Goal: Task Accomplishment & Management: Use online tool/utility

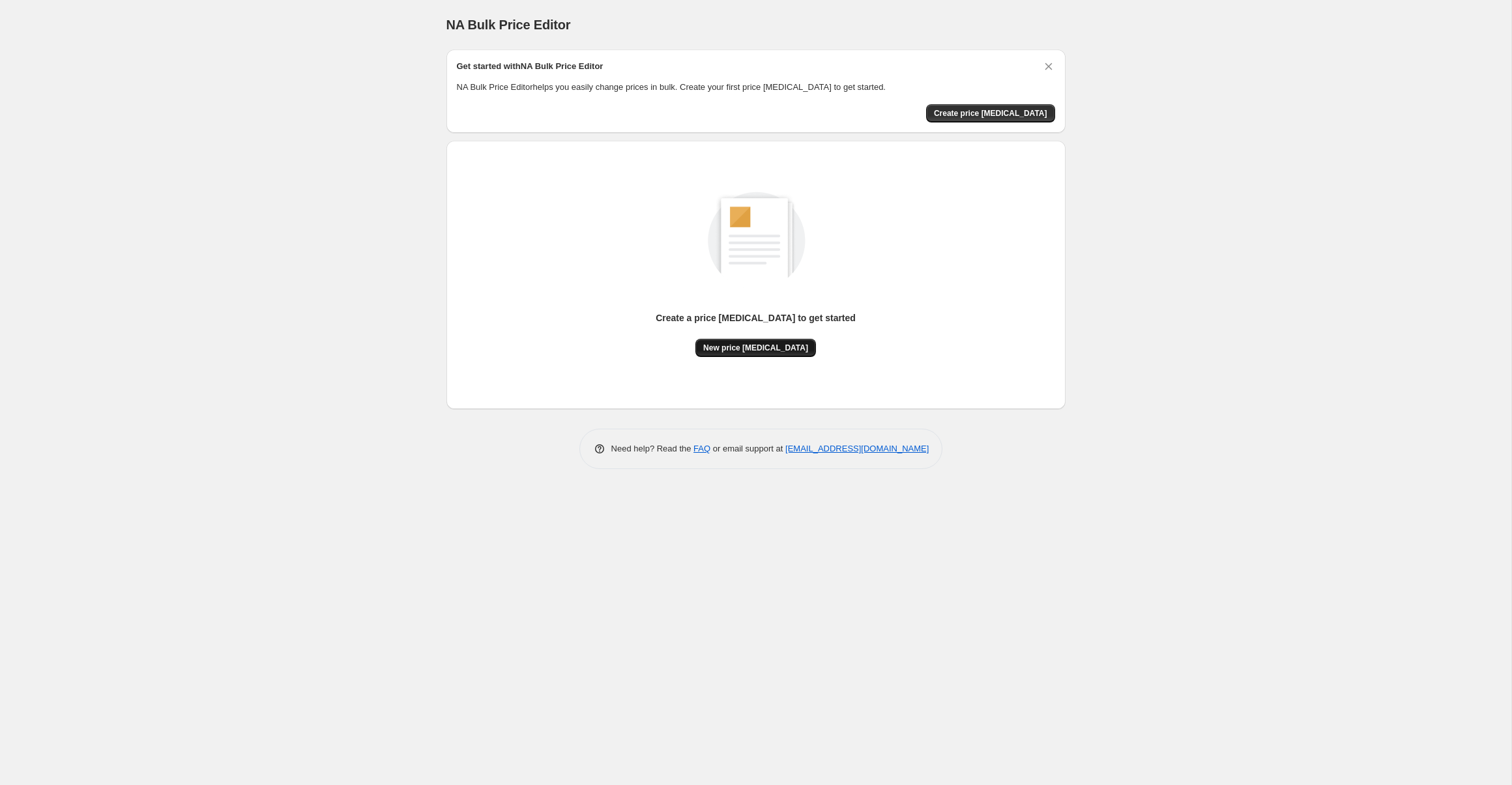
click at [749, 352] on span "New price change job" at bounding box center [756, 347] width 105 height 10
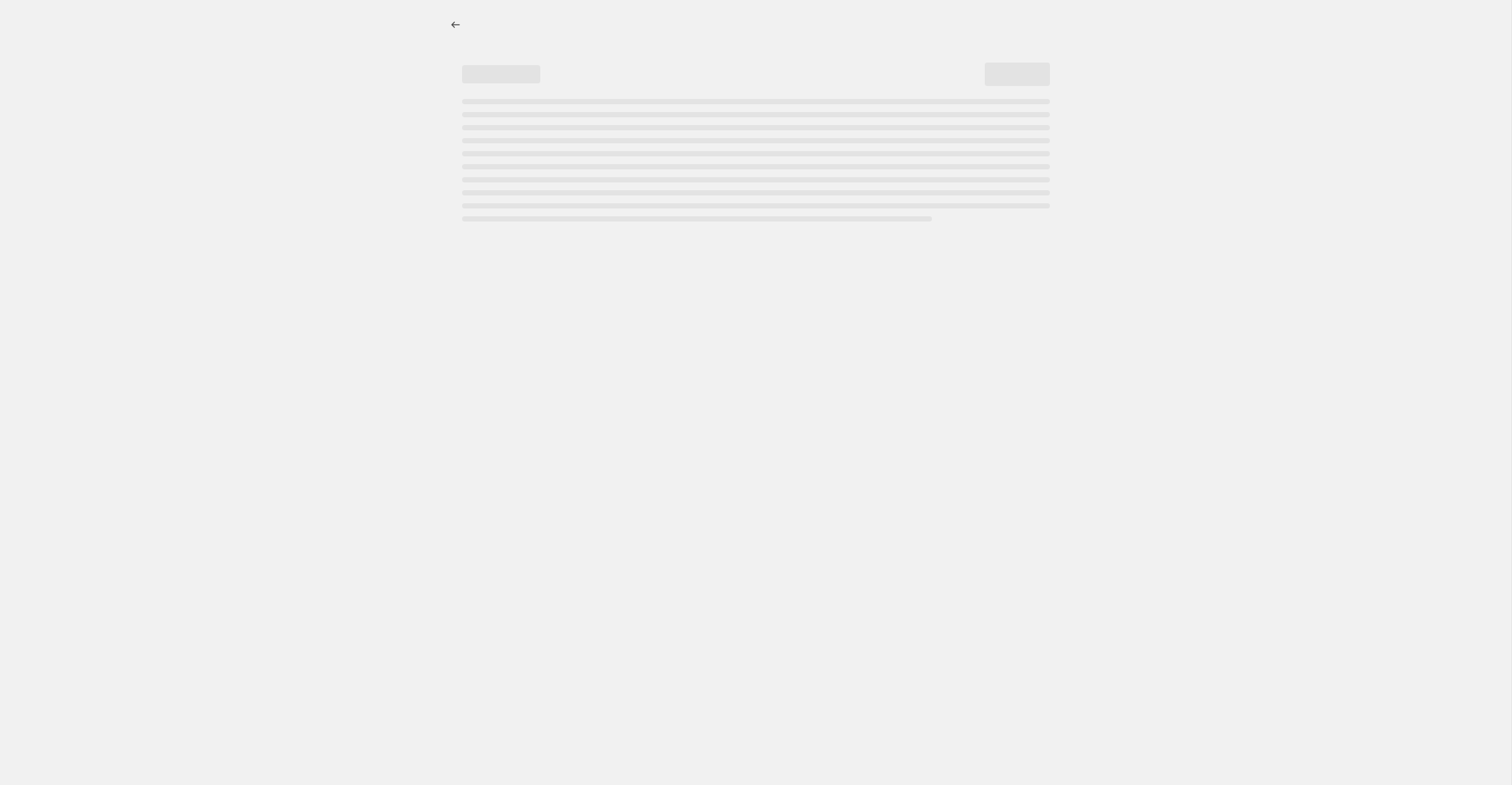
select select "percentage"
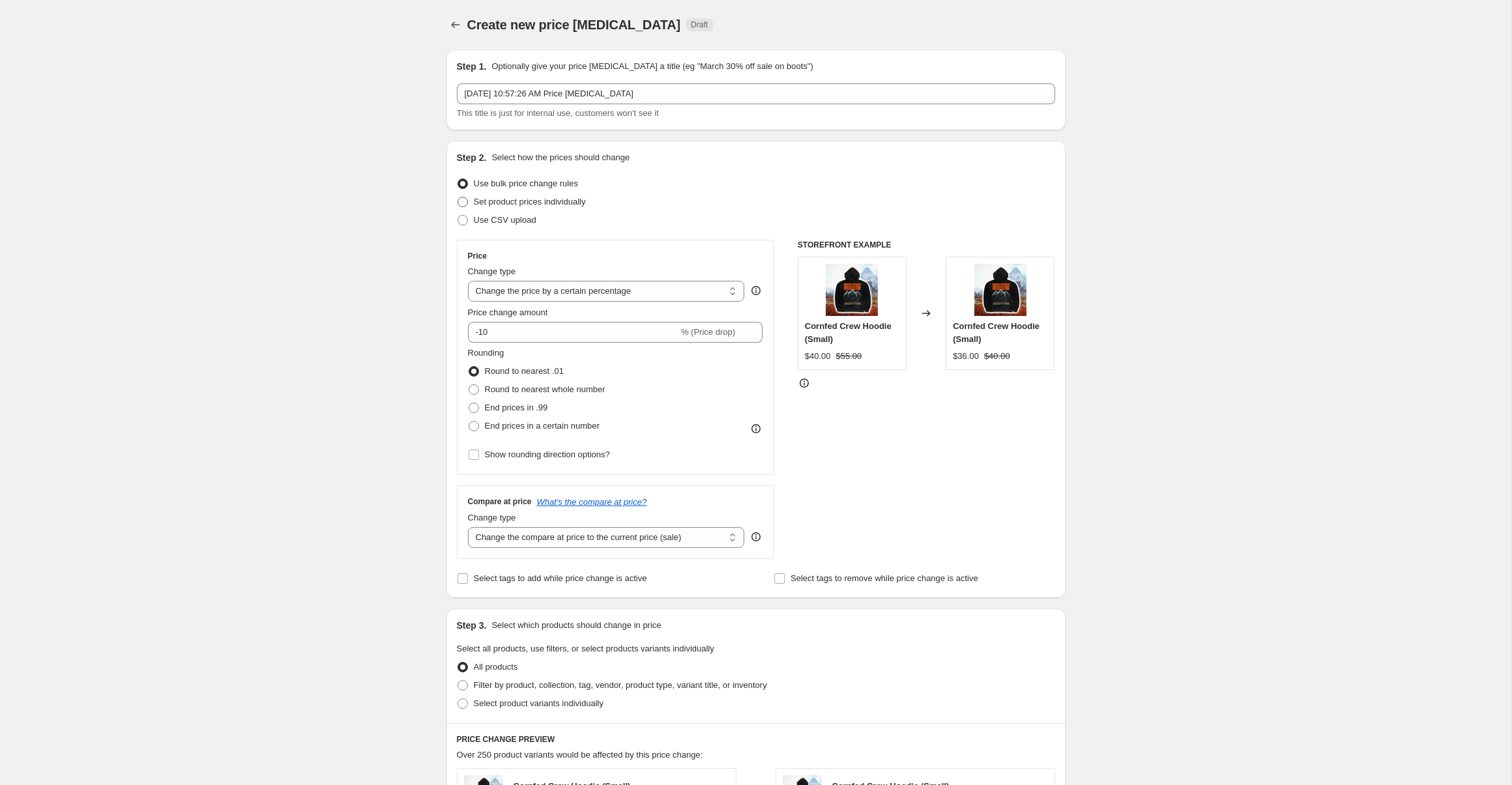
click at [558, 204] on span "Set product prices individually" at bounding box center [530, 201] width 112 height 10
click at [458, 197] on input "Set product prices individually" at bounding box center [458, 196] width 1 height 1
radio input "true"
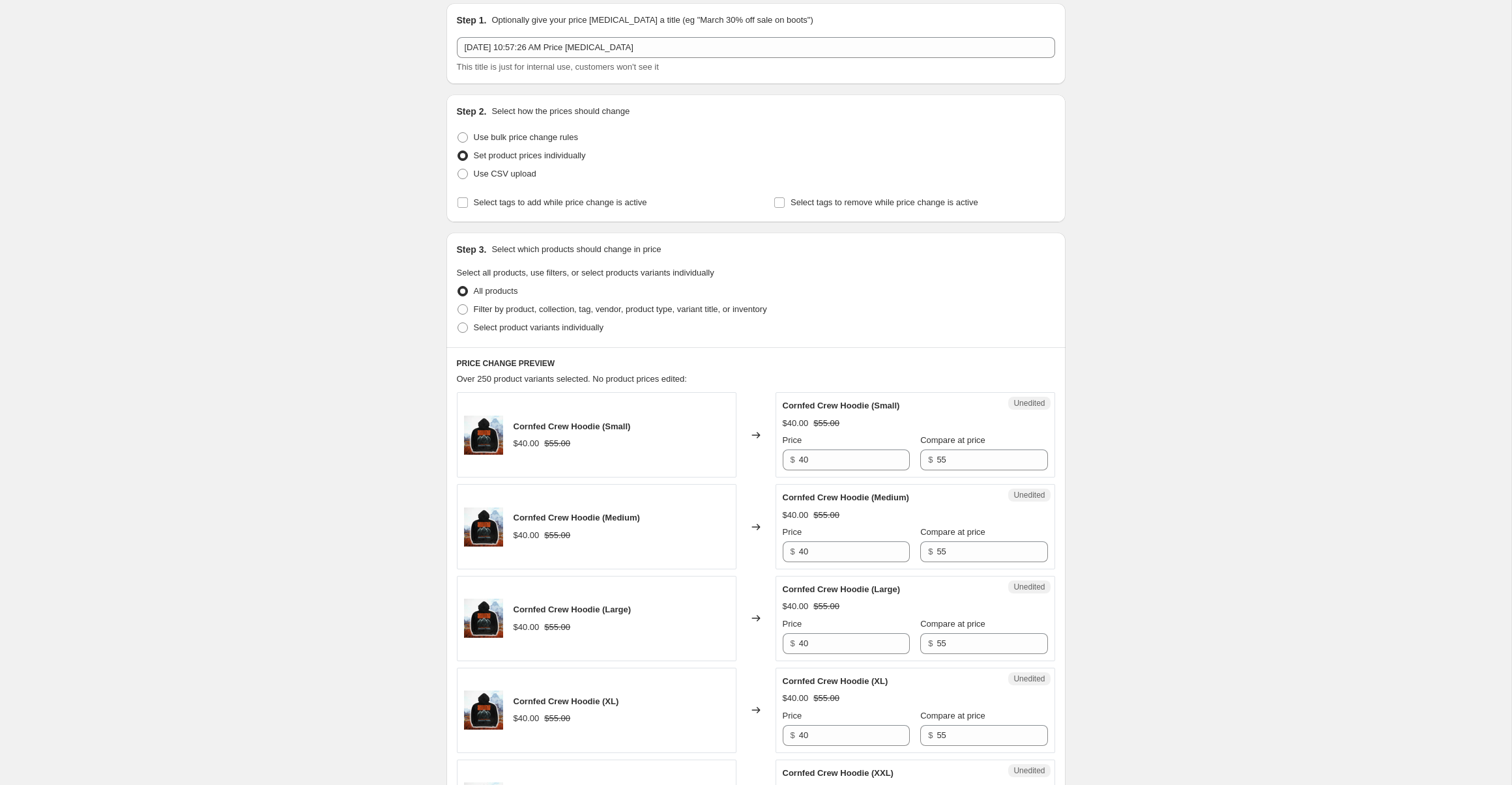
scroll to position [58, 0]
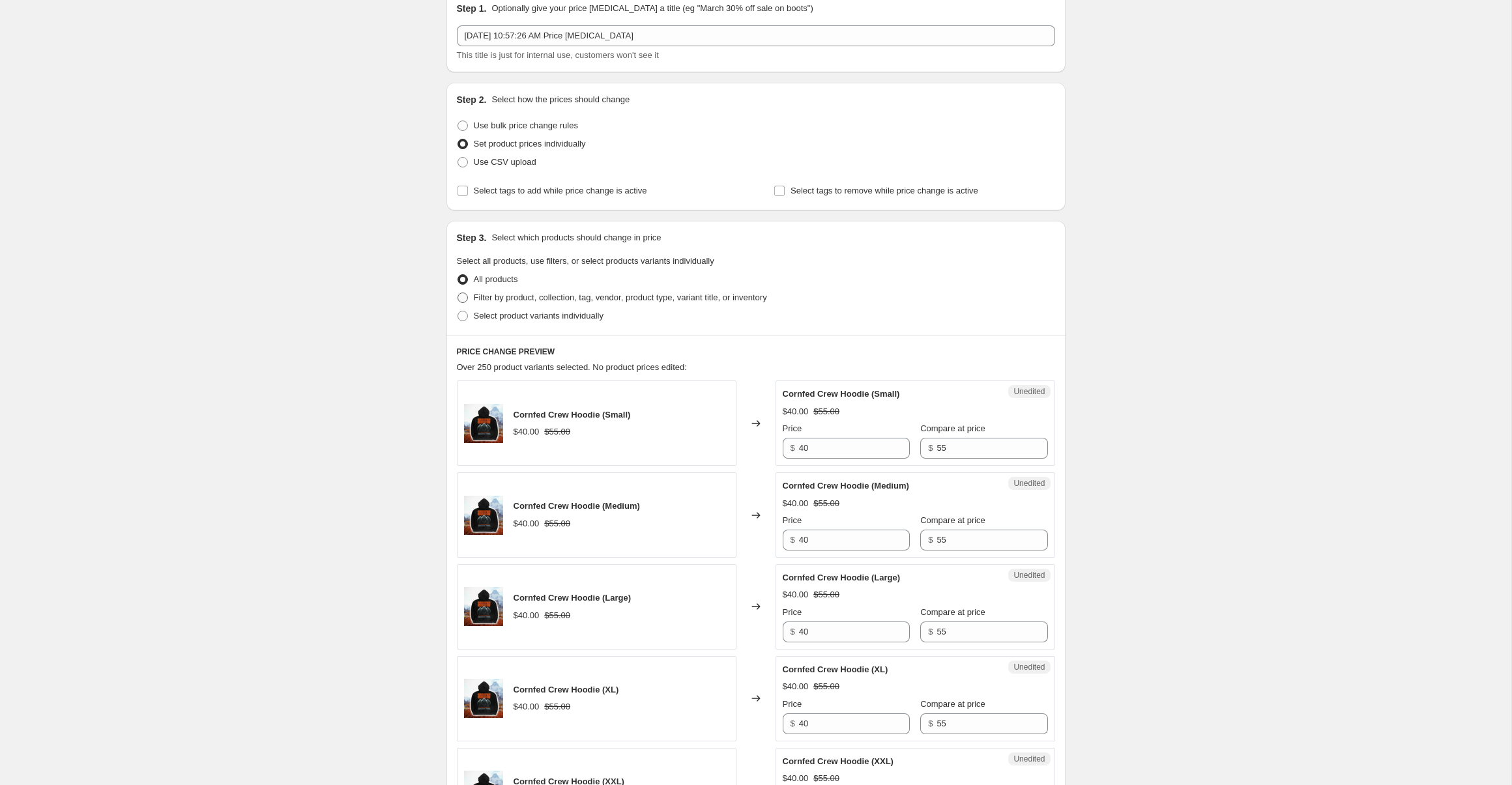
click at [542, 295] on span "Filter by product, collection, tag, vendor, product type, variant title, or inv…" at bounding box center [620, 297] width 293 height 10
click at [458, 293] on input "Filter by product, collection, tag, vendor, product type, variant title, or inv…" at bounding box center [458, 292] width 1 height 1
radio input "true"
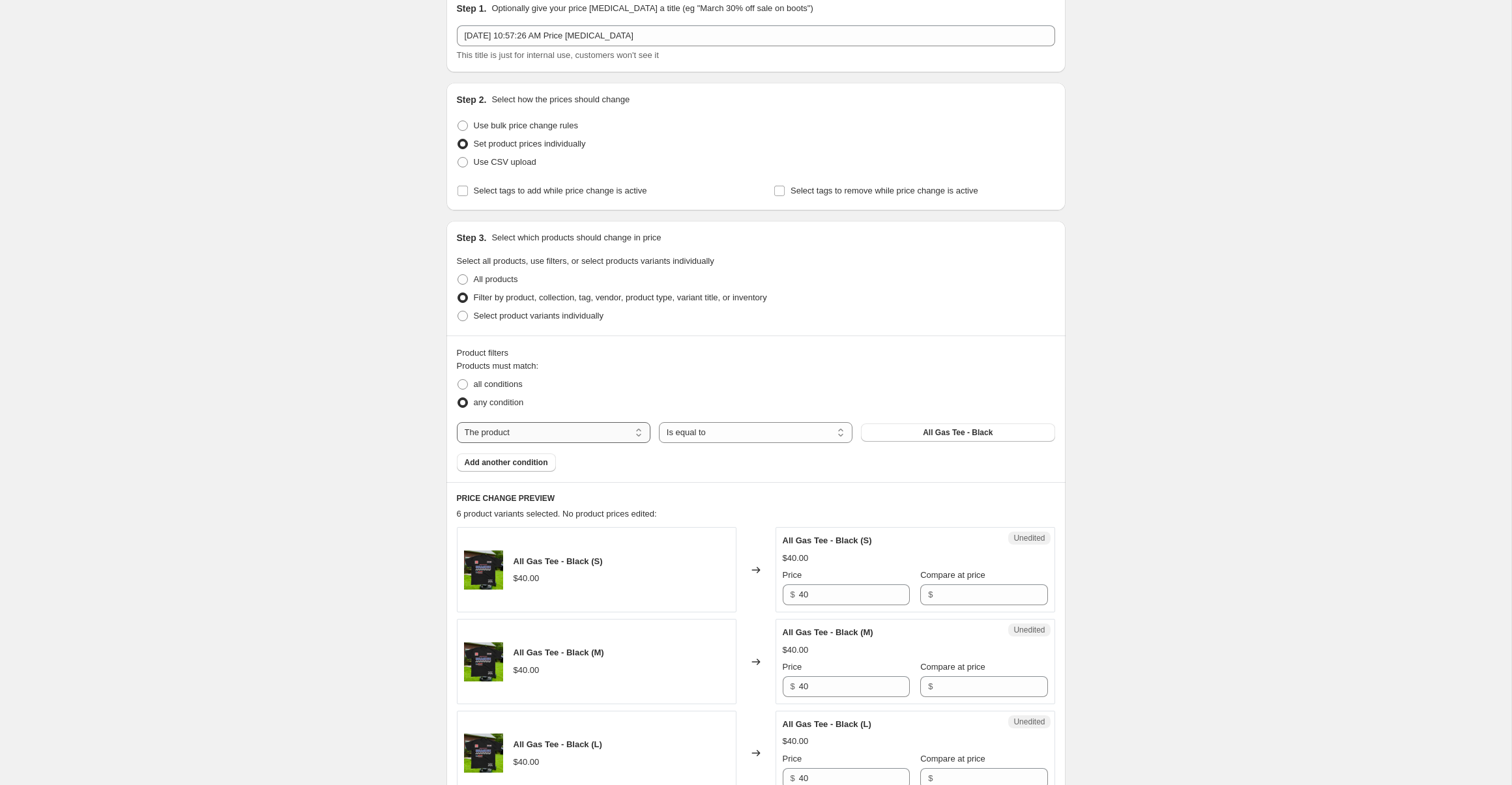
click at [559, 434] on select "The product The product's collection The product's tag The product's vendor The…" at bounding box center [554, 433] width 193 height 21
select select "product_status"
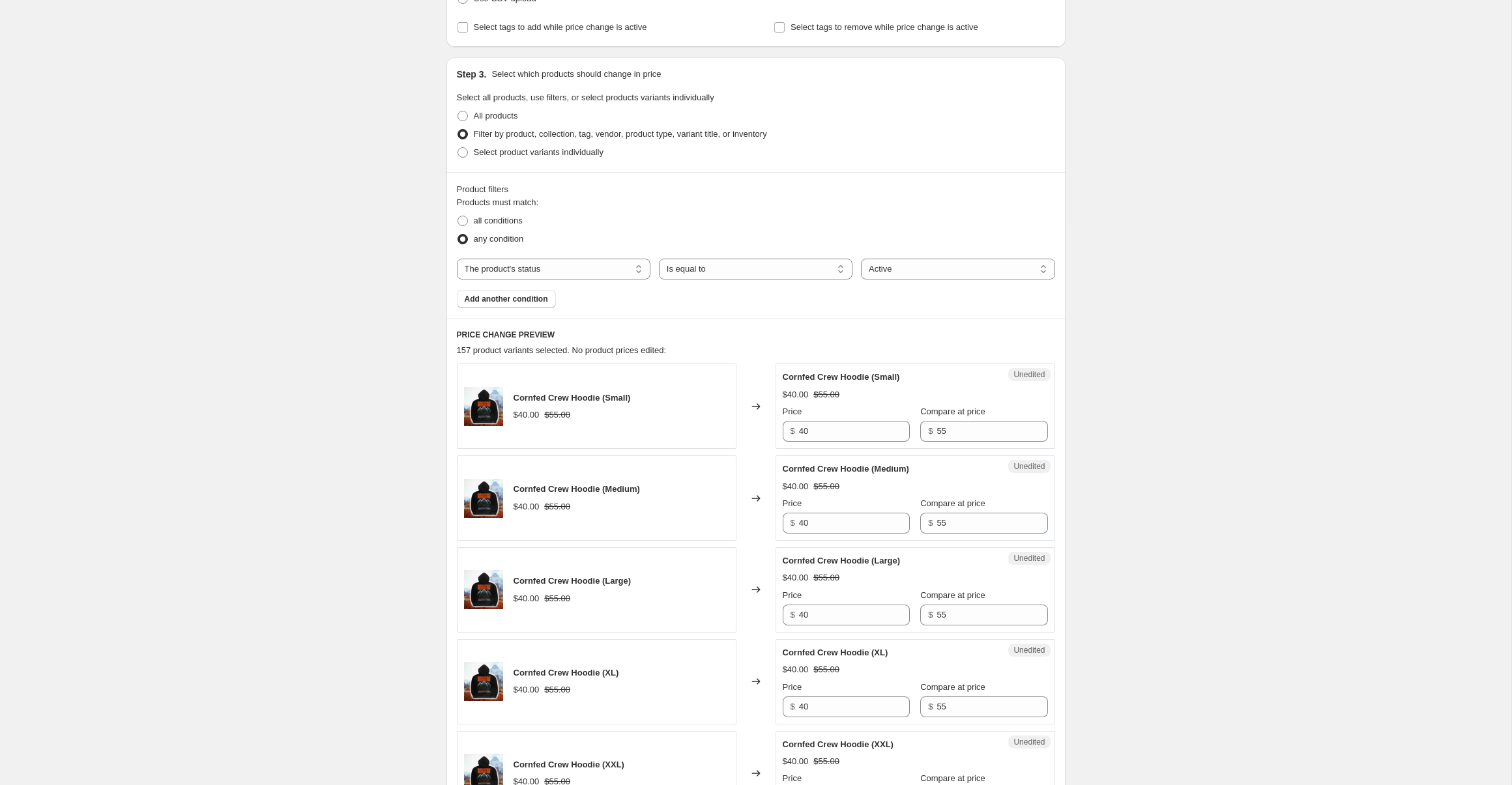
scroll to position [347, 0]
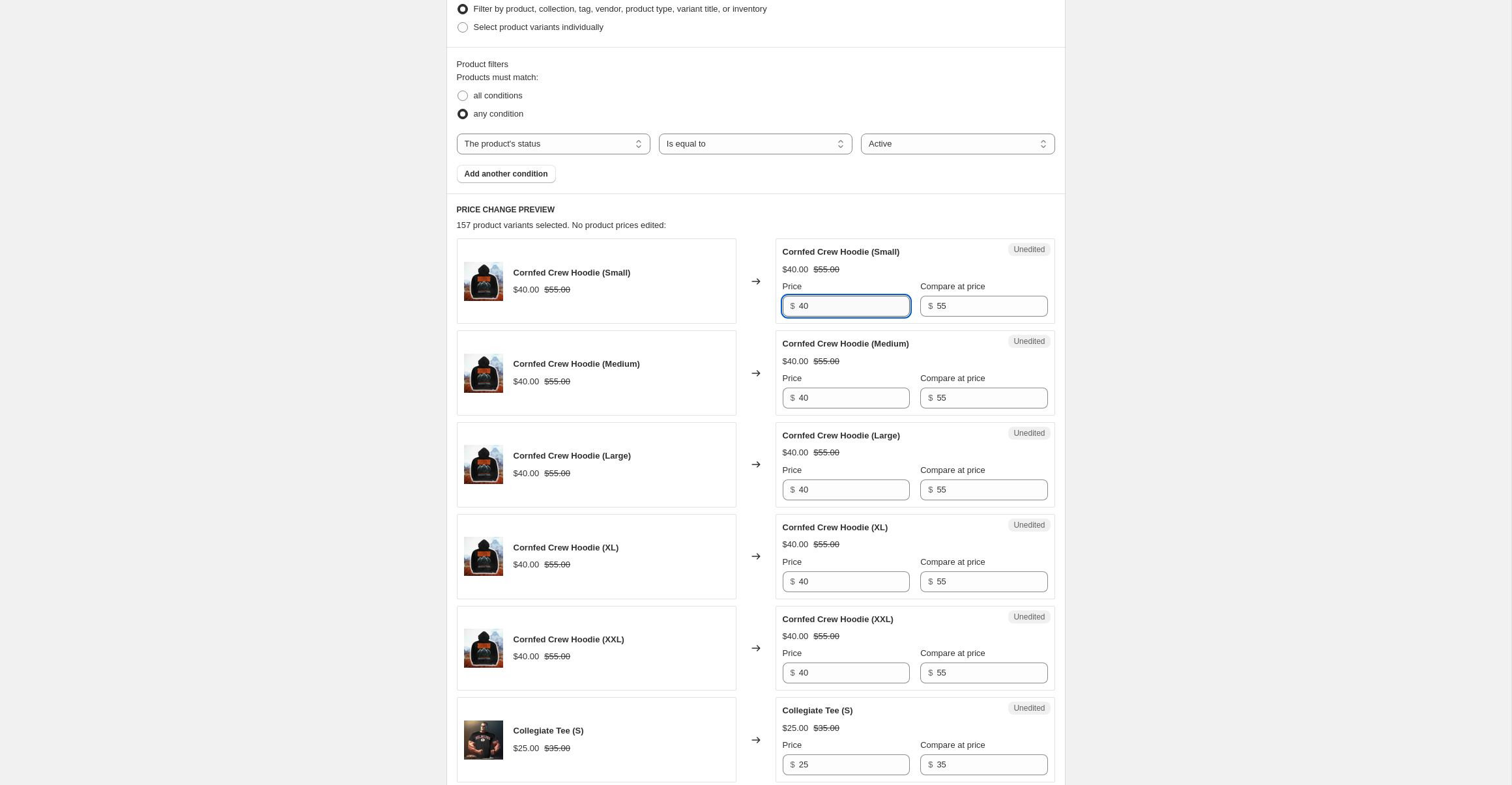
click at [860, 310] on input "40" at bounding box center [854, 306] width 111 height 21
type input "25"
click at [832, 388] on input "40" at bounding box center [854, 398] width 111 height 21
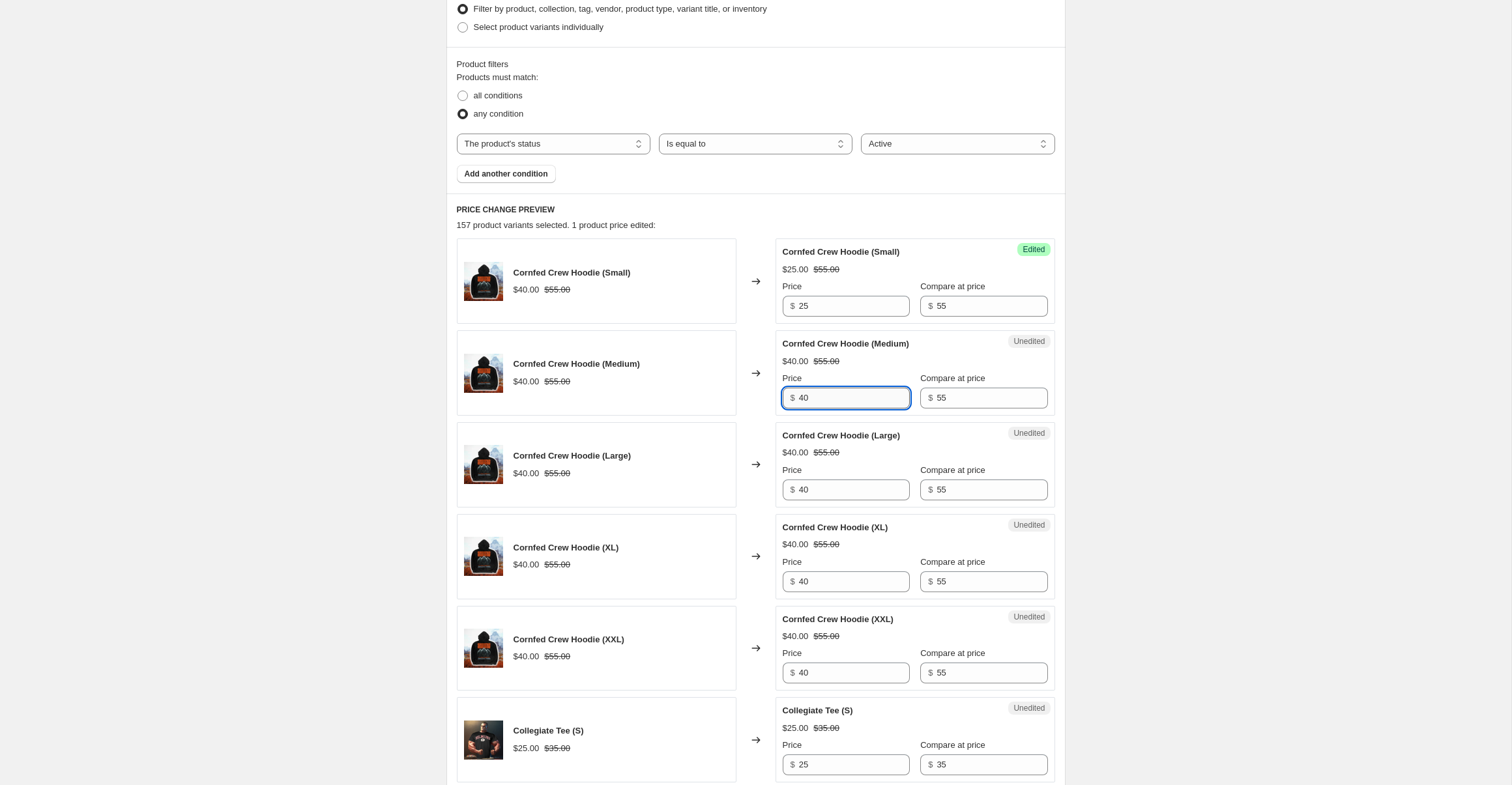
click at [833, 399] on input "40" at bounding box center [854, 398] width 111 height 21
type input "25"
click at [839, 498] on input "40" at bounding box center [854, 490] width 111 height 21
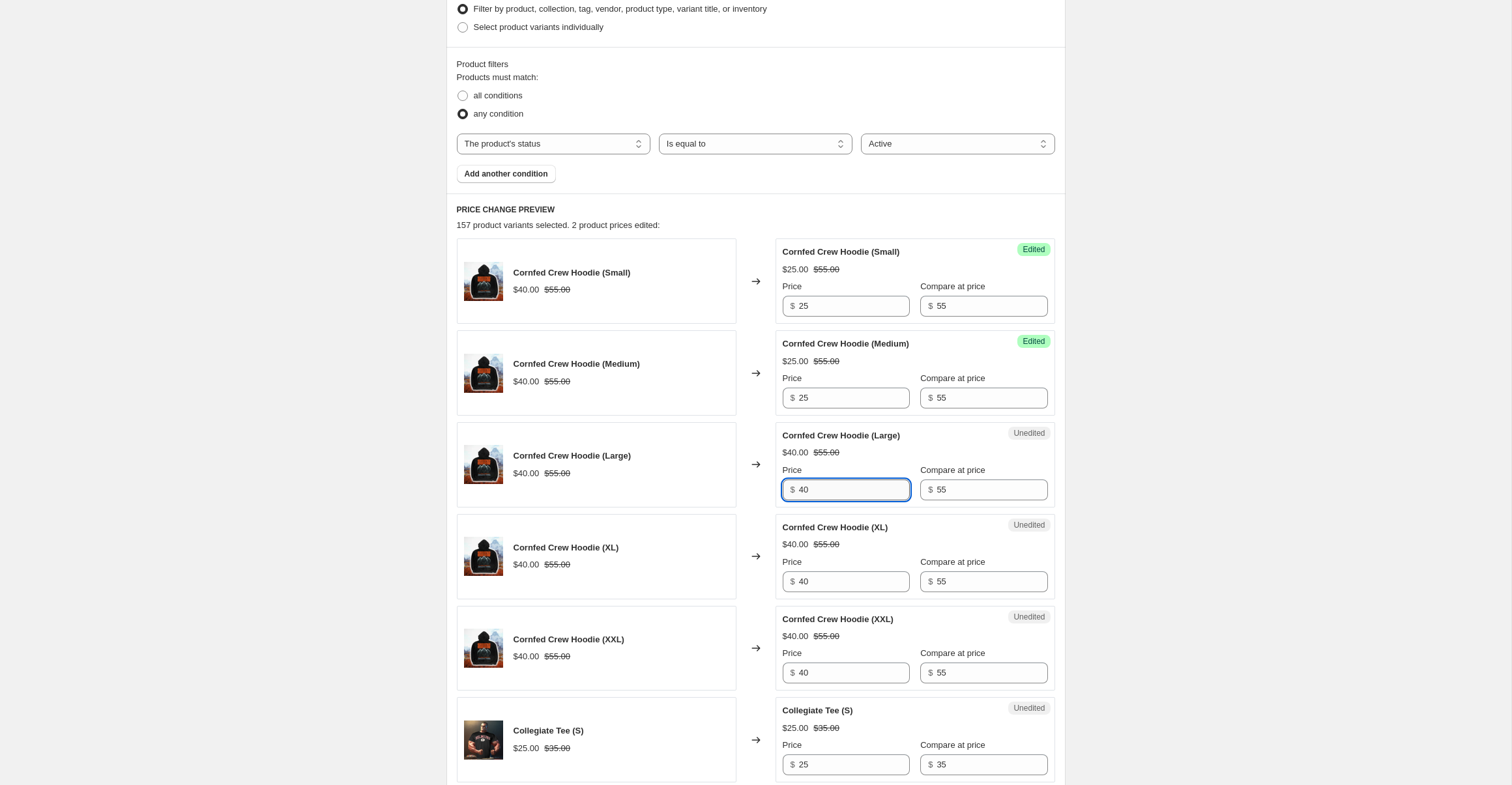
click at [839, 498] on input "40" at bounding box center [854, 490] width 111 height 21
type input "25"
click at [835, 575] on input "40" at bounding box center [854, 582] width 111 height 21
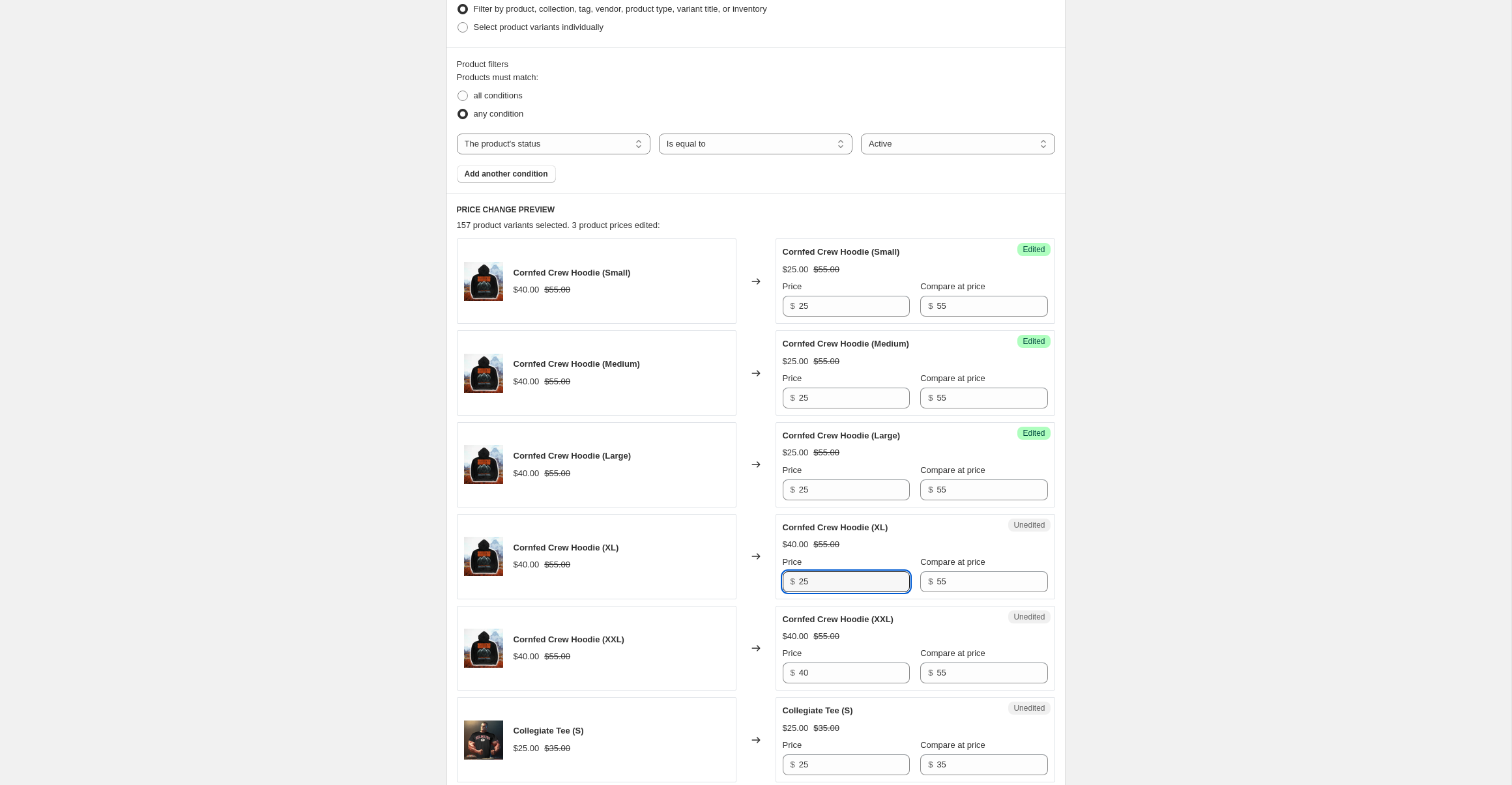
scroll to position [533, 0]
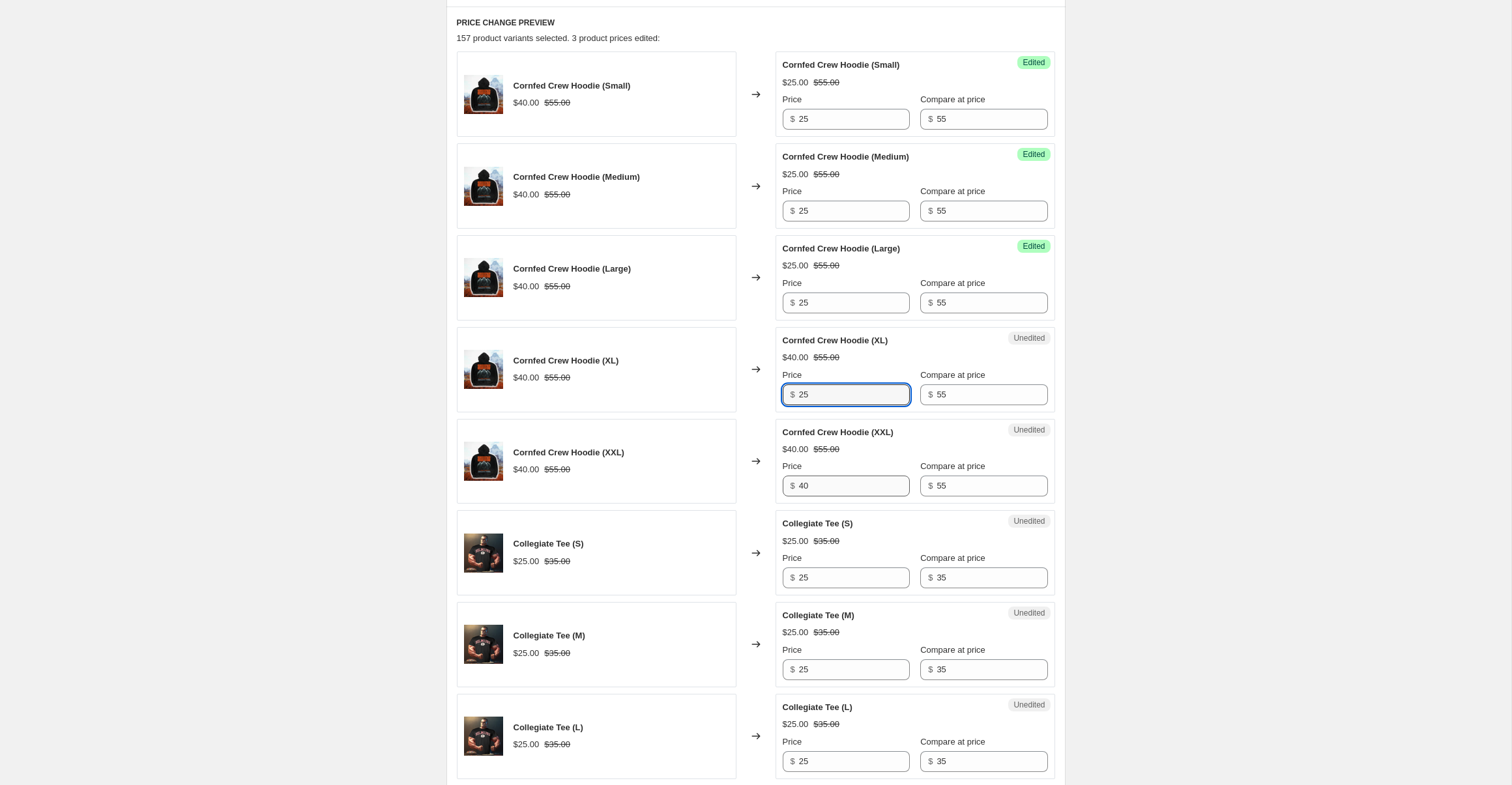
type input "25"
click at [835, 490] on input "40" at bounding box center [854, 486] width 111 height 21
type input "25"
click at [843, 569] on input "25" at bounding box center [854, 578] width 111 height 21
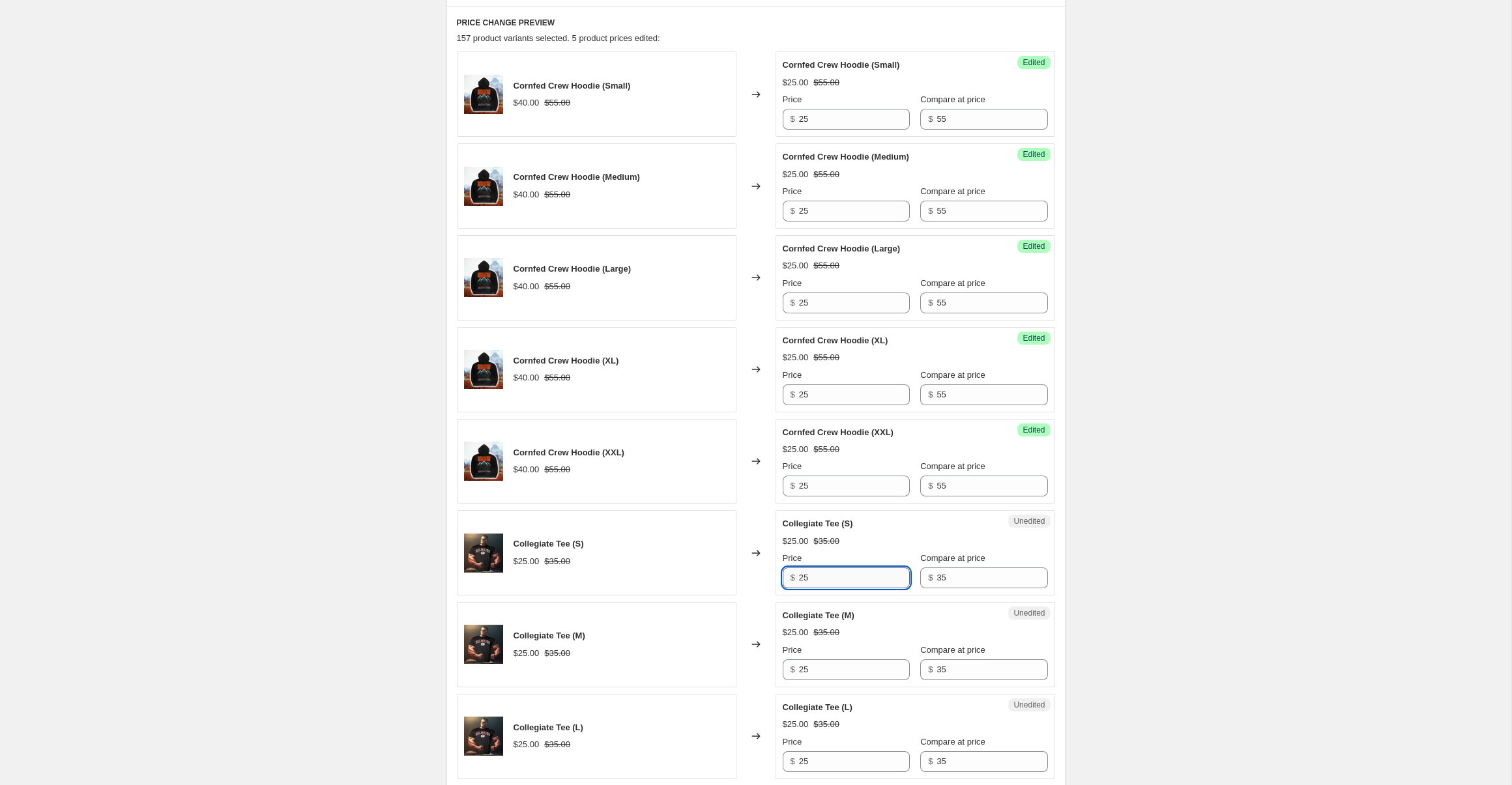
click at [843, 569] on input "25" at bounding box center [854, 578] width 111 height 21
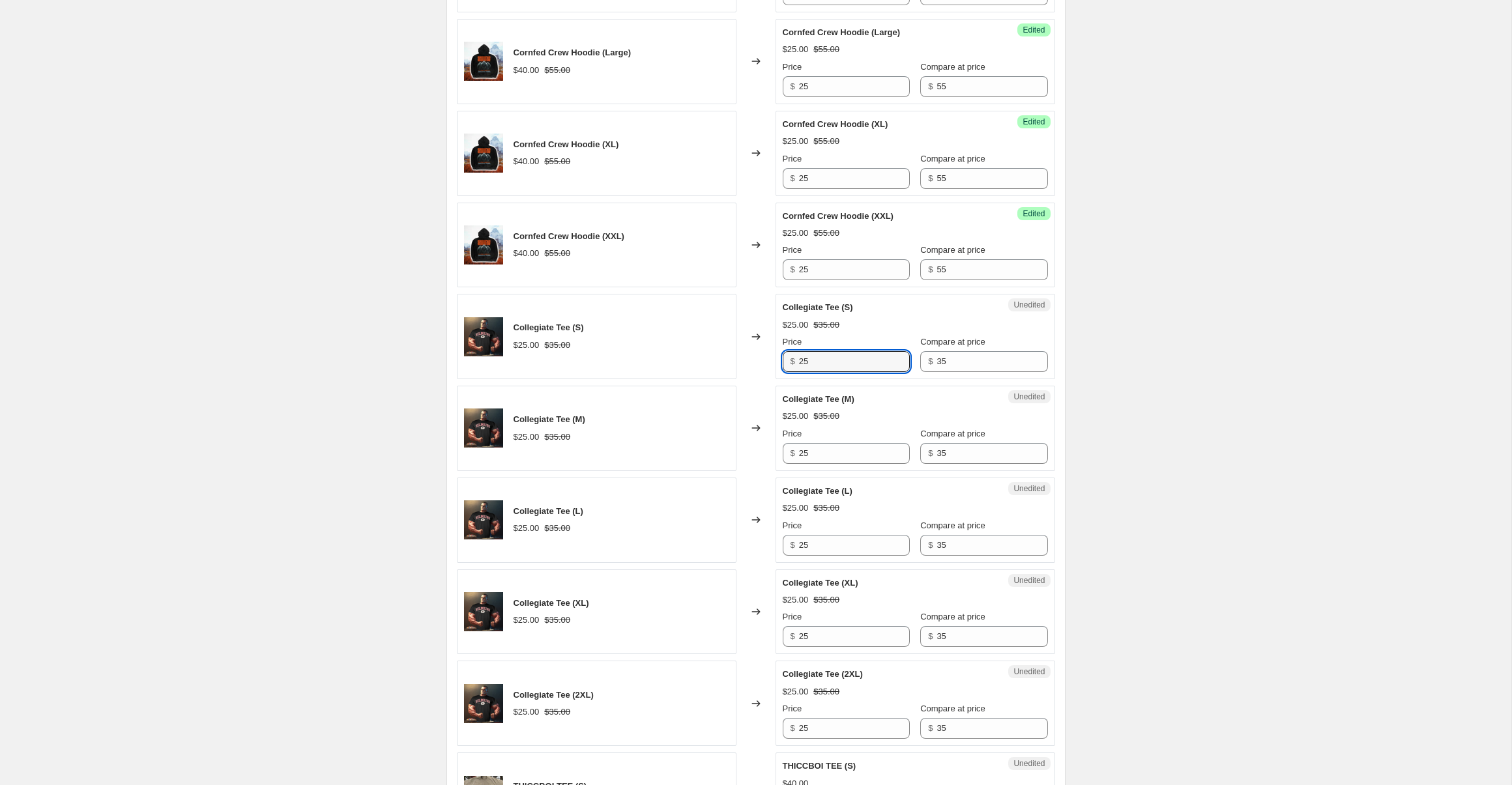
scroll to position [815, 0]
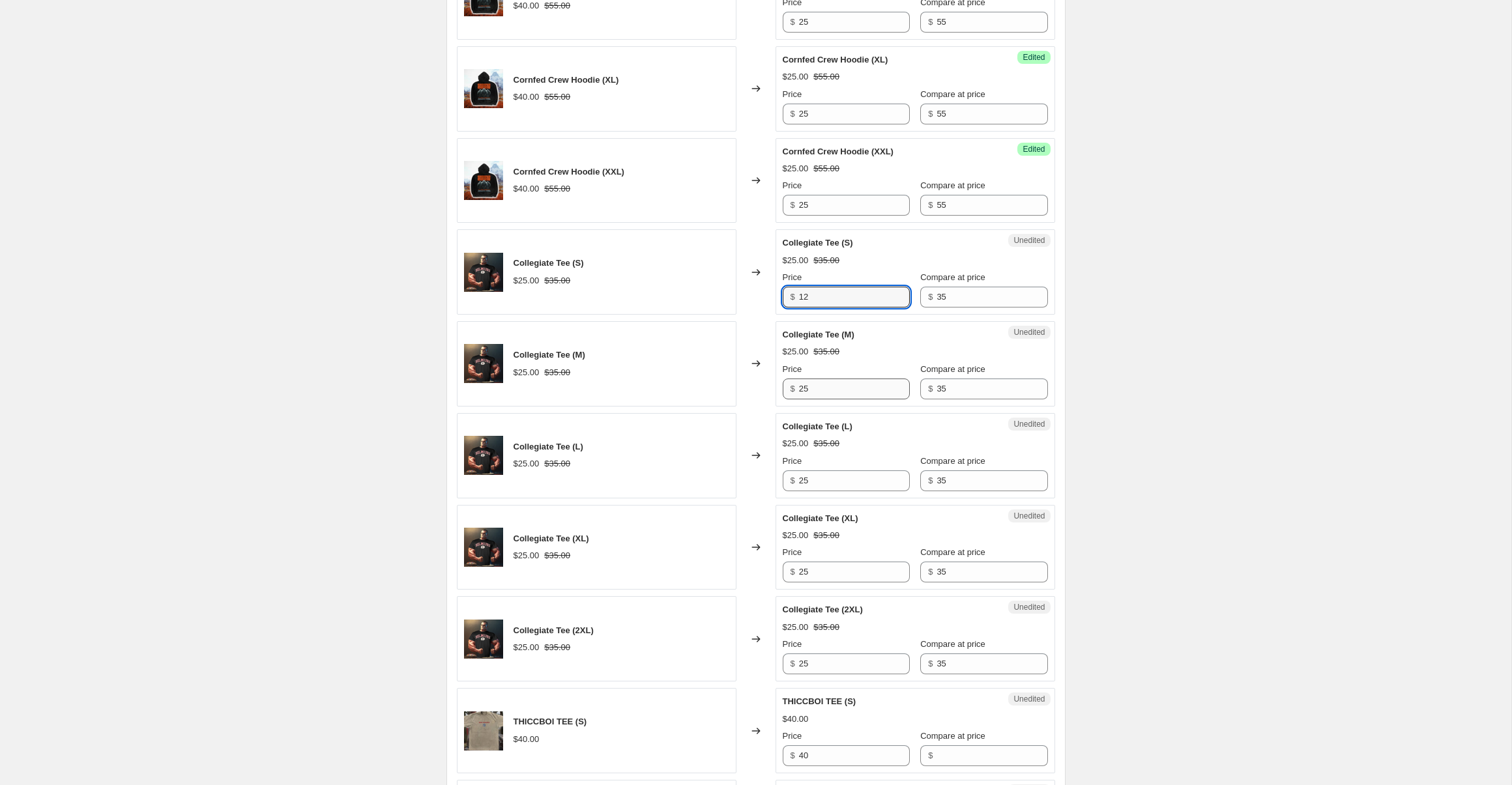
type input "12"
click at [867, 387] on input "25" at bounding box center [854, 389] width 111 height 21
type input "12"
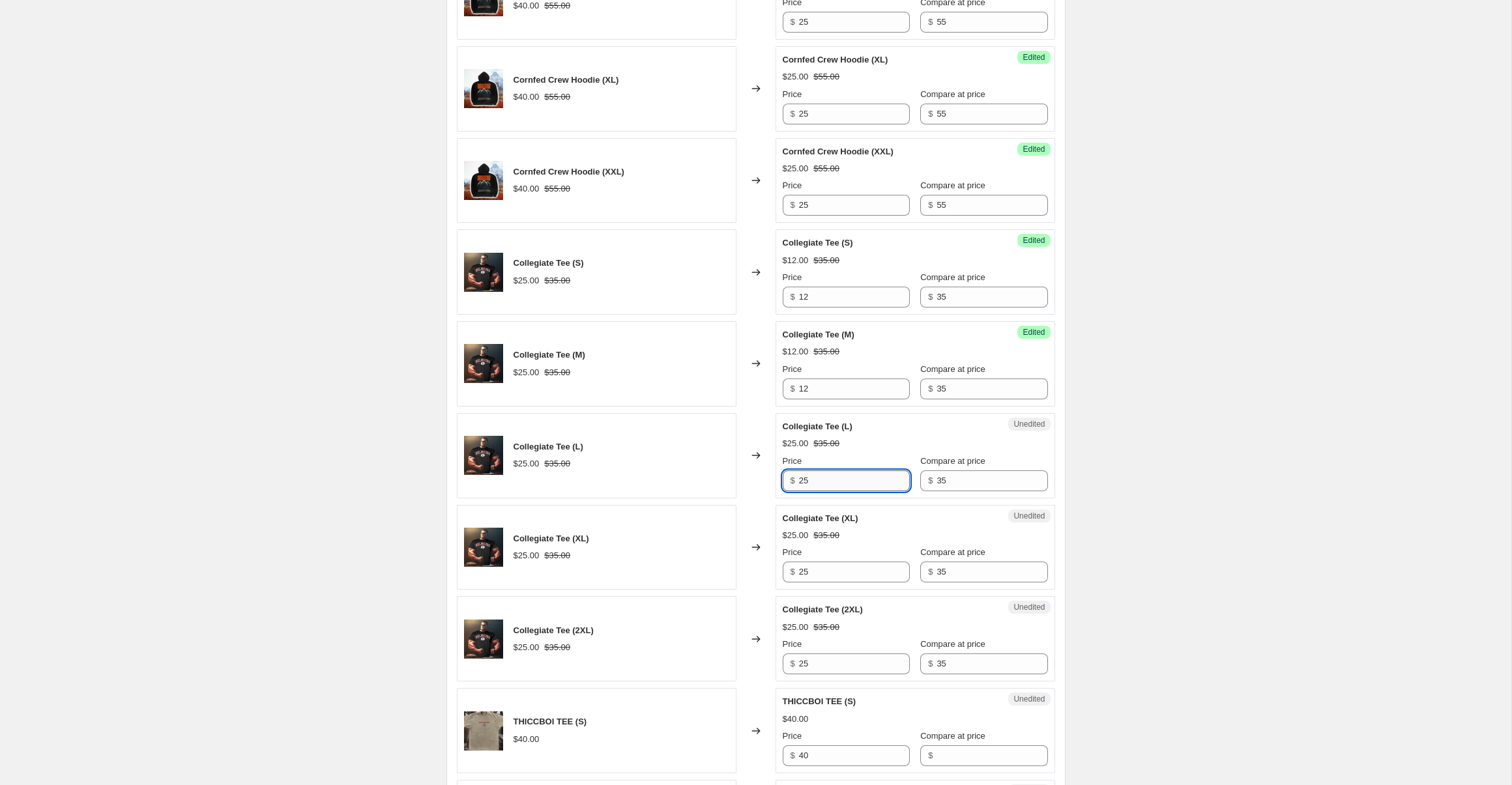
click at [850, 484] on input "25" at bounding box center [854, 481] width 111 height 21
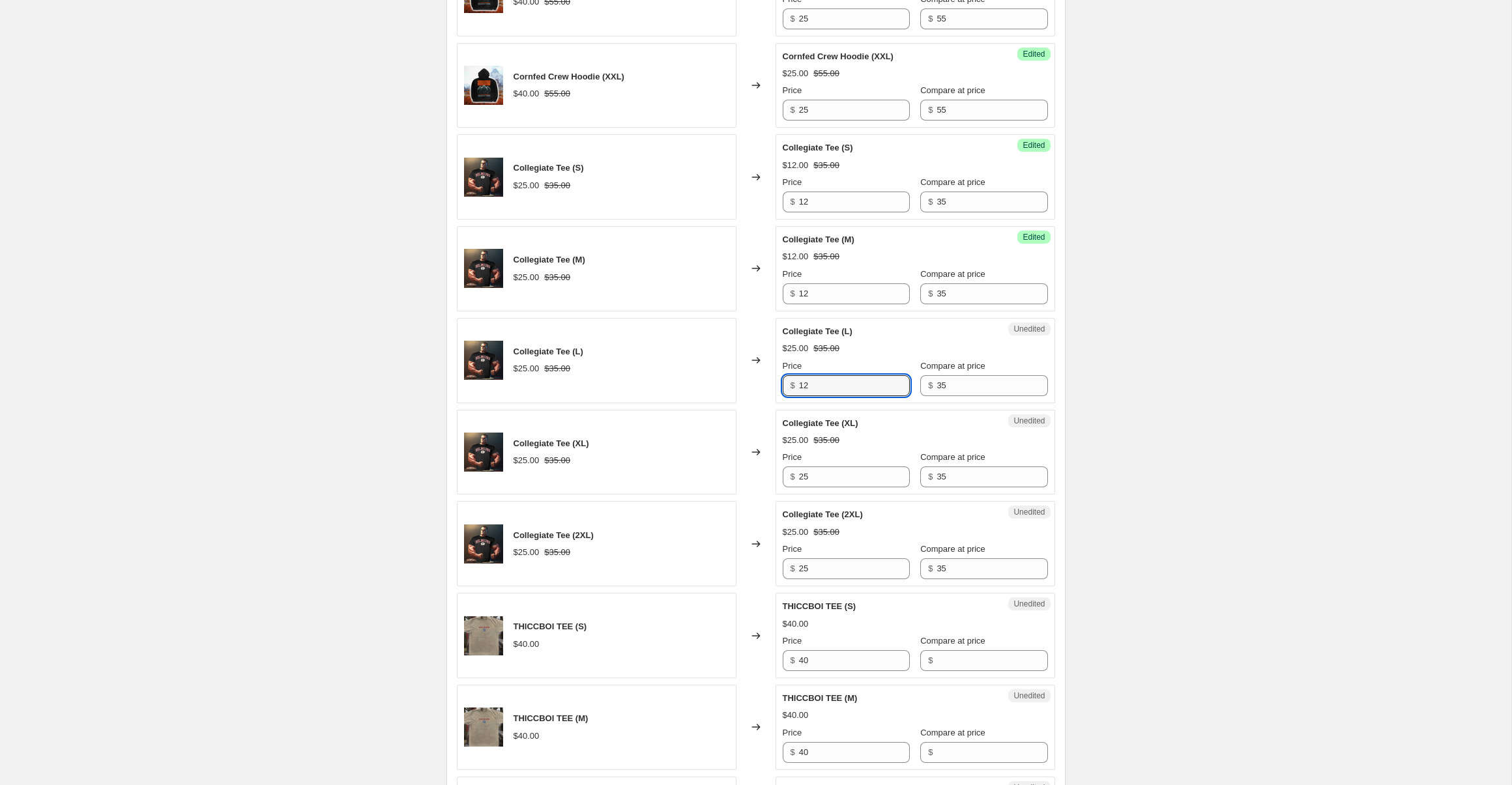
scroll to position [926, 0]
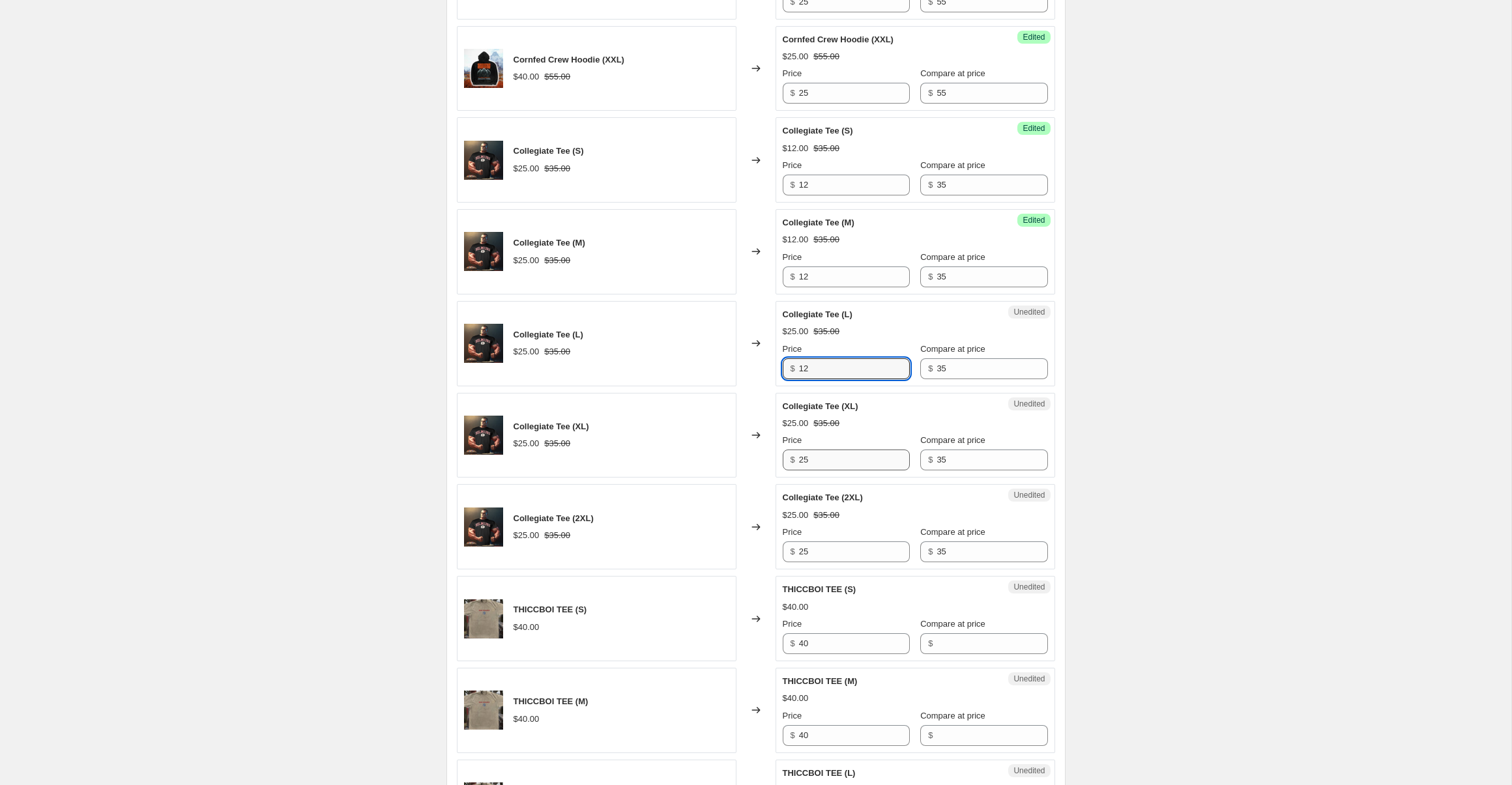
type input "12"
click at [842, 462] on input "25" at bounding box center [854, 460] width 111 height 21
type input "12"
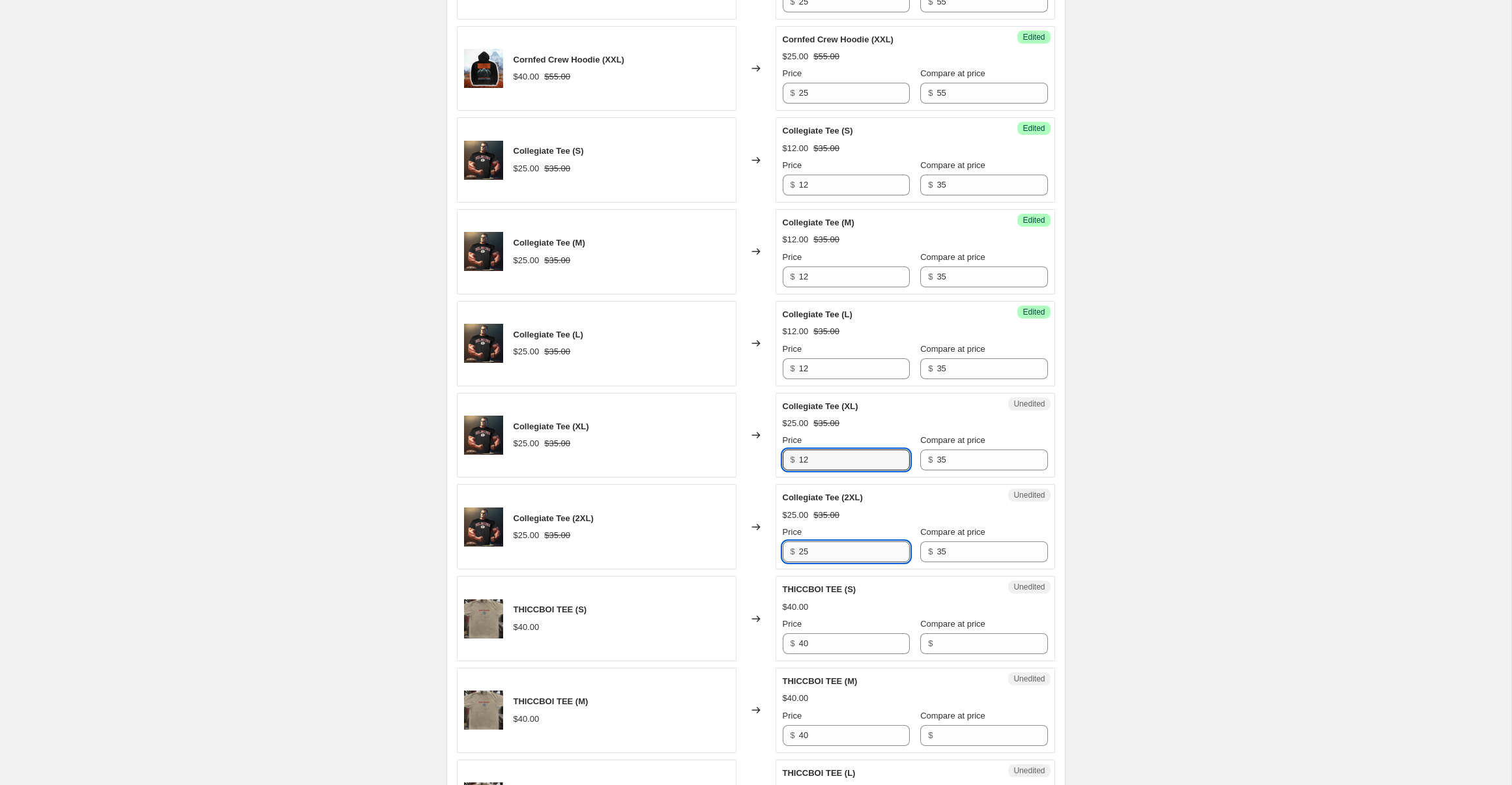
click at [844, 546] on input "25" at bounding box center [854, 552] width 111 height 21
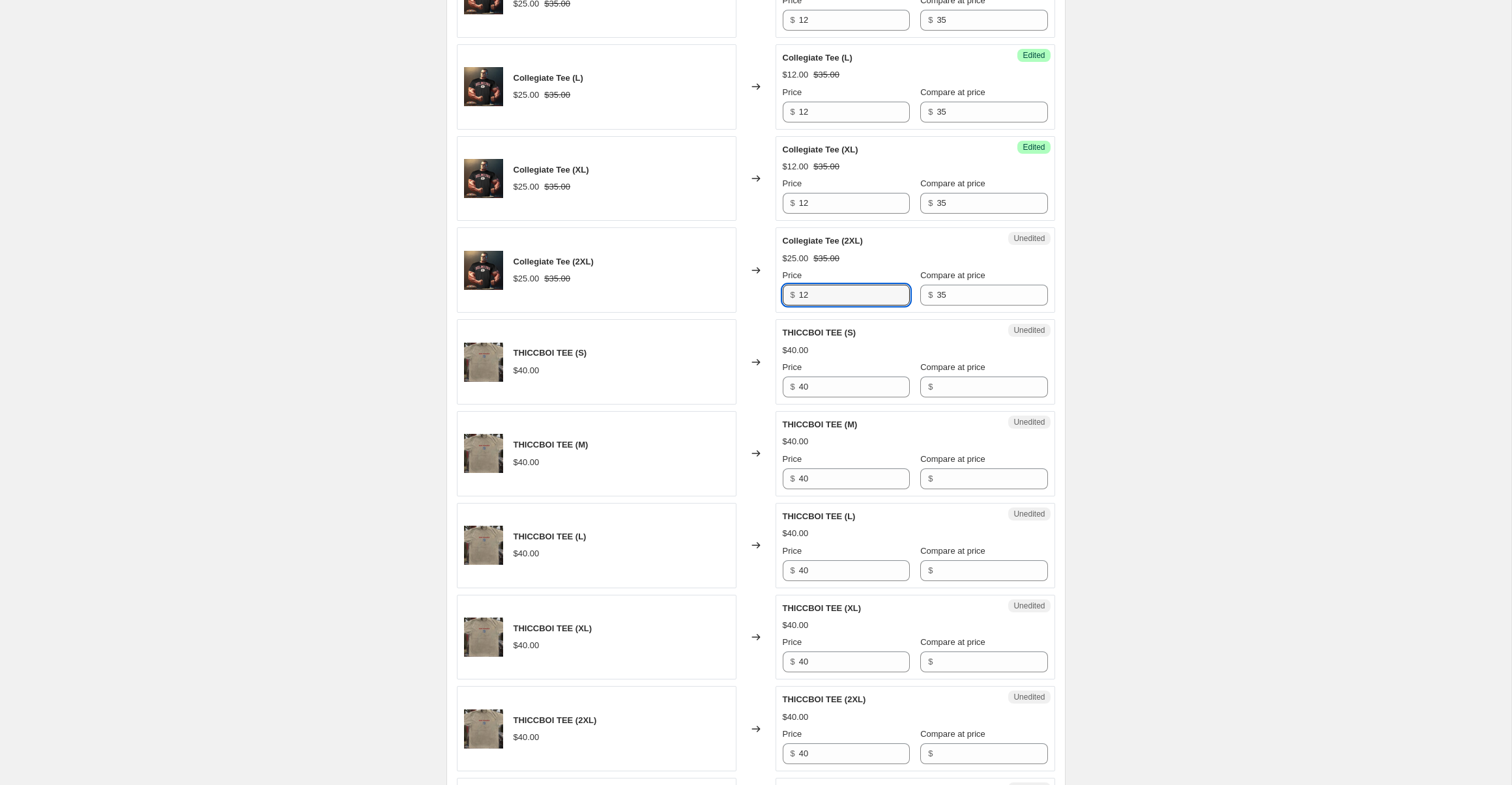
scroll to position [1200, 0]
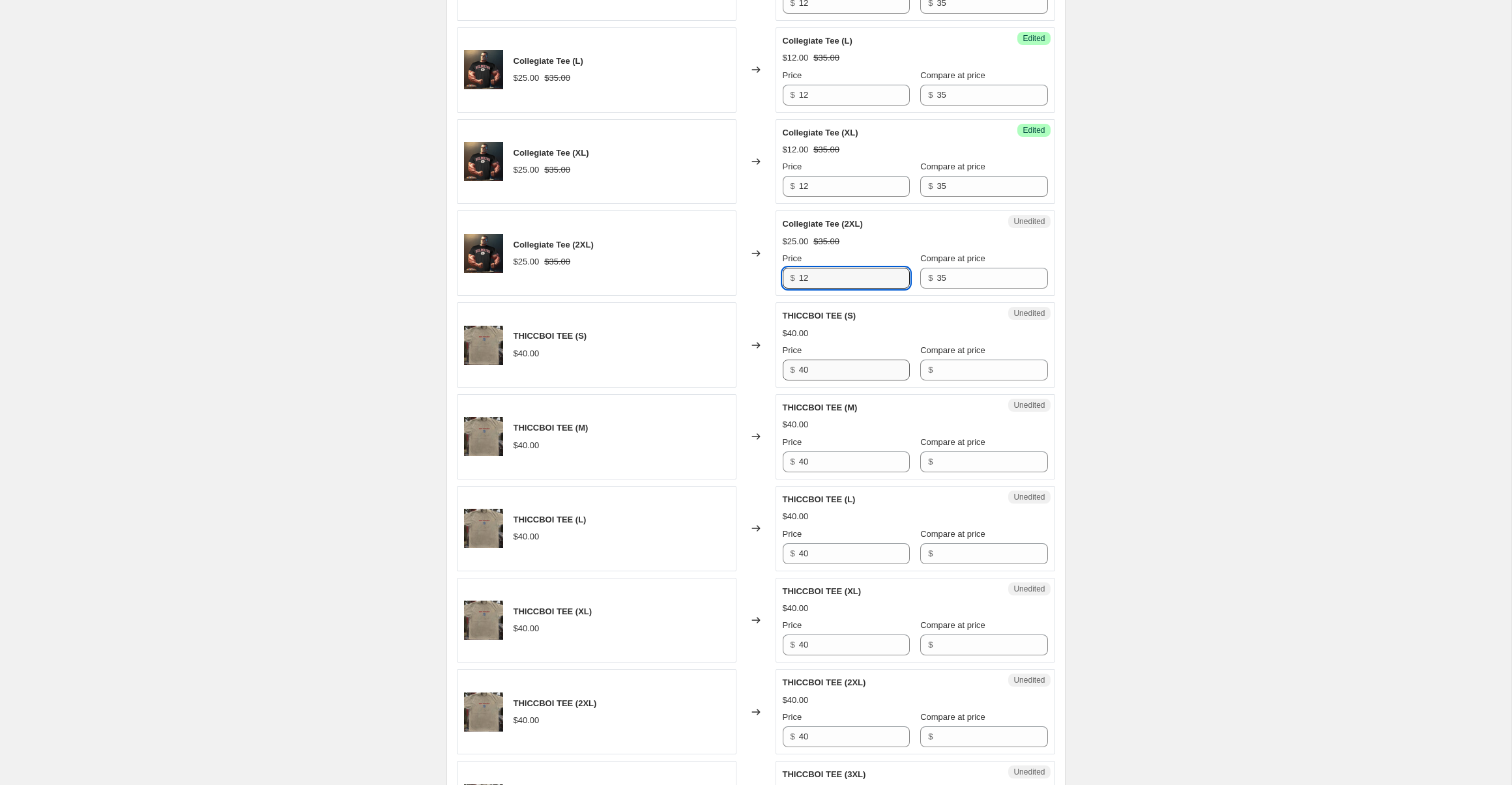
type input "12"
click at [841, 376] on input "40" at bounding box center [854, 370] width 111 height 21
type input "20"
click at [828, 462] on input "40" at bounding box center [854, 462] width 111 height 21
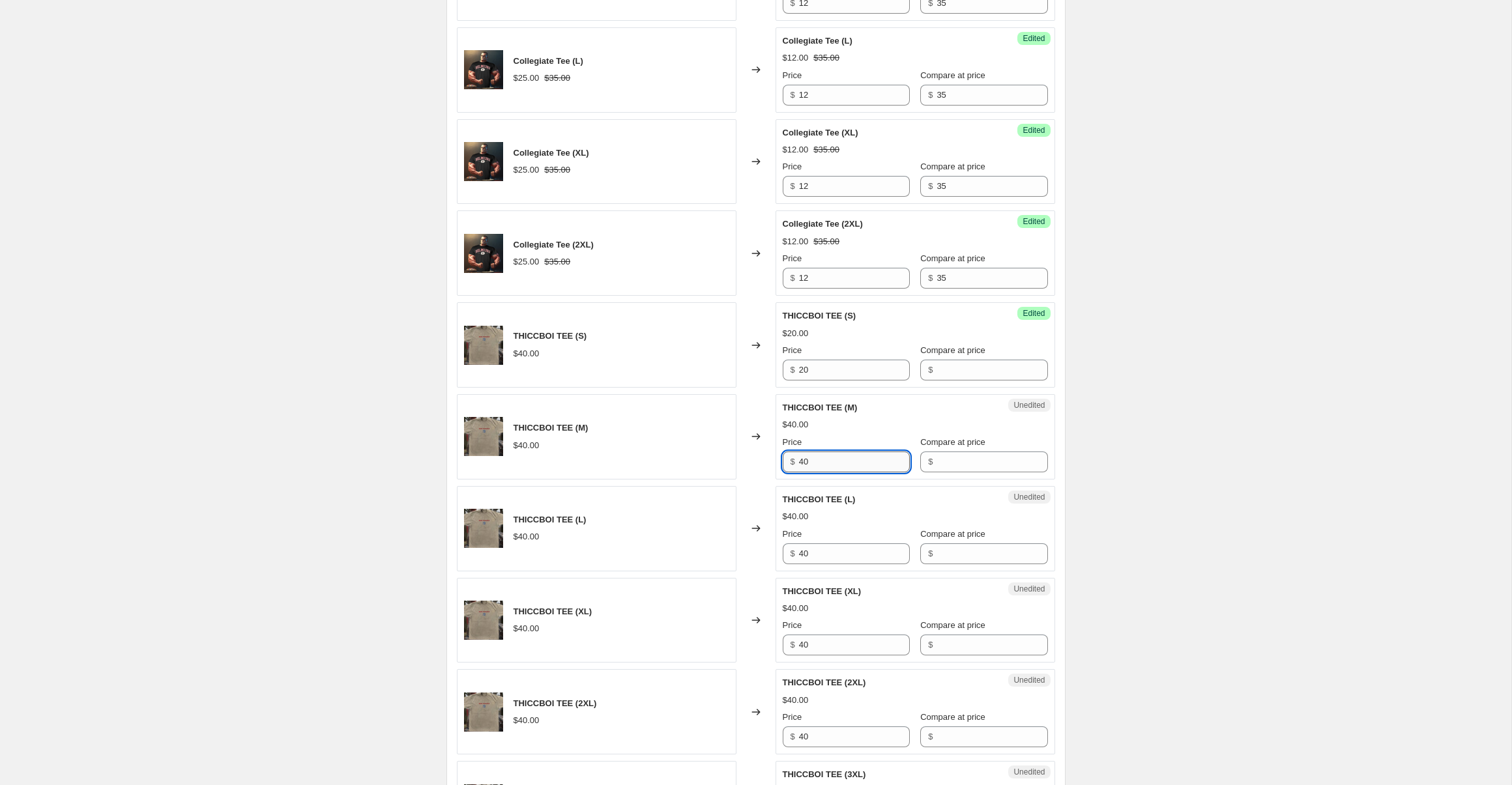
click at [828, 462] on input "40" at bounding box center [854, 462] width 111 height 21
type input "2"
click at [966, 371] on input "Compare at price" at bounding box center [992, 370] width 111 height 21
type input "40"
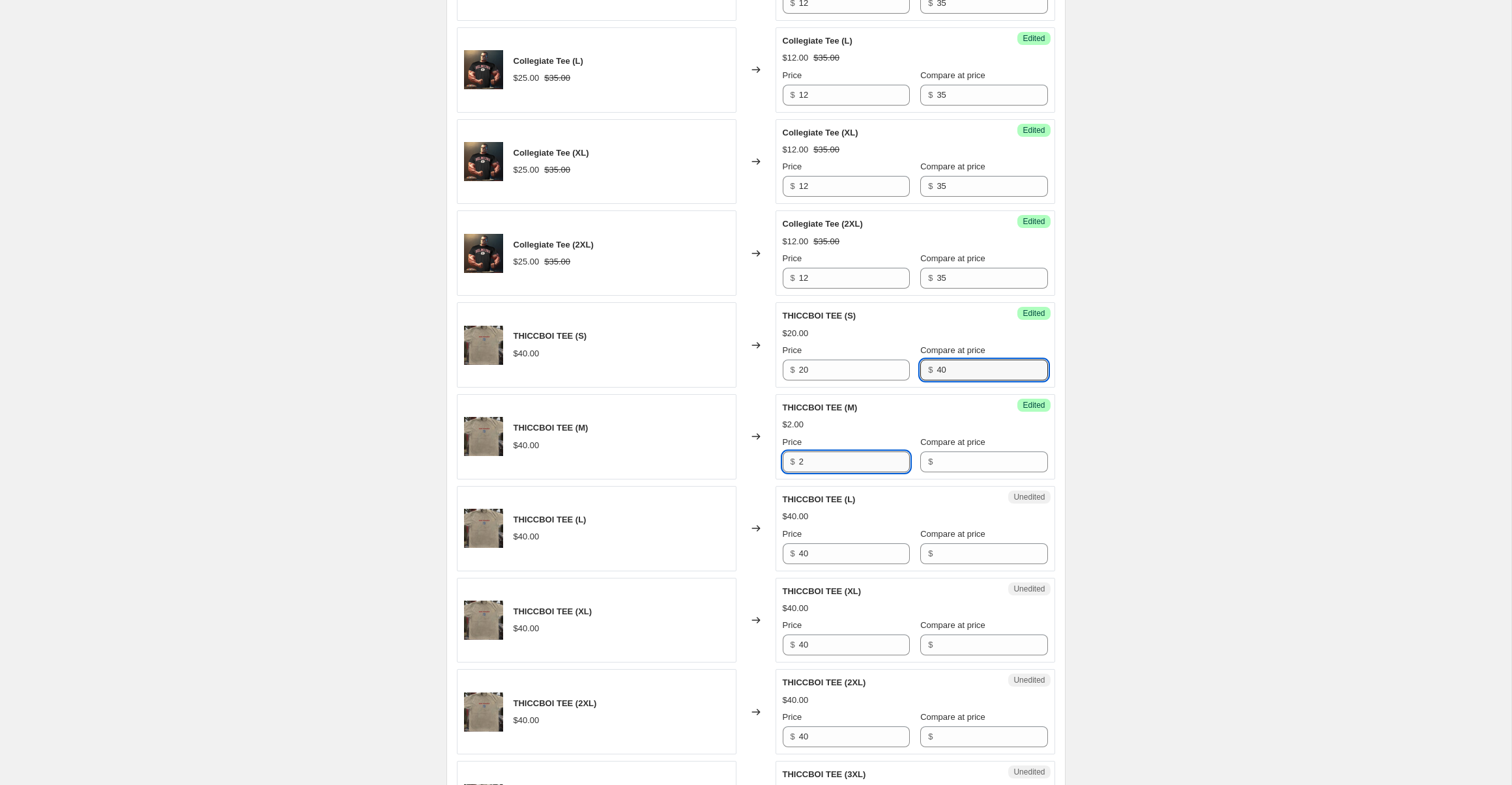
click at [851, 462] on input "2" at bounding box center [854, 462] width 111 height 21
type input "20"
click at [943, 462] on input "Compare at price" at bounding box center [992, 462] width 111 height 21
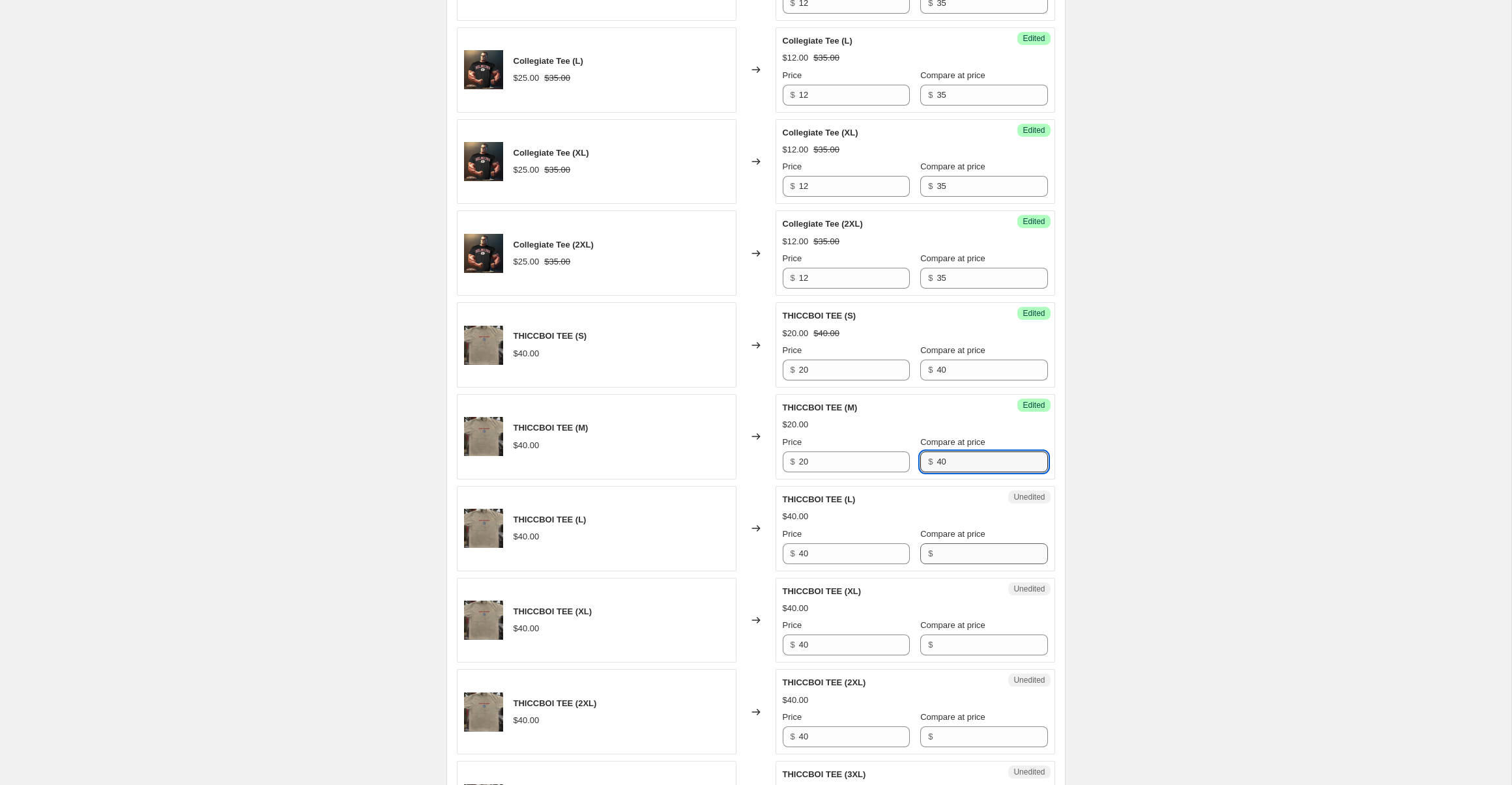
type input "40"
click at [941, 555] on input "Compare at price" at bounding box center [992, 554] width 111 height 21
type input "40"
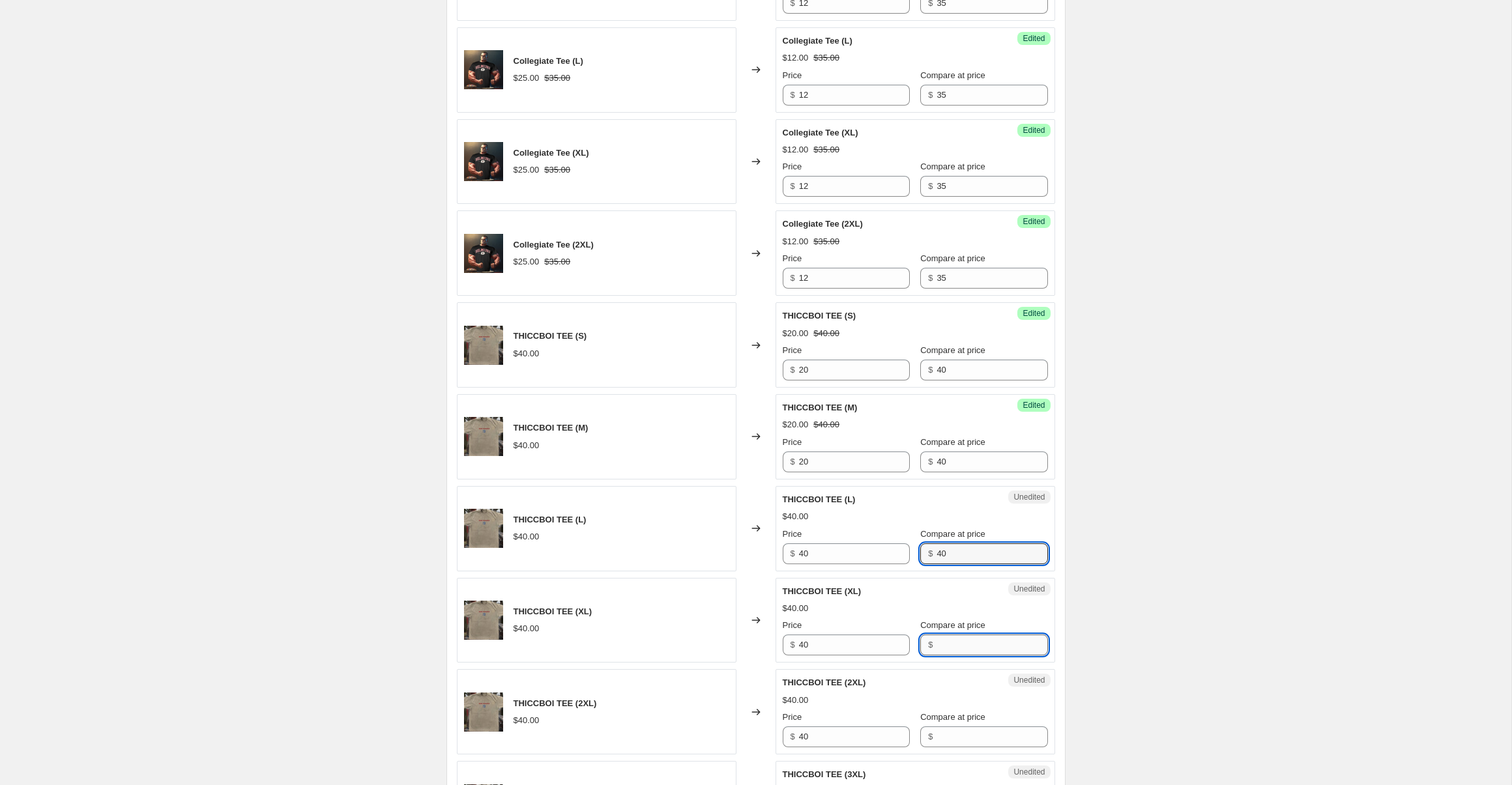
click at [950, 654] on input "Compare at price" at bounding box center [992, 645] width 111 height 21
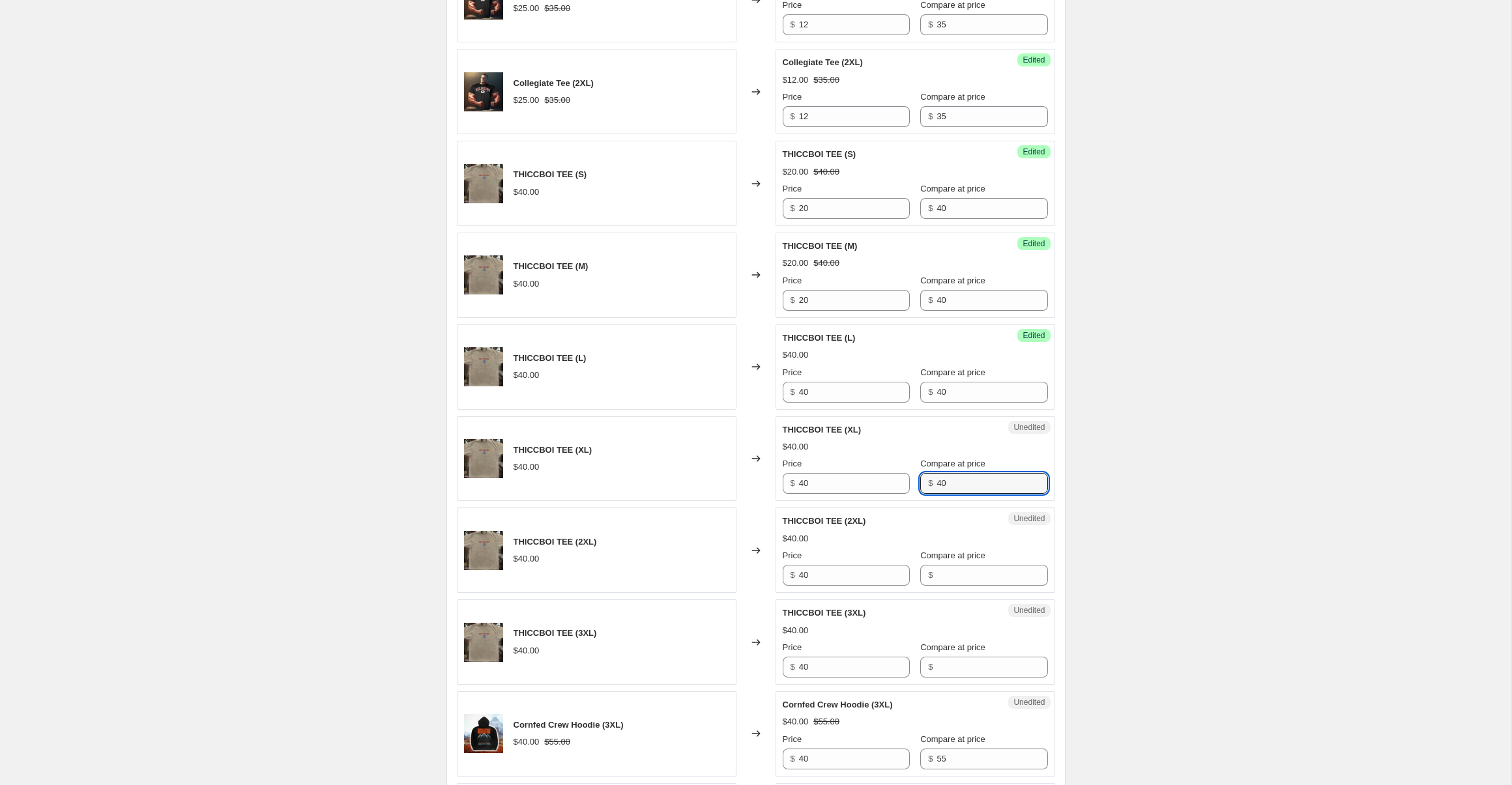
scroll to position [1373, 0]
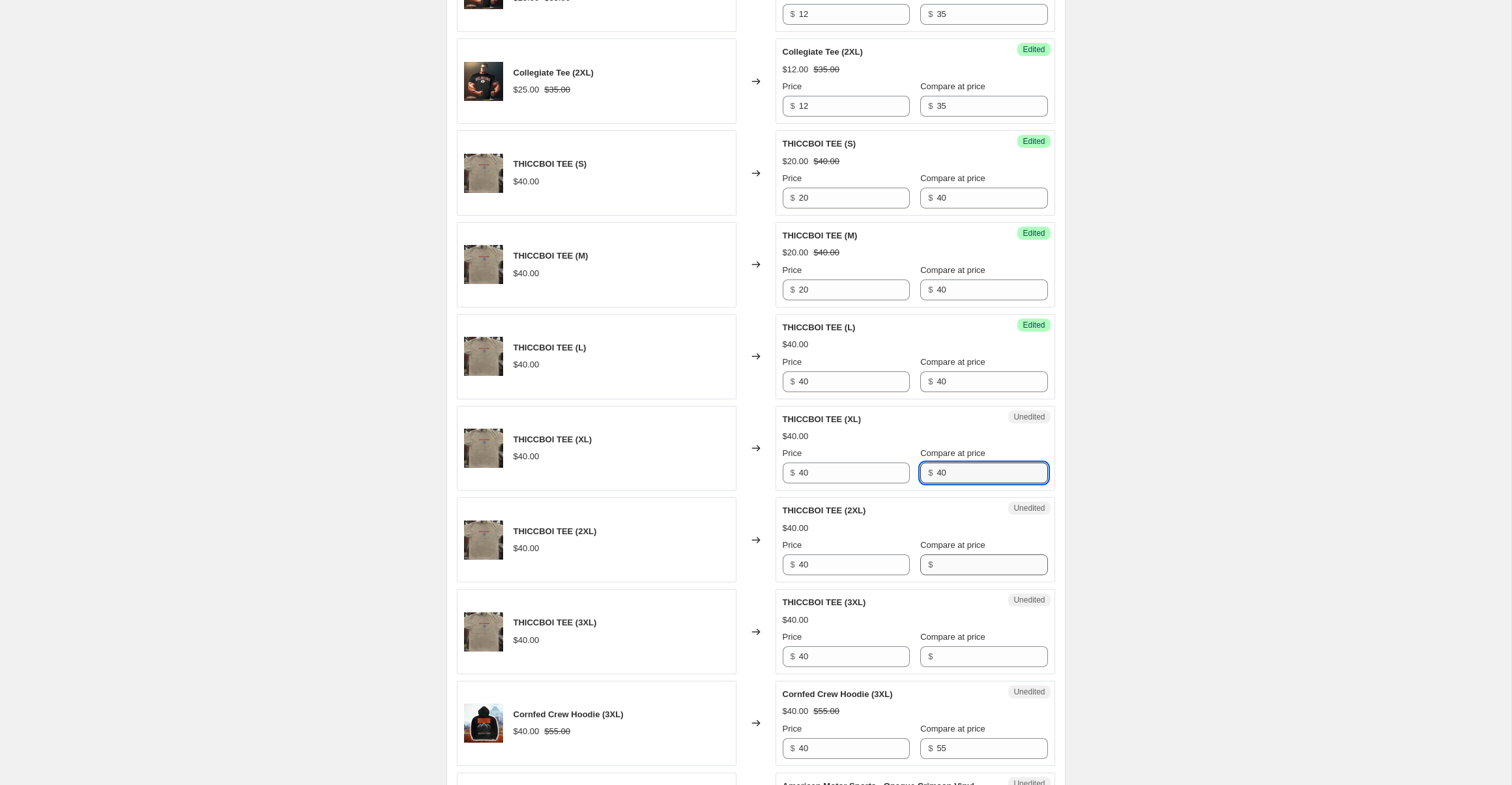
type input "40"
click at [973, 567] on input "Compare at price" at bounding box center [992, 565] width 111 height 21
type input "40"
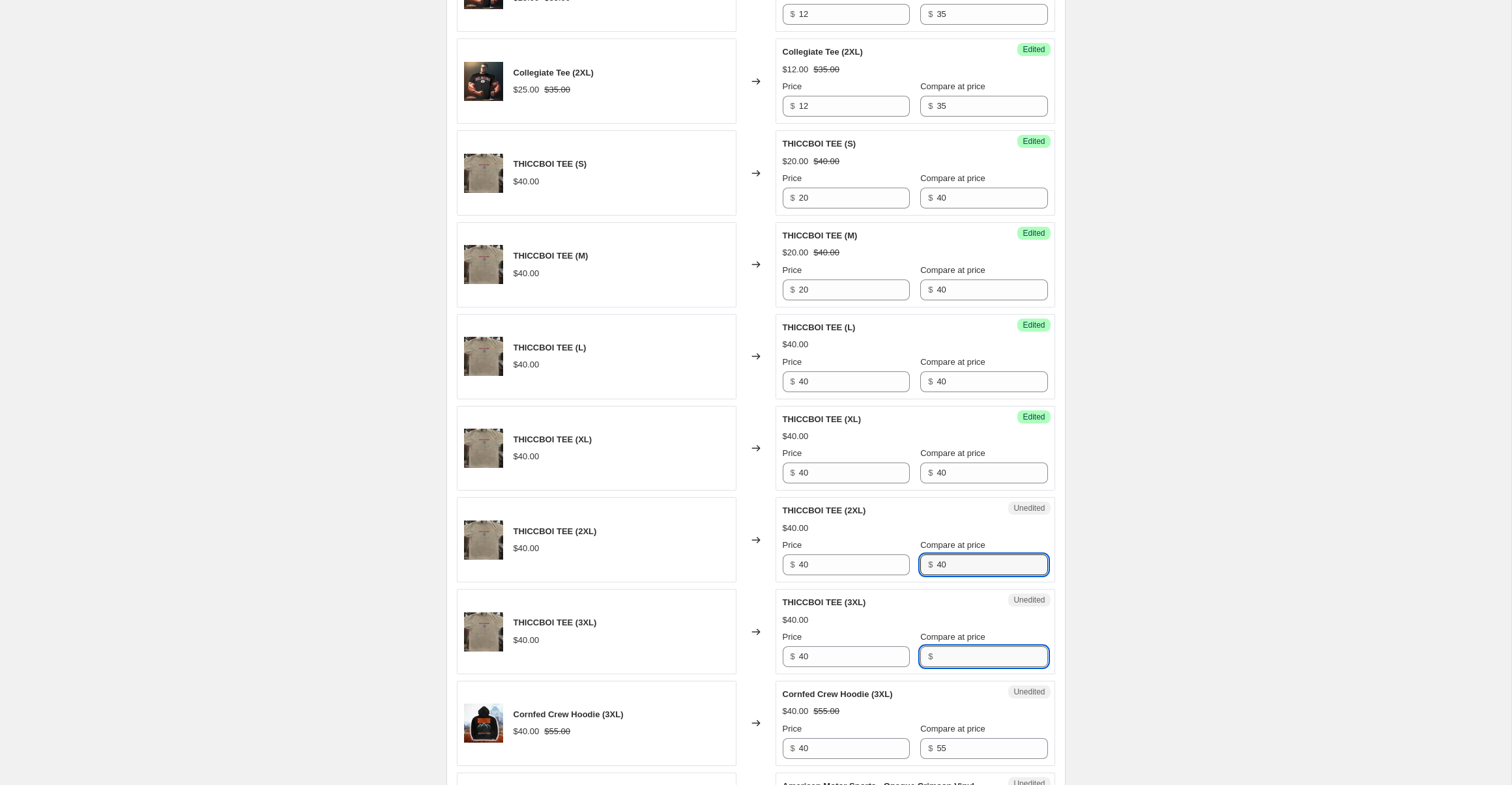
click at [951, 647] on input "Compare at price" at bounding box center [992, 657] width 111 height 21
type input "40"
click at [844, 400] on div "Cornfed Crew Hoodie (Small) $40.00 $55.00 Changed to Success Edited Cornfed Cre…" at bounding box center [756, 127] width 598 height 1829
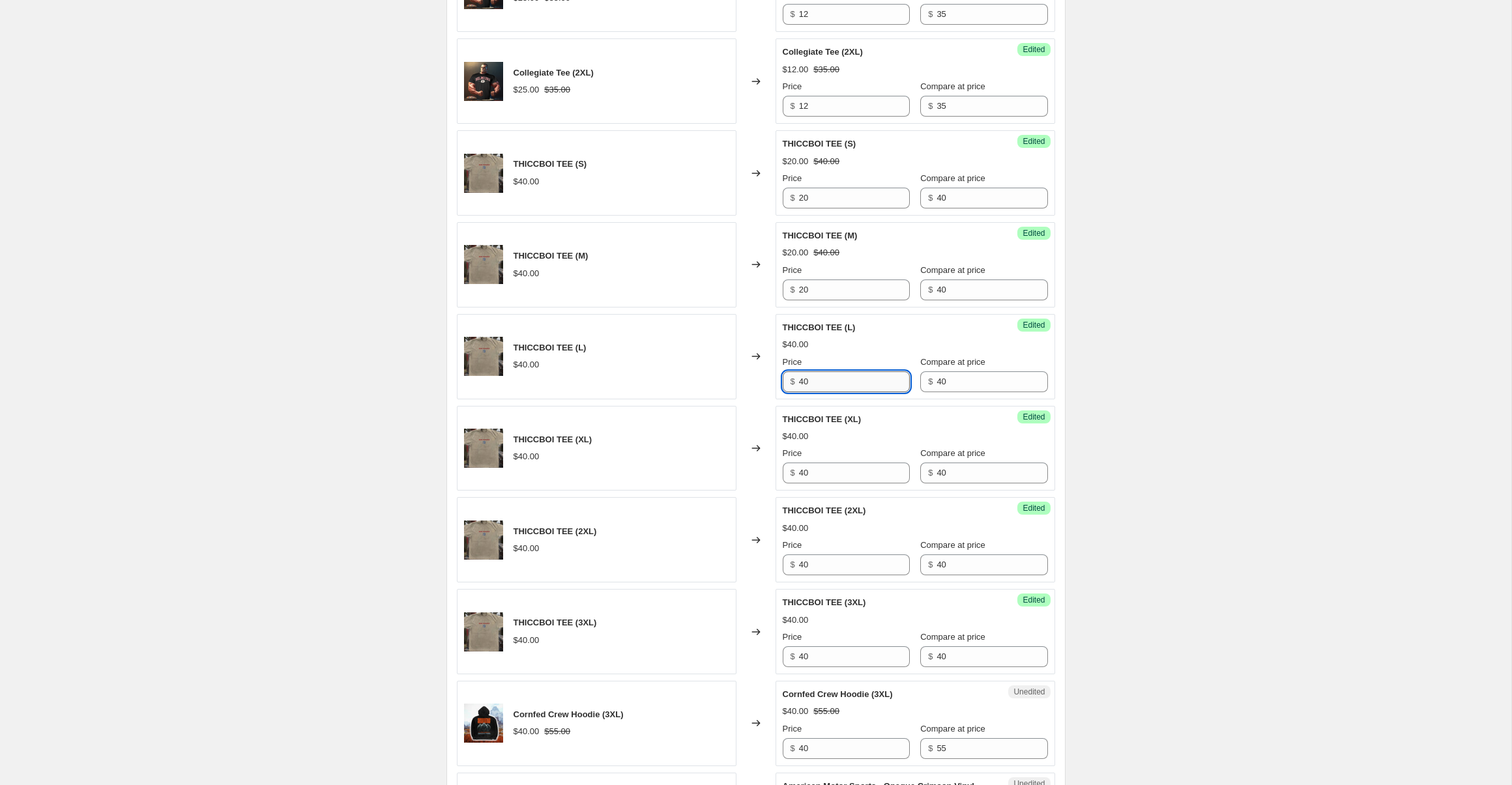
click at [841, 387] on input "40" at bounding box center [854, 382] width 111 height 21
type input "20"
click at [839, 480] on input "40" at bounding box center [854, 473] width 111 height 21
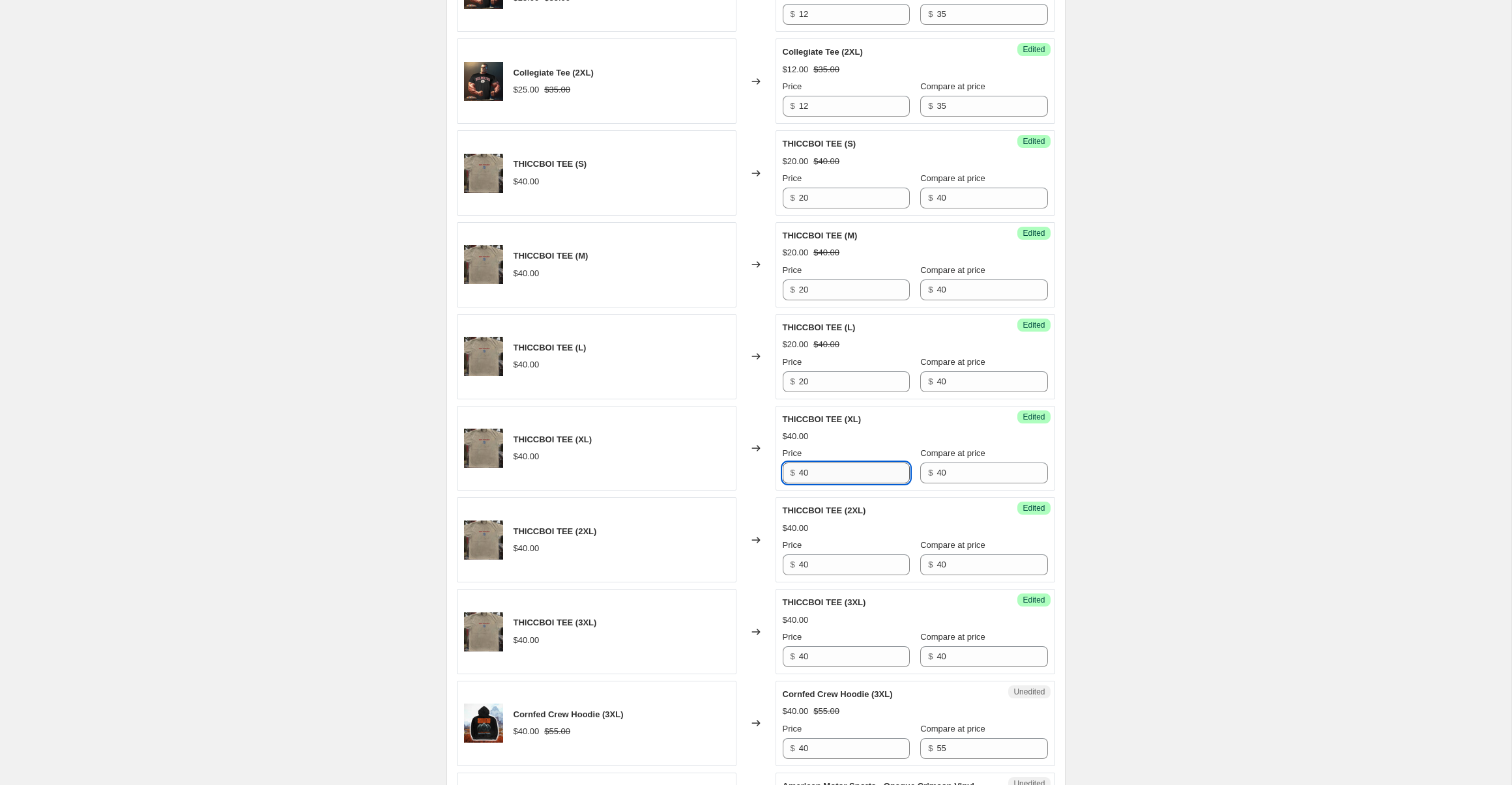
click at [839, 480] on input "40" at bounding box center [854, 473] width 111 height 21
type input "20"
click at [833, 569] on input "40" at bounding box center [854, 565] width 111 height 21
type input "20"
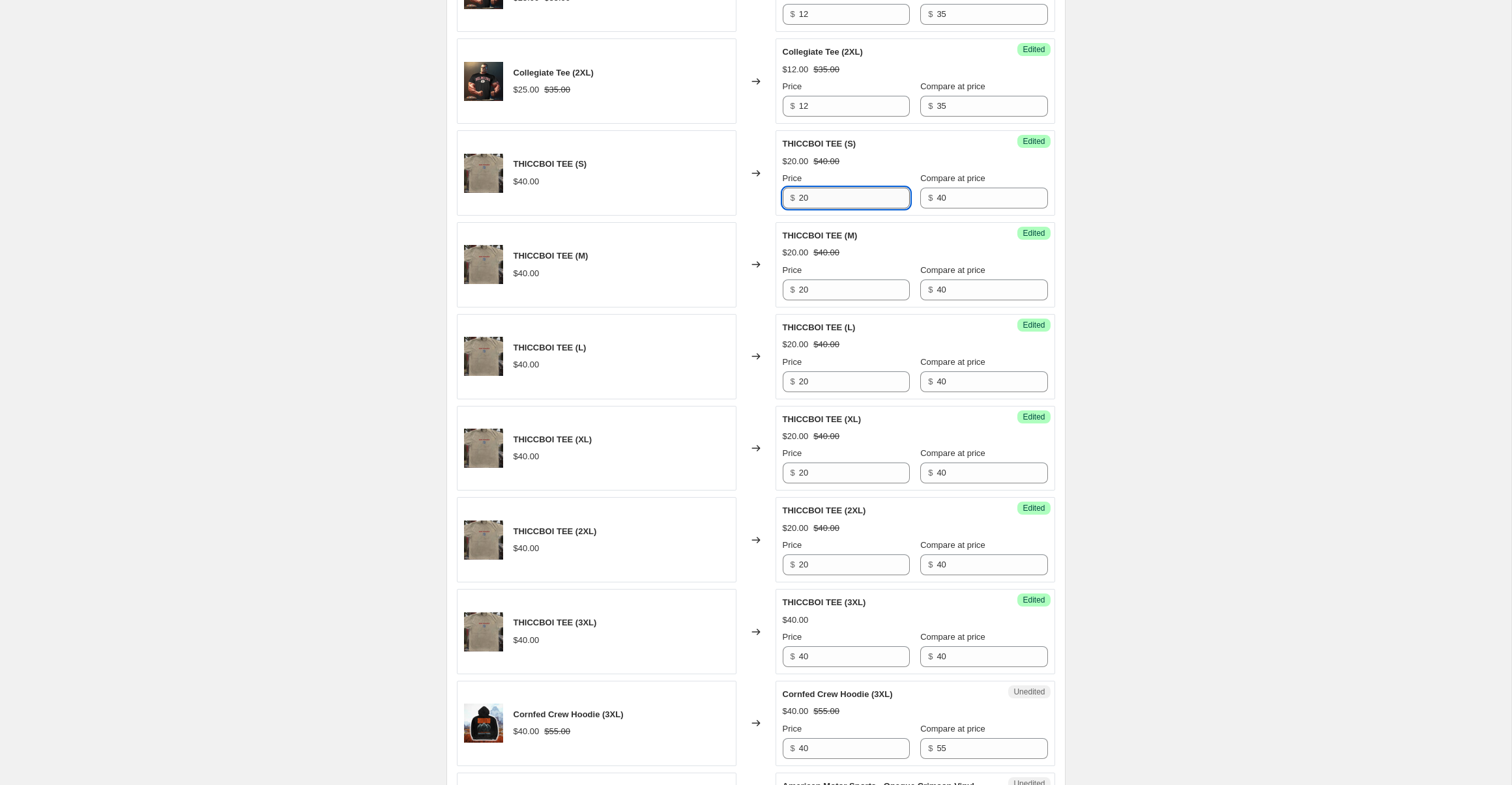
click at [830, 208] on input "20" at bounding box center [854, 198] width 111 height 21
type input "25"
click at [852, 288] on input "20" at bounding box center [854, 290] width 111 height 21
type input "25"
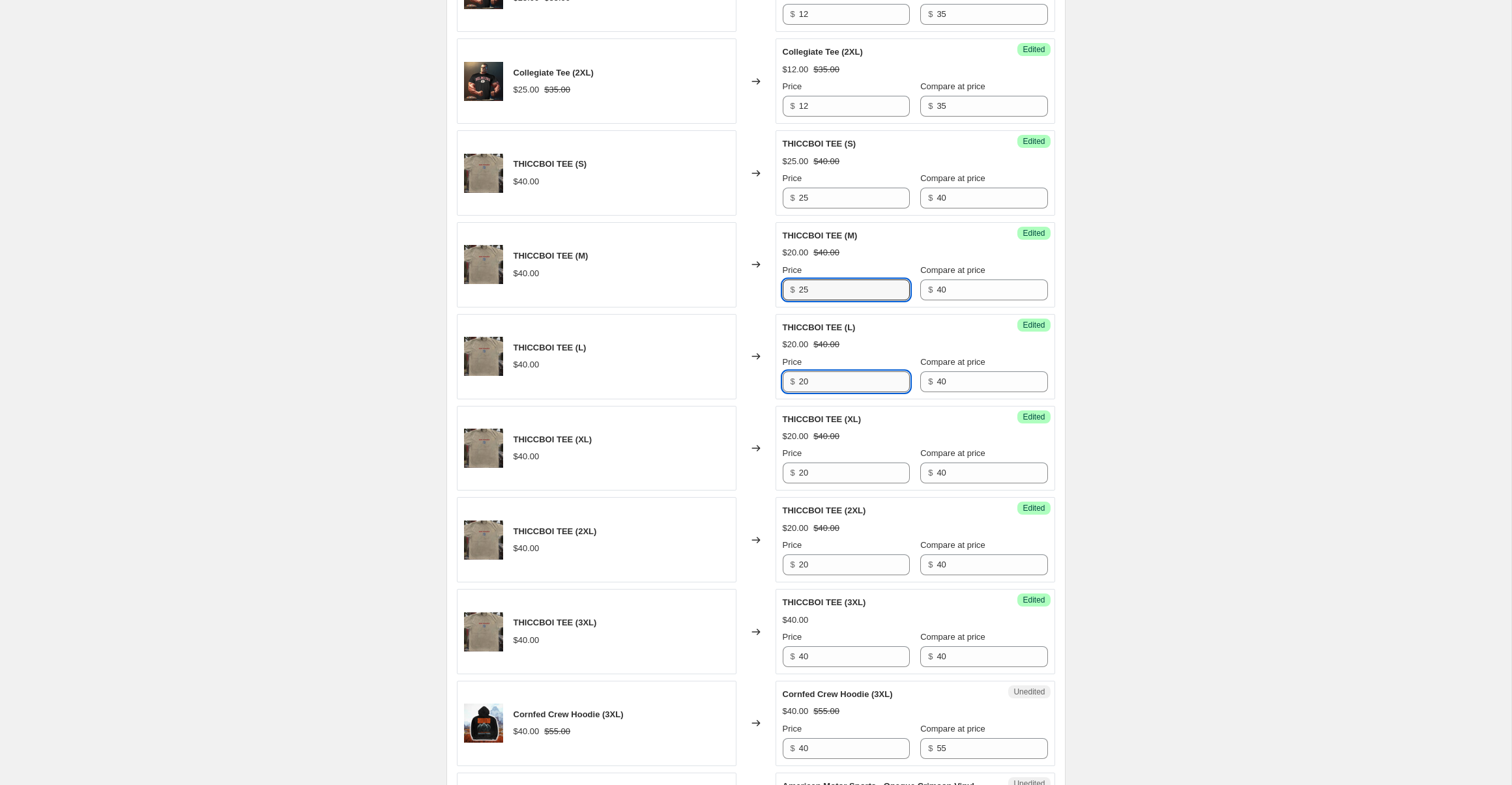
click at [827, 390] on input "20" at bounding box center [854, 382] width 111 height 21
type input "25"
click at [839, 483] on input "20" at bounding box center [854, 473] width 111 height 21
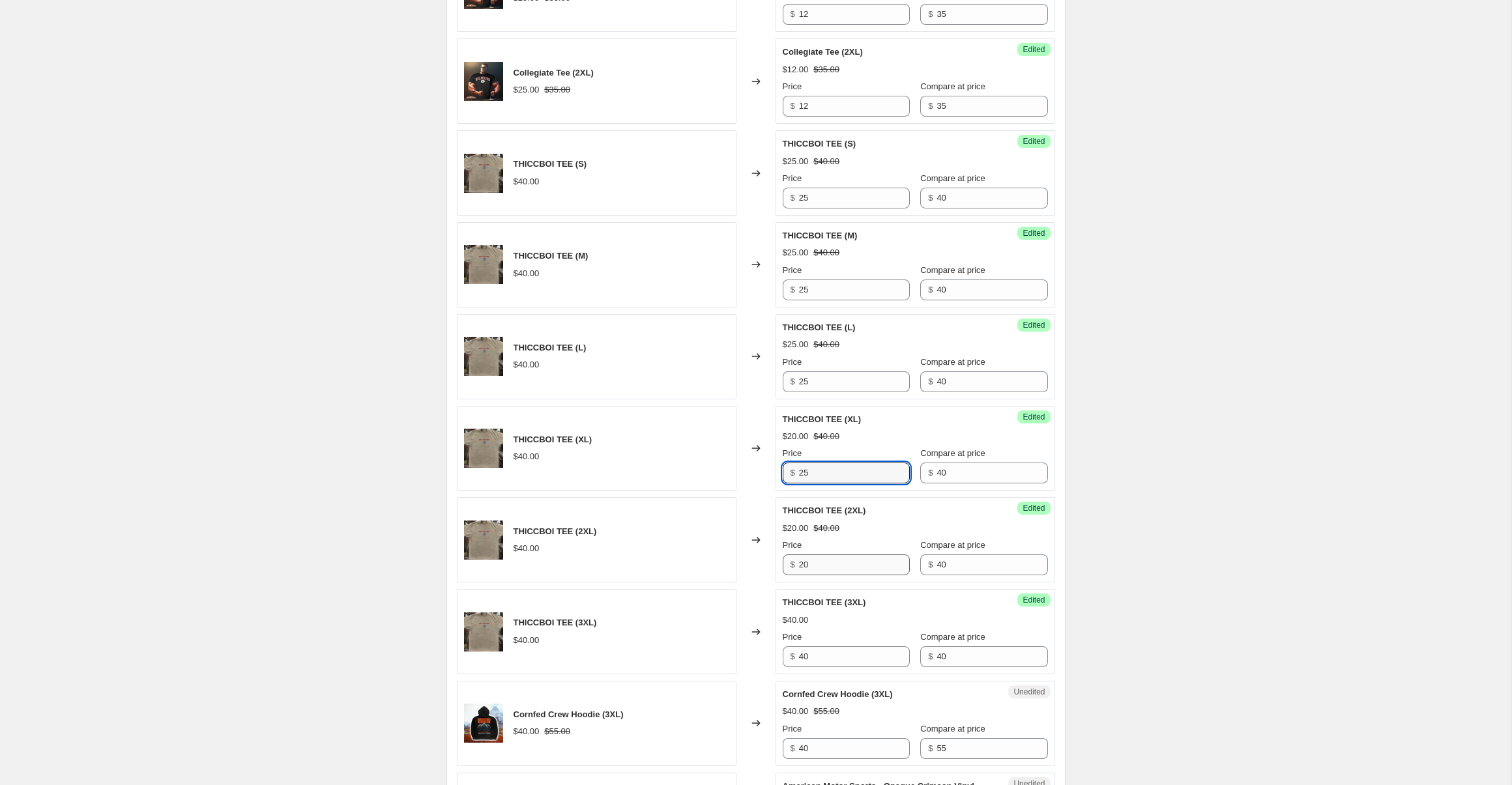
type input "25"
click at [831, 566] on input "20" at bounding box center [854, 565] width 111 height 21
type input "25"
click at [838, 670] on div "Success Edited THICCBOI TEE (3XL) $40.00 Price $ 40 Compare at price $ 40" at bounding box center [915, 632] width 280 height 85
click at [838, 654] on input "40" at bounding box center [854, 657] width 111 height 21
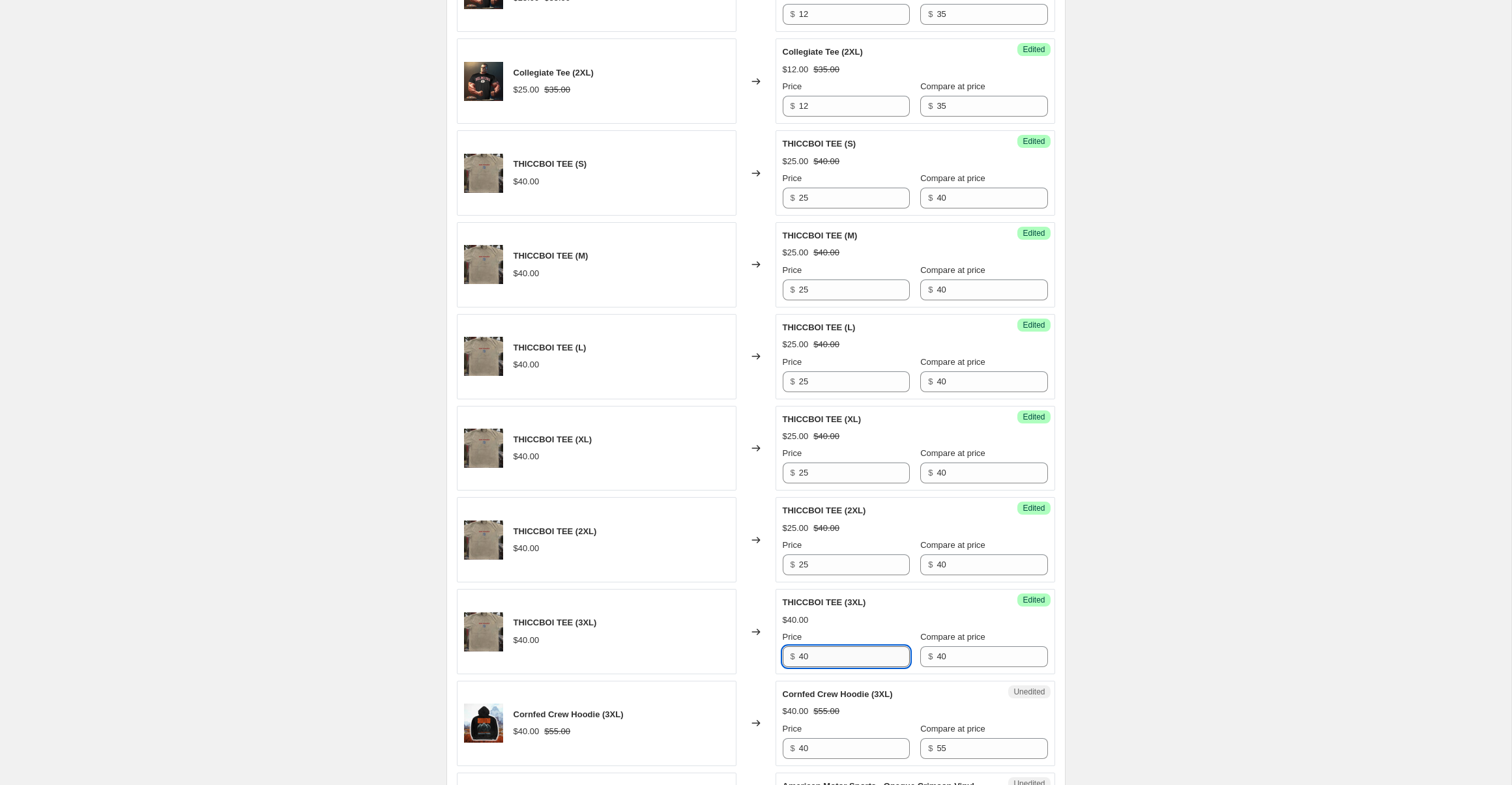
click at [838, 654] on input "40" at bounding box center [854, 657] width 111 height 21
type input "25"
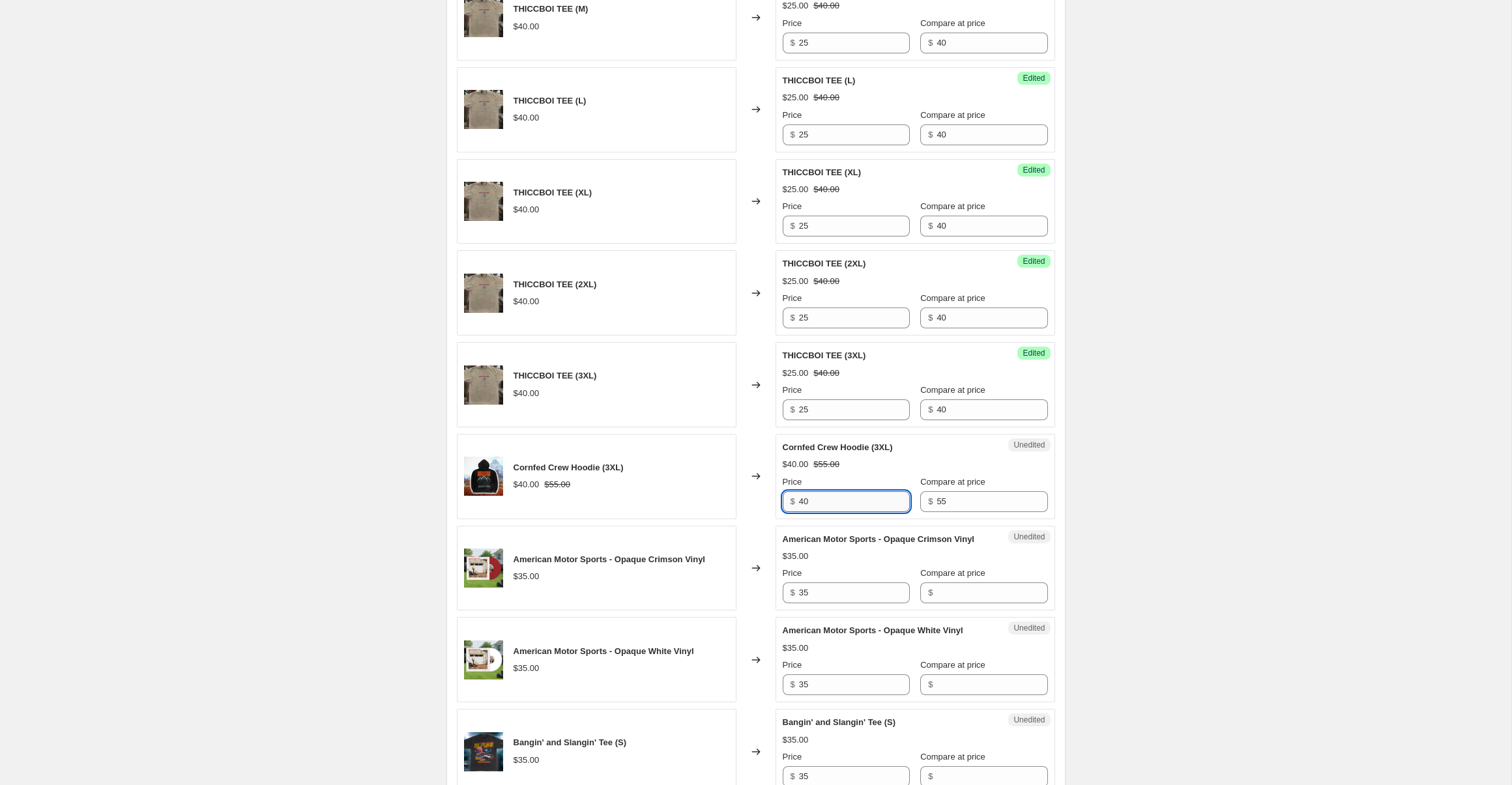
click at [833, 504] on input "40" at bounding box center [854, 502] width 111 height 21
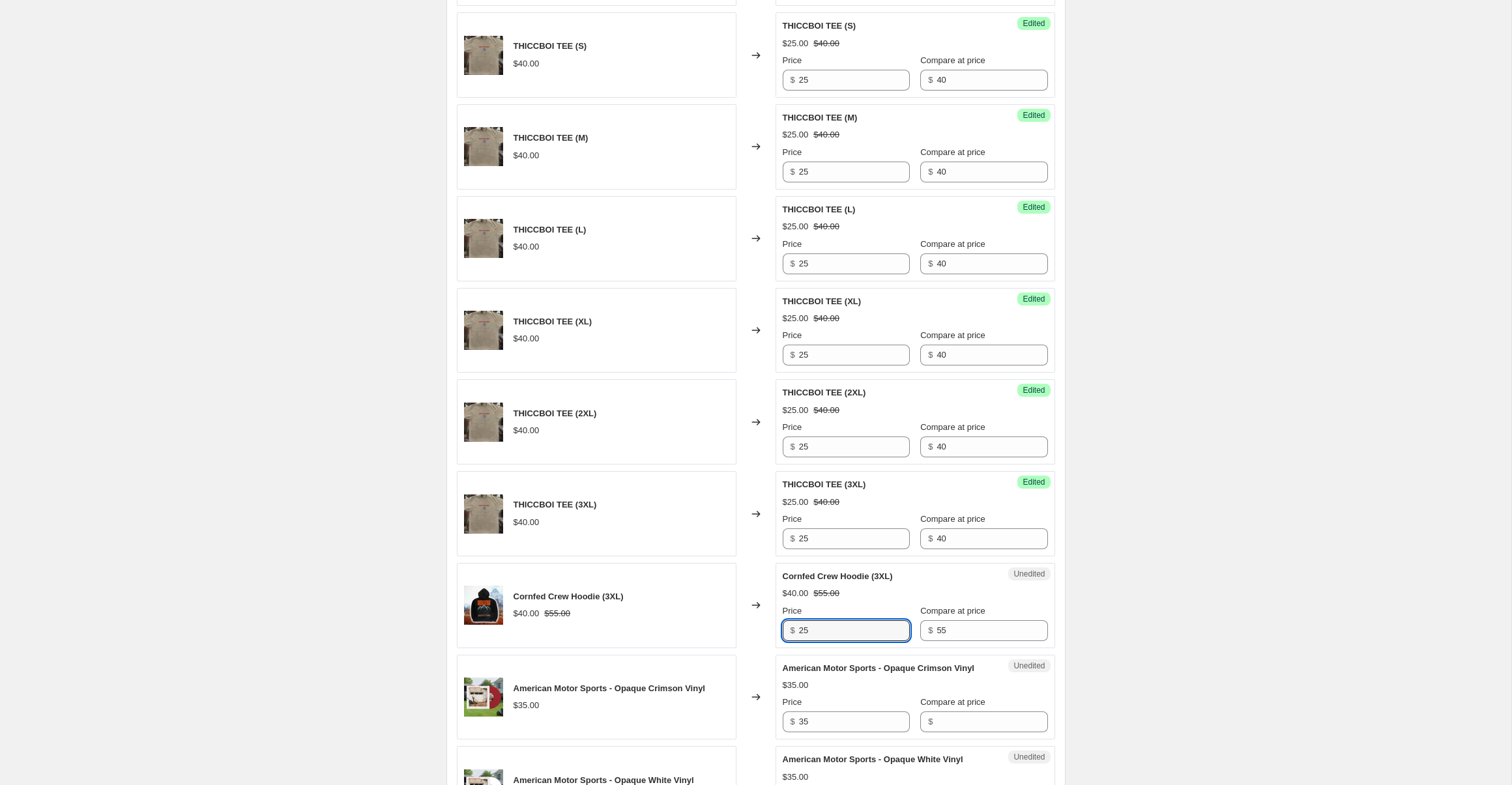
scroll to position [1719, 0]
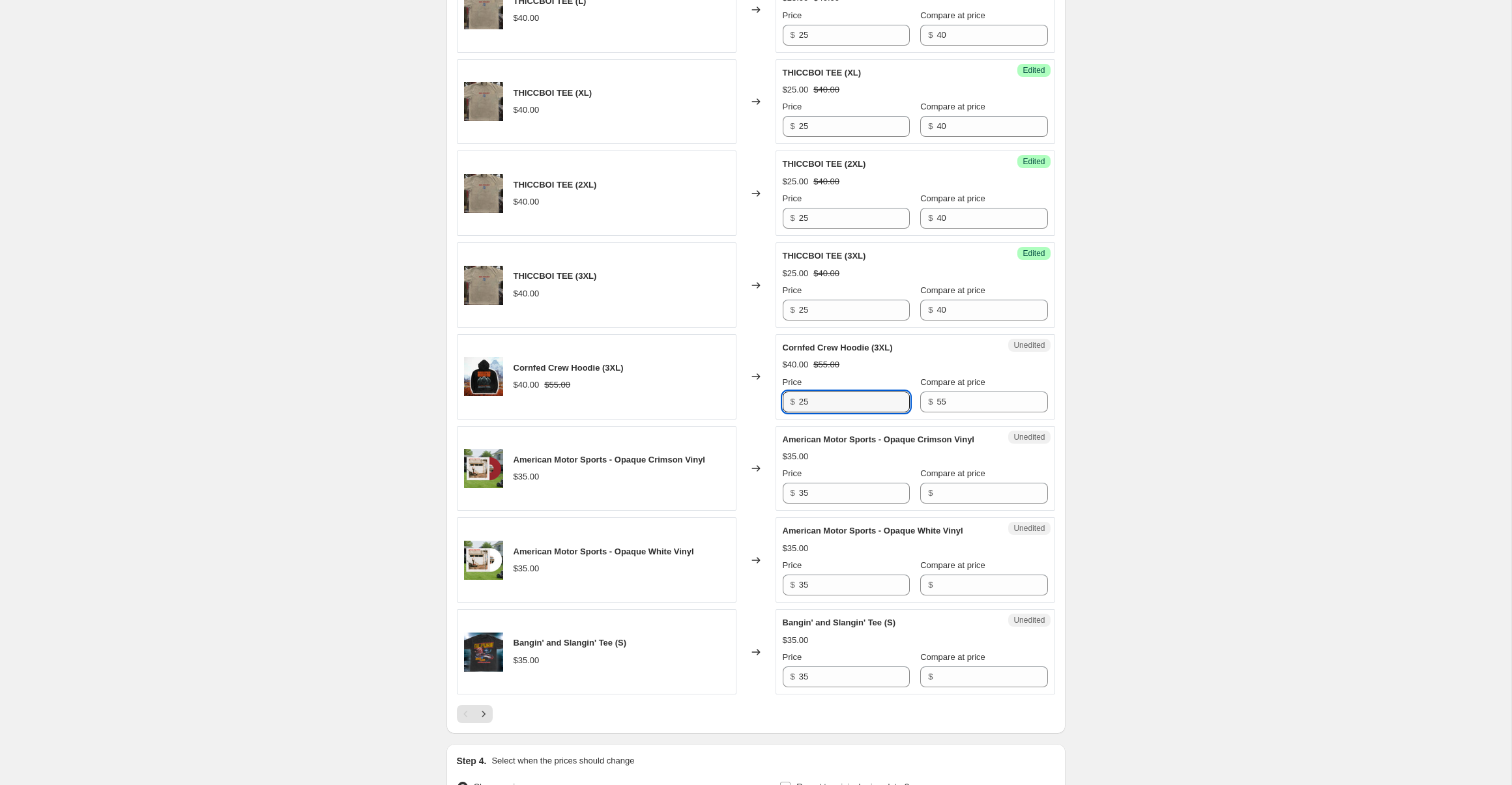
type input "25"
click at [817, 504] on input "35" at bounding box center [854, 494] width 111 height 21
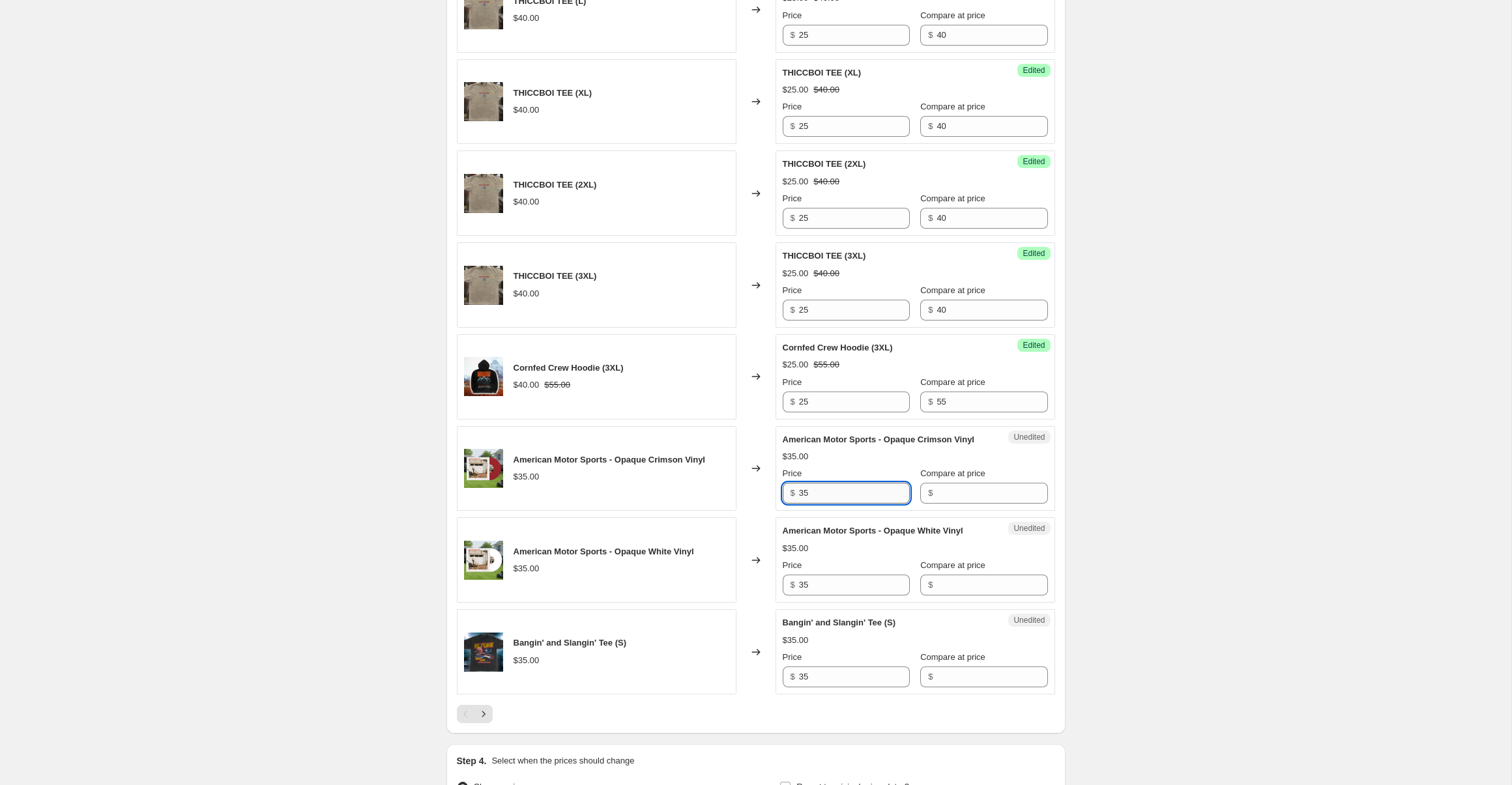
click at [817, 504] on input "35" at bounding box center [854, 494] width 111 height 21
type input "30"
click at [948, 504] on input "Compare at price" at bounding box center [992, 494] width 111 height 21
type input "35"
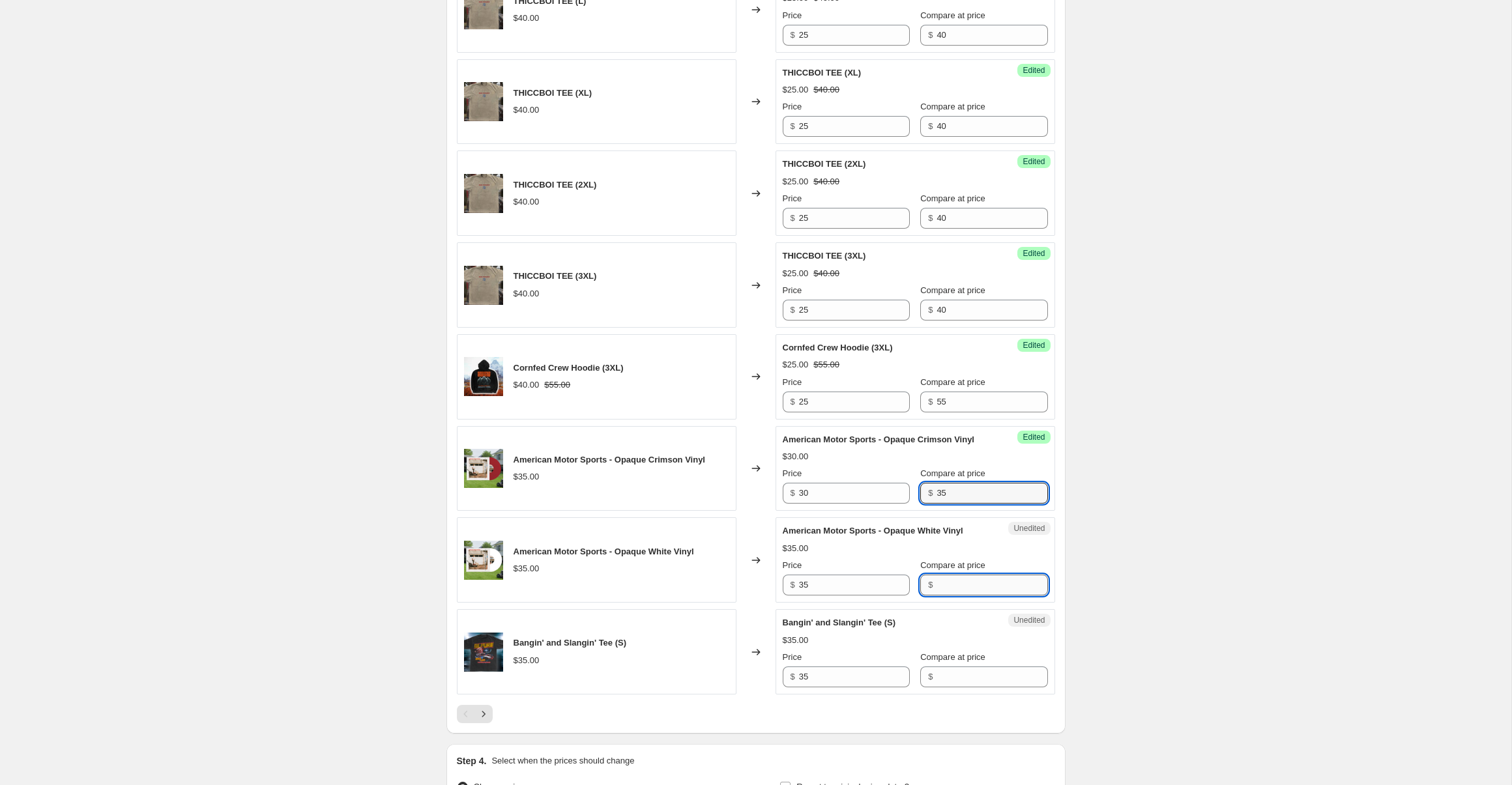
click at [944, 596] on input "Compare at price" at bounding box center [992, 585] width 111 height 21
type input "35"
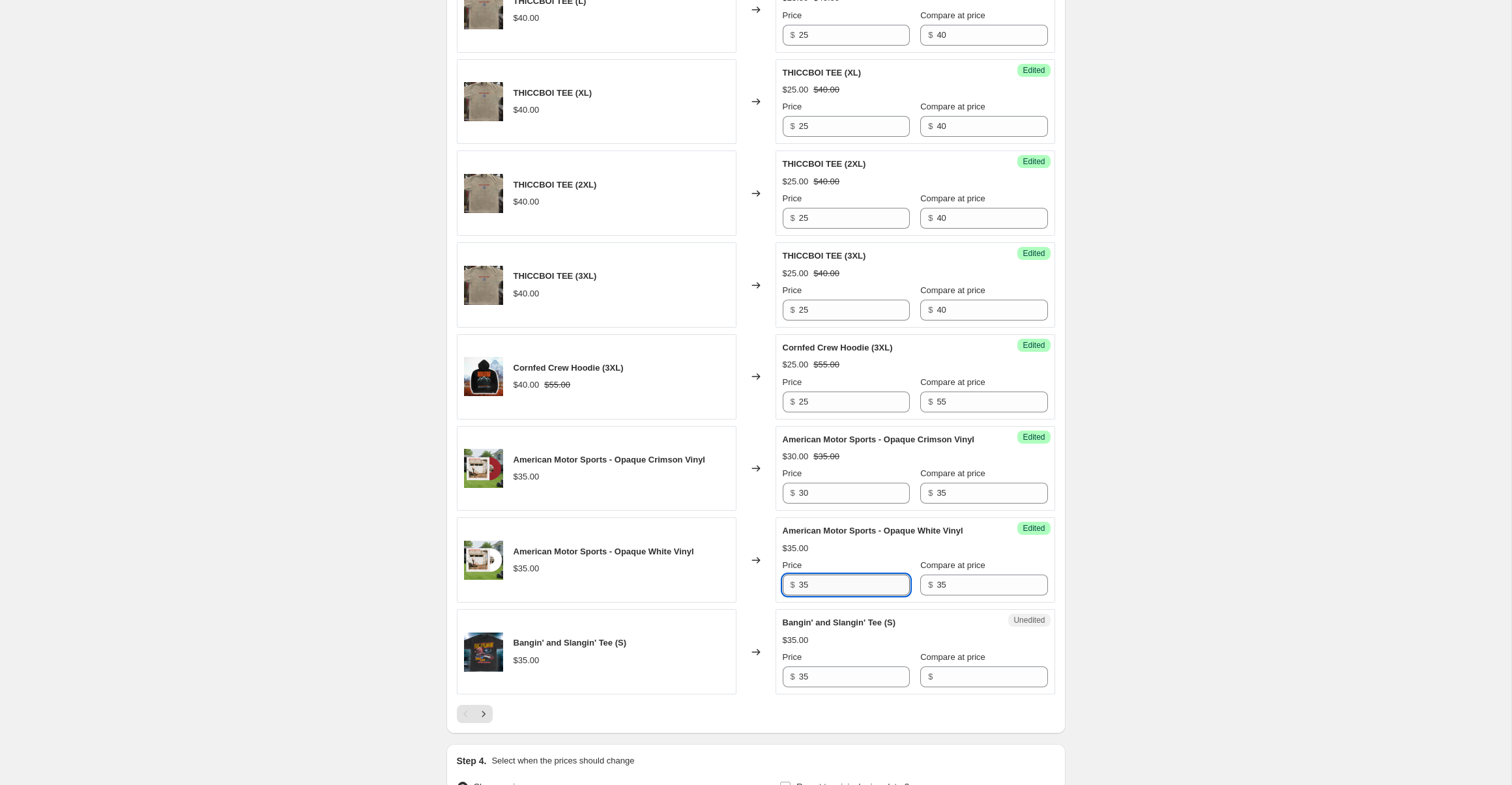
click at [849, 593] on input "35" at bounding box center [854, 585] width 111 height 21
type input "30"
click at [963, 688] on input "Compare at price" at bounding box center [992, 677] width 111 height 21
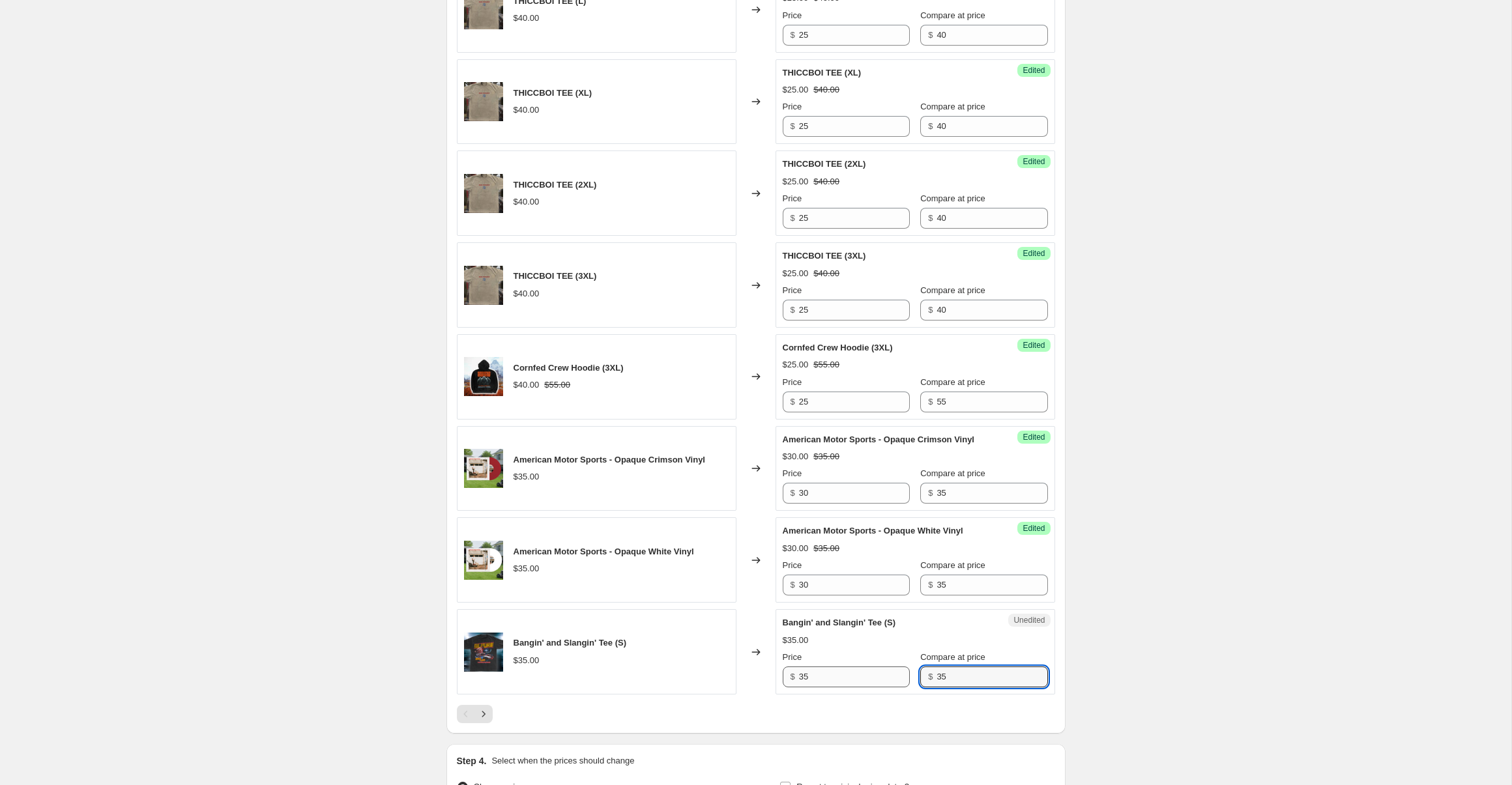
type input "35"
click at [830, 688] on input "35" at bounding box center [854, 677] width 111 height 21
type input "25"
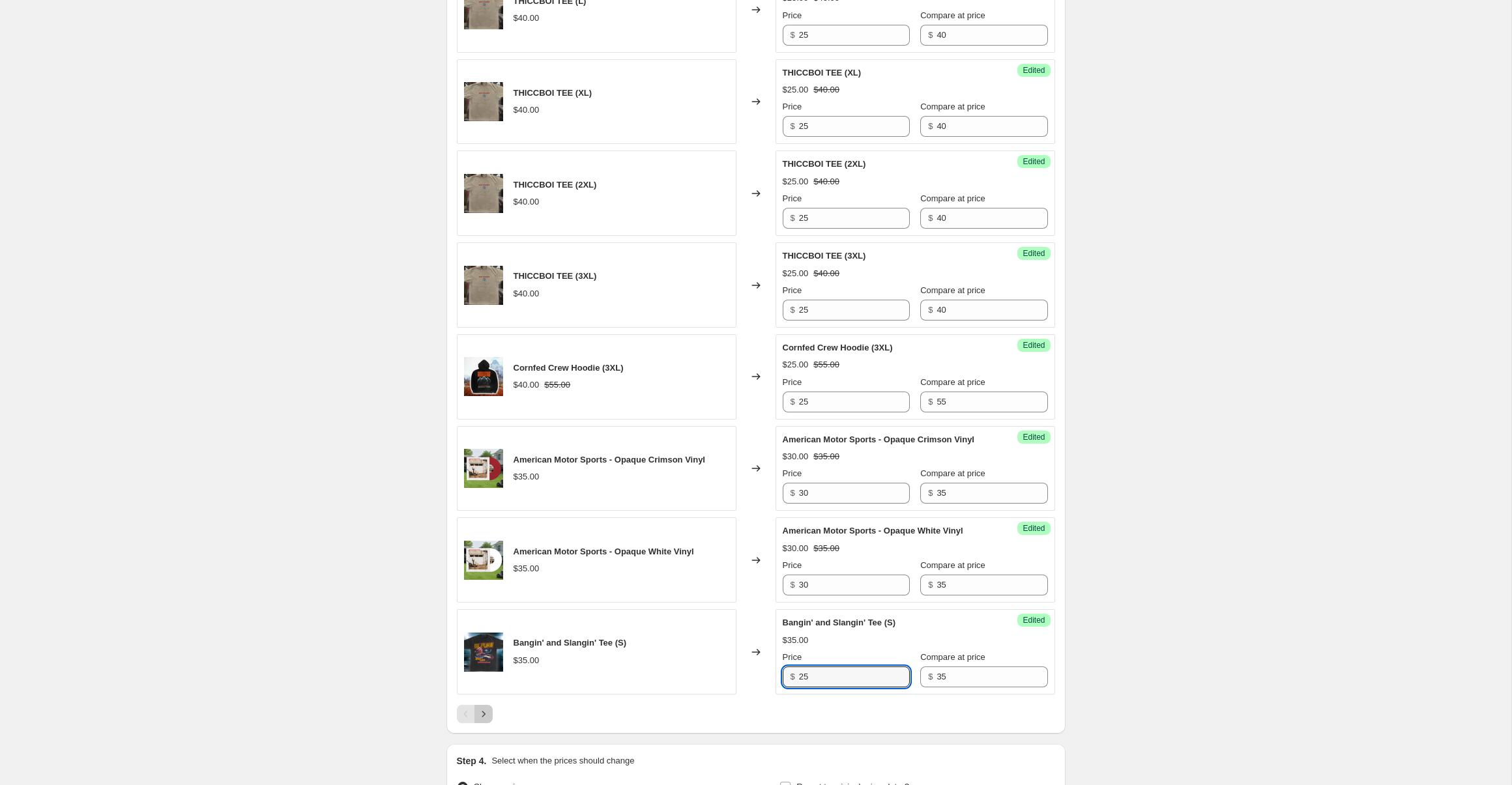
click at [483, 717] on icon "Next" at bounding box center [483, 713] width 3 height 6
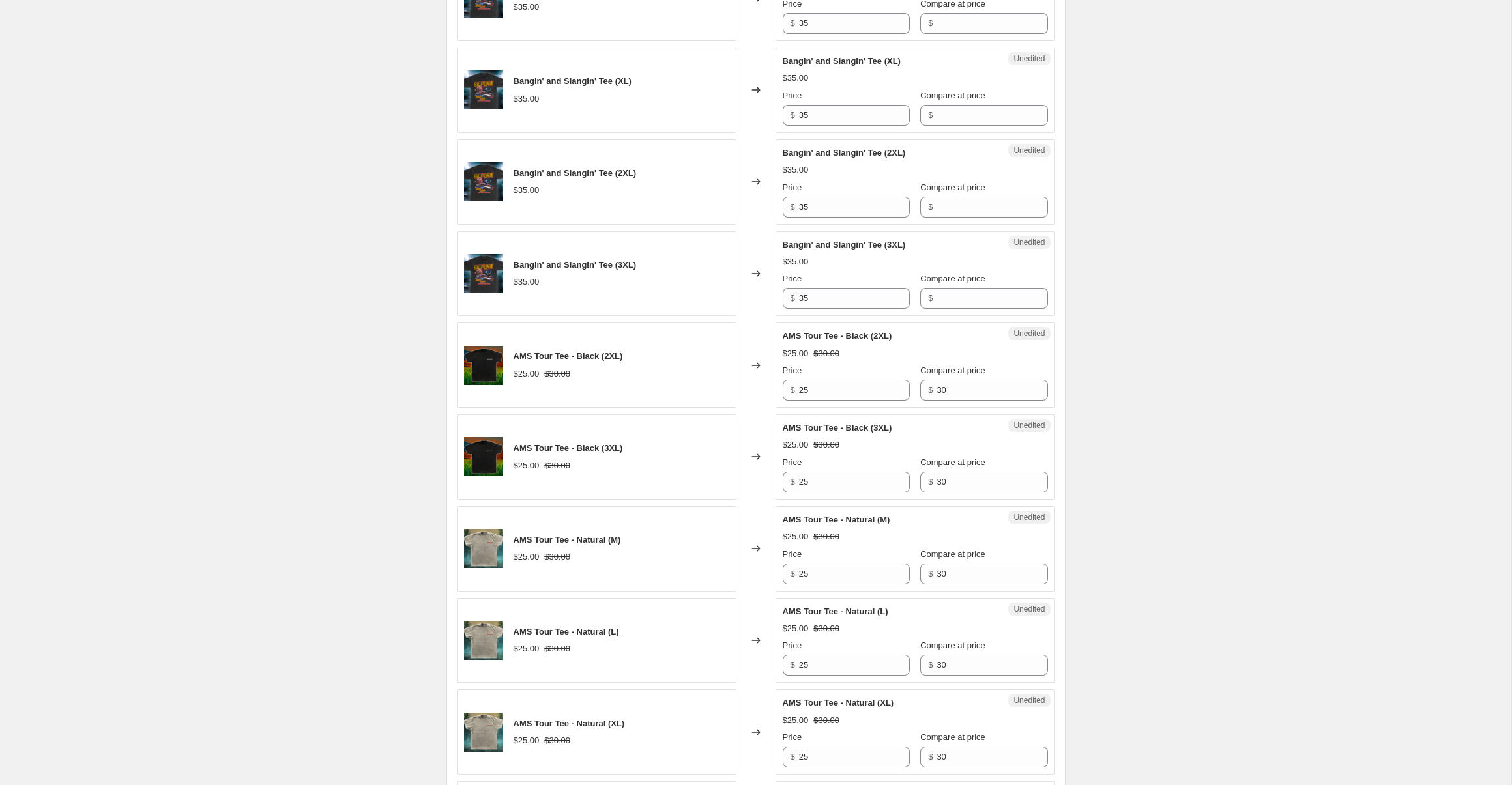
scroll to position [280, 0]
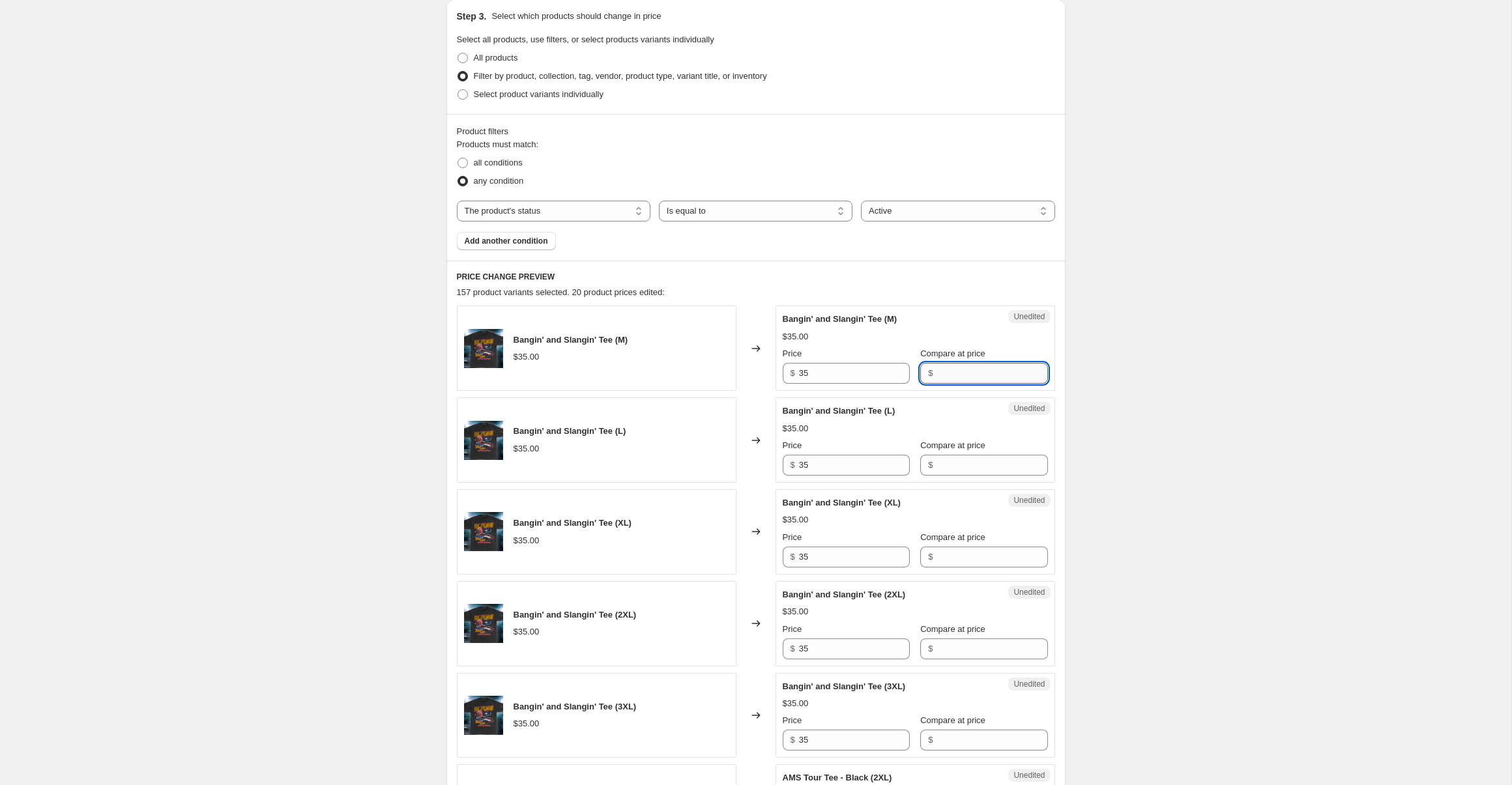
click at [951, 369] on input "Compare at price" at bounding box center [992, 374] width 111 height 21
type input "35"
click at [855, 380] on input "35" at bounding box center [854, 374] width 111 height 21
type input "25"
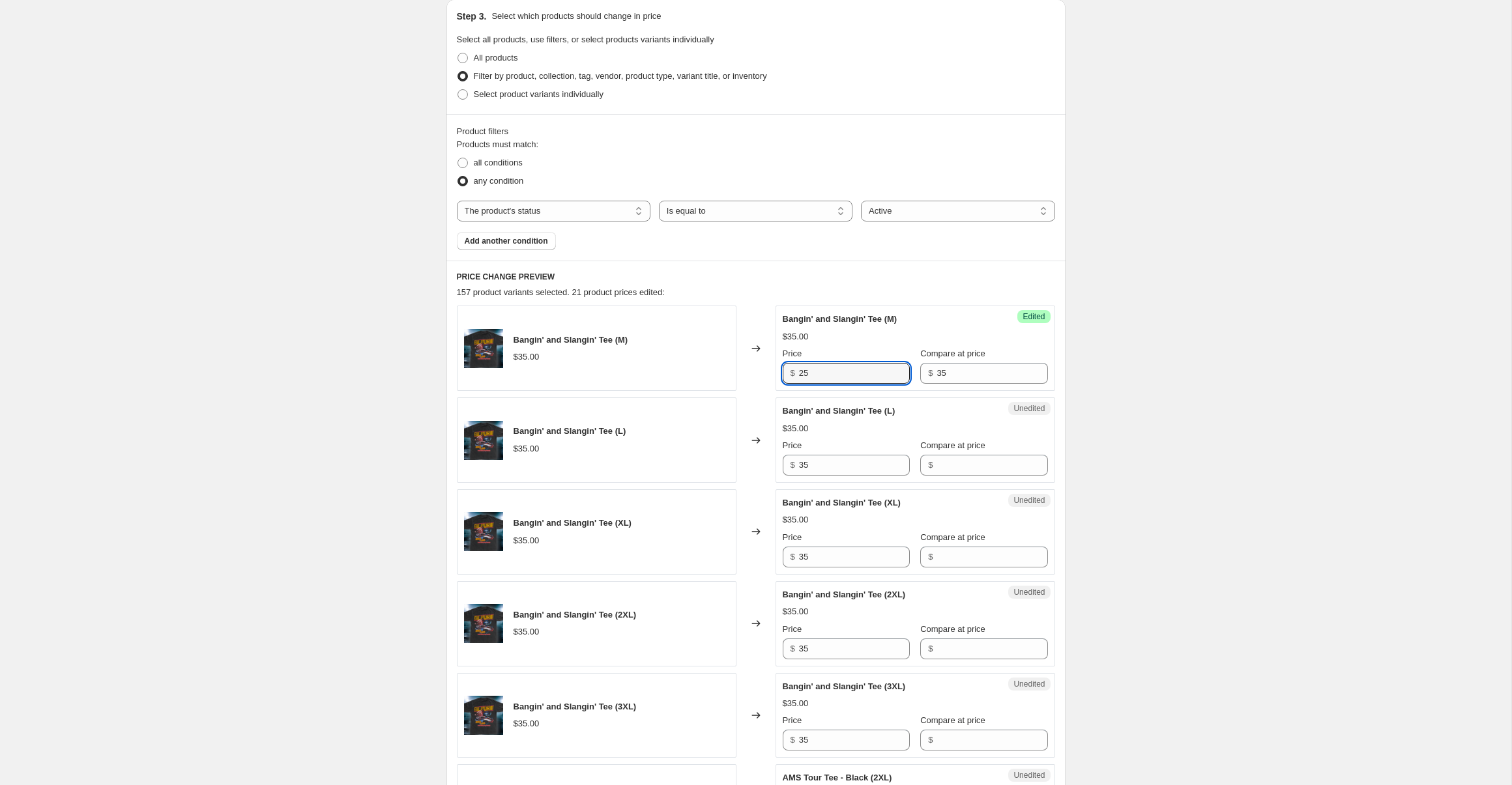
click at [968, 453] on div "Compare at price $" at bounding box center [983, 458] width 127 height 37
click at [968, 465] on input "Compare at price" at bounding box center [992, 466] width 111 height 21
type input "35"
click at [824, 470] on input "35" at bounding box center [854, 466] width 111 height 21
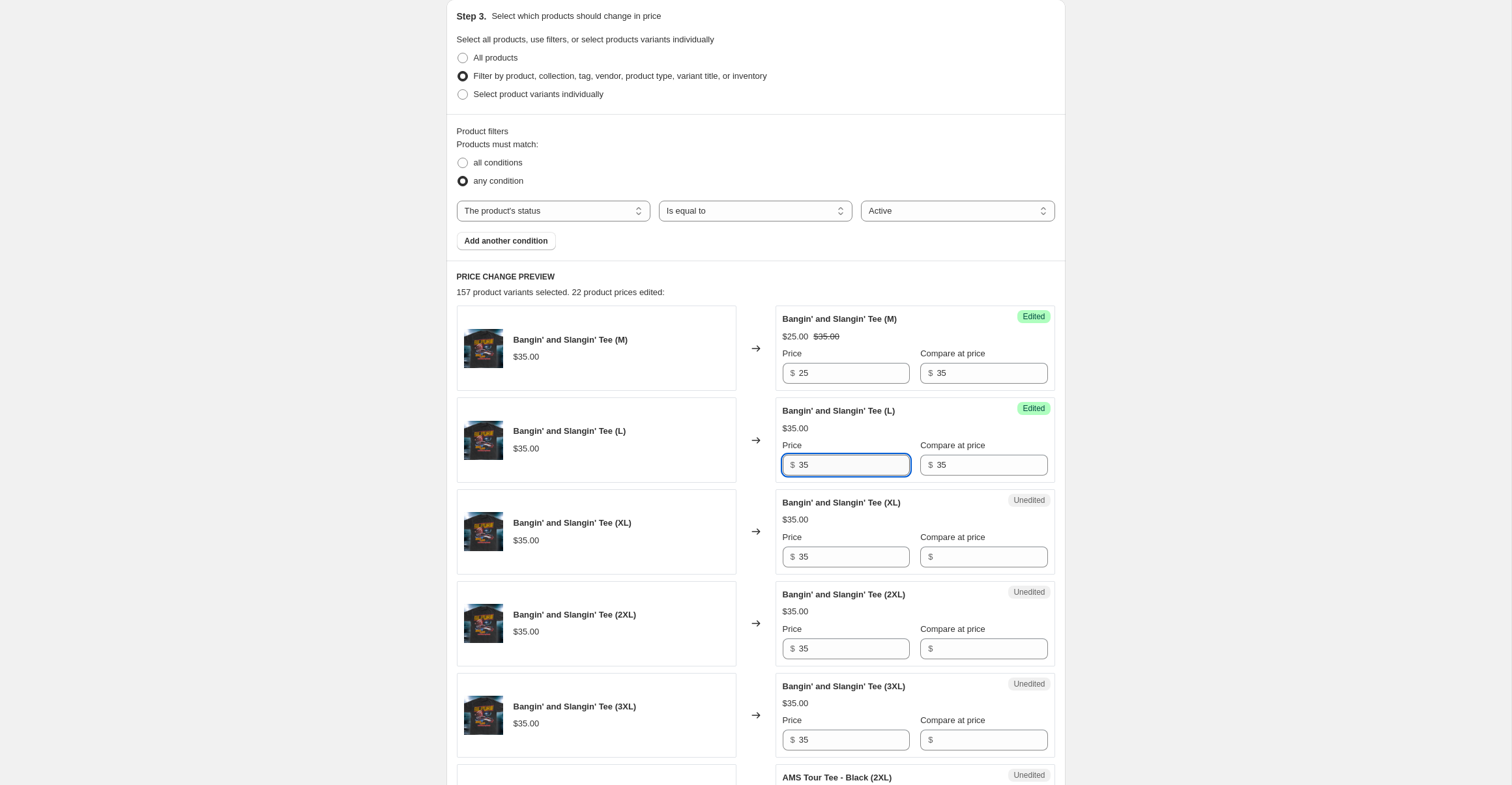
click at [824, 470] on input "35" at bounding box center [854, 466] width 111 height 21
type input "25"
click at [950, 553] on input "Compare at price" at bounding box center [992, 557] width 111 height 21
type input "35"
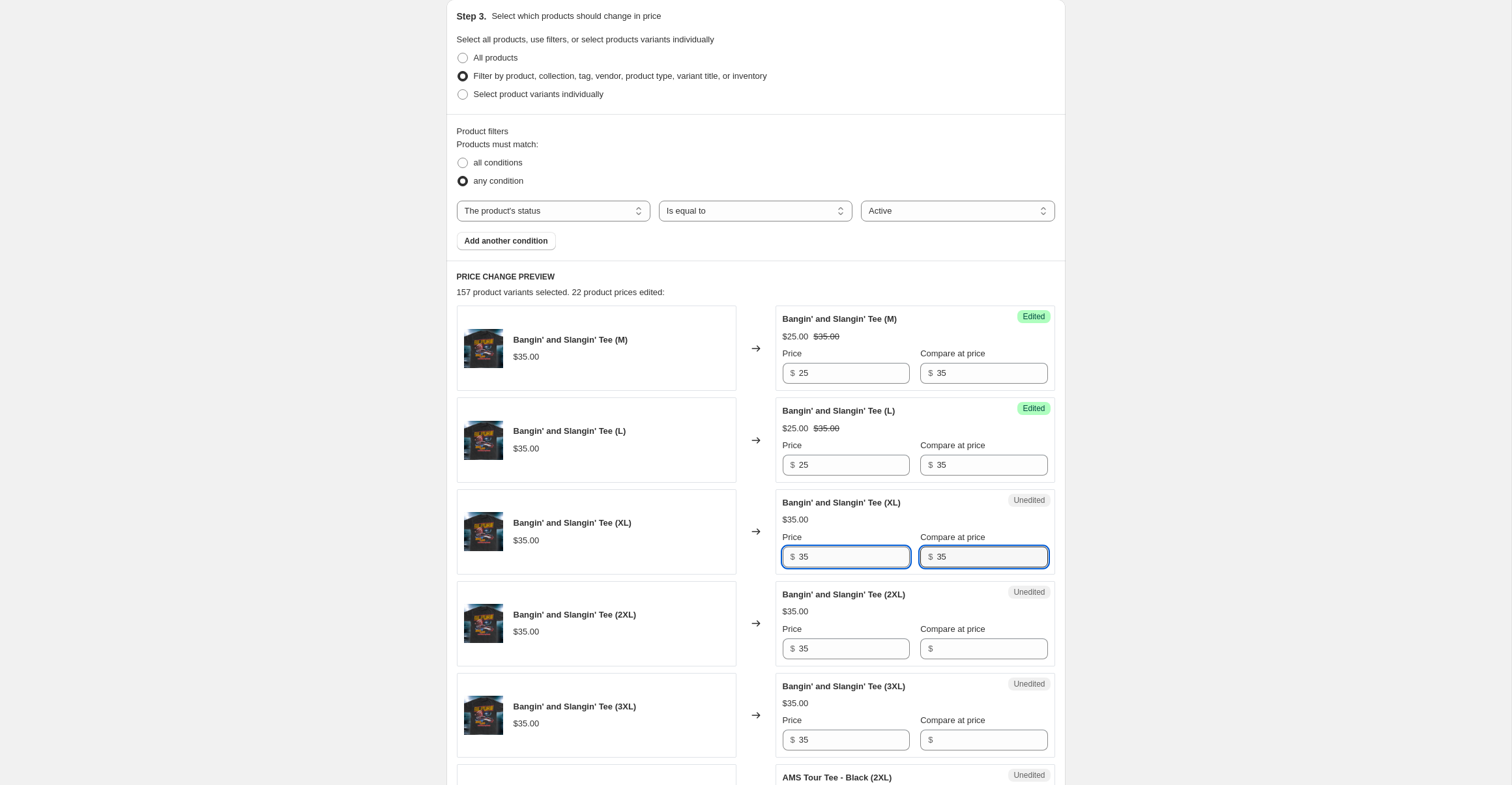
click at [859, 561] on input "35" at bounding box center [854, 557] width 111 height 21
type input "25"
click at [976, 644] on input "Compare at price" at bounding box center [992, 649] width 111 height 21
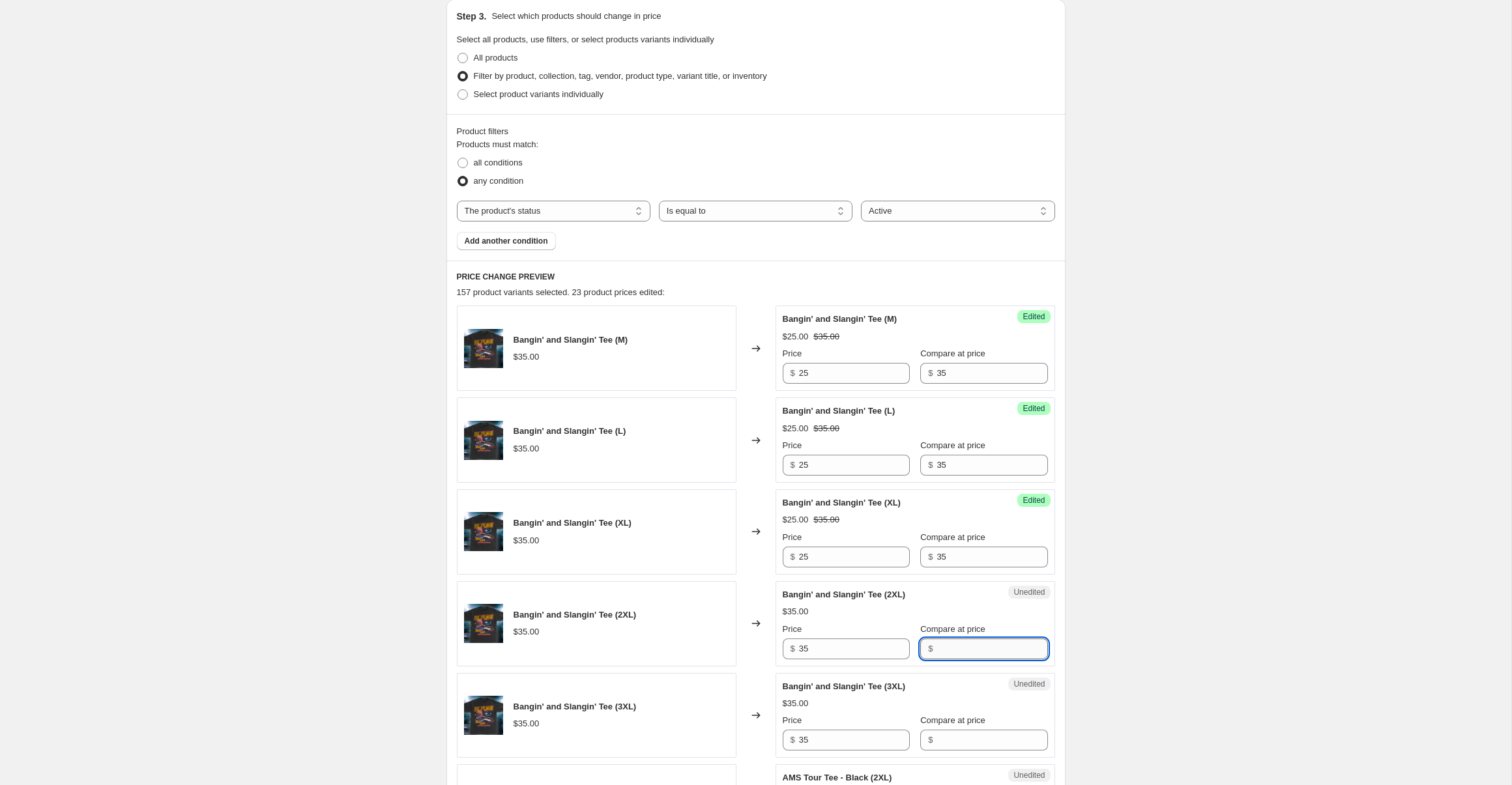
click at [976, 644] on input "Compare at price" at bounding box center [992, 649] width 111 height 21
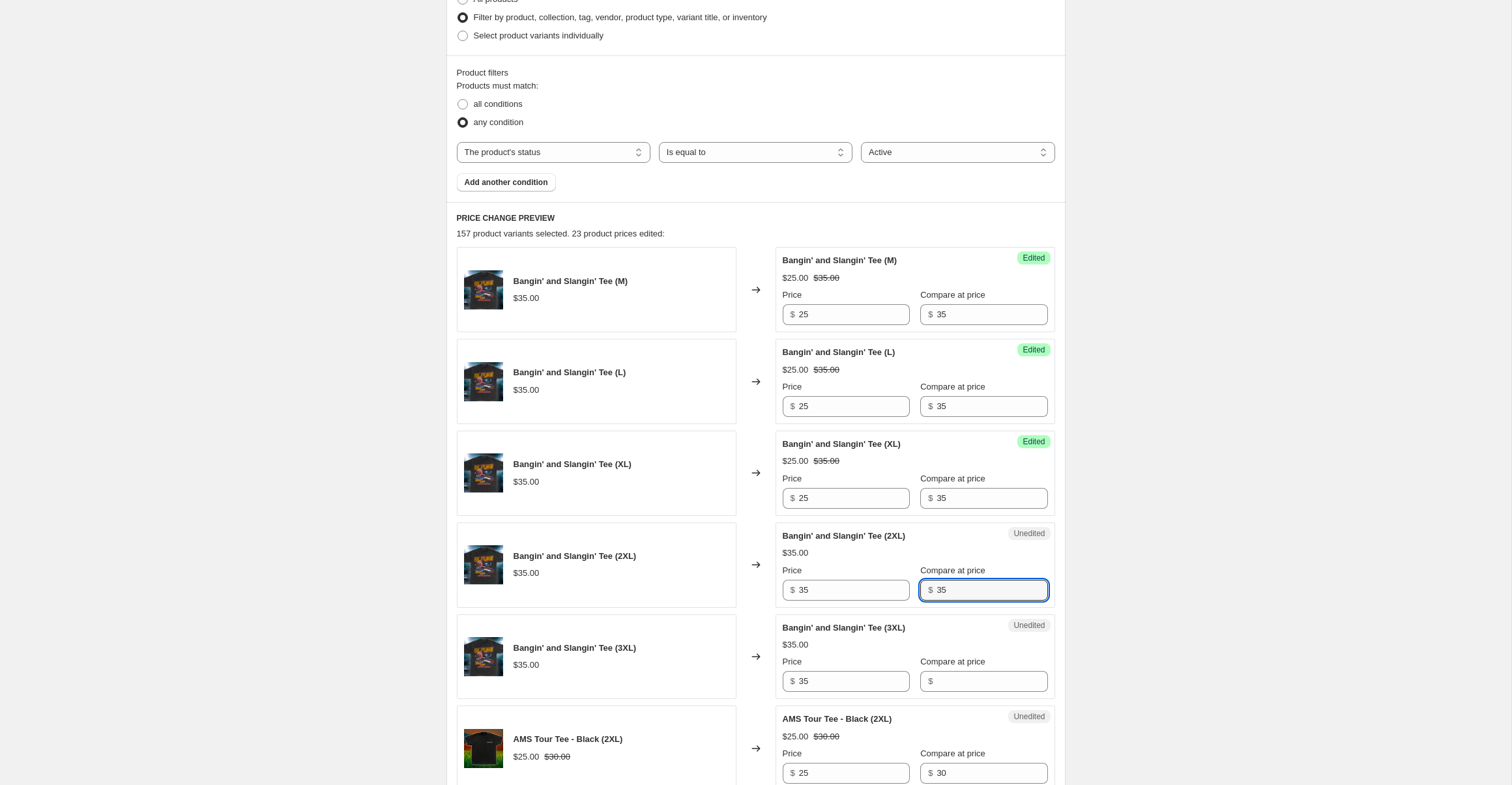
scroll to position [422, 0]
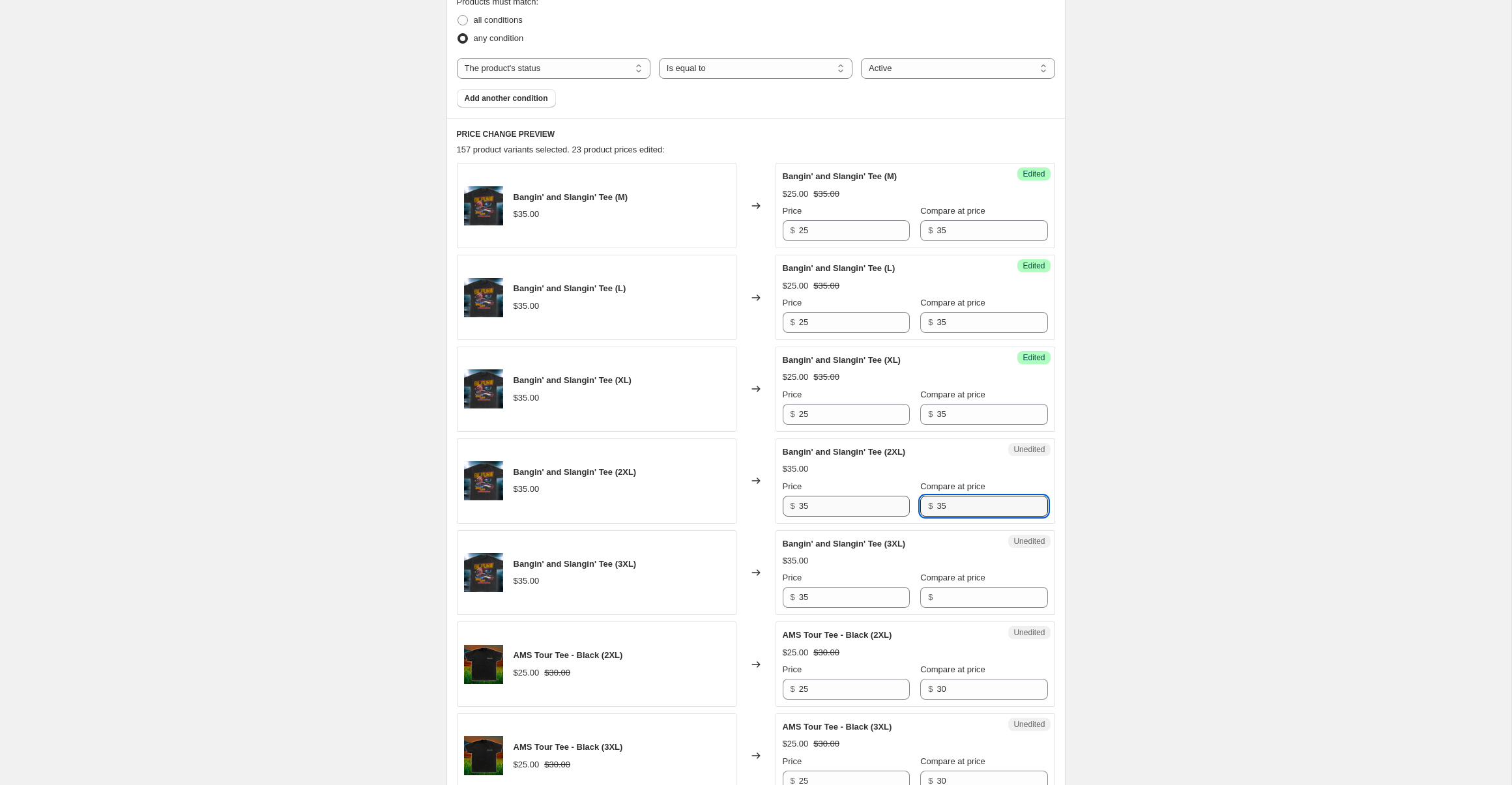
type input "35"
click at [833, 512] on input "35" at bounding box center [854, 506] width 111 height 21
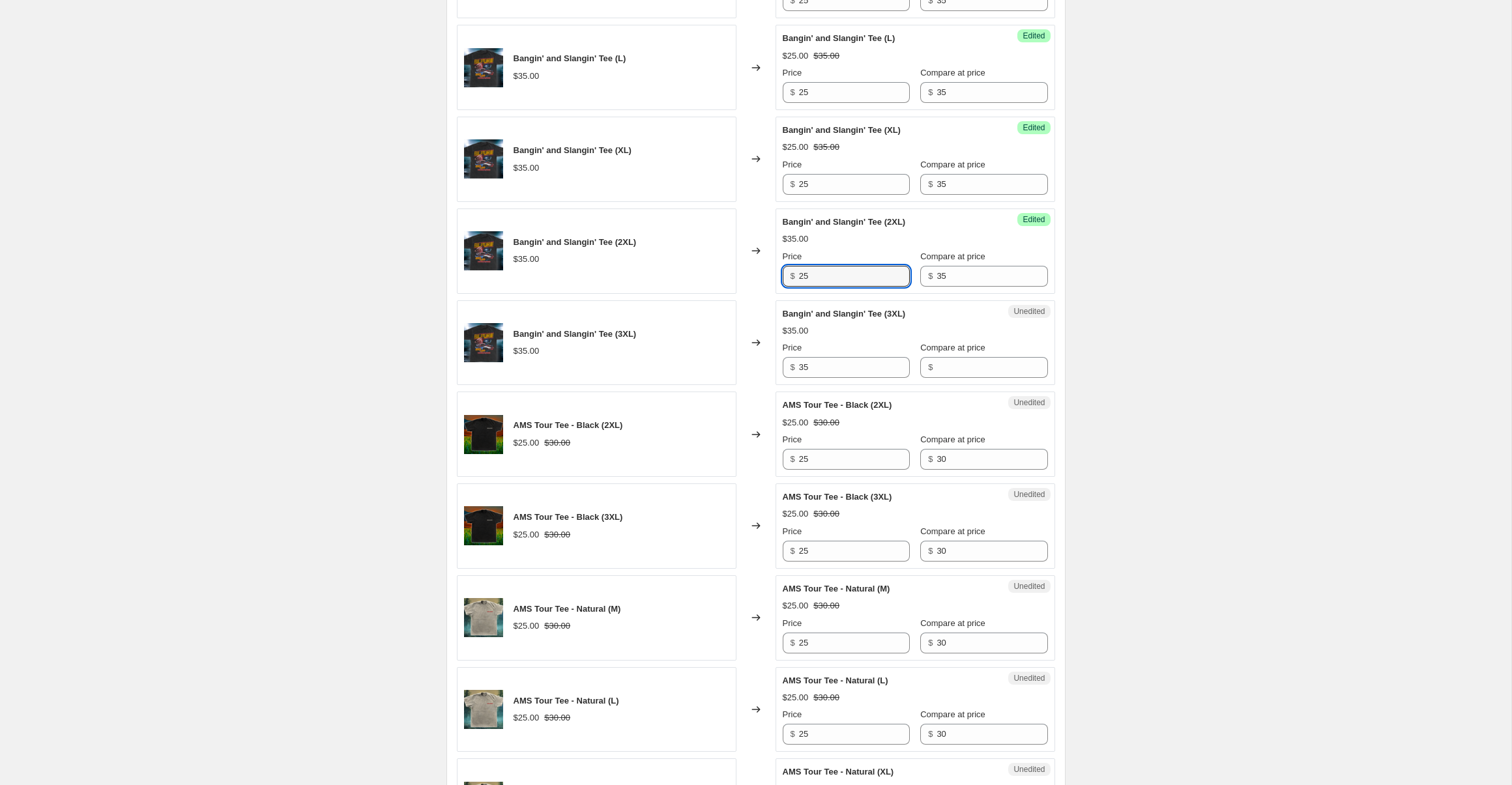
scroll to position [671, 0]
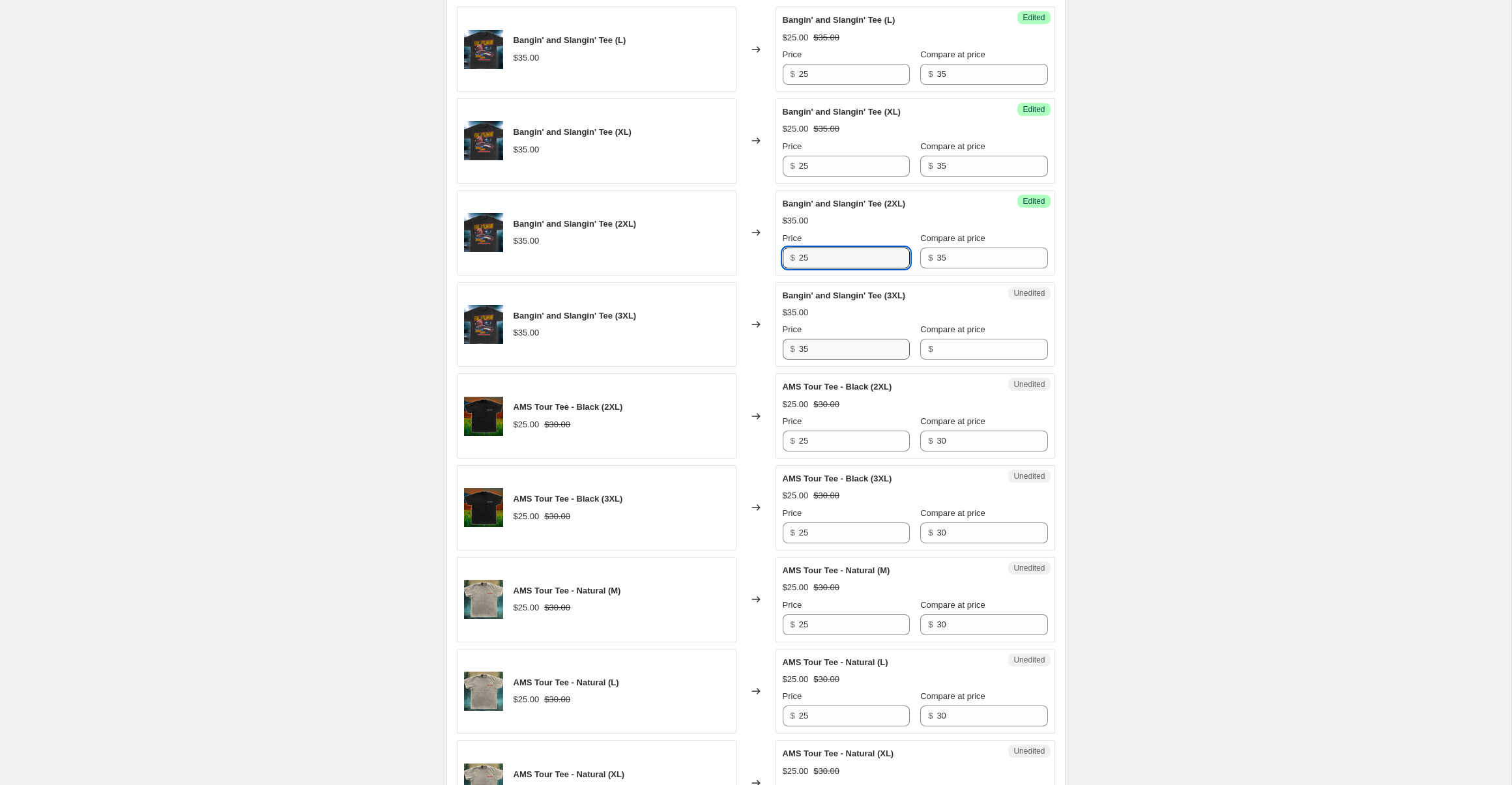
type input "25"
click at [833, 349] on input "35" at bounding box center [854, 349] width 111 height 21
type input "25"
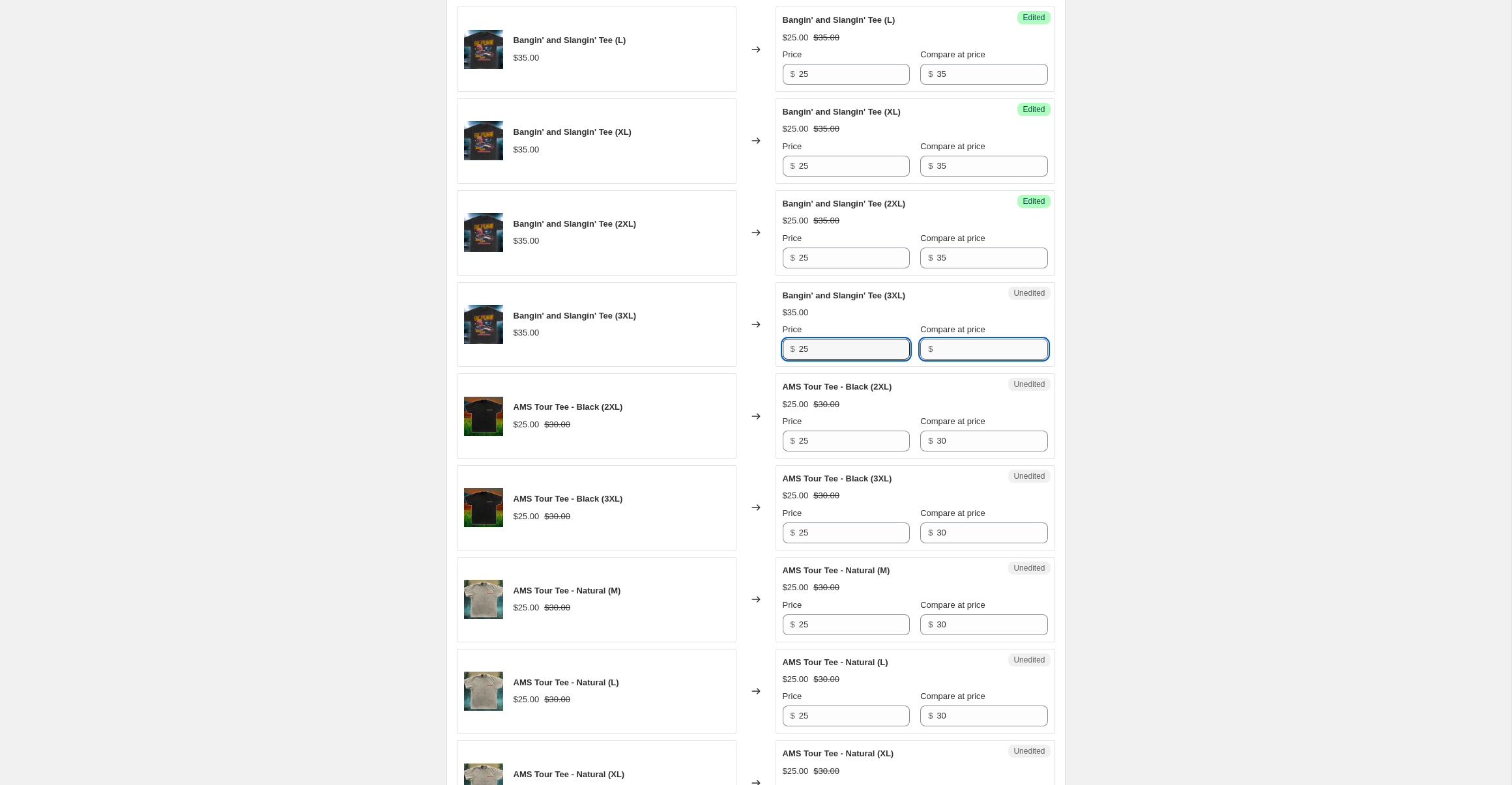
click at [947, 347] on input "Compare at price" at bounding box center [992, 349] width 111 height 21
type input "35"
click at [1117, 414] on div "Create new price change job. This page is ready Create new price change job Dra…" at bounding box center [756, 663] width 1511 height 2668
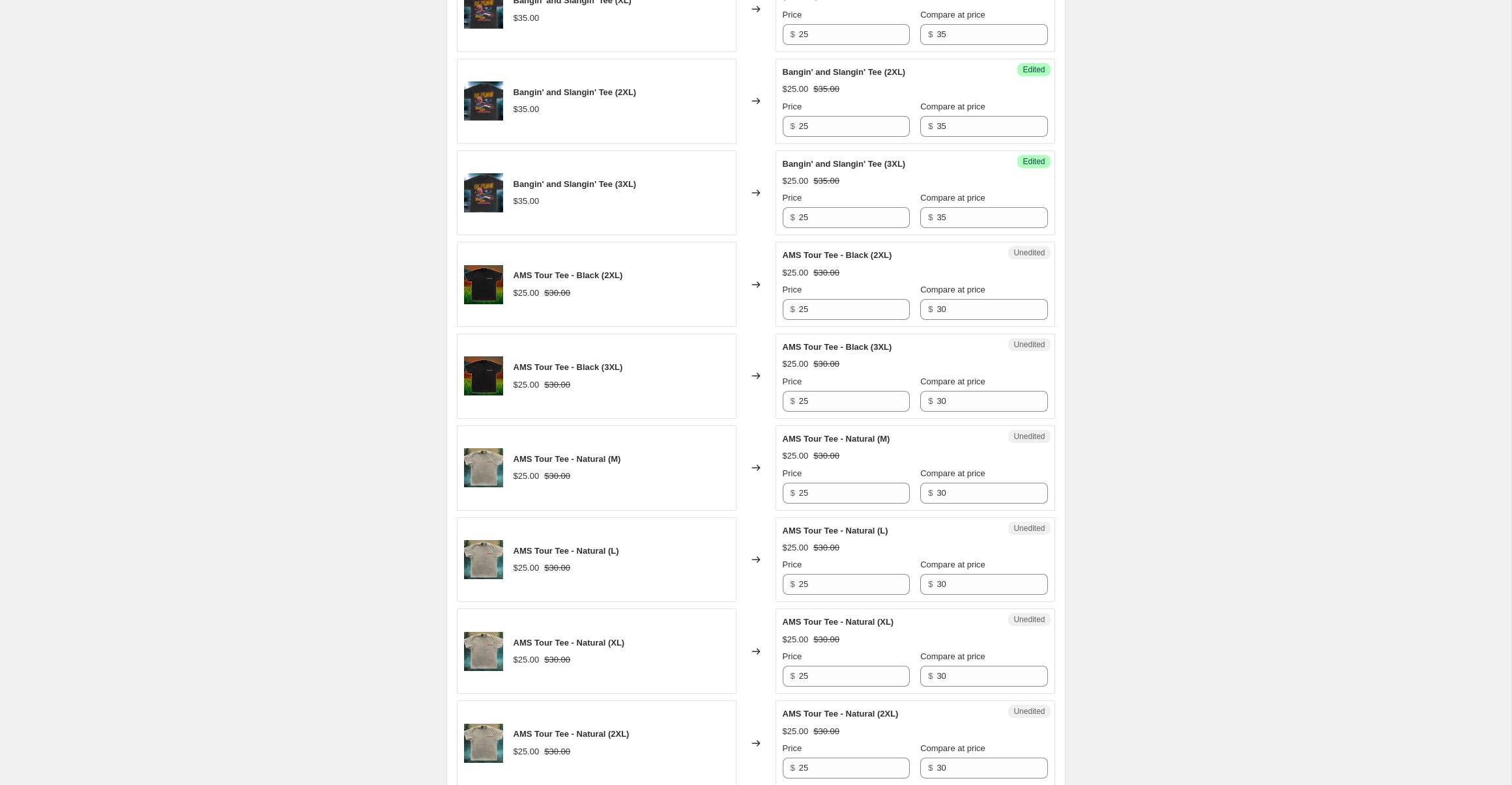
scroll to position [813, 0]
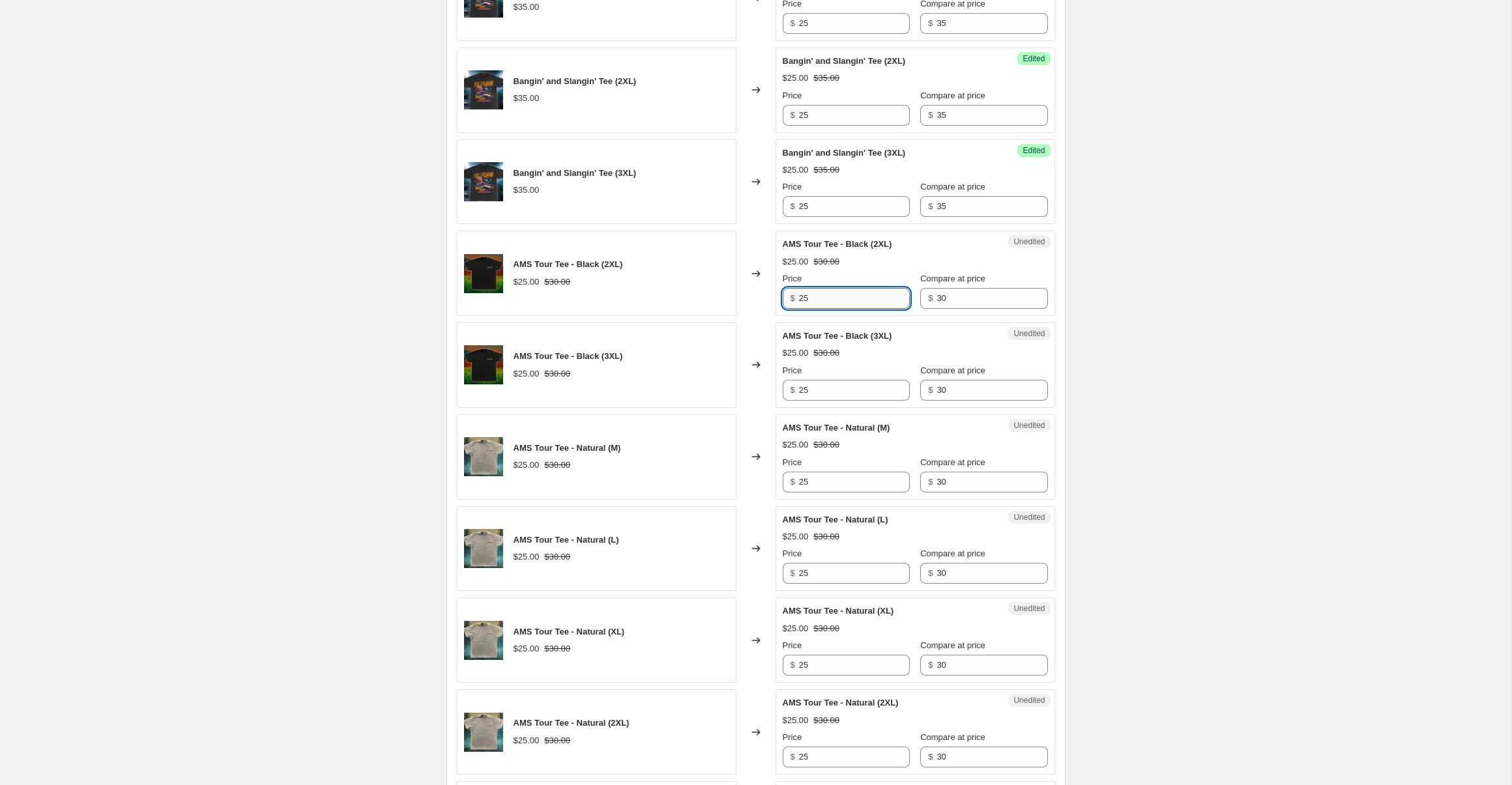
click at [813, 295] on input "25" at bounding box center [854, 299] width 111 height 21
type input "15"
click at [819, 389] on input "25" at bounding box center [854, 391] width 111 height 21
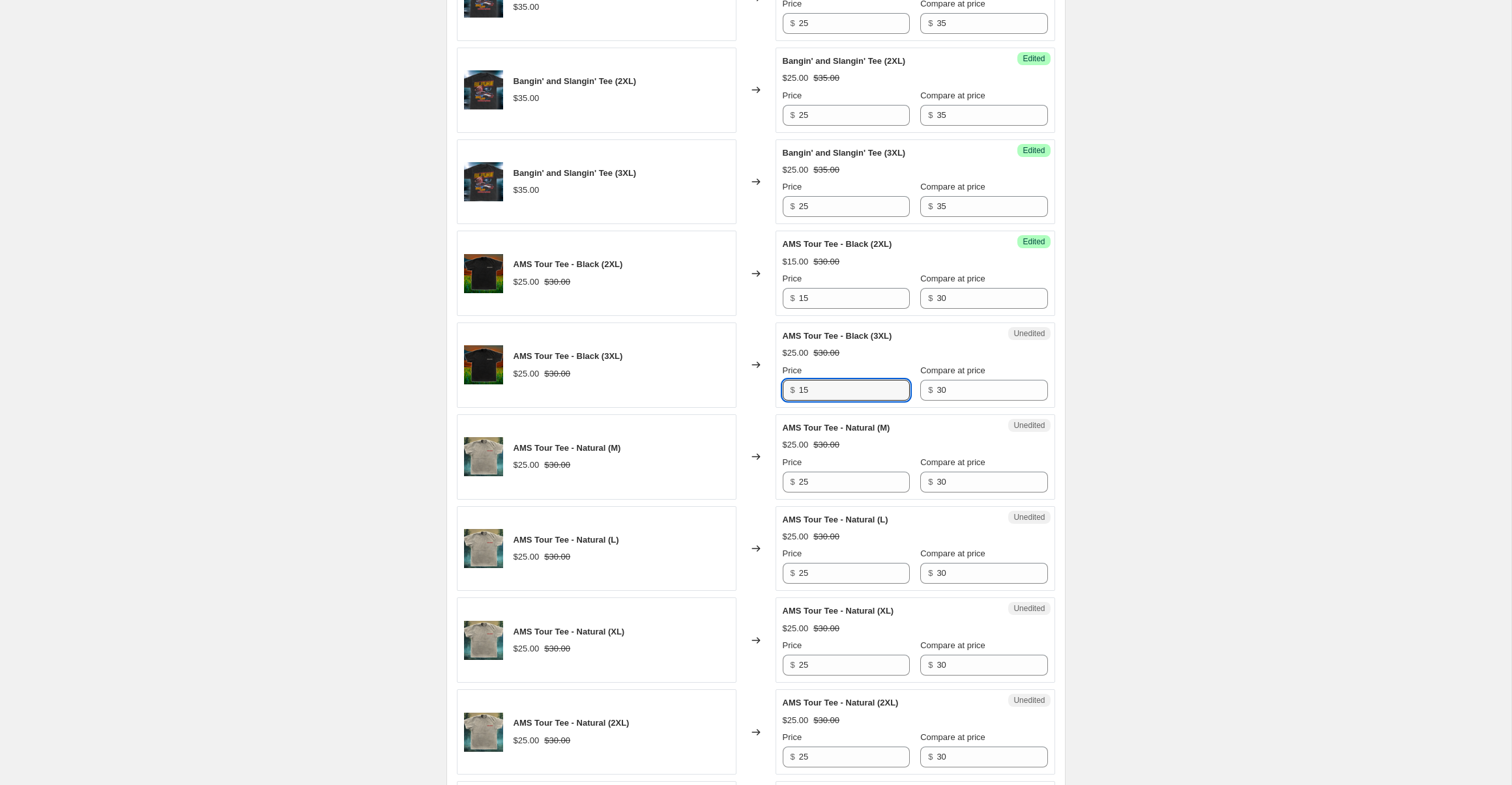
type input "15"
click at [839, 494] on div "Unedited AMS Tour Tee - Natural (M) $25.00 $30.00 Price $ 25 Compare at price $…" at bounding box center [915, 457] width 280 height 85
click at [839, 483] on input "25" at bounding box center [854, 482] width 111 height 21
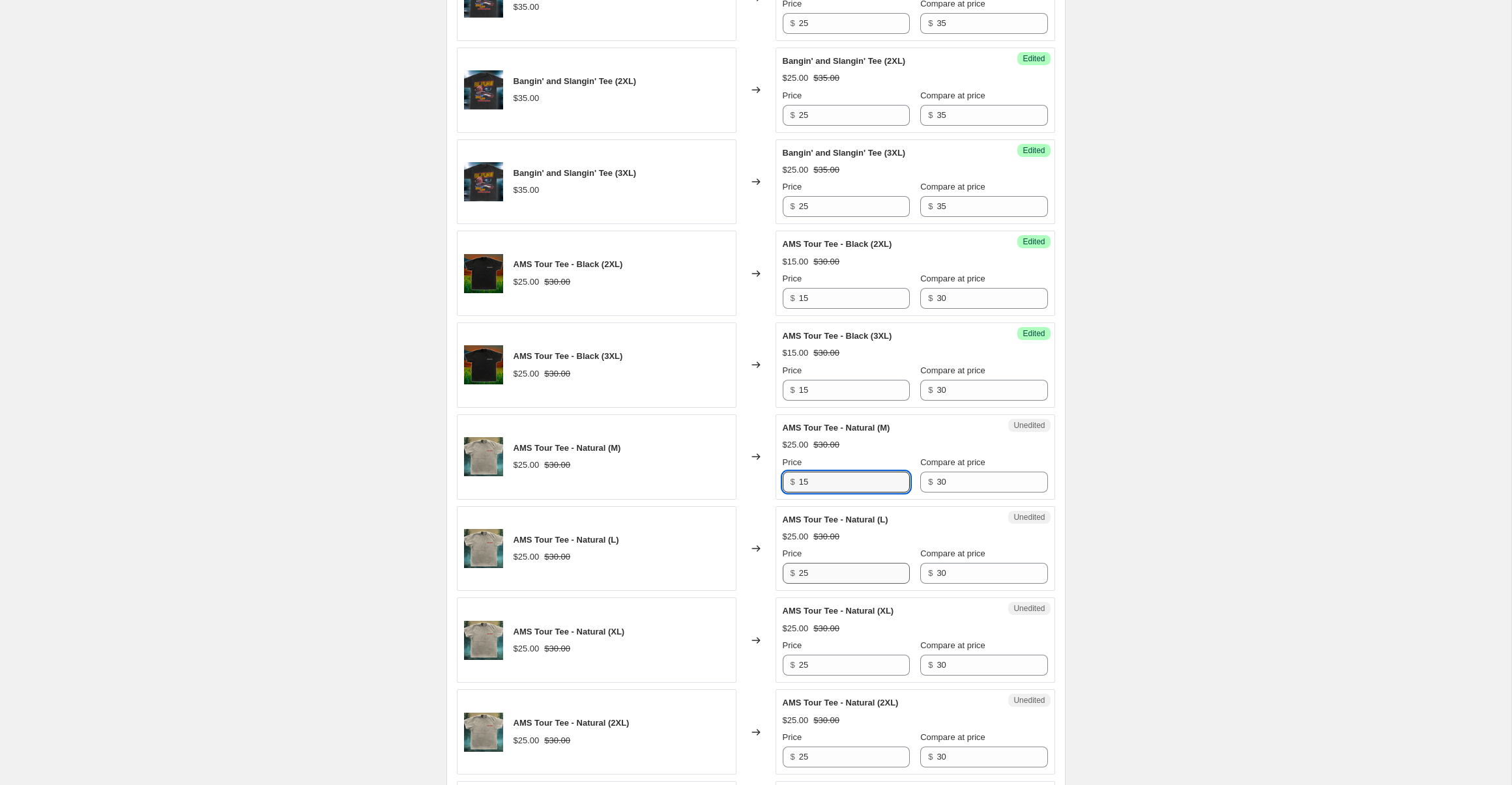
type input "15"
click at [838, 573] on input "25" at bounding box center [854, 573] width 111 height 21
type input "15"
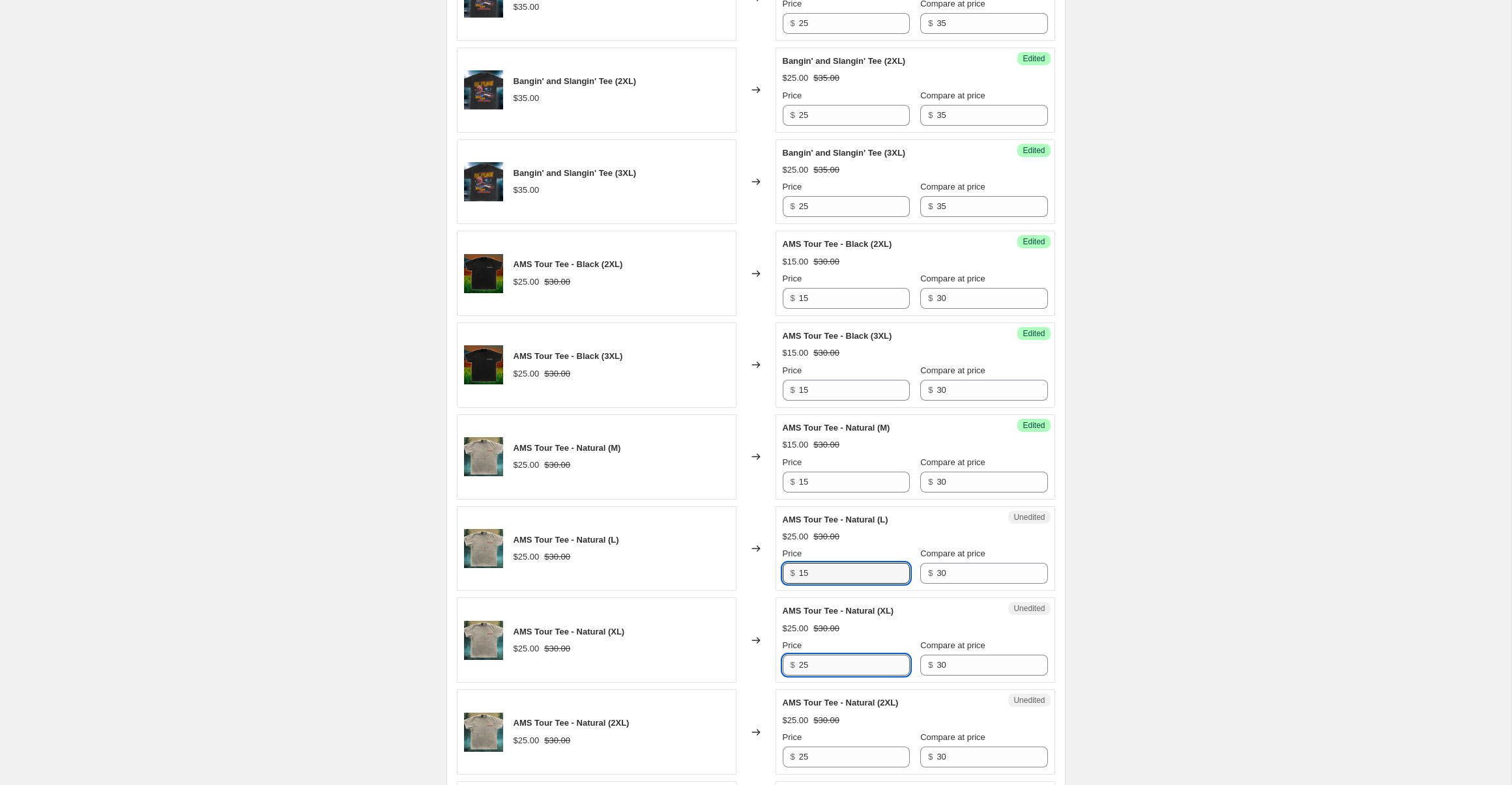
click at [839, 669] on input "25" at bounding box center [854, 665] width 111 height 21
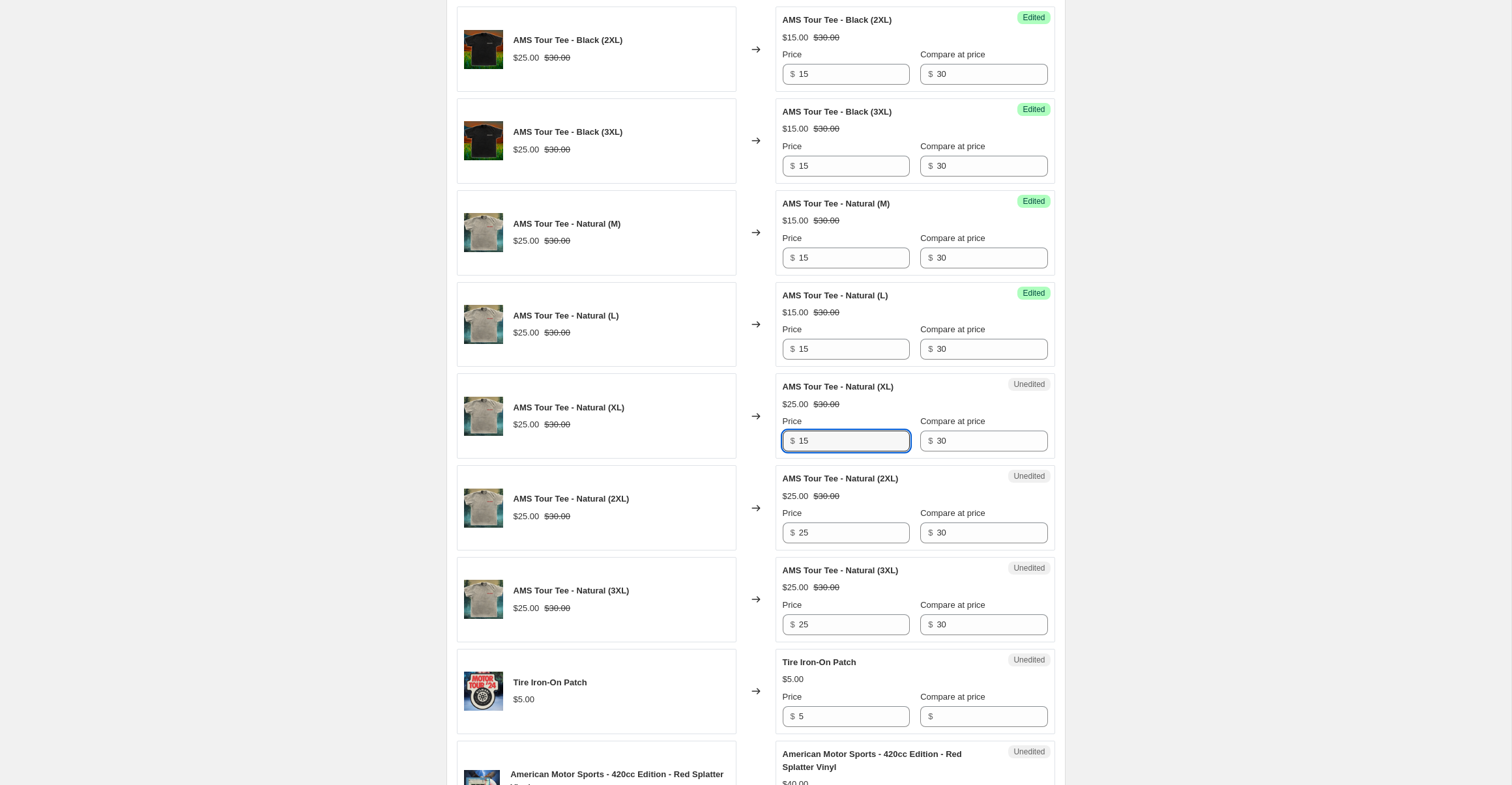
scroll to position [1076, 0]
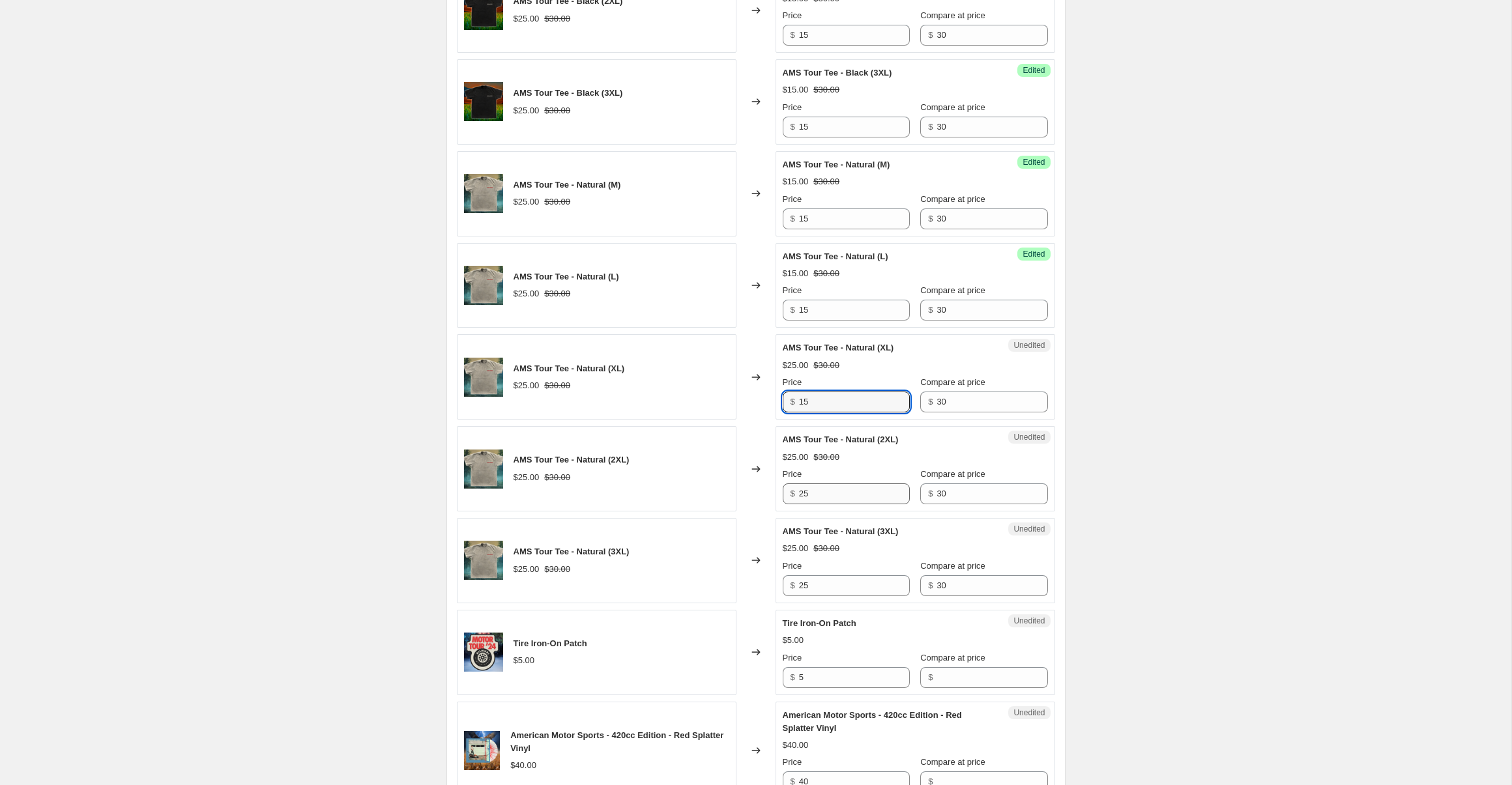
type input "15"
click at [835, 499] on input "25" at bounding box center [854, 494] width 111 height 21
click at [835, 499] on input "25" at bounding box center [854, 494] width 111 height 21
type input "15"
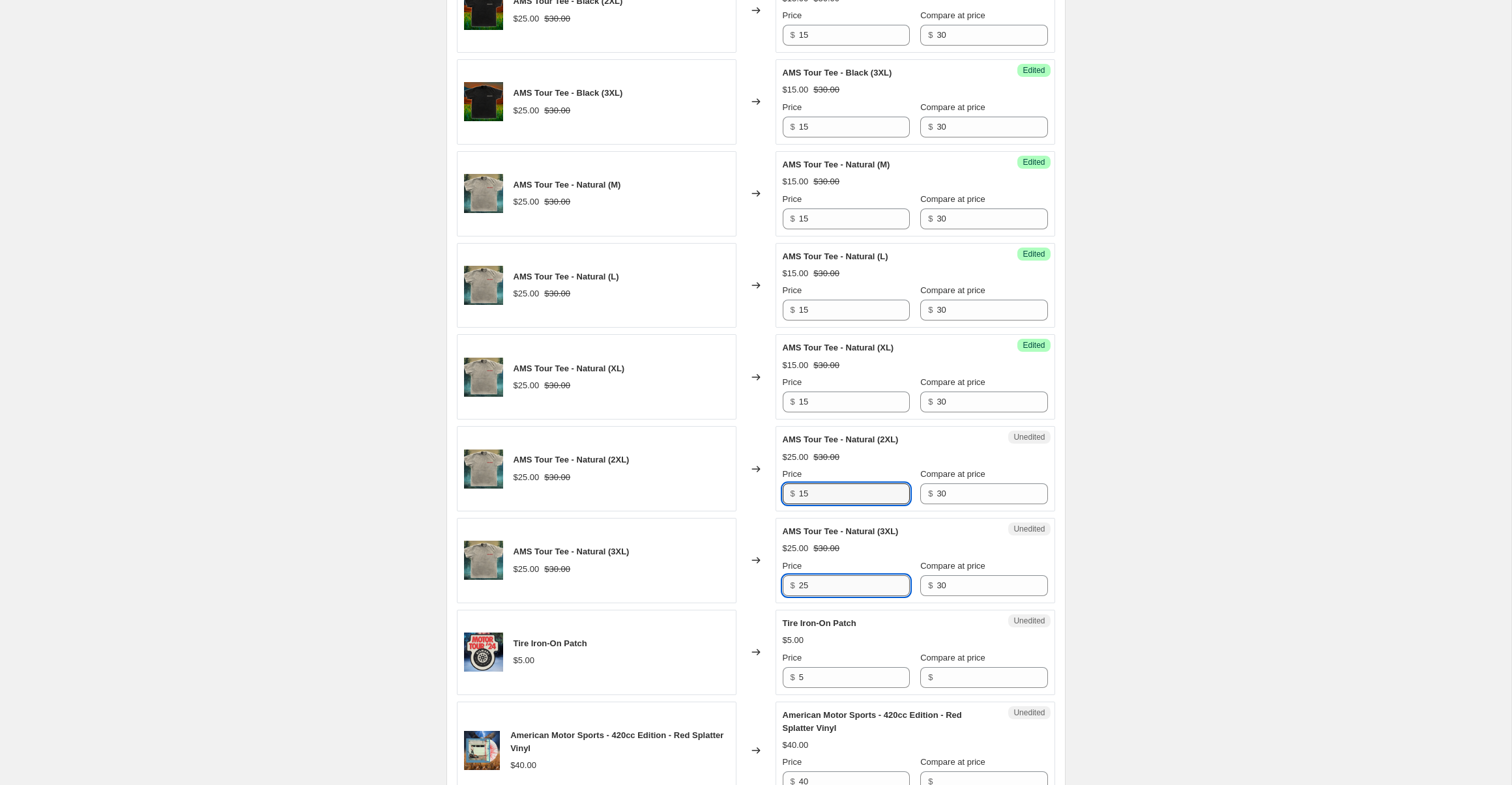
click at [838, 581] on input "25" at bounding box center [854, 586] width 111 height 21
click at [837, 581] on input "25" at bounding box center [854, 586] width 111 height 21
type input "15"
click at [1208, 539] on div "Create new price change job. This page is ready Create new price change job Dra…" at bounding box center [756, 257] width 1511 height 2668
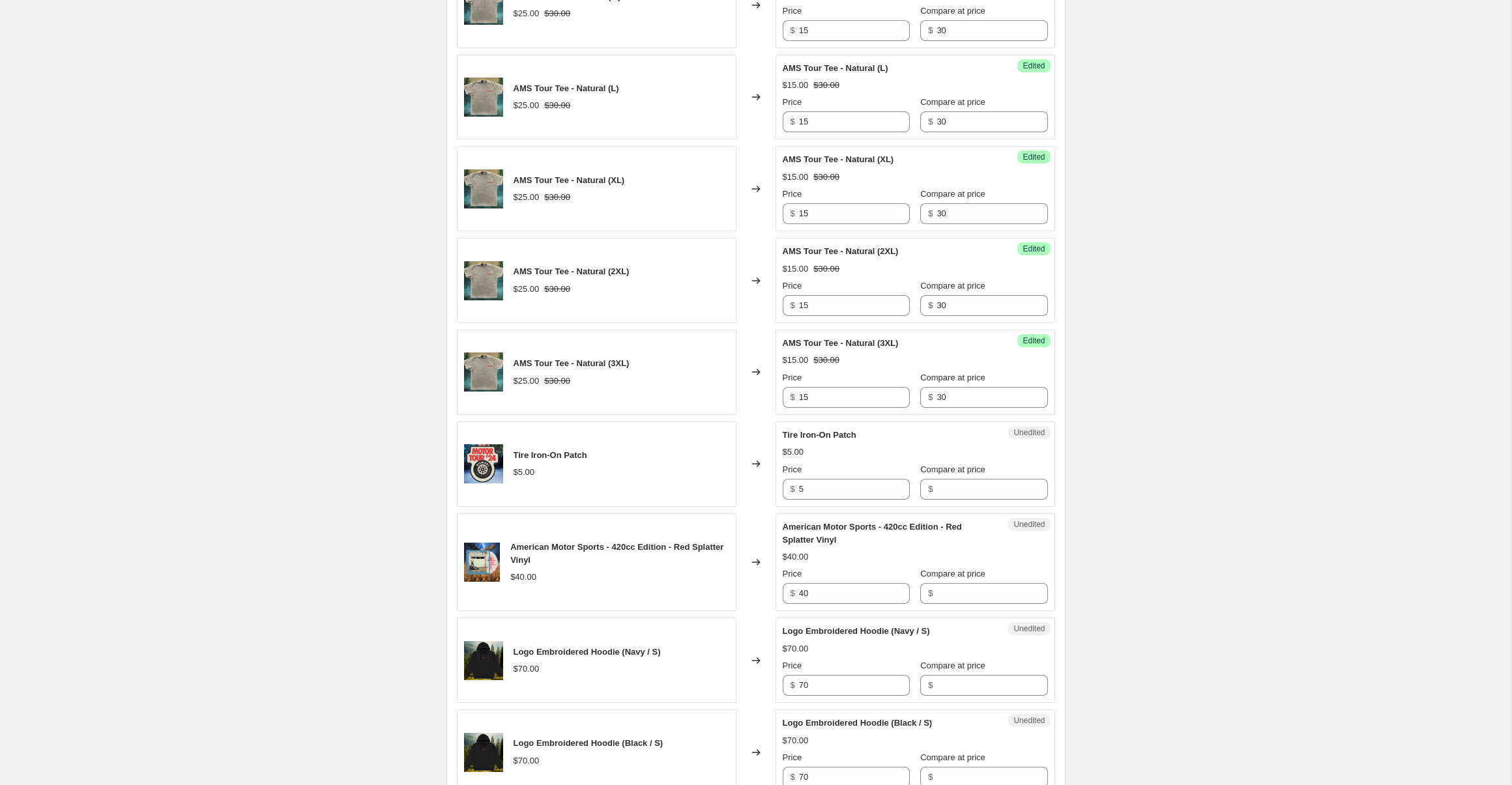
scroll to position [1335, 0]
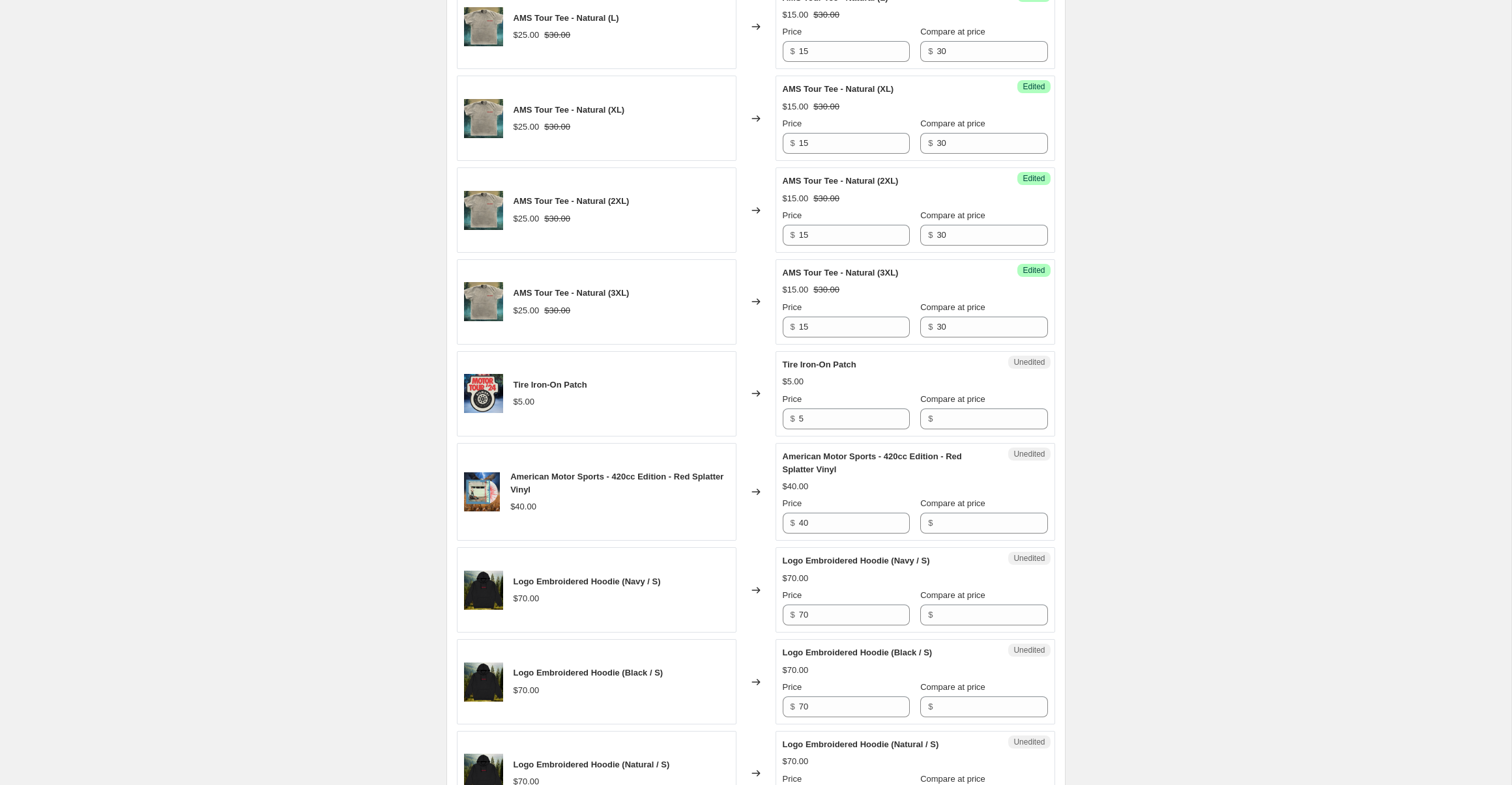
click at [954, 430] on div "Unedited Tire Iron-On Patch $5.00 Price $ 5 Compare at price $" at bounding box center [915, 394] width 280 height 85
click at [952, 423] on input "Compare at price" at bounding box center [992, 419] width 111 height 21
type input "5"
click at [855, 420] on input "5" at bounding box center [854, 419] width 111 height 21
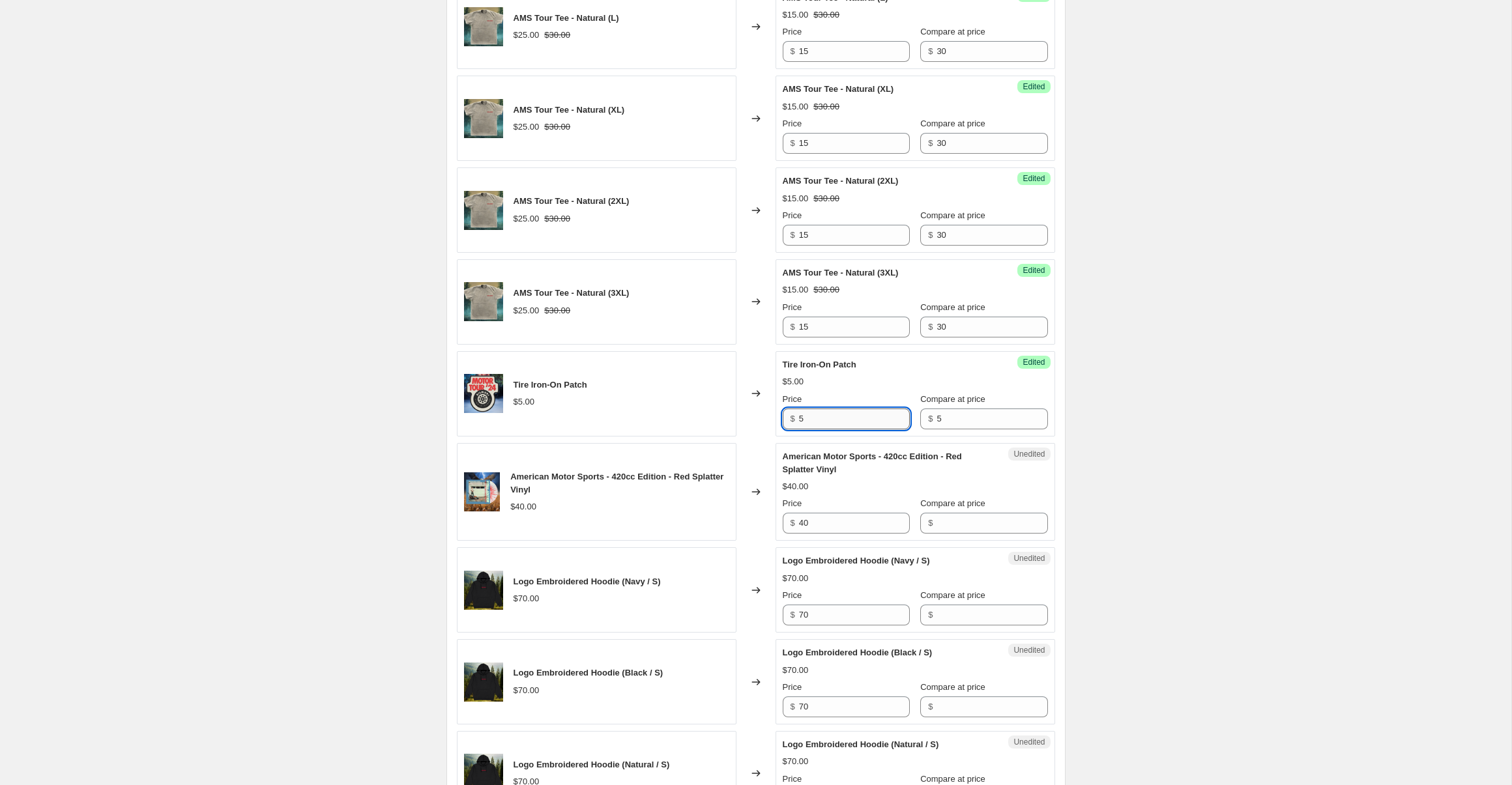
click at [855, 420] on input "5" at bounding box center [854, 419] width 111 height 21
type input "3"
click at [850, 526] on input "40" at bounding box center [854, 523] width 111 height 21
click at [849, 526] on input "40" at bounding box center [854, 523] width 111 height 21
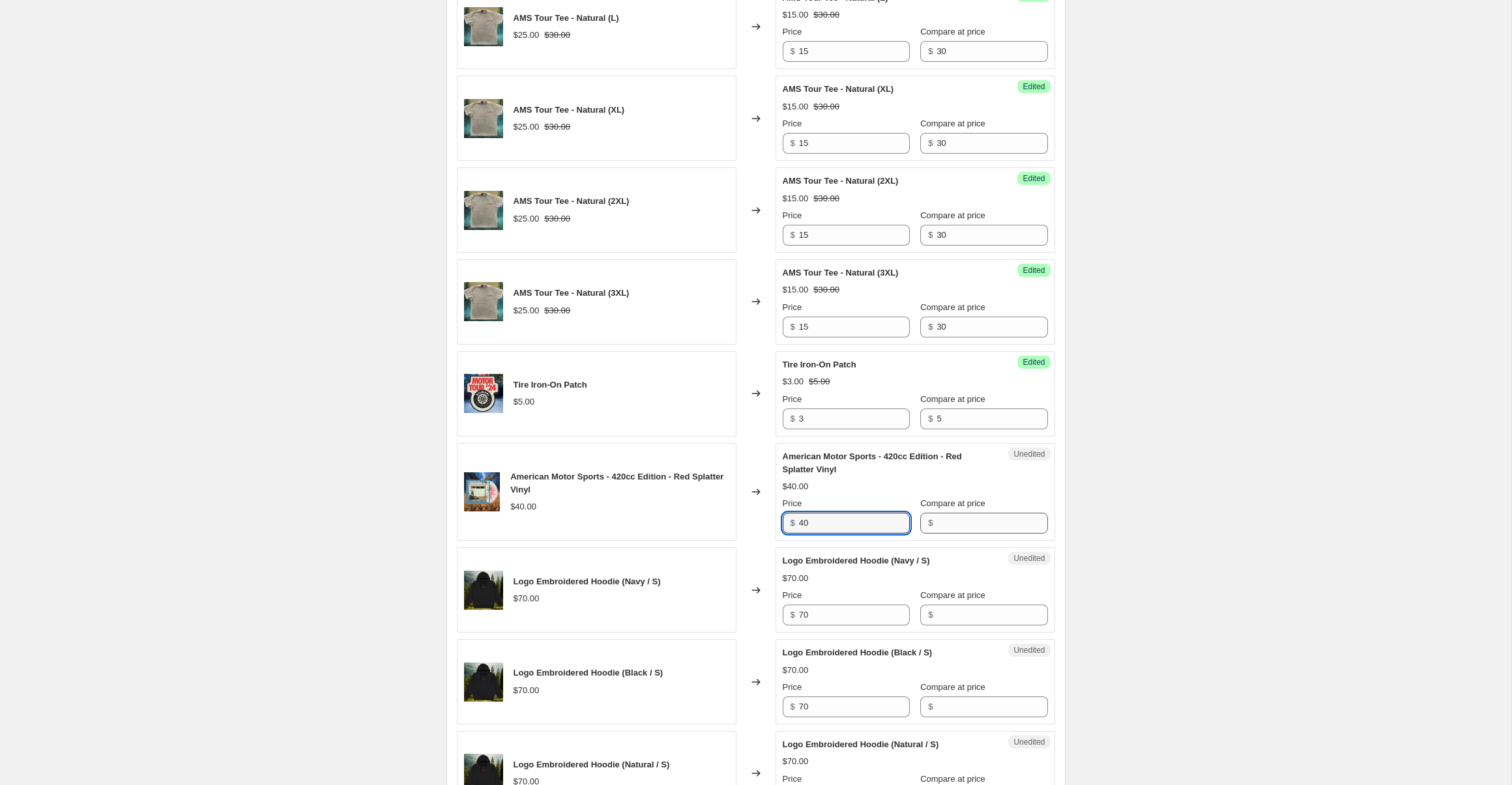
type input "4"
type input "35"
click at [970, 519] on input "Compare at price" at bounding box center [992, 523] width 111 height 21
type input "40"
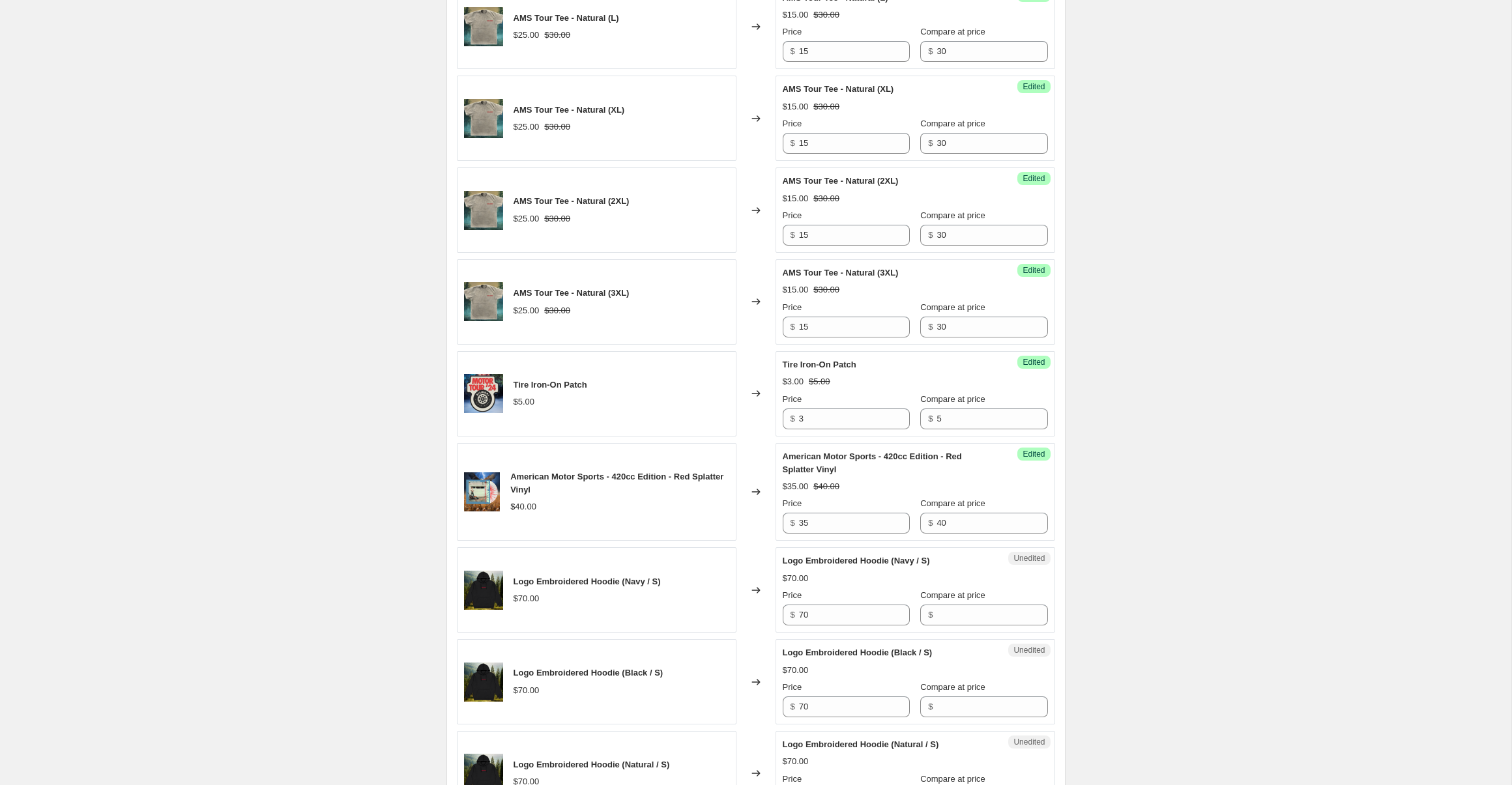
scroll to position [1532, 0]
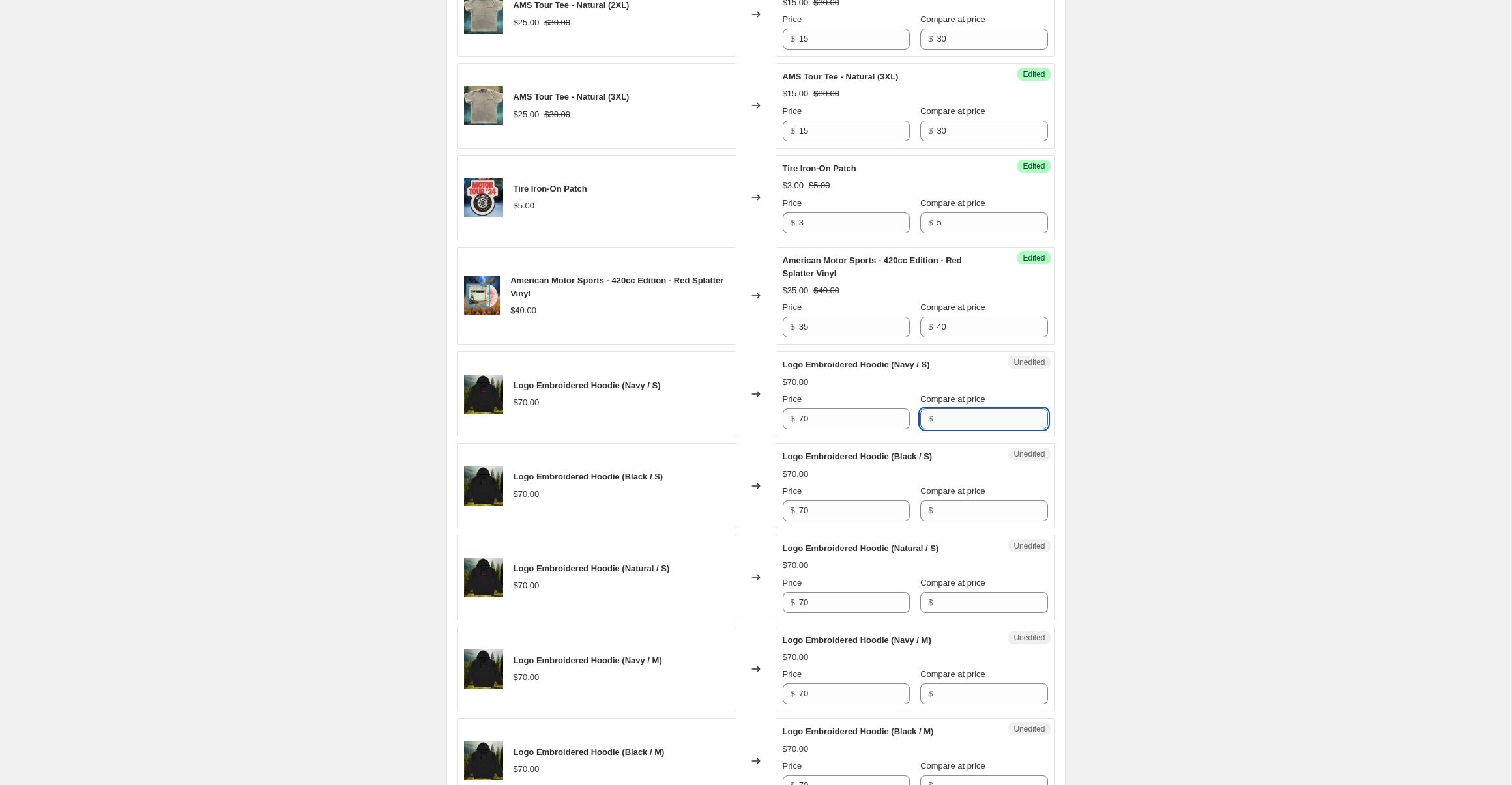
click at [937, 423] on input "Compare at price" at bounding box center [992, 419] width 111 height 21
type input "70"
click at [848, 419] on input "70" at bounding box center [854, 419] width 111 height 21
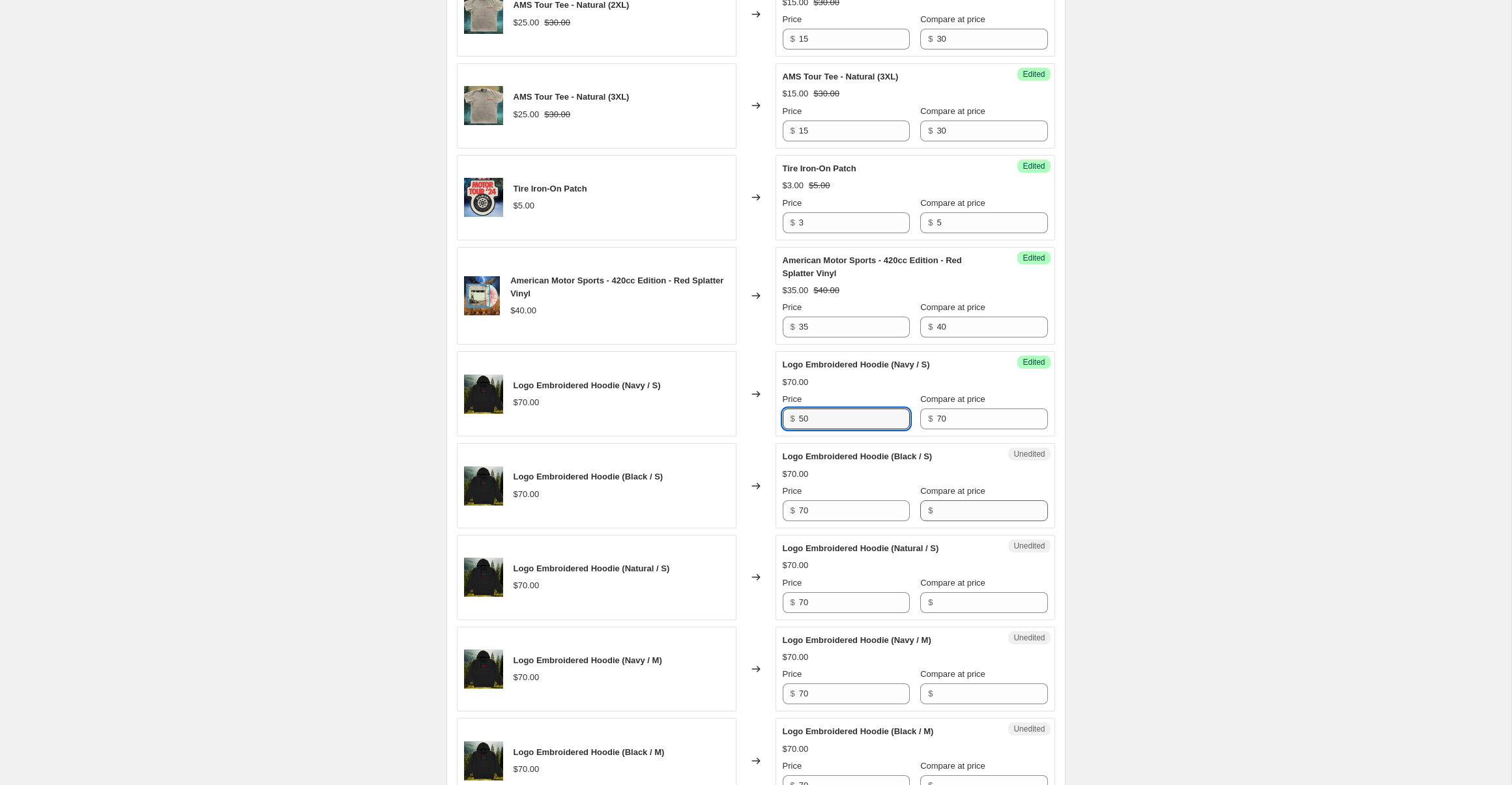
type input "50"
click at [941, 512] on input "Compare at price" at bounding box center [992, 511] width 111 height 21
type input "70"
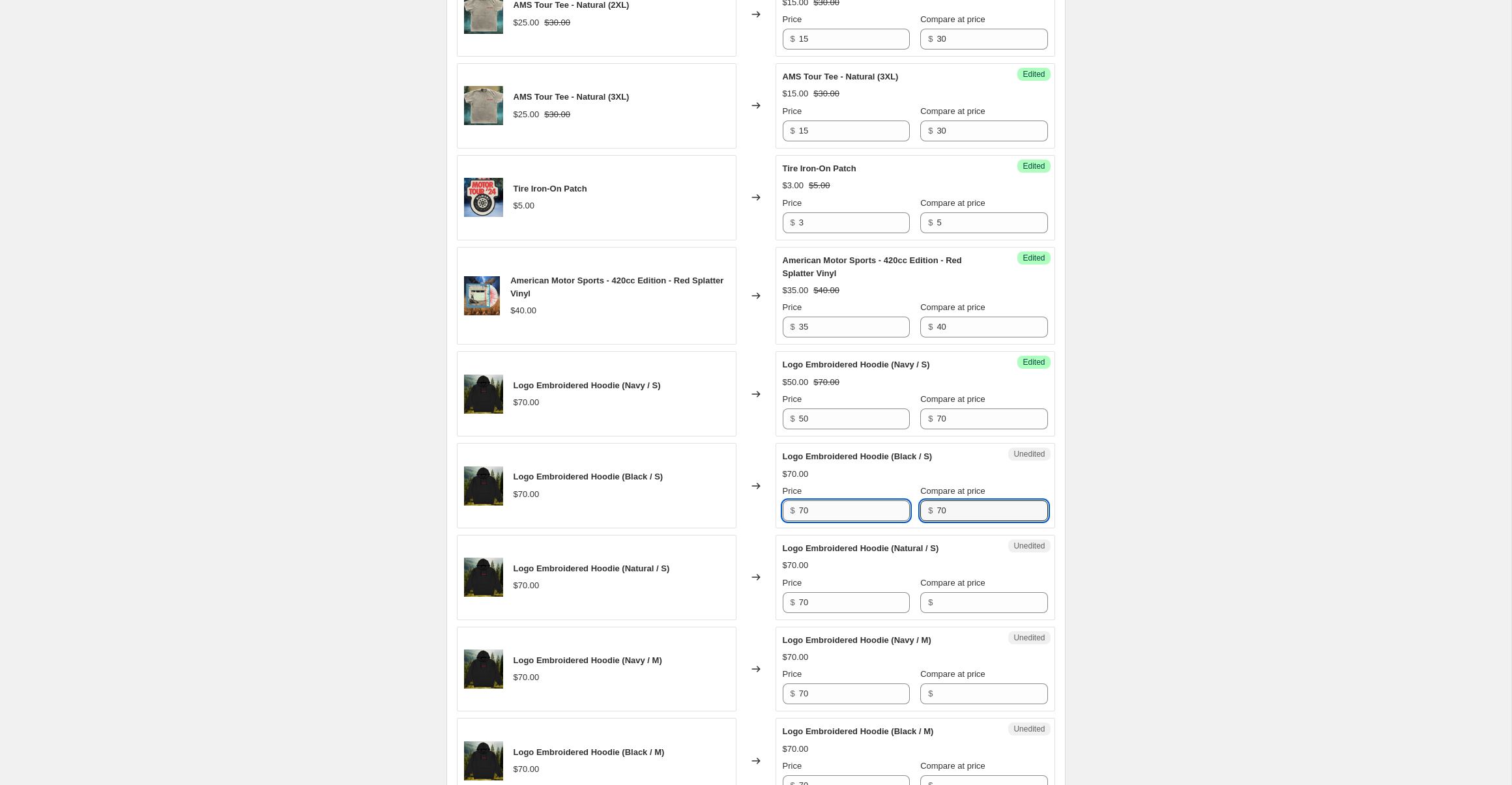
click at [849, 505] on input "70" at bounding box center [854, 511] width 111 height 21
type input "50"
click at [951, 608] on input "Compare at price" at bounding box center [992, 603] width 111 height 21
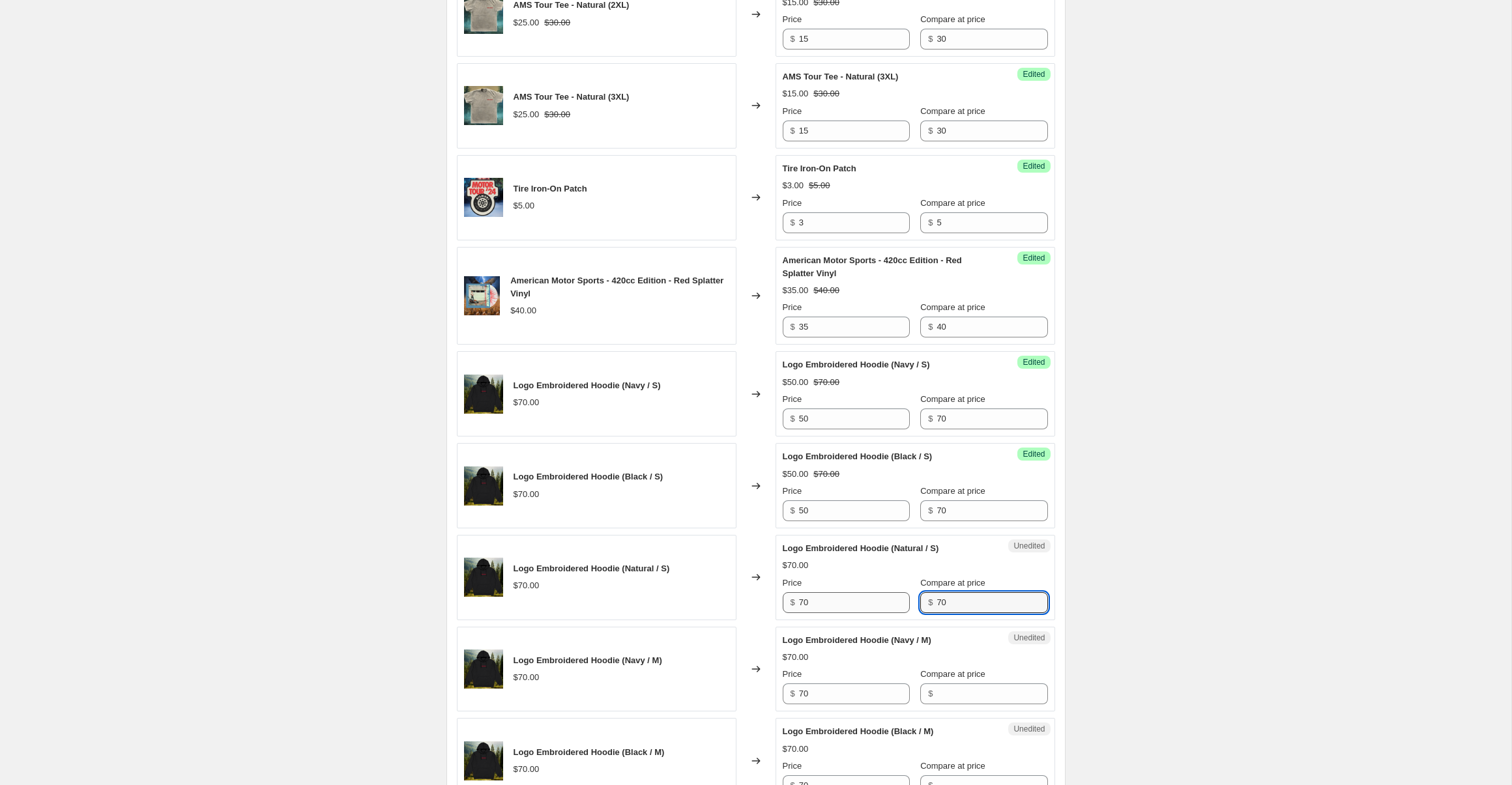
type input "70"
click at [864, 612] on input "70" at bounding box center [854, 603] width 111 height 21
type input "0"
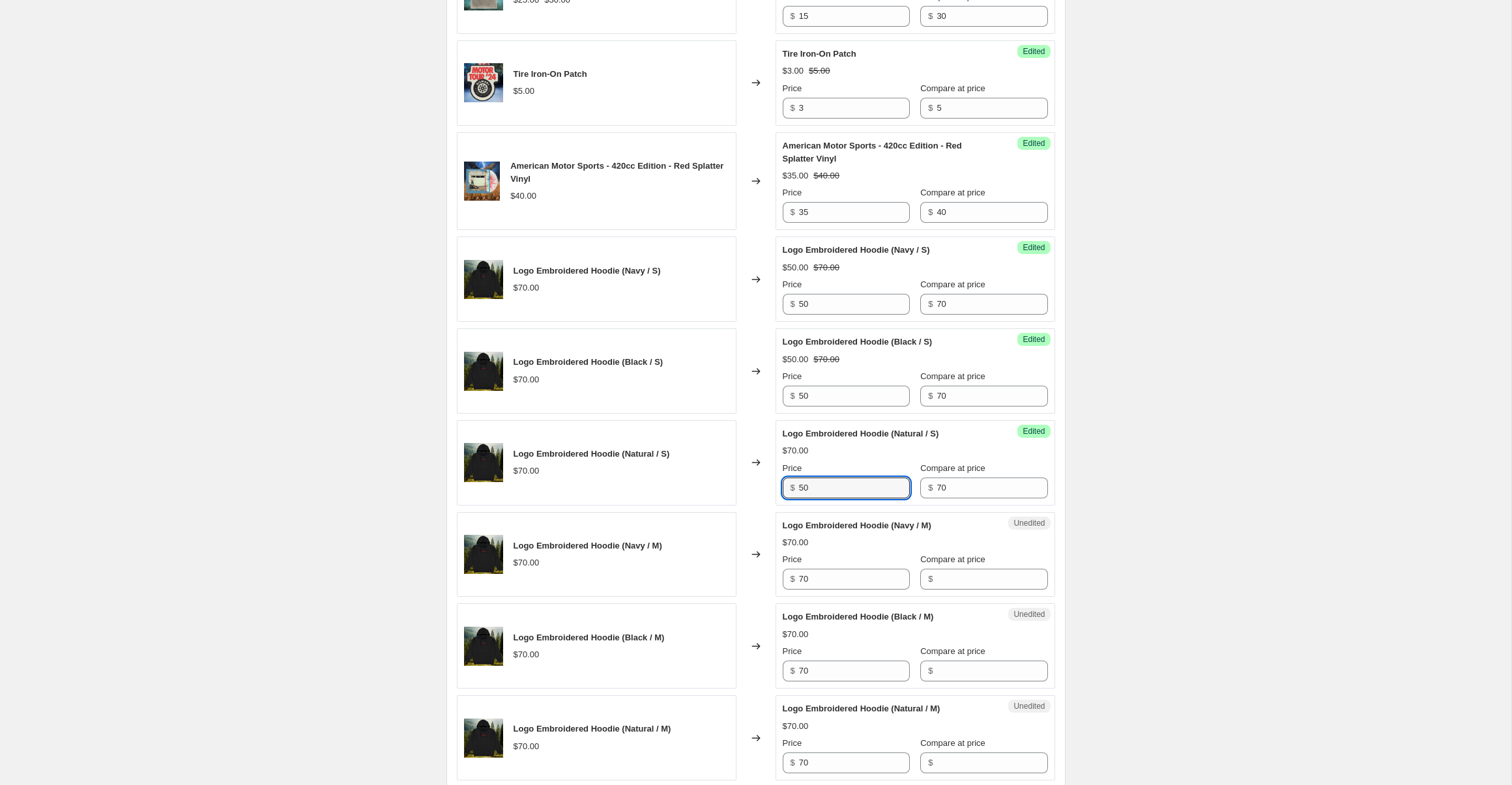
scroll to position [1765, 0]
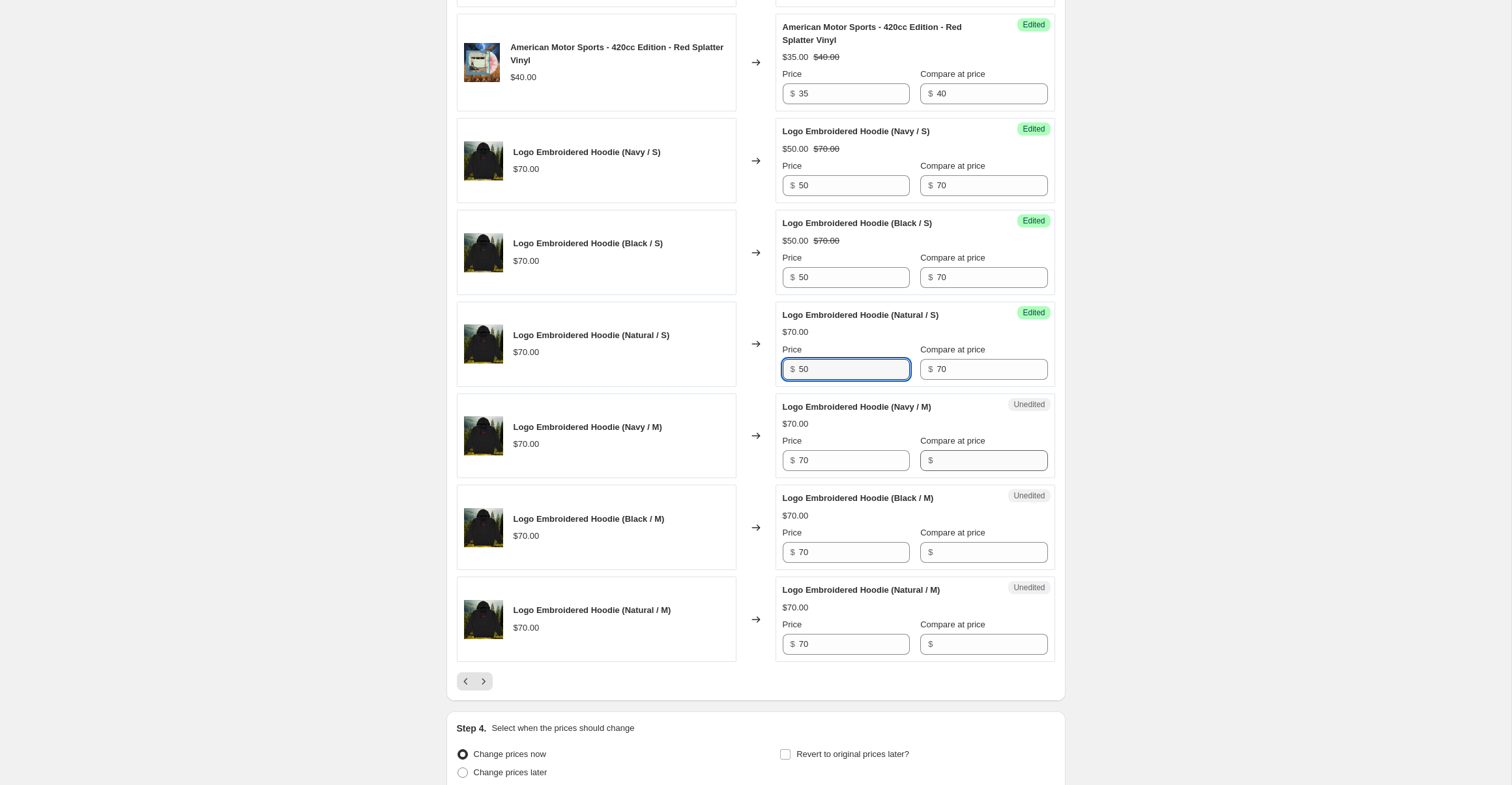
type input "50"
click at [984, 466] on input "Compare at price" at bounding box center [992, 461] width 111 height 21
type input "70"
click at [857, 465] on input "70" at bounding box center [854, 461] width 111 height 21
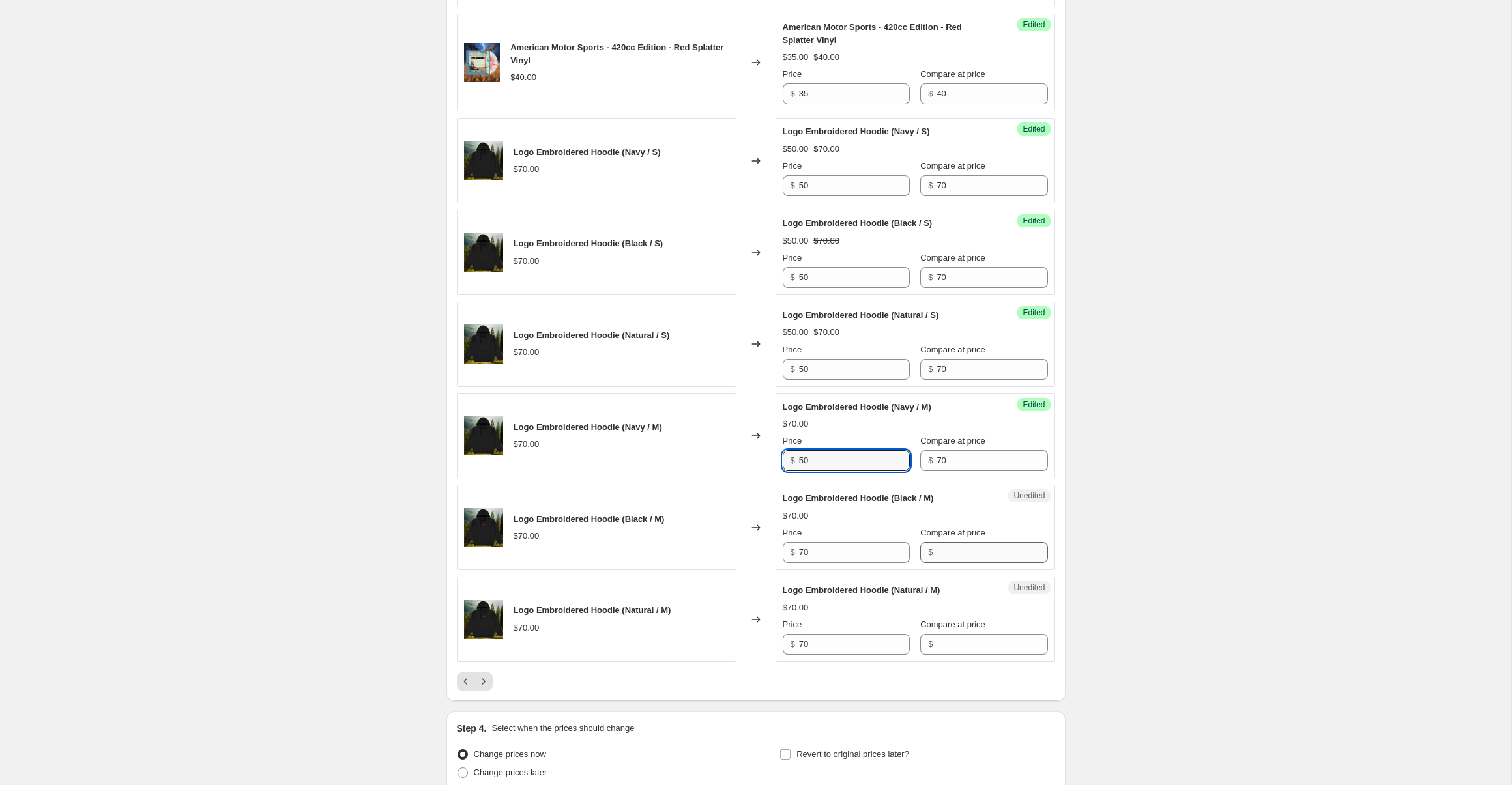
type input "50"
click at [960, 558] on input "Compare at price" at bounding box center [992, 553] width 111 height 21
type input "70"
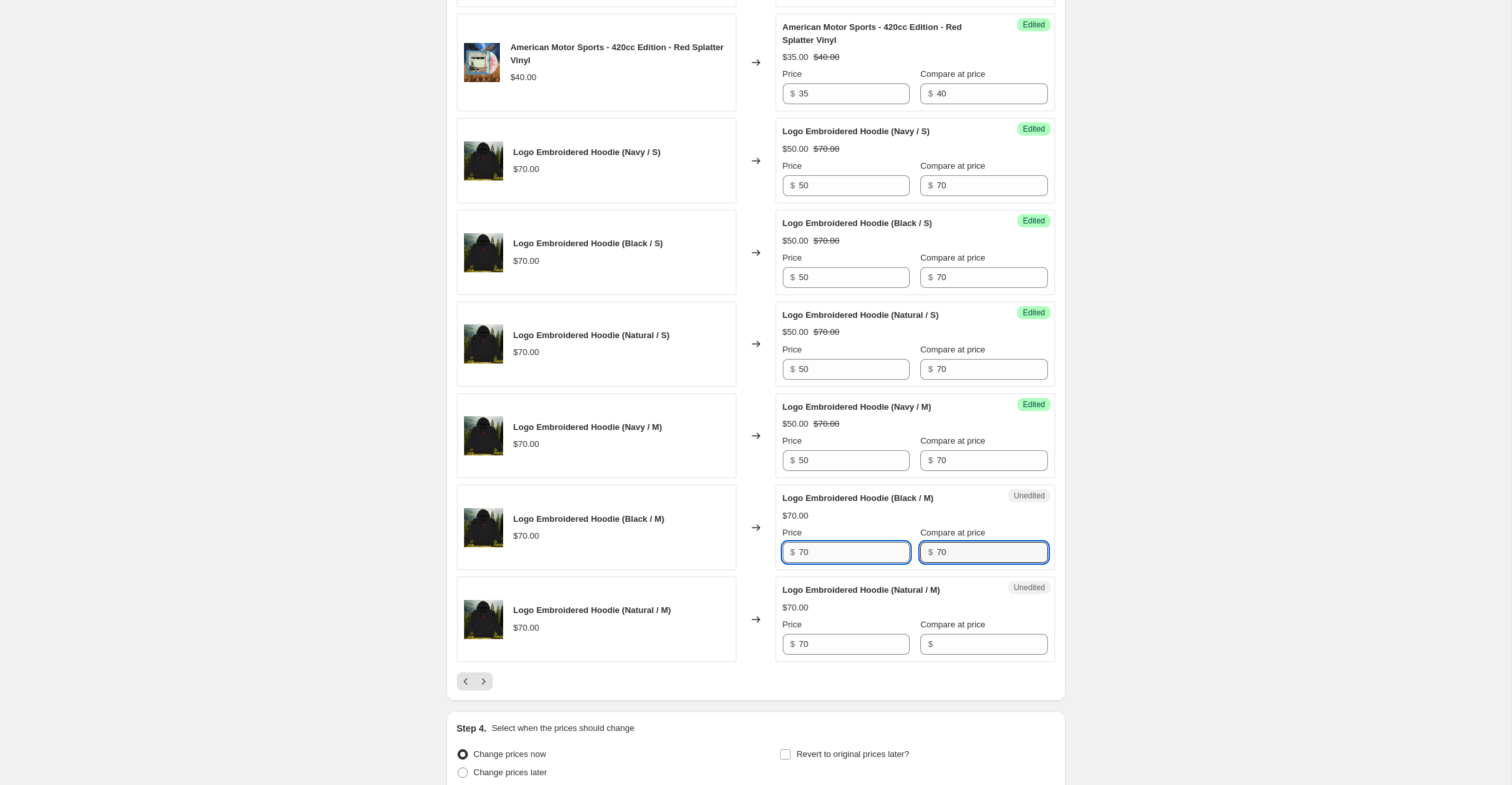
click at [849, 554] on input "70" at bounding box center [854, 553] width 111 height 21
type input "50"
click at [975, 652] on input "Compare at price" at bounding box center [992, 644] width 111 height 21
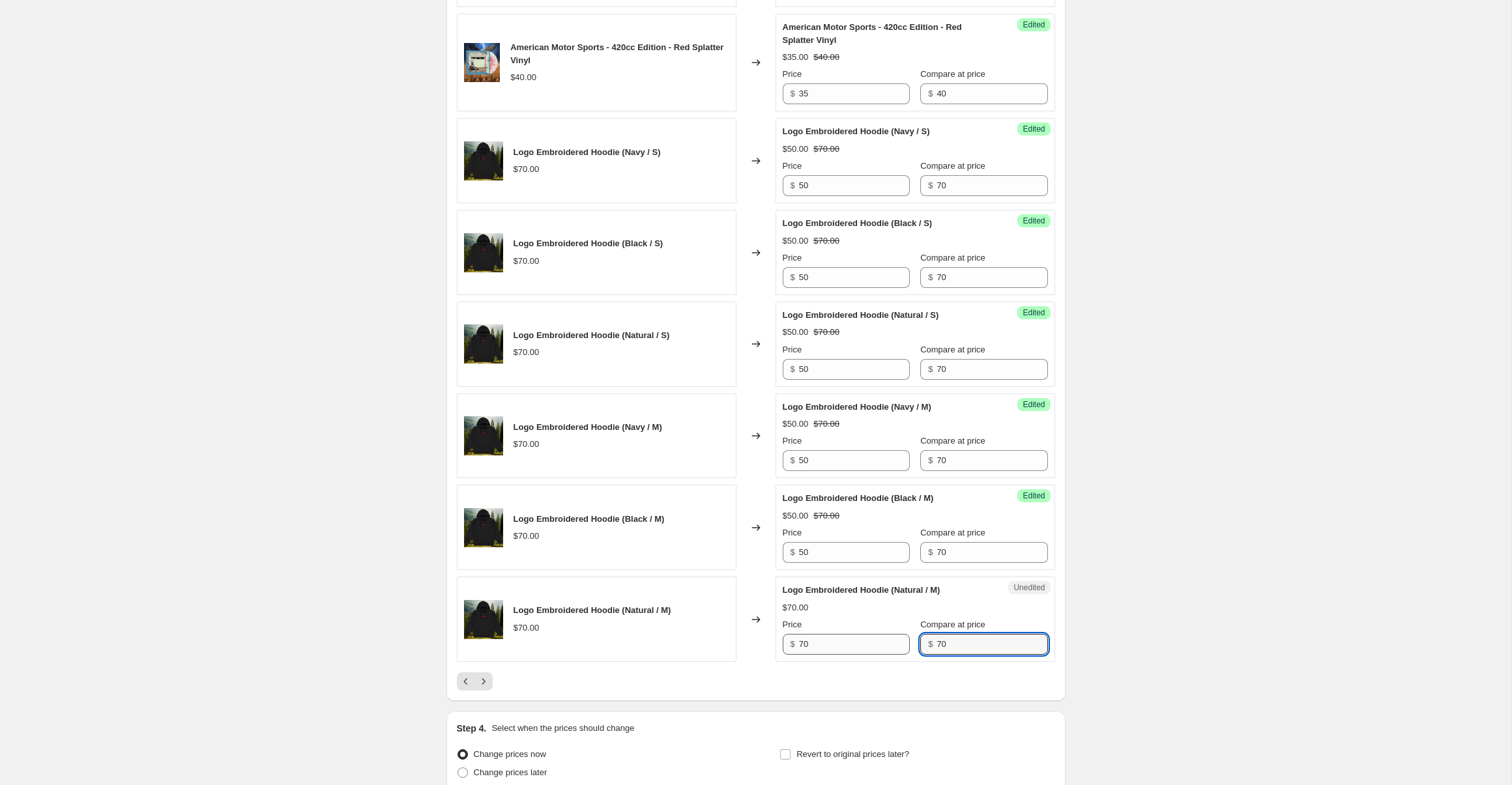
type input "70"
click at [862, 643] on input "70" at bounding box center [854, 644] width 111 height 21
type input "50"
click at [492, 684] on div at bounding box center [756, 681] width 598 height 18
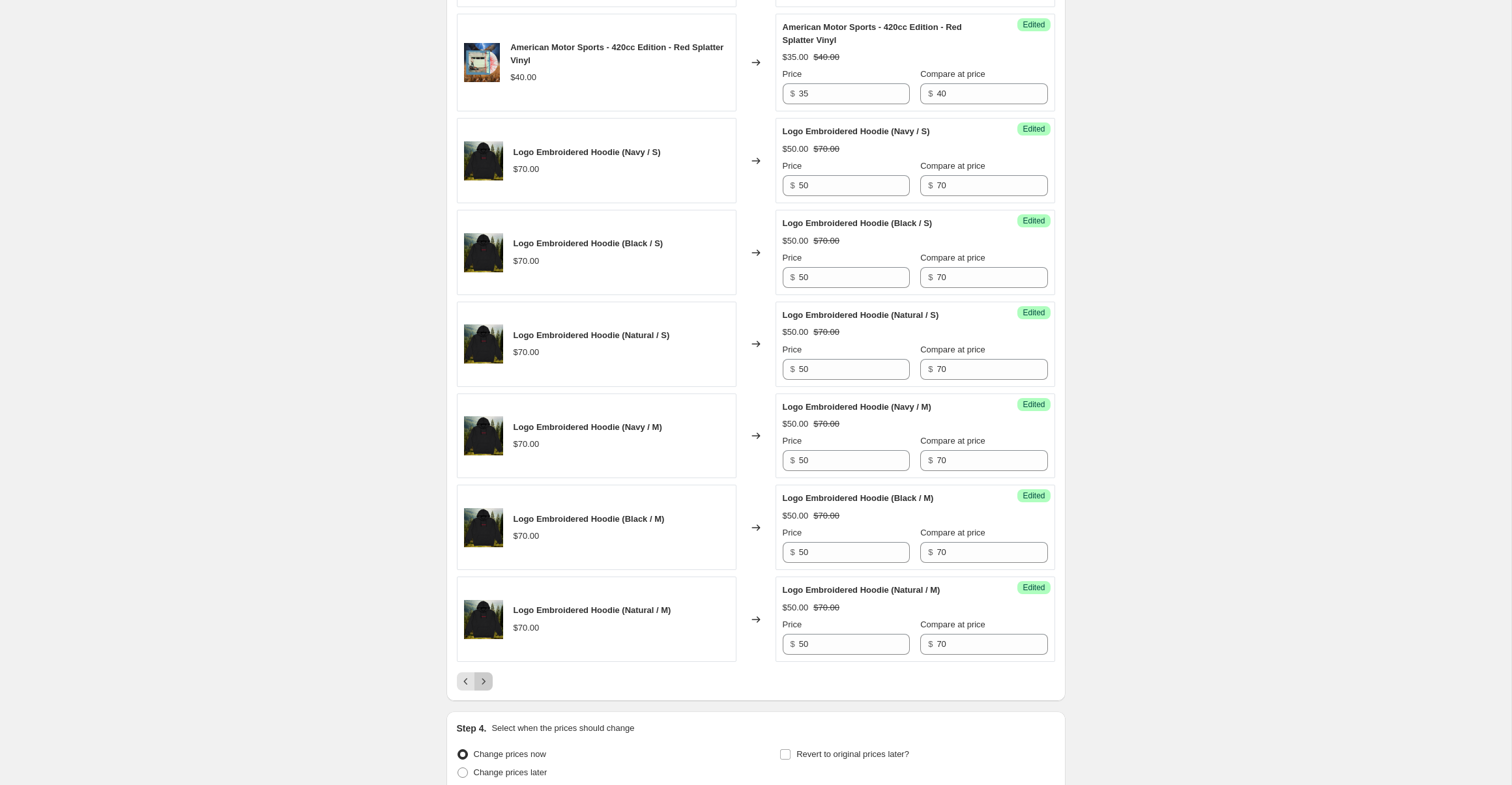
click at [486, 683] on icon "Next" at bounding box center [483, 681] width 13 height 13
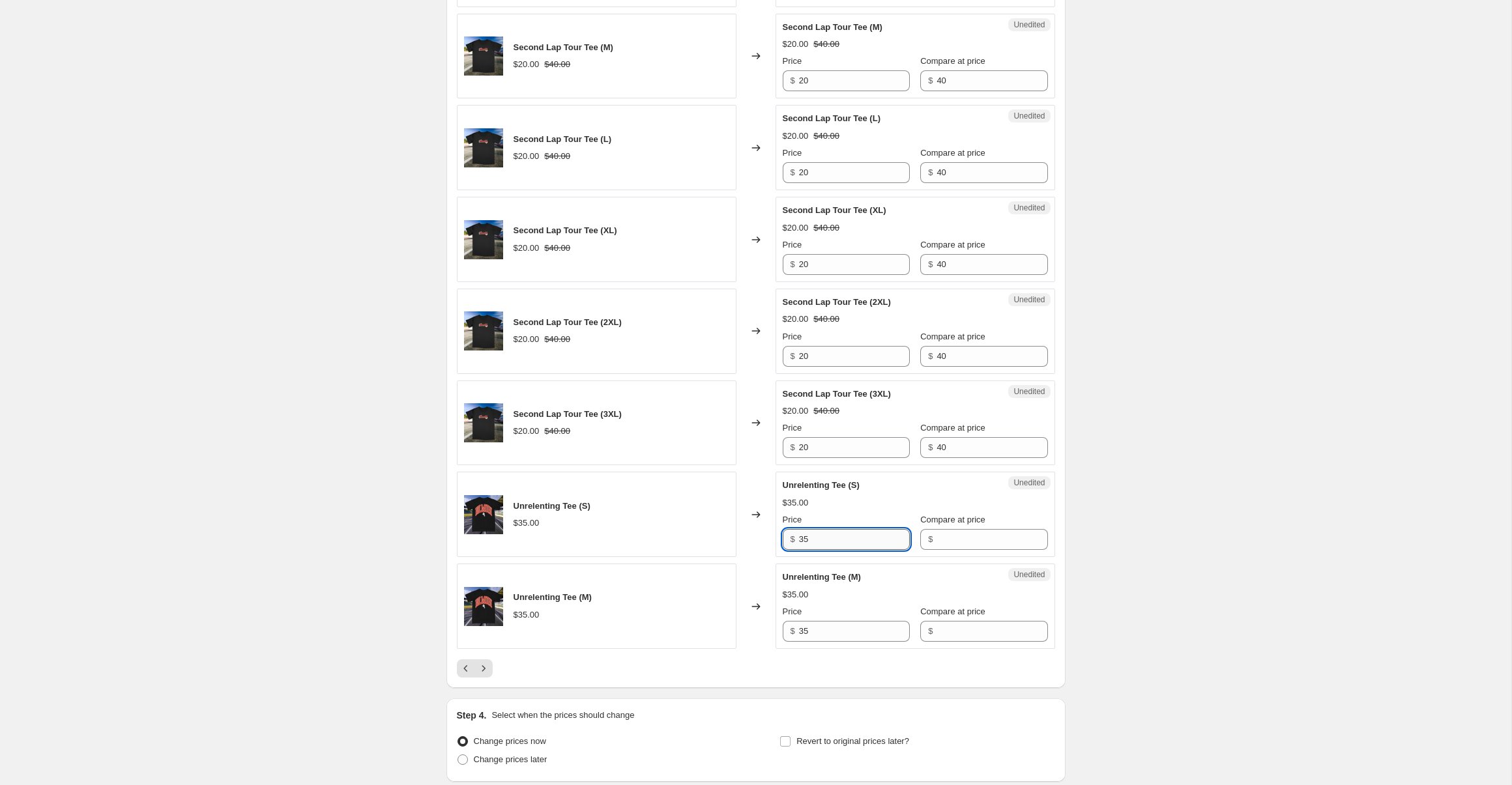
click at [827, 541] on input "35" at bounding box center [854, 540] width 111 height 21
click at [937, 541] on input "Compare at price" at bounding box center [992, 540] width 111 height 21
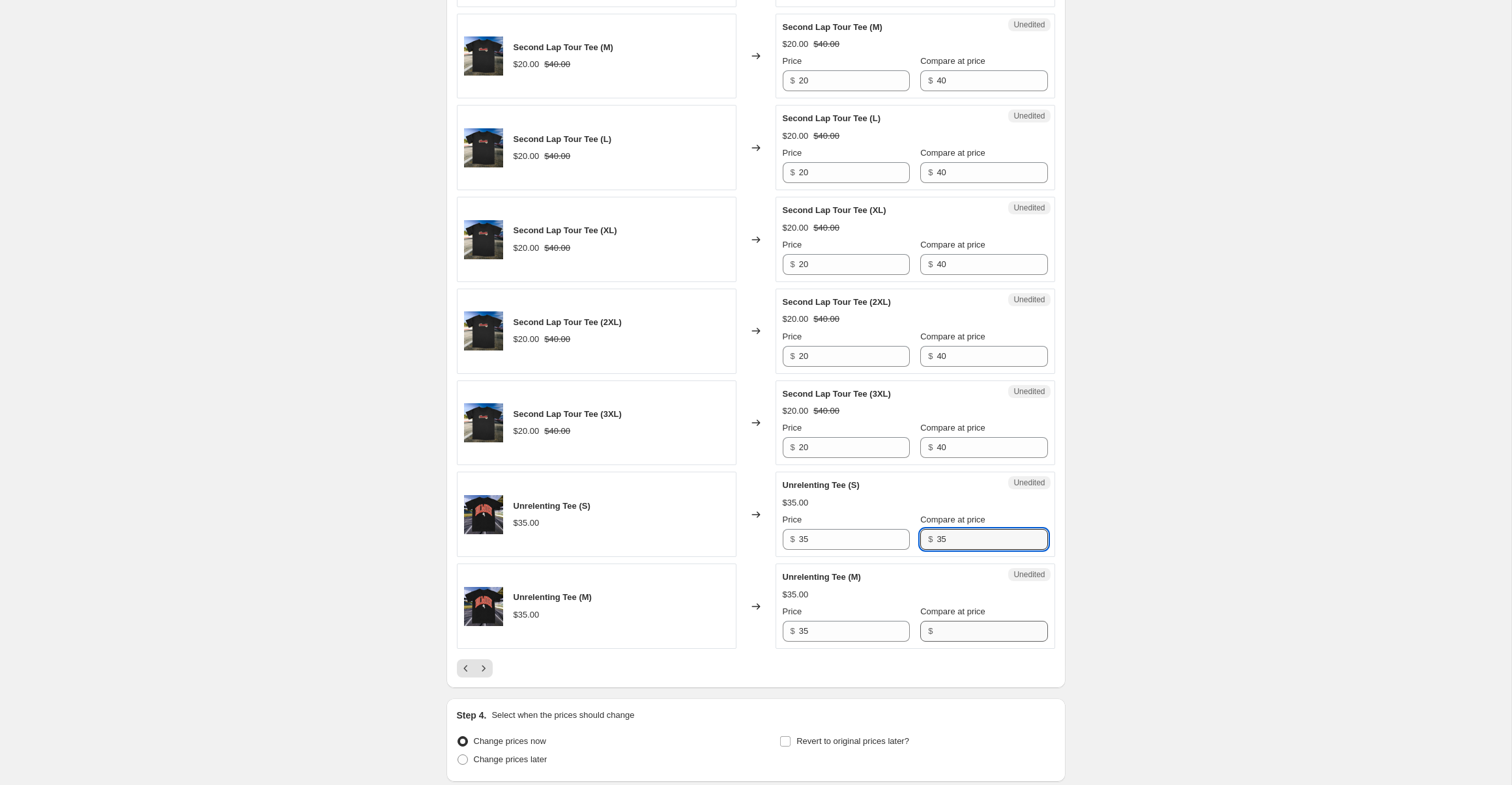
type input "35"
click at [941, 632] on input "Compare at price" at bounding box center [992, 632] width 111 height 21
type input "35"
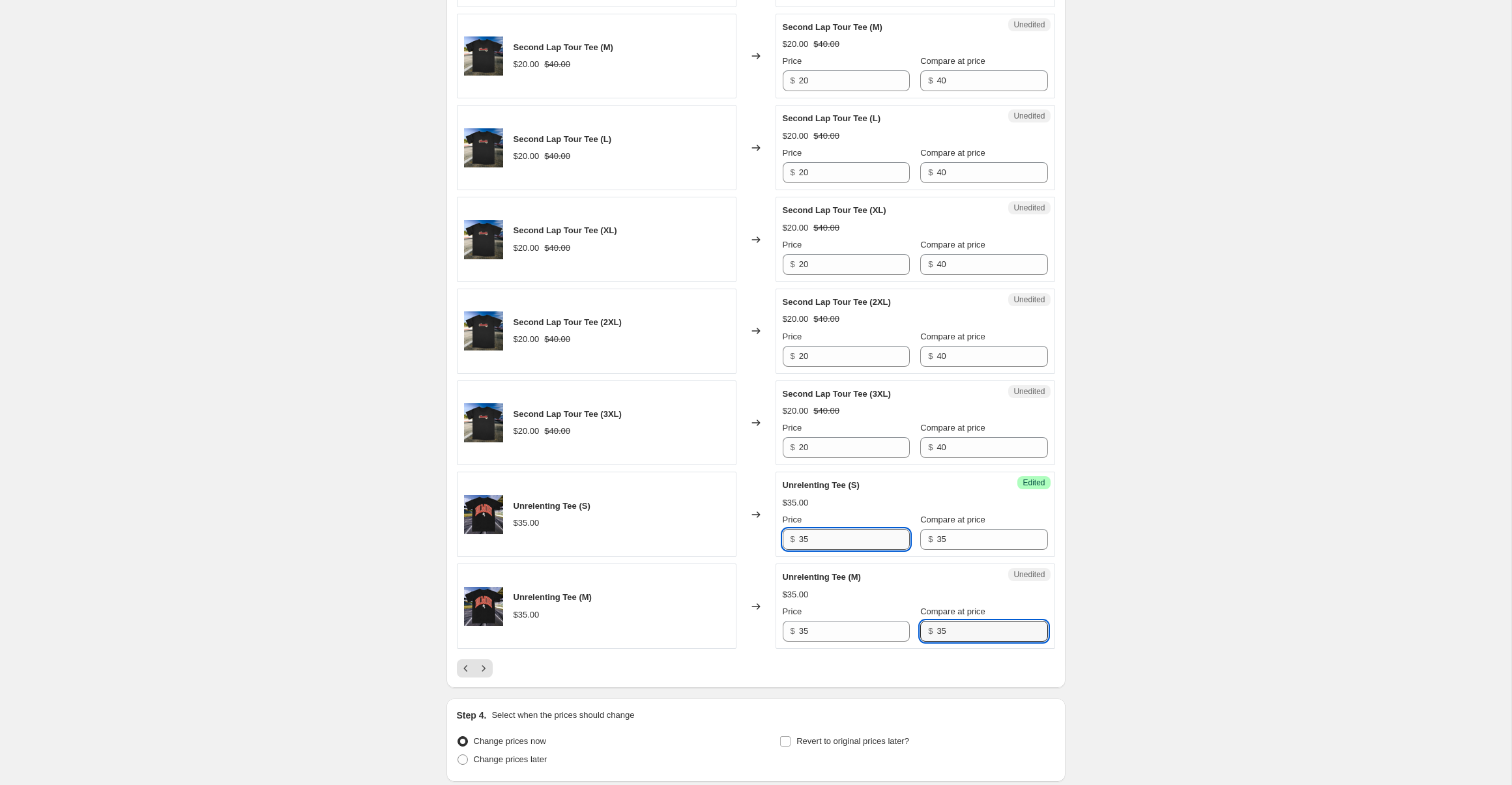
click at [834, 541] on input "35" at bounding box center [854, 540] width 111 height 21
type input "20"
click at [822, 645] on div "Success Edited Unrelenting Tee (M) $35.00 Price $ 35 Compare at price $ 35" at bounding box center [915, 606] width 280 height 85
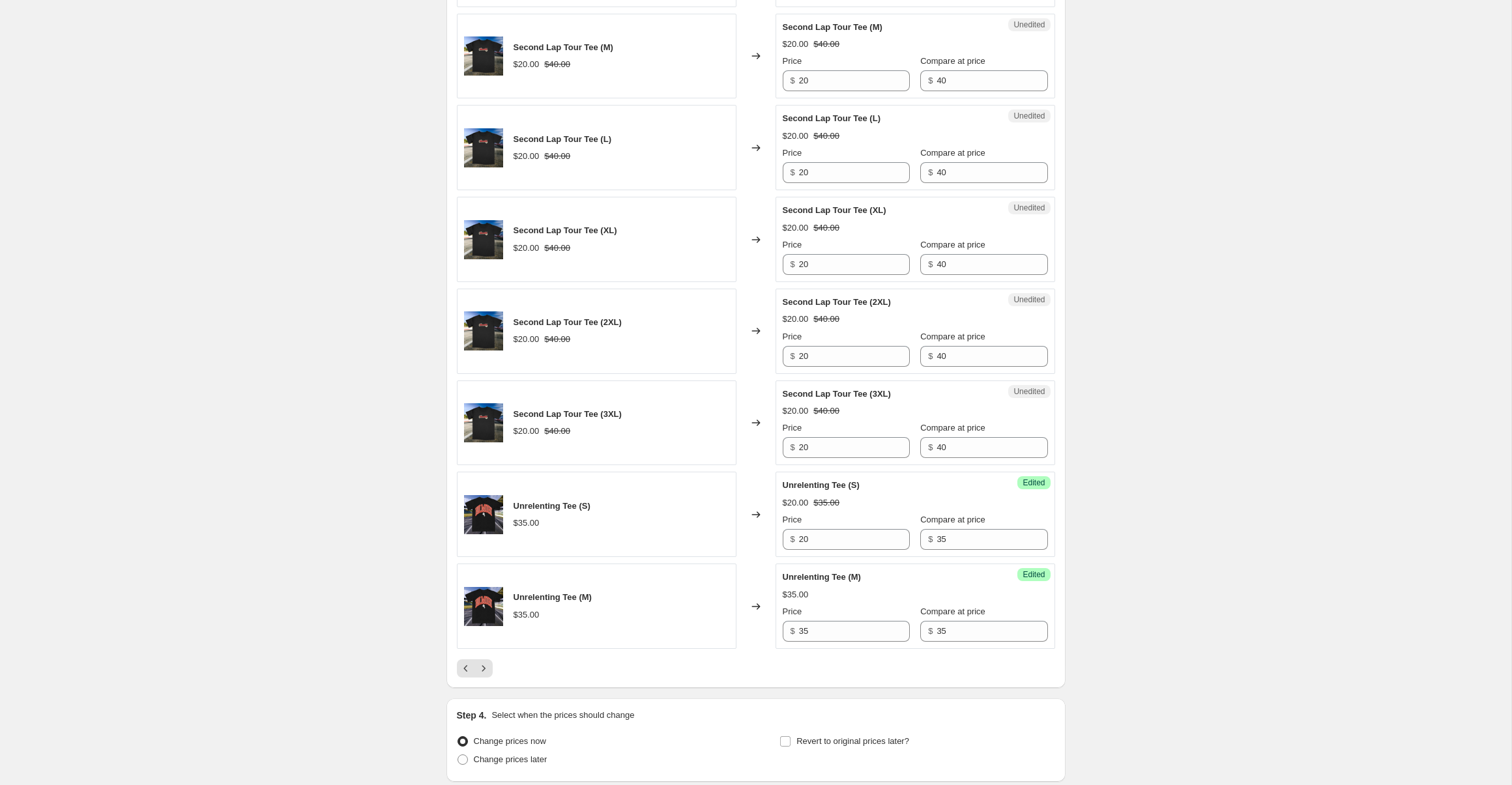
click at [822, 645] on div "Success Edited Unrelenting Tee (M) $35.00 Price $ 35 Compare at price $ 35" at bounding box center [915, 606] width 280 height 85
click at [822, 640] on input "35" at bounding box center [854, 632] width 111 height 21
type input "20"
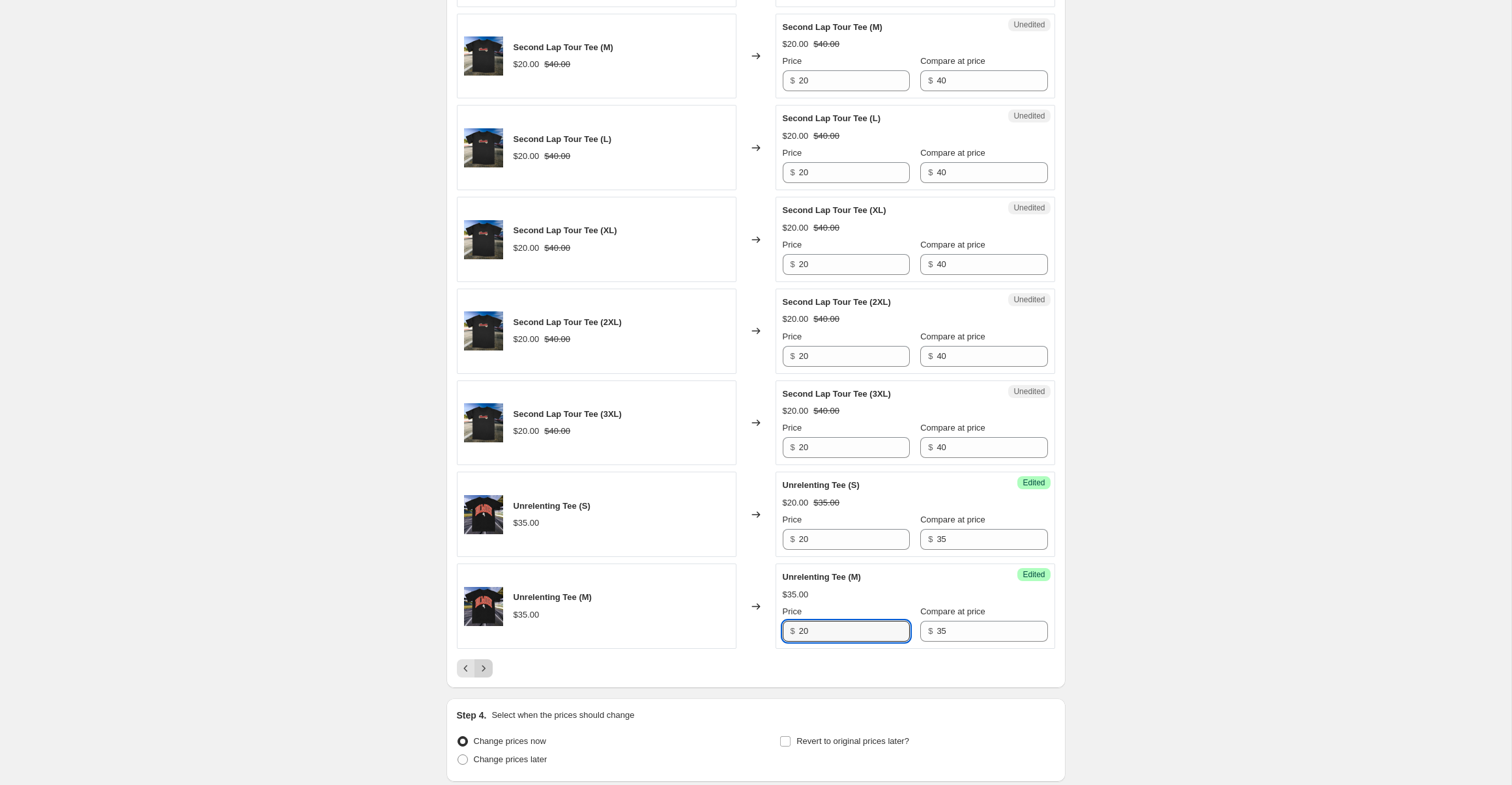
click at [480, 668] on icon "Next" at bounding box center [483, 668] width 13 height 13
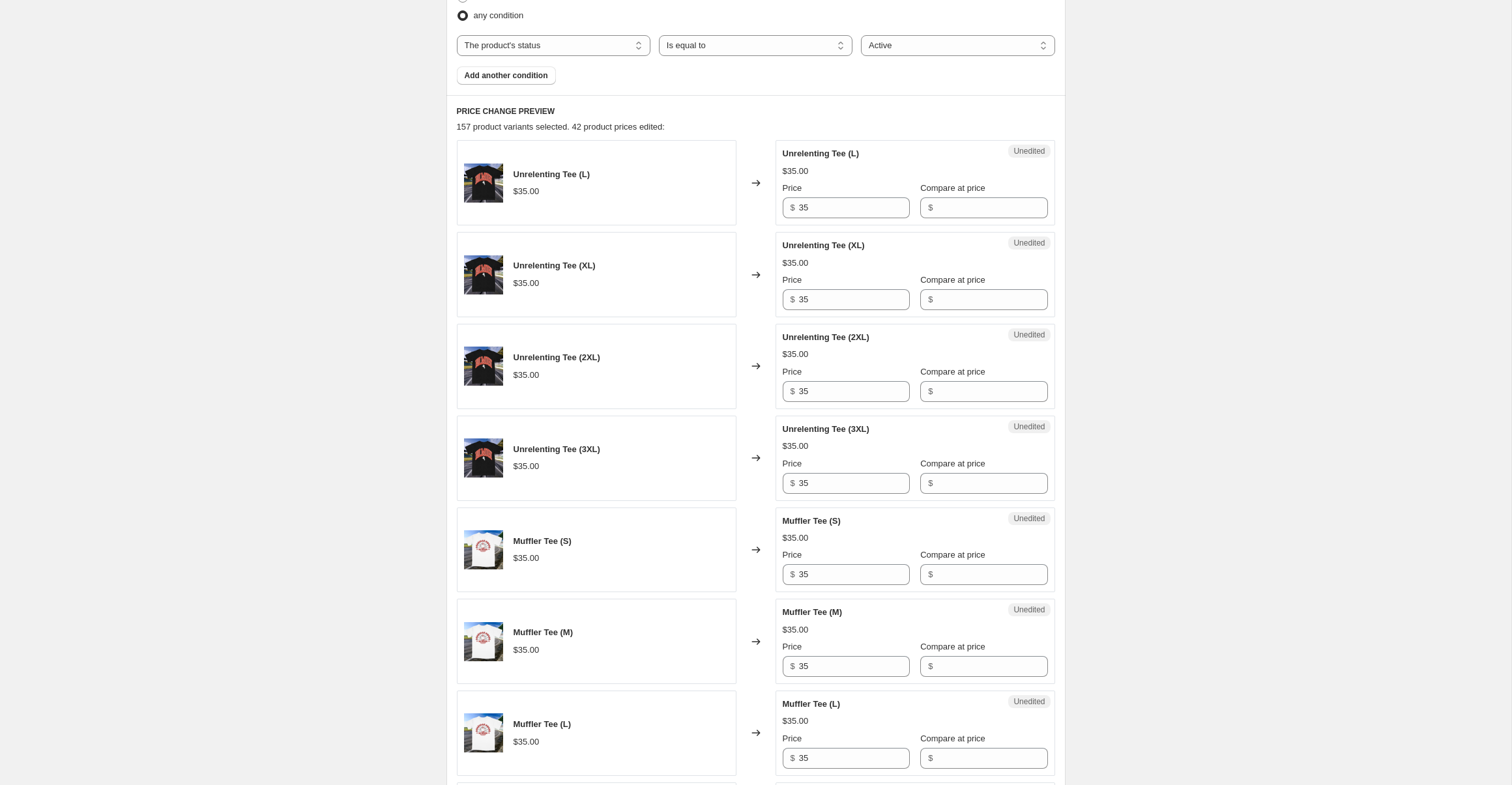
scroll to position [529, 0]
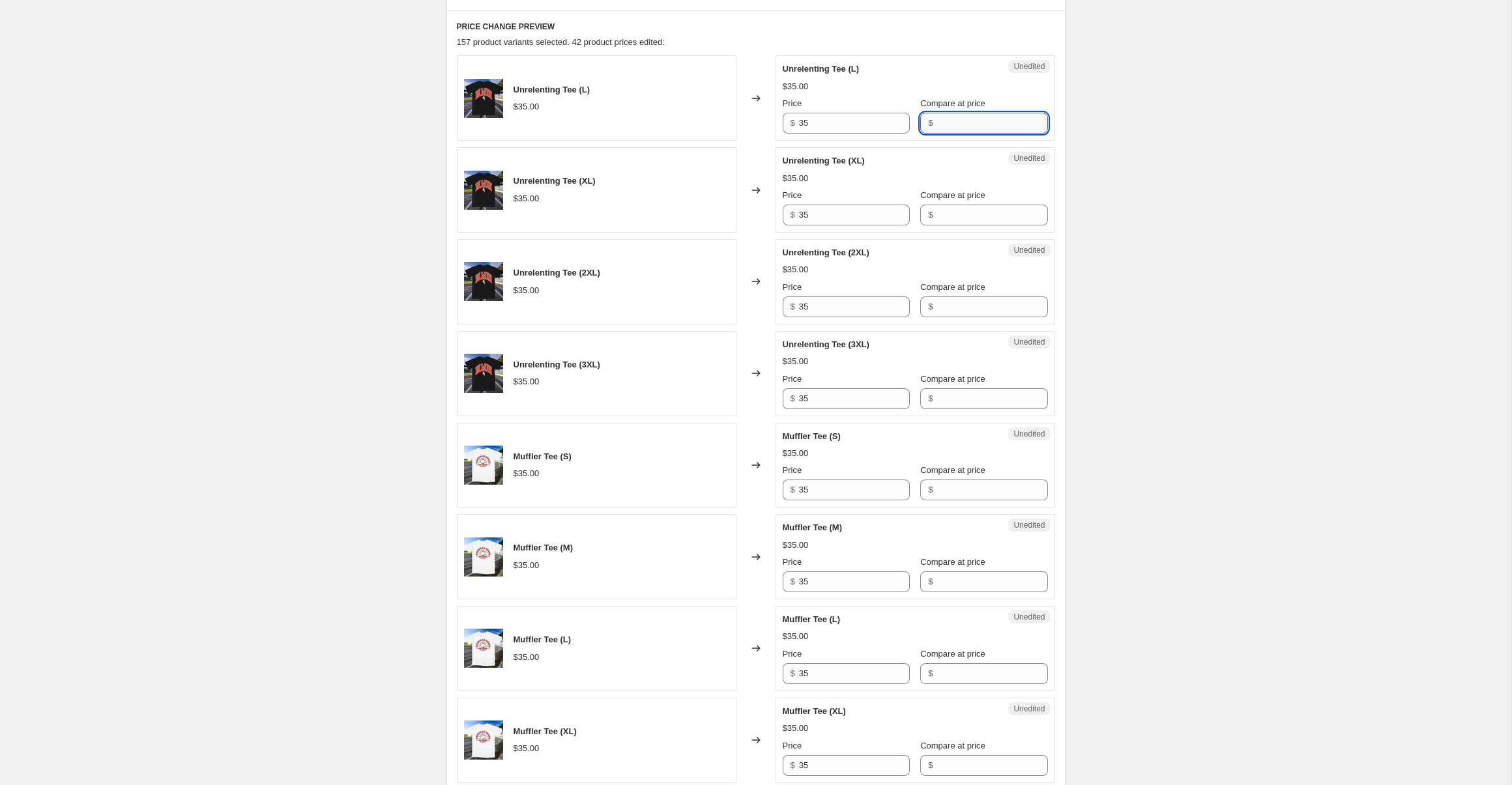
click at [945, 121] on input "Compare at price" at bounding box center [992, 123] width 111 height 21
type input "35"
click at [858, 125] on input "35" at bounding box center [854, 123] width 111 height 21
type input "20"
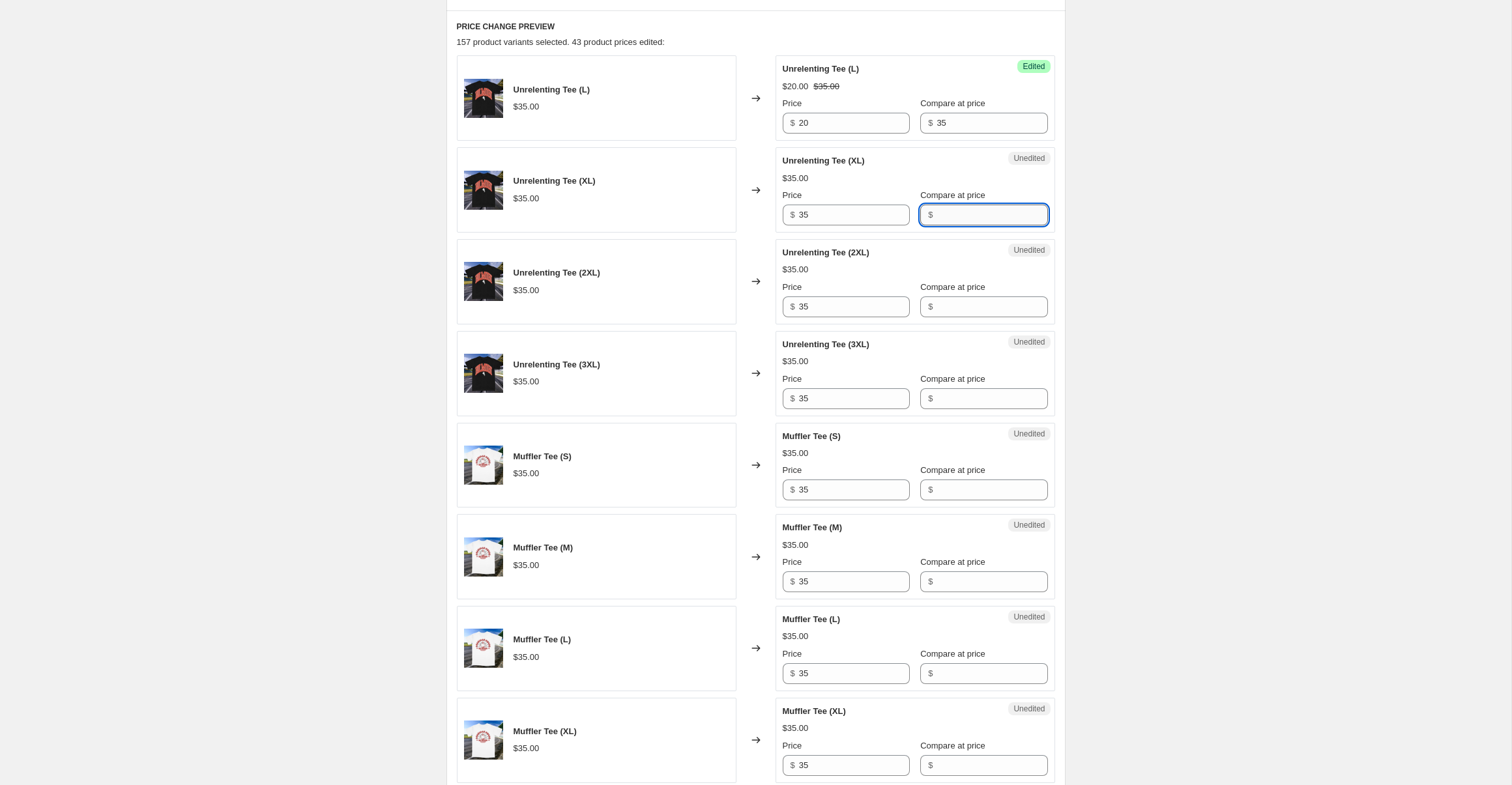
click at [943, 219] on input "Compare at price" at bounding box center [992, 215] width 111 height 21
type input "35"
click at [821, 221] on input "35" at bounding box center [854, 215] width 111 height 21
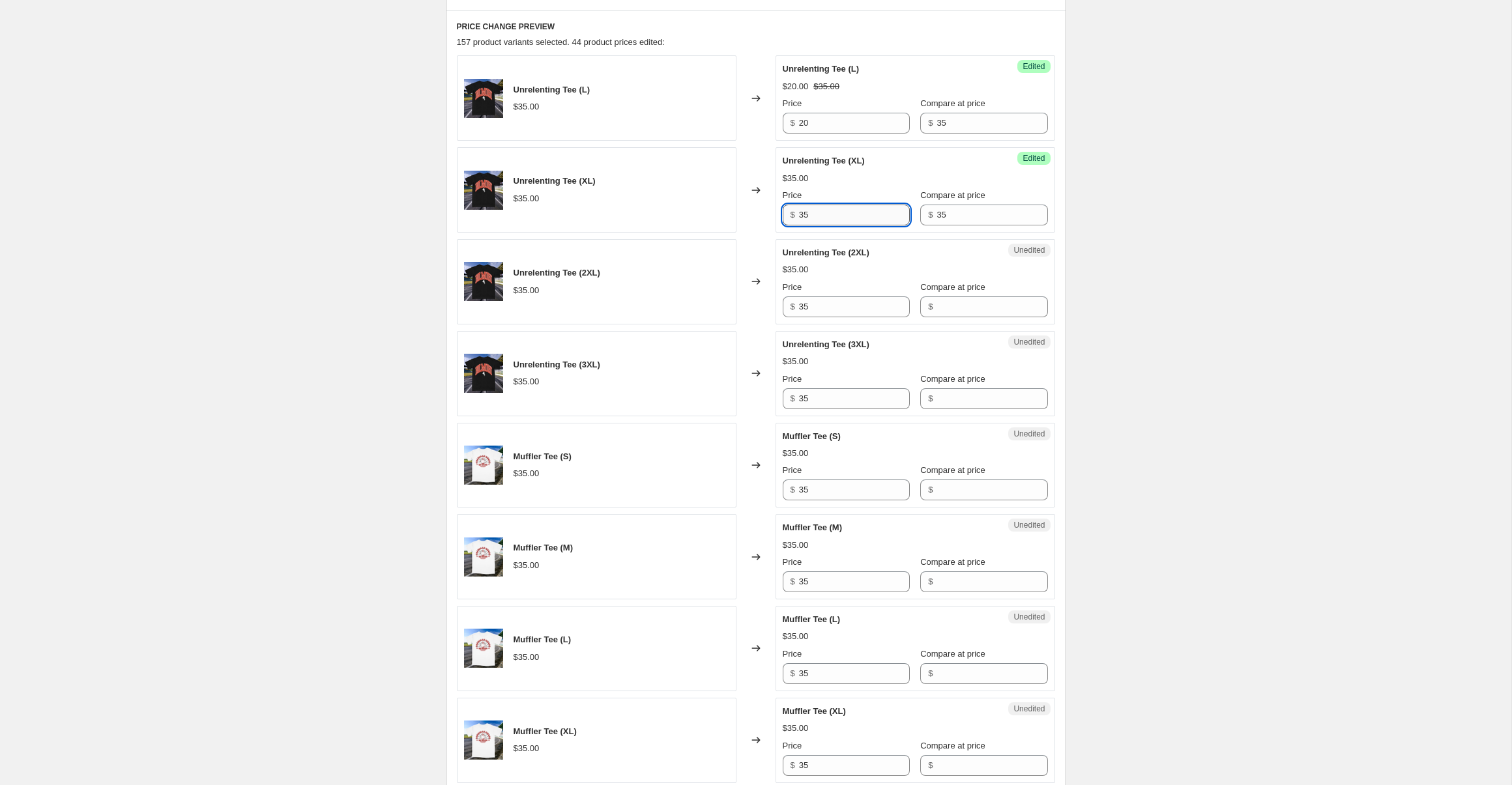
click at [821, 221] on input "35" at bounding box center [854, 215] width 111 height 21
type input "0"
type input "20"
click at [980, 307] on input "Compare at price" at bounding box center [992, 307] width 111 height 21
type input "35"
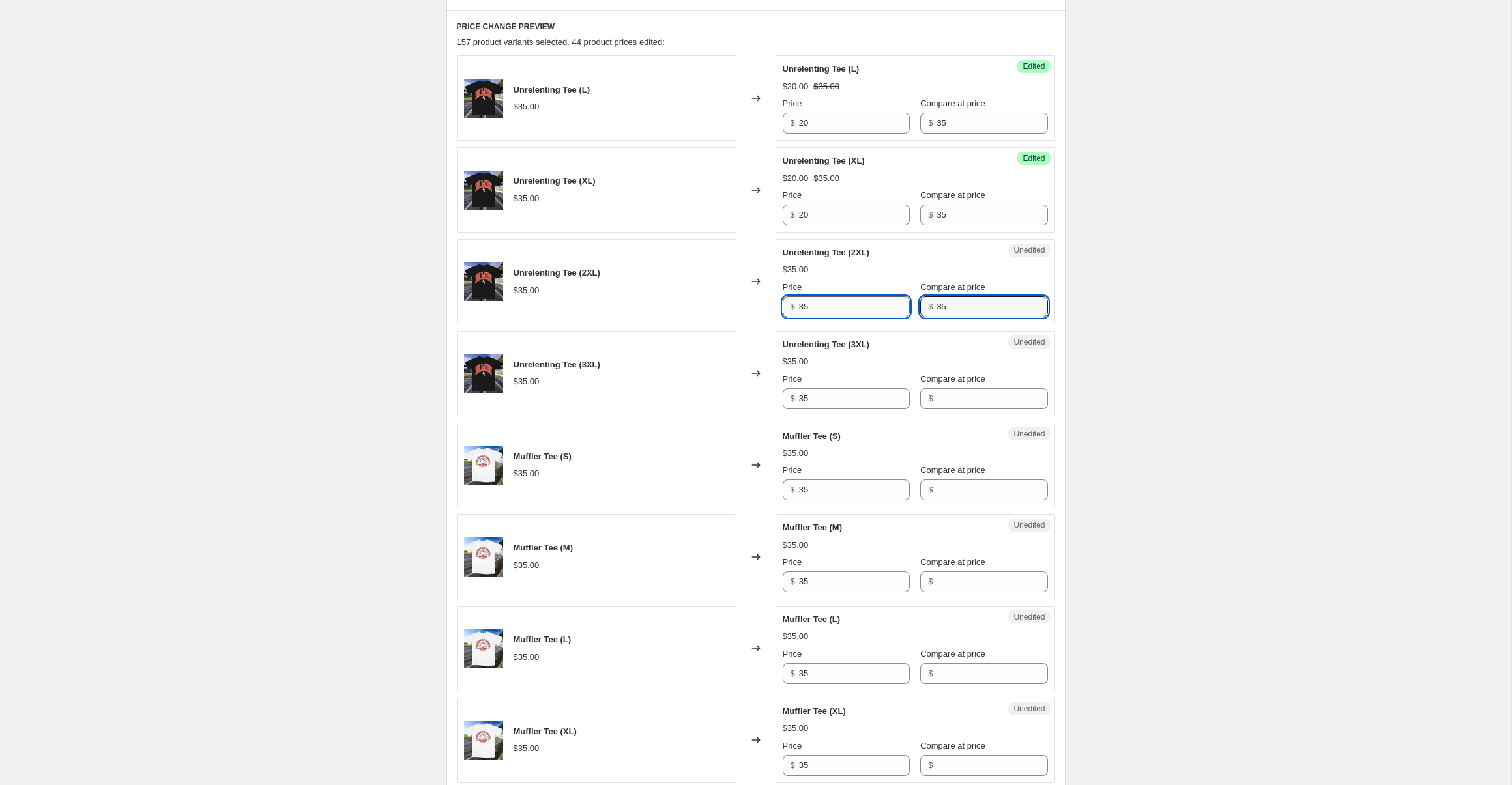
click at [842, 307] on input "35" at bounding box center [854, 307] width 111 height 21
type input "20"
click at [947, 398] on input "Compare at price" at bounding box center [992, 398] width 111 height 21
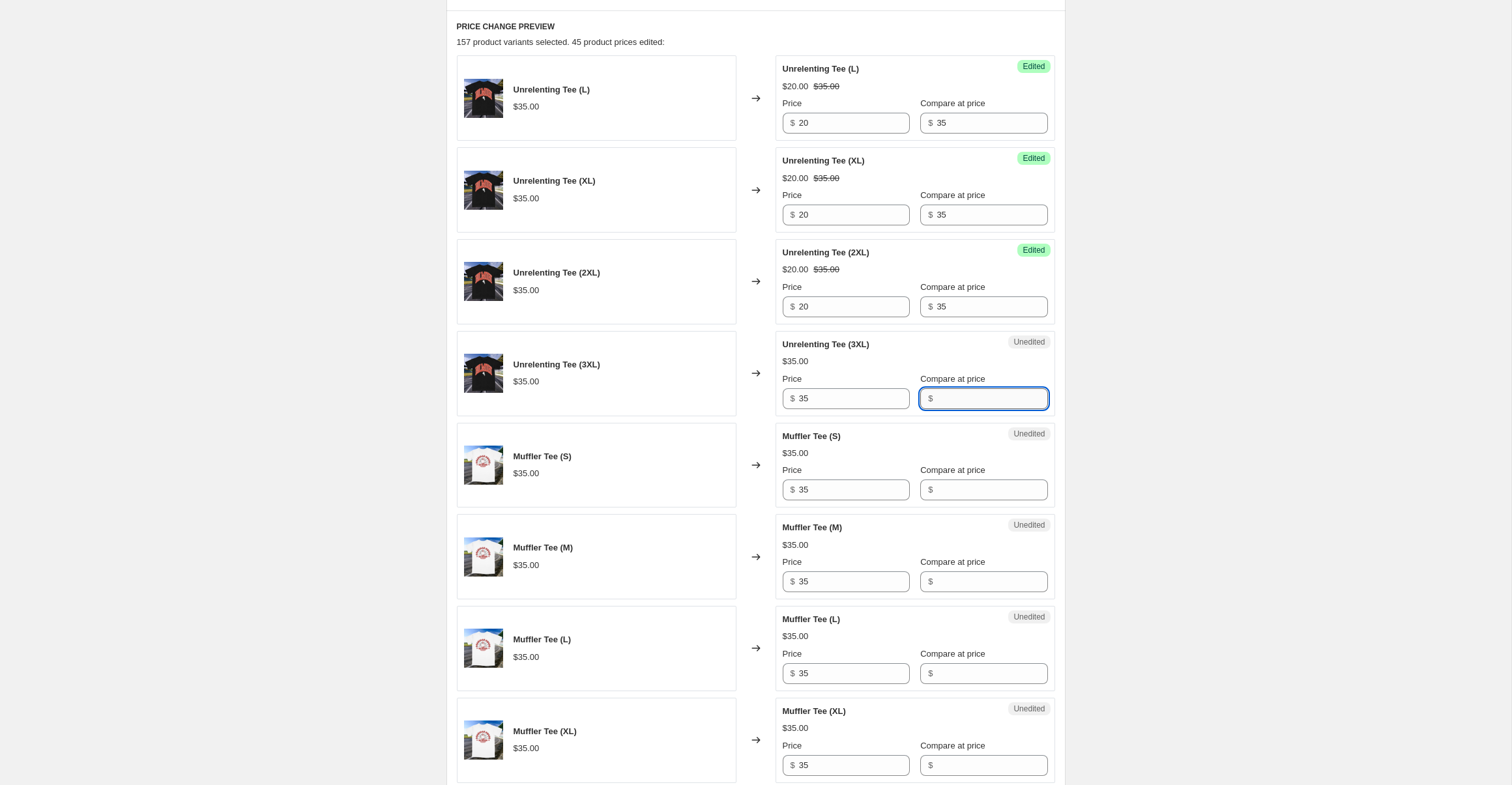
click at [947, 398] on input "Compare at price" at bounding box center [992, 398] width 111 height 21
type input "35"
click at [823, 401] on input "35" at bounding box center [854, 398] width 111 height 21
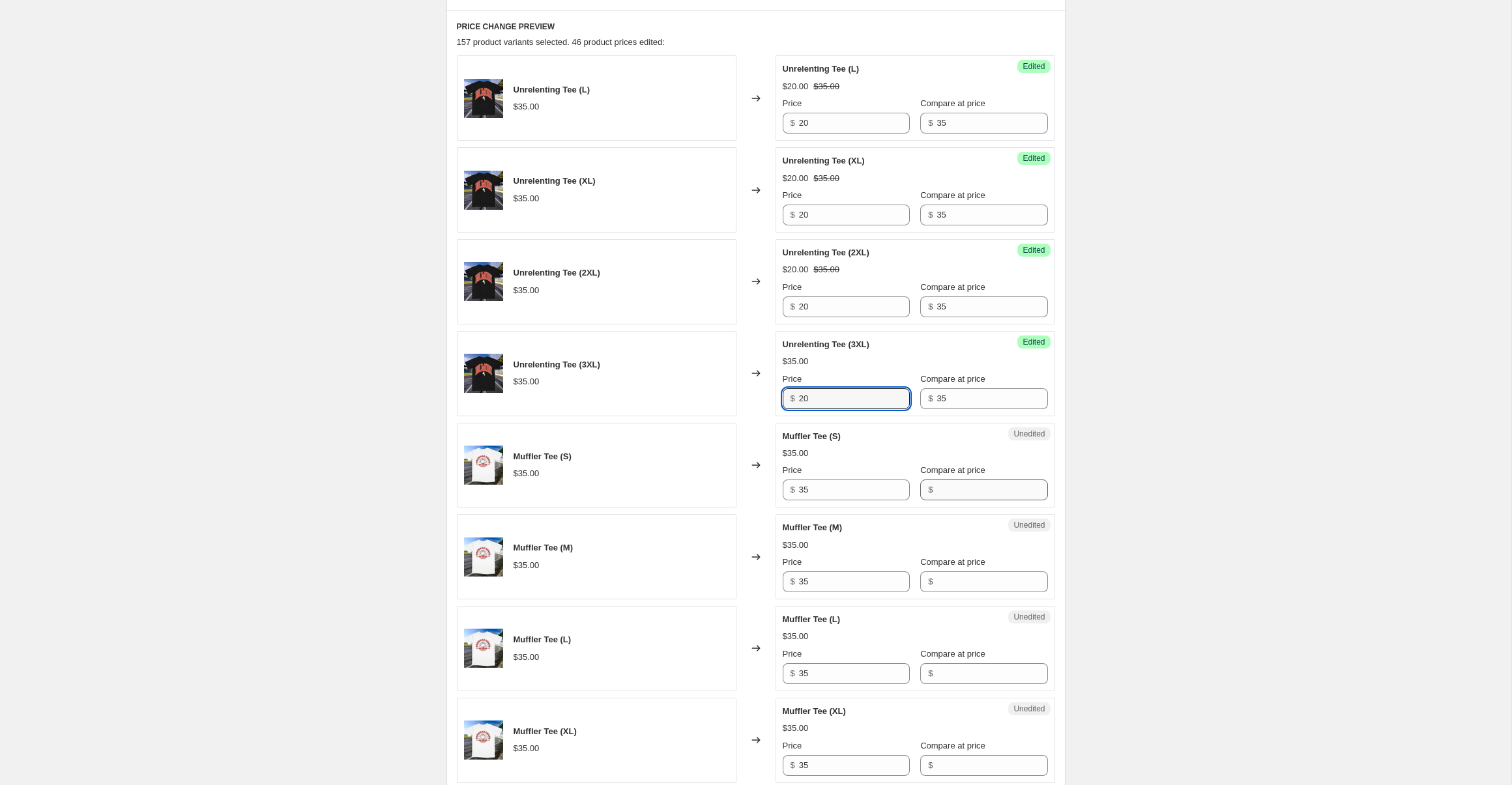
type input "20"
click at [955, 495] on input "Compare at price" at bounding box center [992, 490] width 111 height 21
type input "35"
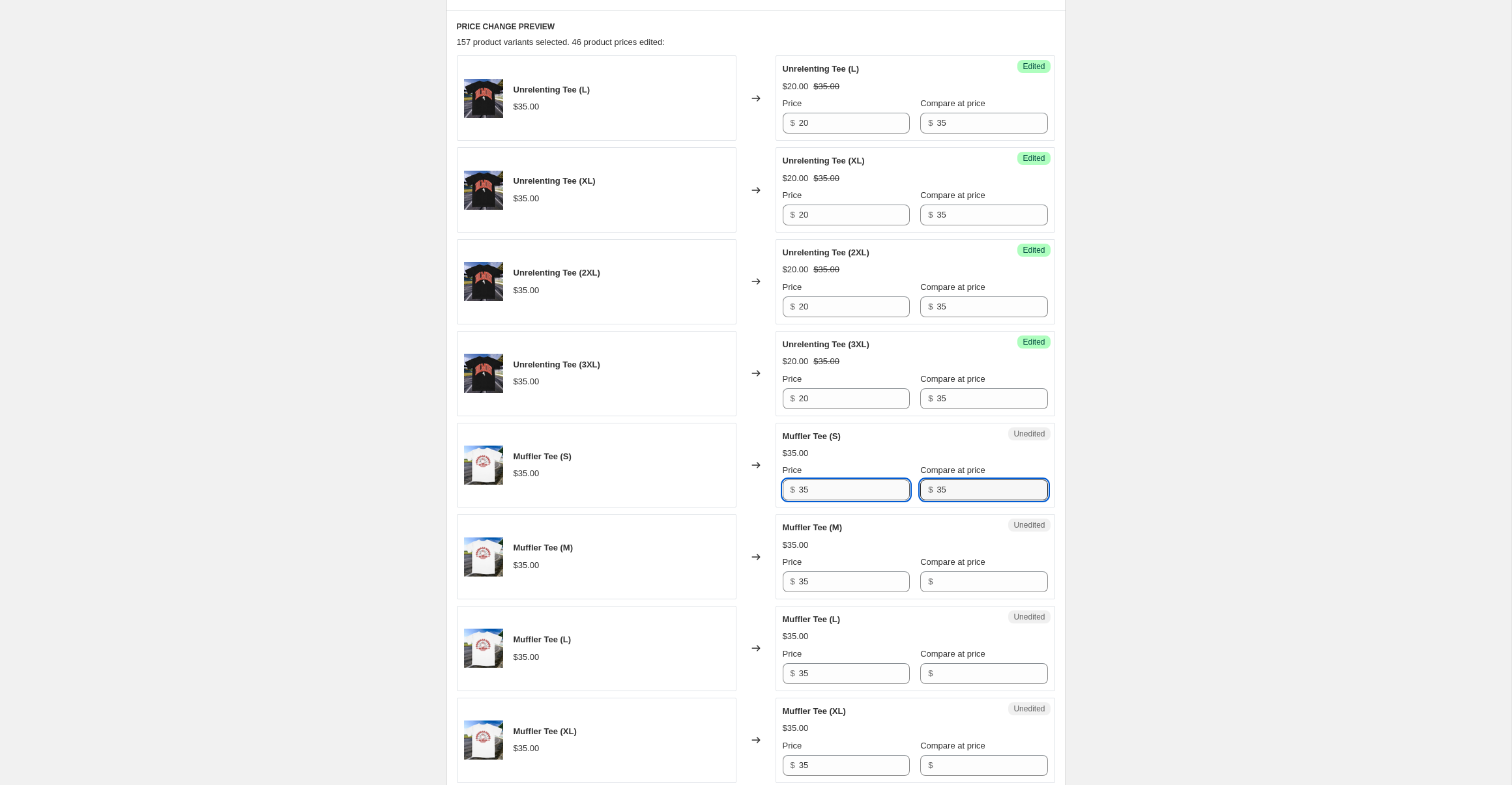
click at [856, 484] on input "35" at bounding box center [854, 490] width 111 height 21
type input "20"
click at [940, 581] on input "Compare at price" at bounding box center [992, 582] width 111 height 21
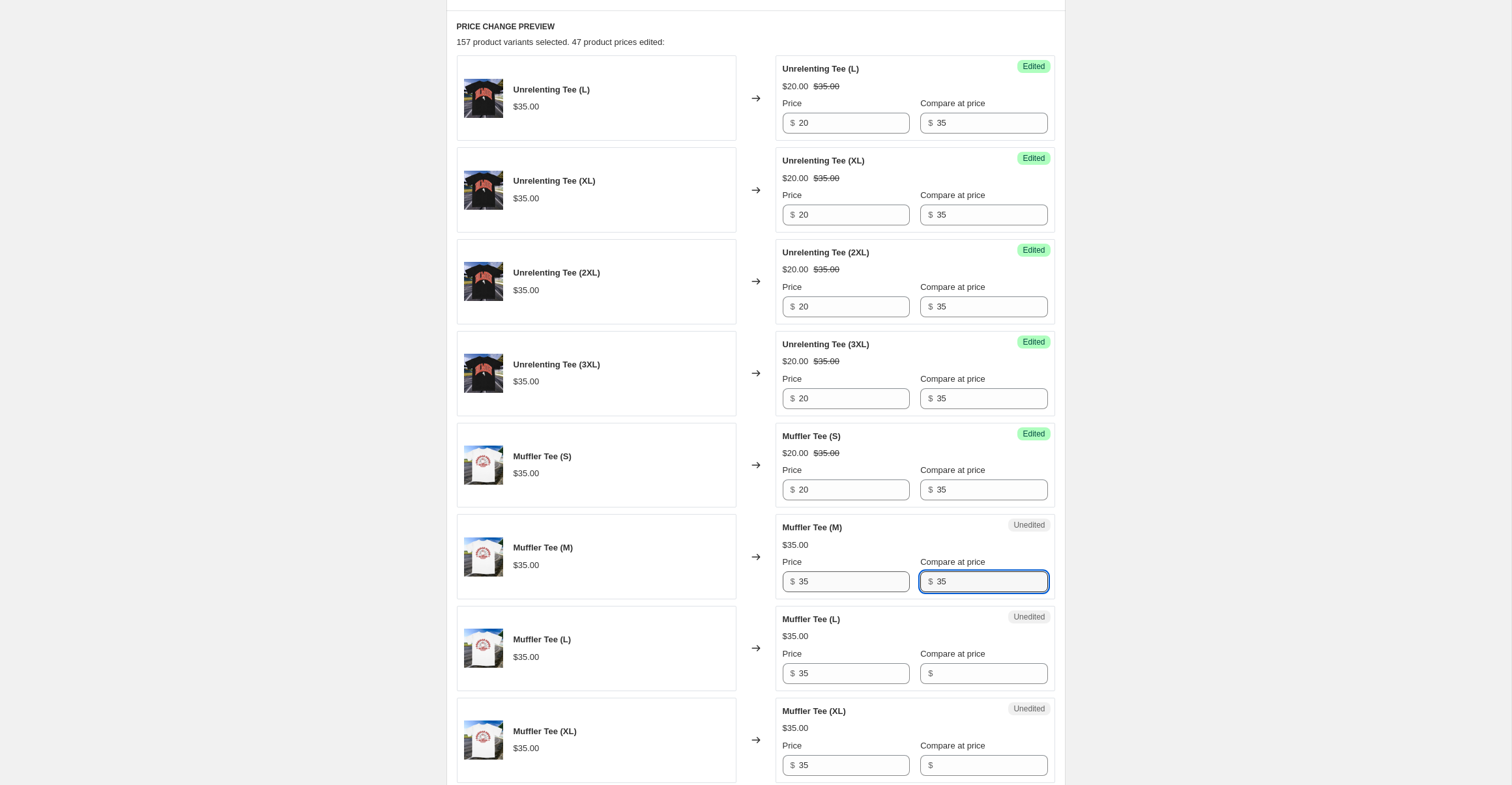
type input "35"
click at [854, 589] on input "35" at bounding box center [854, 582] width 111 height 21
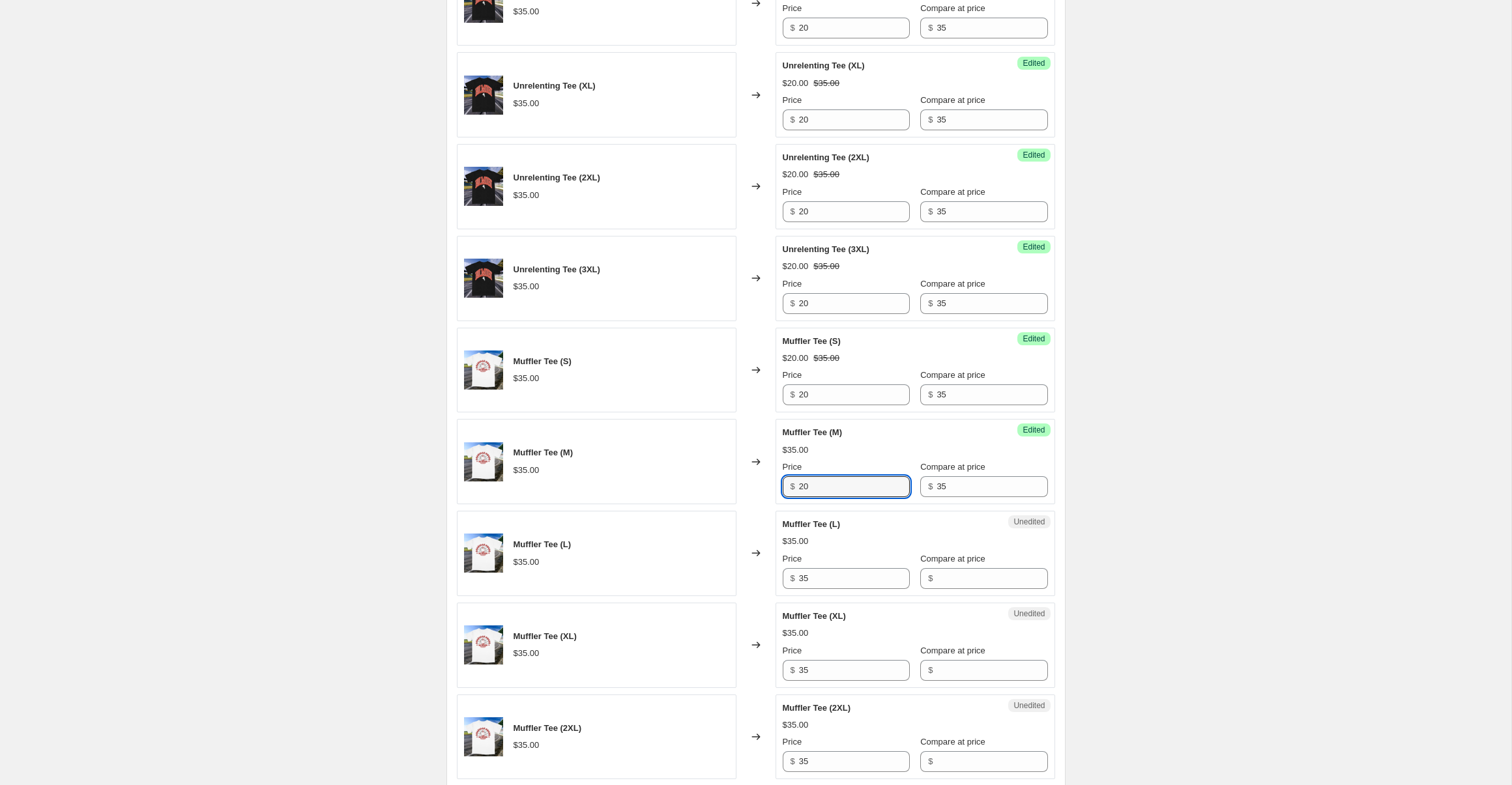
scroll to position [721, 0]
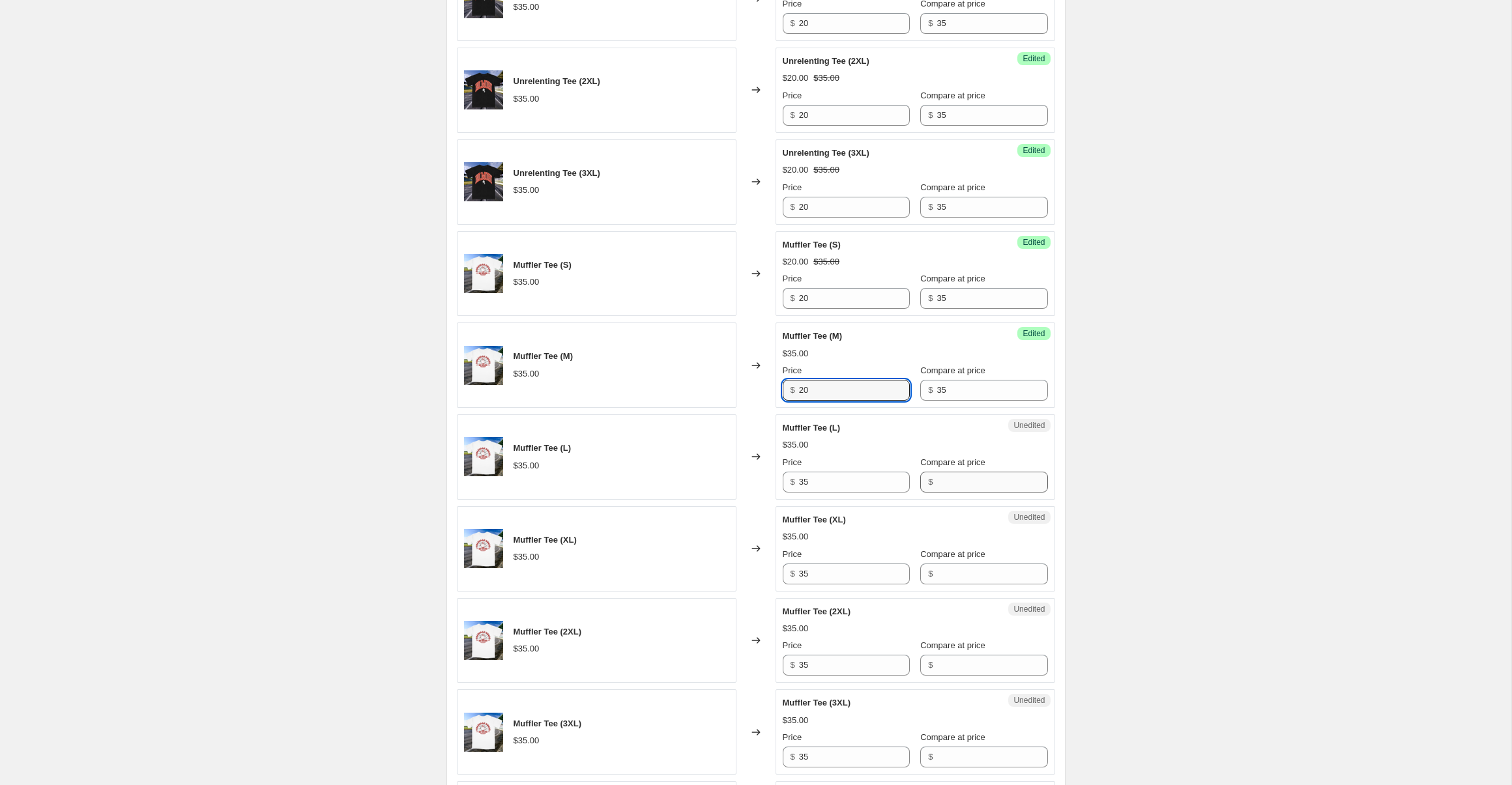
type input "20"
click at [955, 480] on input "Compare at price" at bounding box center [992, 482] width 111 height 21
type input "35"
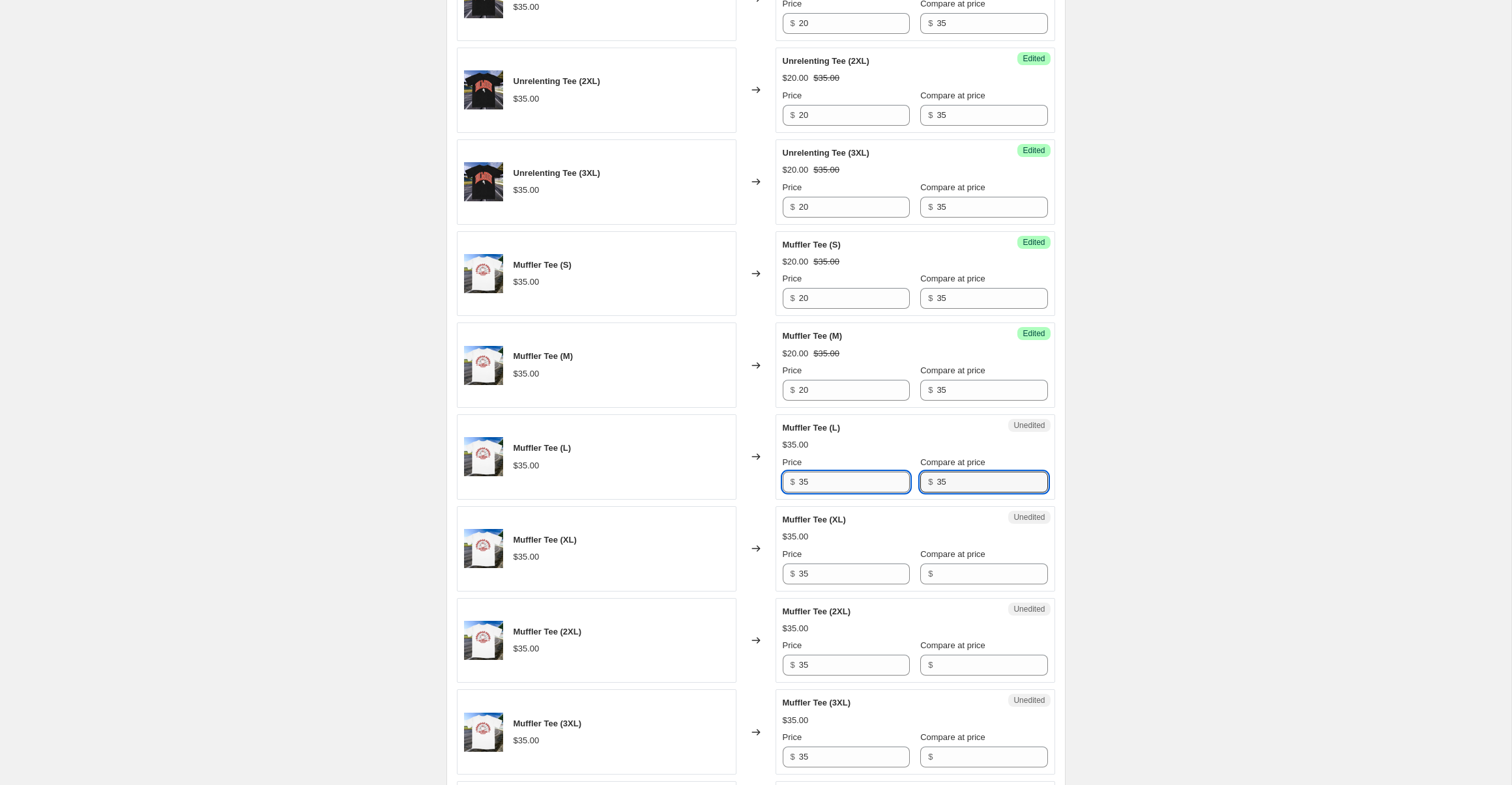
click at [835, 481] on input "35" at bounding box center [854, 482] width 111 height 21
type input "20"
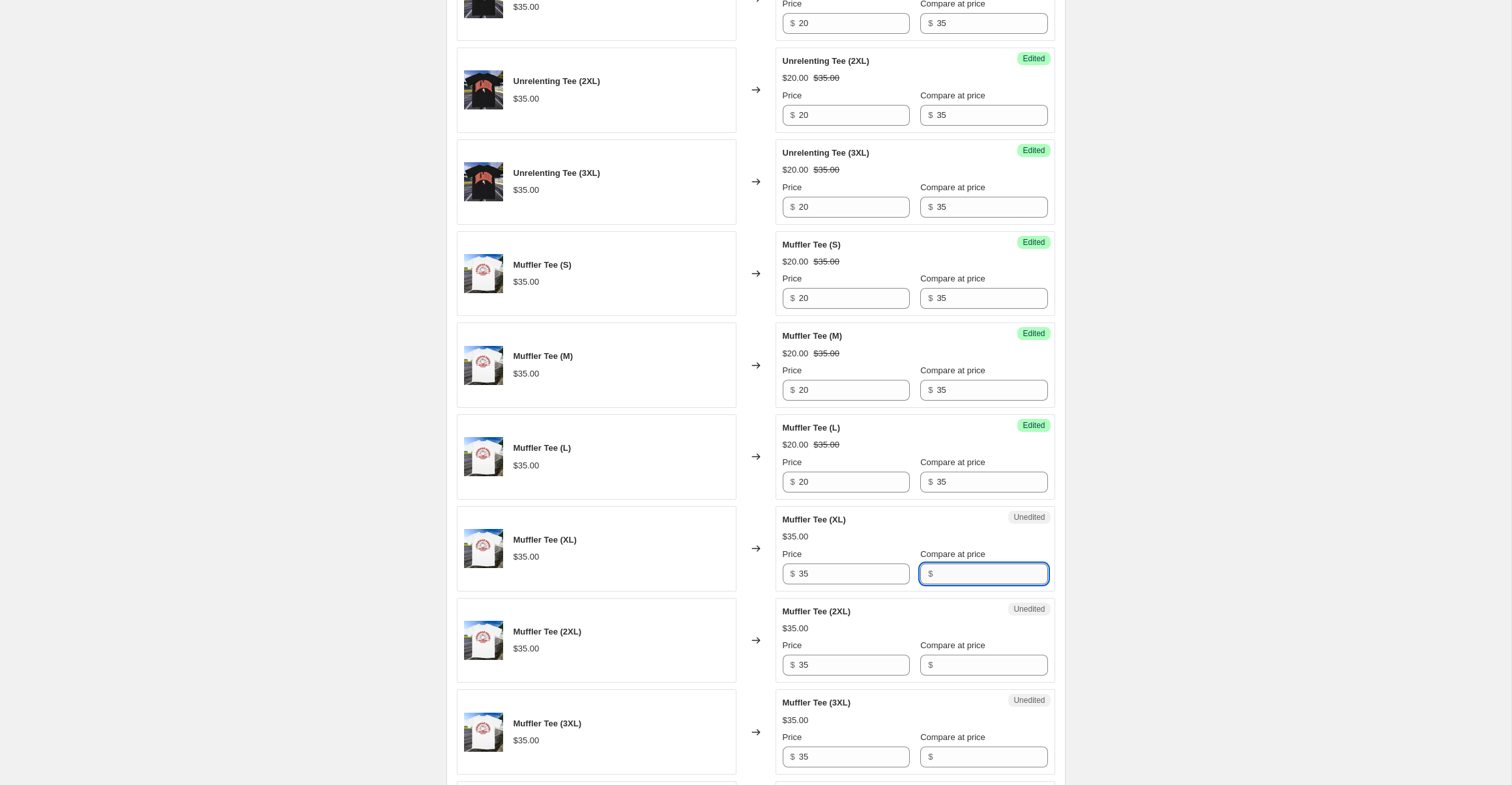
click at [948, 565] on input "Compare at price" at bounding box center [992, 574] width 111 height 21
type input "35"
click at [838, 573] on input "35" at bounding box center [854, 574] width 111 height 21
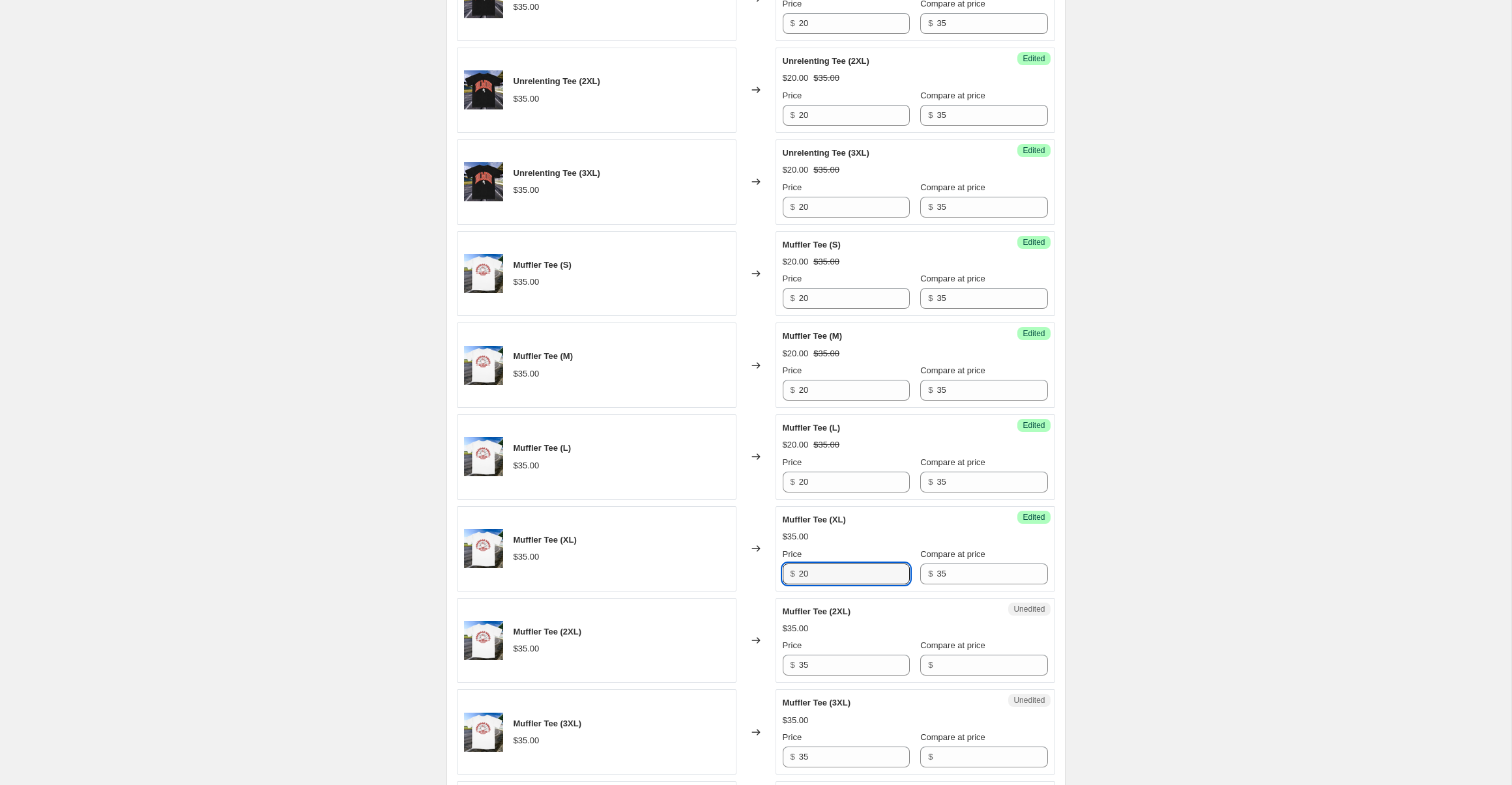
type input "20"
click at [1249, 529] on div "Create new price change job. This page is ready Create new price change job Dra…" at bounding box center [756, 606] width 1511 height 2655
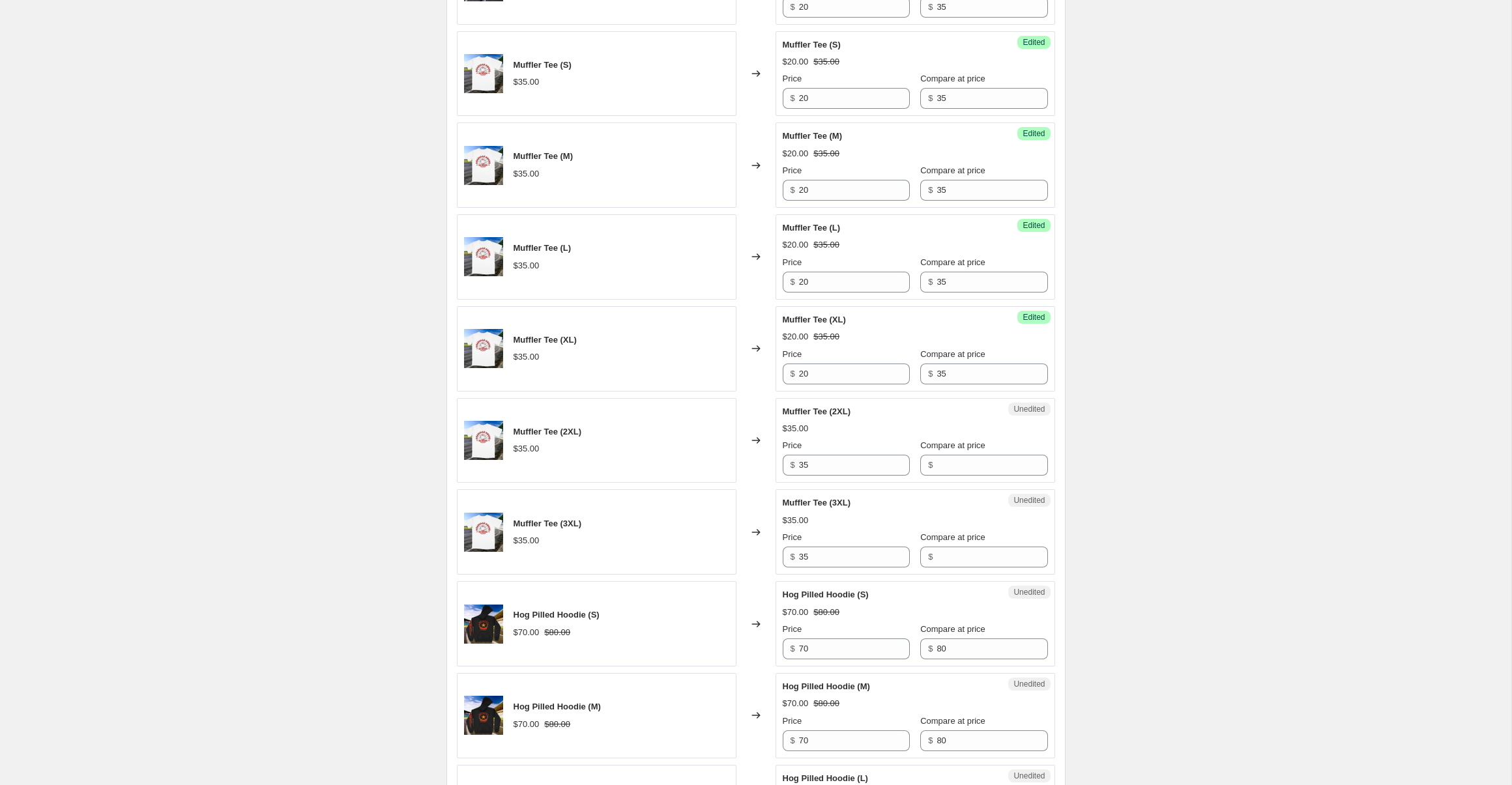
scroll to position [957, 0]
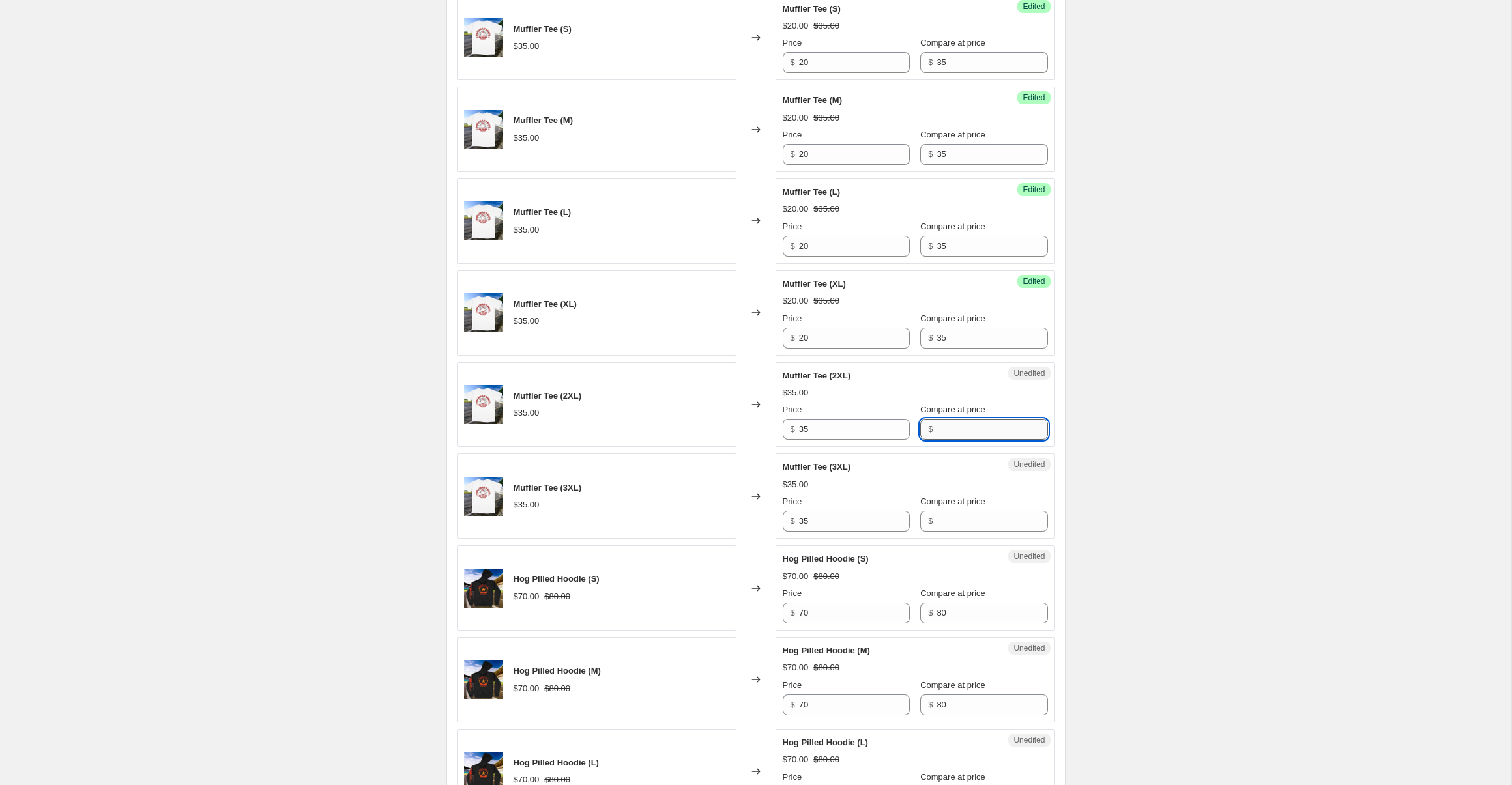
click at [966, 426] on input "Compare at price" at bounding box center [992, 430] width 111 height 21
type input "35"
click at [835, 427] on input "35" at bounding box center [854, 430] width 111 height 21
type input "20"
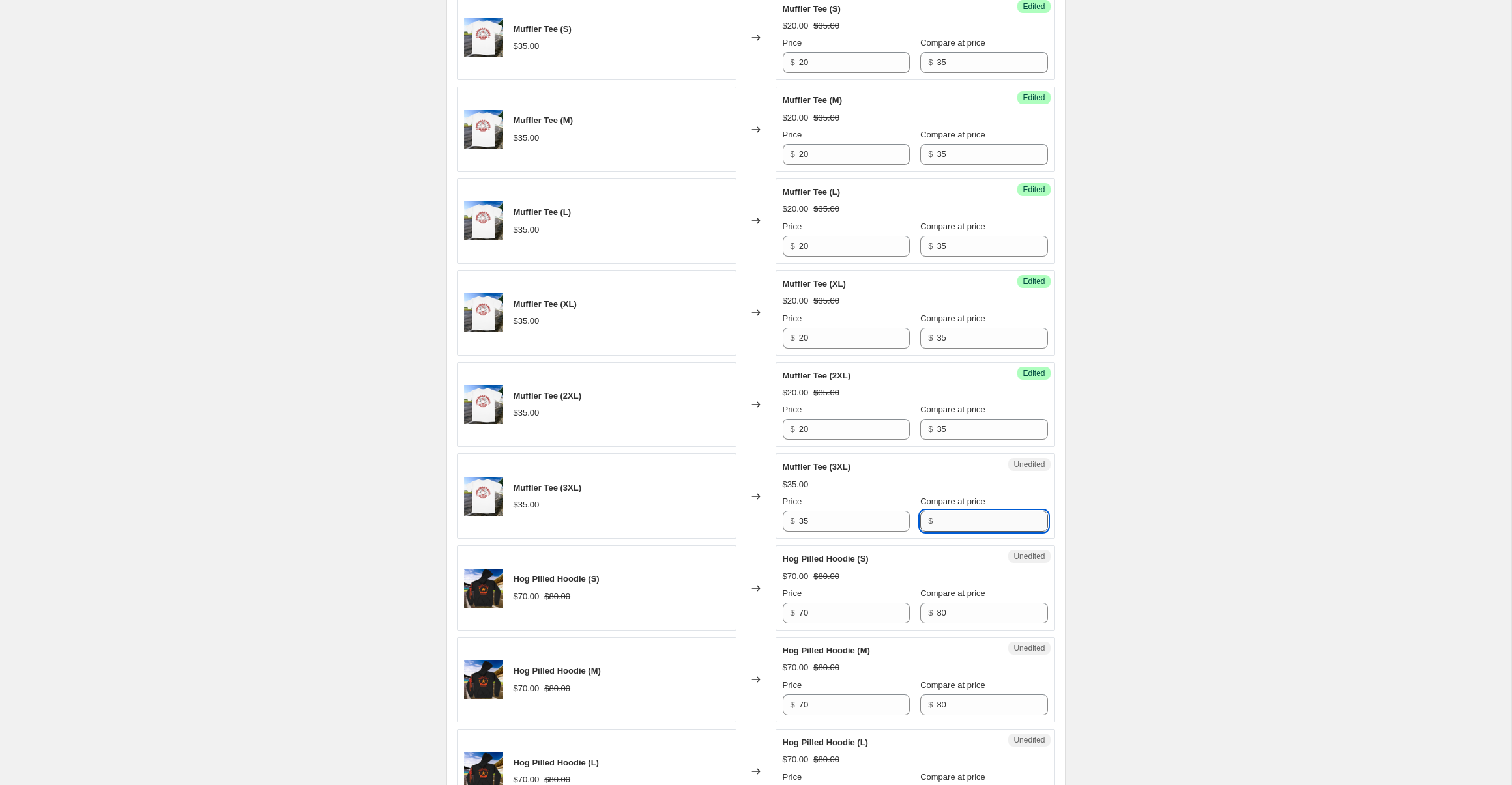
click at [939, 521] on input "Compare at price" at bounding box center [992, 521] width 111 height 21
type input "35"
click at [833, 523] on input "35" at bounding box center [854, 521] width 111 height 21
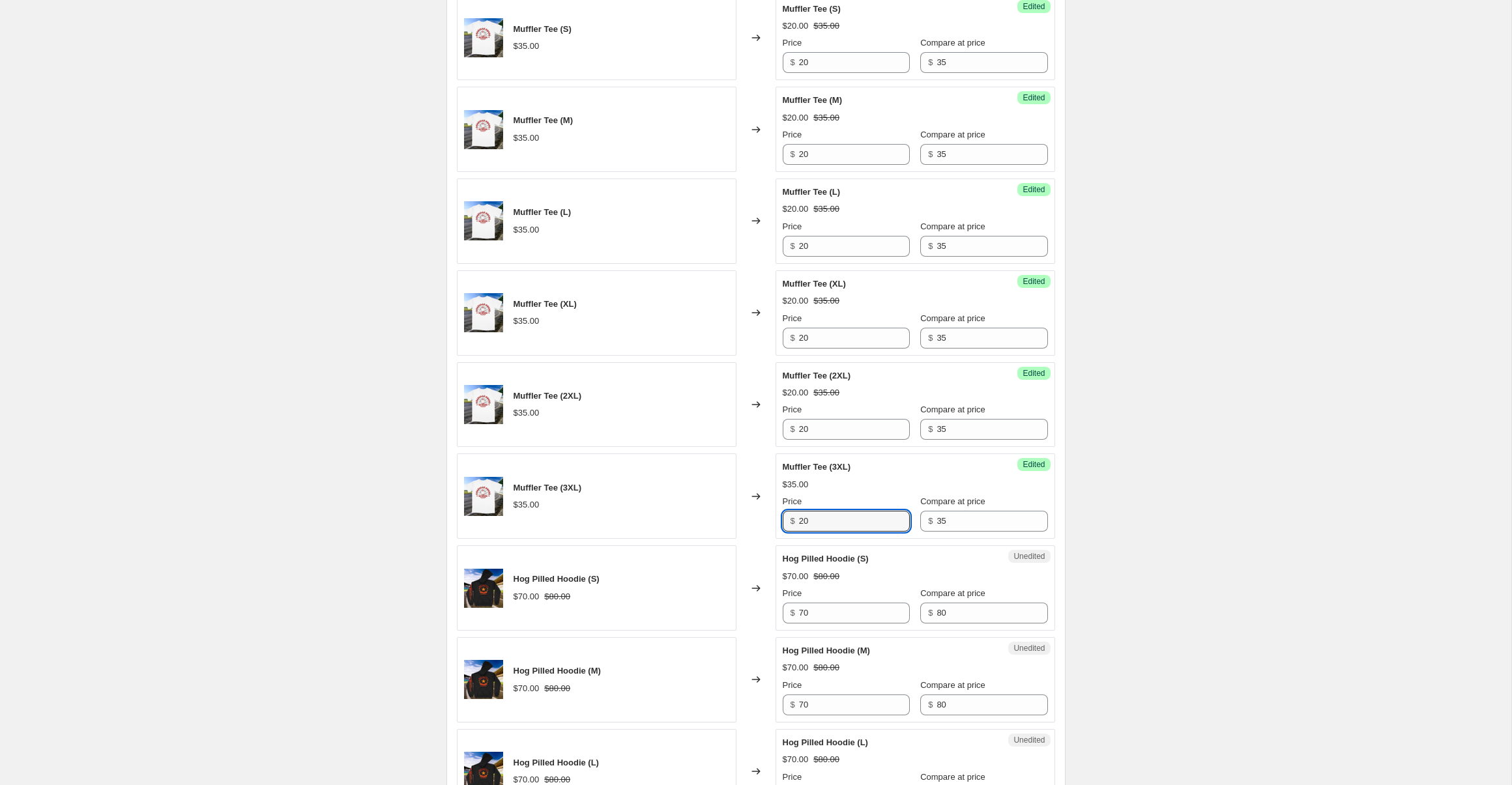
type input "20"
click at [981, 628] on div "Unedited Hog Pilled Hoodie (S) $70.00 $80.00 Price $ 70 Compare at price $ 80" at bounding box center [915, 588] width 280 height 85
click at [977, 614] on input "80" at bounding box center [992, 613] width 111 height 21
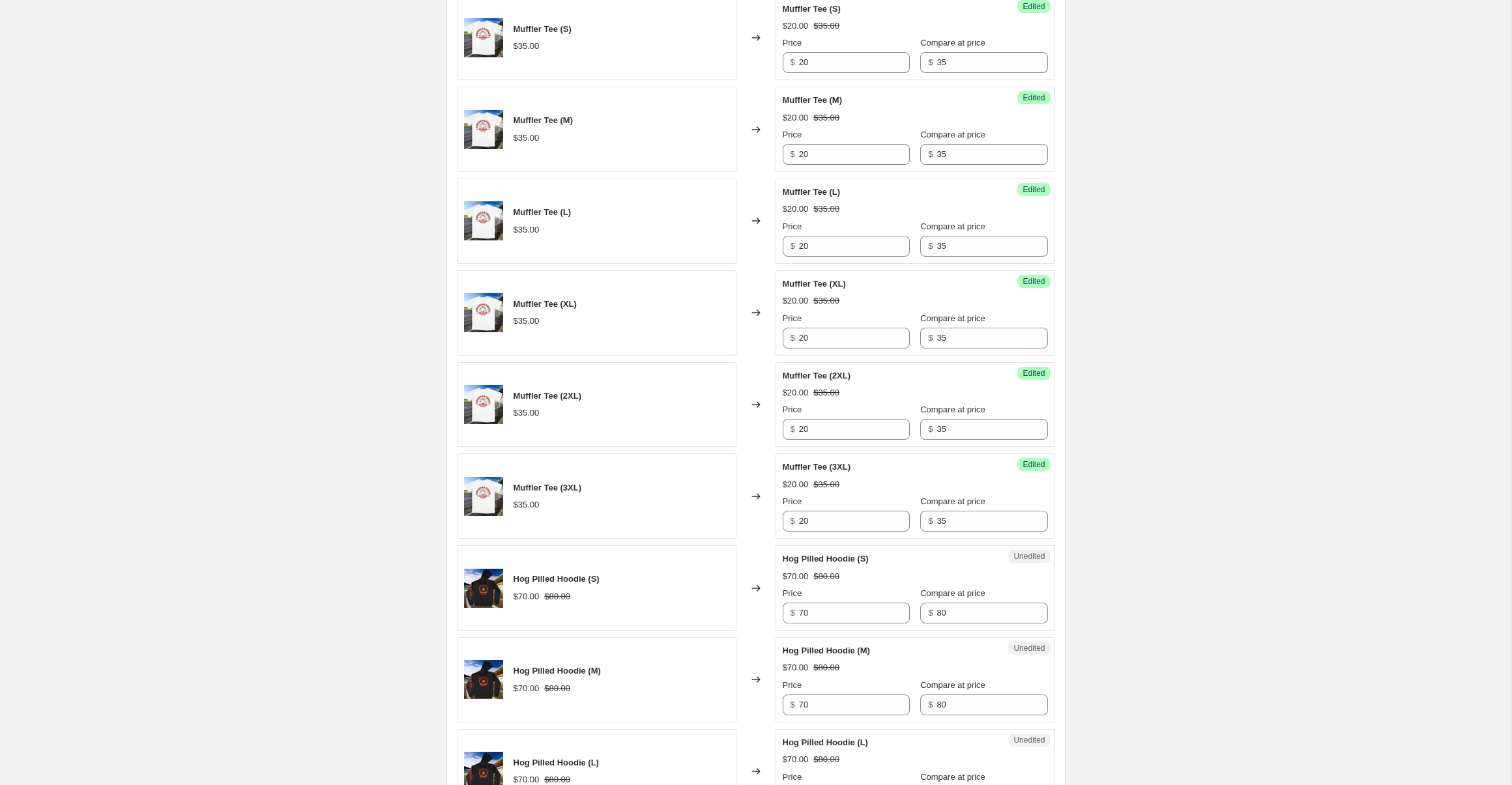
click at [1134, 552] on div "Create new price change job. This page is ready Create new price change job Dra…" at bounding box center [756, 370] width 1511 height 2655
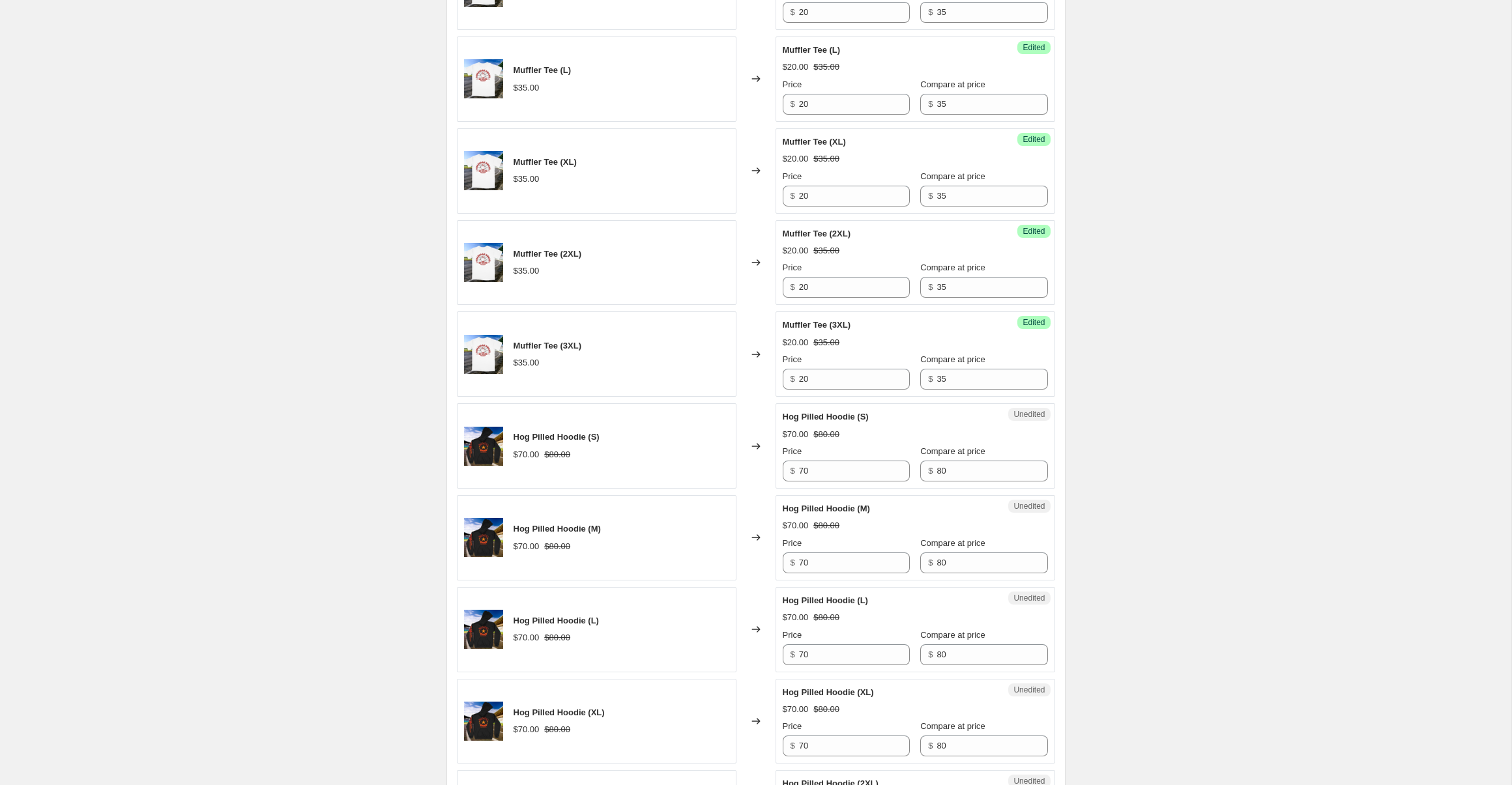
scroll to position [1115, 0]
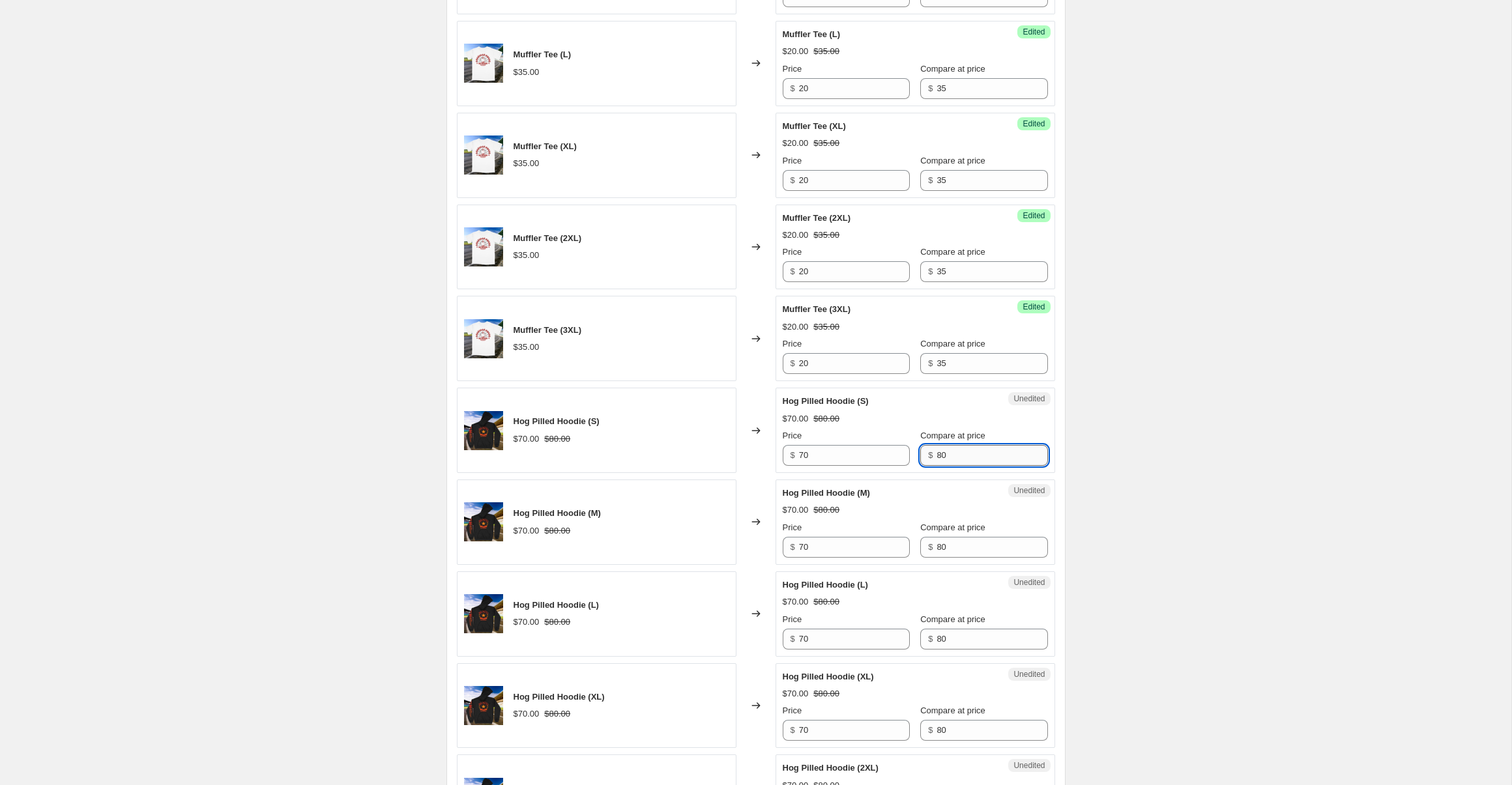
click at [977, 459] on input "80" at bounding box center [992, 455] width 111 height 21
click at [871, 453] on input "70" at bounding box center [854, 455] width 111 height 21
click at [948, 468] on div "Success Edited Hog Pilled Hoodie (S) $70.00 $75.00 Price $ 70 Compare at price …" at bounding box center [915, 430] width 280 height 85
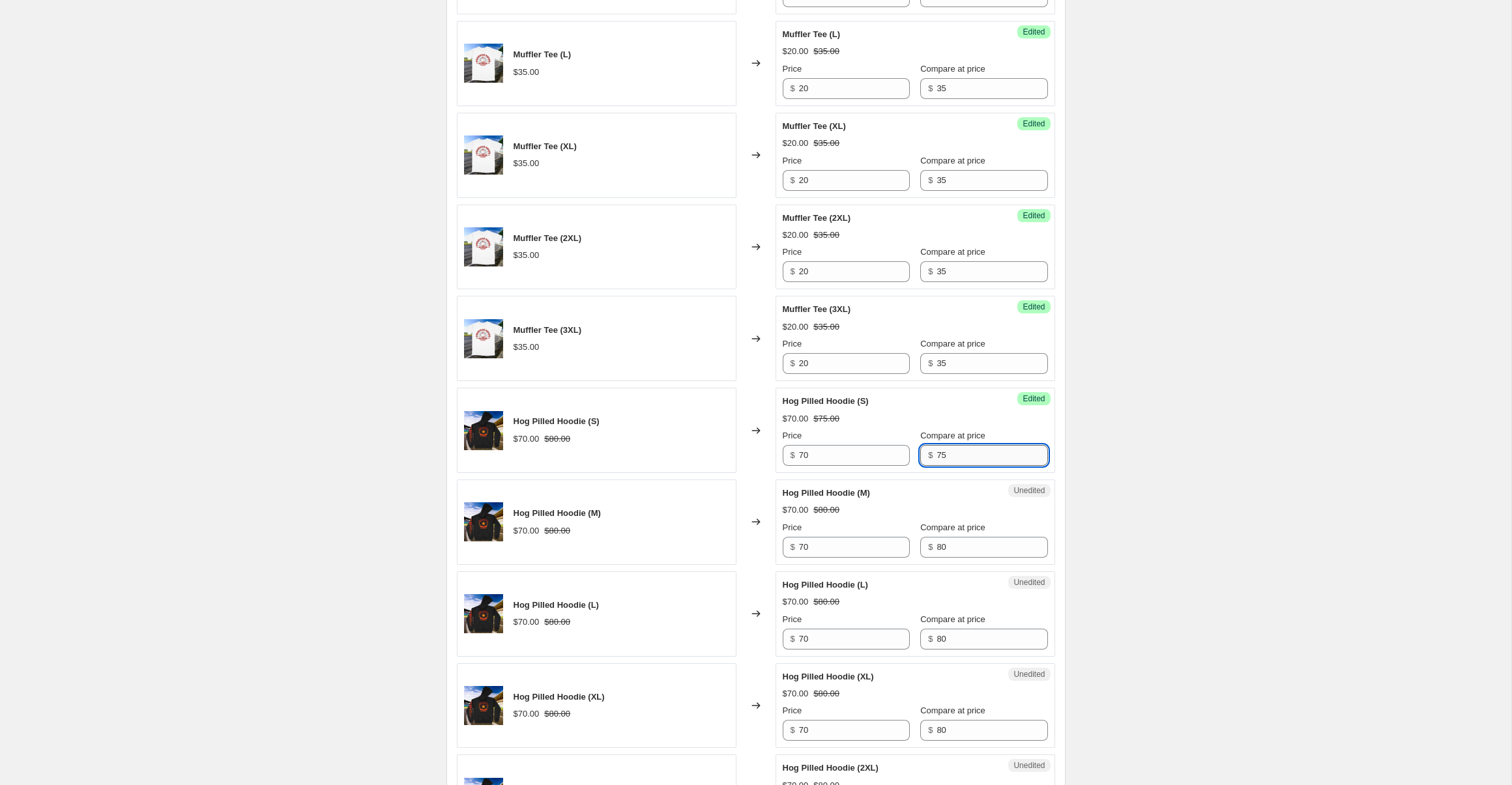
click at [948, 453] on input "75" at bounding box center [992, 455] width 111 height 21
type input "80"
click at [847, 458] on input "70" at bounding box center [854, 455] width 111 height 21
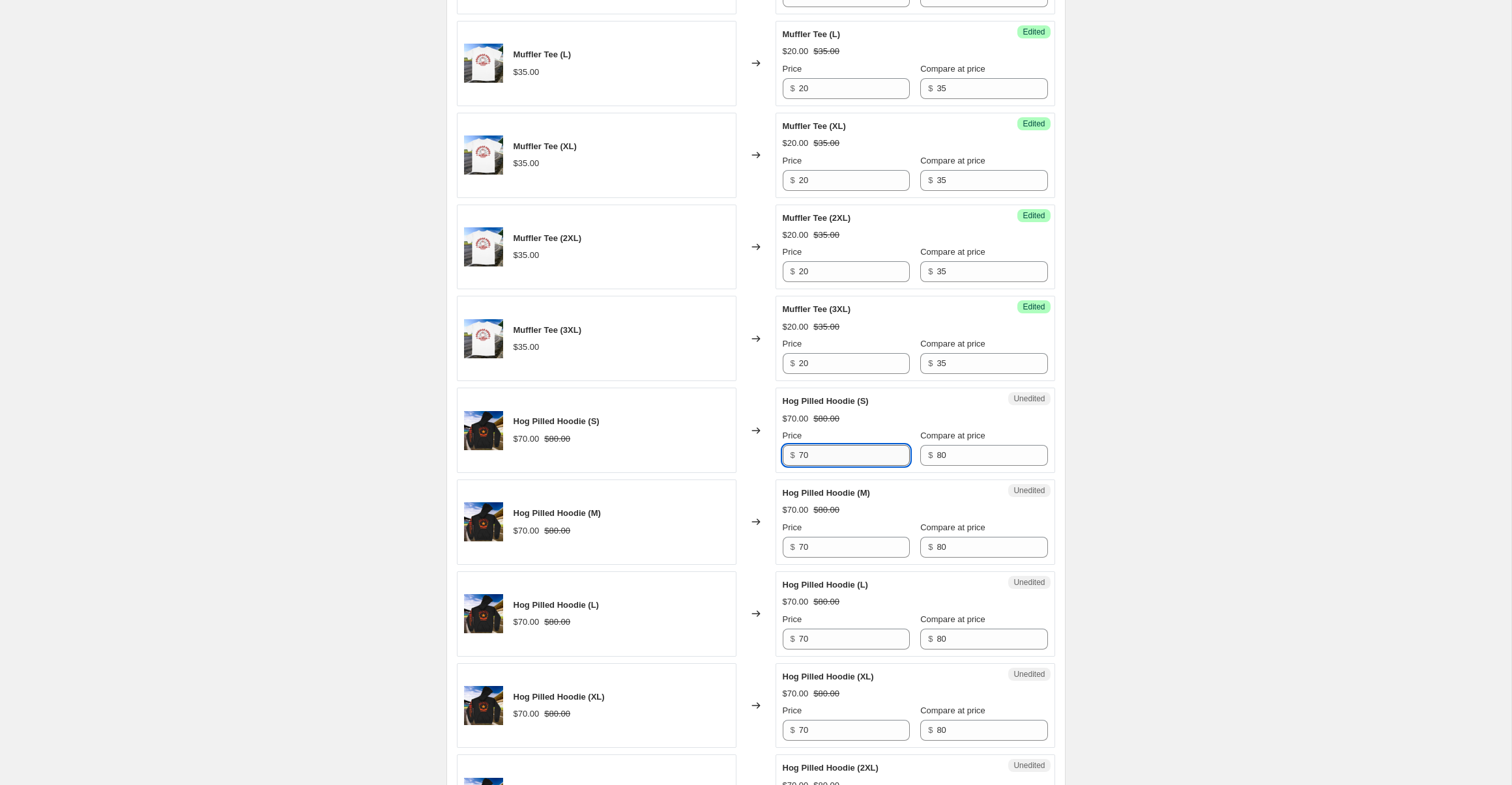
click at [847, 458] on input "70" at bounding box center [854, 455] width 111 height 21
type input "60"
click at [854, 545] on input "70" at bounding box center [854, 547] width 111 height 21
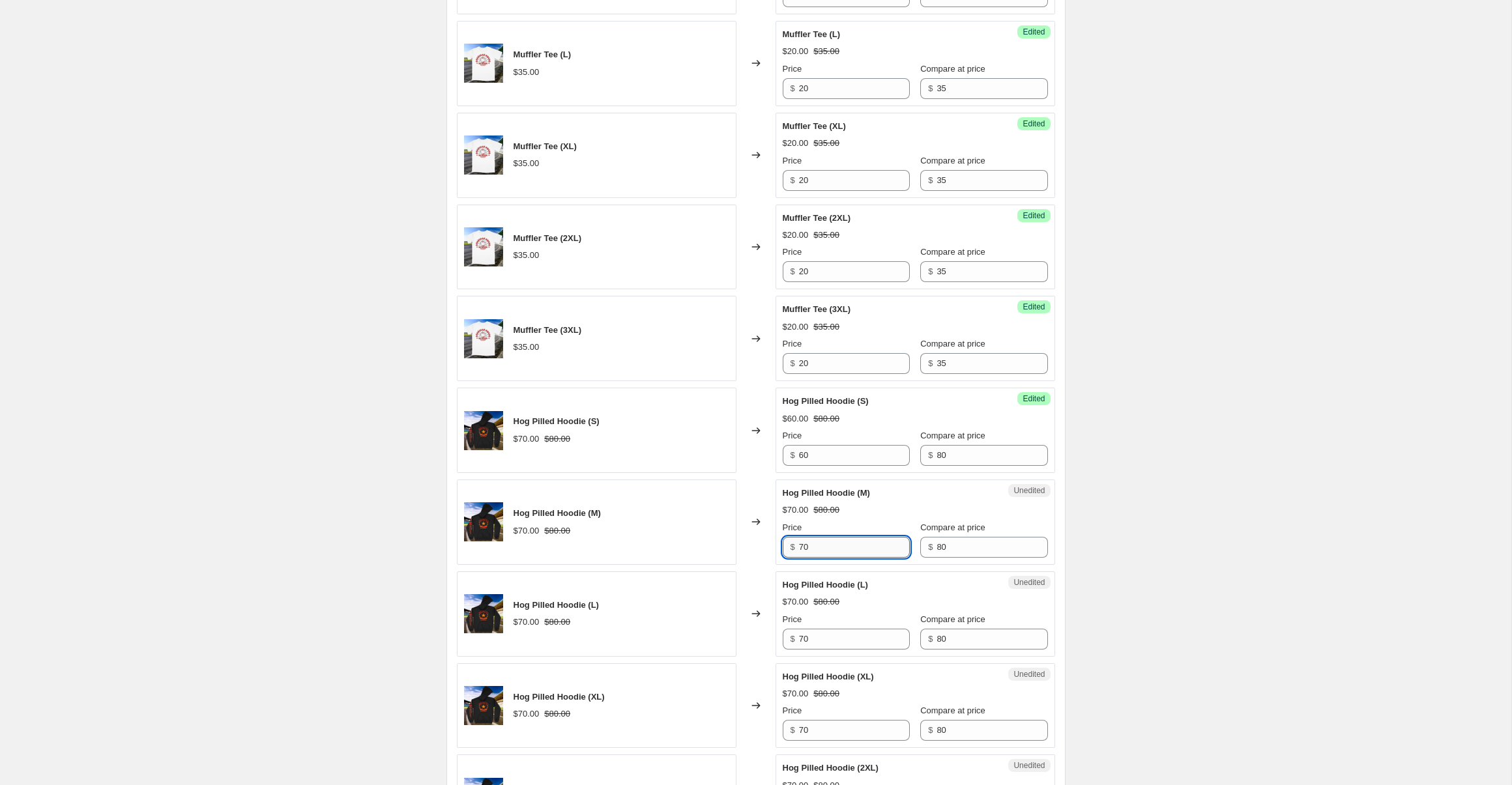
click at [854, 545] on input "70" at bounding box center [854, 547] width 111 height 21
type input "60"
click at [871, 629] on input "70" at bounding box center [854, 640] width 111 height 21
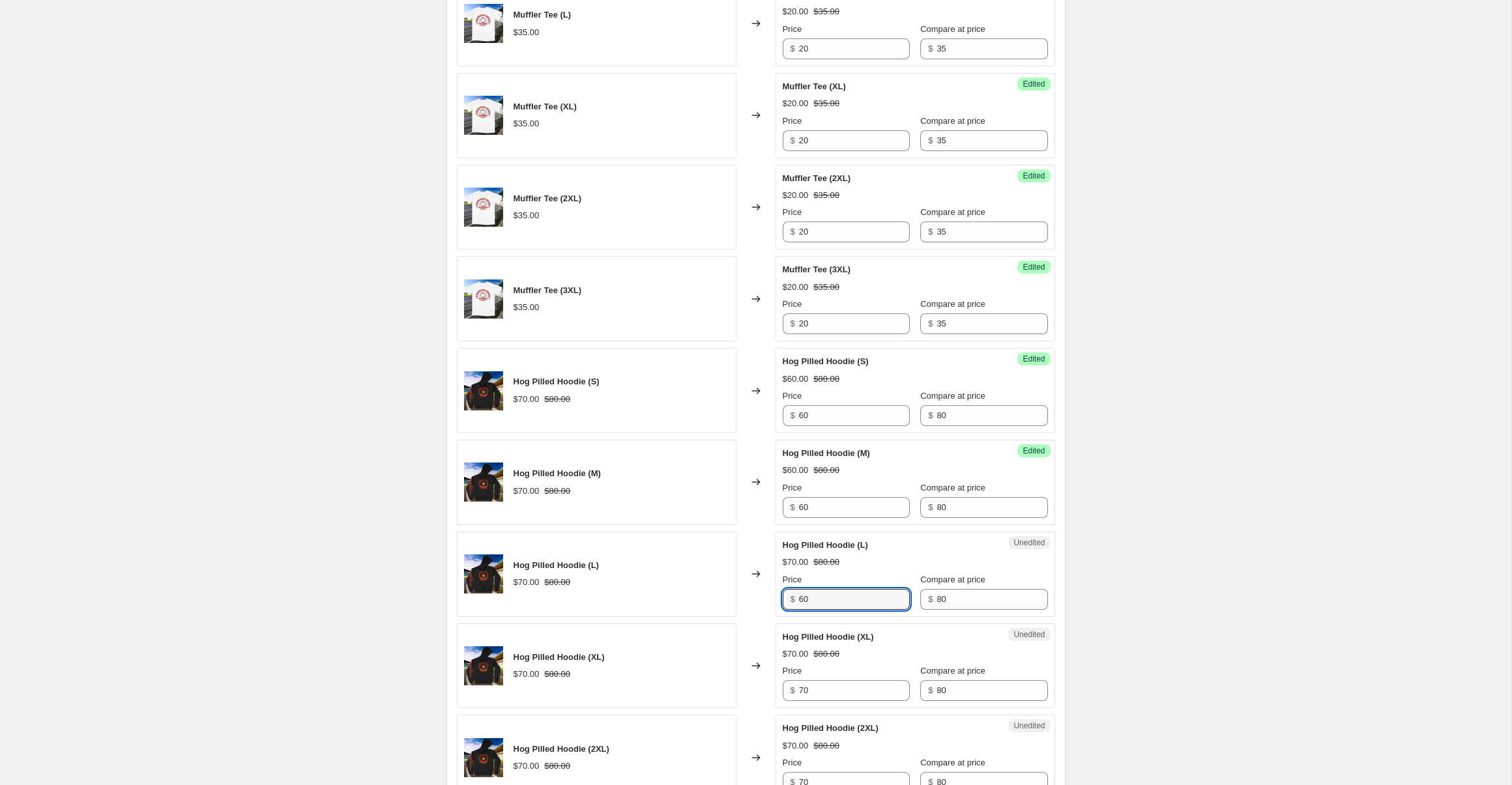
scroll to position [1285, 0]
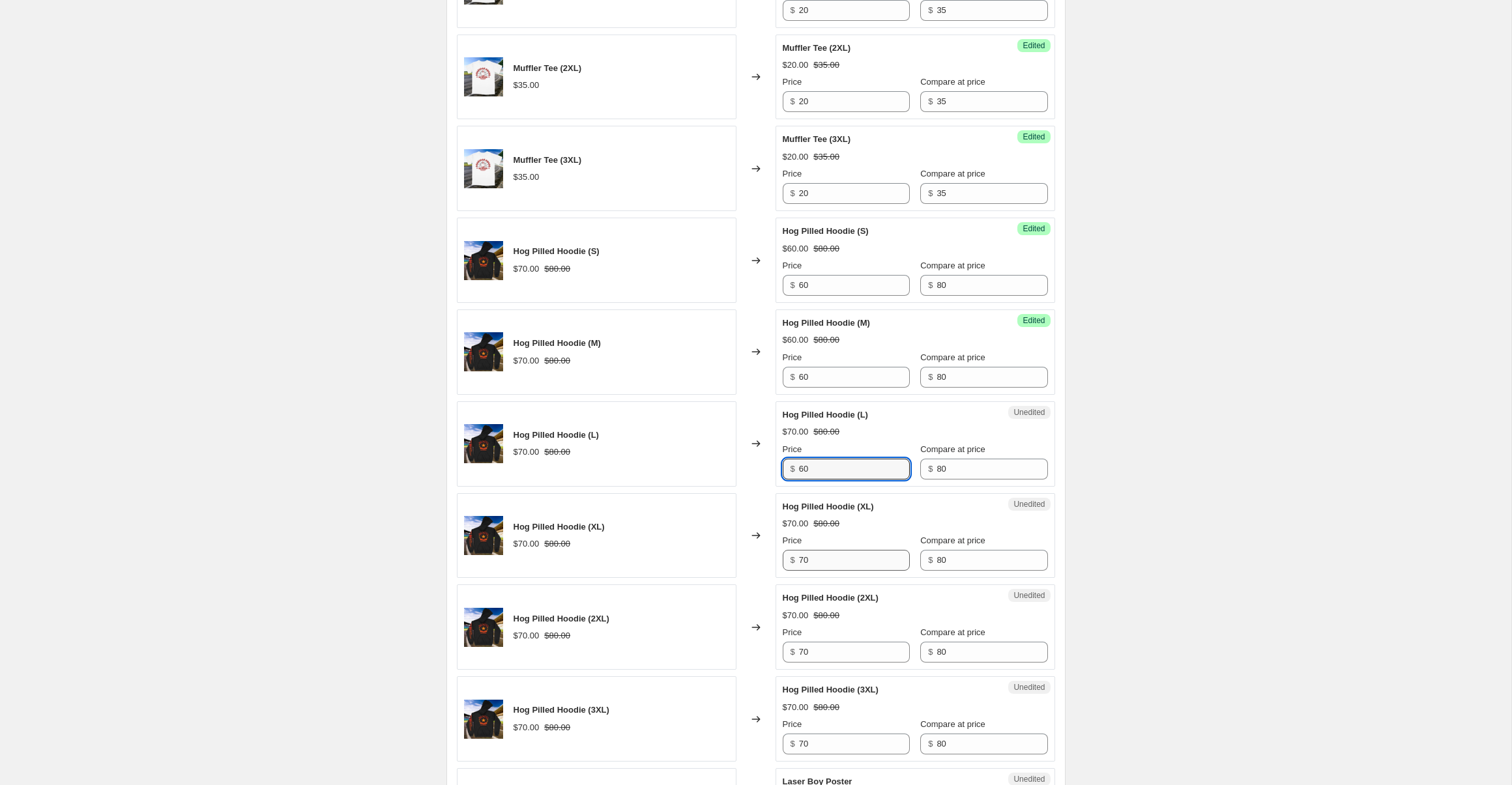
type input "60"
click at [817, 554] on input "70" at bounding box center [854, 561] width 111 height 21
type input "60"
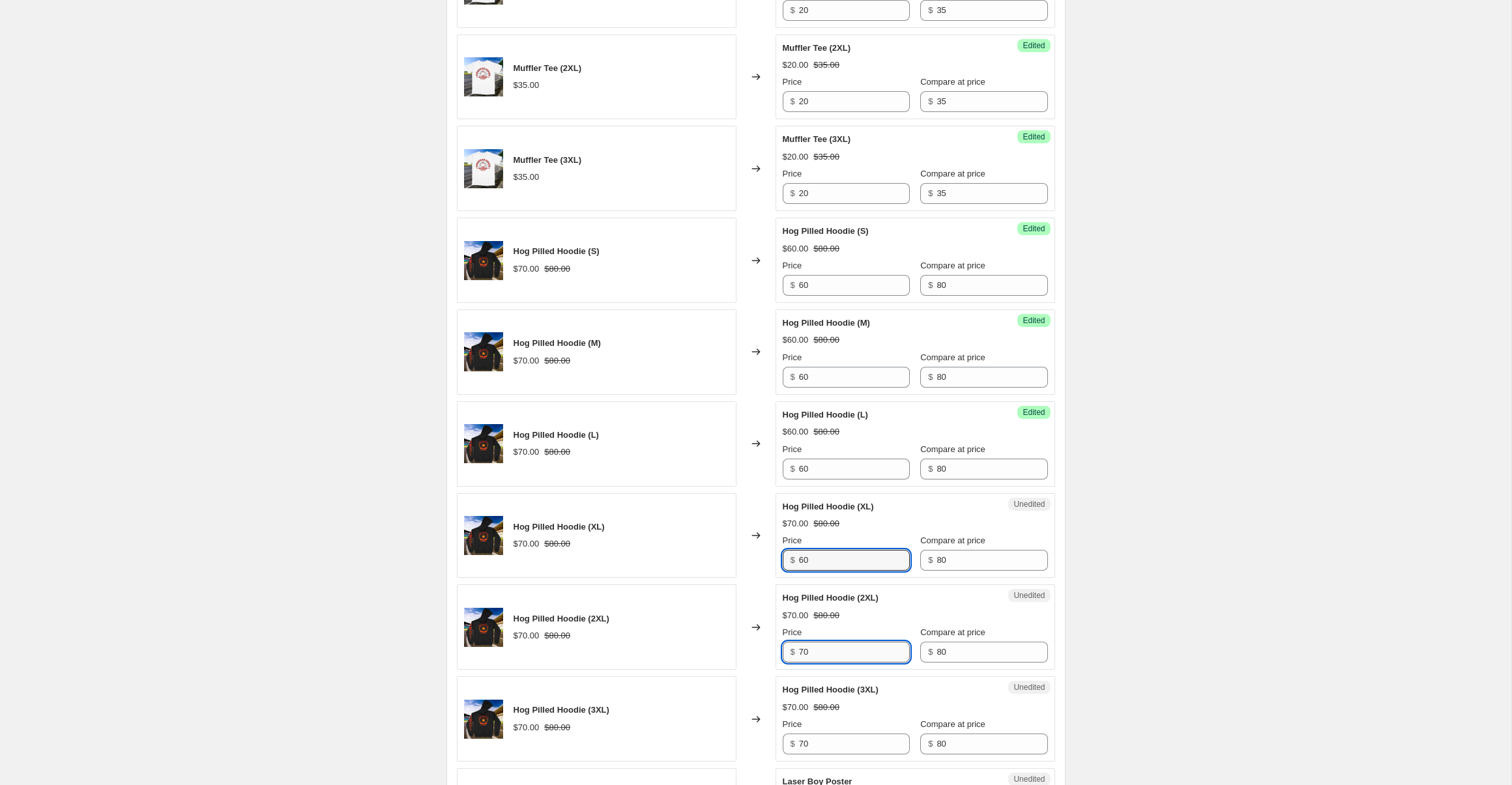
click at [843, 643] on input "70" at bounding box center [854, 652] width 111 height 21
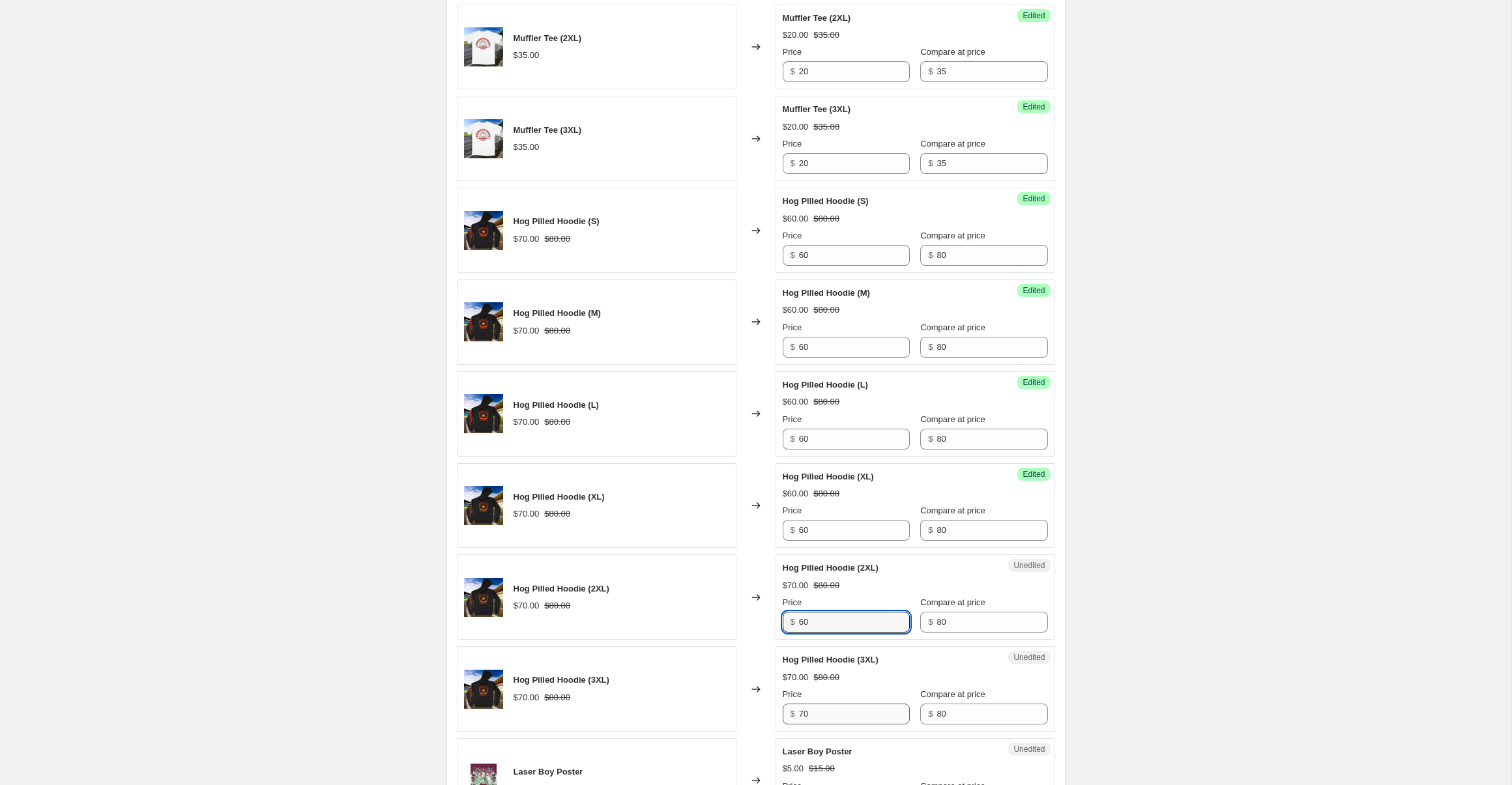
type input "60"
click at [810, 711] on input "70" at bounding box center [854, 714] width 111 height 21
type input "60"
click at [1175, 624] on div "Create new price change job. This page is ready Create new price change job Dra…" at bounding box center [756, 12] width 1511 height 2655
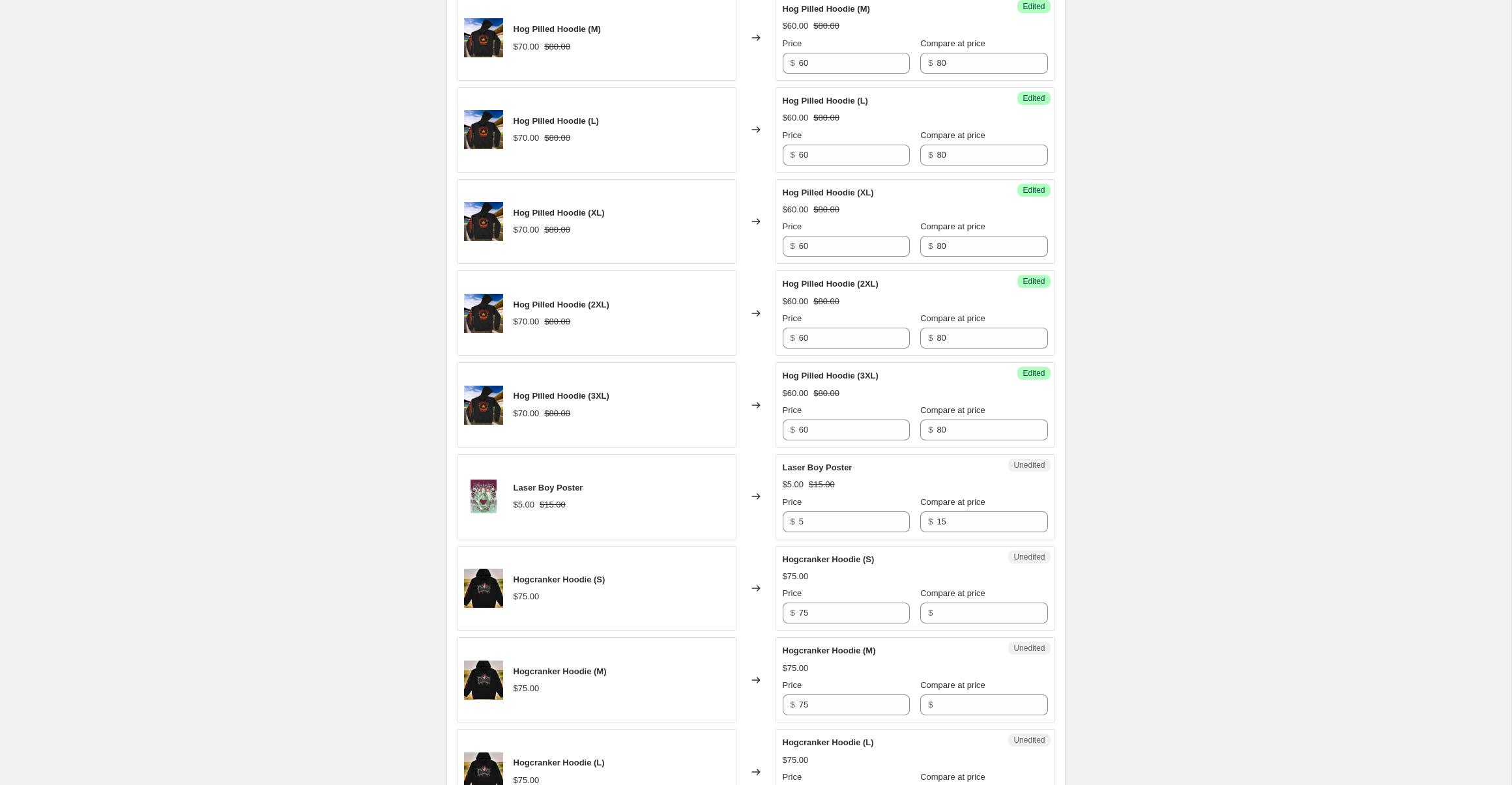
scroll to position [1691, 0]
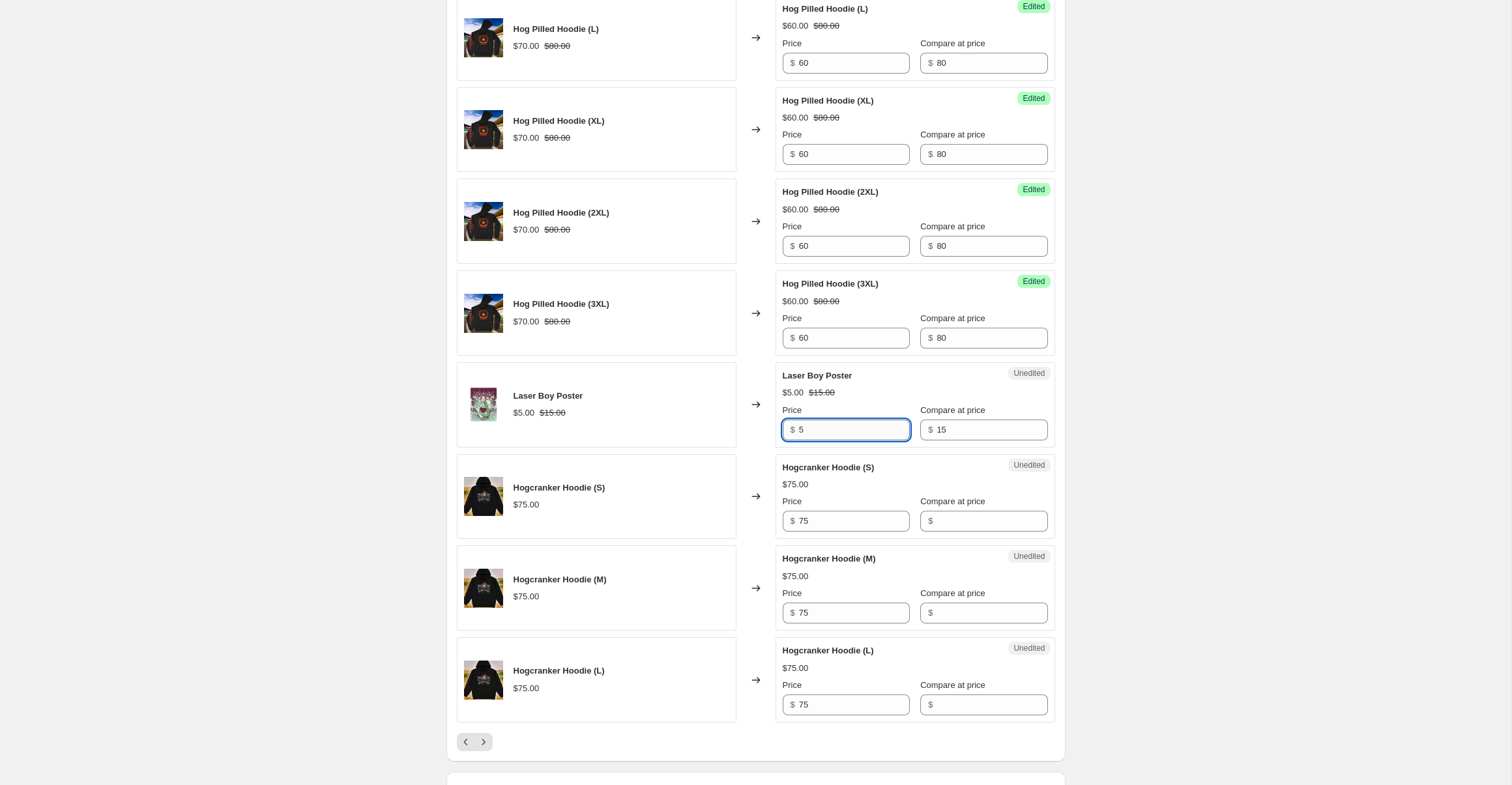
click at [849, 434] on input "5" at bounding box center [854, 430] width 111 height 21
click at [847, 434] on input "5" at bounding box center [854, 430] width 111 height 21
type input "3"
click at [843, 525] on input "75" at bounding box center [854, 521] width 111 height 21
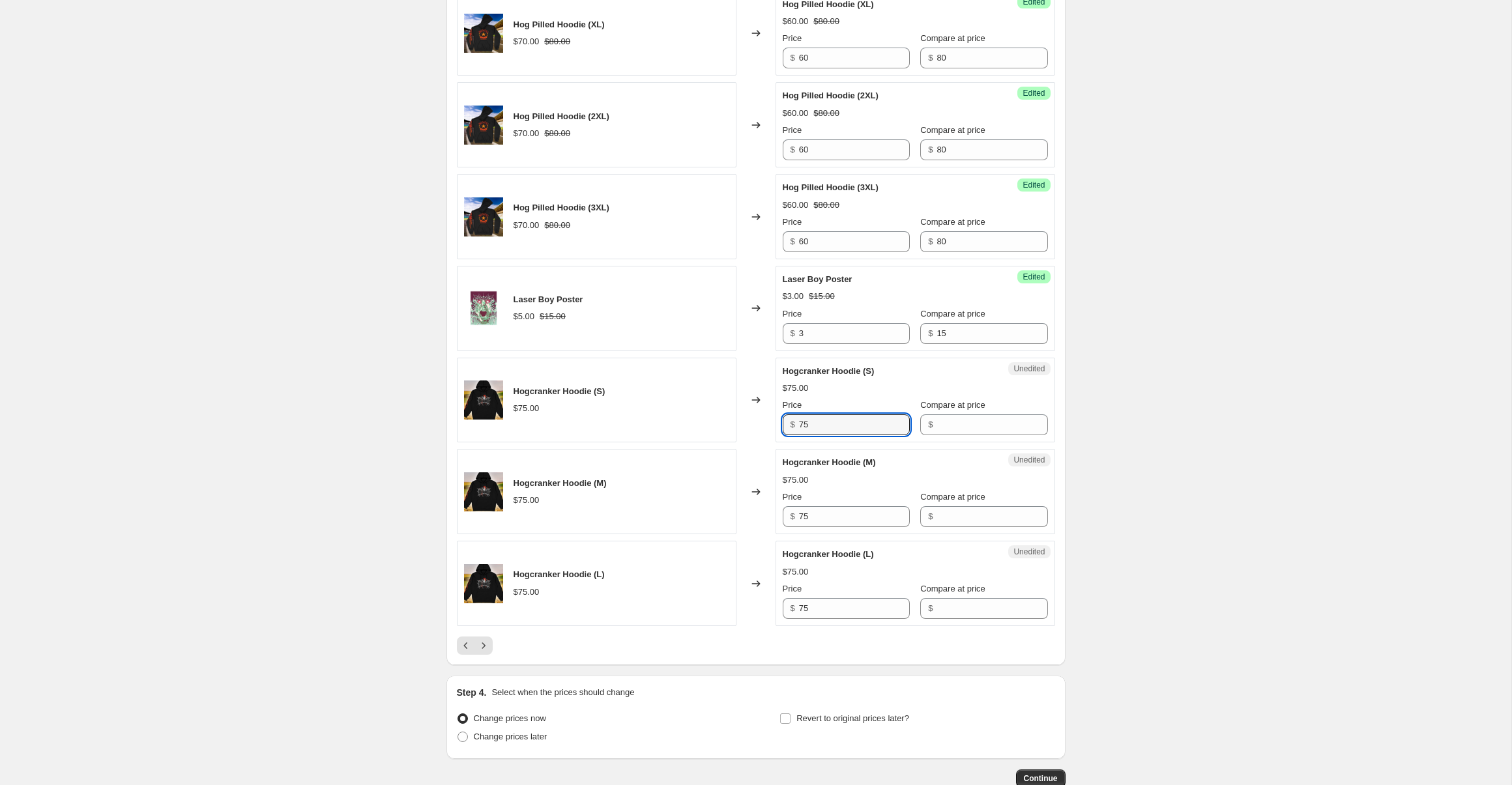
scroll to position [1840, 0]
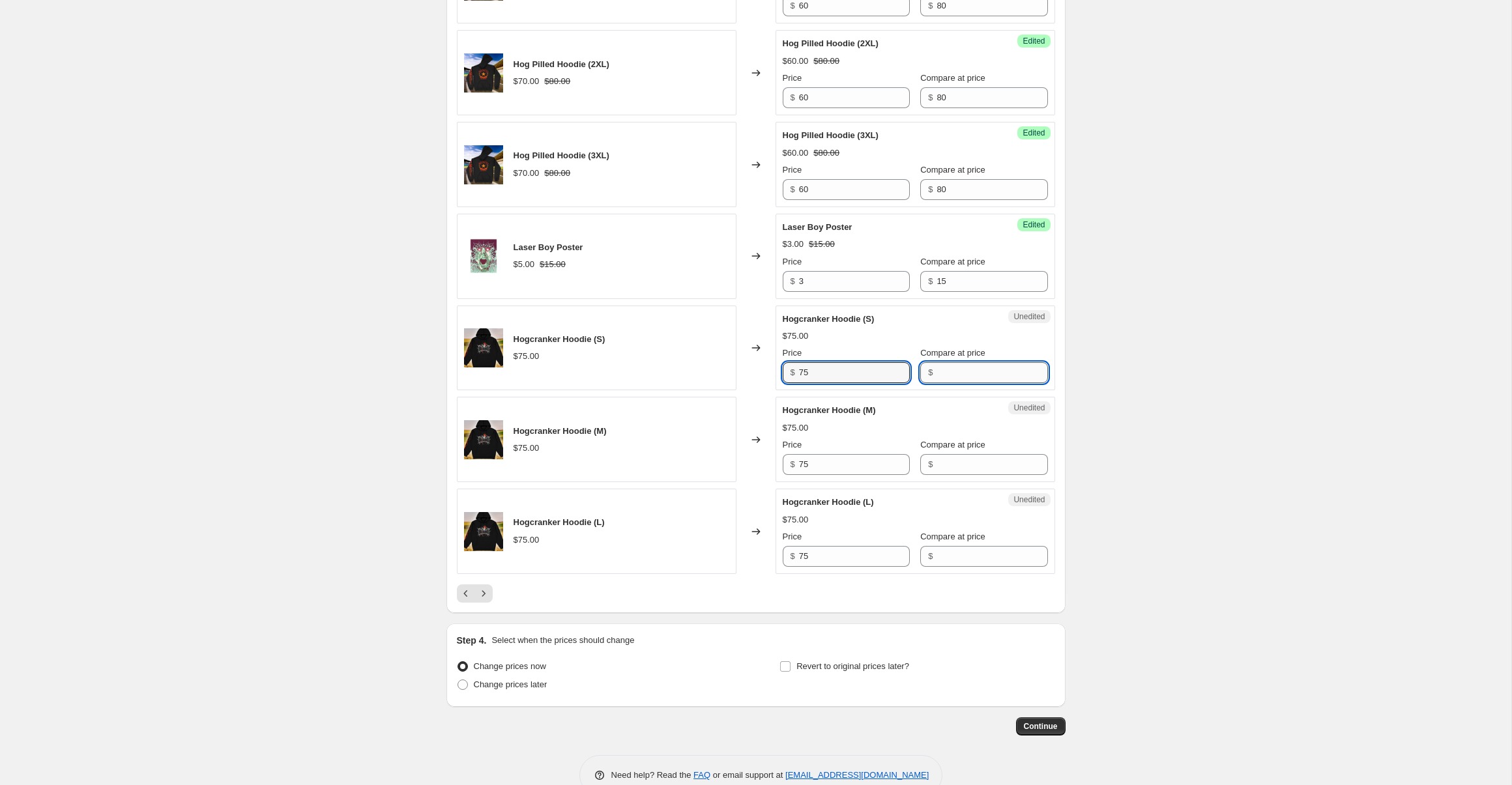
click at [945, 377] on input "Compare at price" at bounding box center [992, 373] width 111 height 21
type input "75"
click at [832, 379] on input "75" at bounding box center [854, 373] width 111 height 21
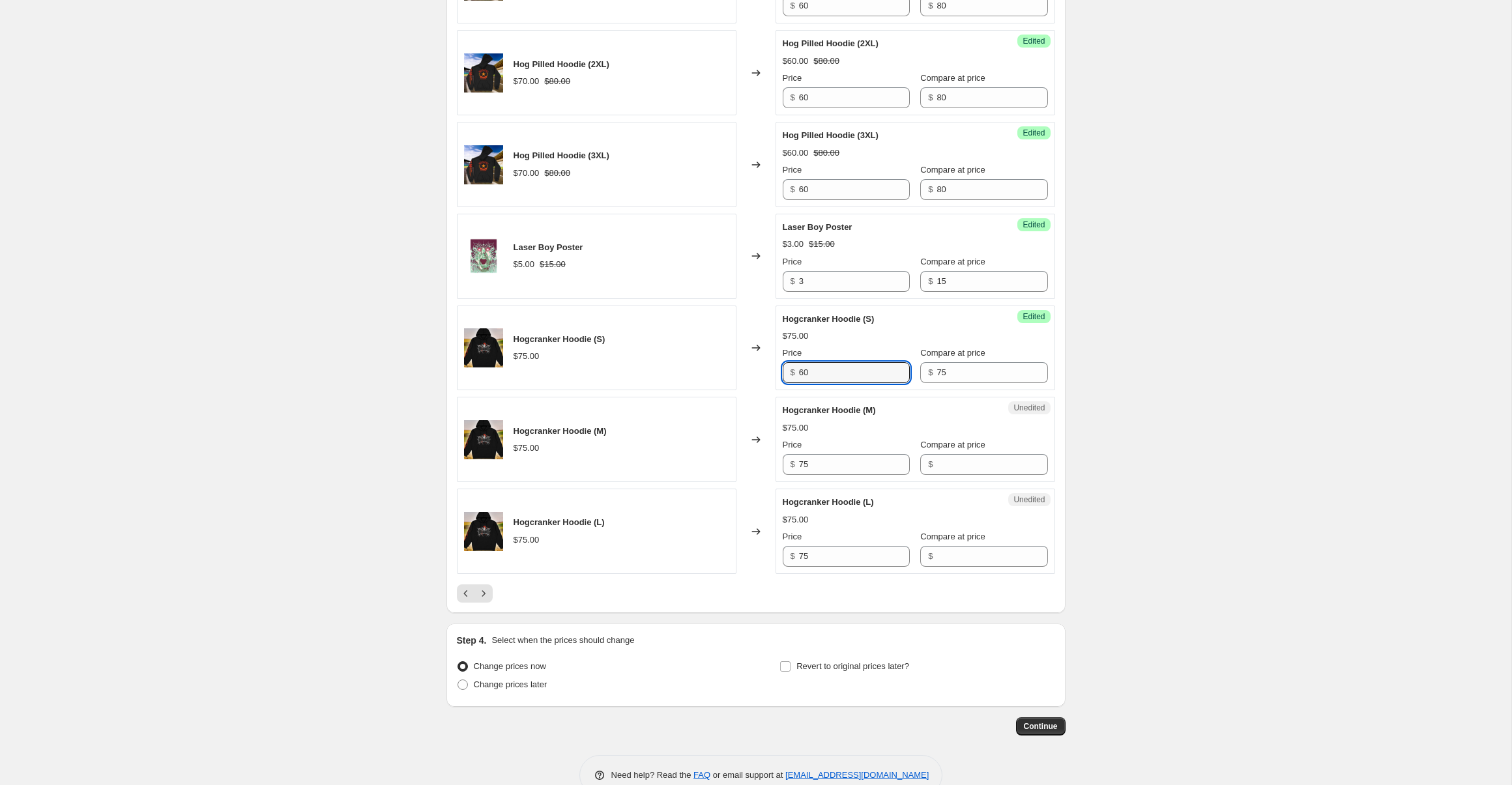
type input "60"
click at [923, 458] on div "$" at bounding box center [983, 465] width 127 height 21
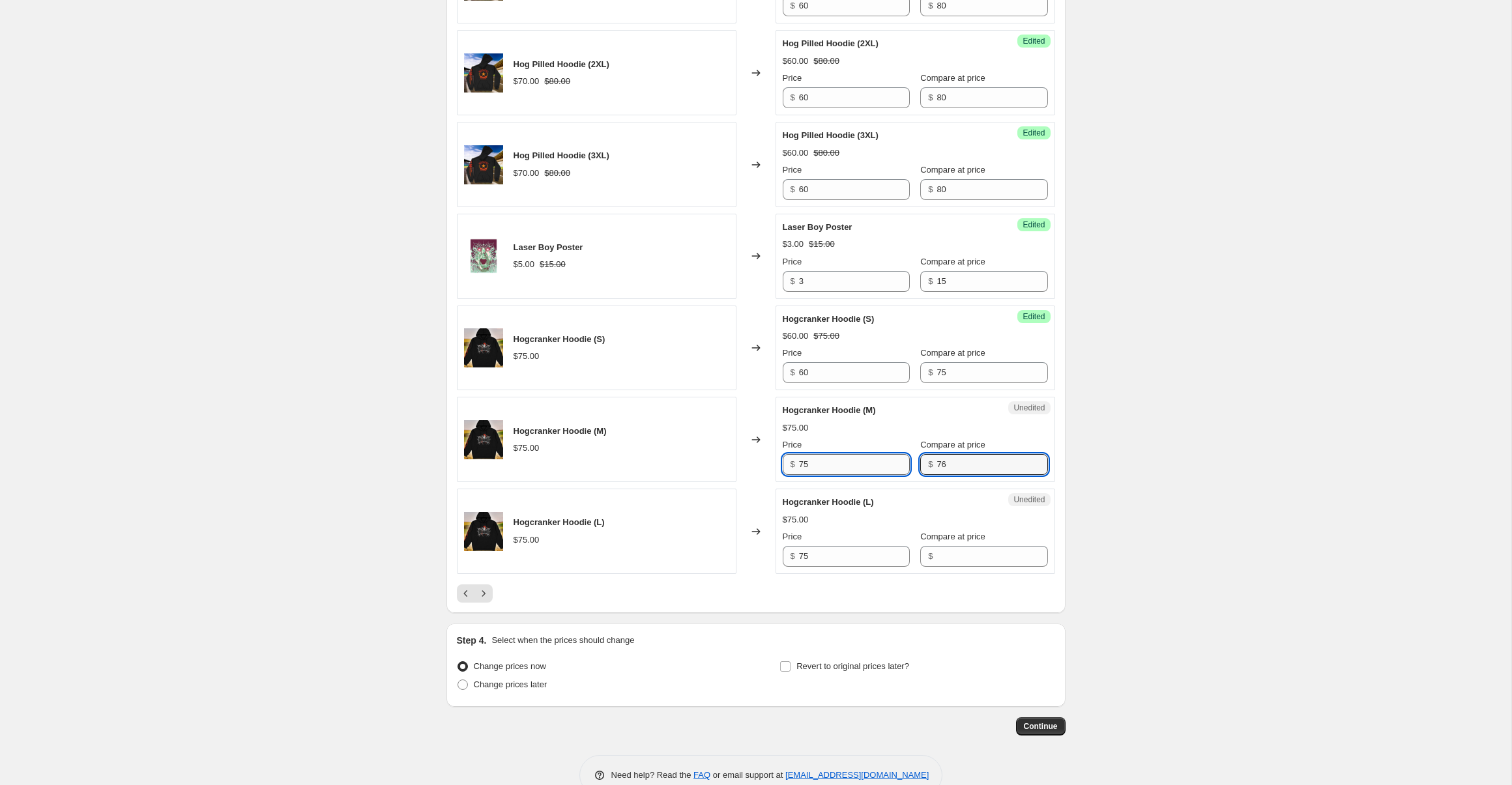
click at [832, 459] on input "75" at bounding box center [854, 465] width 111 height 21
click at [1003, 463] on input "76" at bounding box center [992, 465] width 111 height 21
type input "75"
click at [820, 459] on input "75" at bounding box center [854, 465] width 111 height 21
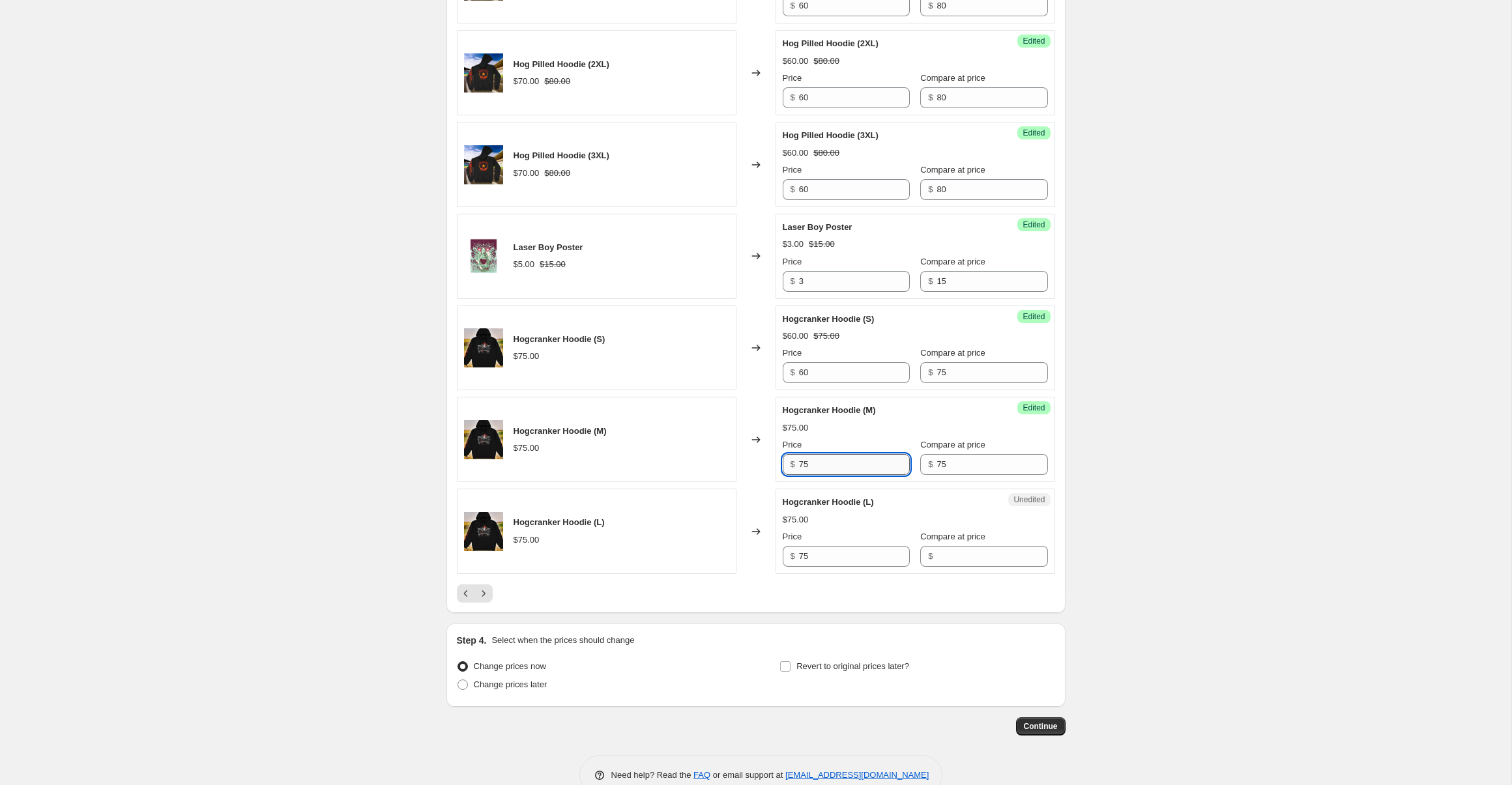
click at [820, 459] on input "75" at bounding box center [854, 465] width 111 height 21
type input "60"
click at [965, 562] on input "Compare at price" at bounding box center [992, 557] width 111 height 21
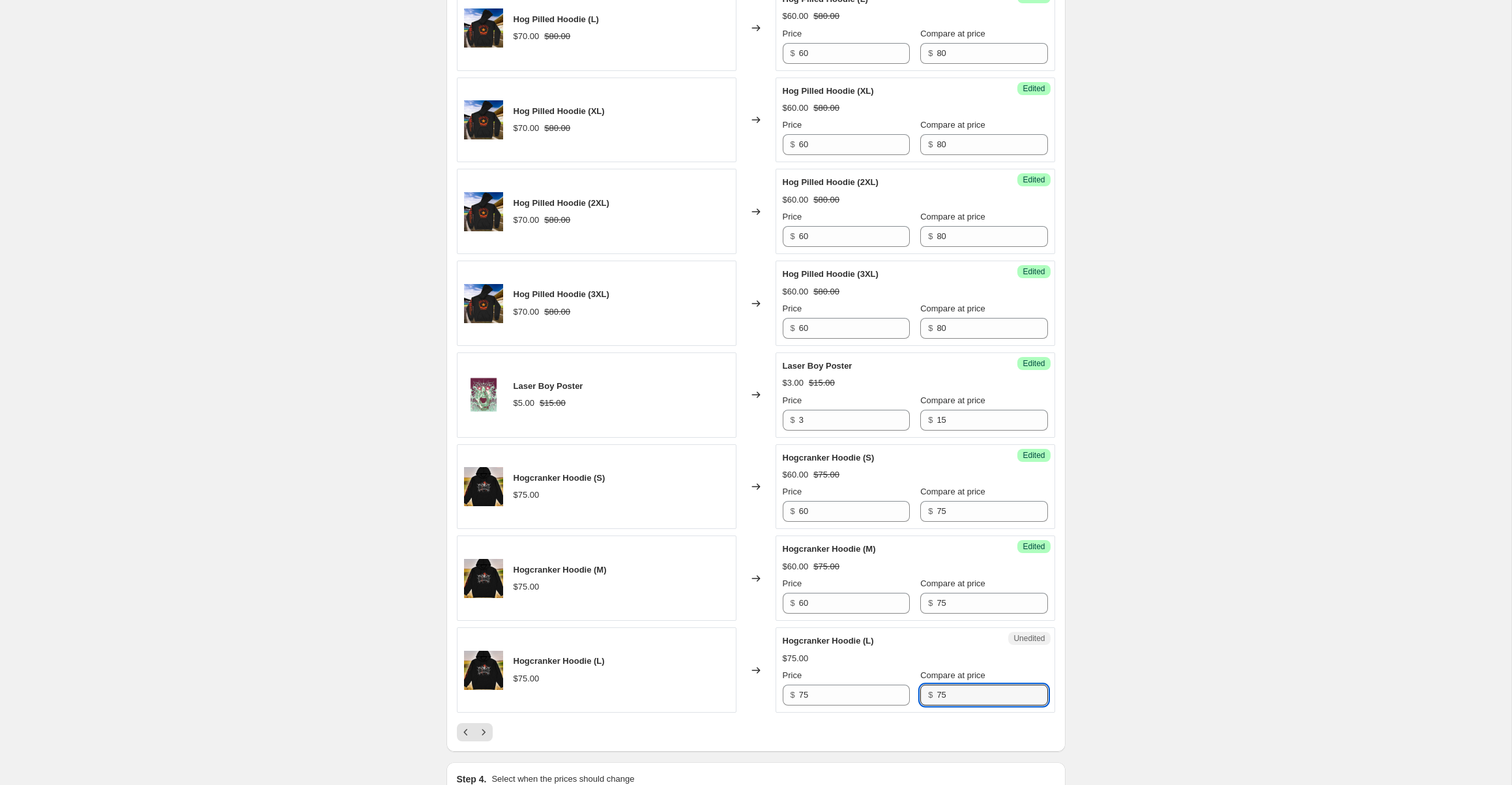
scroll to position [1828, 0]
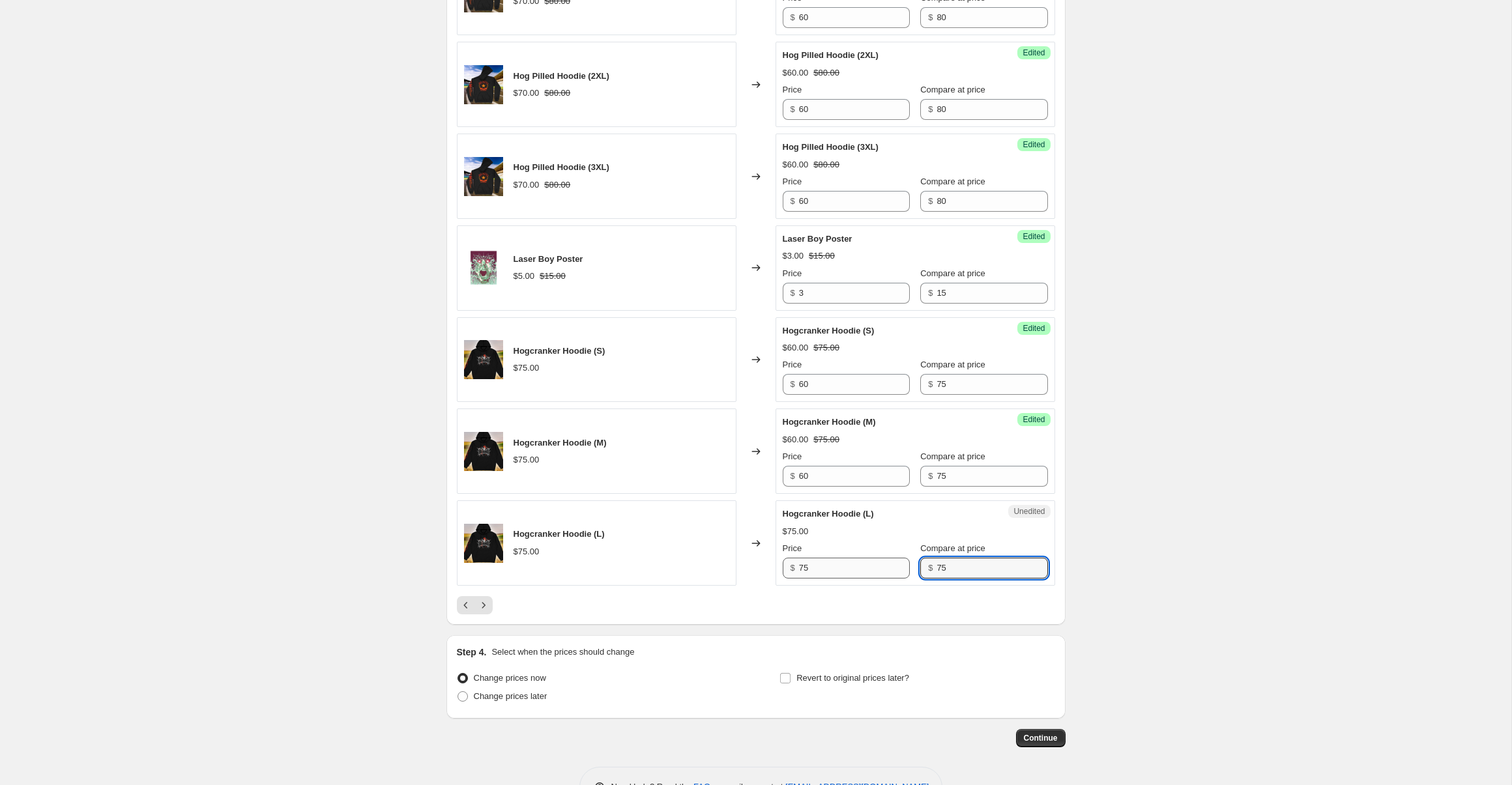
type input "75"
click at [857, 577] on input "75" at bounding box center [854, 569] width 111 height 21
type input "60"
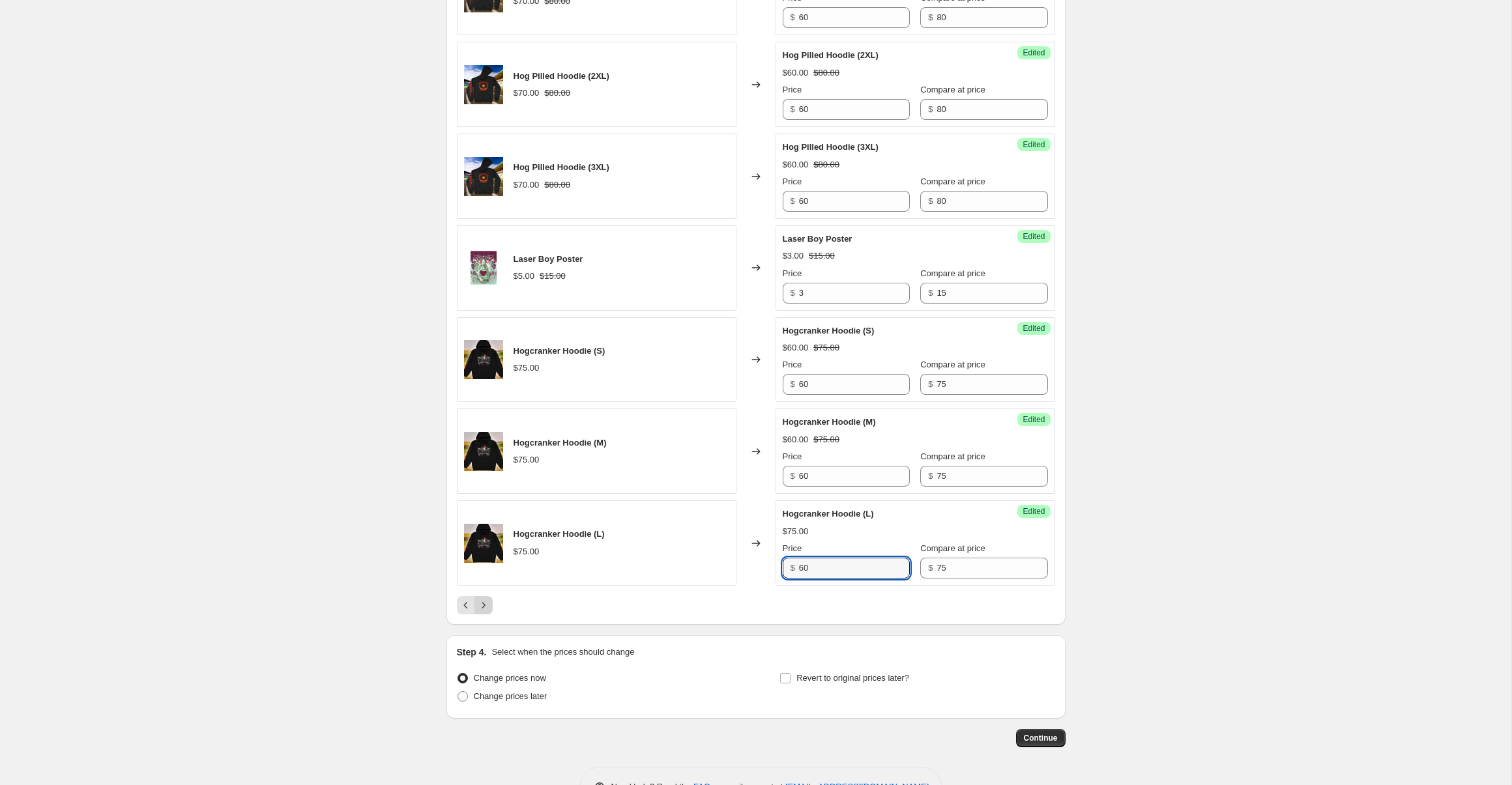
click at [487, 603] on icon "Next" at bounding box center [483, 605] width 13 height 13
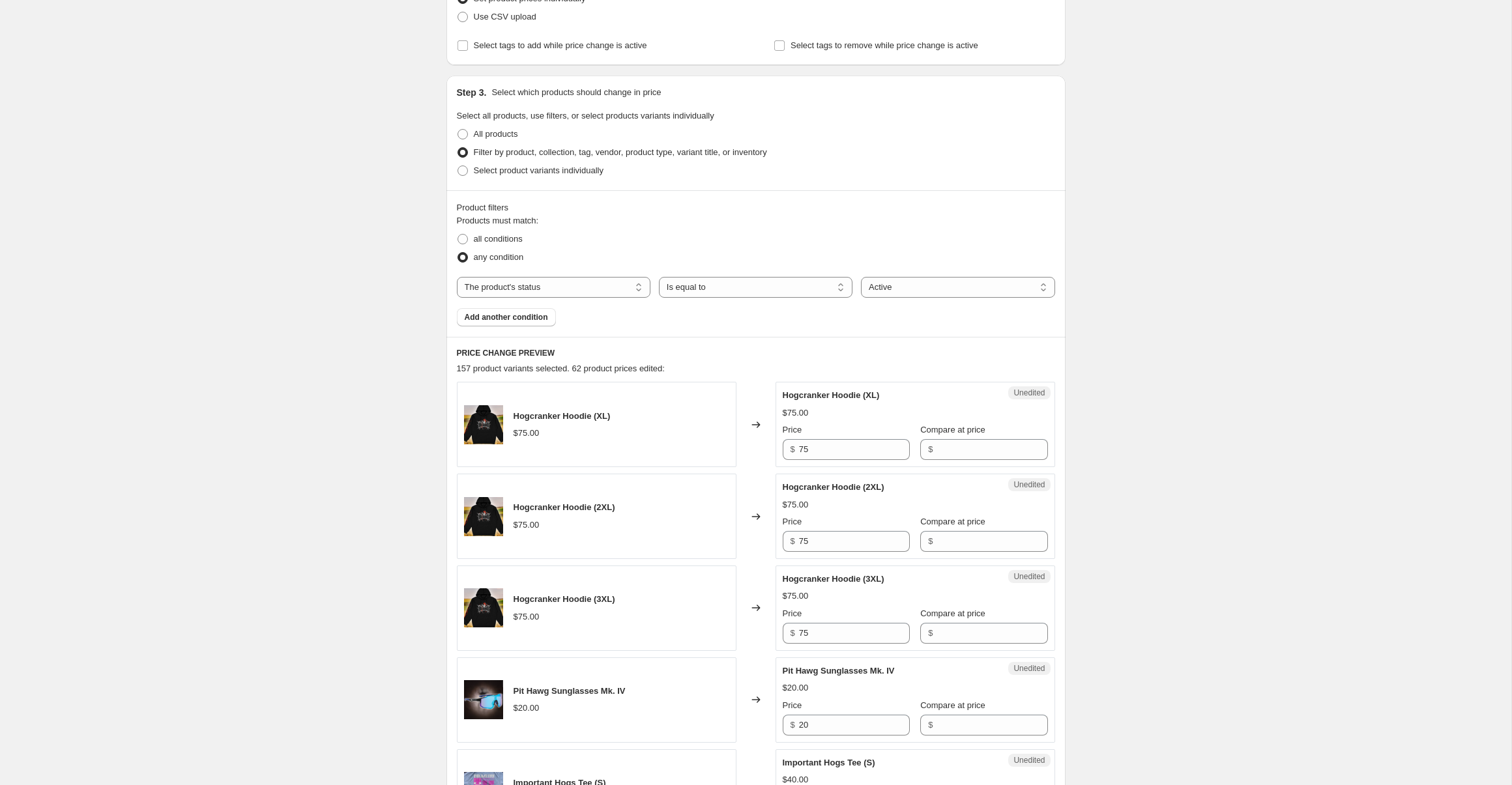
scroll to position [140, 0]
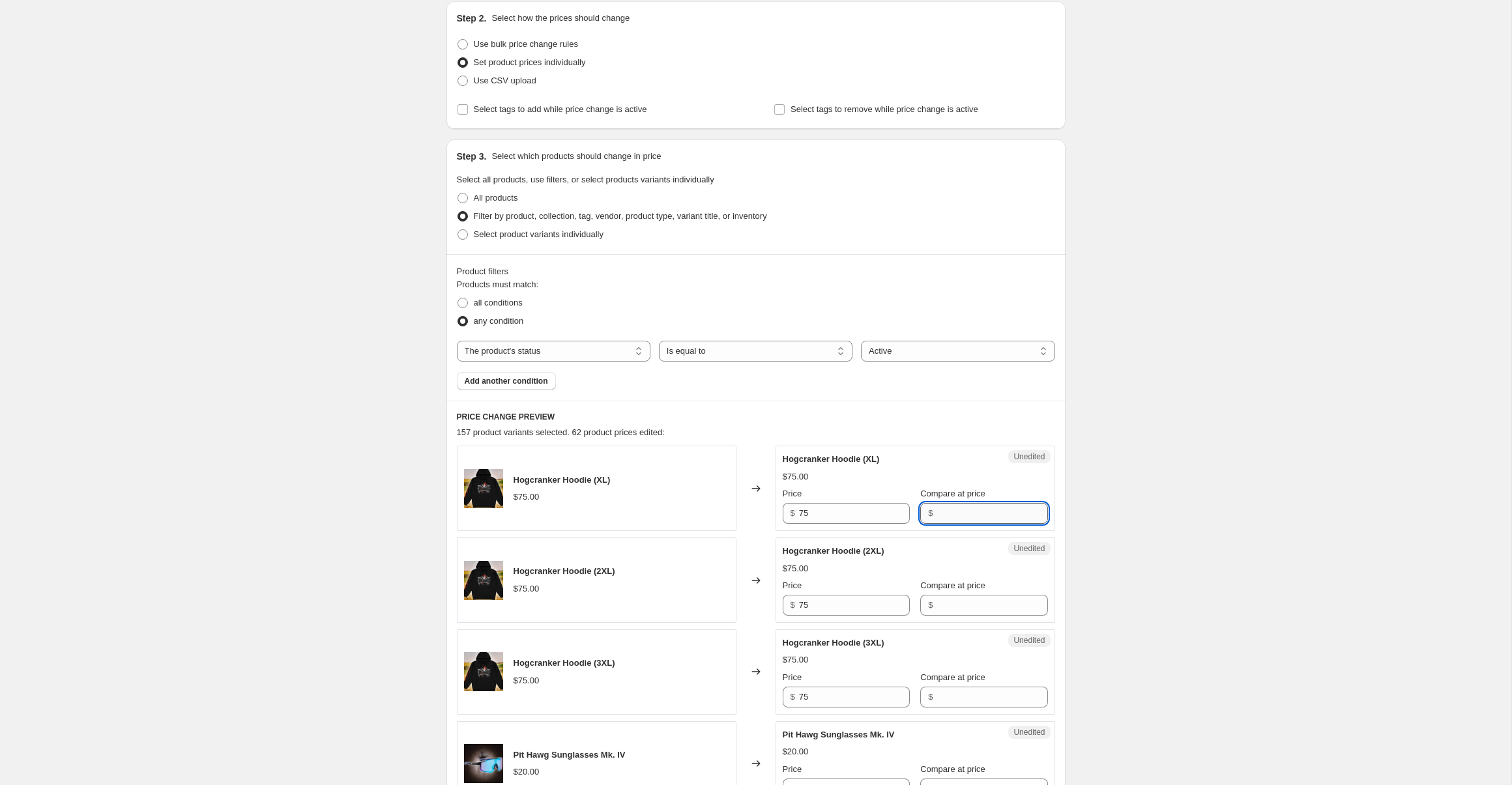
click at [942, 513] on input "Compare at price" at bounding box center [992, 513] width 111 height 21
type input "75"
click at [849, 519] on input "75" at bounding box center [854, 513] width 111 height 21
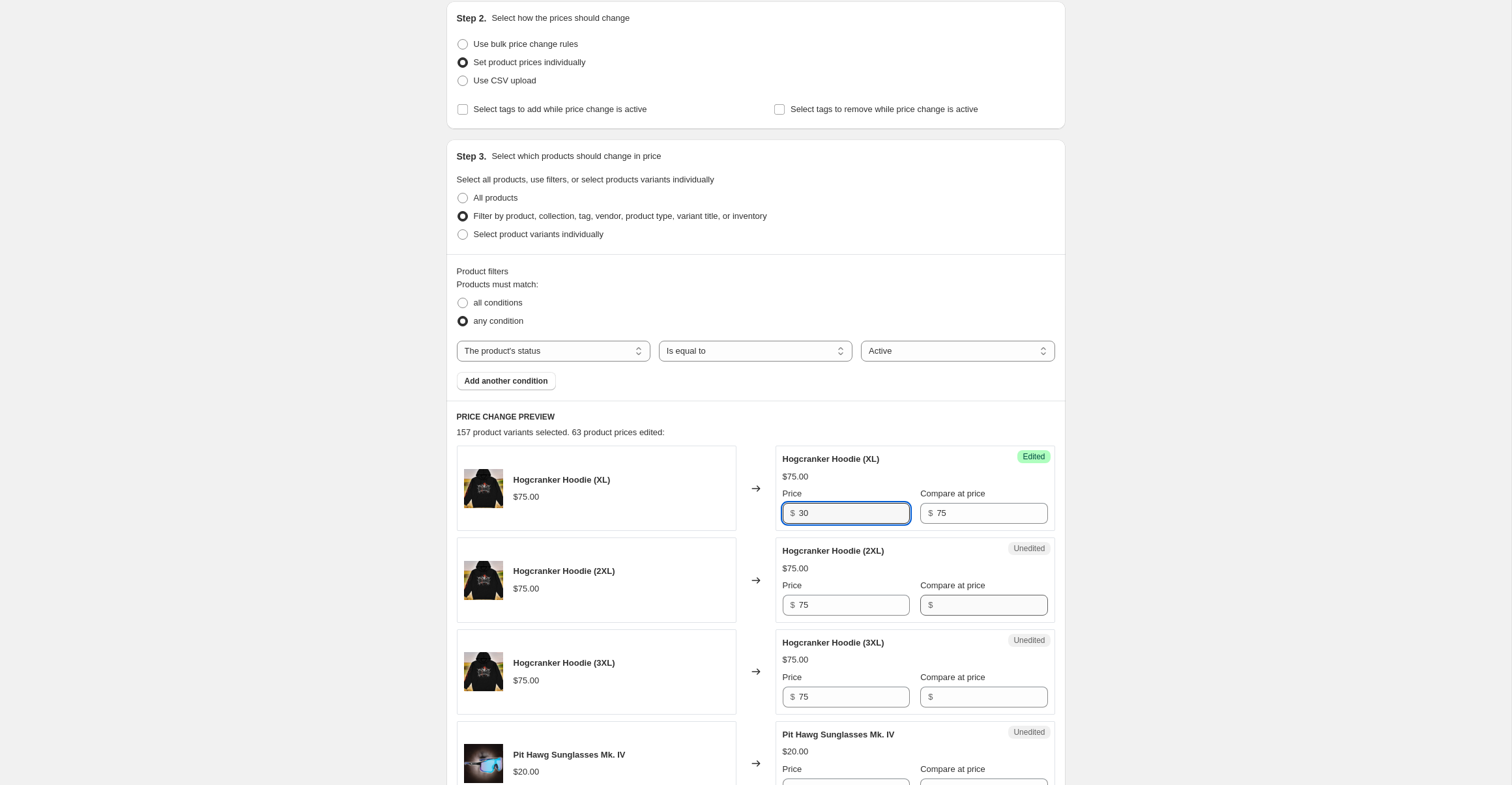
type input "3"
type input "60"
click at [982, 609] on input "Compare at price" at bounding box center [992, 605] width 111 height 21
type input "75"
click at [859, 603] on input "75" at bounding box center [854, 605] width 111 height 21
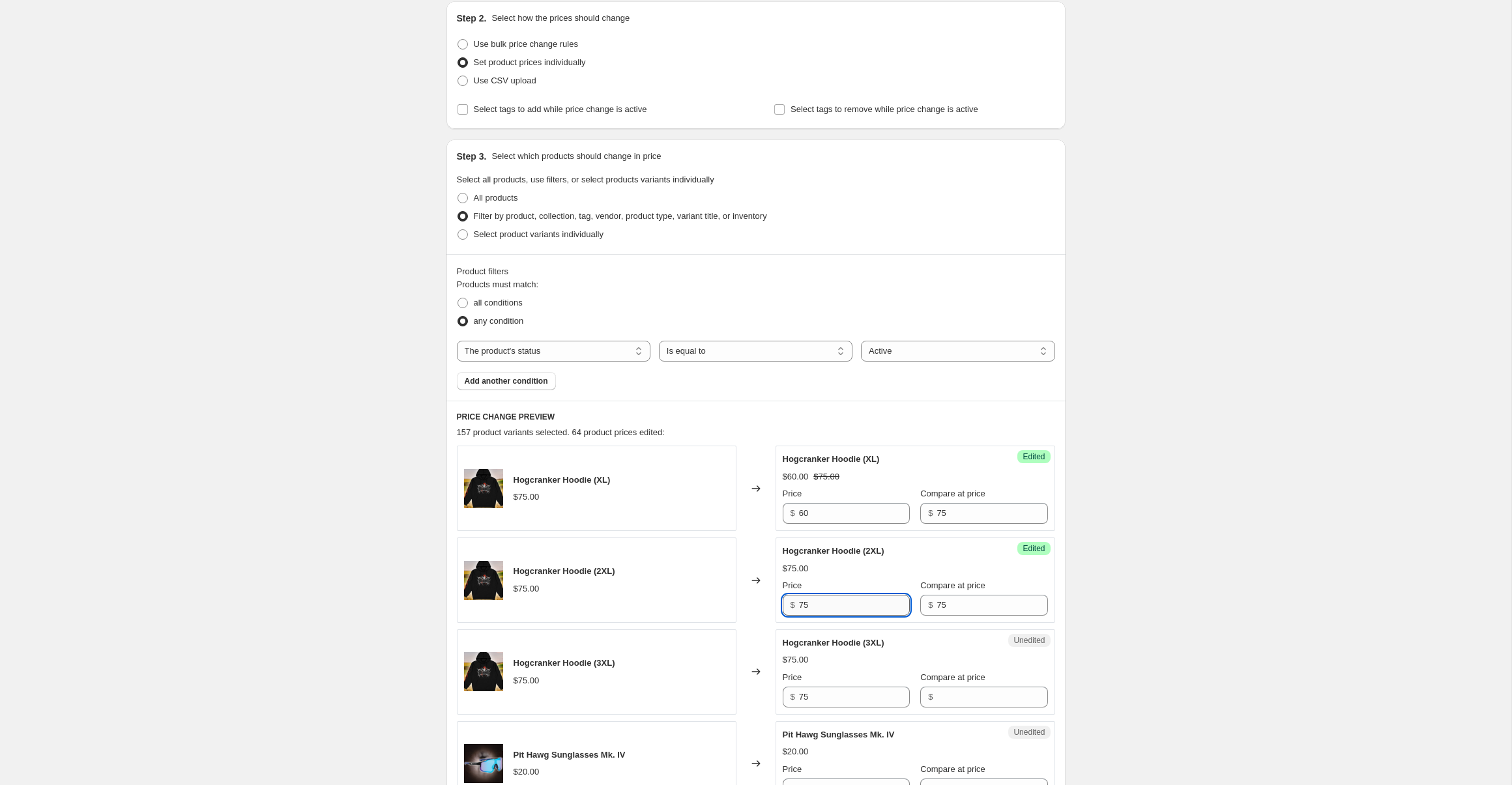
click at [859, 603] on input "75" at bounding box center [854, 605] width 111 height 21
type input "3"
type input "60"
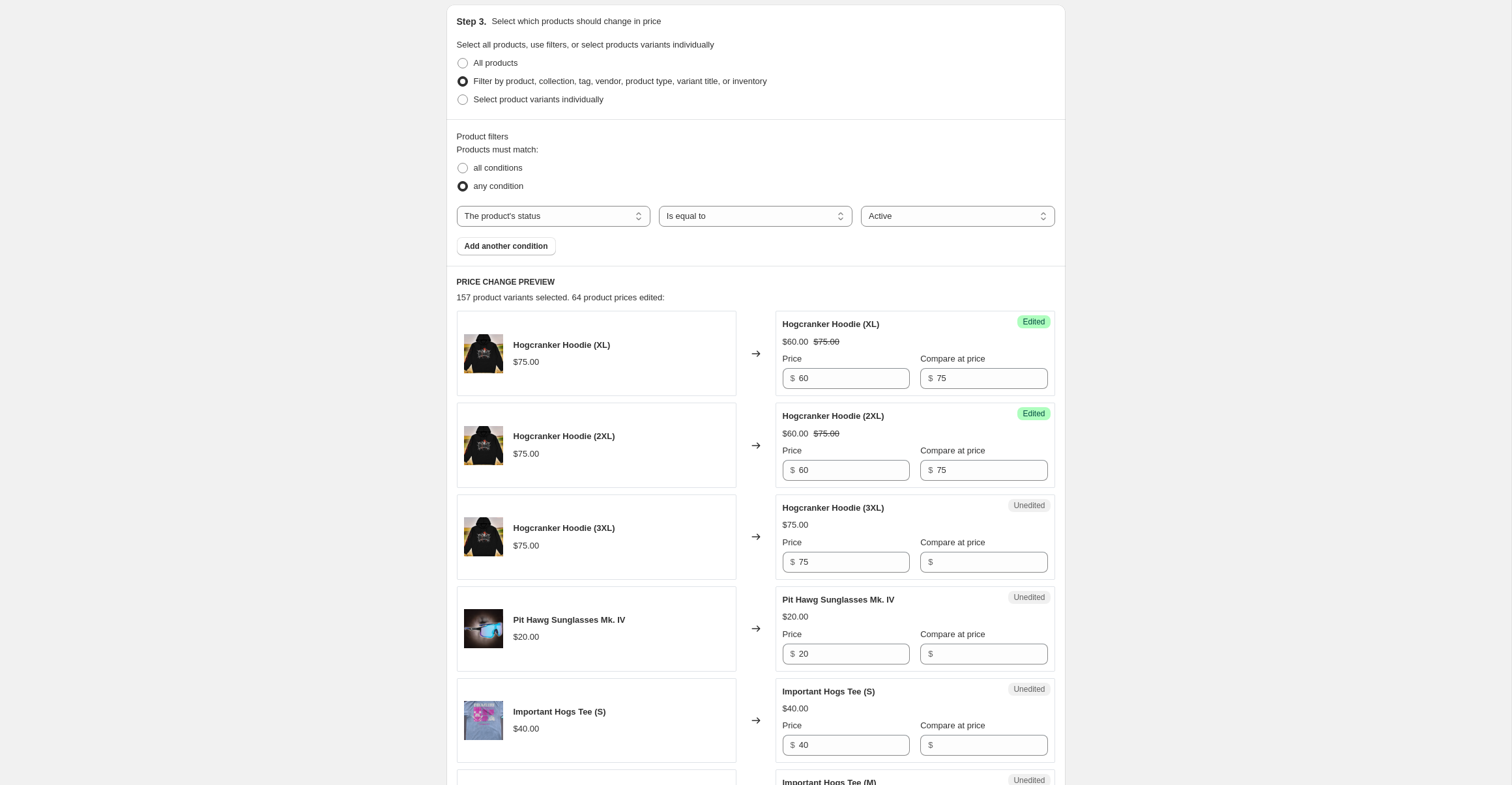
scroll to position [437, 0]
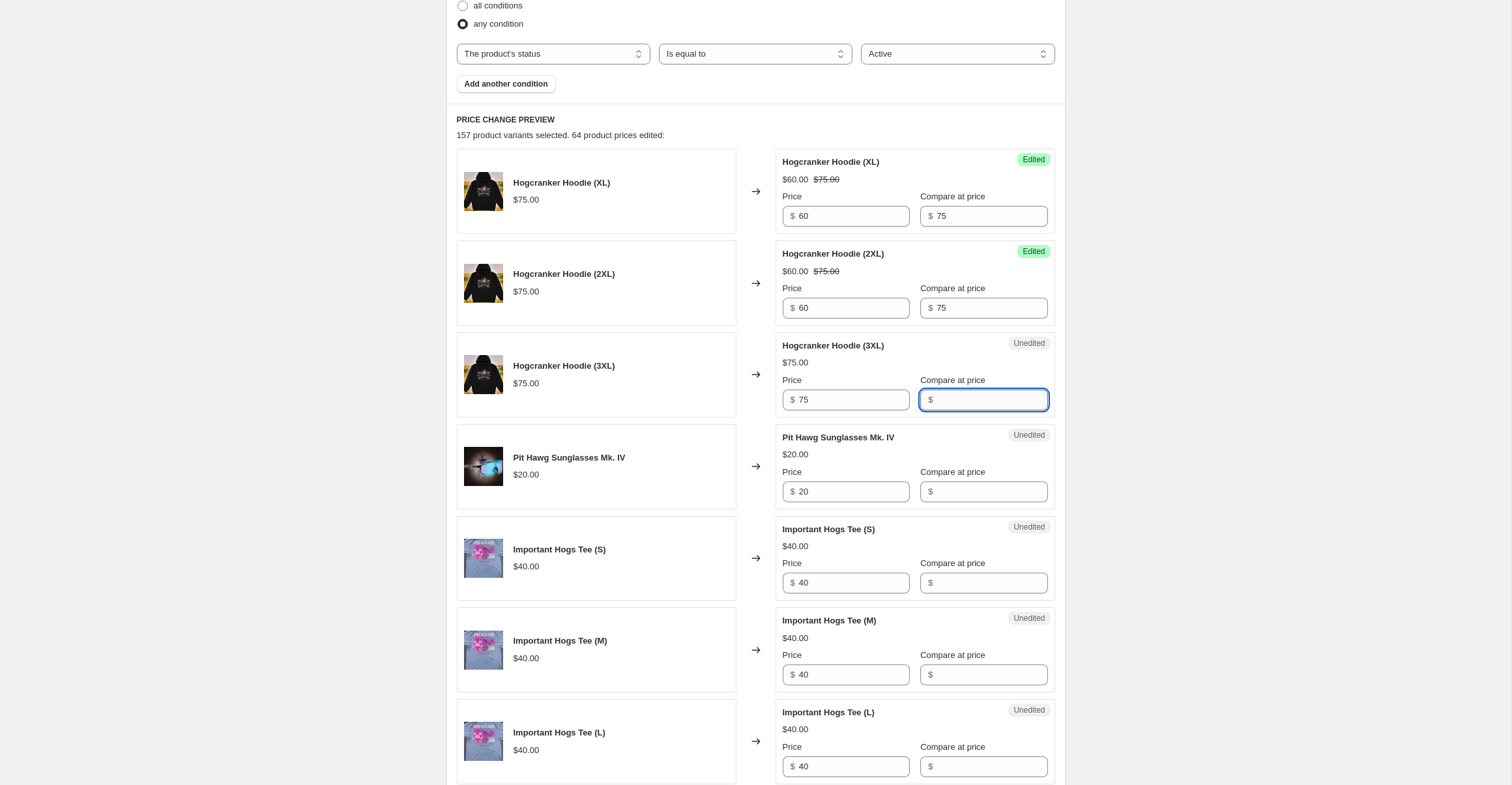
click at [939, 406] on input "Compare at price" at bounding box center [992, 400] width 111 height 21
type input "75"
click at [866, 406] on input "75" at bounding box center [854, 400] width 111 height 21
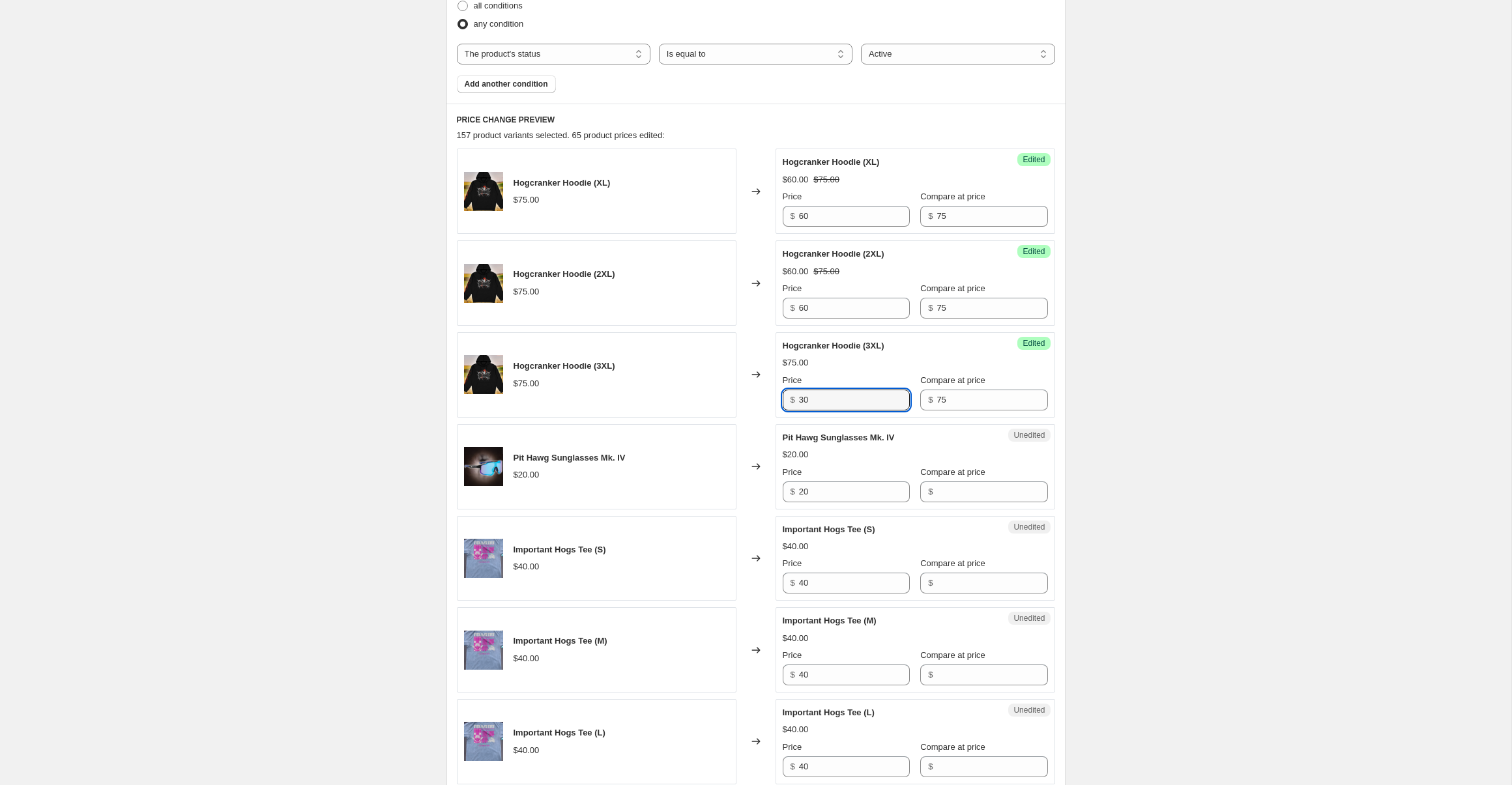
type input "3"
type input "60"
click at [950, 490] on input "Compare at price" at bounding box center [992, 492] width 111 height 21
type input "20"
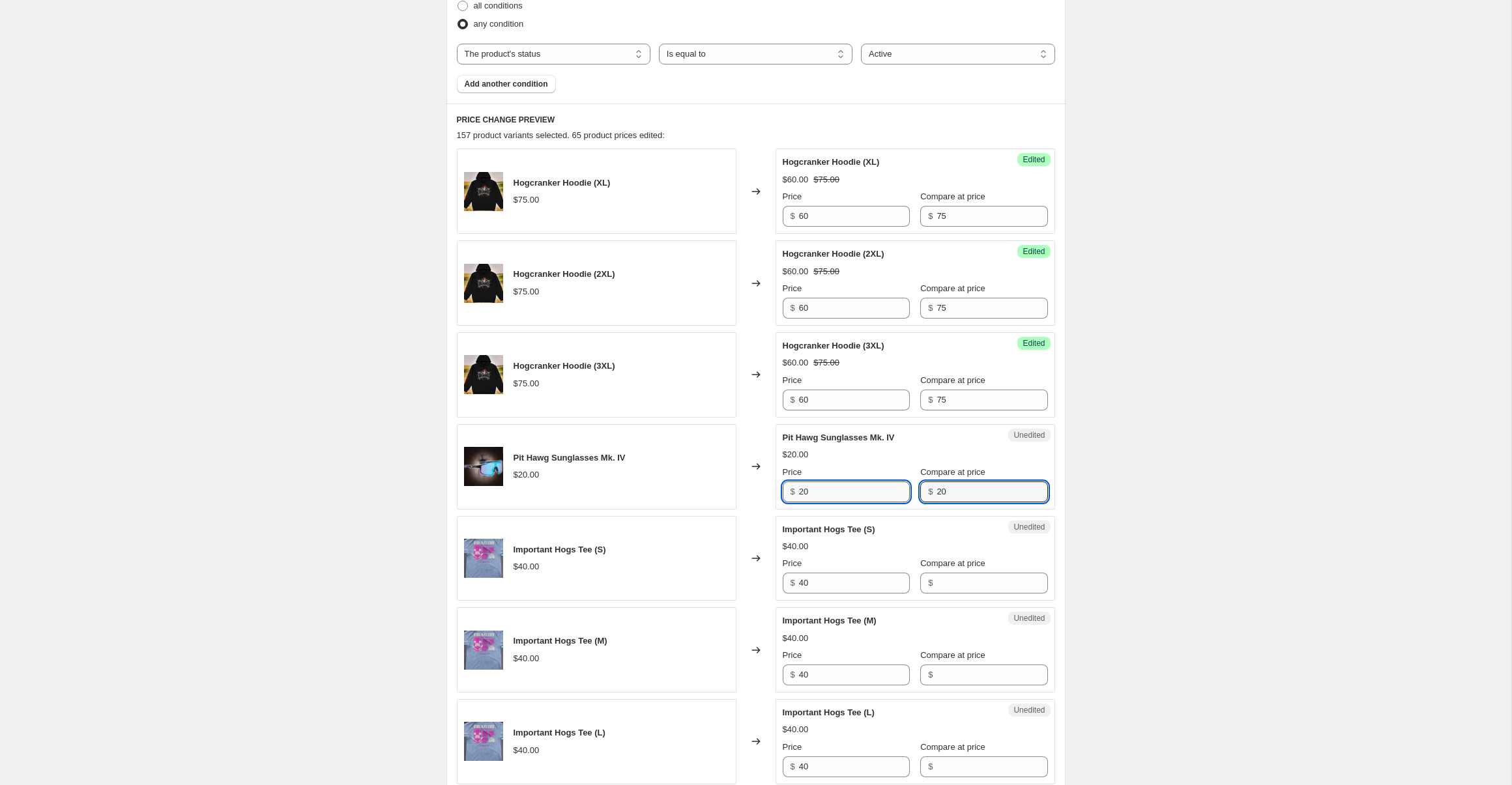
click at [831, 498] on input "20" at bounding box center [854, 492] width 111 height 21
type input "15"
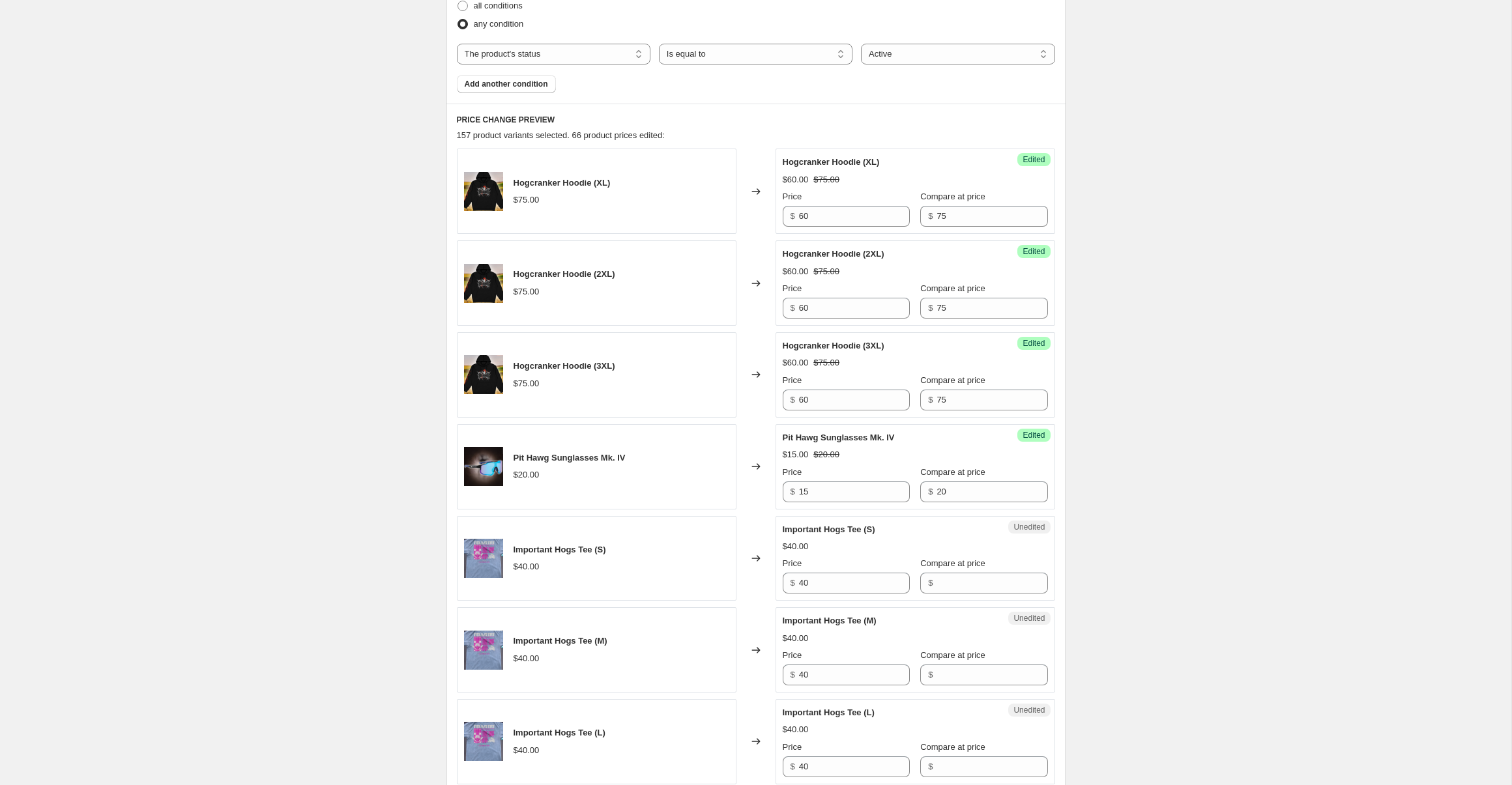
scroll to position [588, 0]
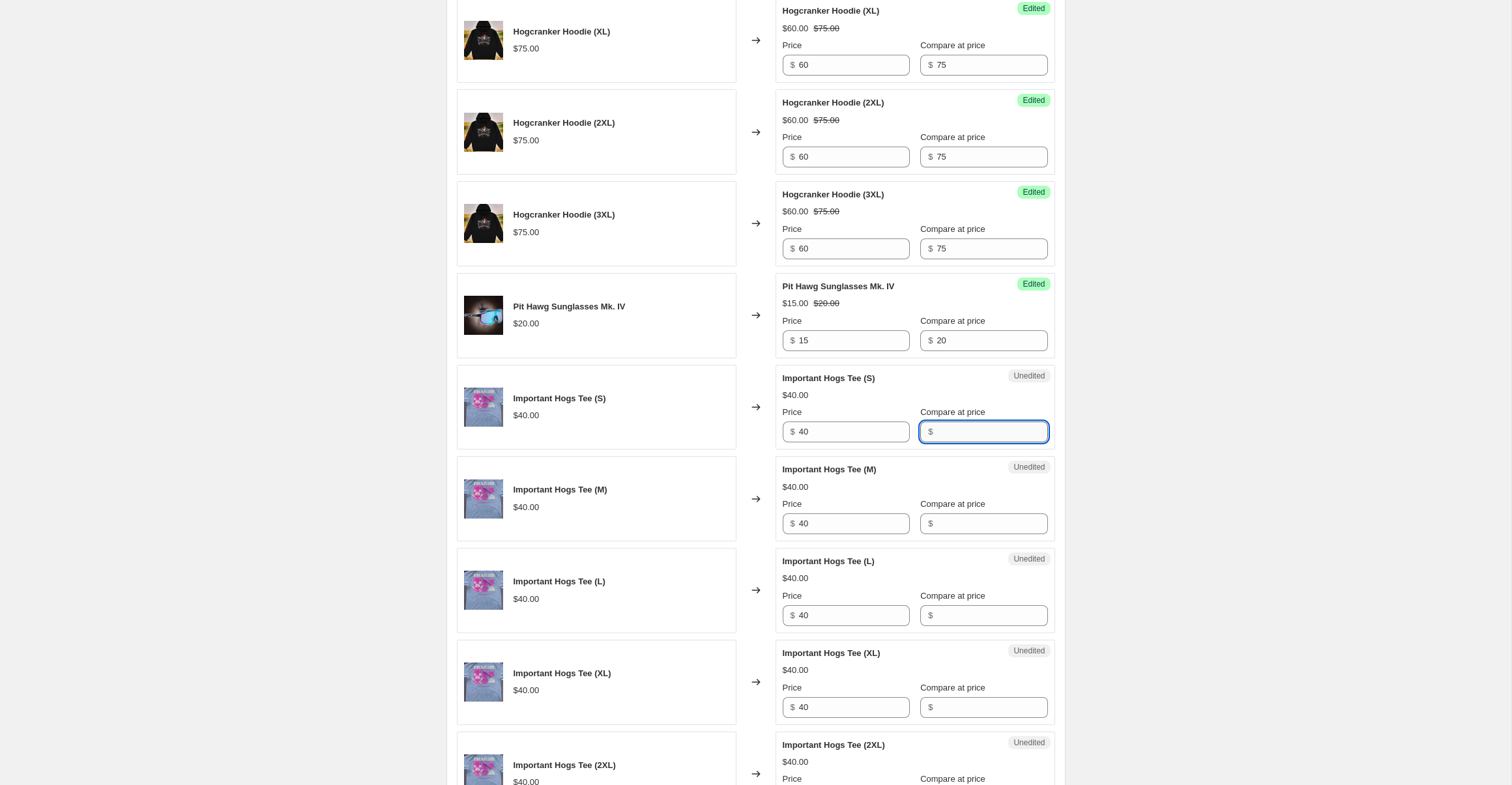
click at [937, 432] on input "Compare at price" at bounding box center [992, 432] width 111 height 21
type input "1"
type input "40"
click at [871, 434] on input "40" at bounding box center [854, 432] width 111 height 21
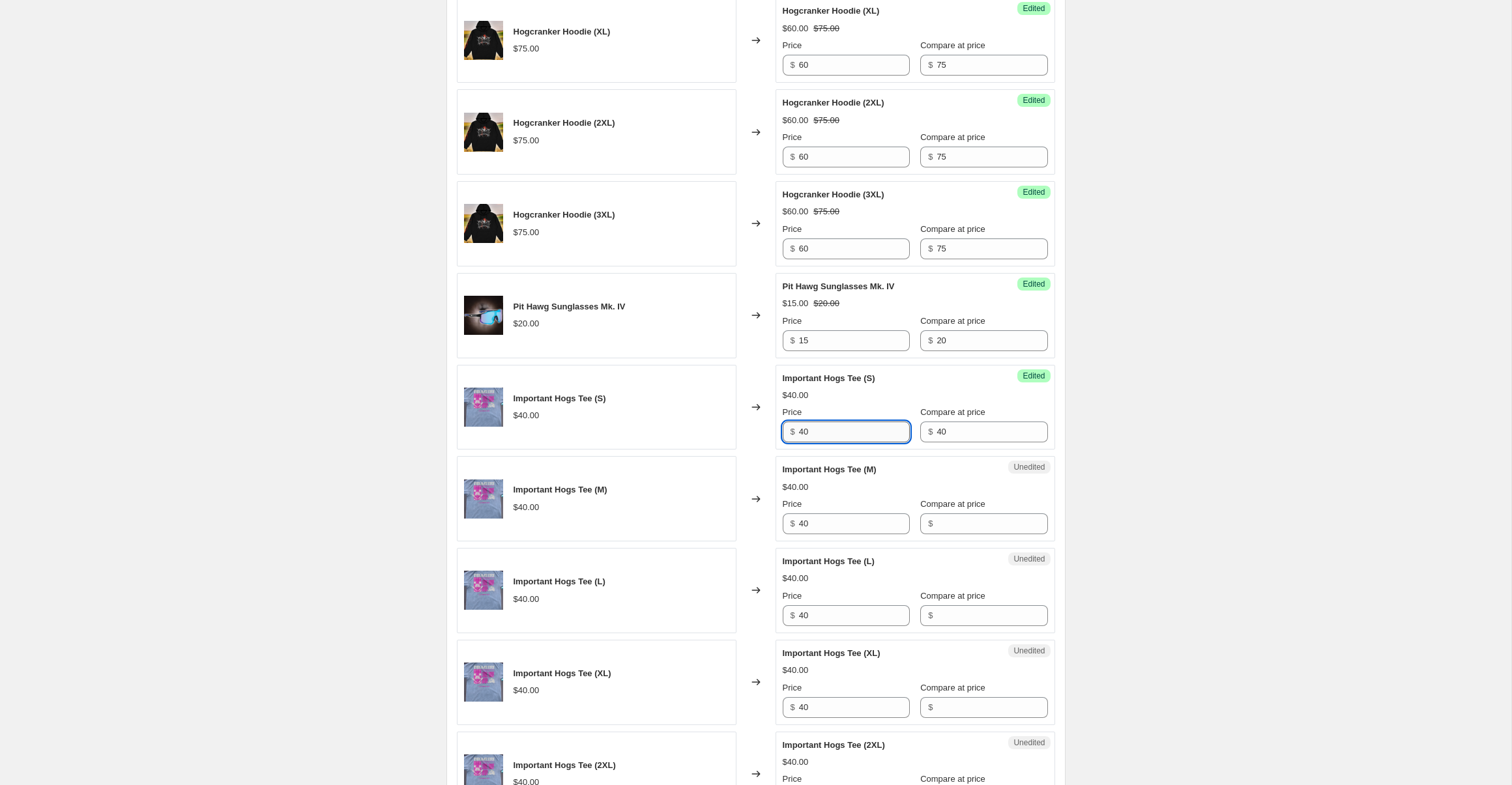
click at [871, 434] on input "40" at bounding box center [854, 432] width 111 height 21
type input "35"
click at [950, 512] on div "Compare at price $" at bounding box center [983, 516] width 127 height 37
click at [950, 522] on input "Compare at price" at bounding box center [992, 524] width 111 height 21
type input "40"
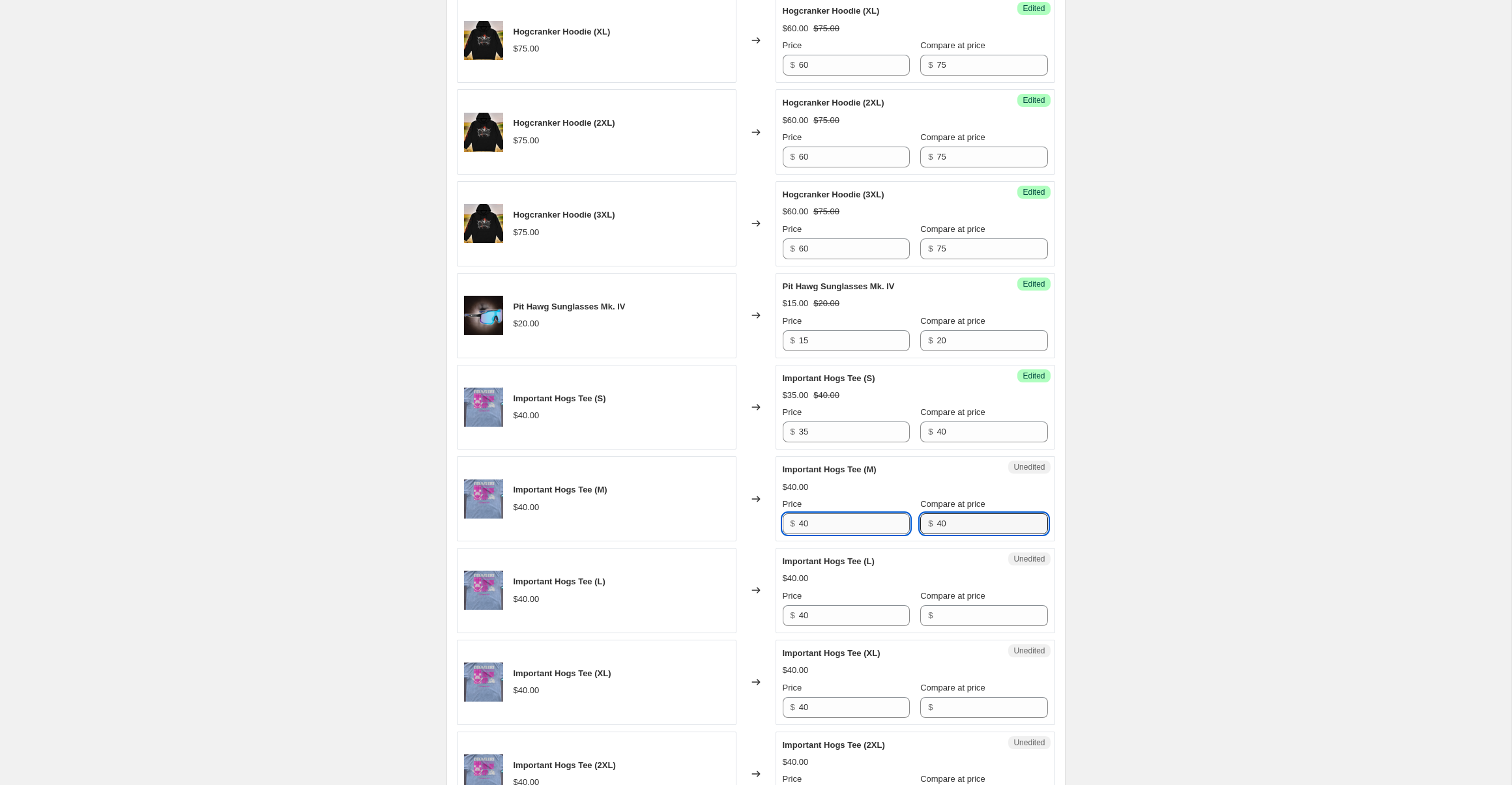
click at [868, 524] on input "40" at bounding box center [854, 524] width 111 height 21
type input "35"
click at [970, 608] on input "Compare at price" at bounding box center [992, 616] width 111 height 21
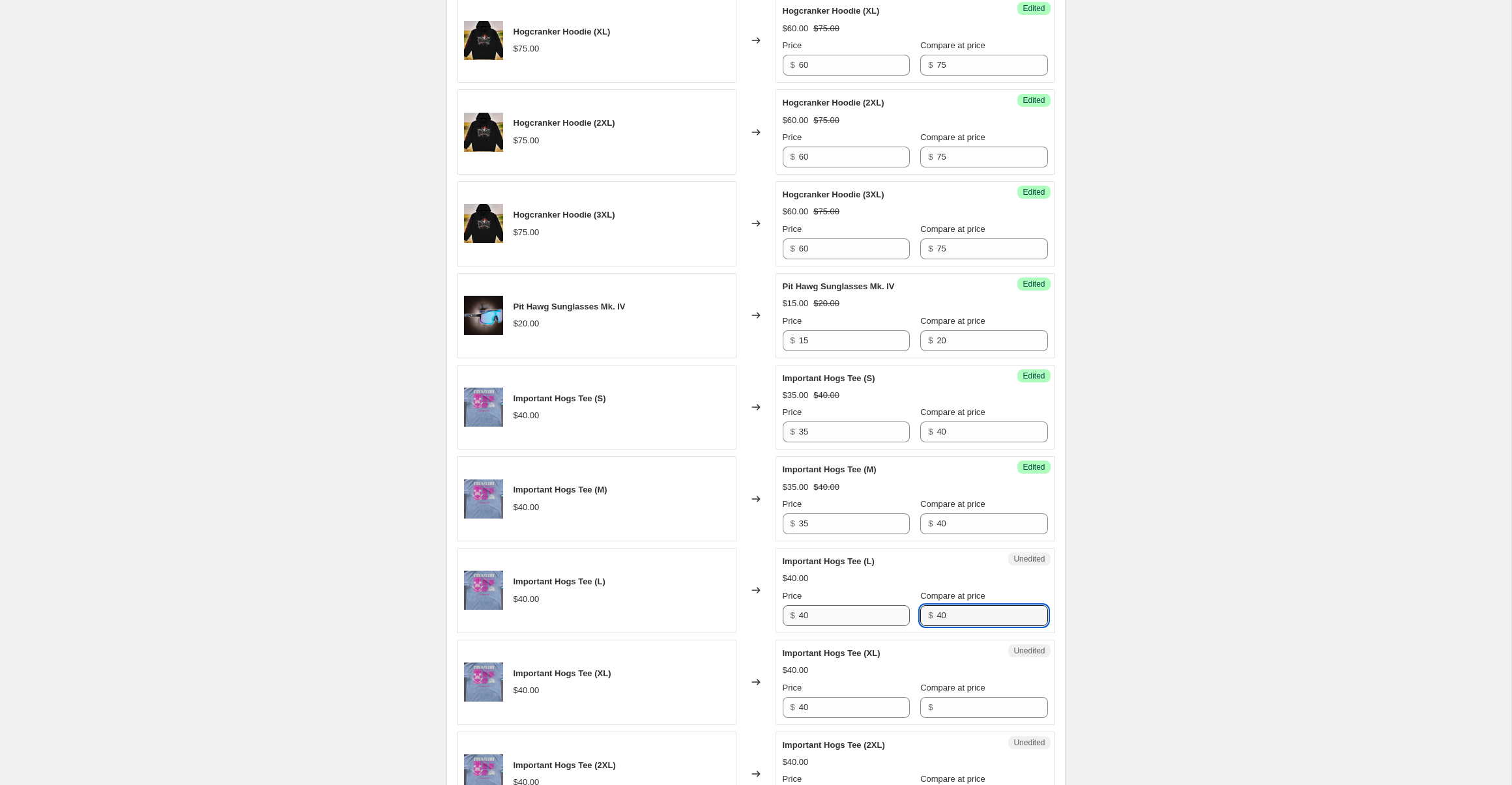
type input "40"
click at [849, 612] on input "40" at bounding box center [854, 616] width 111 height 21
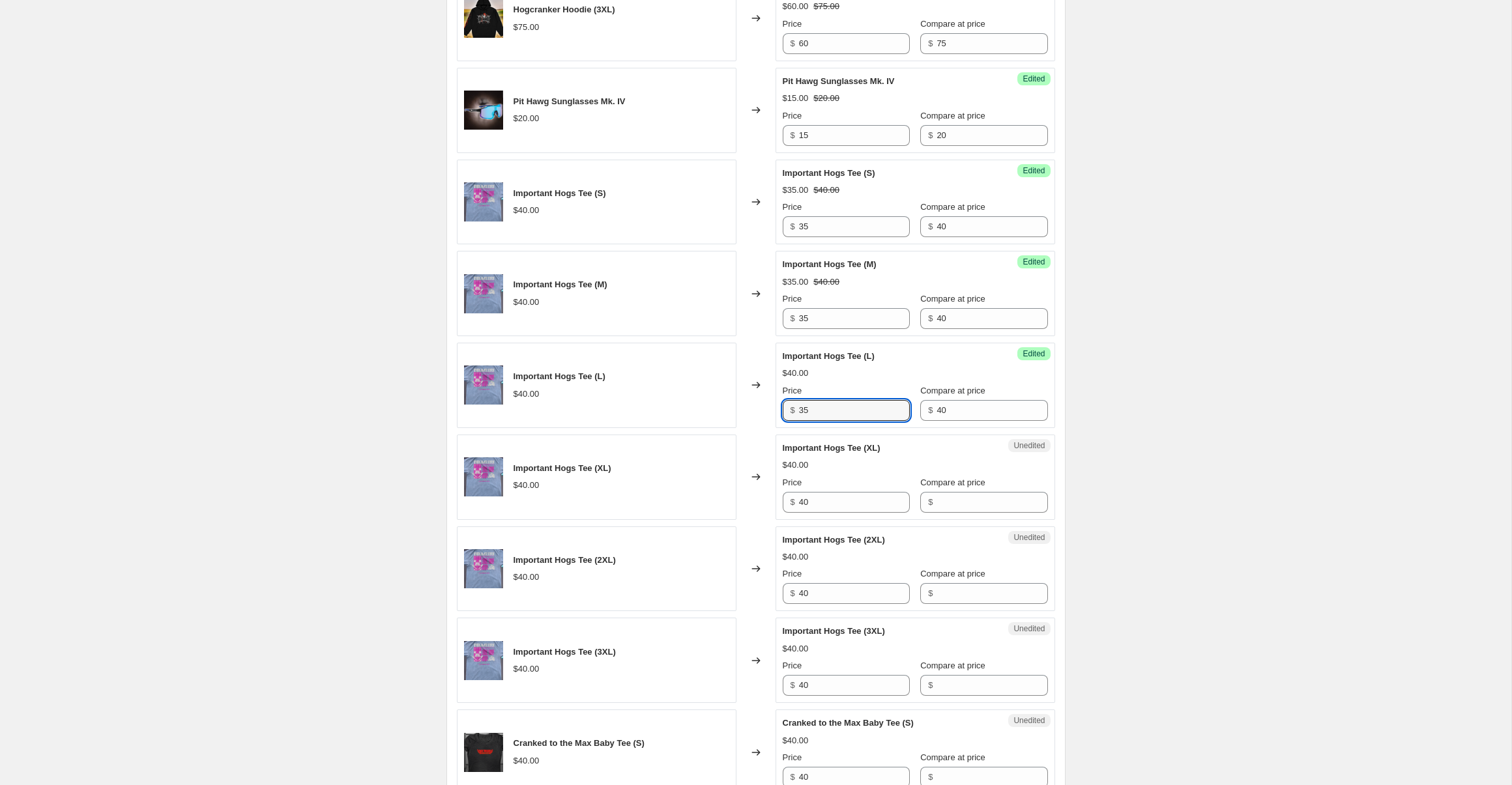
scroll to position [806, 0]
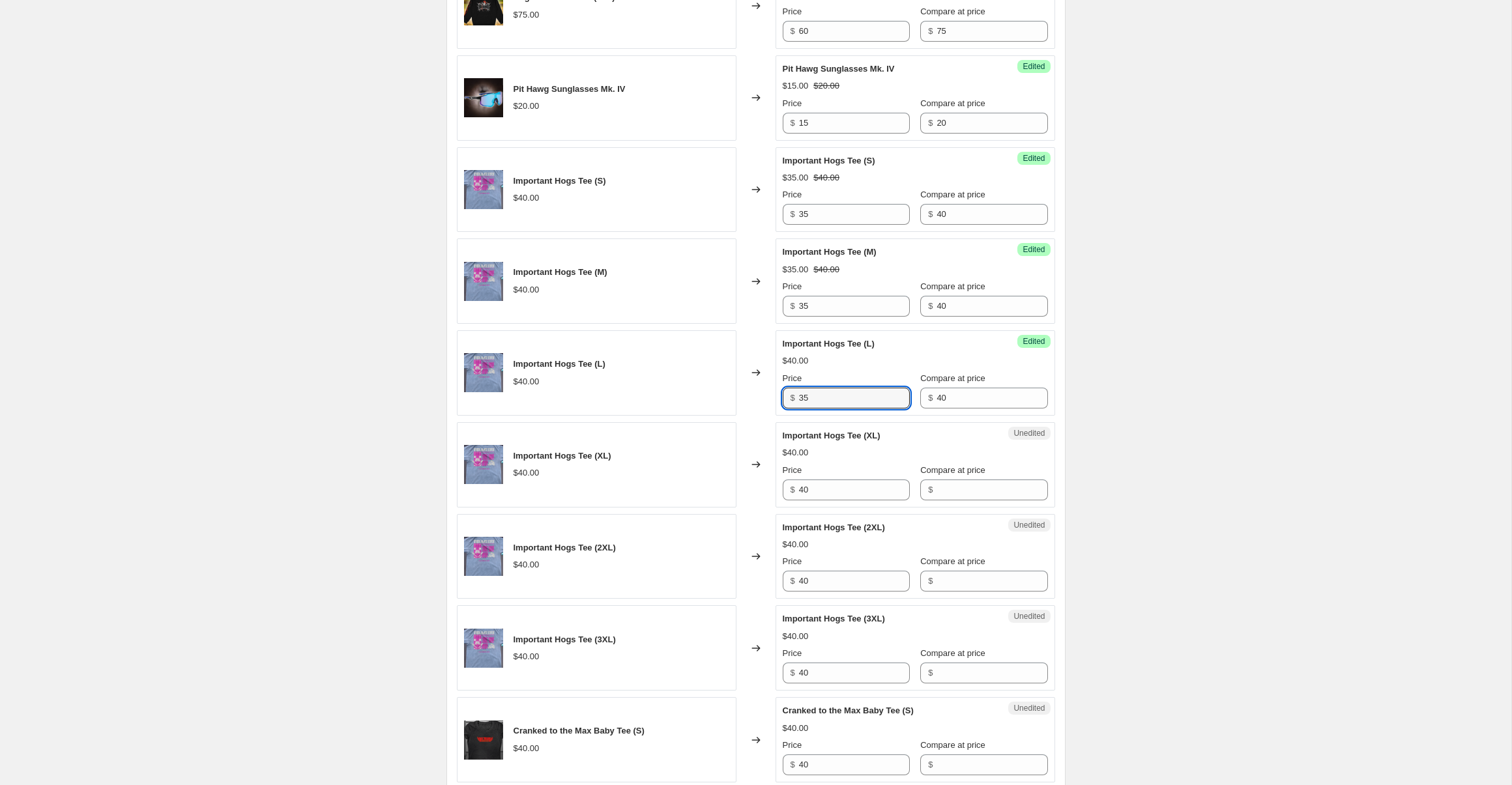
type input "35"
click at [948, 501] on div "Unedited Important Hogs Tee (XL) $40.00 Price $ 40 Compare at price $" at bounding box center [915, 465] width 280 height 85
click at [948, 490] on input "Compare at price" at bounding box center [992, 490] width 111 height 21
type input "40"
click at [852, 498] on input "40" at bounding box center [854, 490] width 111 height 21
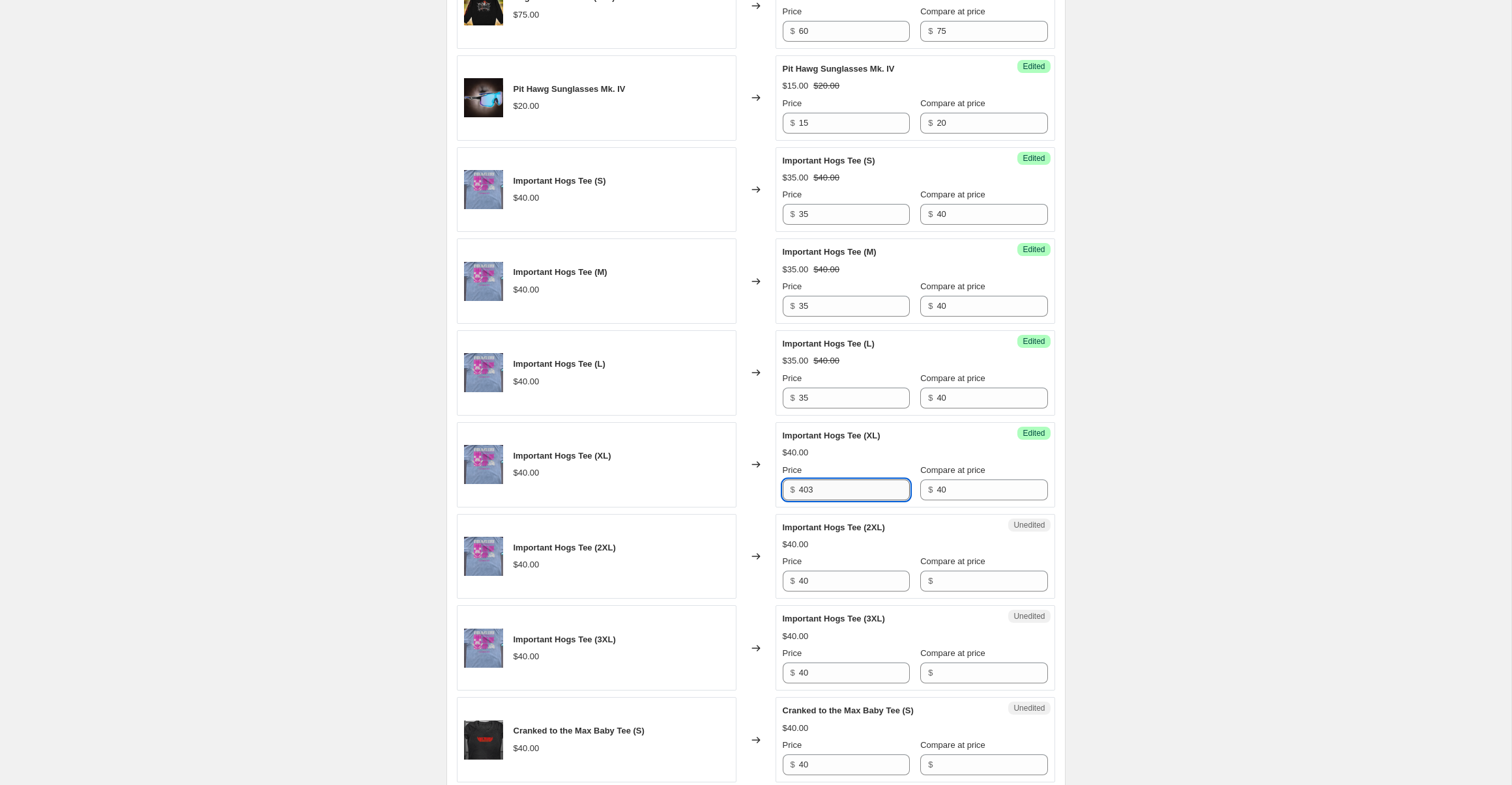
click at [852, 498] on input "403" at bounding box center [854, 490] width 111 height 21
type input "35"
click at [1004, 583] on input "Compare at price" at bounding box center [992, 581] width 111 height 21
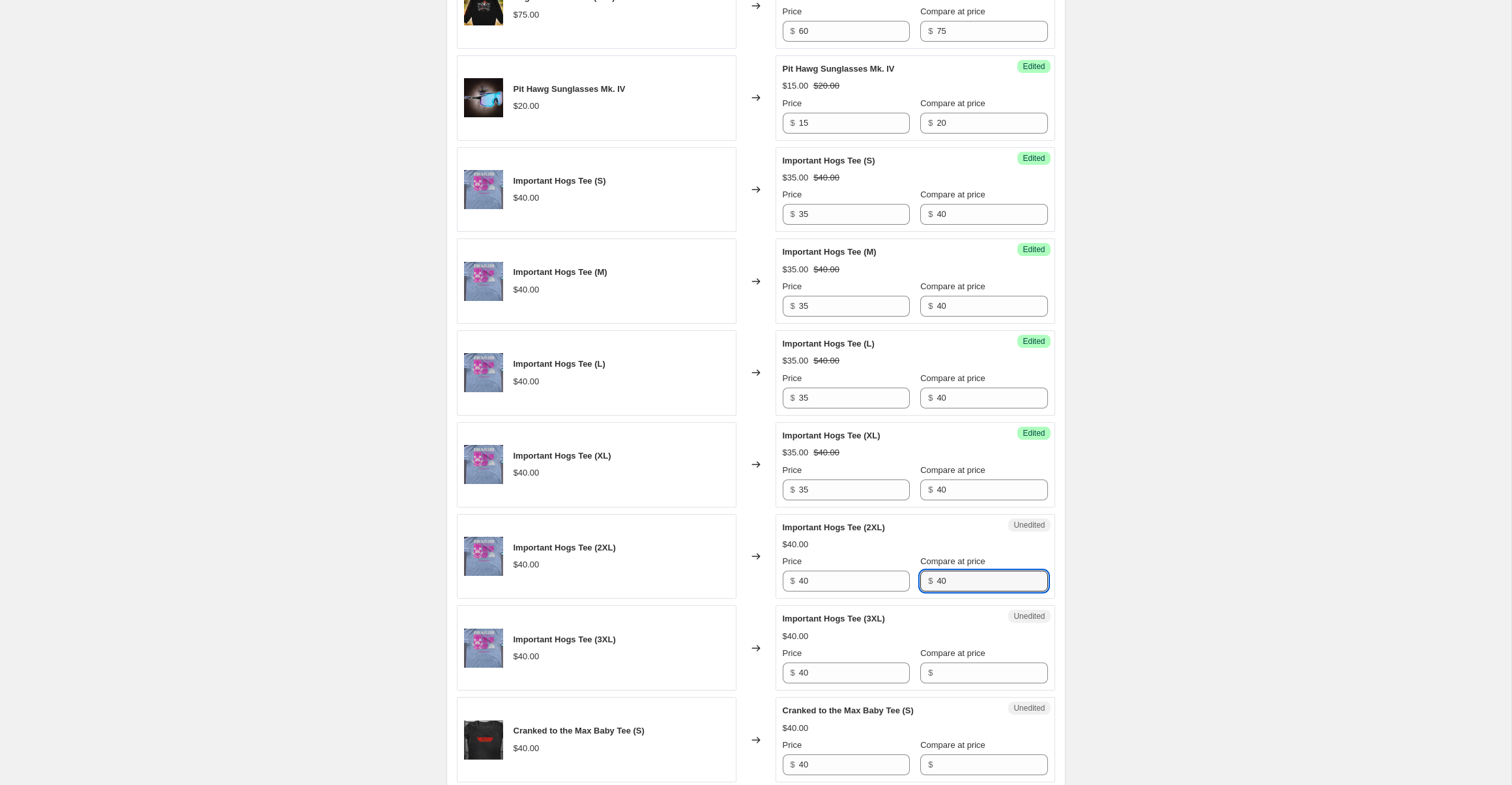
type input "40"
click at [820, 599] on div "Unedited Important Hogs Tee (2XL) $40.00 Price $ 40 Compare at price $ 40" at bounding box center [915, 557] width 280 height 85
click at [820, 588] on input "40" at bounding box center [854, 581] width 111 height 21
type input "35"
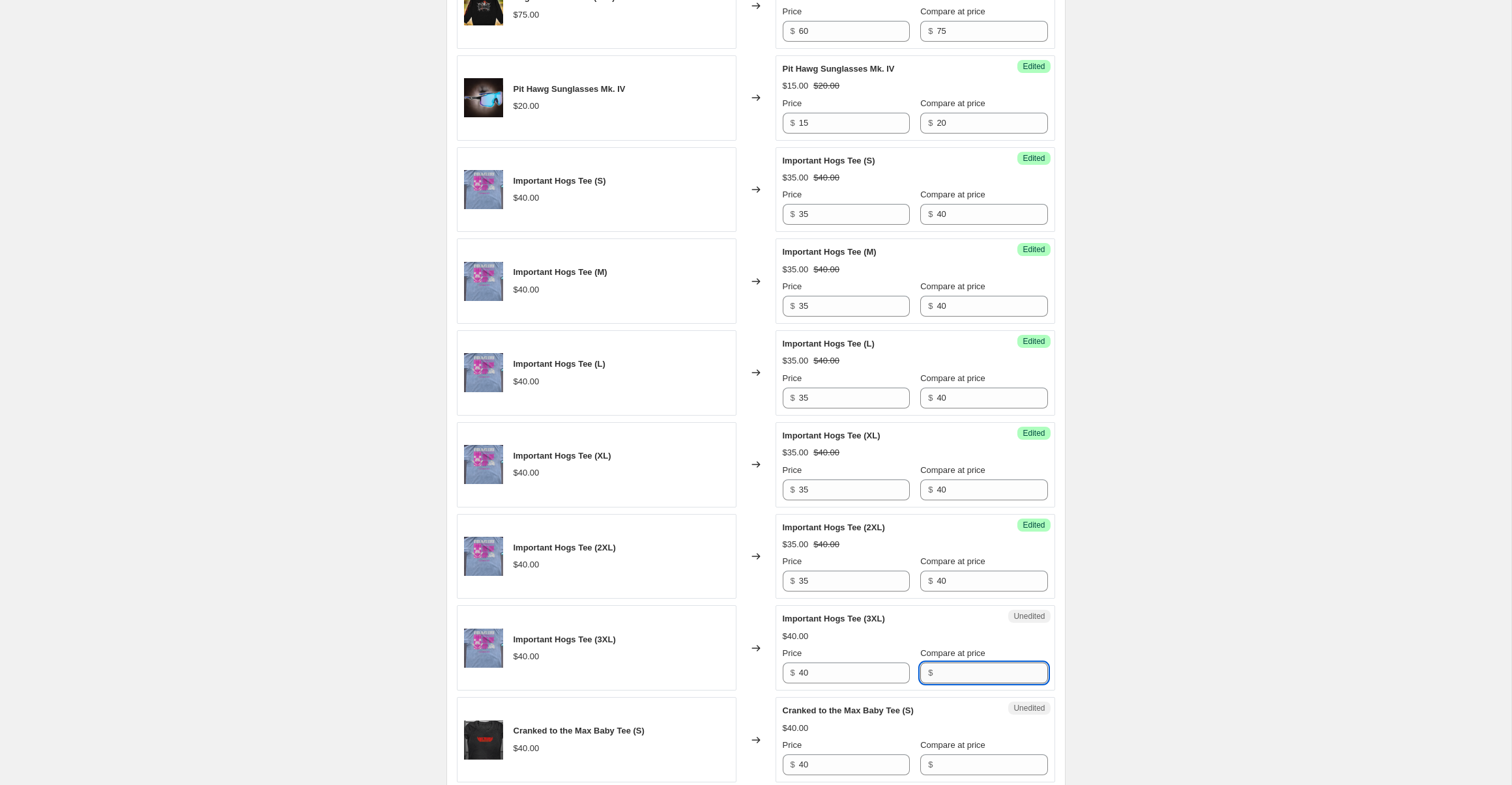
click at [1002, 677] on input "Compare at price" at bounding box center [992, 673] width 111 height 21
type input "40"
click at [855, 677] on input "40" at bounding box center [854, 673] width 111 height 21
type input "35"
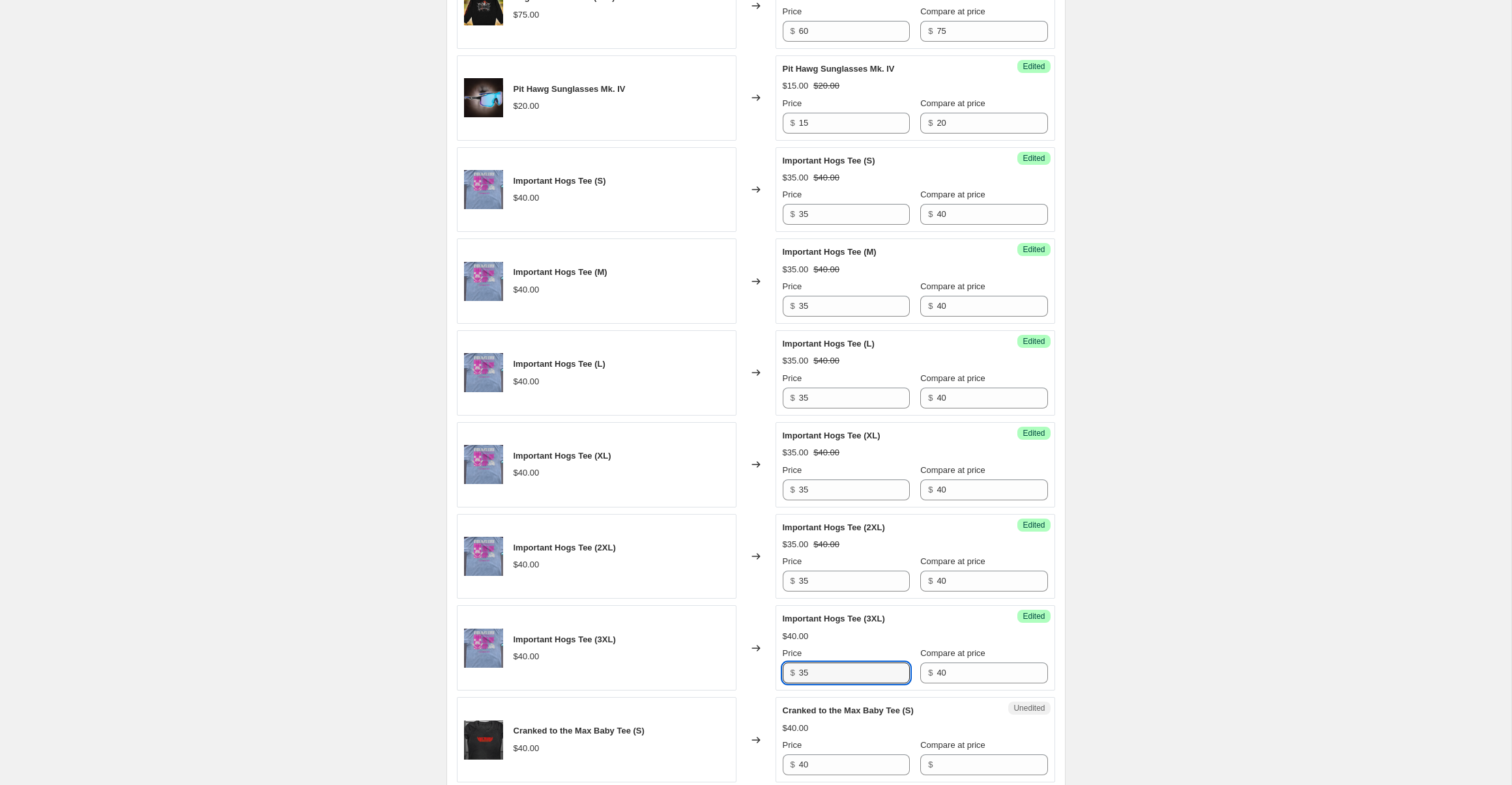
click at [1205, 600] on div "Create new price change job. This page is ready Create new price change job Dra…" at bounding box center [756, 521] width 1511 height 2655
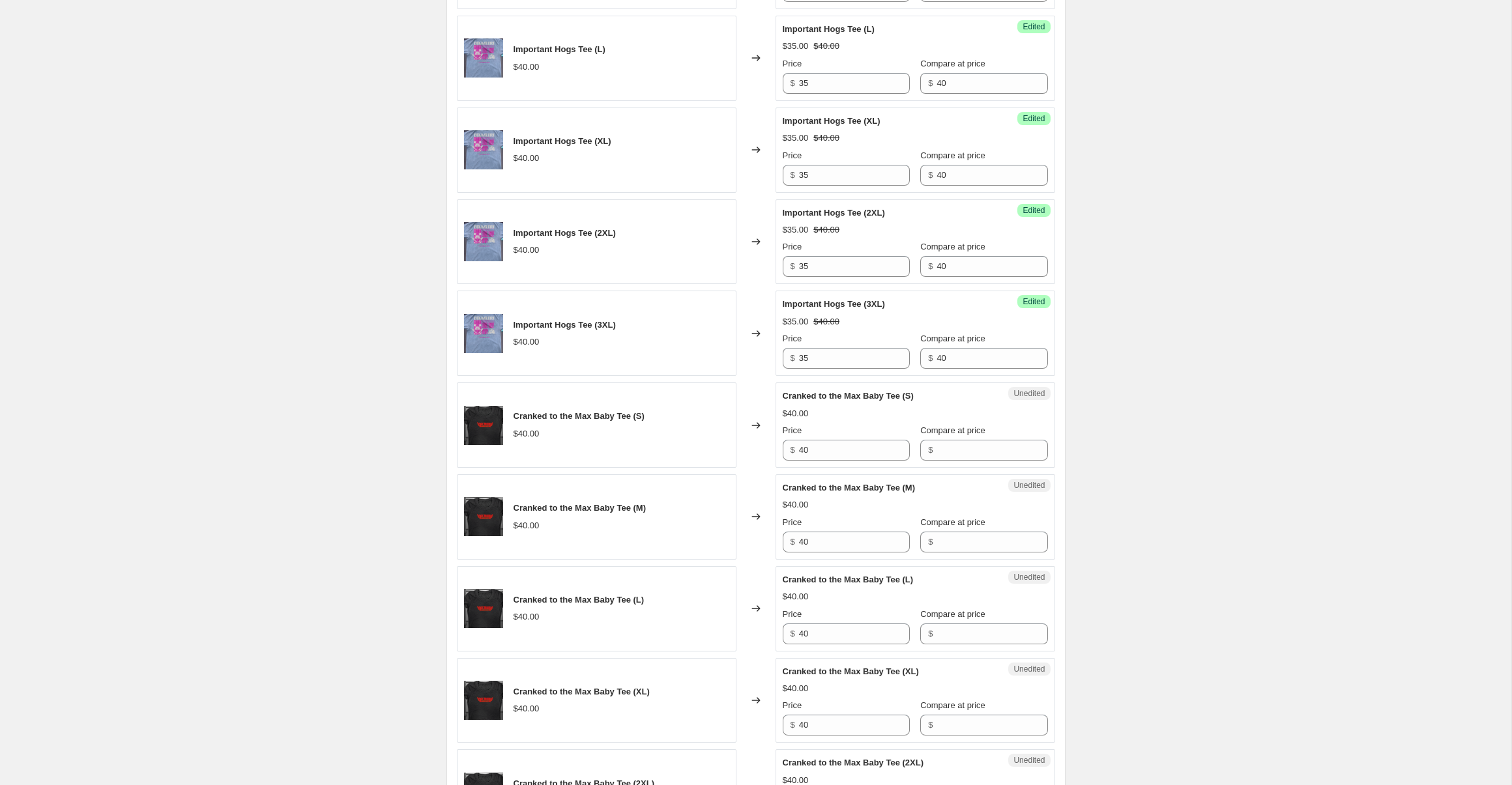
scroll to position [1219, 0]
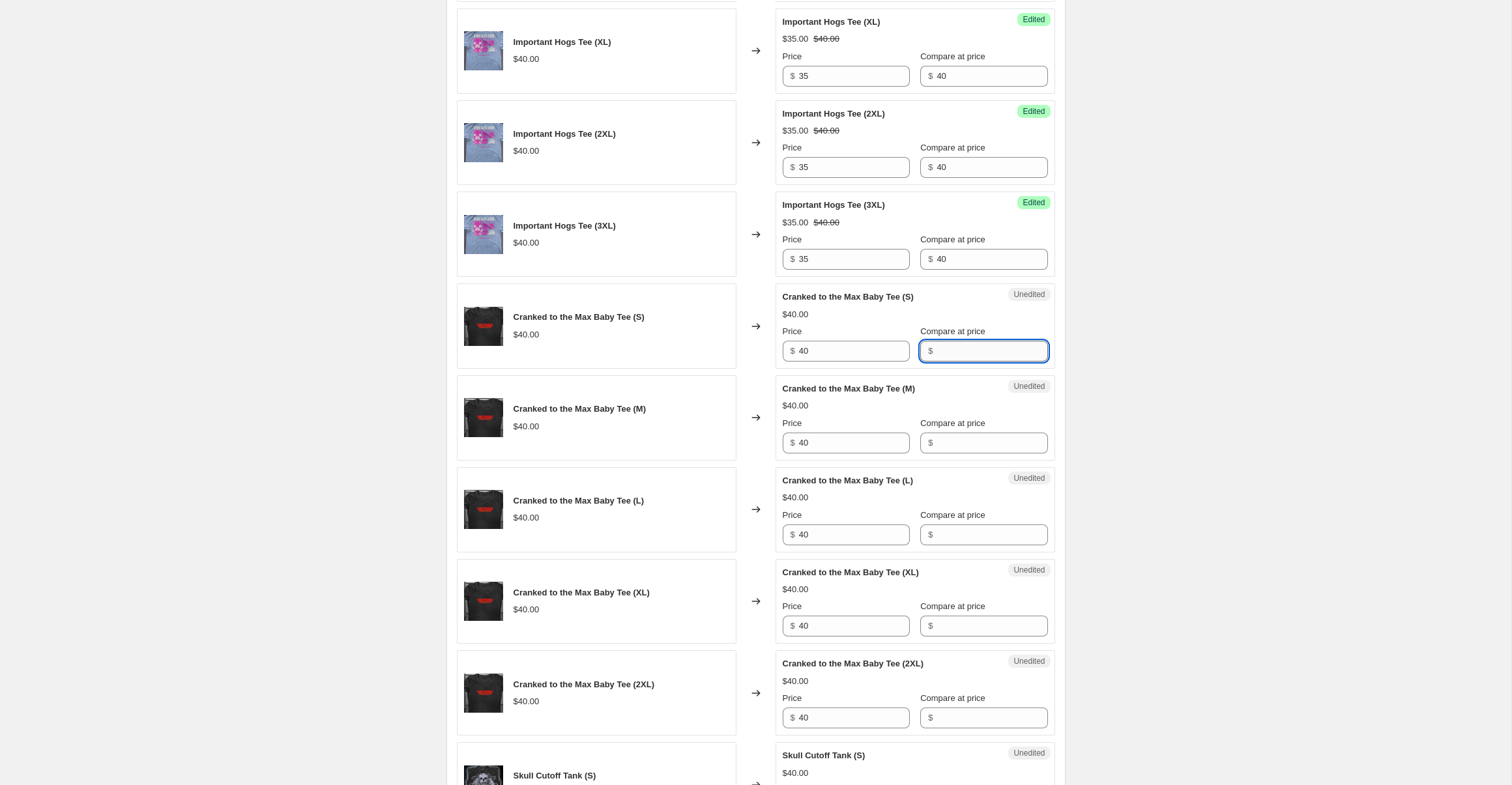
click at [982, 351] on input "Compare at price" at bounding box center [992, 351] width 111 height 21
type input "40"
click at [873, 354] on input "40" at bounding box center [854, 351] width 111 height 21
type input "35"
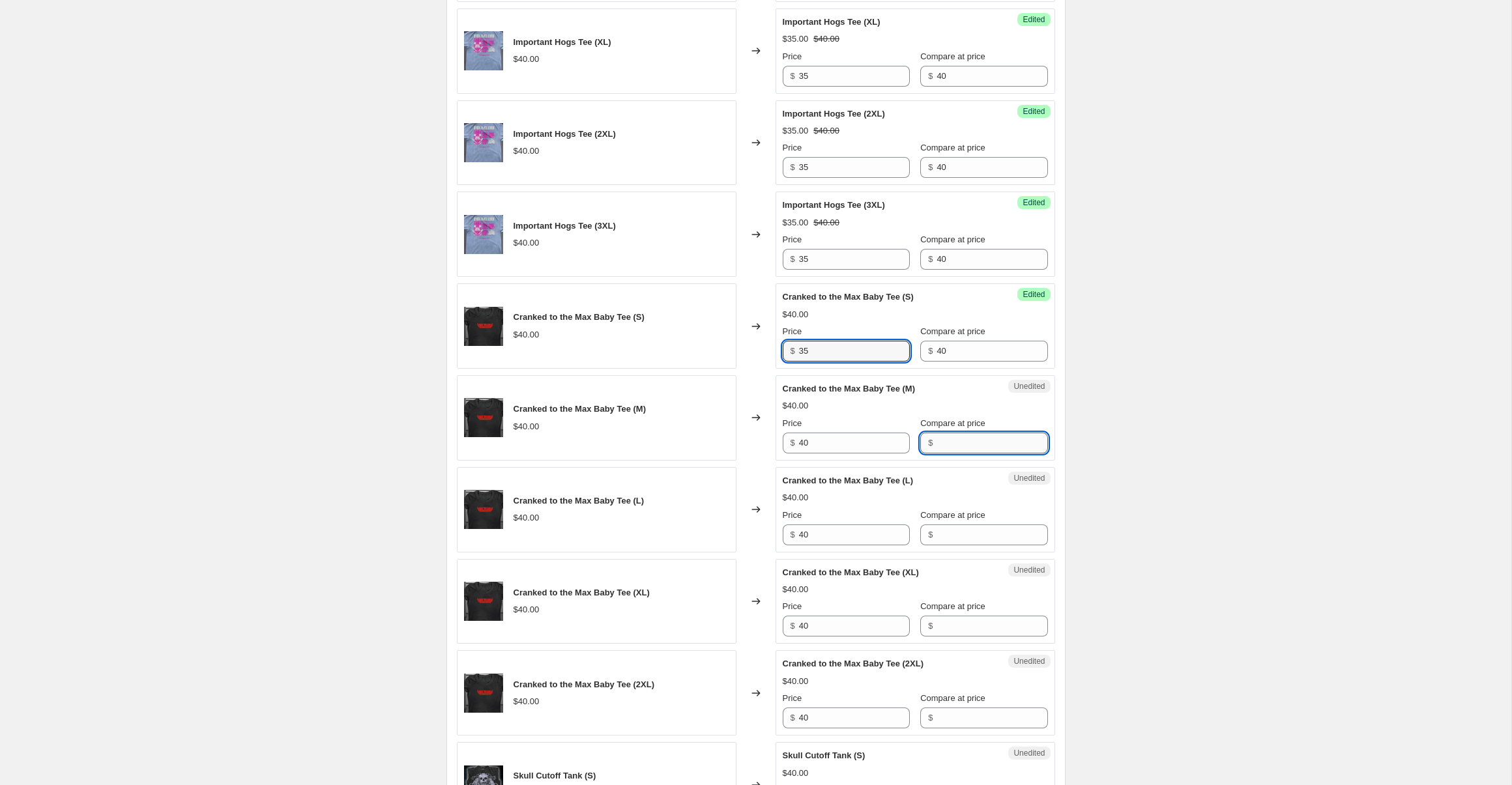
click at [969, 452] on input "Compare at price" at bounding box center [992, 443] width 111 height 21
type input "40"
click at [846, 442] on input "40" at bounding box center [854, 443] width 111 height 21
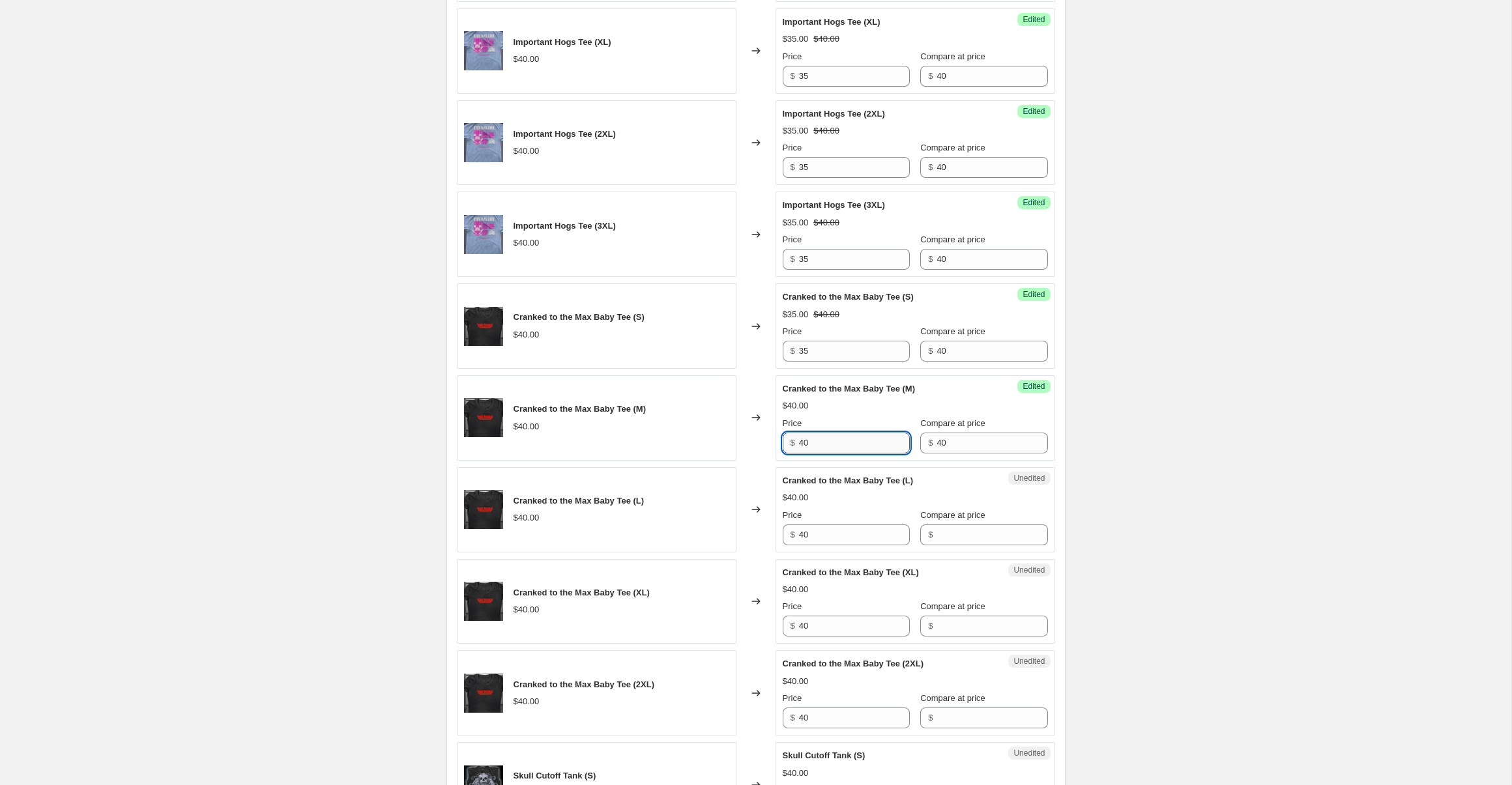
click at [846, 442] on input "40" at bounding box center [854, 443] width 111 height 21
type input "35"
click at [990, 537] on input "Compare at price" at bounding box center [992, 535] width 111 height 21
type input "40"
click at [850, 540] on input "40" at bounding box center [854, 535] width 111 height 21
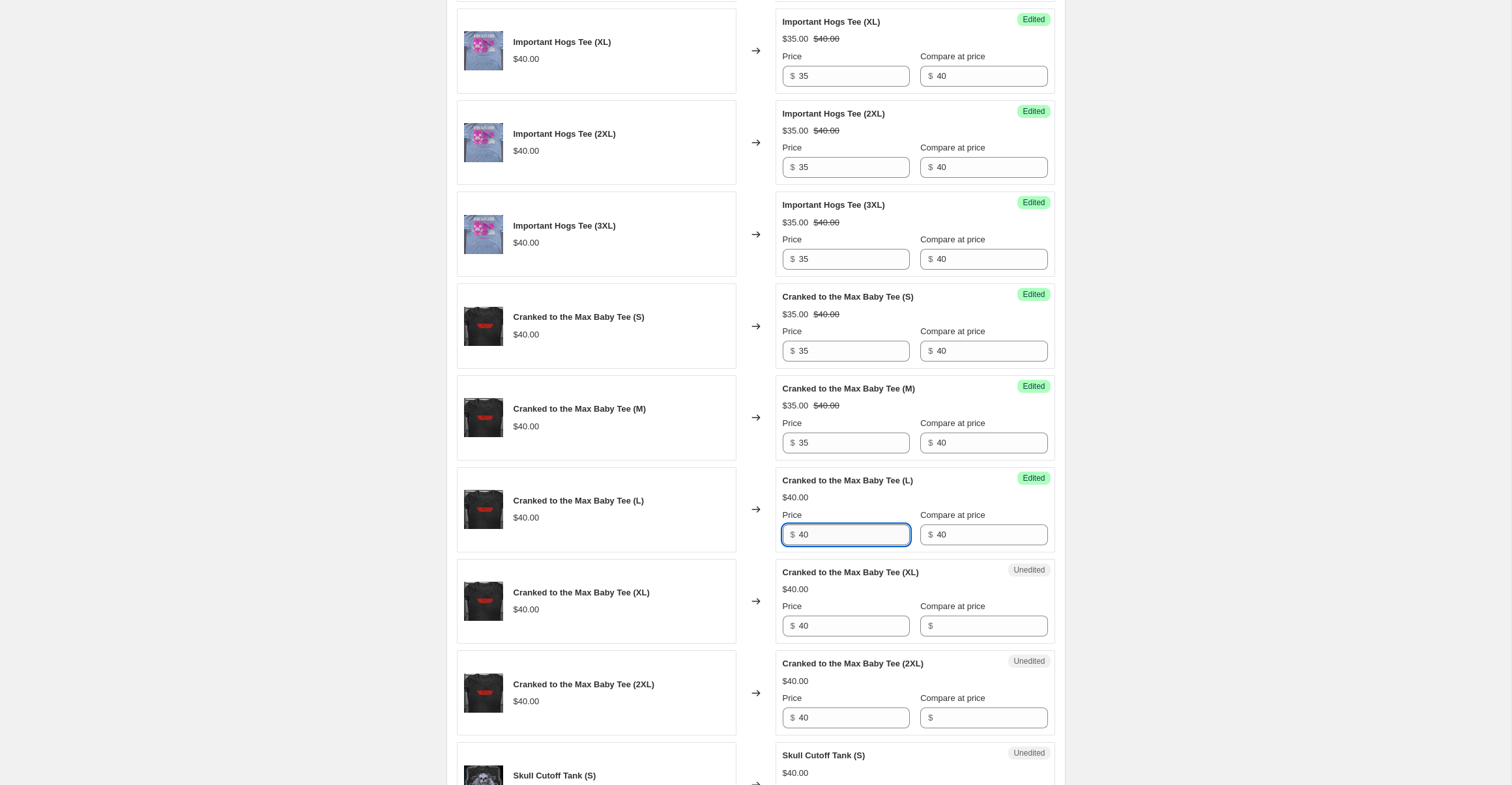
click at [850, 540] on input "40" at bounding box center [854, 535] width 111 height 21
type input "35"
click at [970, 627] on input "Compare at price" at bounding box center [992, 626] width 111 height 21
type input "40"
click at [887, 628] on input "40" at bounding box center [854, 626] width 111 height 21
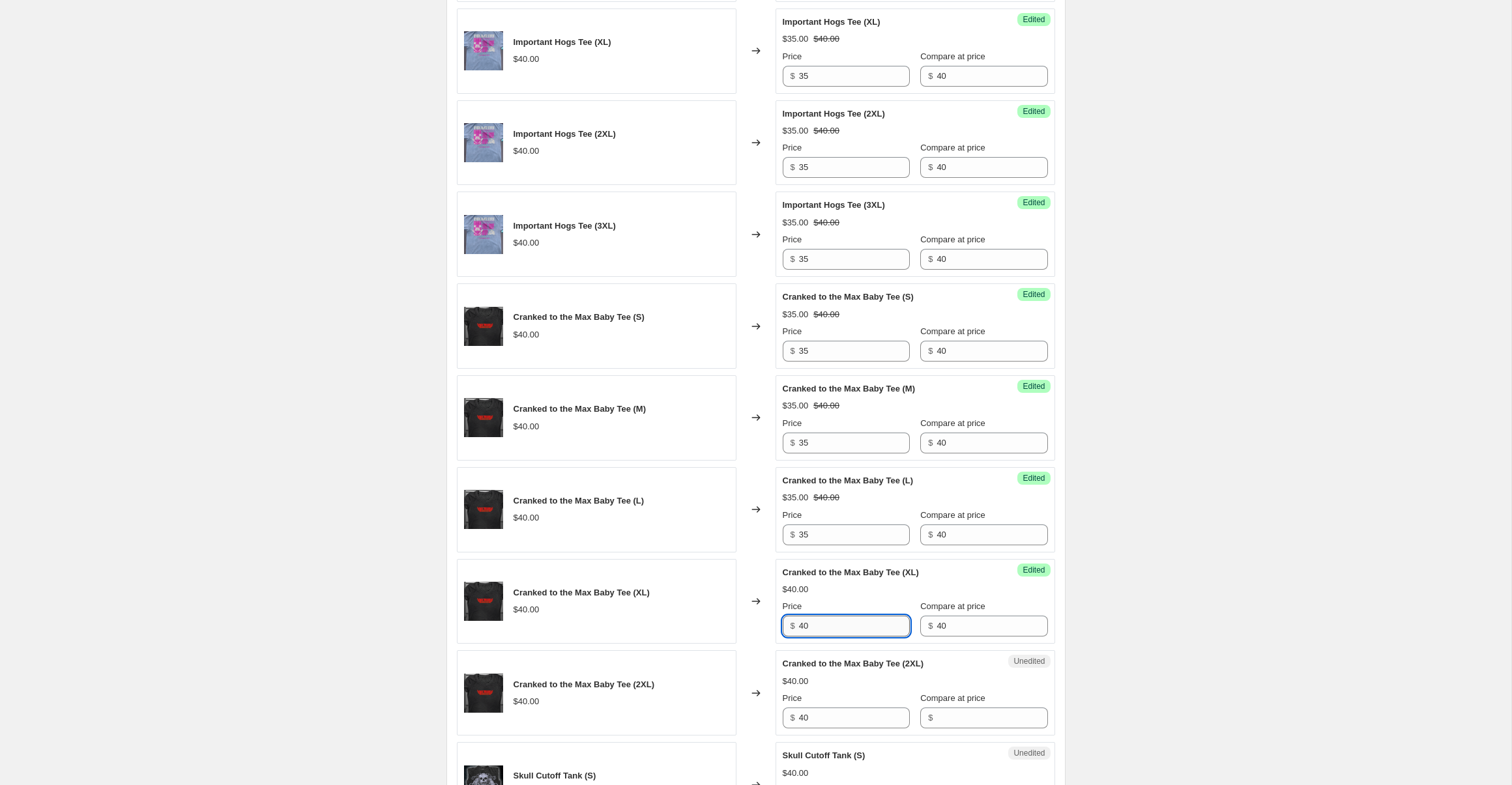
click at [887, 628] on input "40" at bounding box center [854, 626] width 111 height 21
type input "35"
click at [972, 720] on input "Compare at price" at bounding box center [992, 718] width 111 height 21
type input "40"
click at [1121, 660] on div "Create new price change job. This page is ready Create new price change job Dra…" at bounding box center [756, 108] width 1511 height 2655
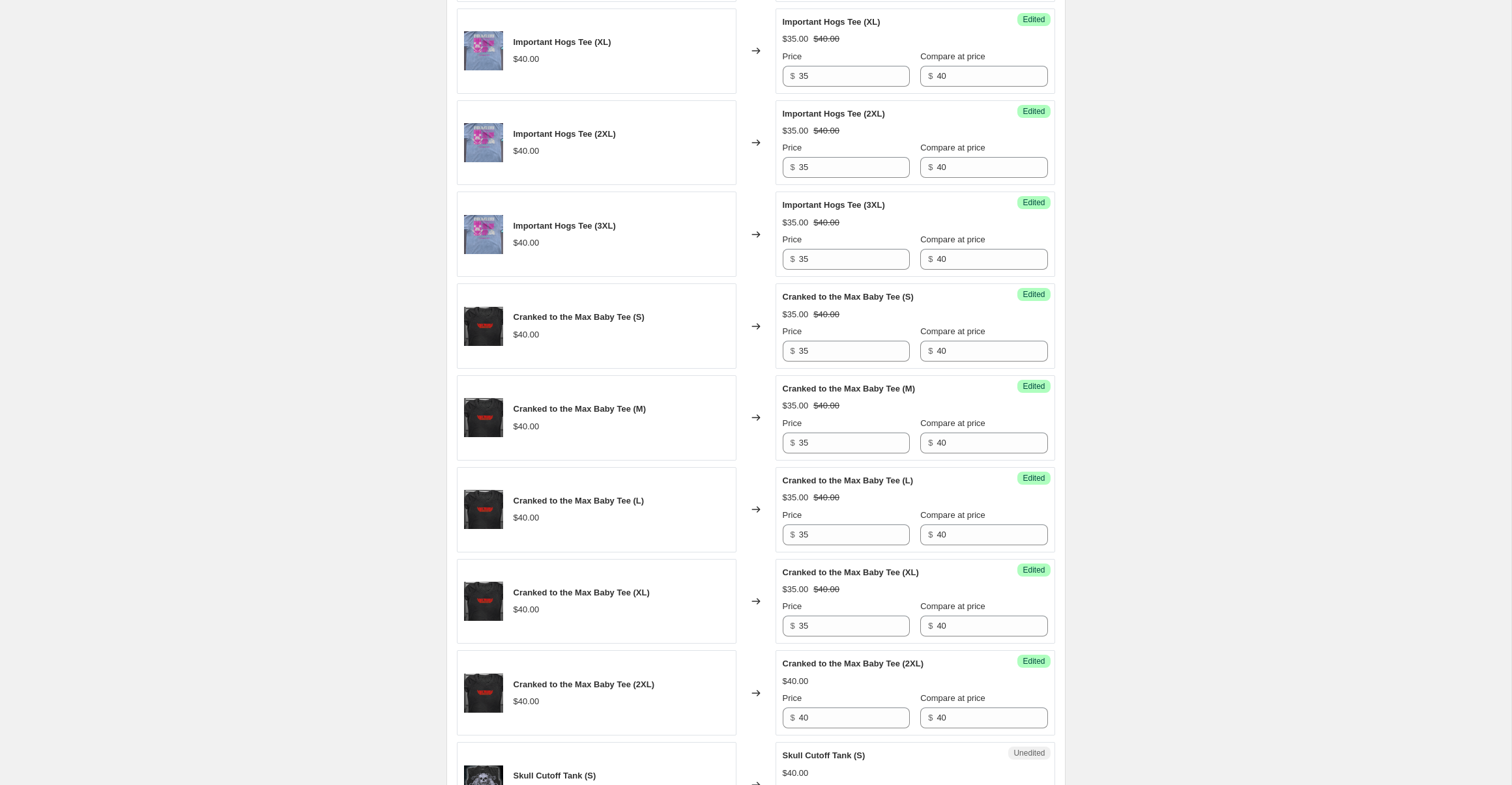
scroll to position [1355, 0]
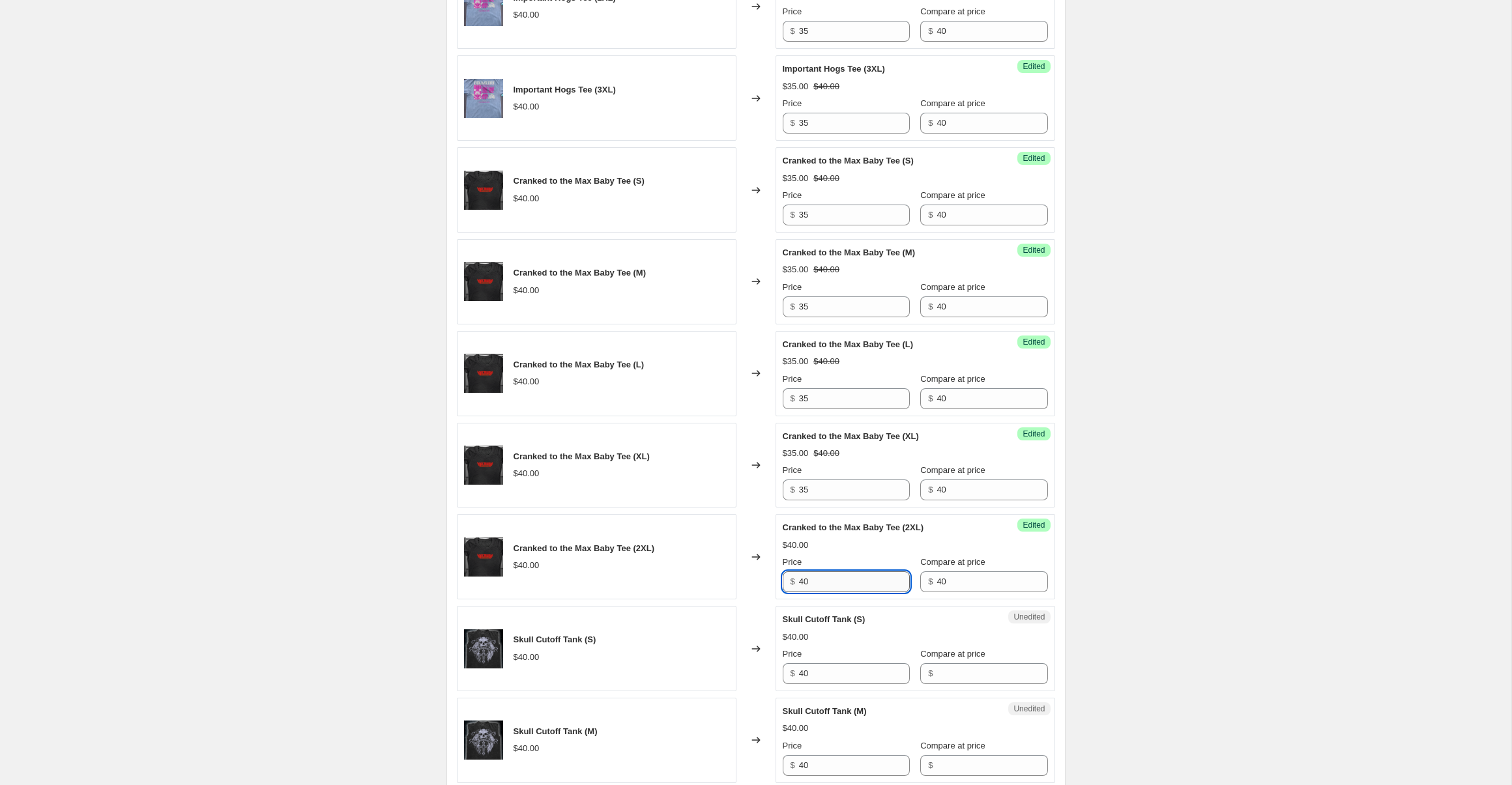
click at [830, 583] on input "40" at bounding box center [854, 582] width 111 height 21
type input "35"
click at [951, 685] on div "Unedited Skull Cutoff Tank (S) $40.00 Price $ 40 Compare at price $" at bounding box center [915, 648] width 280 height 85
click at [950, 678] on input "Compare at price" at bounding box center [992, 674] width 111 height 21
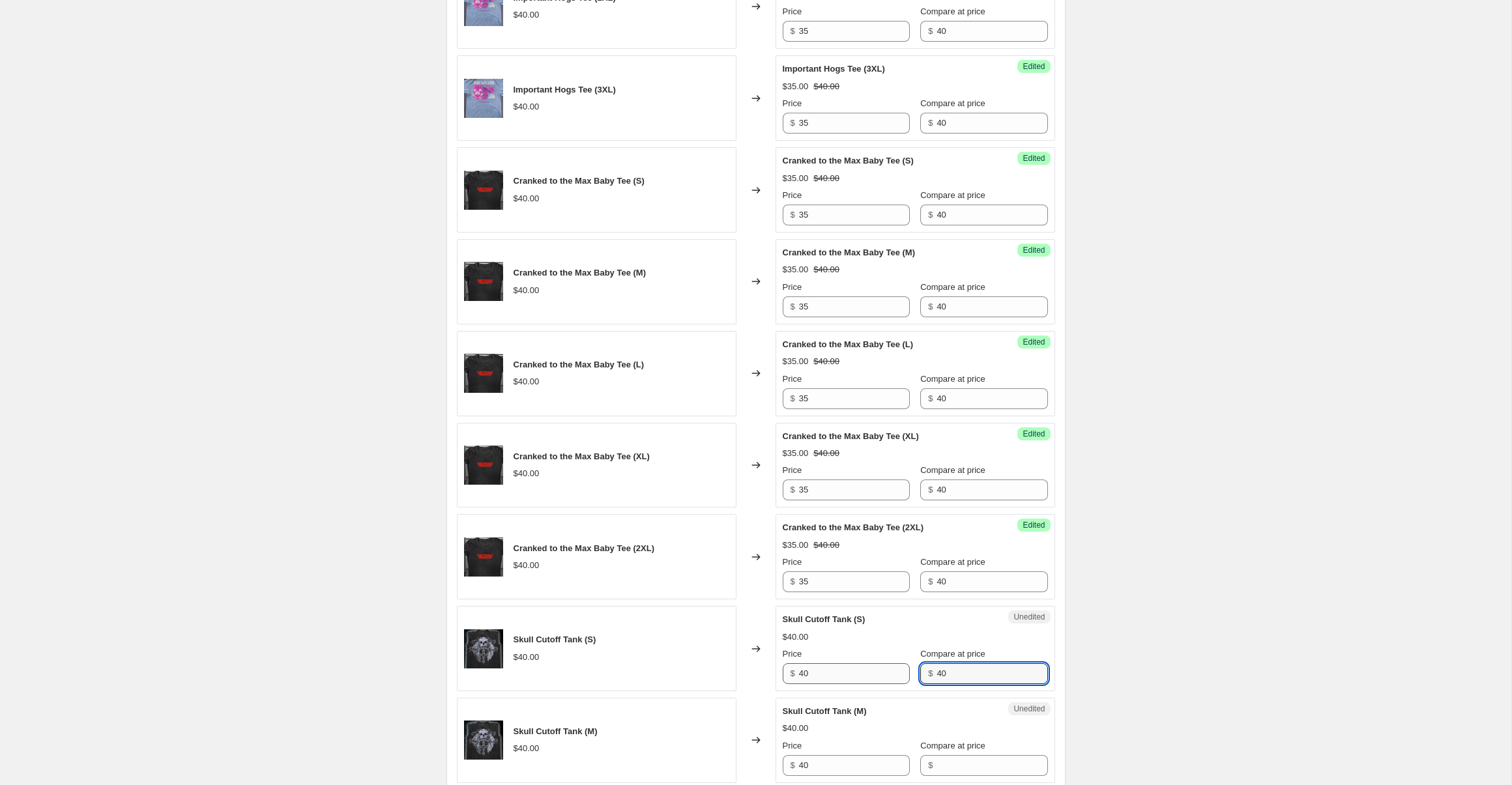
type input "40"
click at [843, 673] on input "40" at bounding box center [854, 674] width 111 height 21
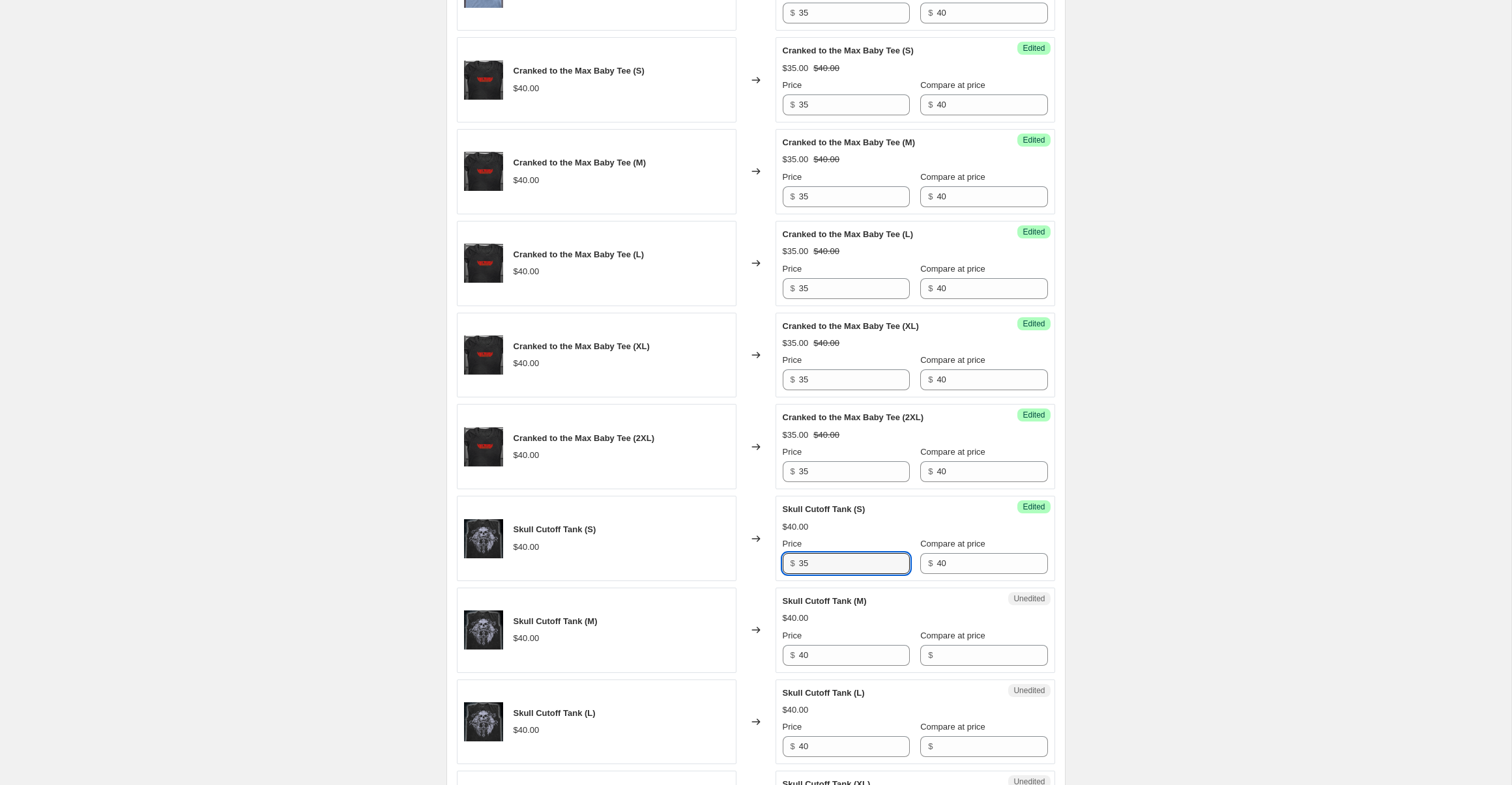
scroll to position [1770, 0]
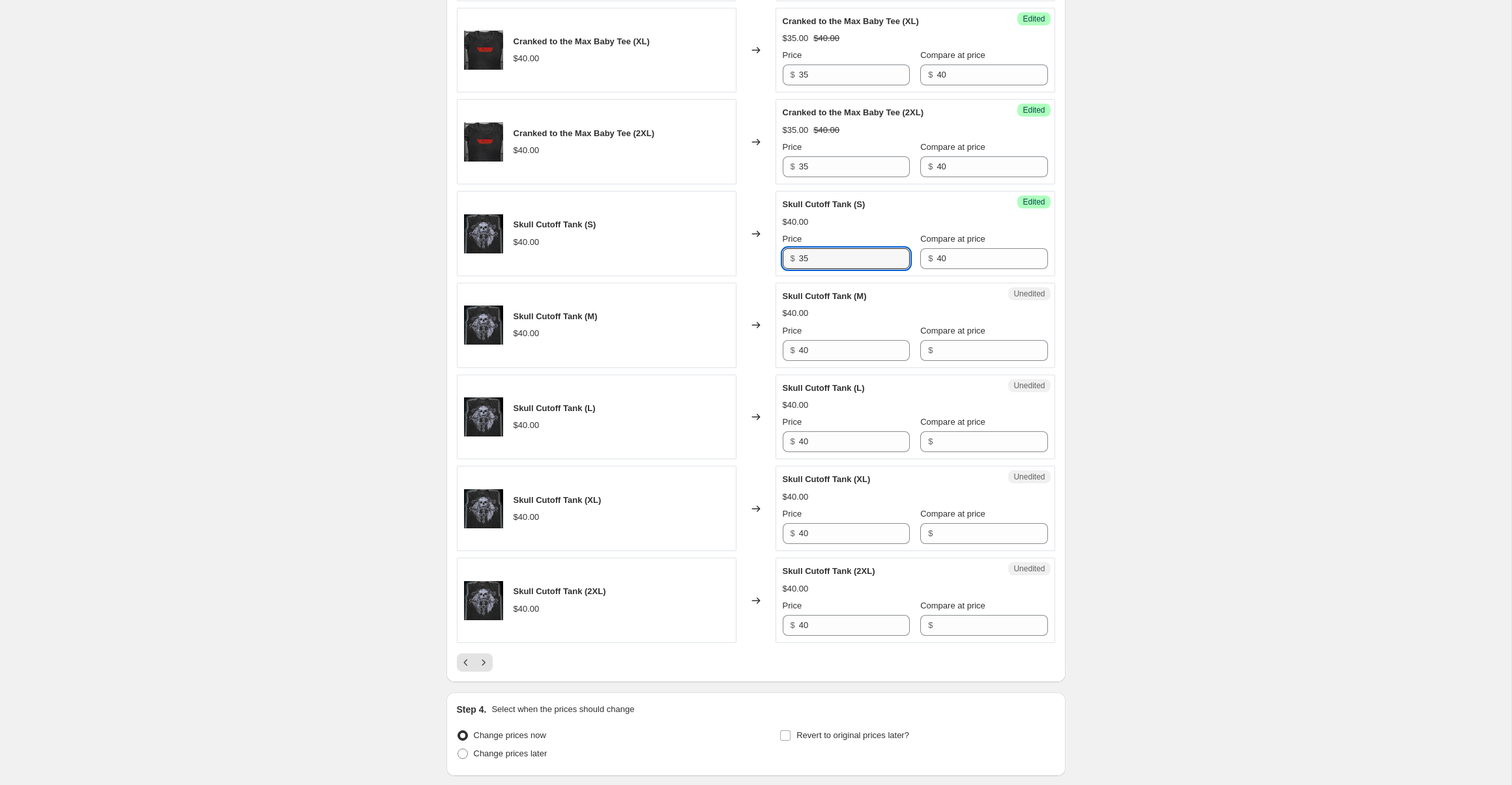
type input "35"
click at [971, 363] on div "Unedited Skull Cutoff Tank (M) $40.00 Price $ 40 Compare at price $" at bounding box center [915, 325] width 280 height 85
click at [963, 348] on input "Compare at price" at bounding box center [992, 351] width 111 height 21
type input "40"
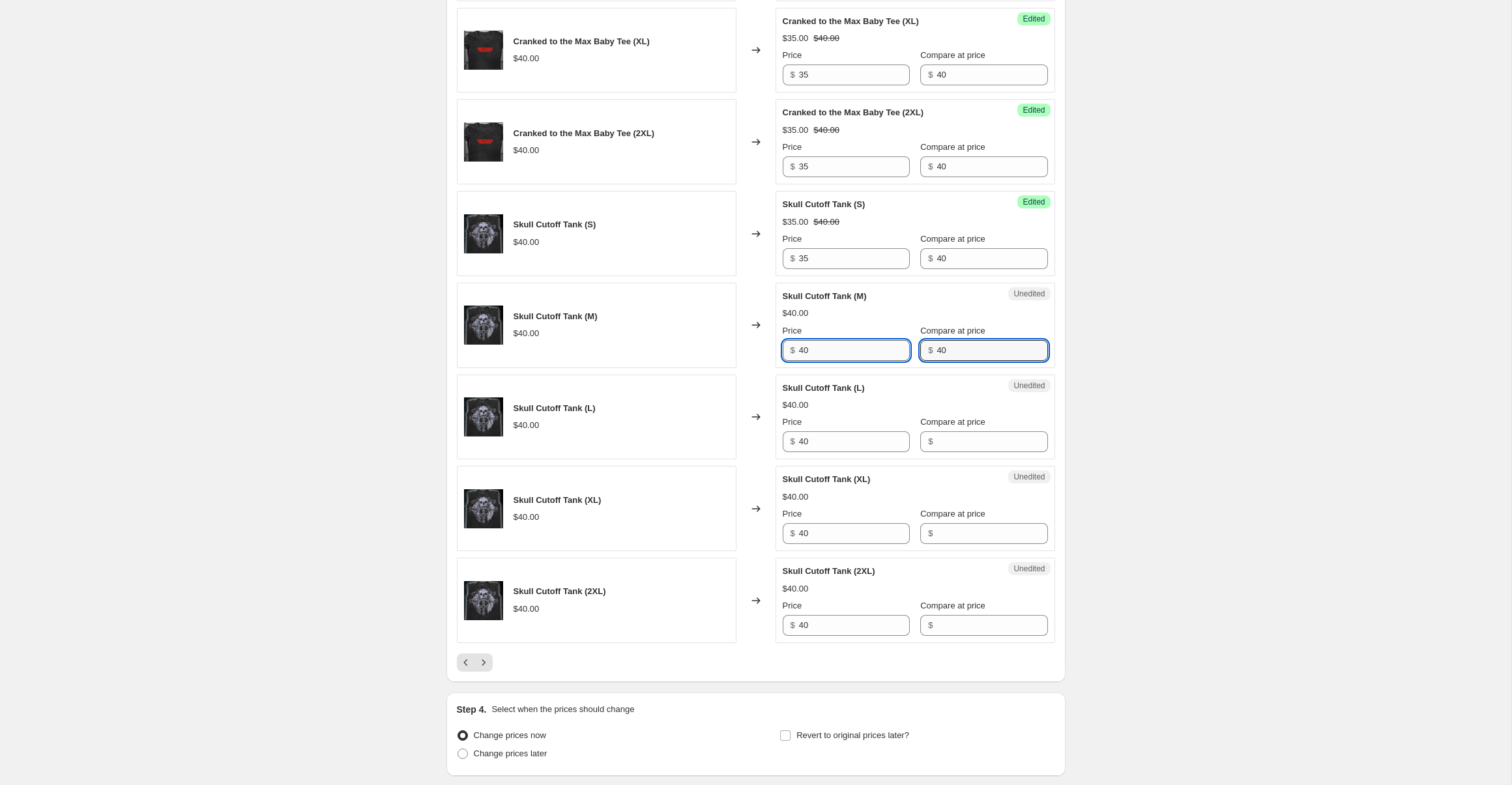
click at [847, 348] on input "40" at bounding box center [854, 351] width 111 height 21
type input "35"
click at [939, 442] on input "Compare at price" at bounding box center [992, 442] width 111 height 21
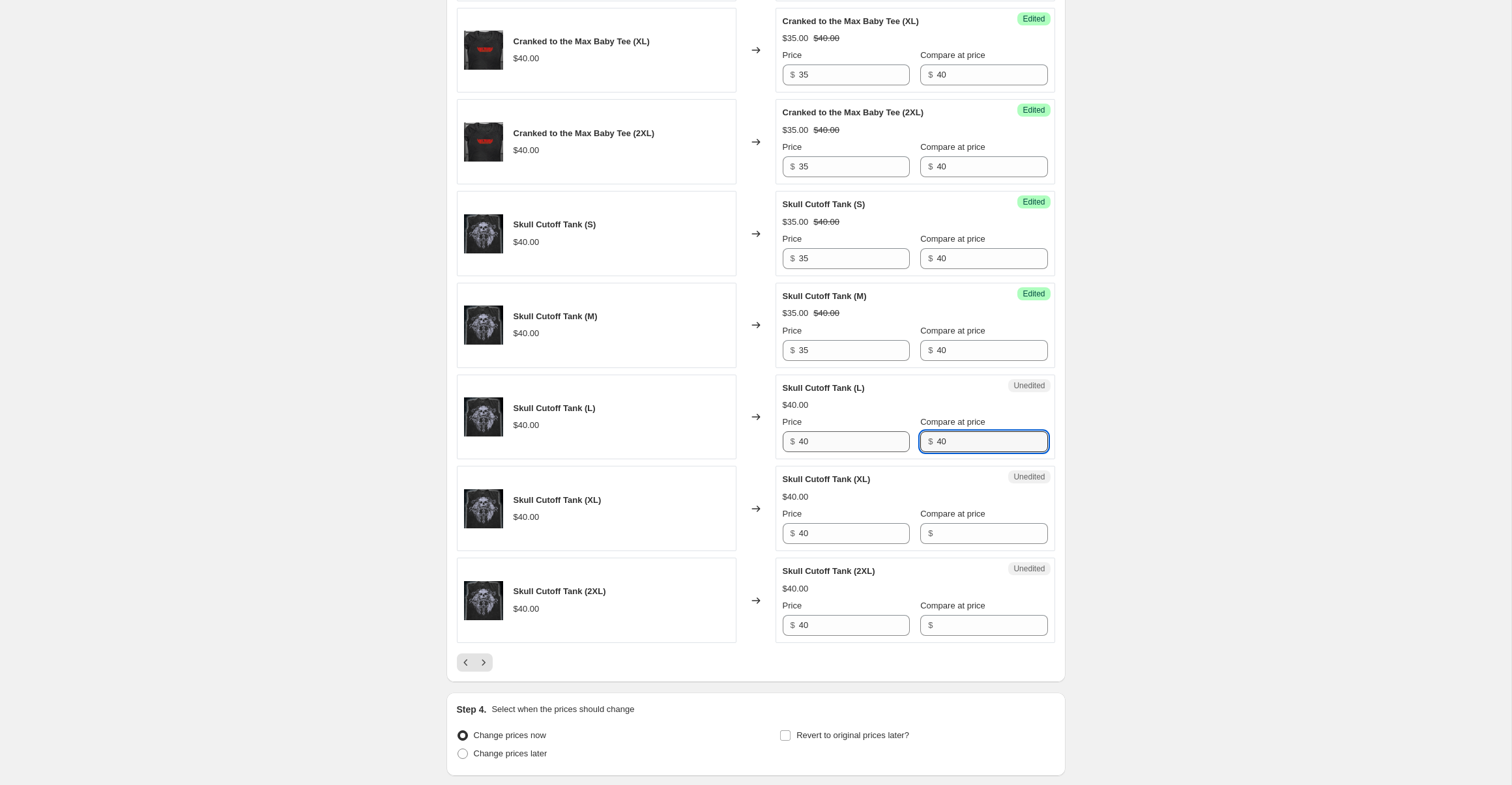
type input "40"
click at [831, 438] on input "40" at bounding box center [854, 442] width 111 height 21
type input "35"
click at [937, 536] on input "Compare at price" at bounding box center [992, 533] width 111 height 21
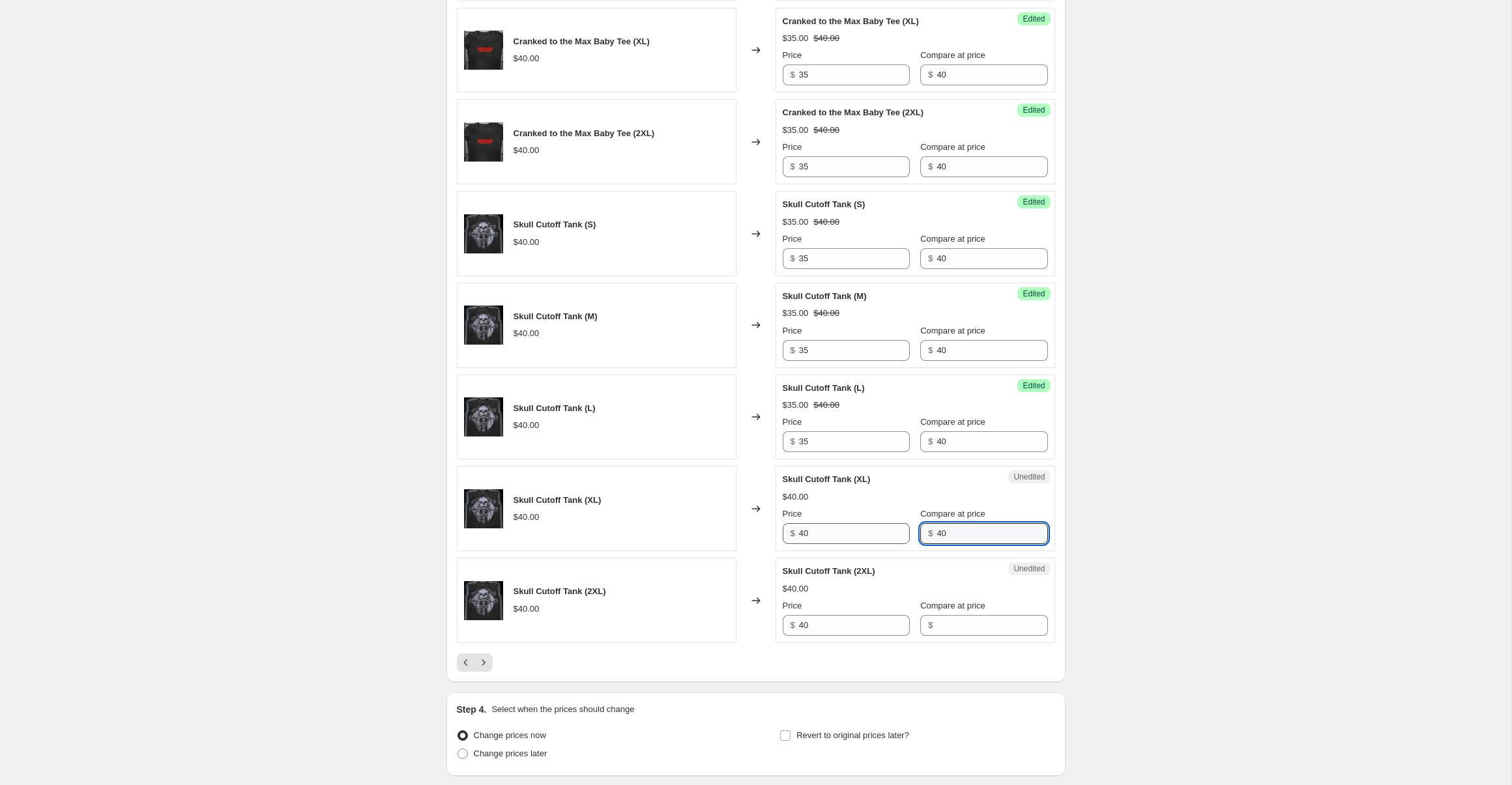
type input "40"
click at [845, 541] on input "40" at bounding box center [854, 533] width 111 height 21
type input "35"
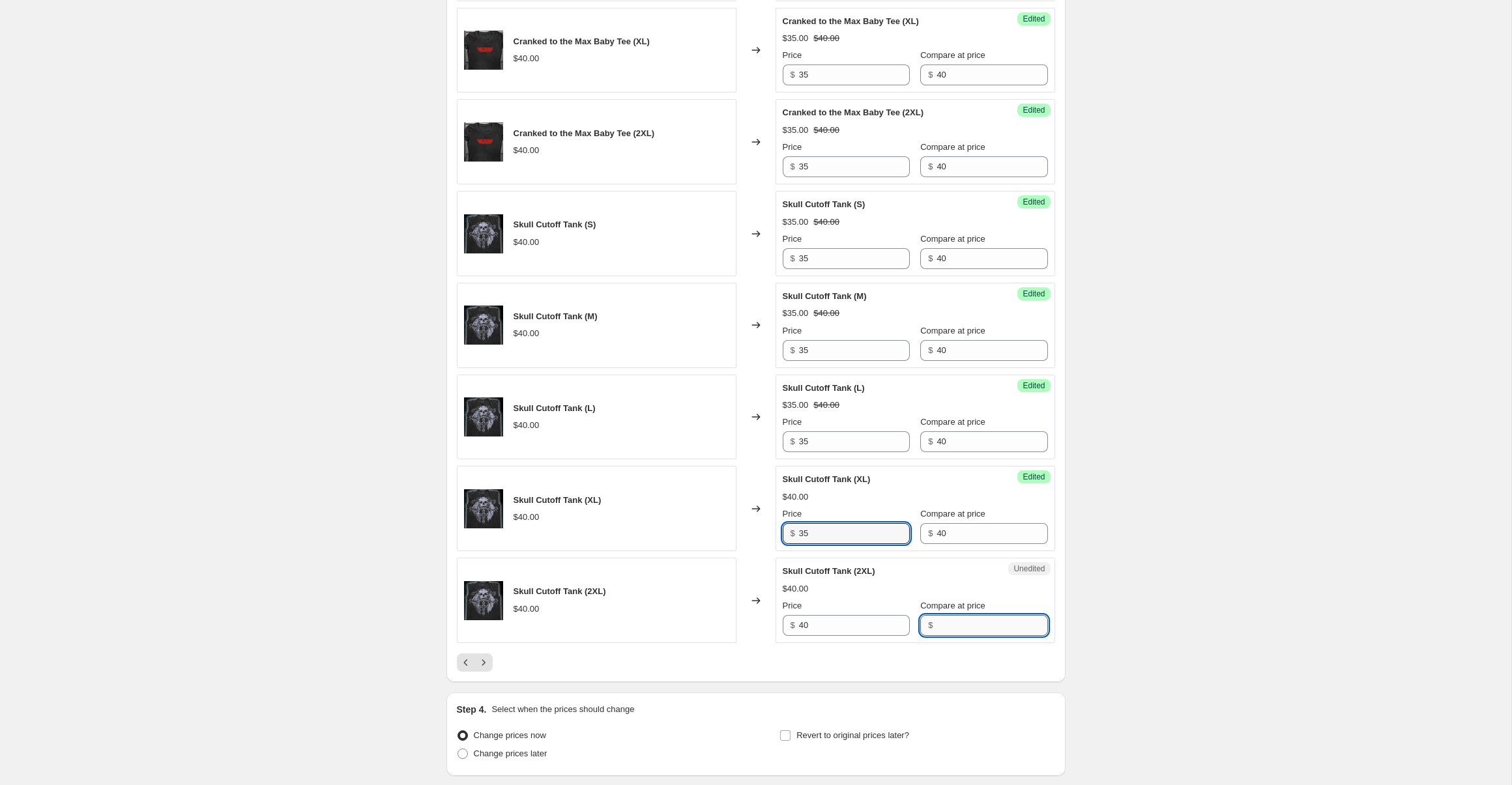
click at [969, 629] on input "Compare at price" at bounding box center [992, 625] width 111 height 21
type input "40"
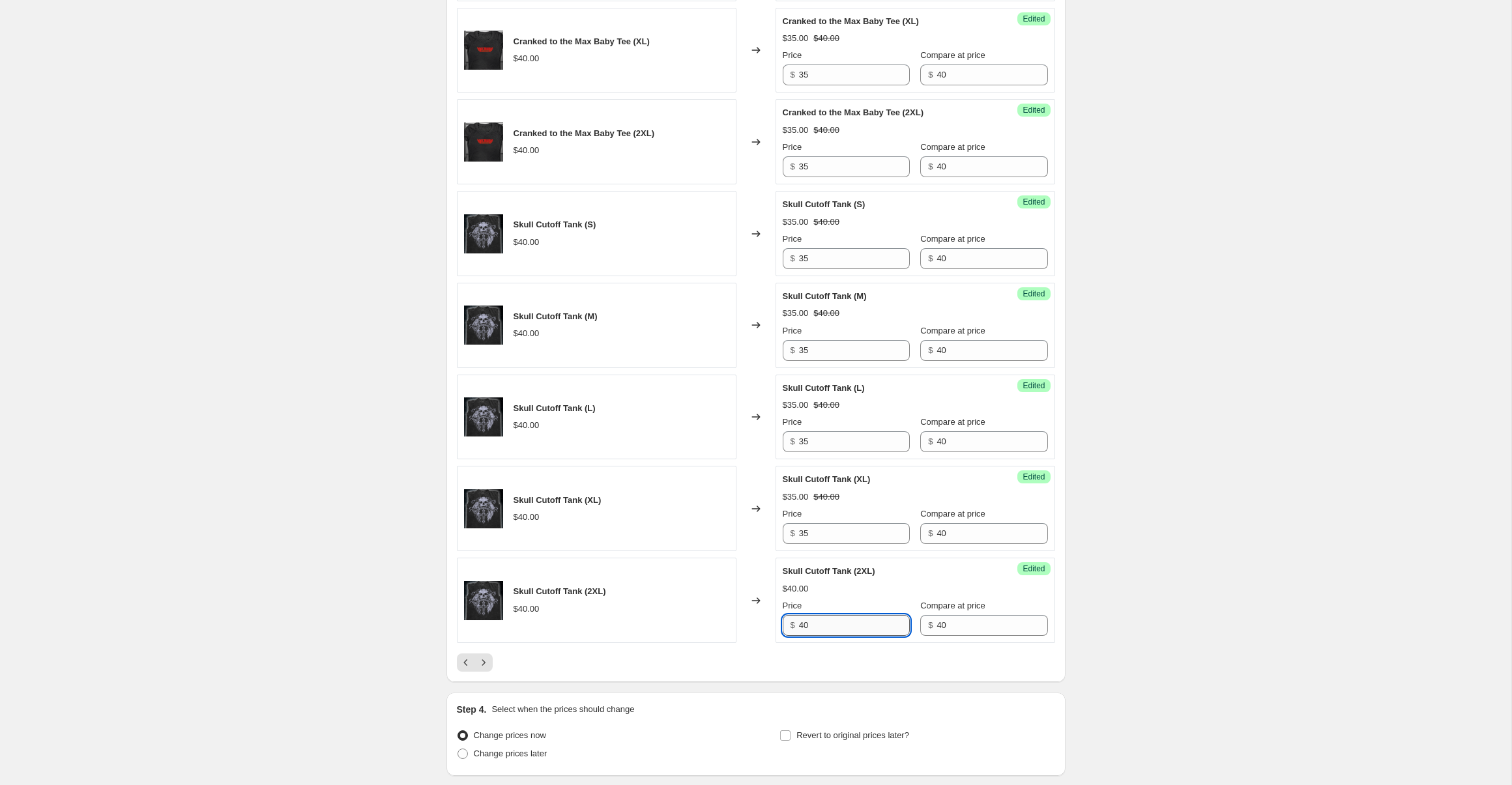
click at [819, 628] on input "40" at bounding box center [854, 625] width 111 height 21
type input "35"
click at [482, 663] on icon "Next" at bounding box center [483, 663] width 13 height 13
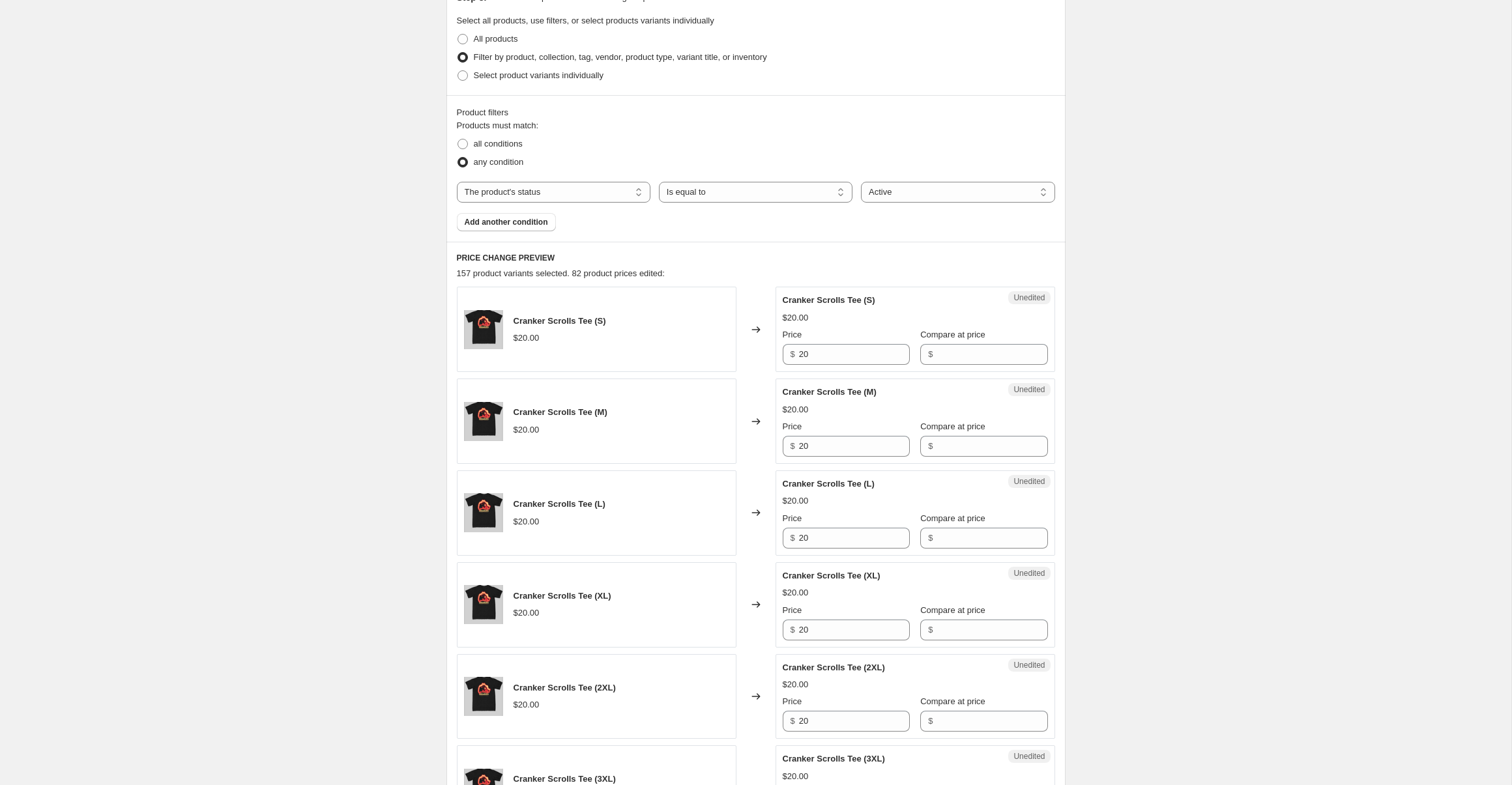
scroll to position [358, 0]
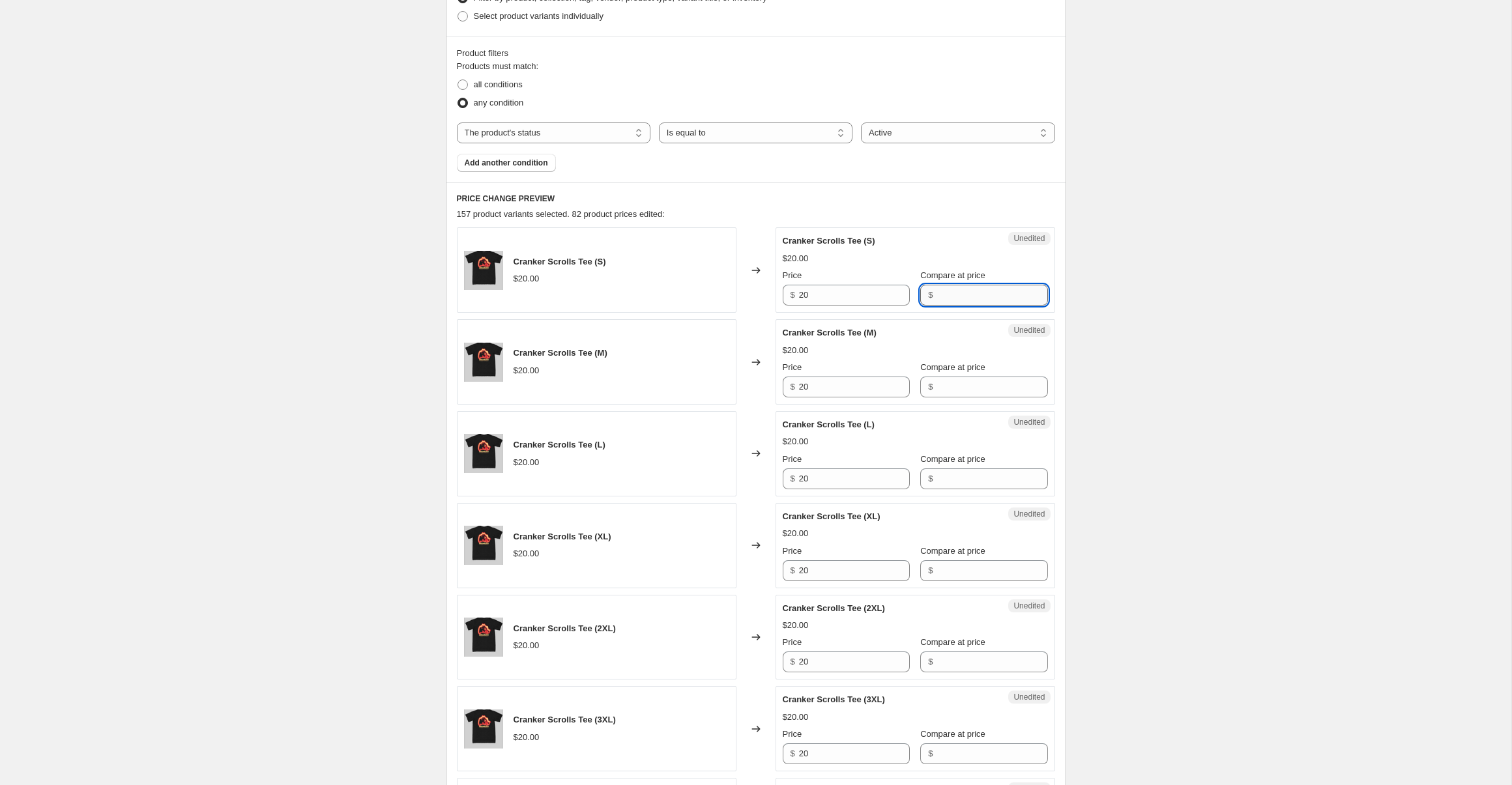
click at [954, 295] on input "Compare at price" at bounding box center [992, 295] width 111 height 21
type input "20"
click at [845, 295] on input "20" at bounding box center [854, 295] width 111 height 21
type input "15"
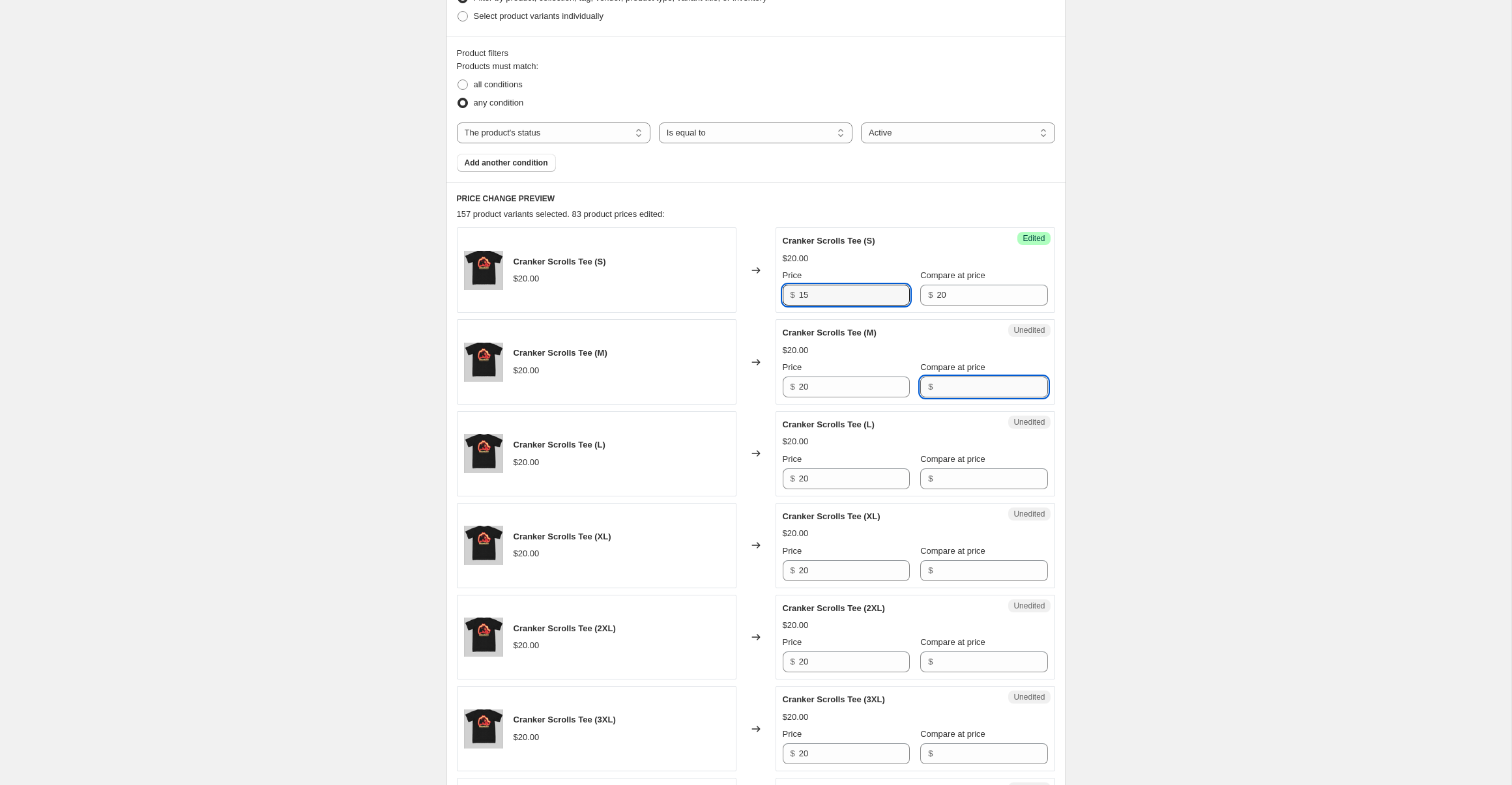
click at [957, 391] on input "Compare at price" at bounding box center [992, 387] width 111 height 21
type input "20"
click at [831, 391] on input "20" at bounding box center [854, 387] width 111 height 21
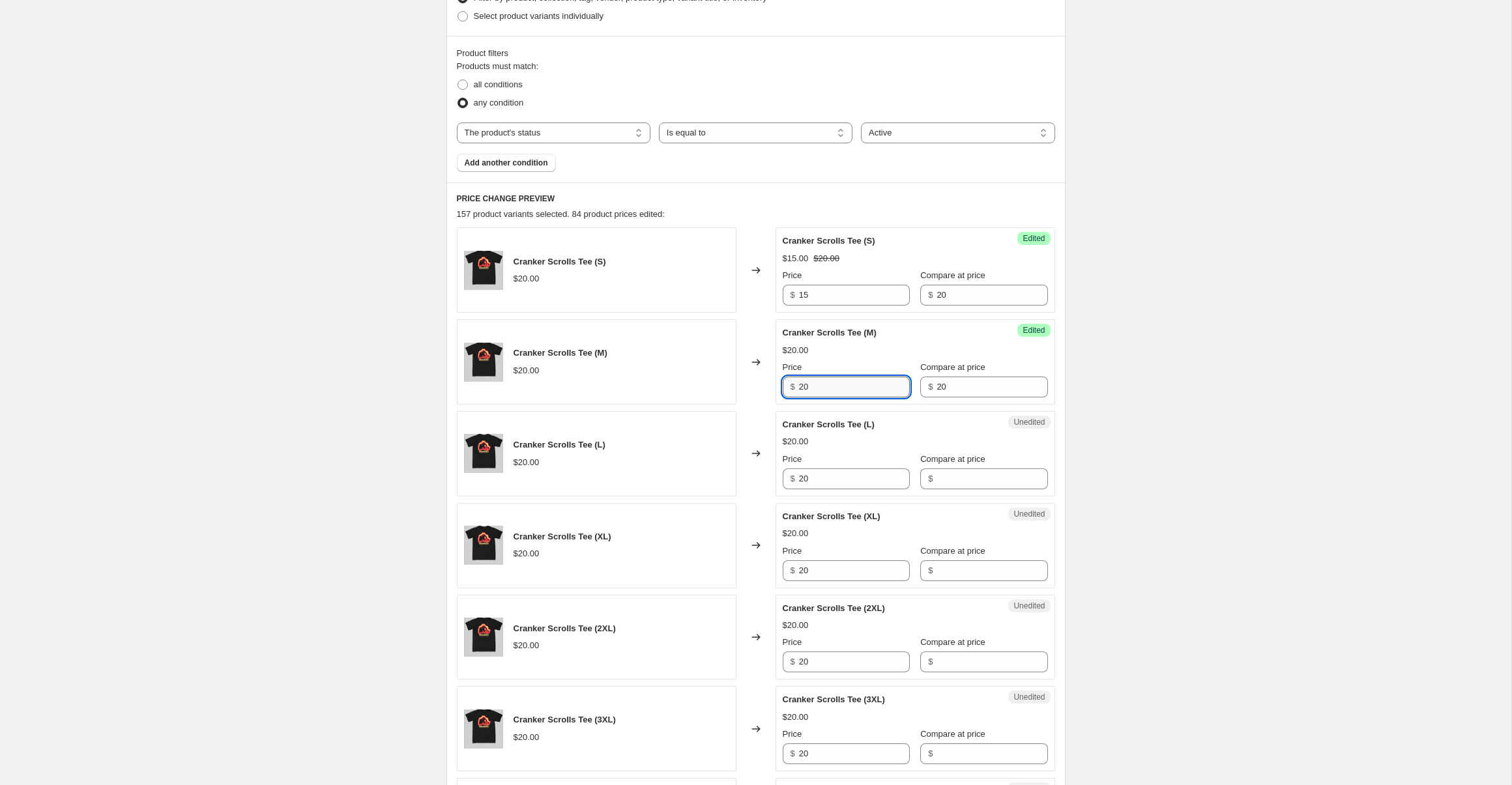
click at [831, 391] on input "20" at bounding box center [854, 387] width 111 height 21
type input "15"
click at [951, 473] on input "Compare at price" at bounding box center [992, 479] width 111 height 21
type input "20"
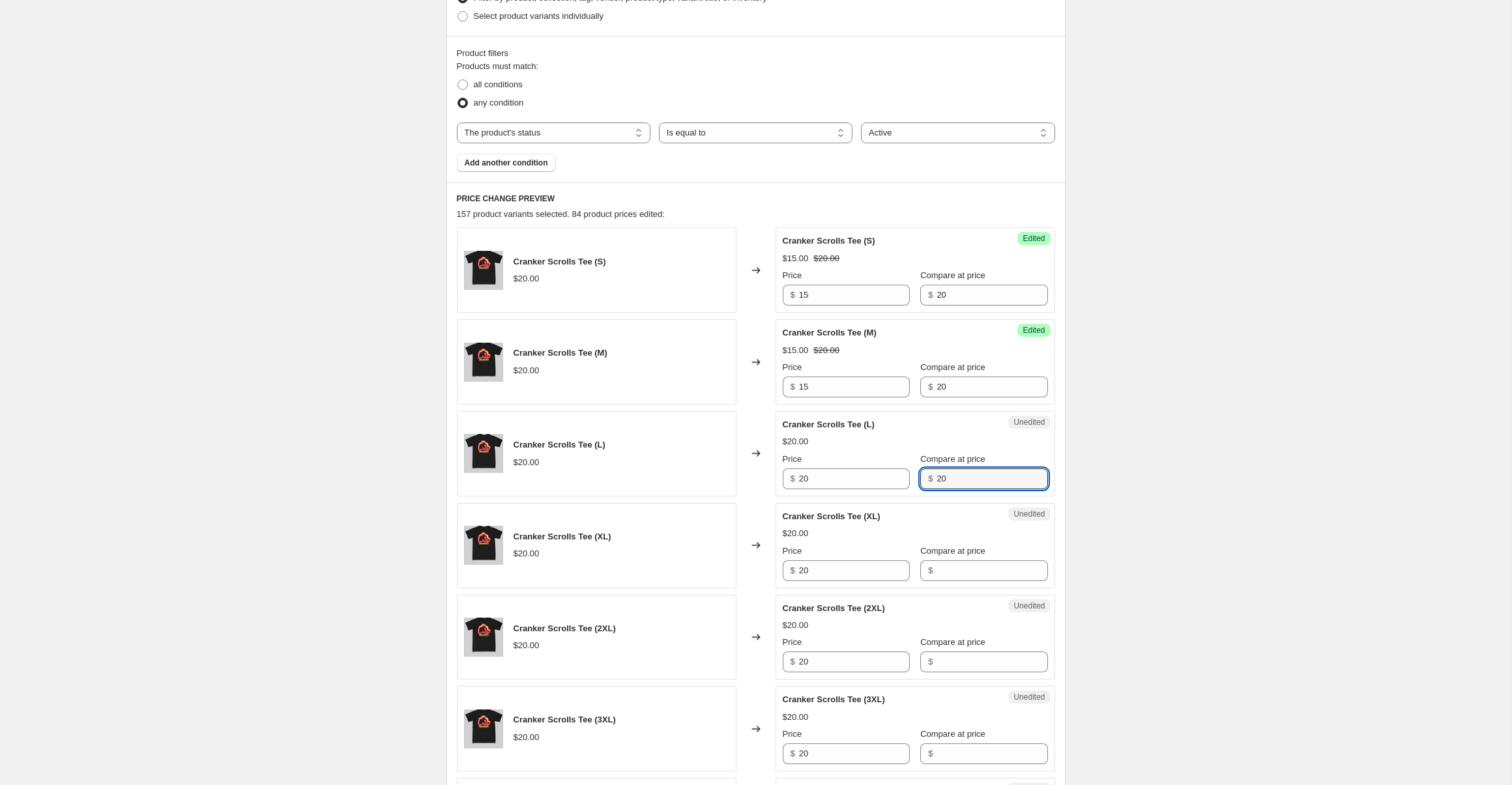
click at [847, 494] on div "Unedited Cranker Scrolls Tee (L) $20.00 Price $ 20 Compare at price $ 20" at bounding box center [915, 454] width 280 height 85
click at [845, 483] on input "20" at bounding box center [854, 479] width 111 height 21
type input "15"
click at [947, 558] on div "Compare at price $" at bounding box center [983, 563] width 127 height 37
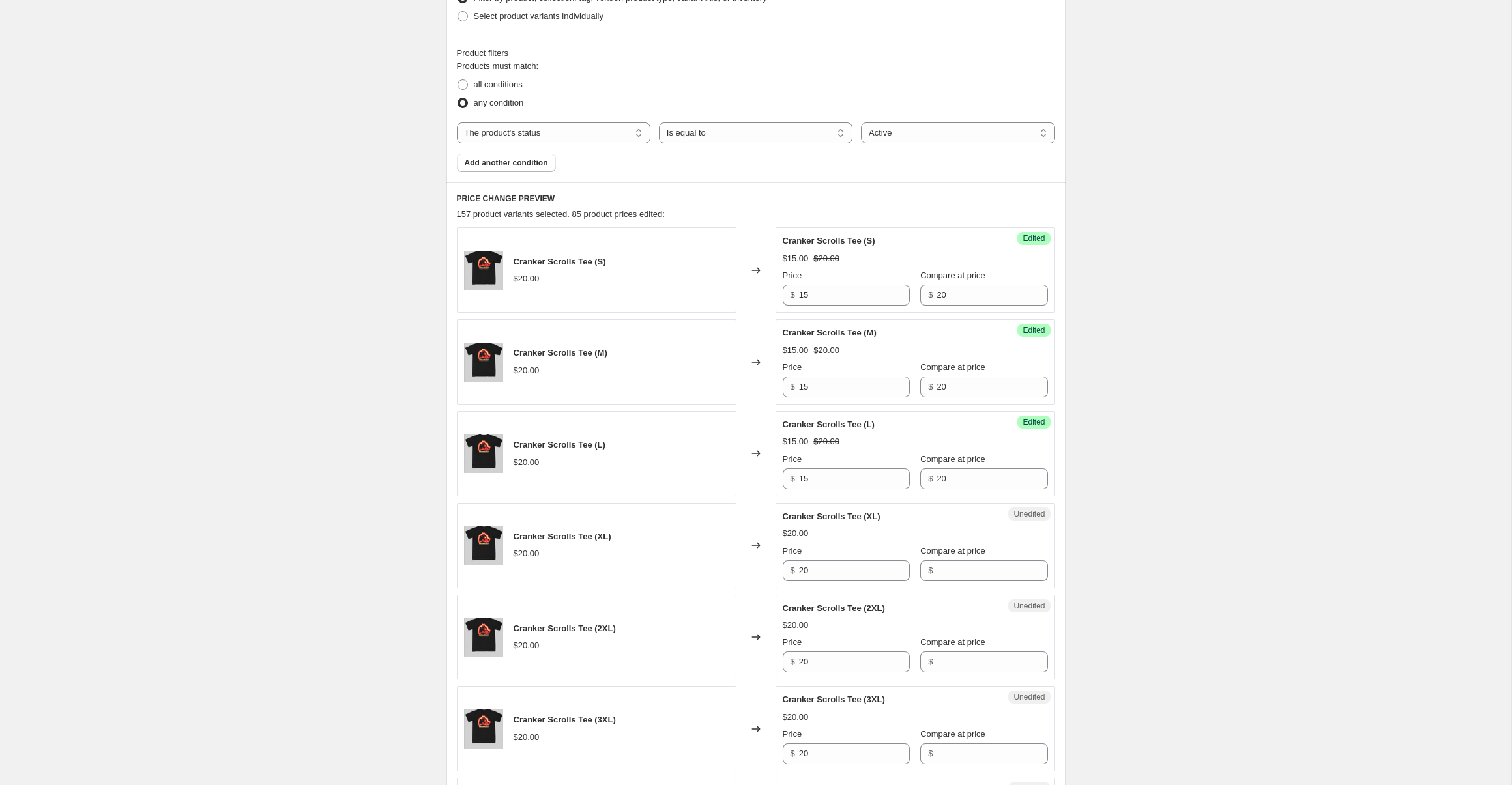
click at [947, 558] on div "Compare at price $" at bounding box center [983, 563] width 127 height 37
click at [953, 569] on input "Compare at price" at bounding box center [992, 571] width 111 height 21
type input "20"
click at [851, 573] on input "20" at bounding box center [854, 571] width 111 height 21
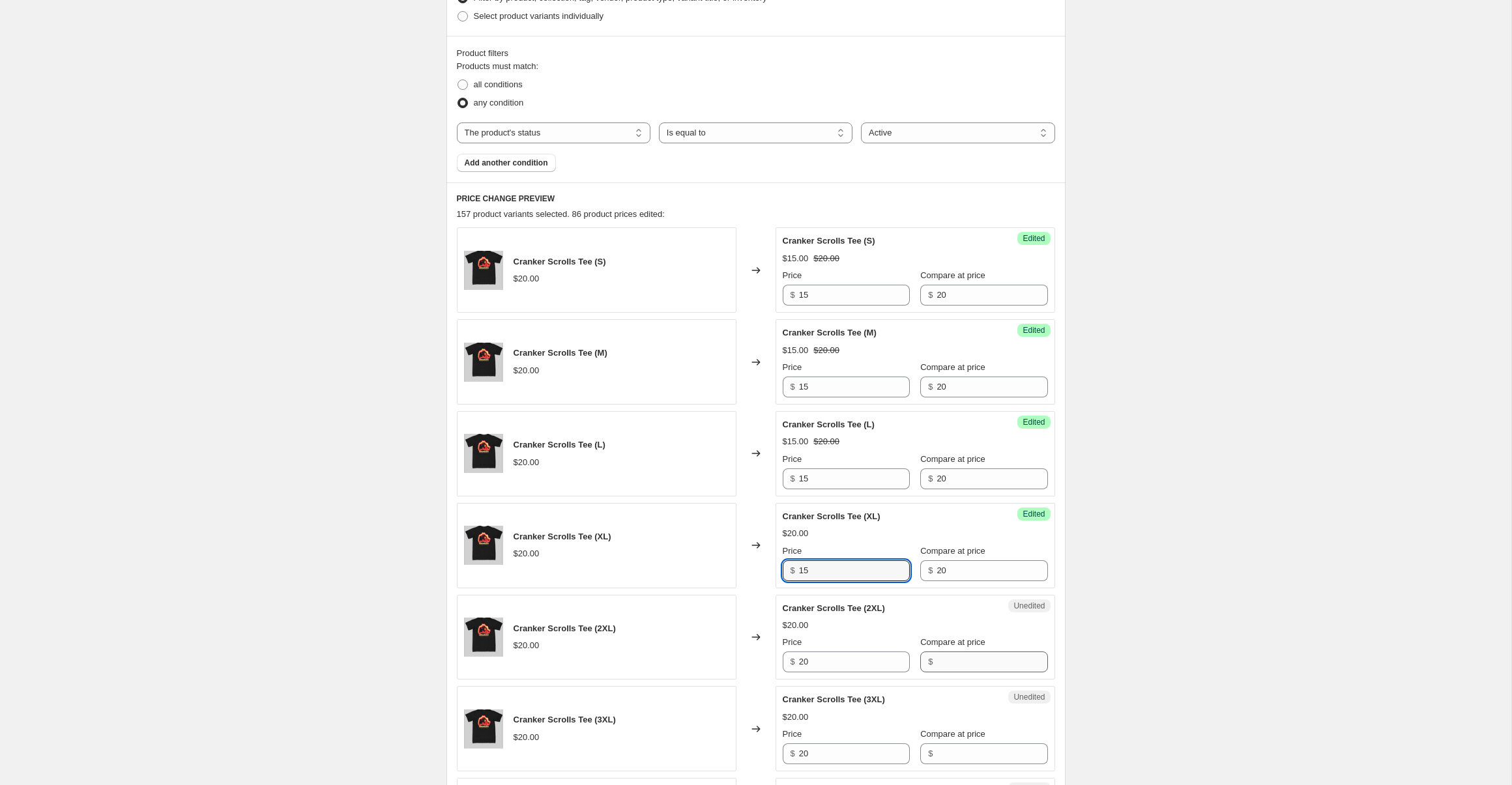
type input "15"
click at [966, 659] on input "Compare at price" at bounding box center [992, 662] width 111 height 21
type input "20"
click at [832, 656] on input "20" at bounding box center [854, 662] width 111 height 21
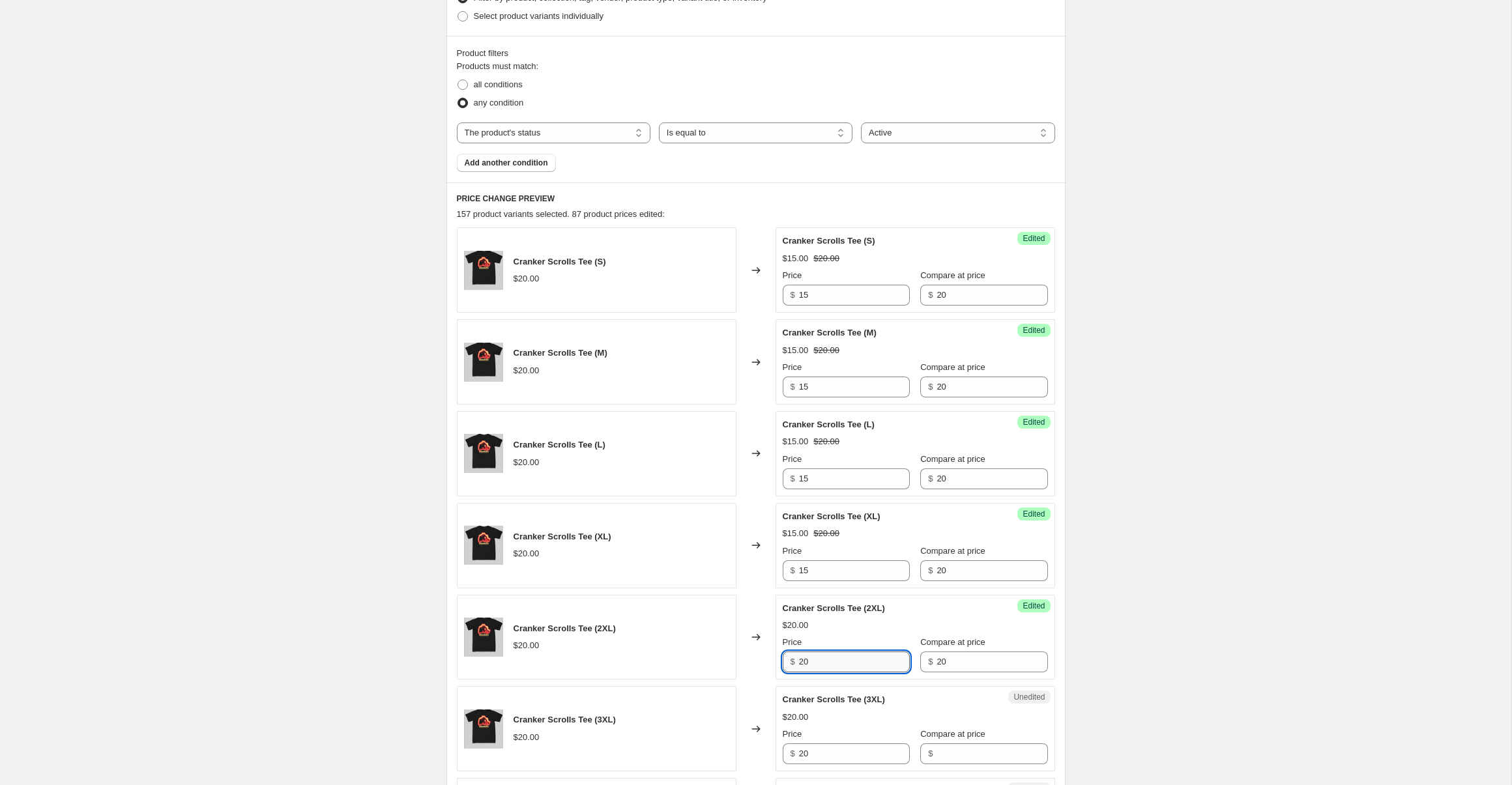
click at [832, 656] on input "20" at bounding box center [854, 662] width 111 height 21
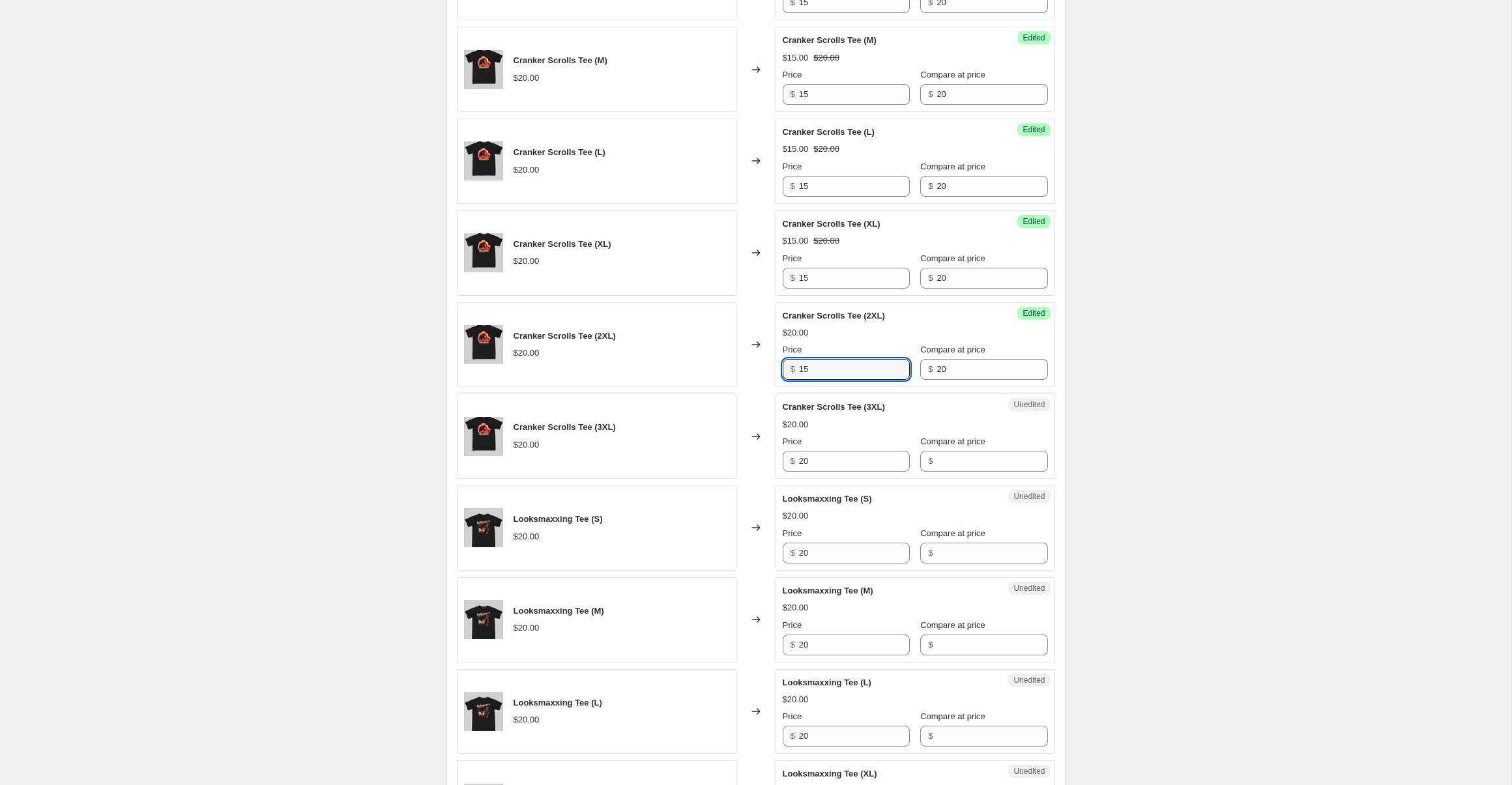
scroll to position [659, 0]
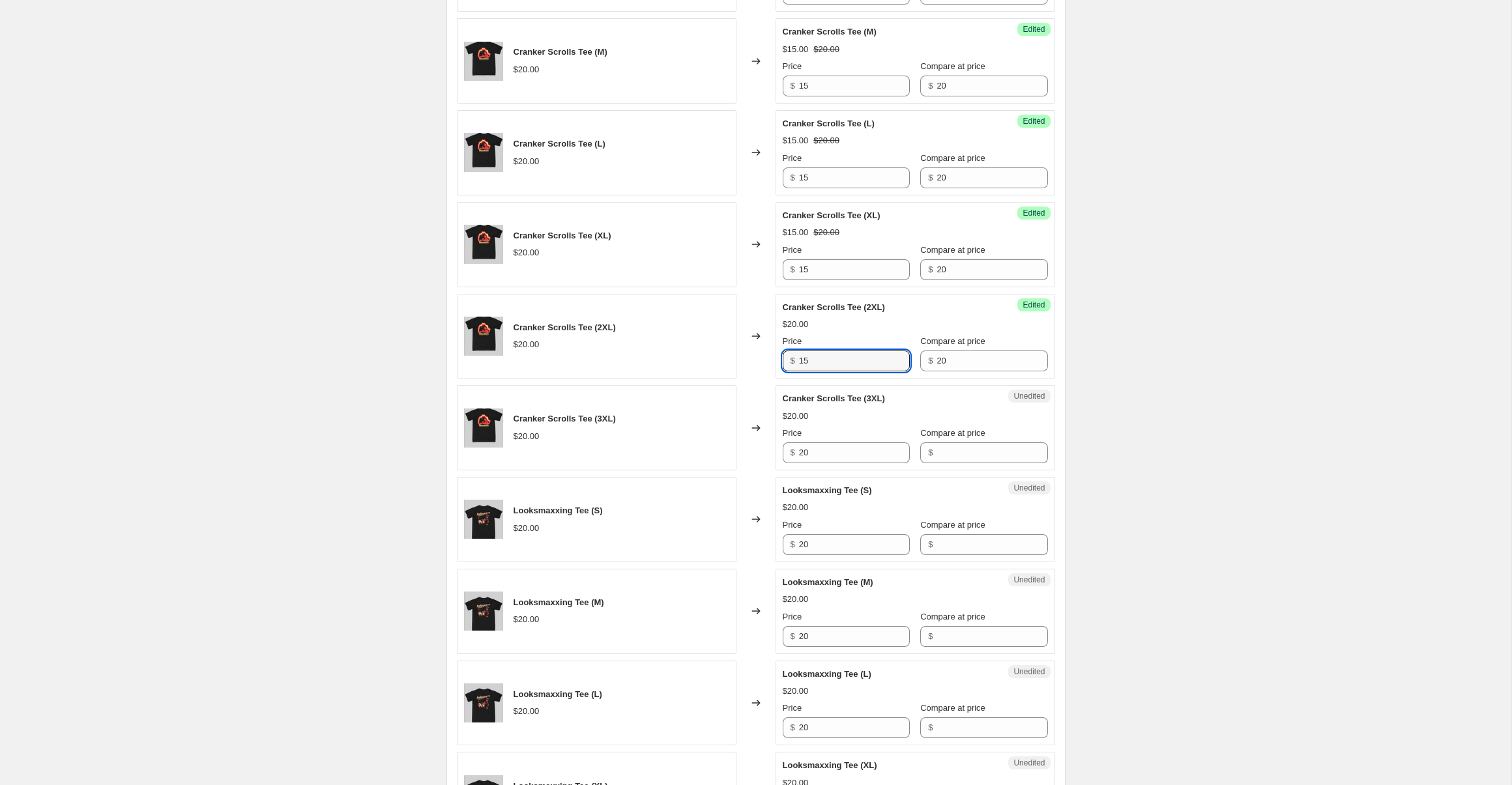
type input "15"
click at [969, 438] on label "Compare at price" at bounding box center [953, 434] width 65 height 13
click at [969, 442] on input "Compare at price" at bounding box center [992, 453] width 111 height 21
click at [969, 452] on input "Compare at price" at bounding box center [992, 453] width 111 height 21
type input "20"
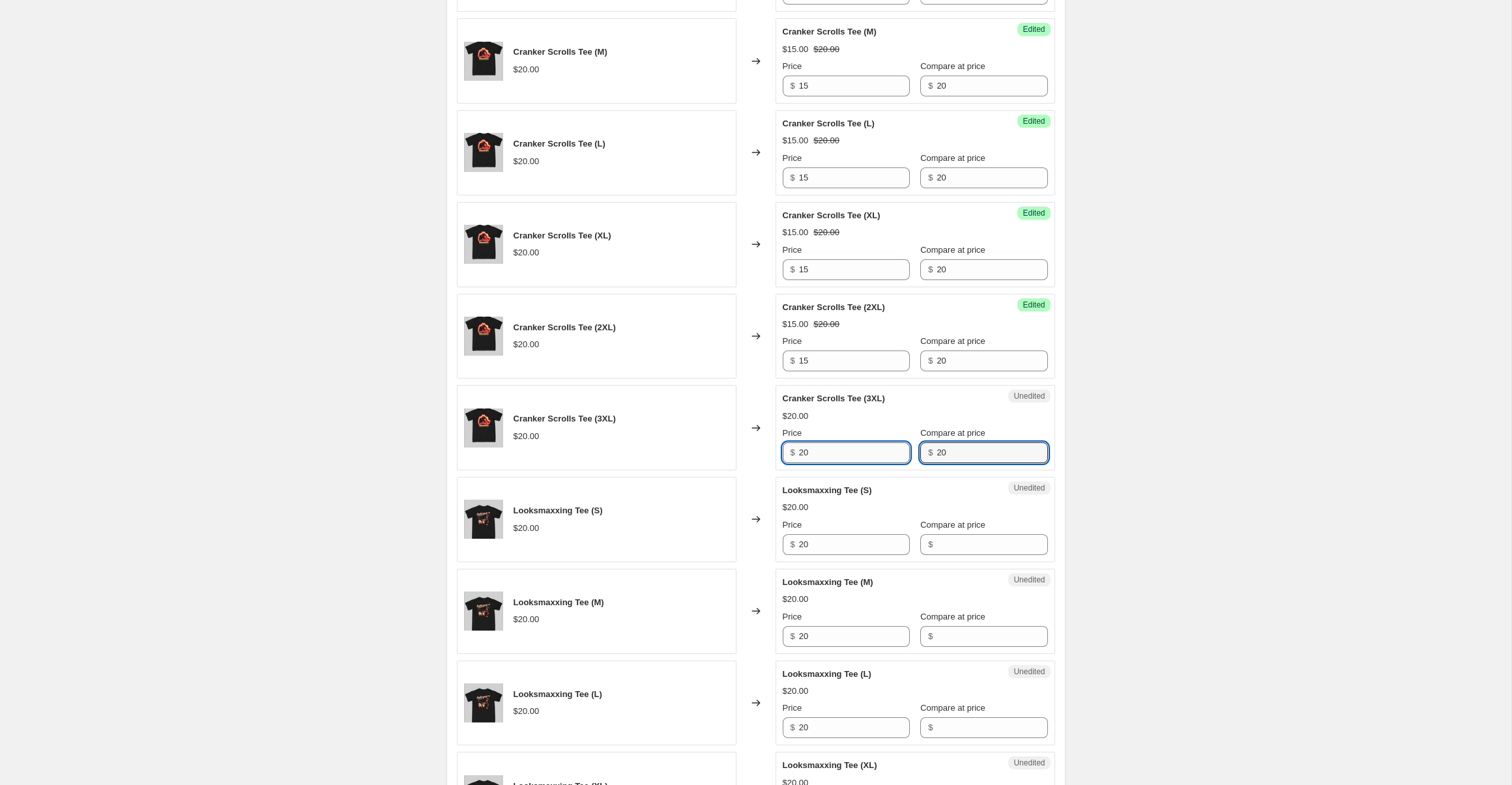
click at [863, 451] on input "20" at bounding box center [854, 453] width 111 height 21
type input "15"
click at [932, 529] on span "Compare at price" at bounding box center [953, 525] width 65 height 10
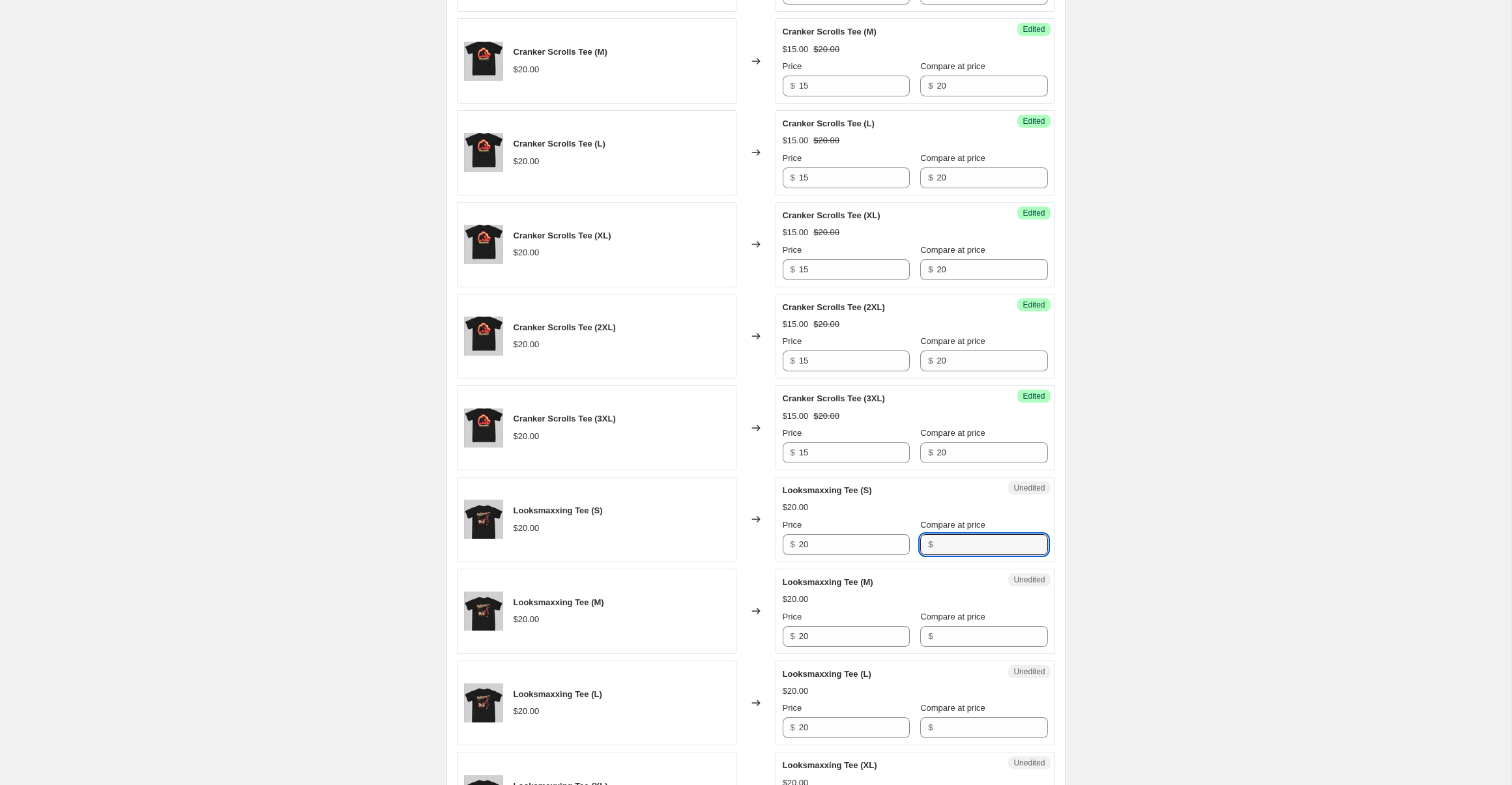
click at [937, 534] on input "Compare at price" at bounding box center [992, 545] width 111 height 21
type input "20"
click at [835, 548] on input "20" at bounding box center [854, 545] width 111 height 21
type input "15"
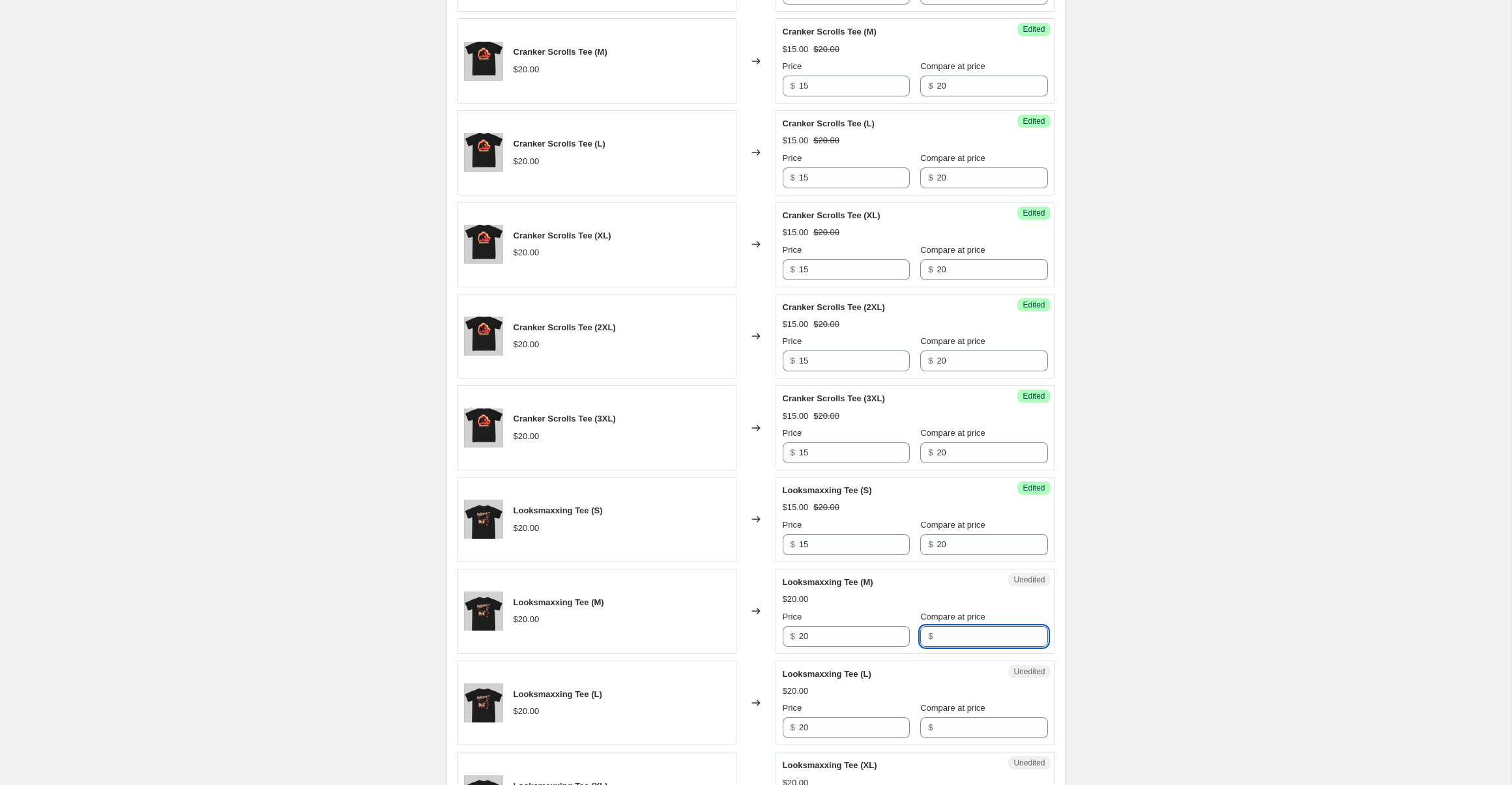
click at [966, 641] on input "Compare at price" at bounding box center [992, 636] width 111 height 21
type input "20"
click at [847, 636] on input "20" at bounding box center [854, 636] width 111 height 21
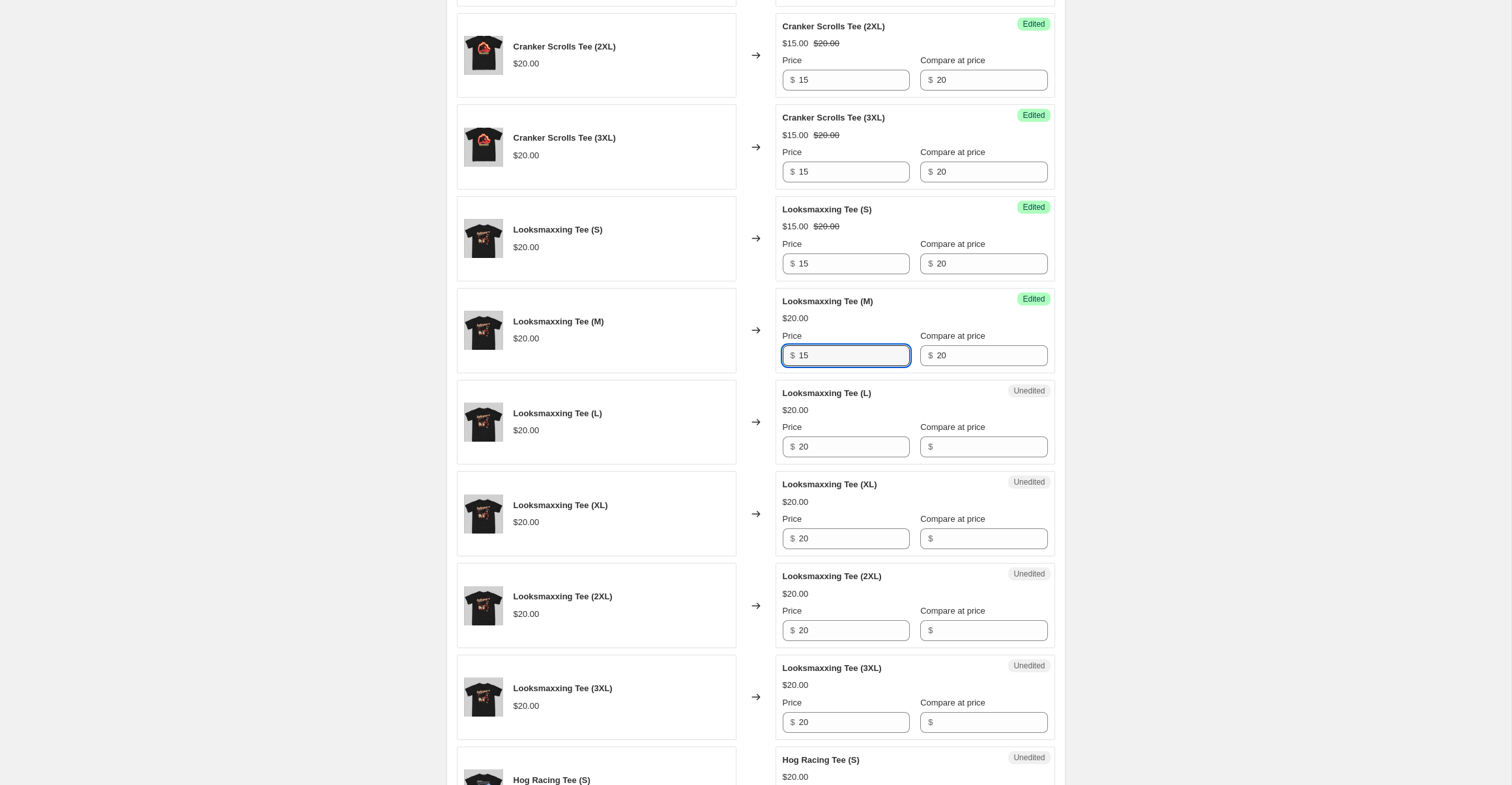
scroll to position [962, 0]
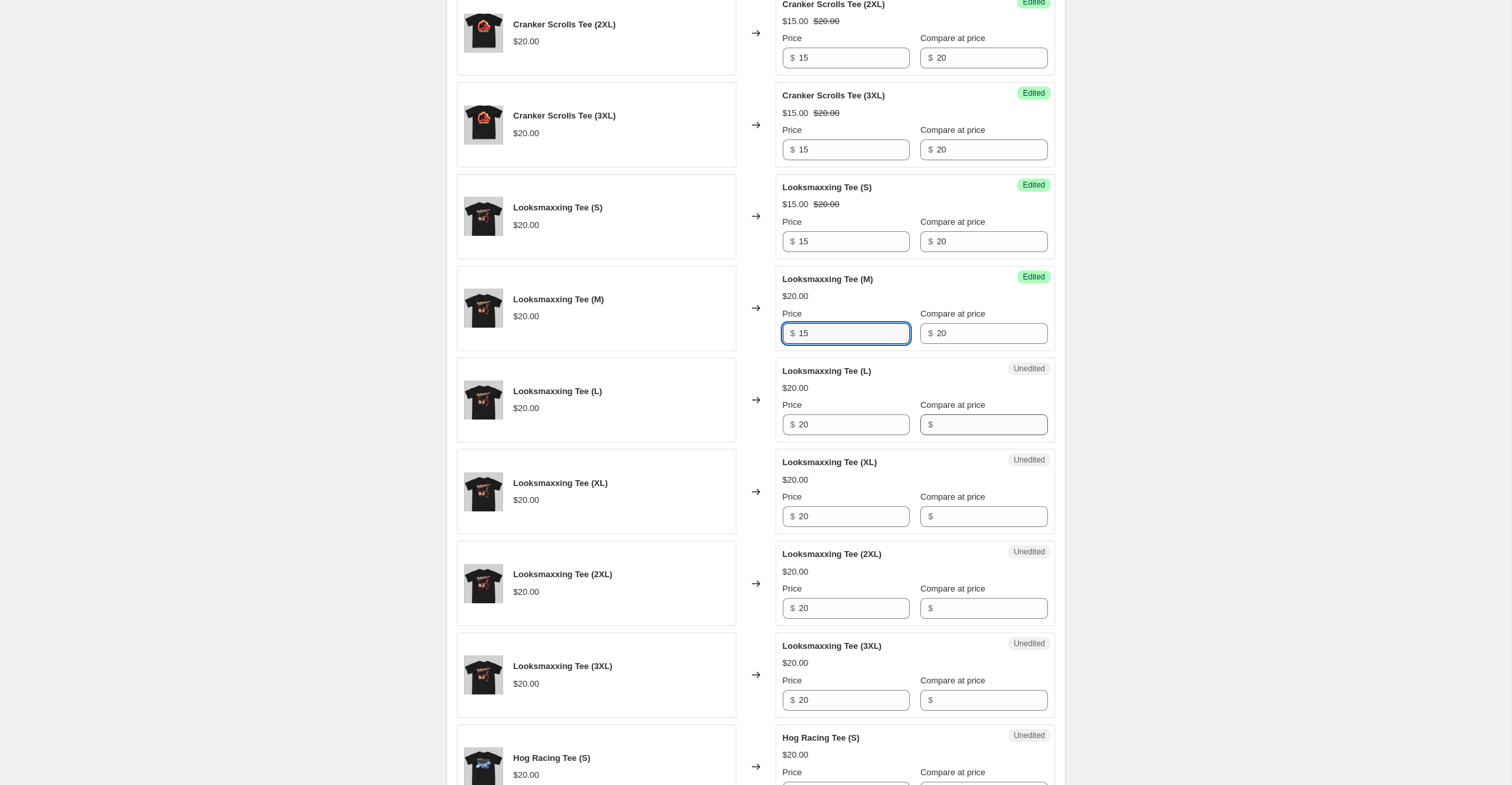
type input "15"
click at [946, 427] on input "Compare at price" at bounding box center [992, 425] width 111 height 21
type input "20"
click at [842, 430] on input "20" at bounding box center [854, 425] width 111 height 21
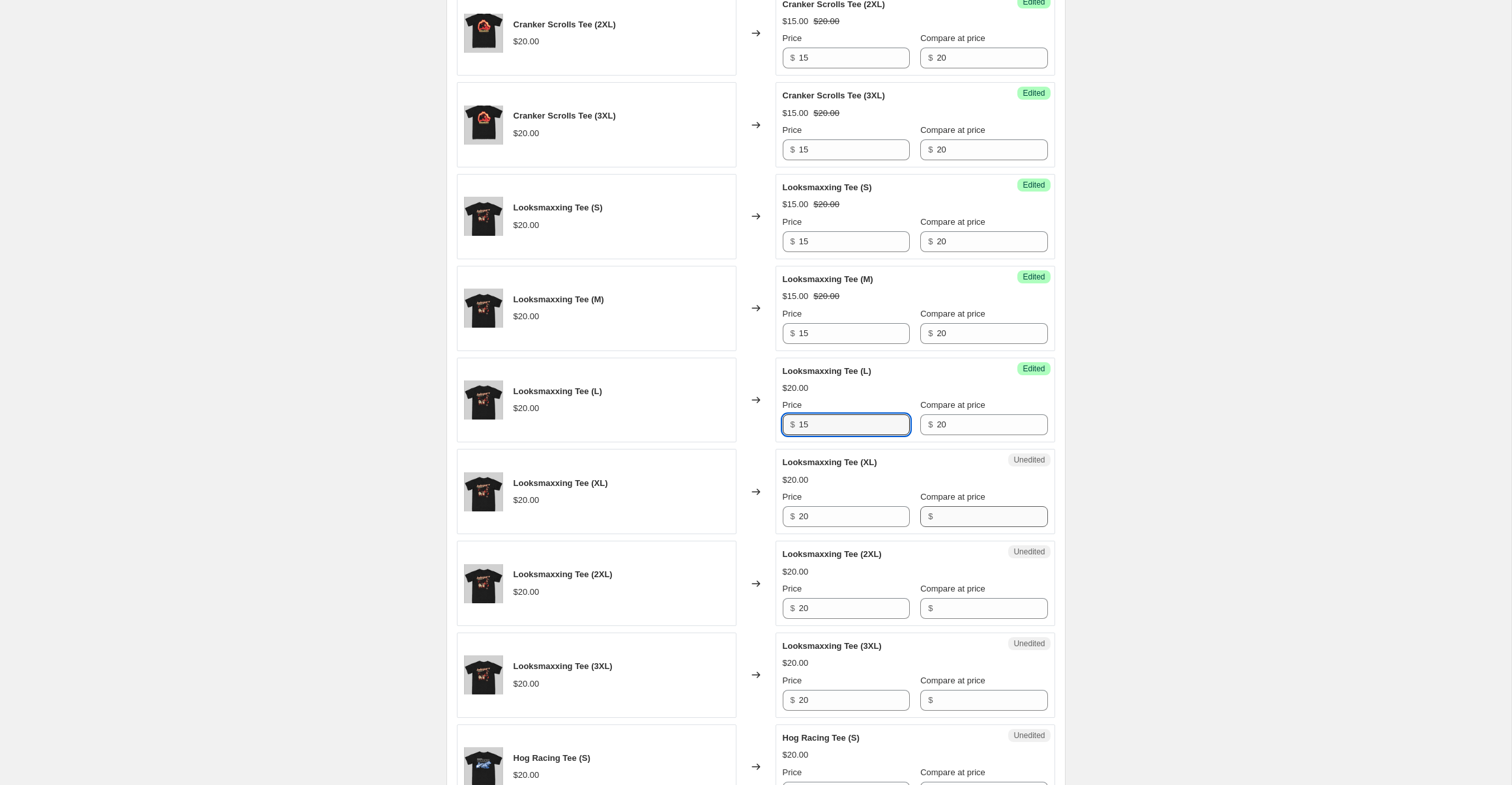
type input "15"
click at [956, 513] on input "Compare at price" at bounding box center [992, 517] width 111 height 21
type input "20"
click at [837, 517] on input "20" at bounding box center [854, 517] width 111 height 21
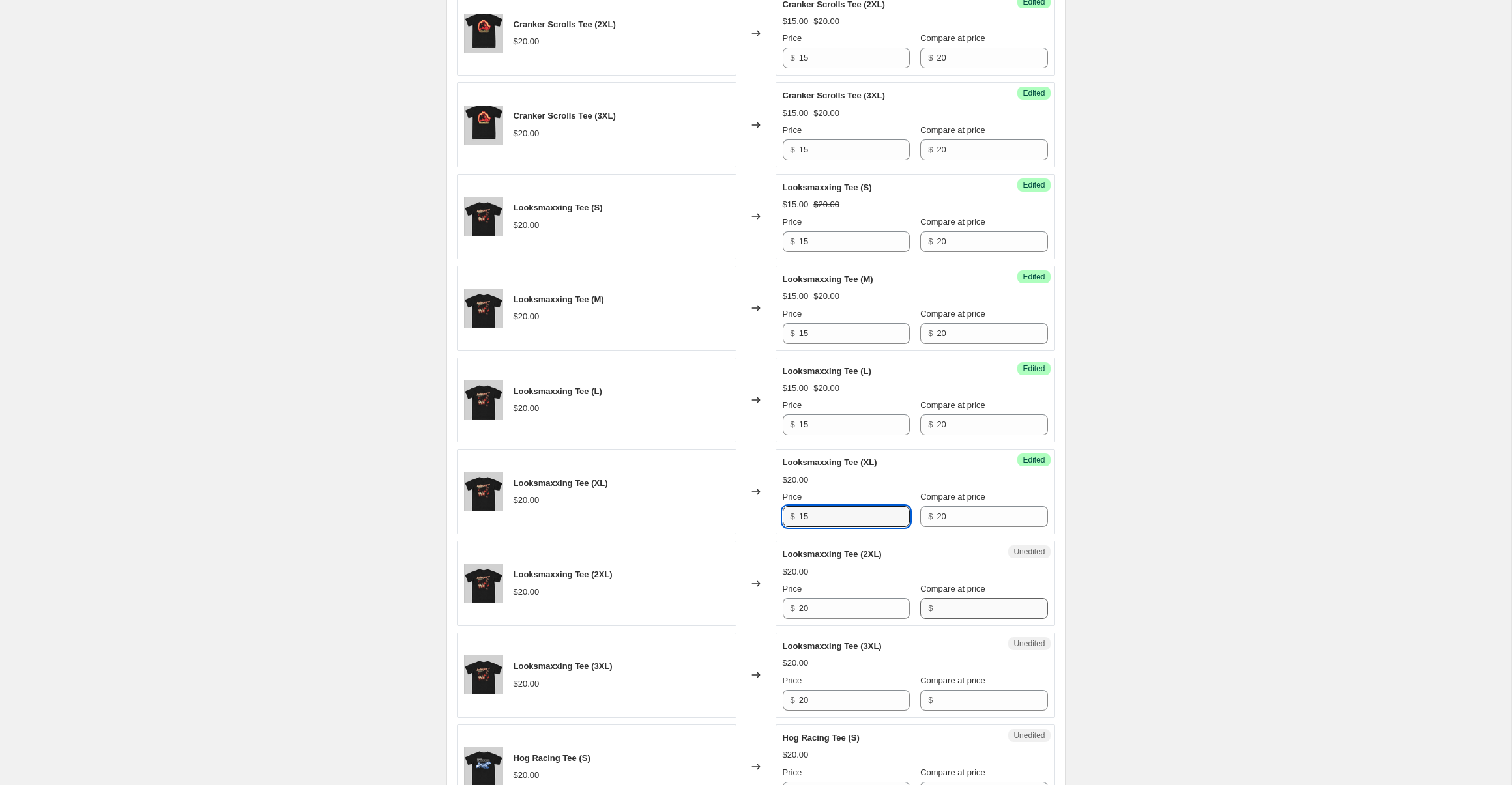
type input "15"
click at [937, 601] on input "Compare at price" at bounding box center [992, 609] width 111 height 21
type input "20"
click at [845, 609] on input "20" at bounding box center [854, 609] width 111 height 21
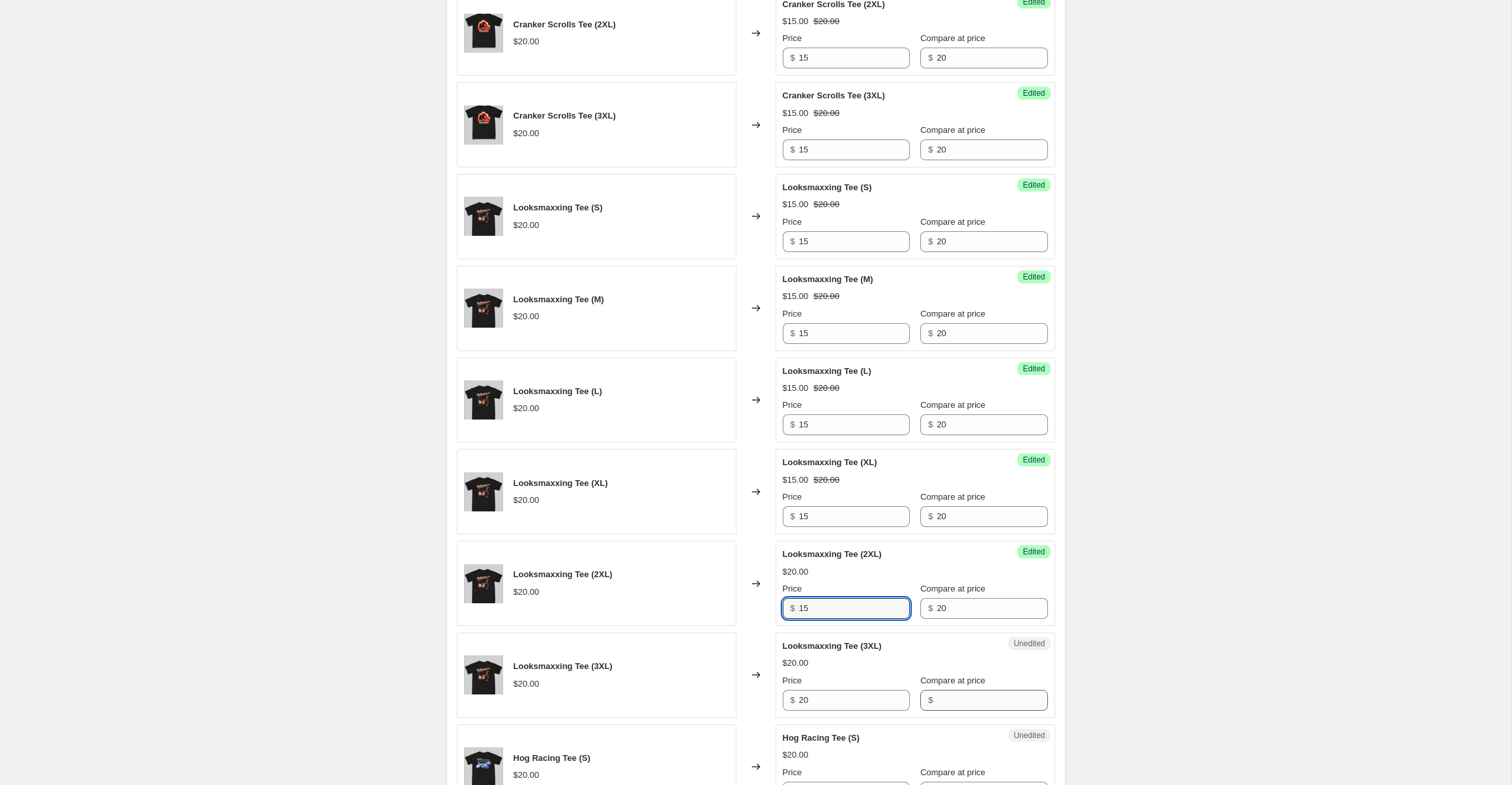
type input "15"
click at [946, 690] on input "Compare at price" at bounding box center [992, 700] width 111 height 21
type input "20"
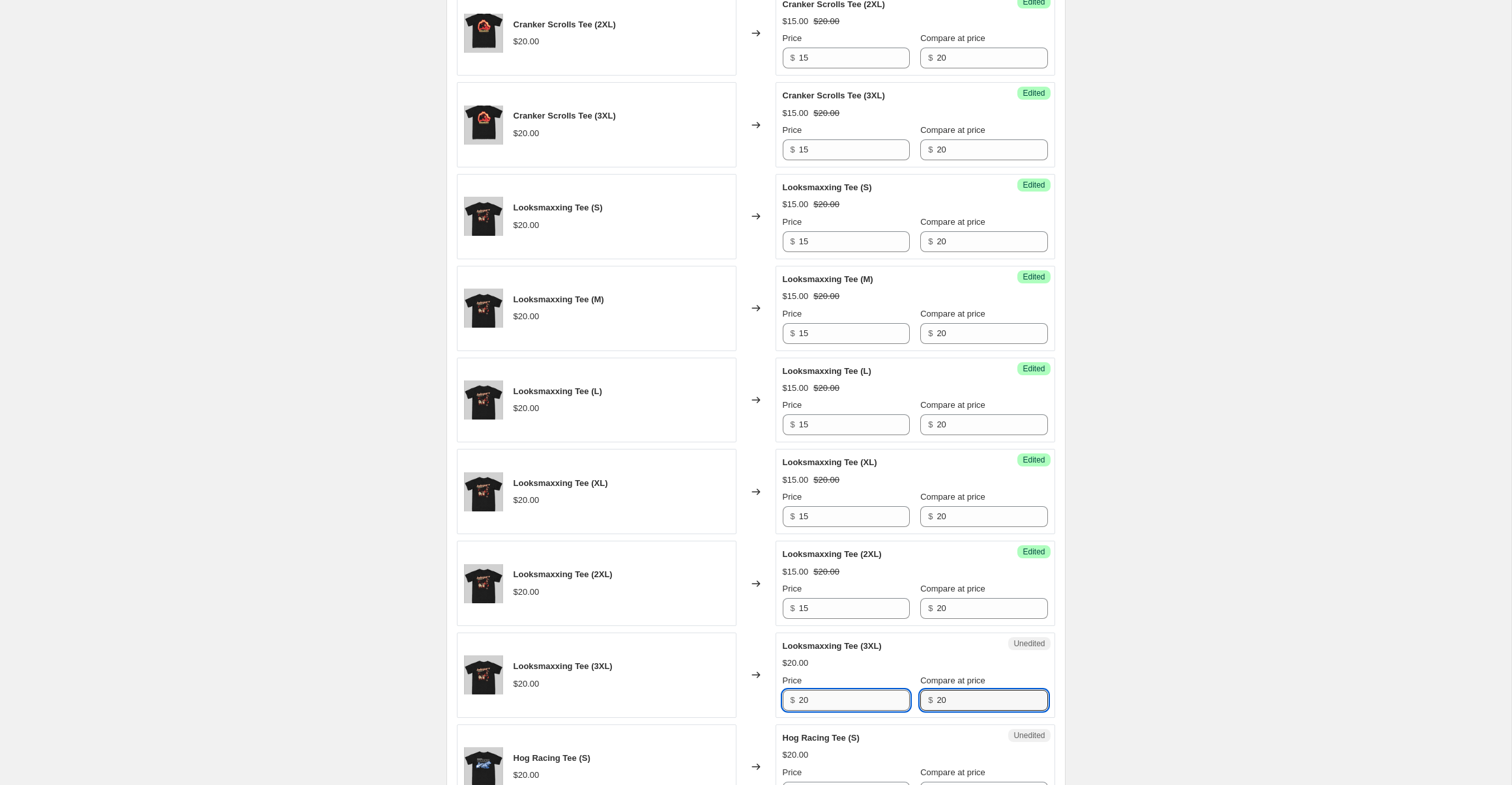
click at [827, 697] on input "20" at bounding box center [854, 700] width 111 height 21
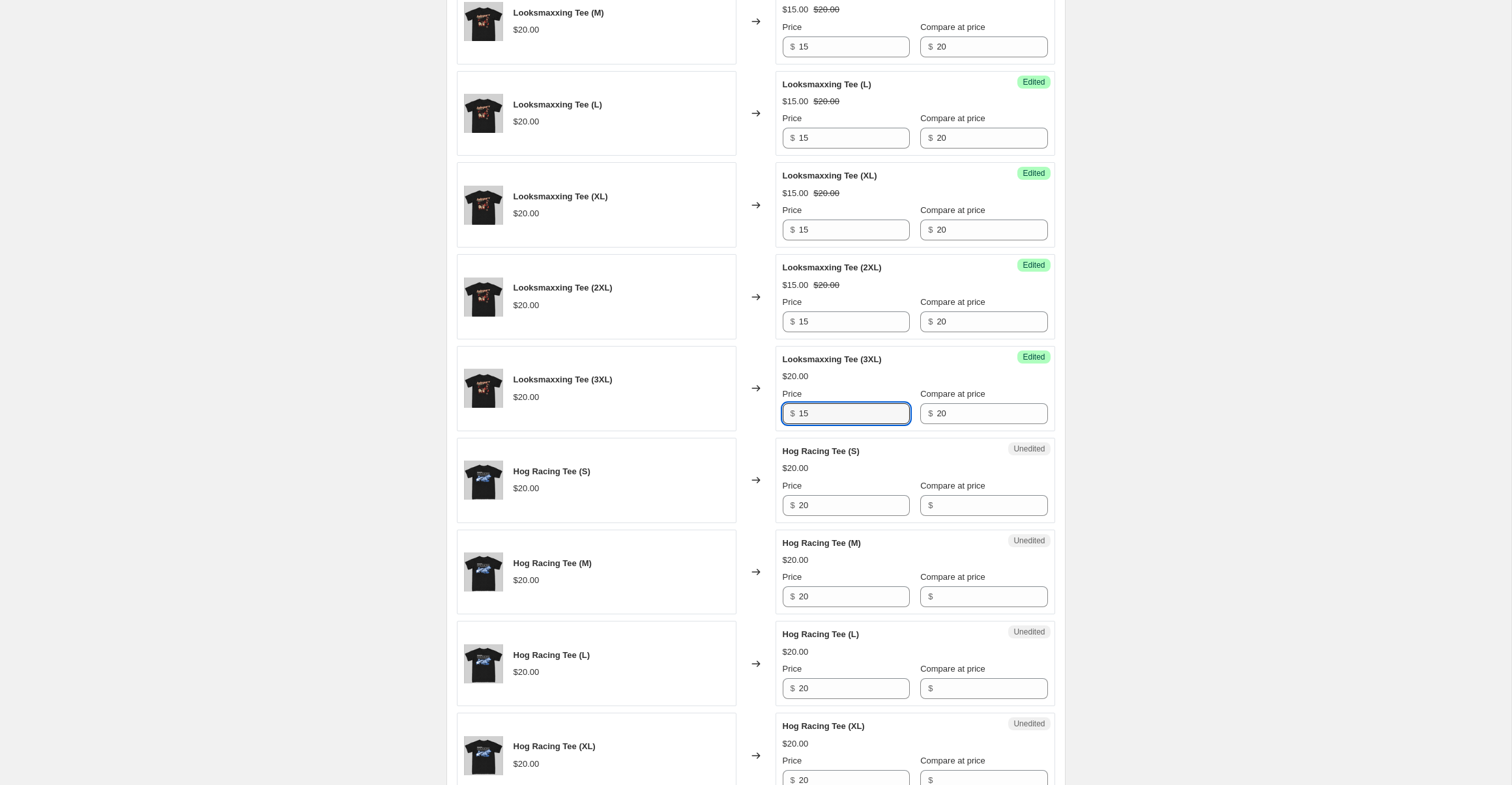
scroll to position [1334, 0]
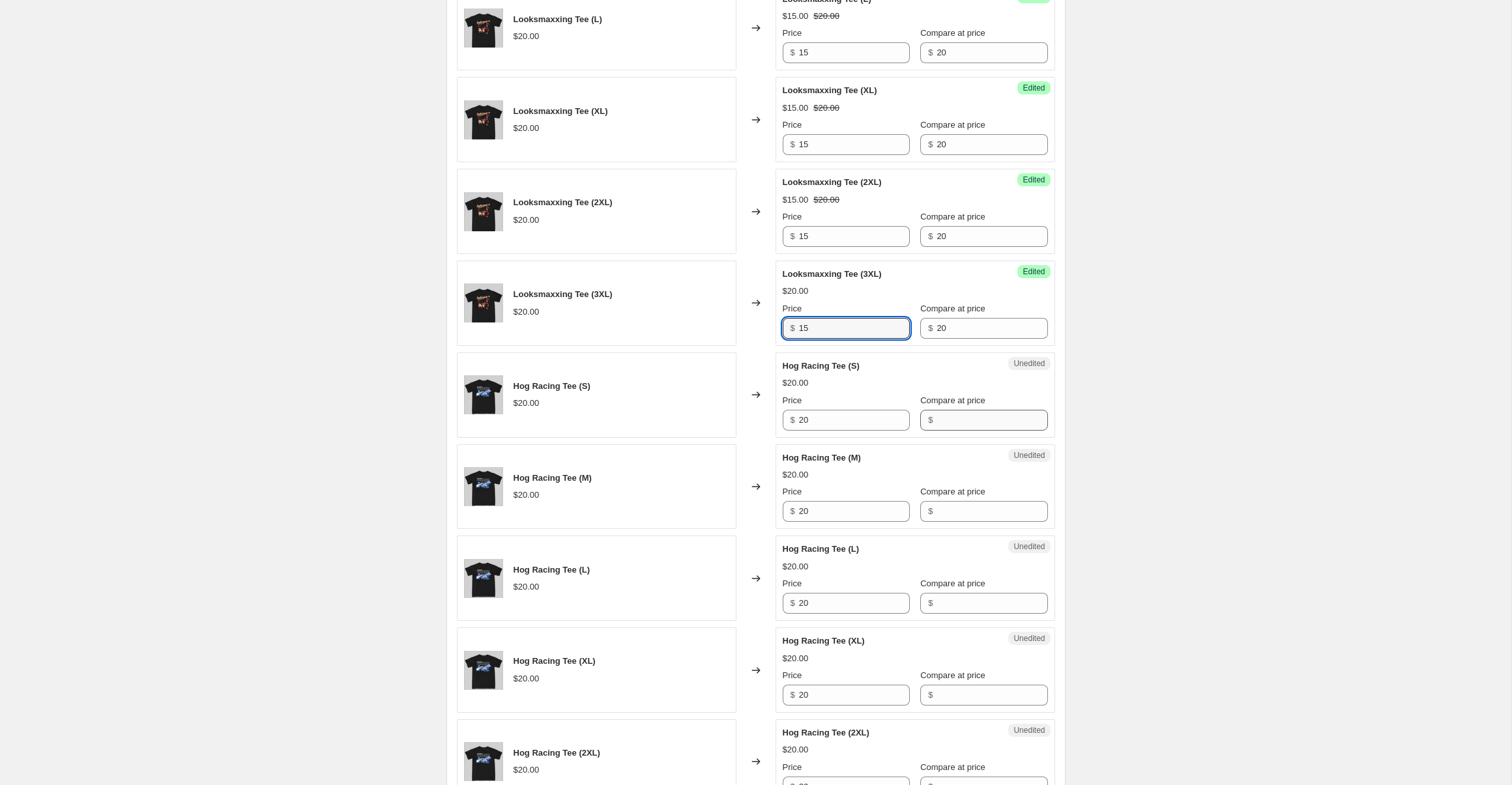
type input "15"
click at [937, 430] on input "Compare at price" at bounding box center [992, 420] width 111 height 21
type input "20"
click at [861, 426] on input "20" at bounding box center [854, 420] width 111 height 21
click at [861, 426] on input "2015" at bounding box center [854, 420] width 111 height 21
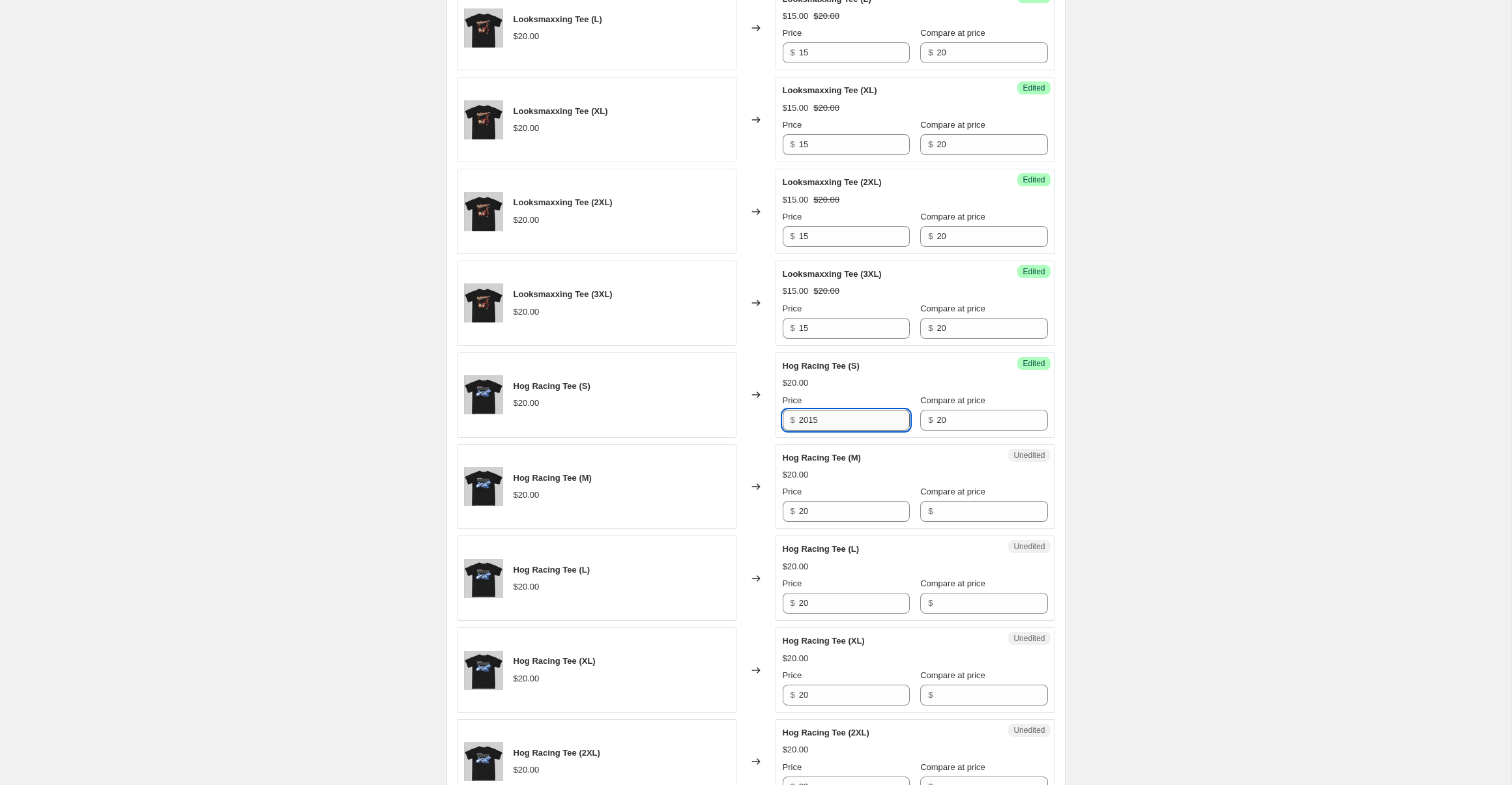
click at [861, 426] on input "2015" at bounding box center [854, 420] width 111 height 21
type input "15"
click at [937, 508] on input "Compare at price" at bounding box center [992, 512] width 111 height 21
type input "20"
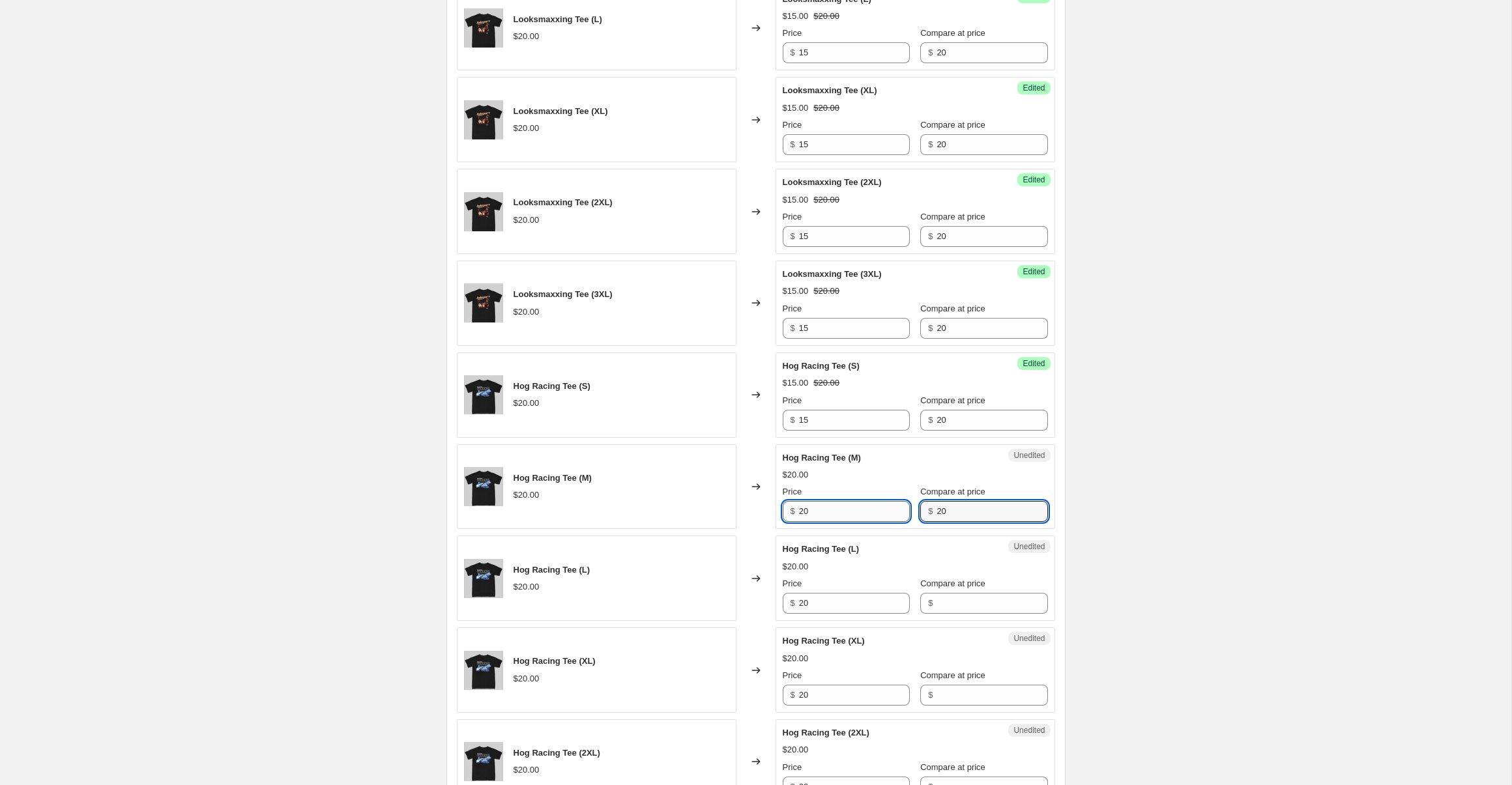
click at [831, 512] on input "20" at bounding box center [854, 512] width 111 height 21
type input "15"
click at [950, 600] on input "Compare at price" at bounding box center [992, 604] width 111 height 21
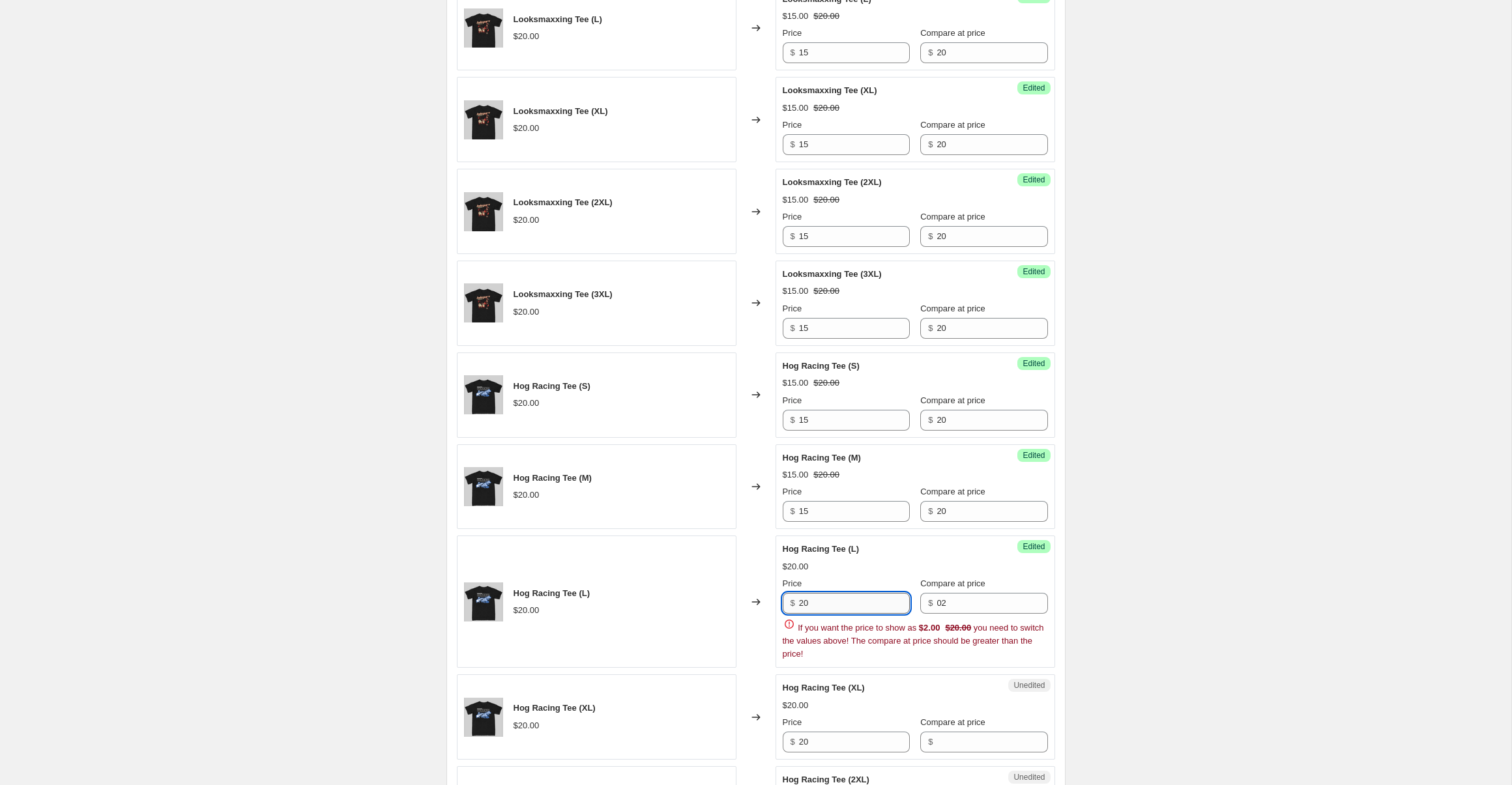
click at [831, 609] on input "20" at bounding box center [854, 604] width 111 height 21
click at [1018, 603] on input "02" at bounding box center [992, 604] width 111 height 21
type input "20"
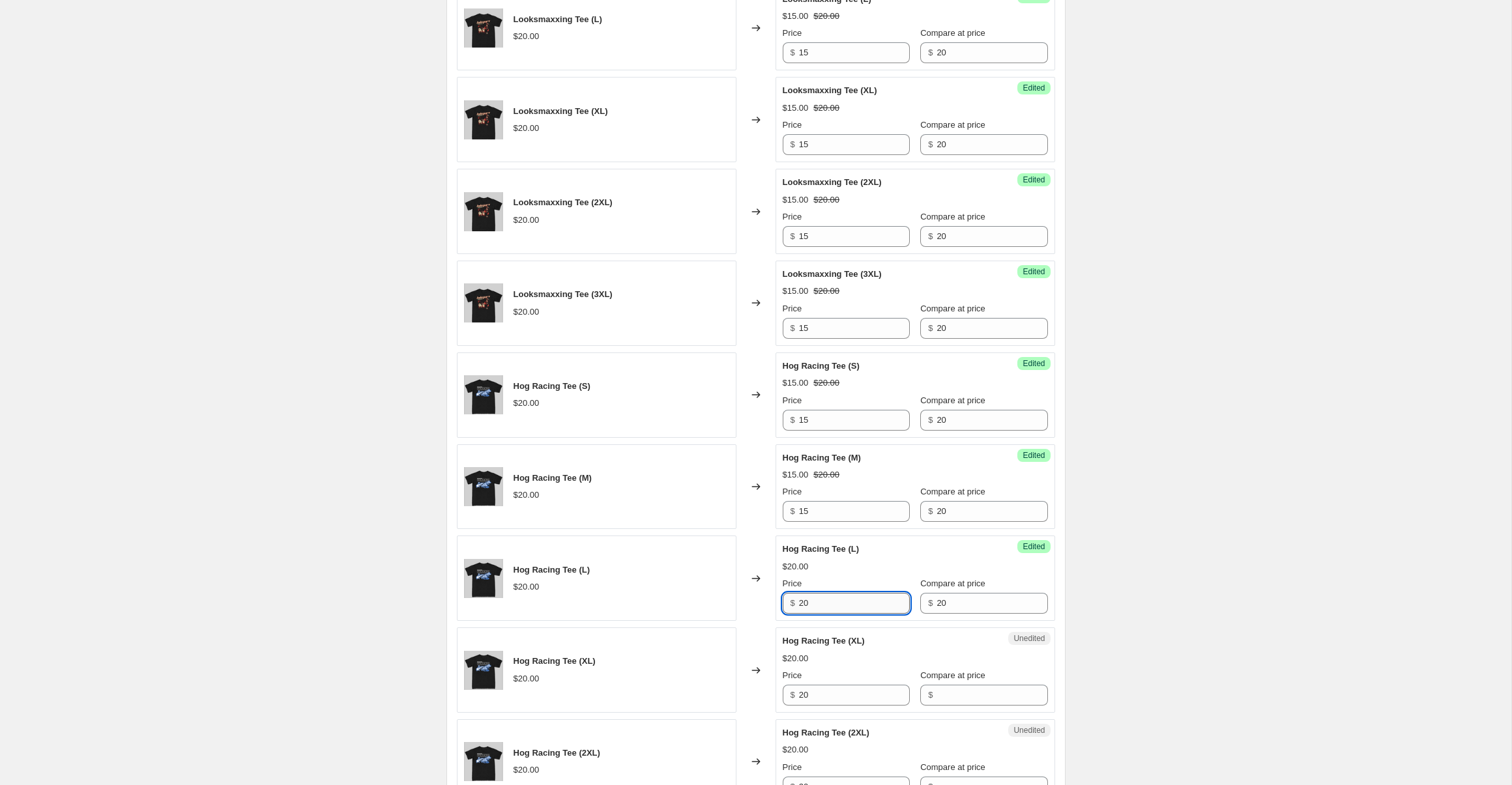
click at [850, 598] on input "20" at bounding box center [854, 604] width 111 height 21
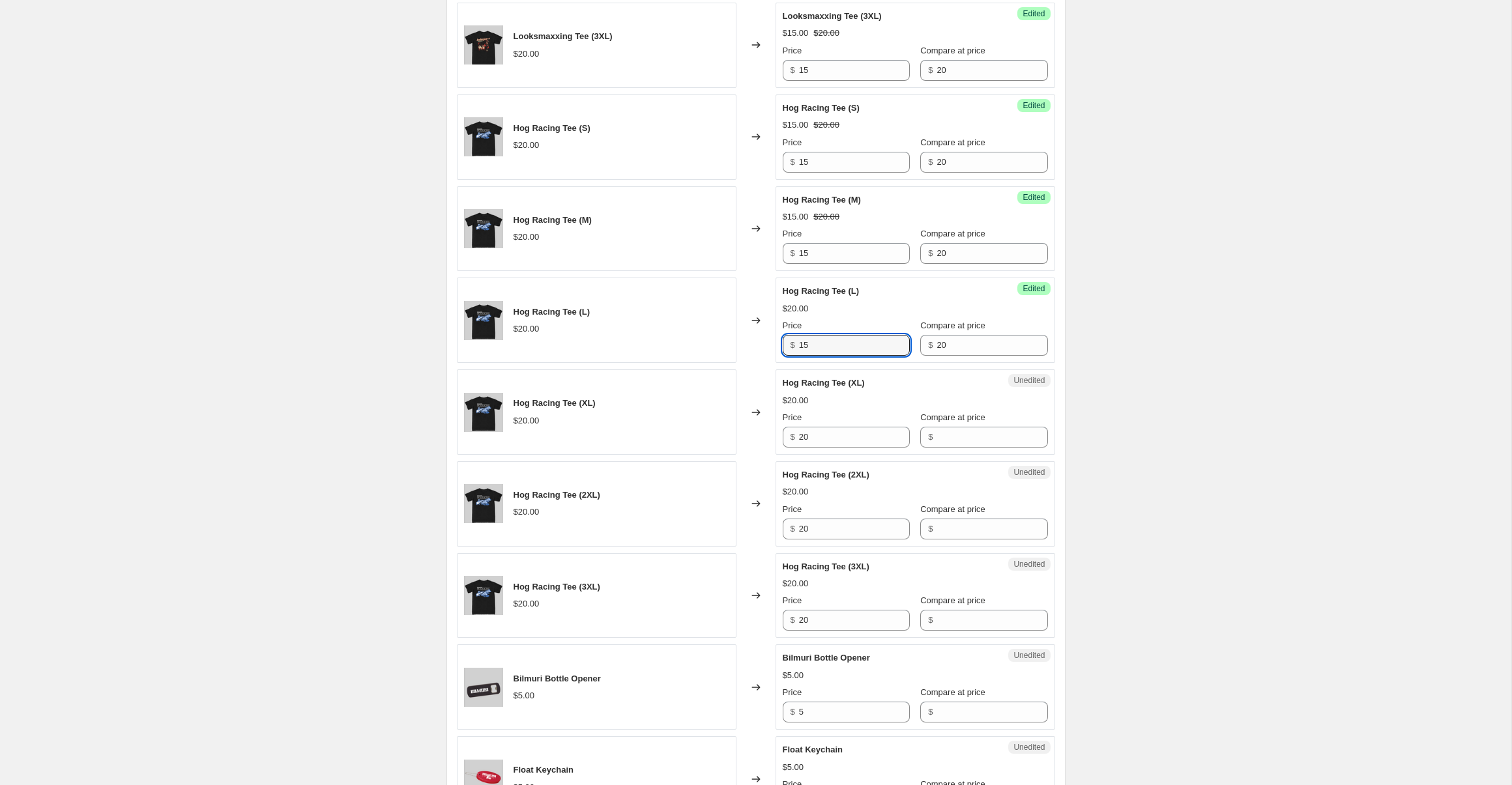
scroll to position [1667, 0]
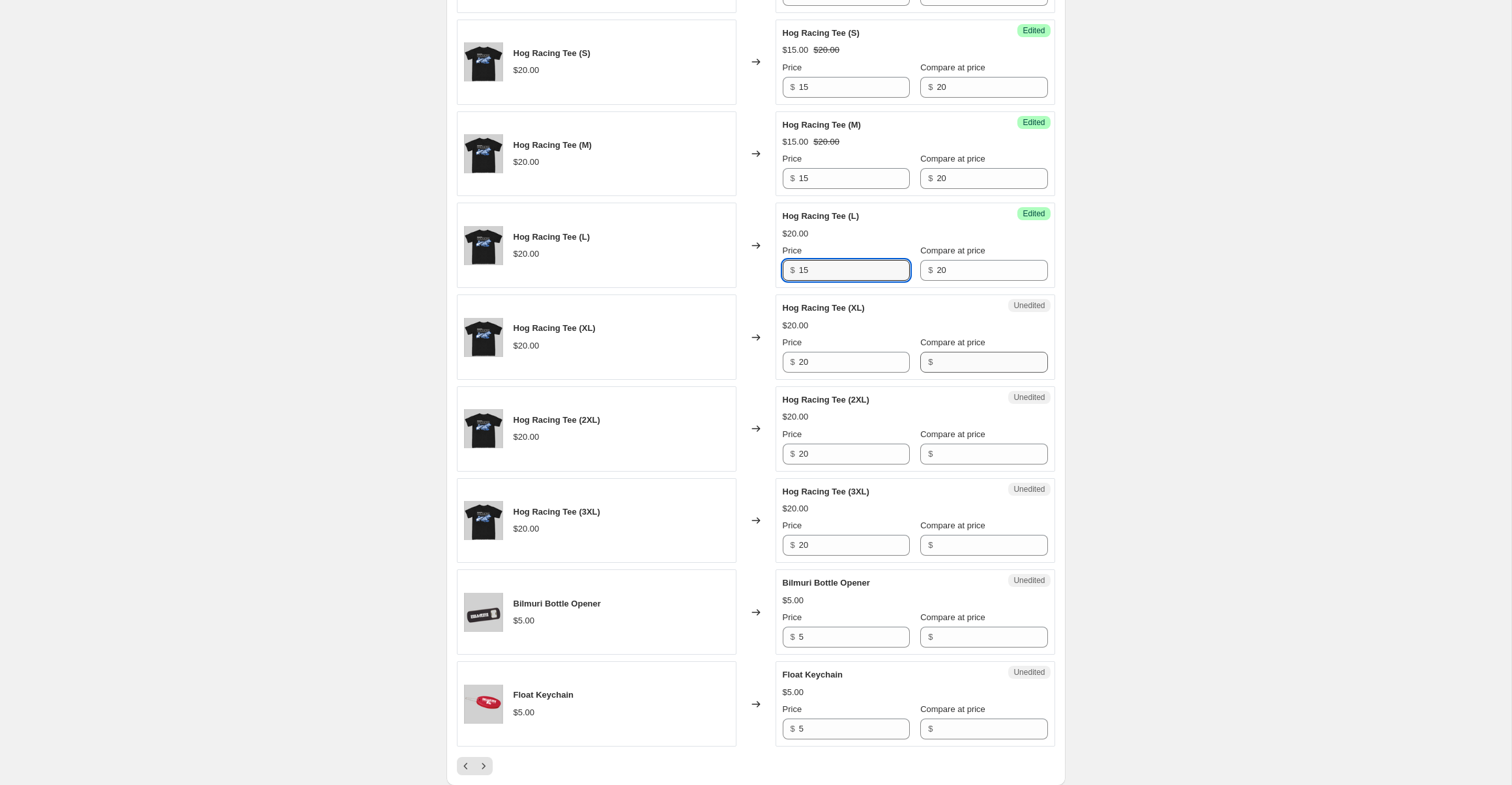
type input "15"
click at [967, 355] on input "Compare at price" at bounding box center [992, 363] width 111 height 21
type input "02"
click at [852, 359] on input "20" at bounding box center [854, 363] width 111 height 21
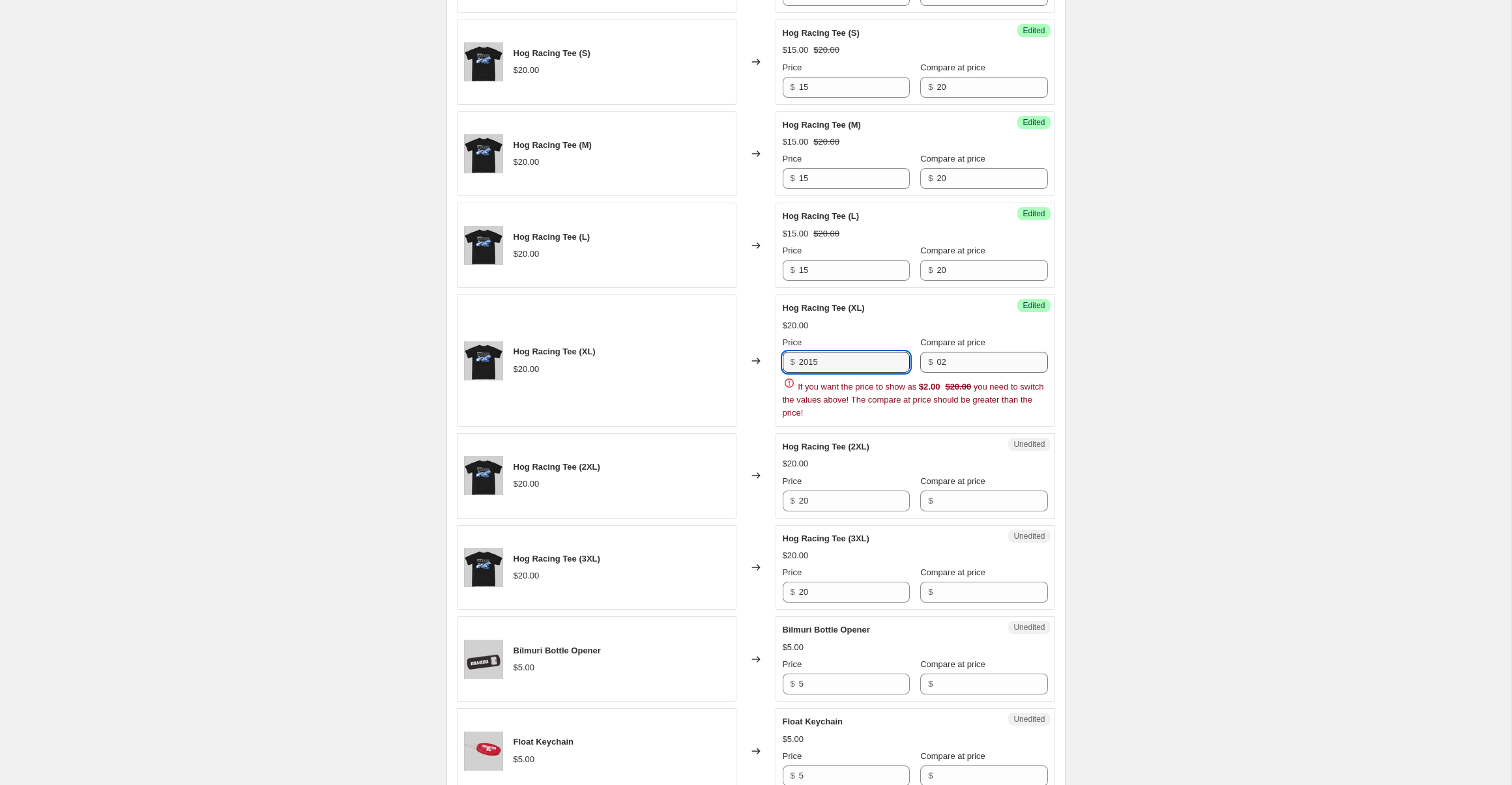
type input "2015"
click at [951, 364] on input "02" at bounding box center [992, 363] width 111 height 21
type input "20"
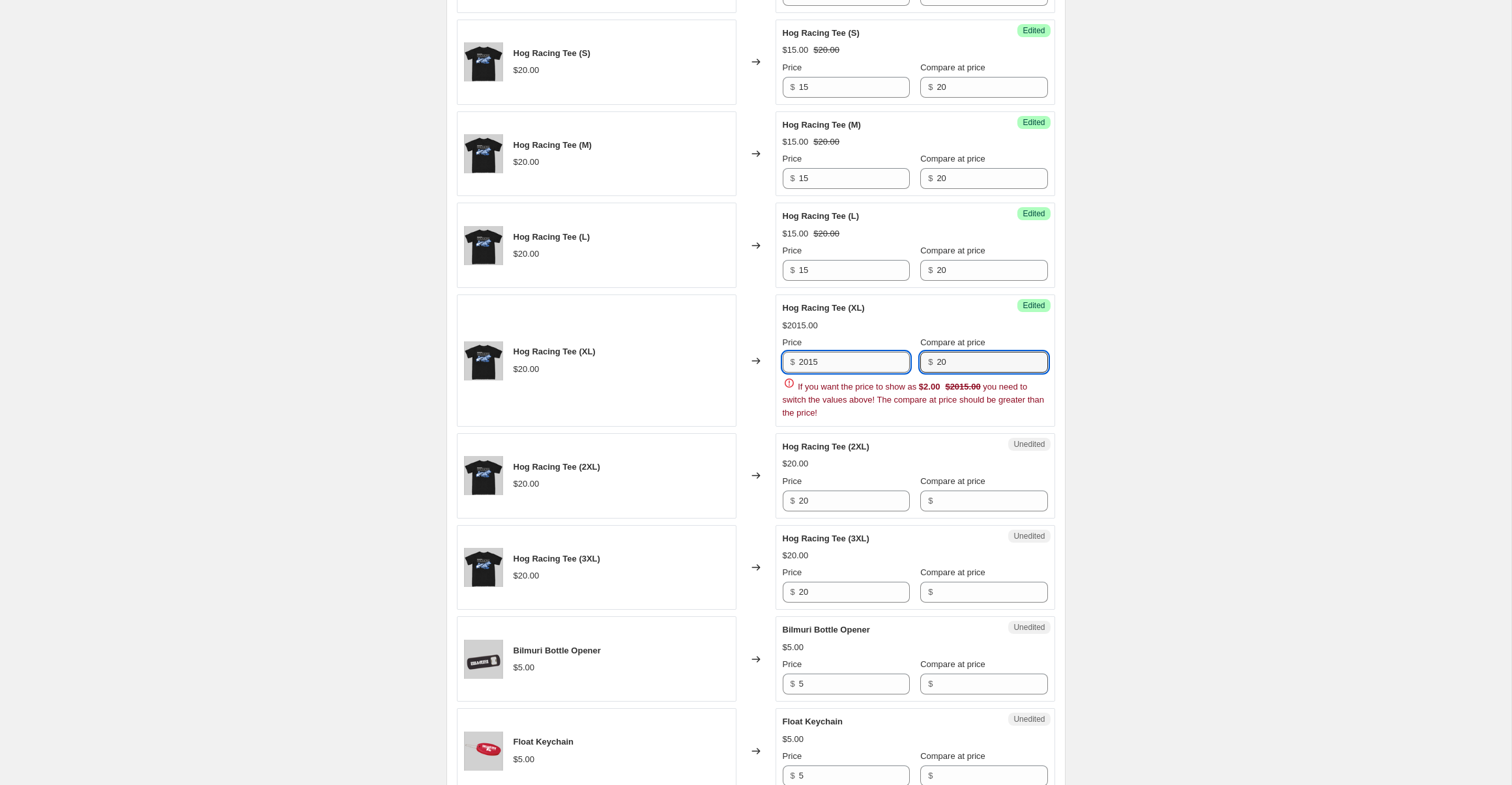
click at [802, 367] on input "2015" at bounding box center [854, 363] width 111 height 21
type input "15"
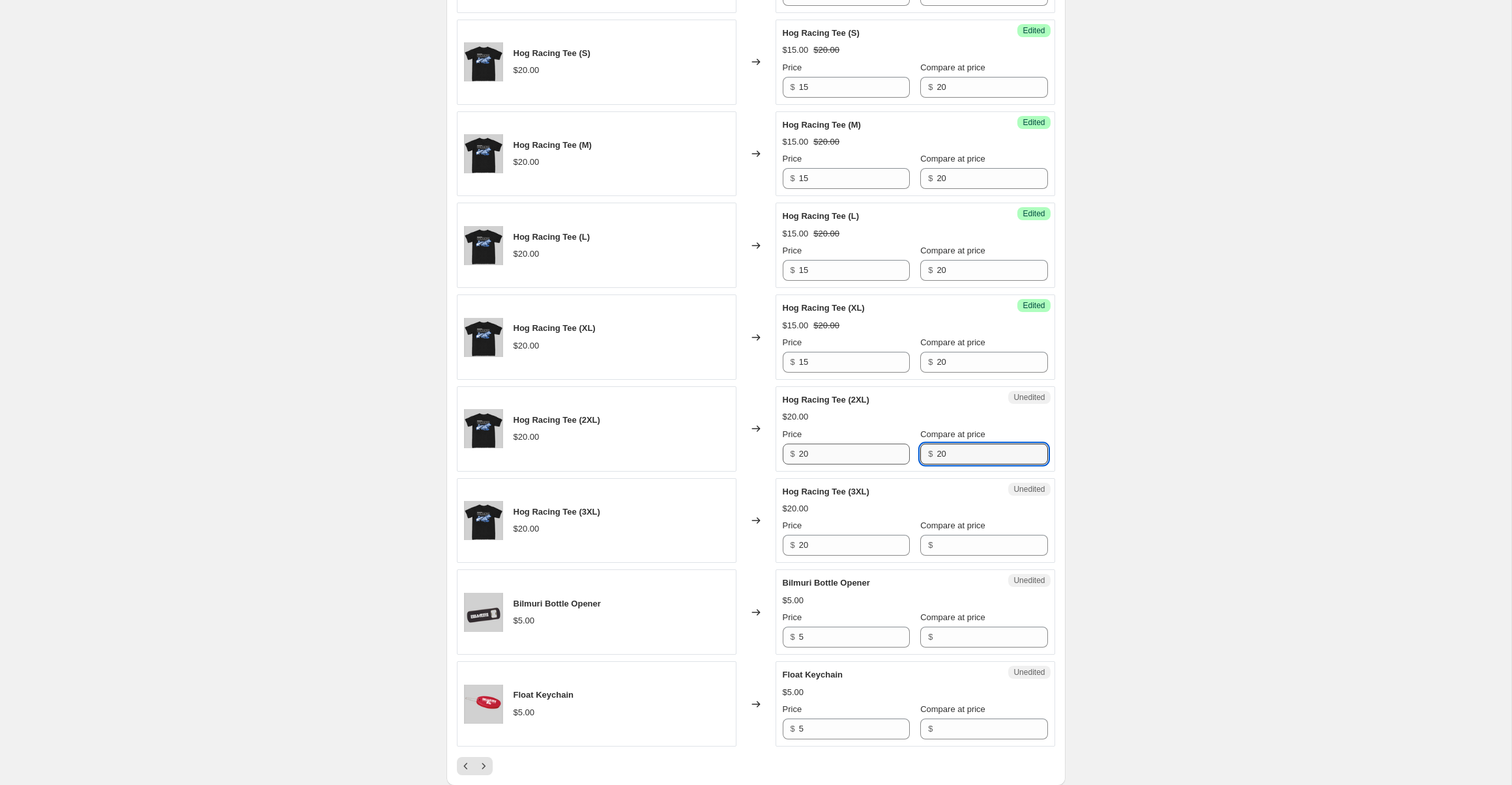
type input "20"
click at [819, 460] on input "20" at bounding box center [854, 454] width 111 height 21
click at [819, 460] on input "1" at bounding box center [854, 454] width 111 height 21
type input "15"
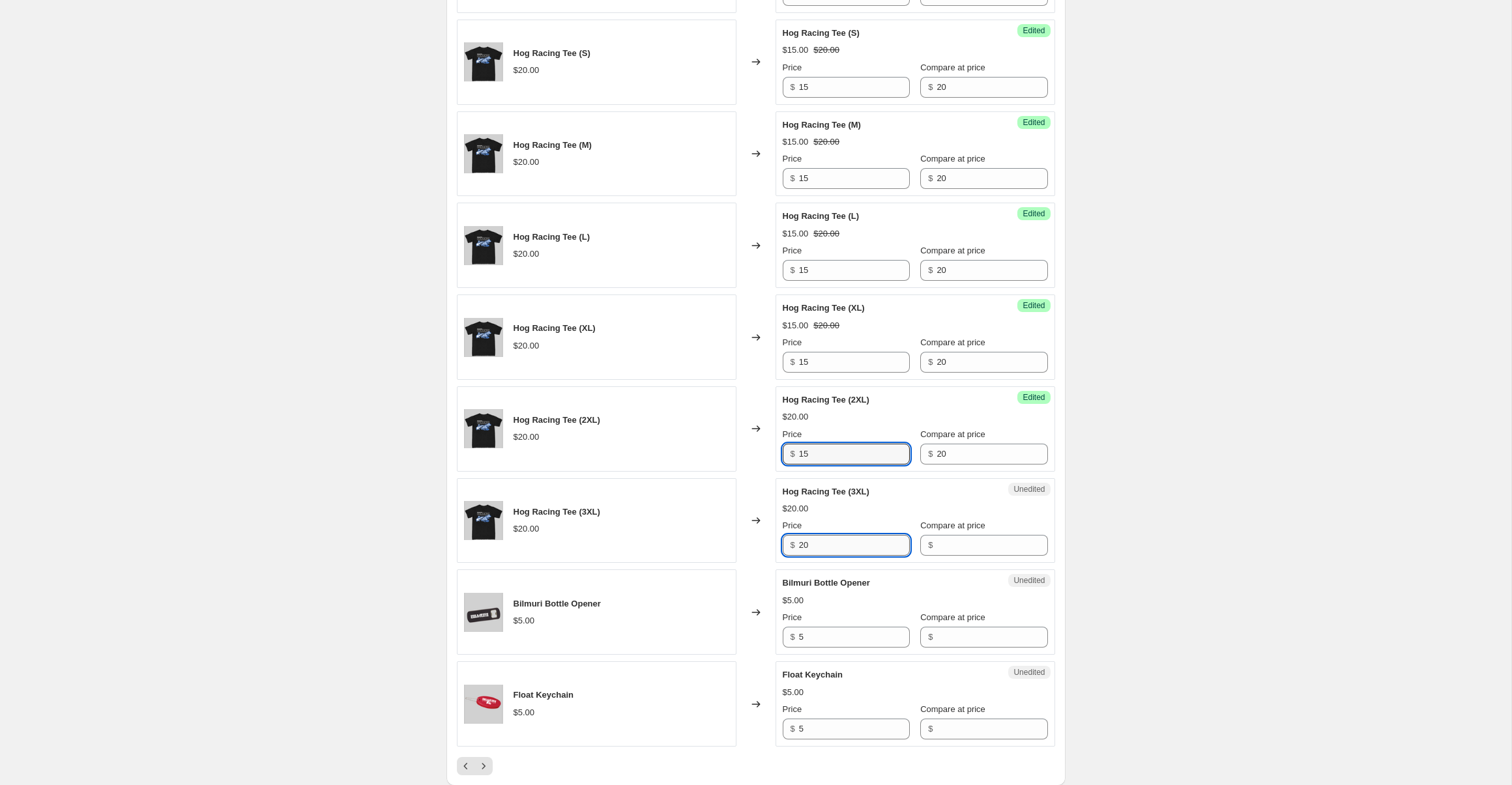
click at [854, 547] on input "20" at bounding box center [854, 545] width 111 height 21
click at [973, 542] on input "Compare at price" at bounding box center [992, 545] width 111 height 21
type input "20"
click at [863, 554] on input "20" at bounding box center [854, 545] width 111 height 21
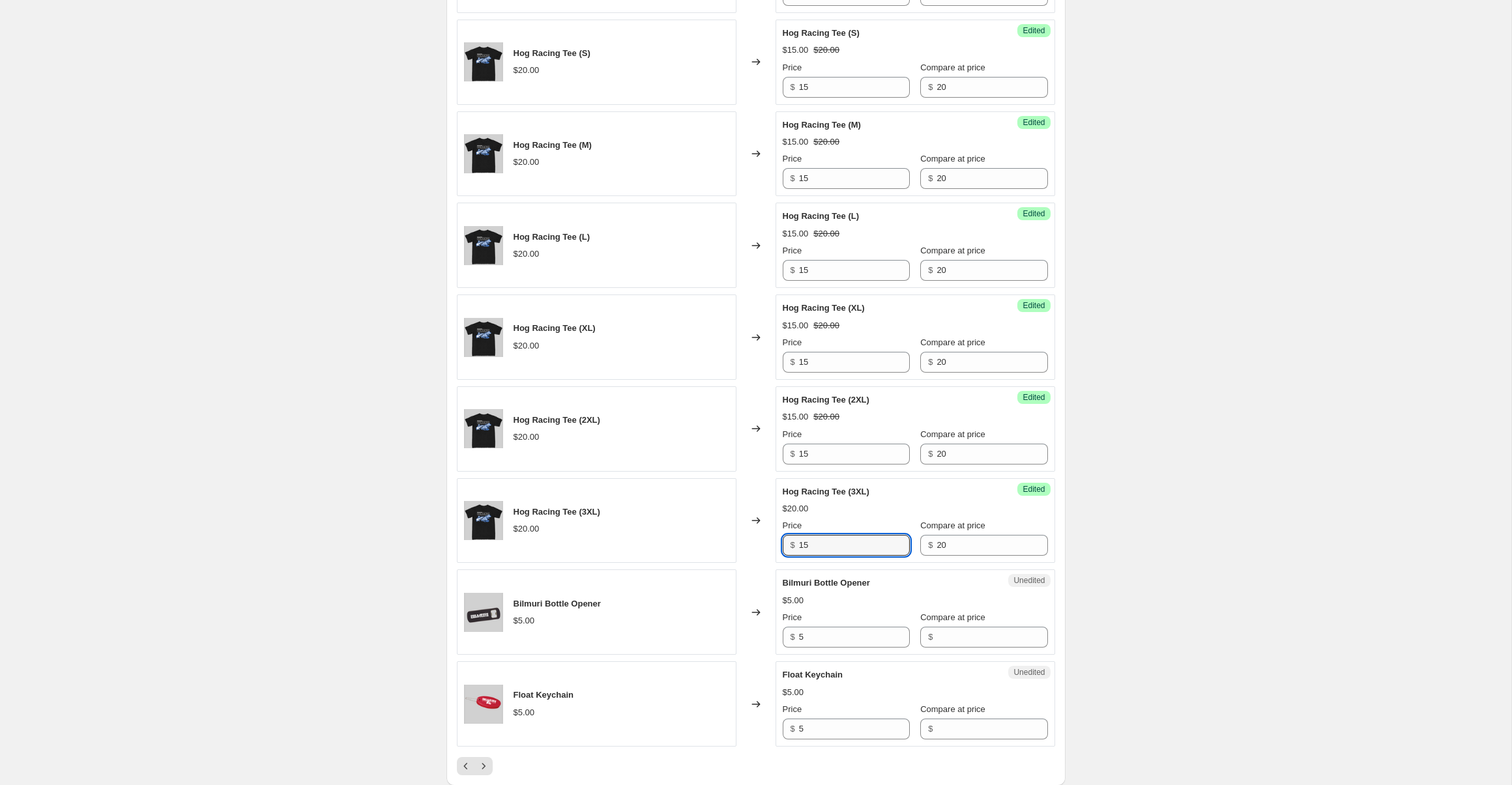
type input "15"
click at [923, 636] on div "$" at bounding box center [983, 637] width 127 height 21
type input "5"
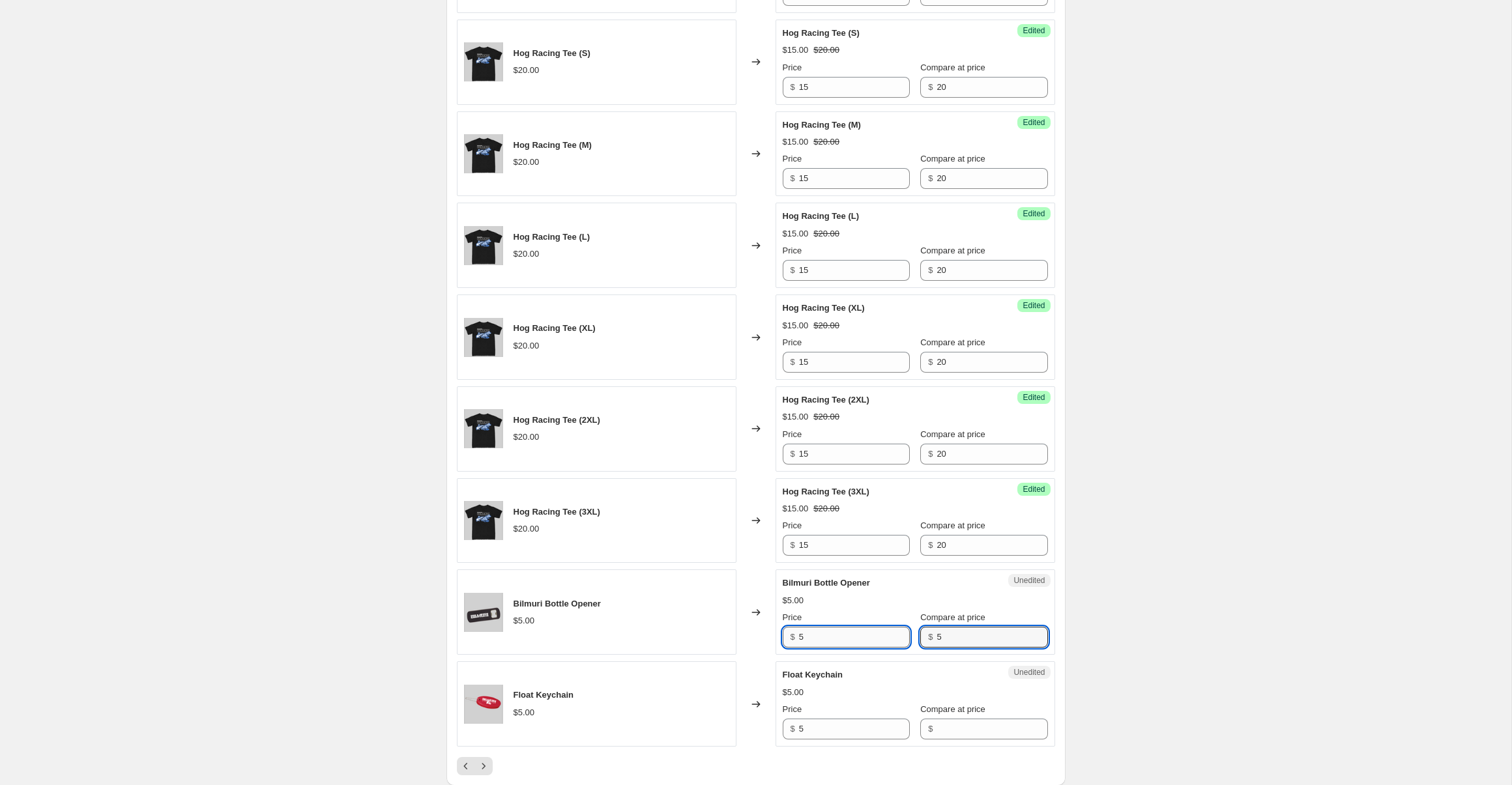
click at [872, 636] on input "5" at bounding box center [854, 637] width 111 height 21
type input "."
type input "3"
click at [986, 722] on input "Compare at price" at bounding box center [992, 729] width 111 height 21
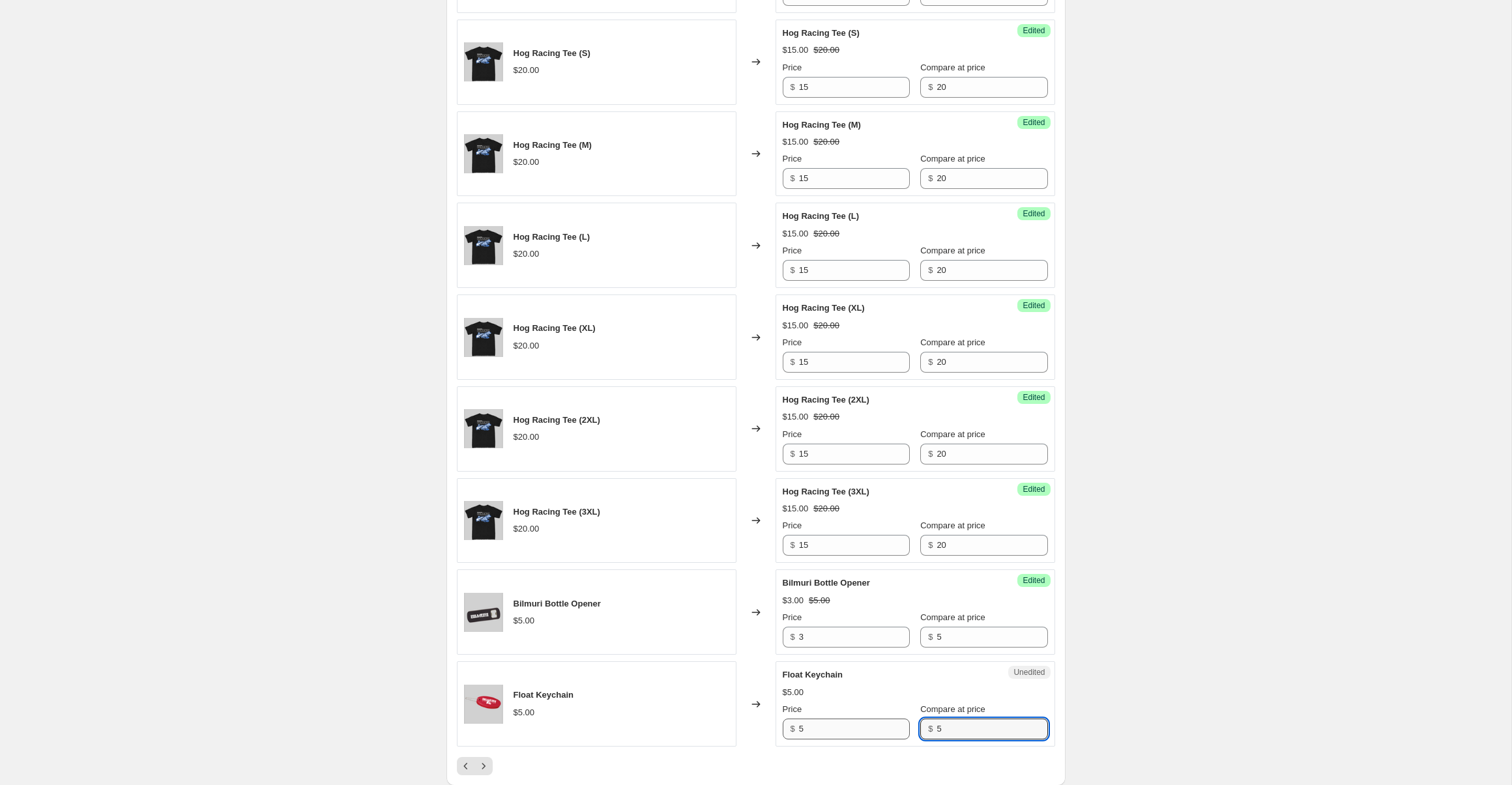
type input "5"
click at [839, 736] on input "5" at bounding box center [854, 729] width 111 height 21
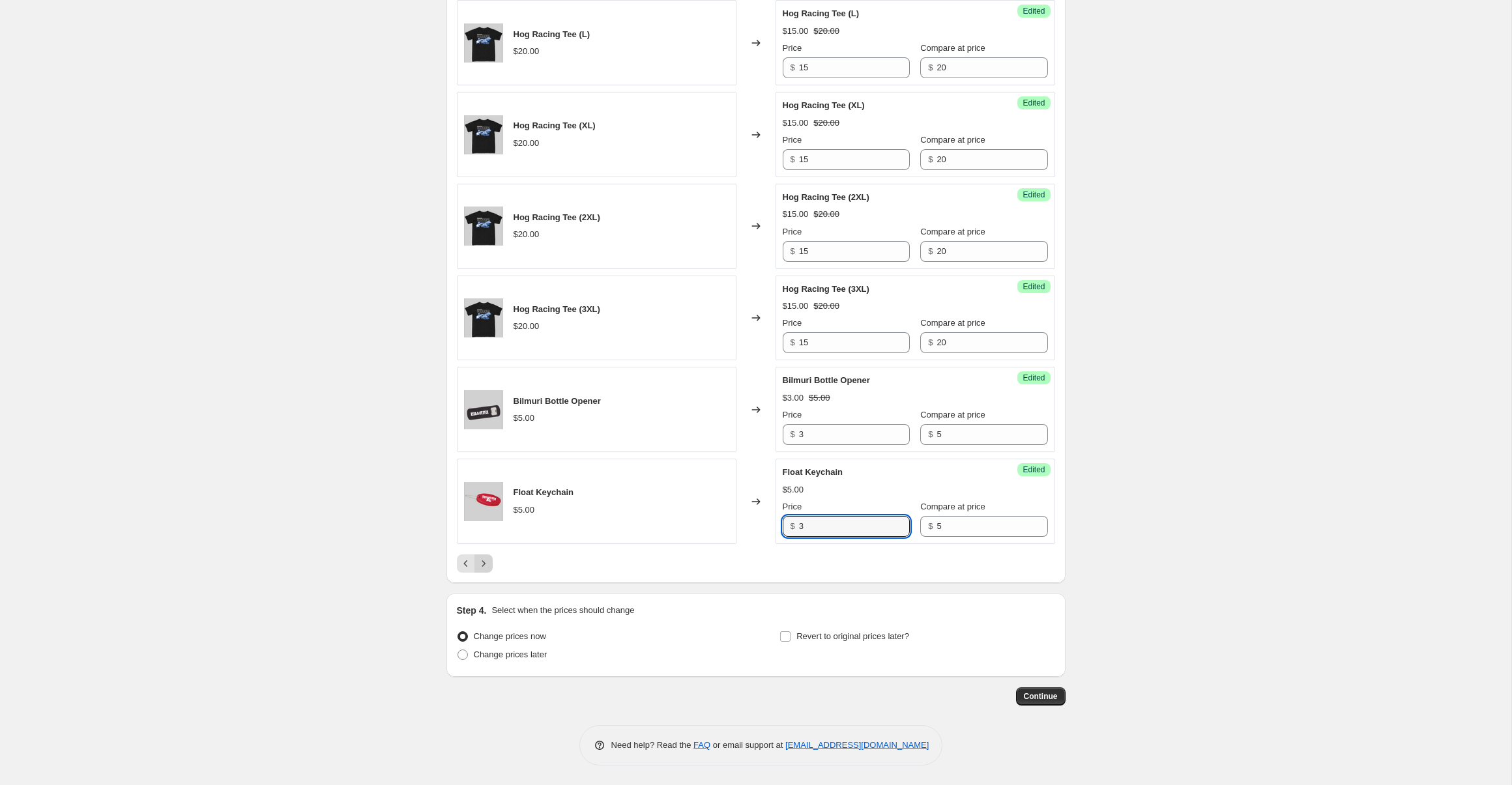
type input "3"
click at [484, 557] on button "Next" at bounding box center [483, 563] width 18 height 18
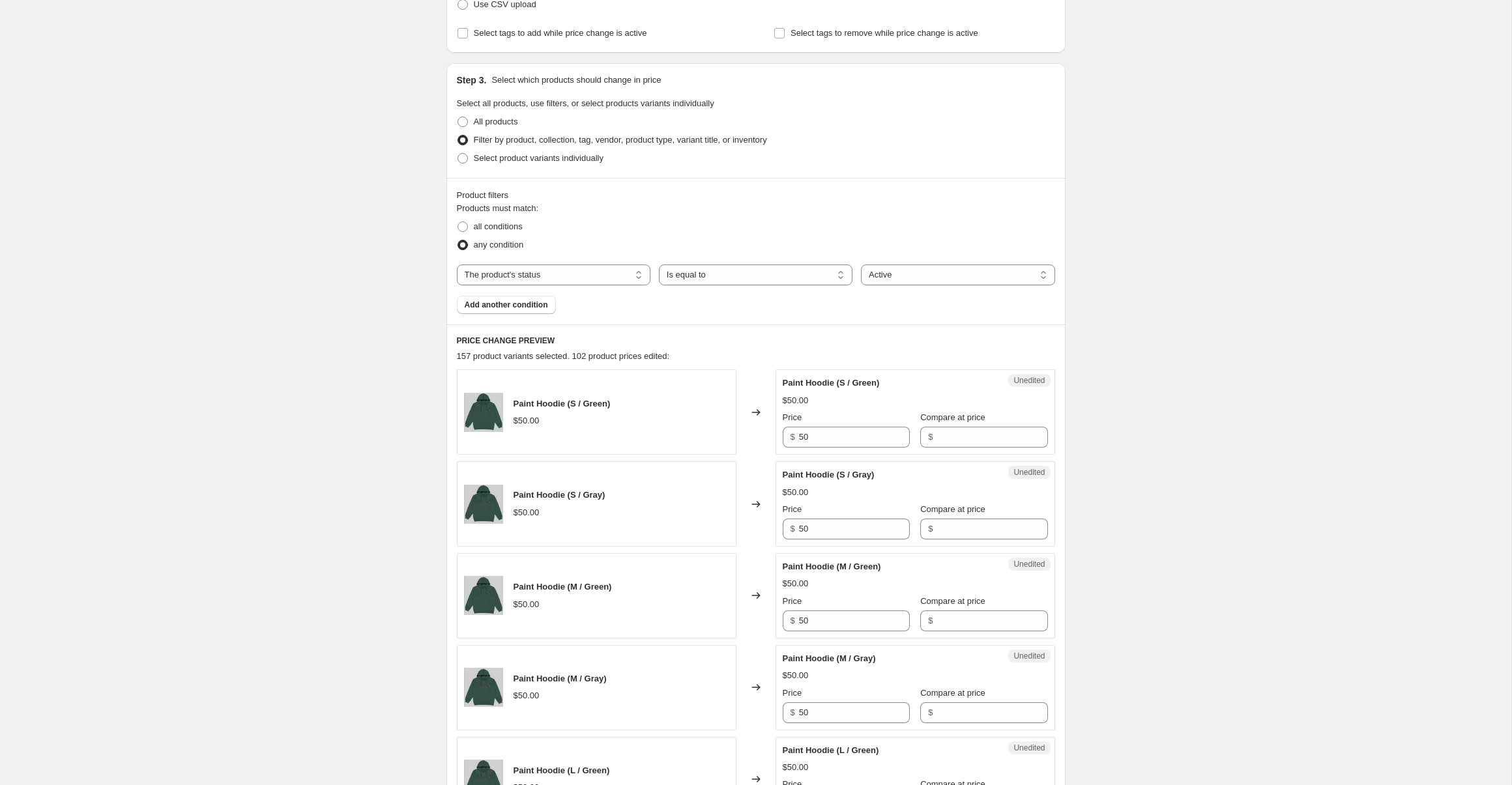
scroll to position [233, 0]
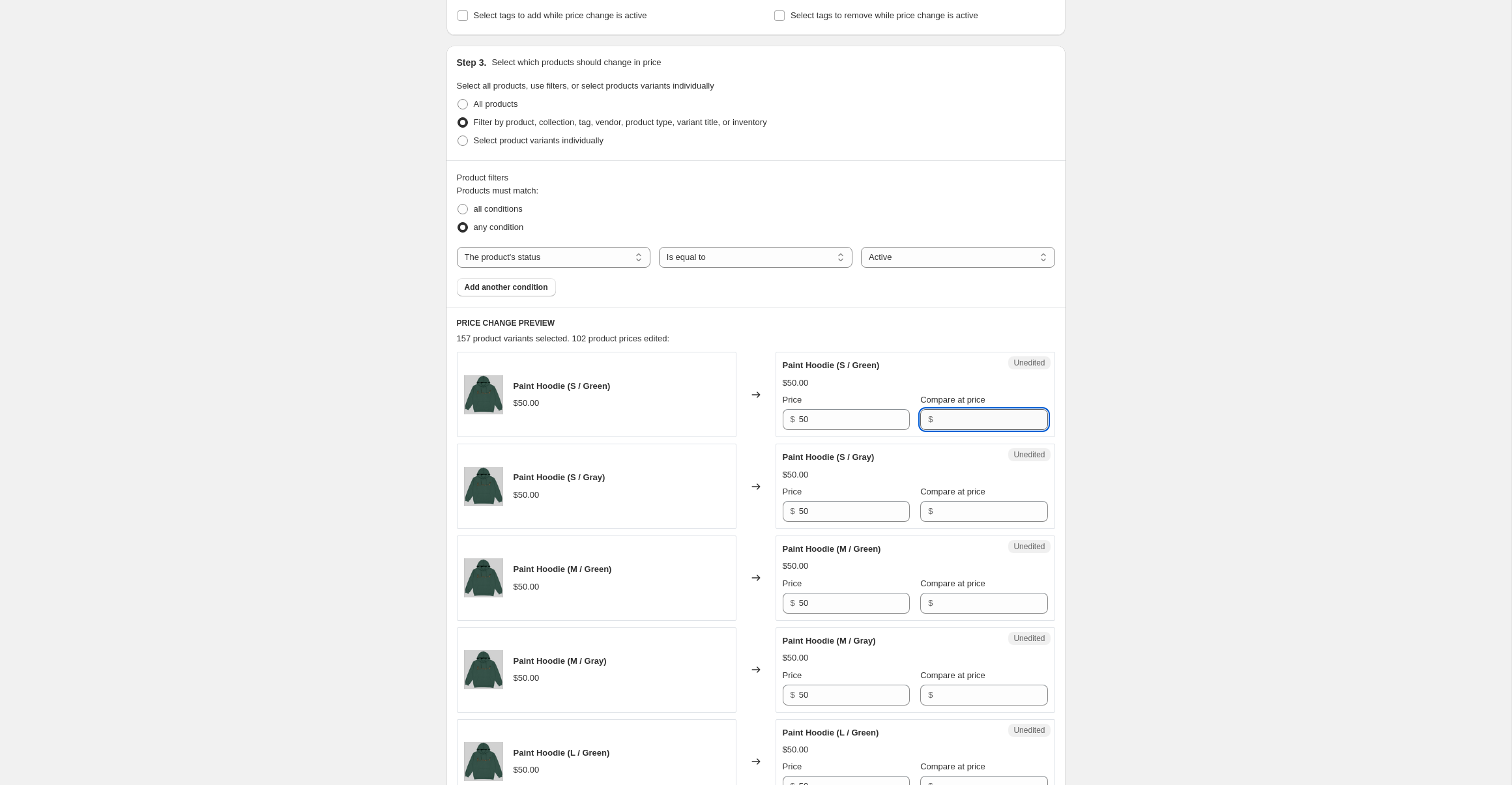
click at [972, 420] on input "Compare at price" at bounding box center [992, 419] width 111 height 21
click at [843, 420] on input "50" at bounding box center [854, 419] width 111 height 21
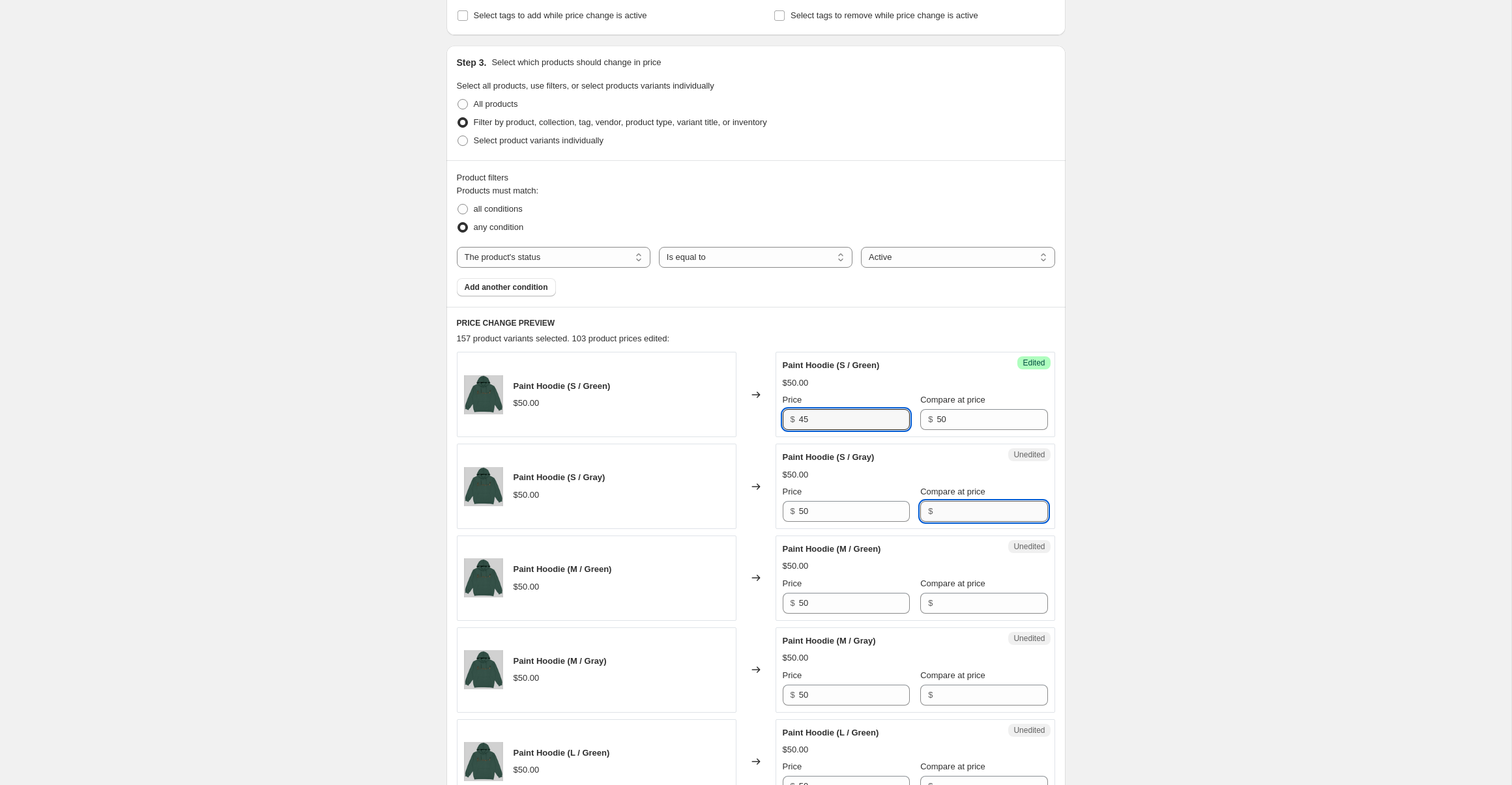
click at [986, 508] on input "Compare at price" at bounding box center [992, 512] width 111 height 21
click at [852, 495] on div "Price" at bounding box center [846, 492] width 127 height 13
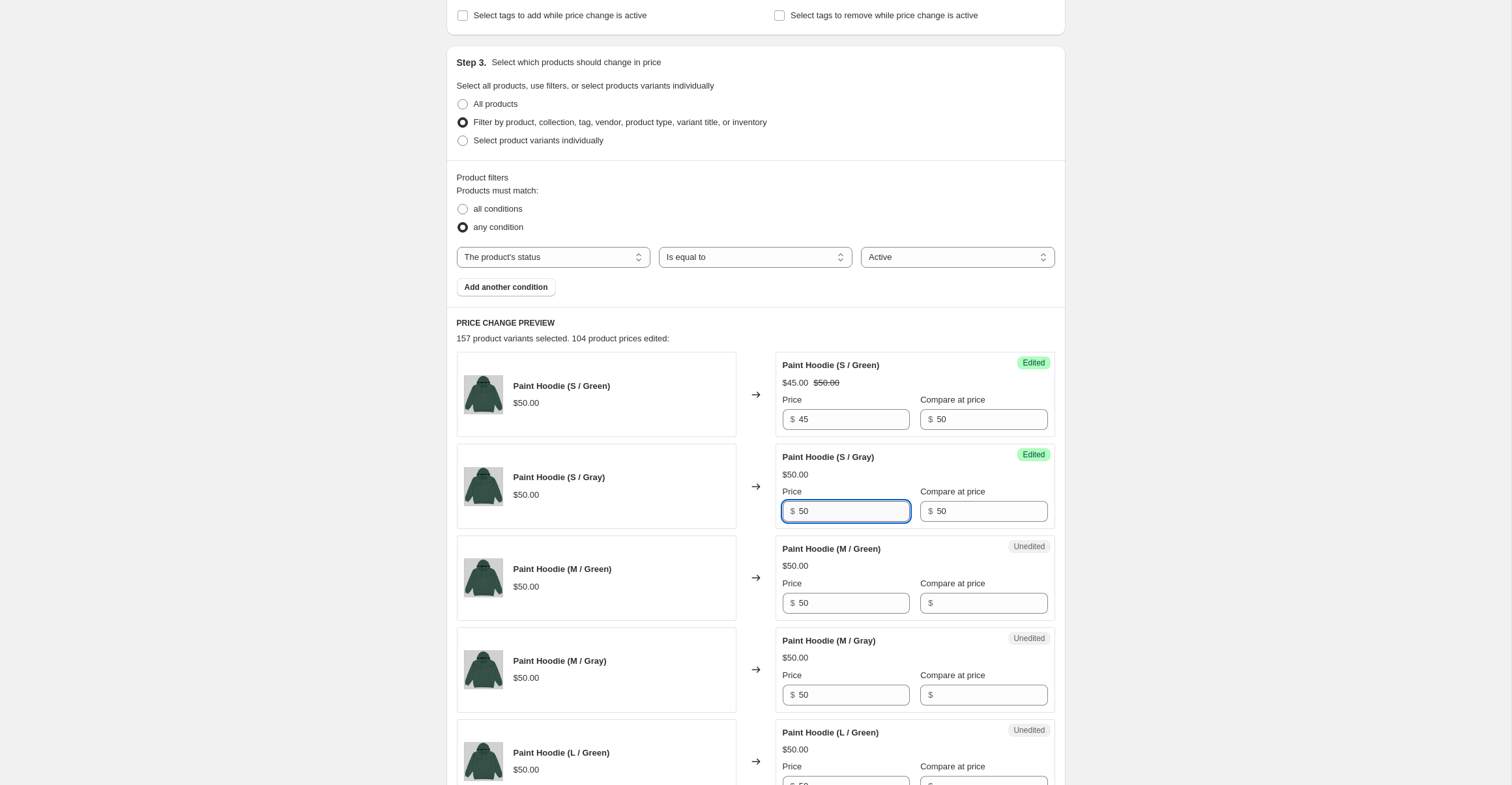
click at [855, 505] on input "50" at bounding box center [854, 512] width 111 height 21
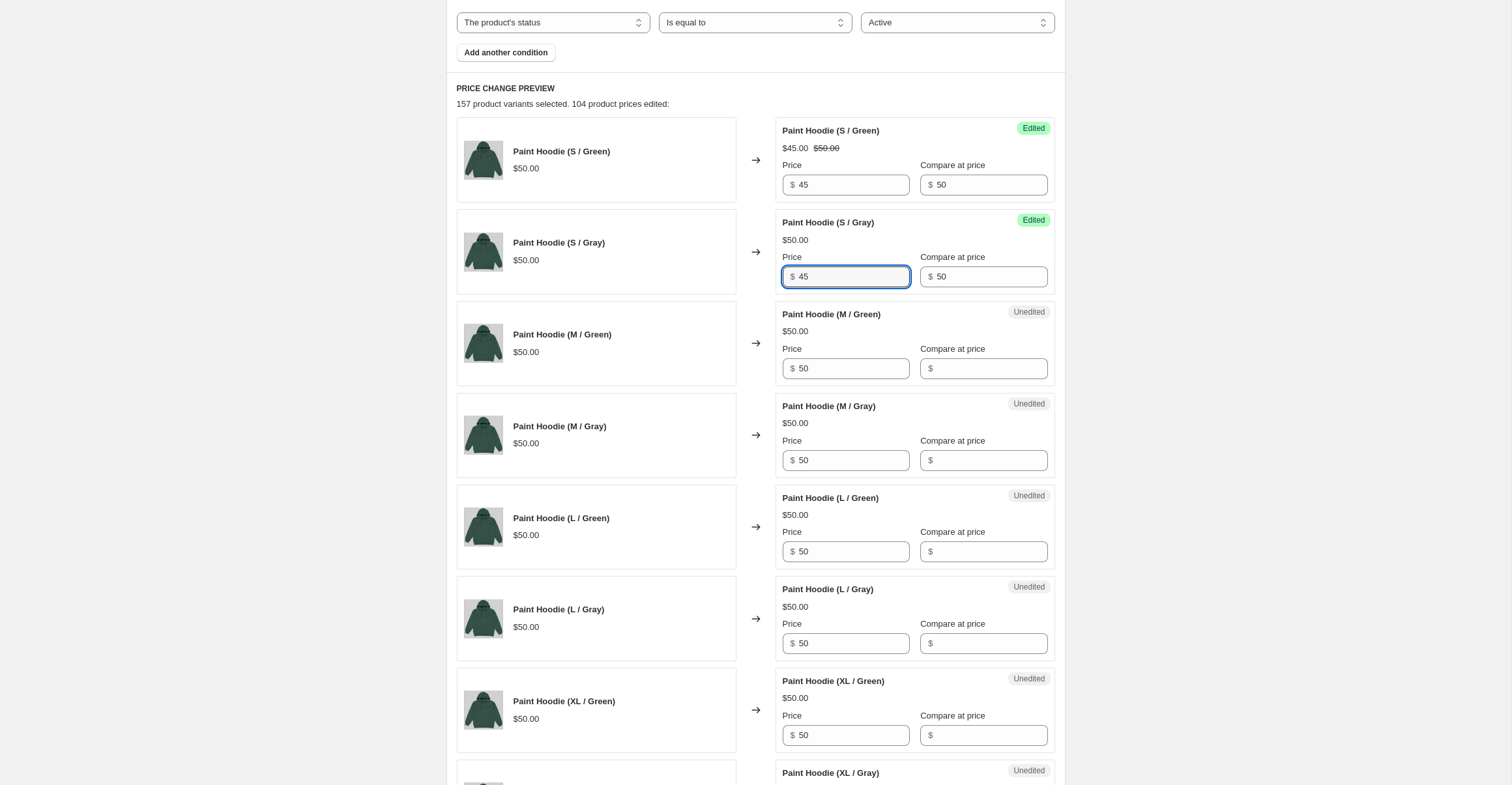
scroll to position [486, 0]
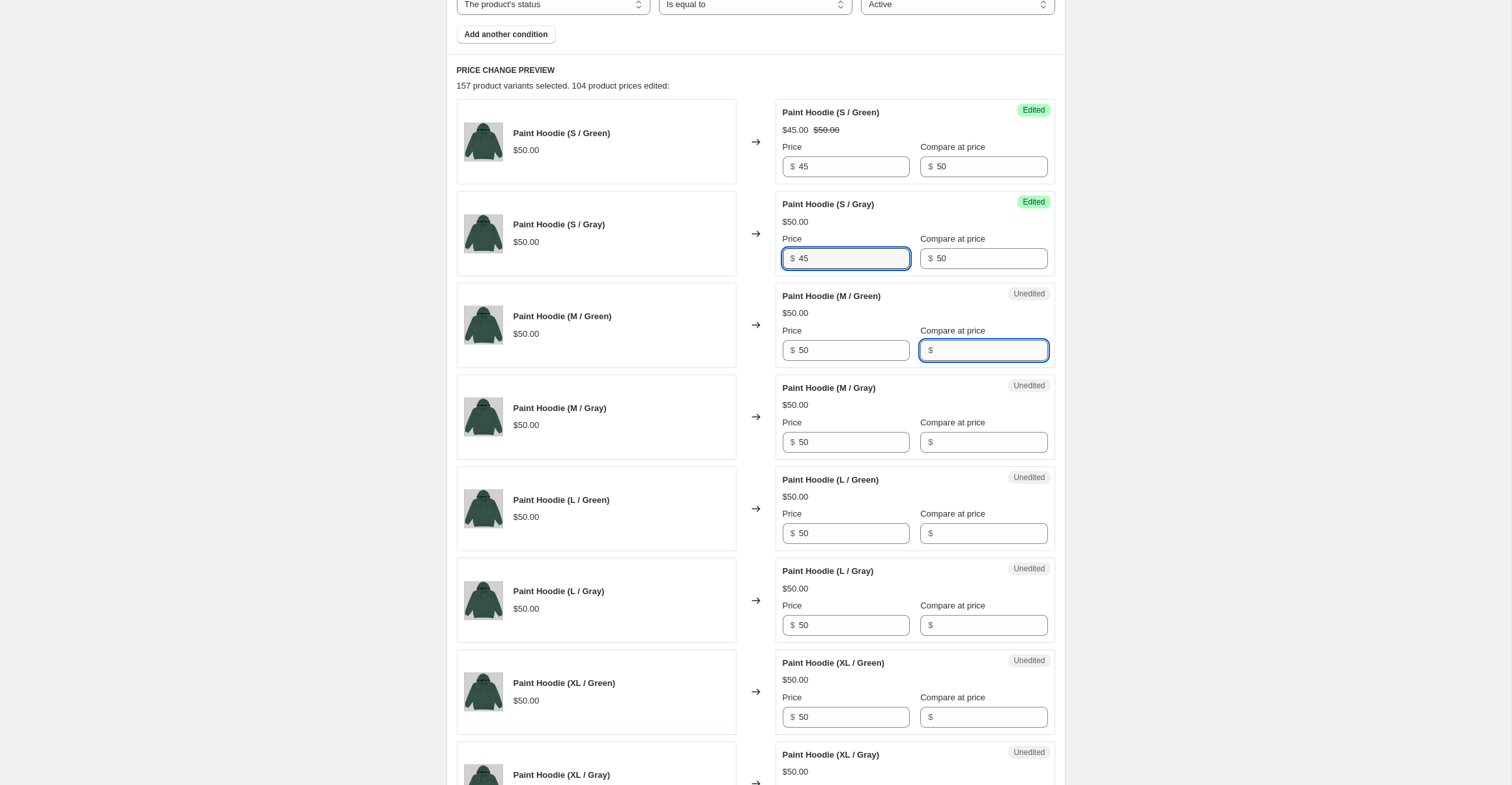
click at [977, 359] on input "Compare at price" at bounding box center [992, 351] width 111 height 21
click at [867, 343] on input "50" at bounding box center [854, 351] width 111 height 21
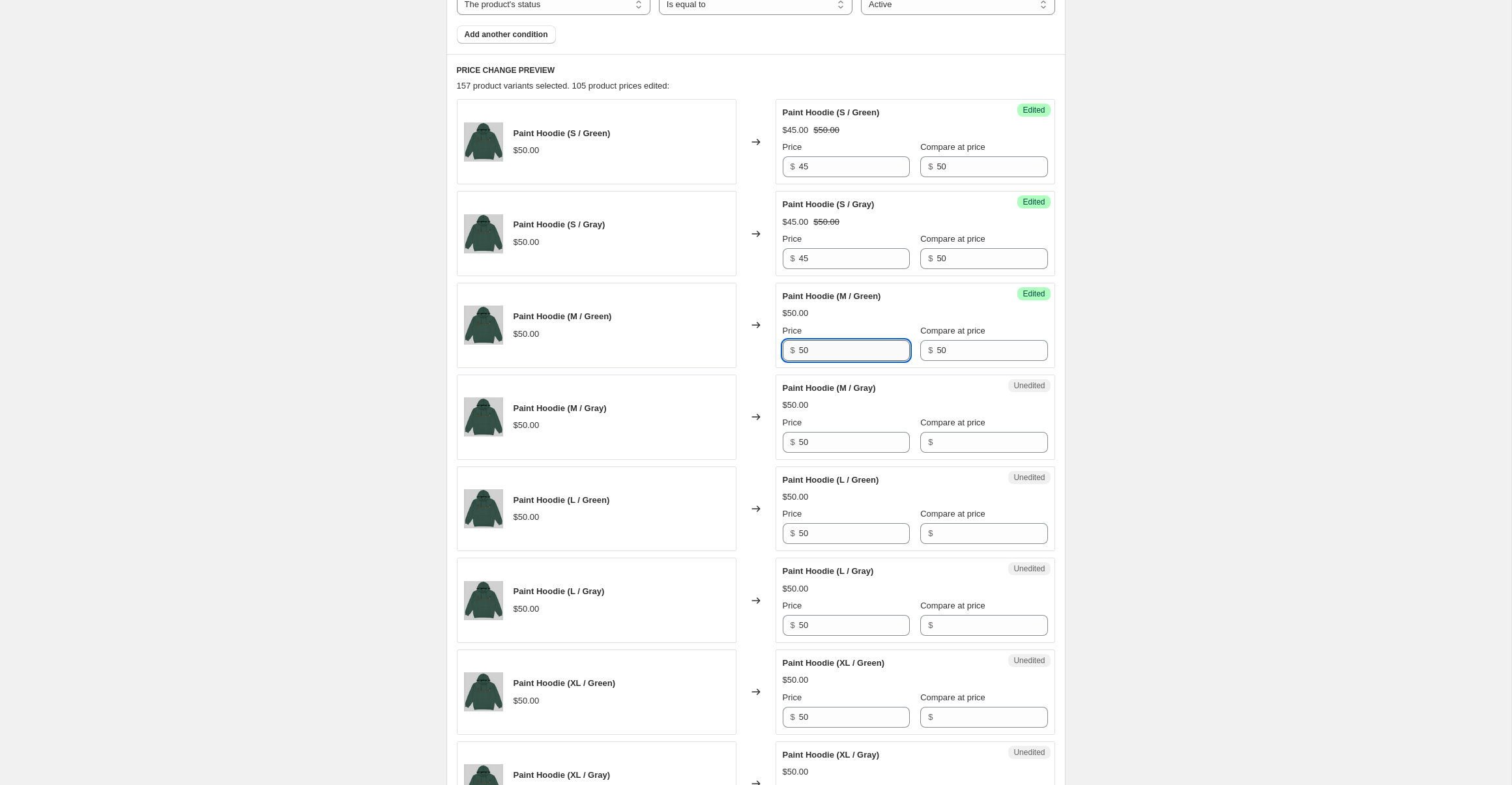
click at [867, 343] on input "50" at bounding box center [854, 351] width 111 height 21
click at [832, 351] on input "4550" at bounding box center [854, 351] width 111 height 21
click at [958, 426] on span "Compare at price" at bounding box center [953, 422] width 65 height 10
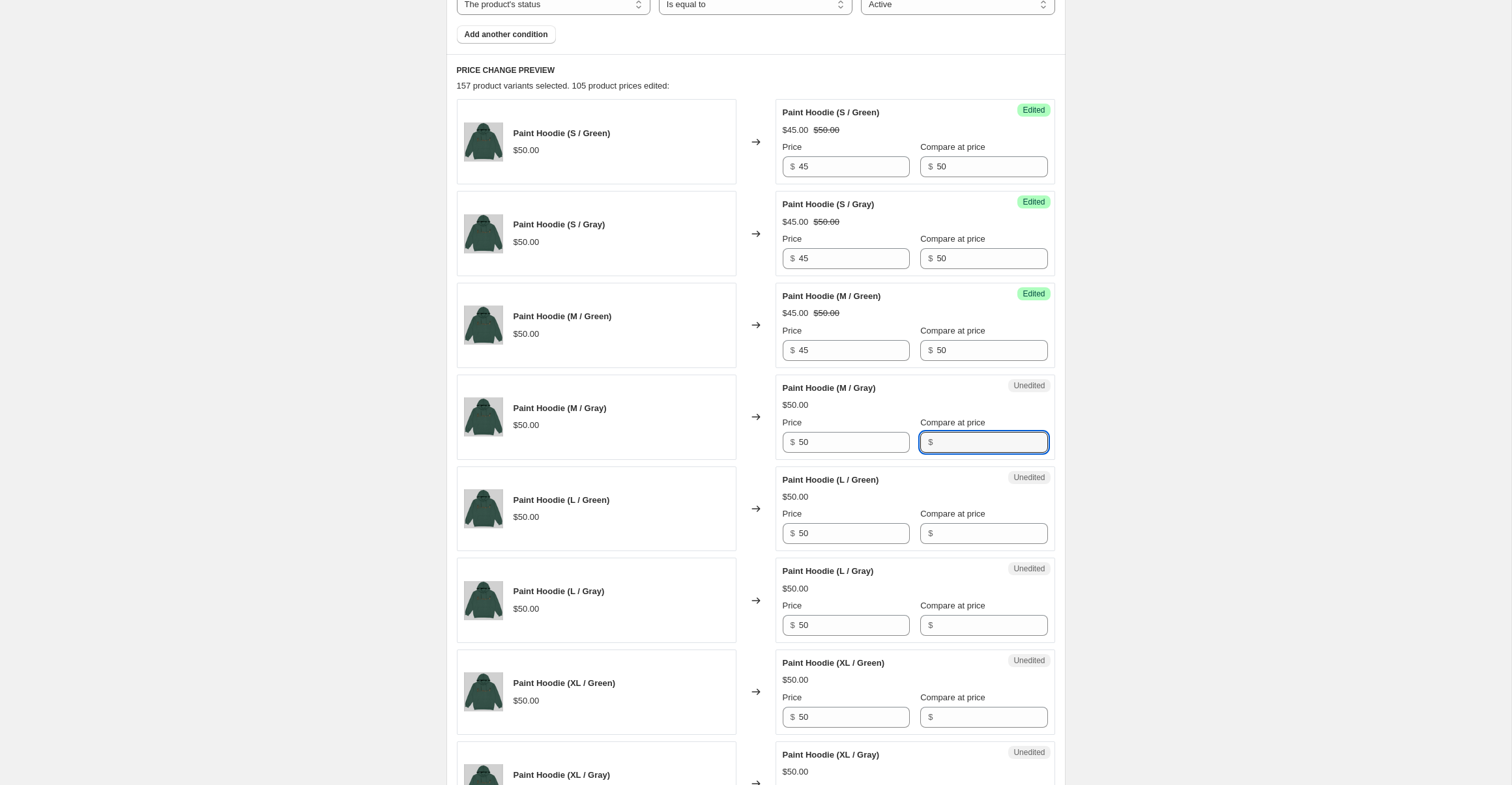
click at [958, 432] on input "Compare at price" at bounding box center [992, 442] width 111 height 21
click at [964, 435] on input "Compare at price" at bounding box center [992, 442] width 111 height 21
click at [859, 434] on input "50" at bounding box center [854, 442] width 111 height 21
click at [962, 519] on label "Compare at price" at bounding box center [953, 514] width 65 height 13
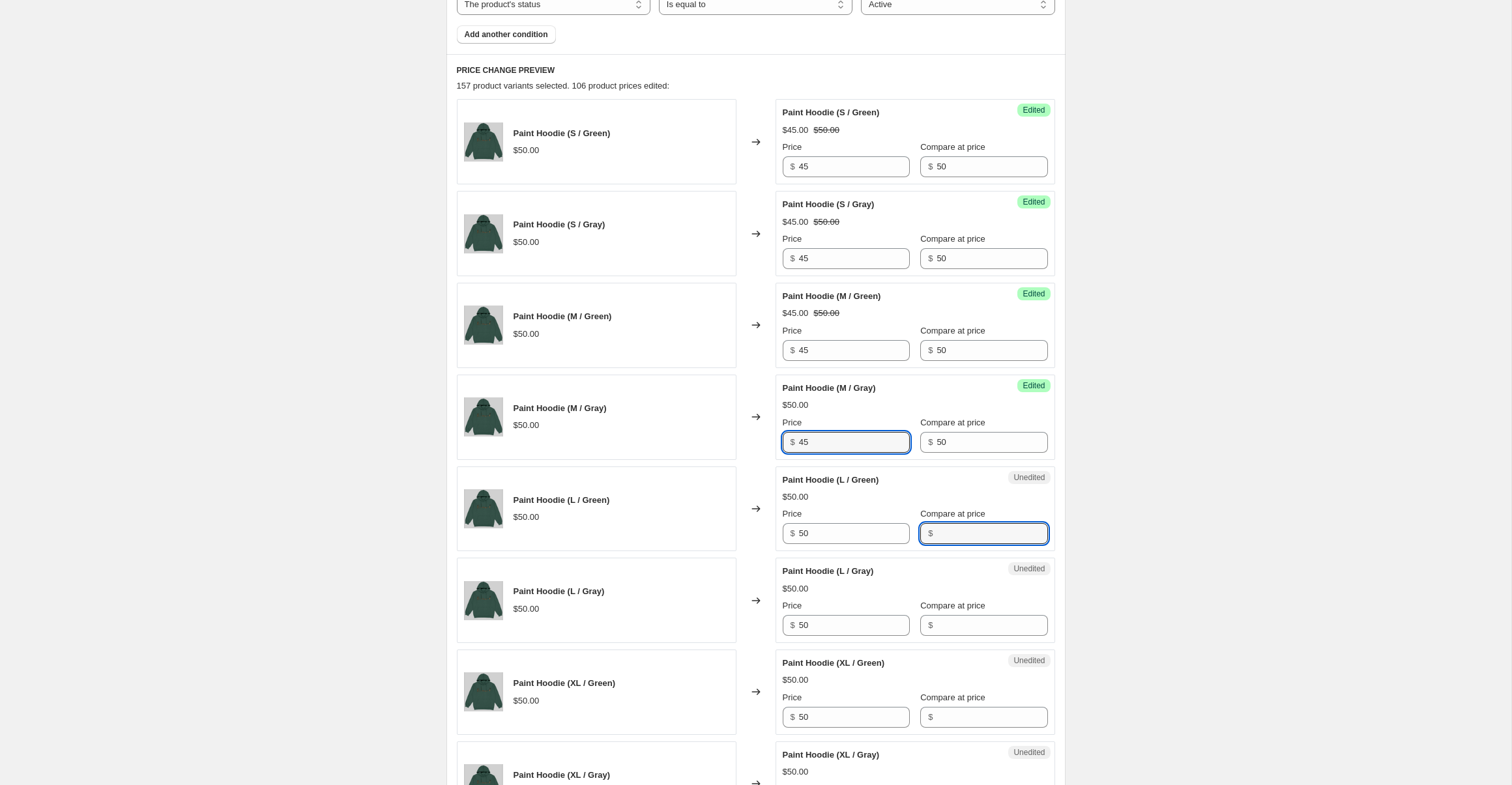
click at [962, 523] on input "Compare at price" at bounding box center [992, 533] width 111 height 21
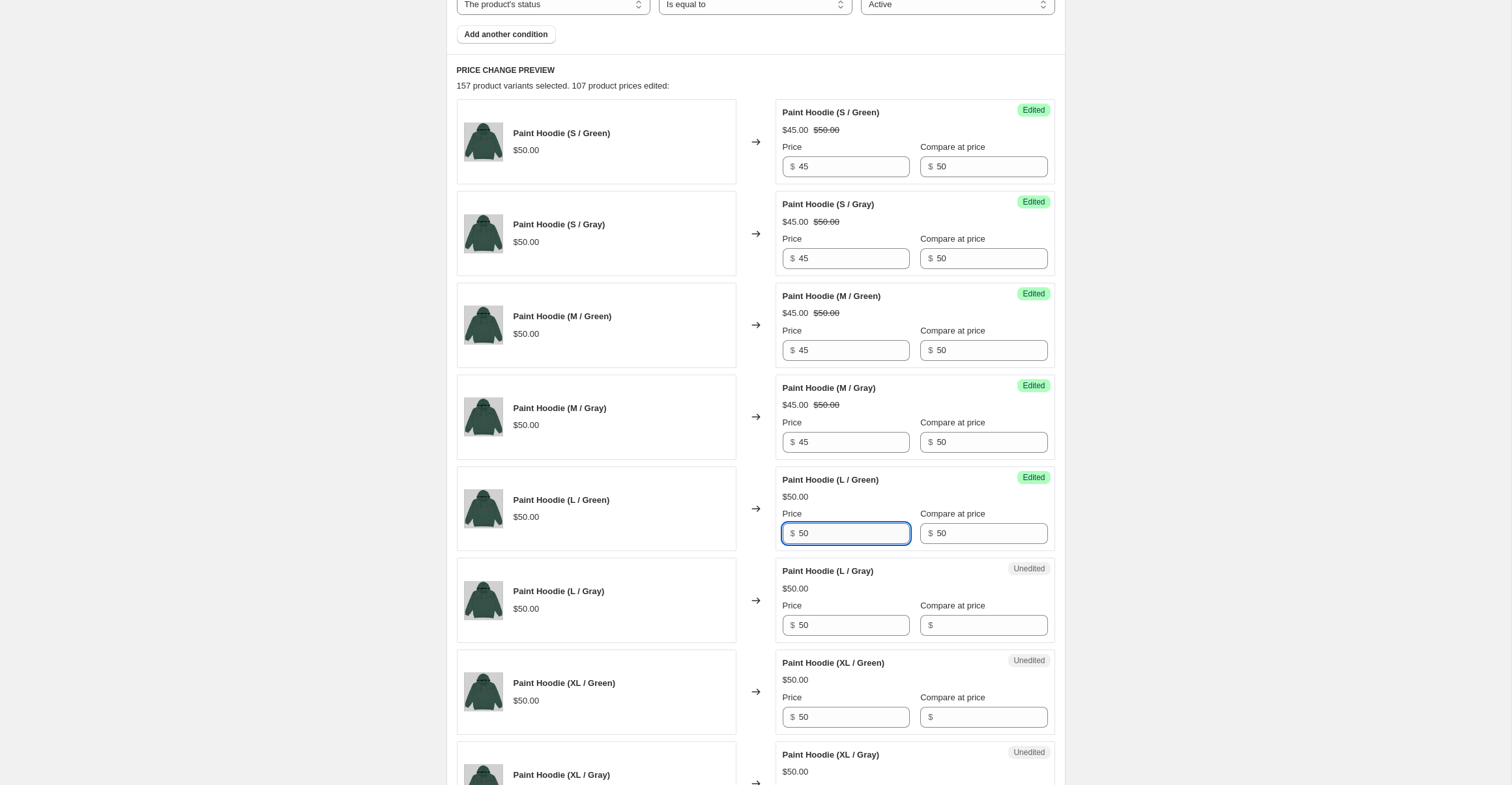
click at [859, 537] on input "50" at bounding box center [854, 533] width 111 height 21
click at [974, 617] on input "Compare at price" at bounding box center [992, 625] width 111 height 21
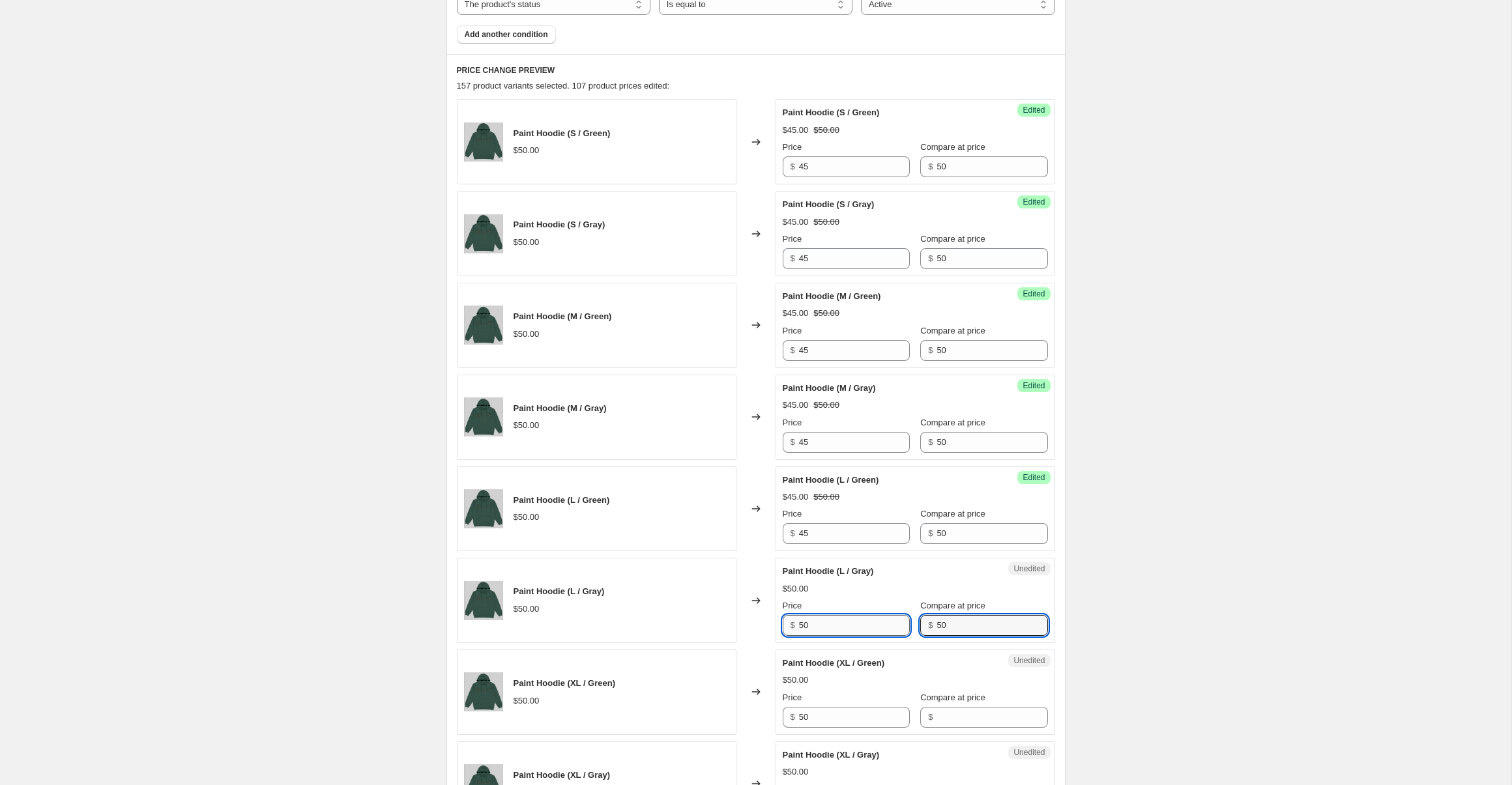
click at [837, 629] on input "50" at bounding box center [854, 625] width 111 height 21
click at [837, 629] on input "4" at bounding box center [854, 625] width 111 height 21
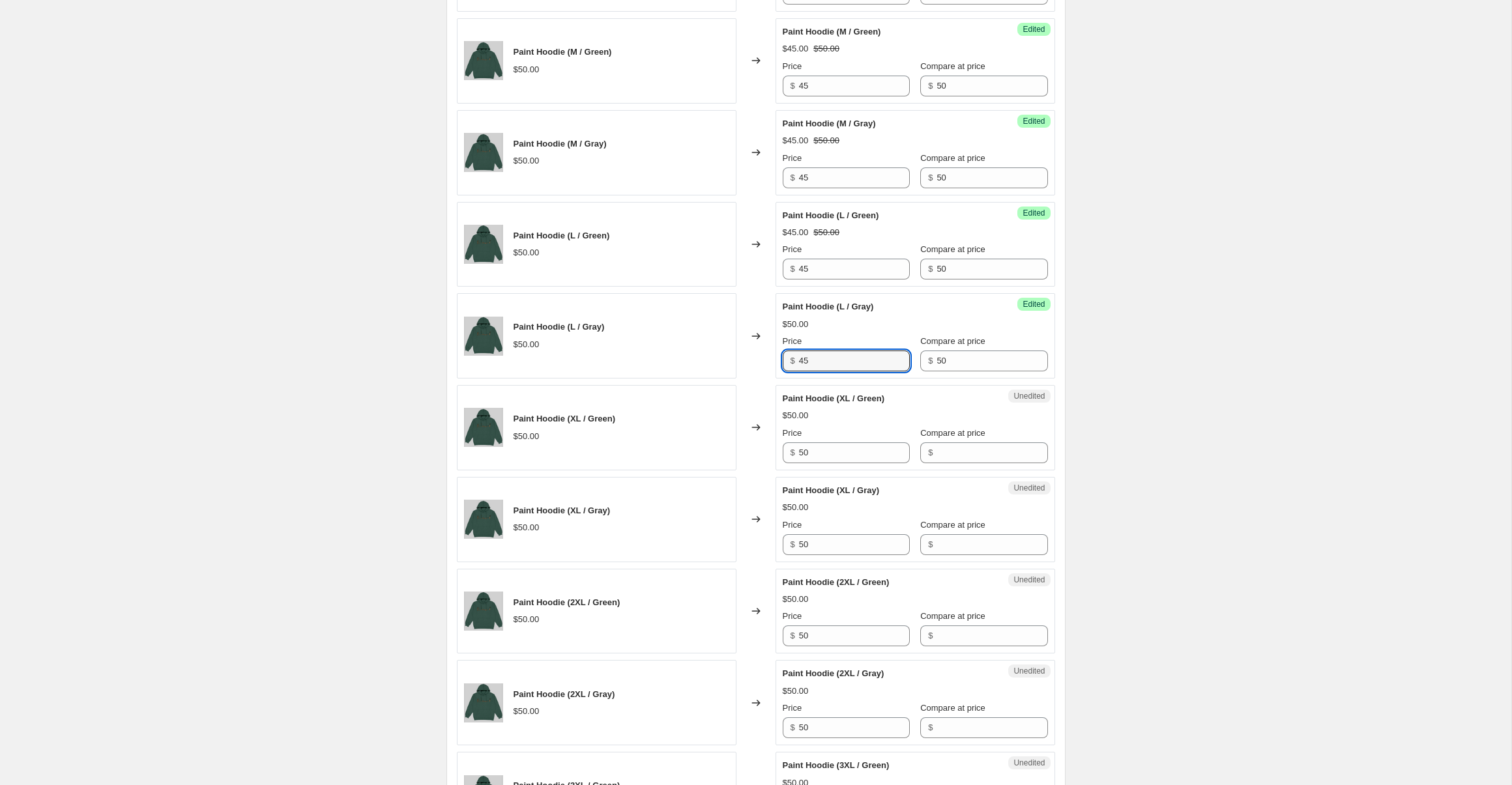
scroll to position [850, 0]
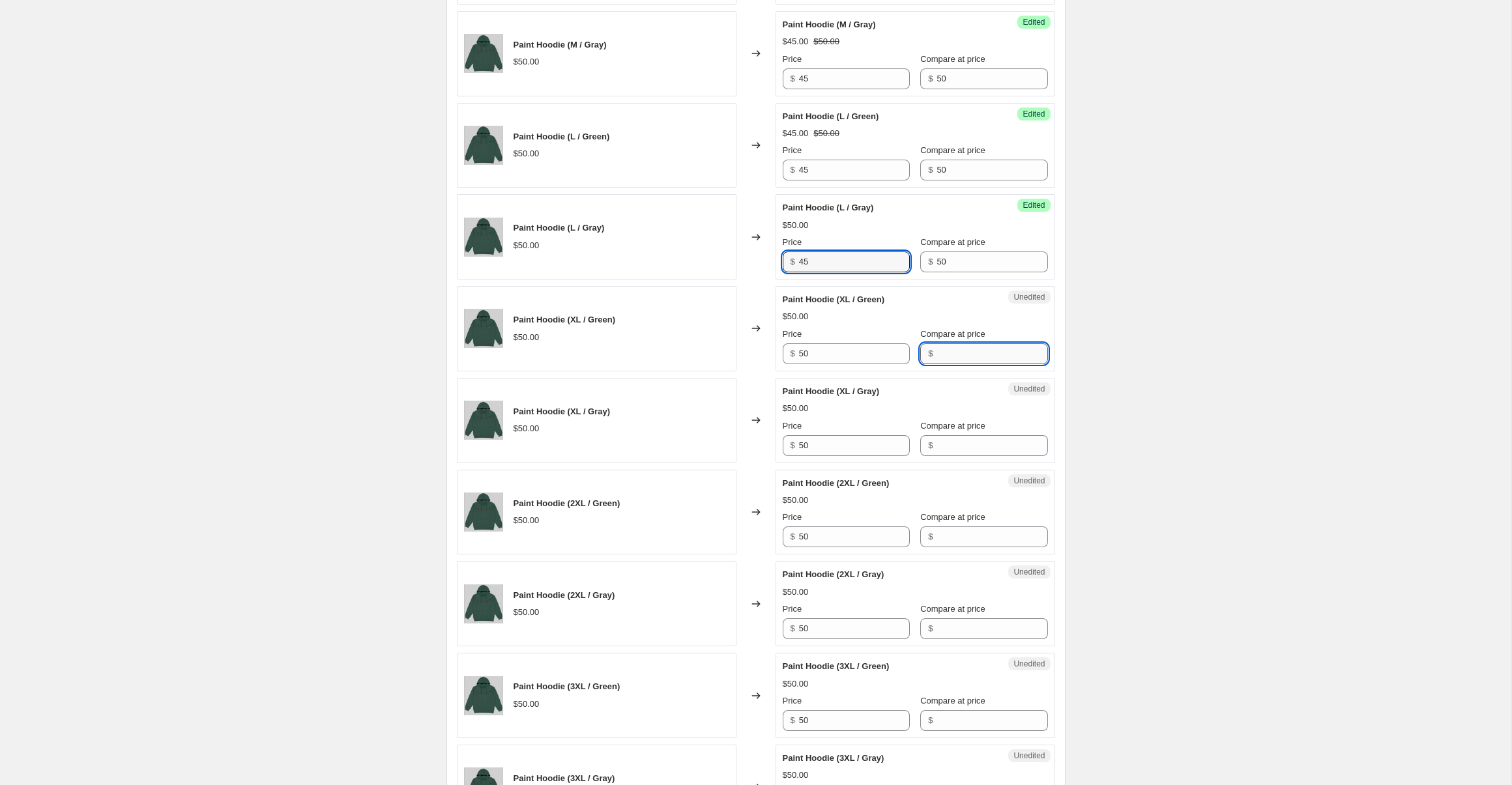
click at [960, 353] on input "Compare at price" at bounding box center [992, 354] width 111 height 21
click at [859, 350] on input "50" at bounding box center [854, 354] width 111 height 21
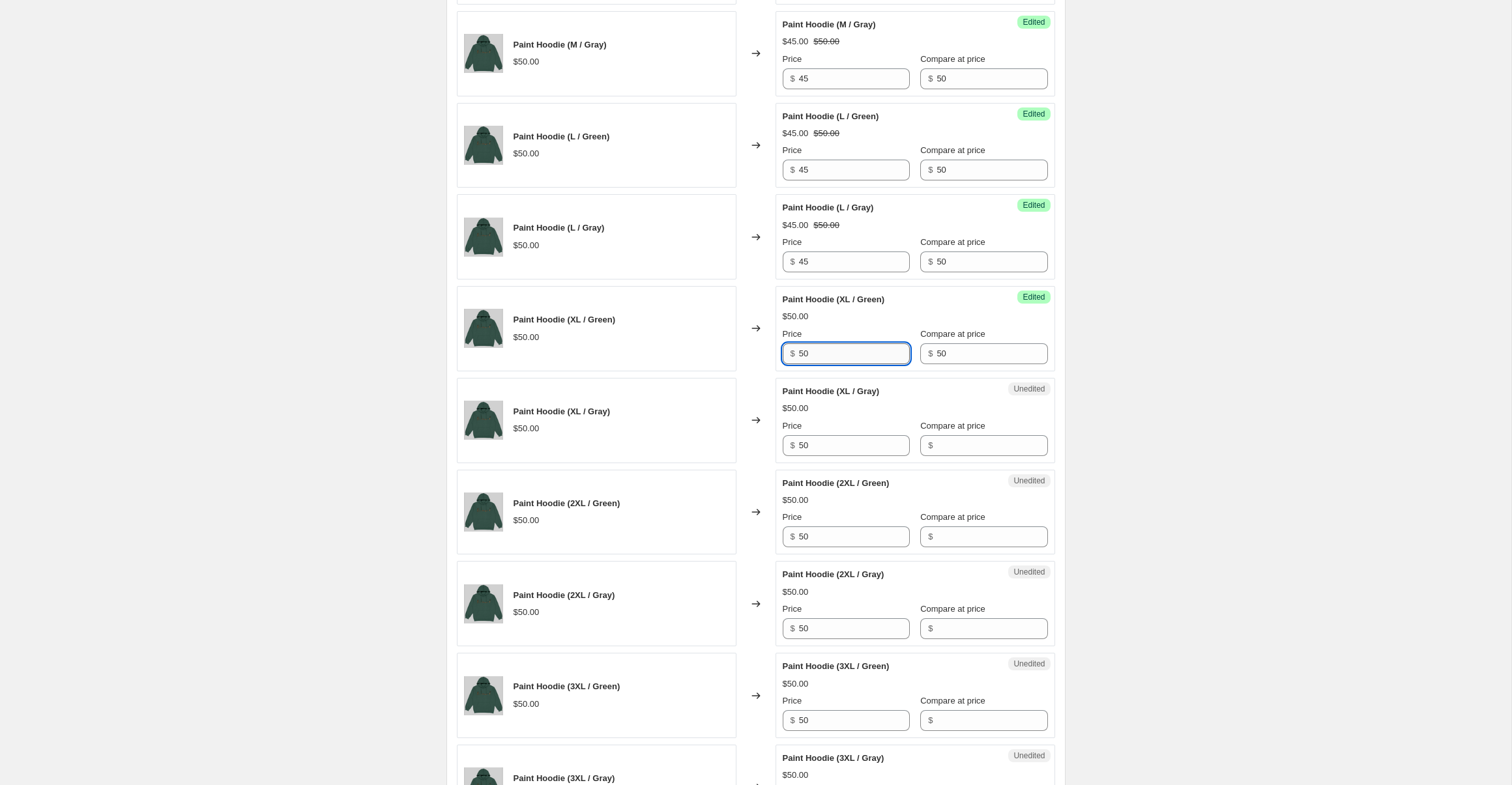
click at [859, 350] on input "50" at bounding box center [854, 354] width 111 height 21
click at [950, 458] on div "Unedited Paint Hoodie (XL / Gray) $50.00 Price $ 50 Compare at price $" at bounding box center [915, 420] width 280 height 85
click at [949, 450] on input "Compare at price" at bounding box center [992, 446] width 111 height 21
click at [840, 458] on div "Unedited Paint Hoodie (XL / Gray) $50.00 Price $ 50 Compare at price $ 50" at bounding box center [915, 420] width 280 height 85
click at [840, 453] on input "50" at bounding box center [854, 446] width 111 height 21
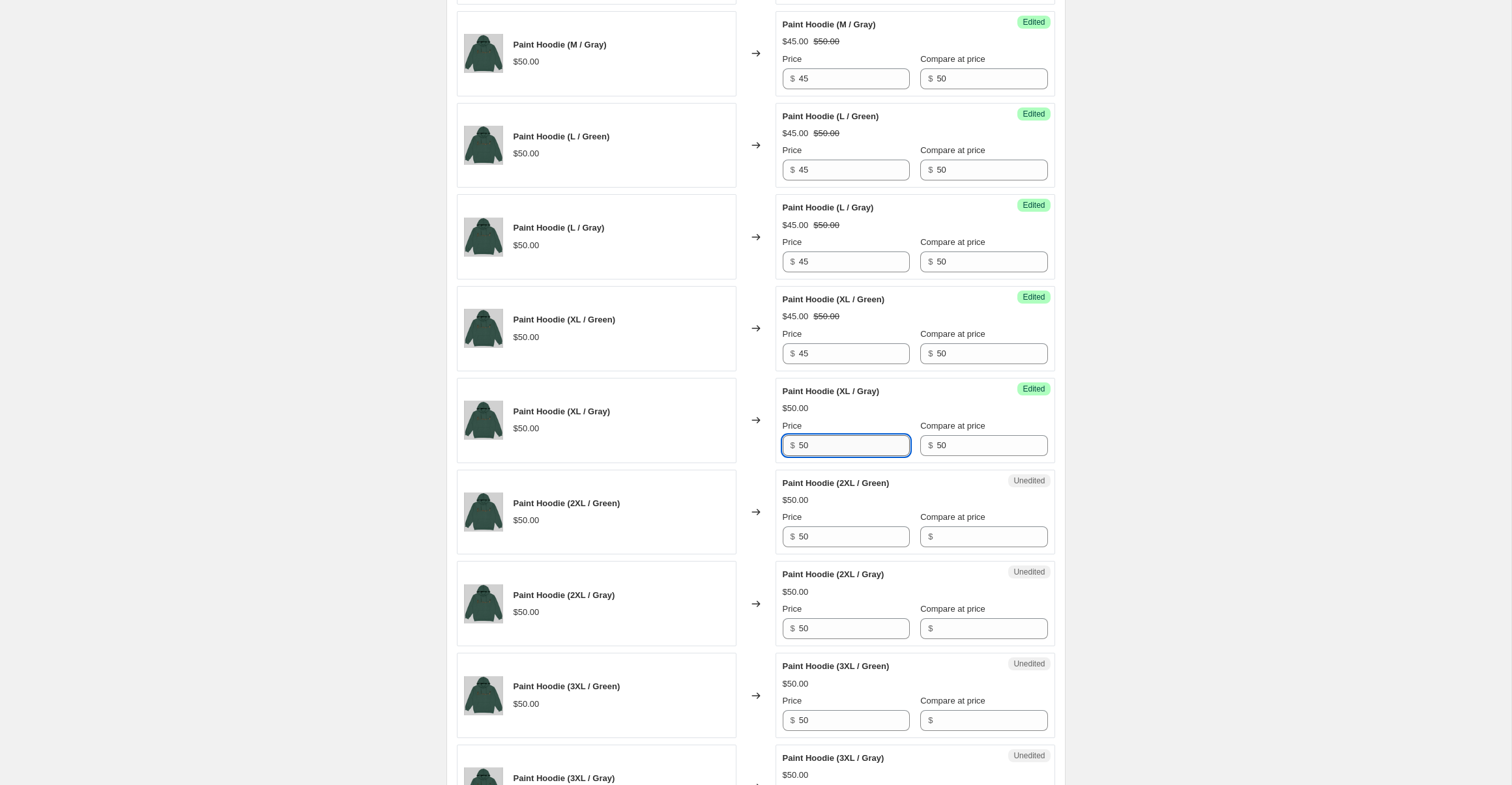
click at [840, 453] on input "50" at bounding box center [854, 446] width 111 height 21
click at [937, 530] on input "Compare at price" at bounding box center [992, 537] width 111 height 21
click at [847, 541] on input "50" at bounding box center [854, 537] width 111 height 21
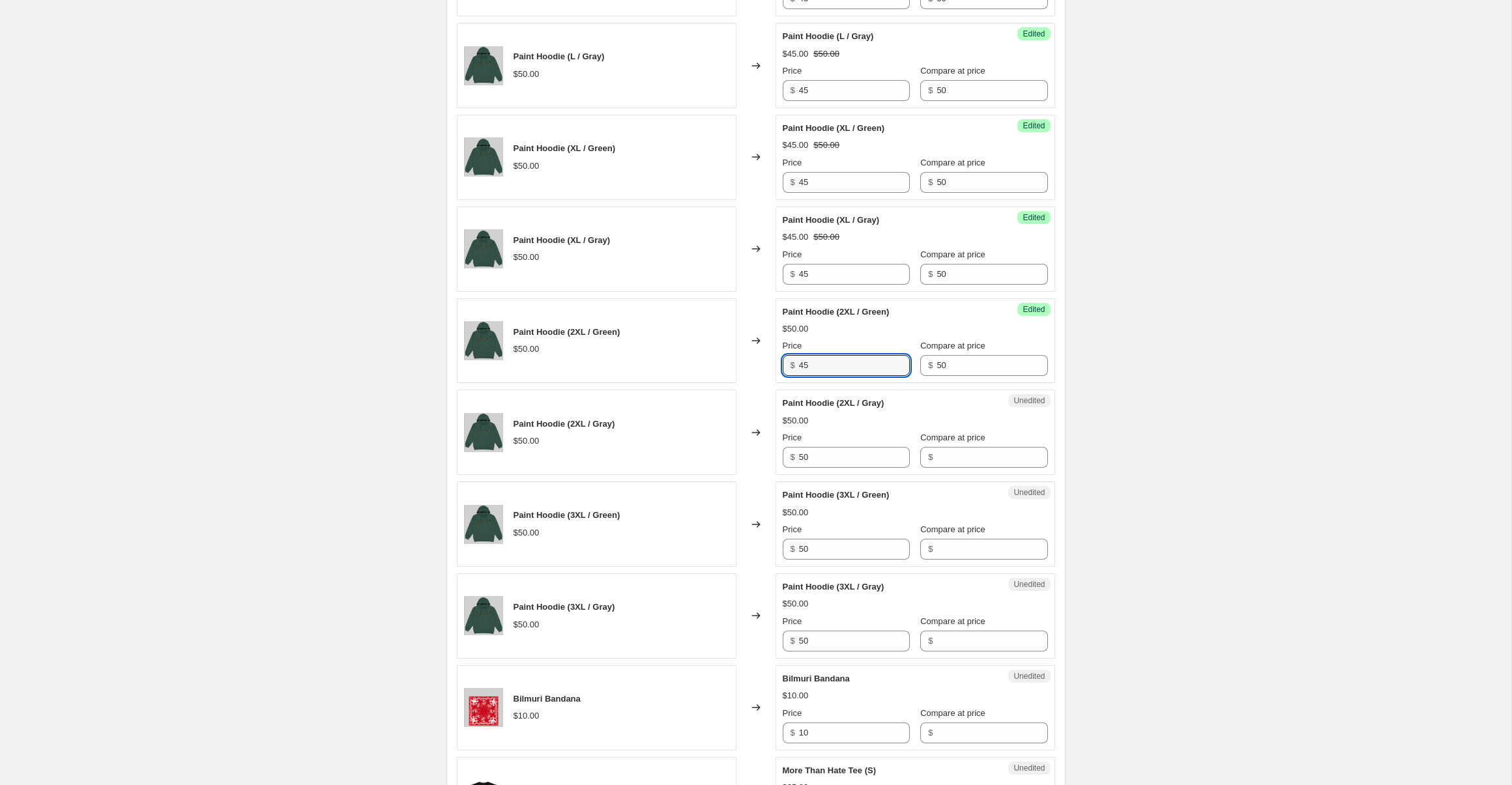
scroll to position [1378, 0]
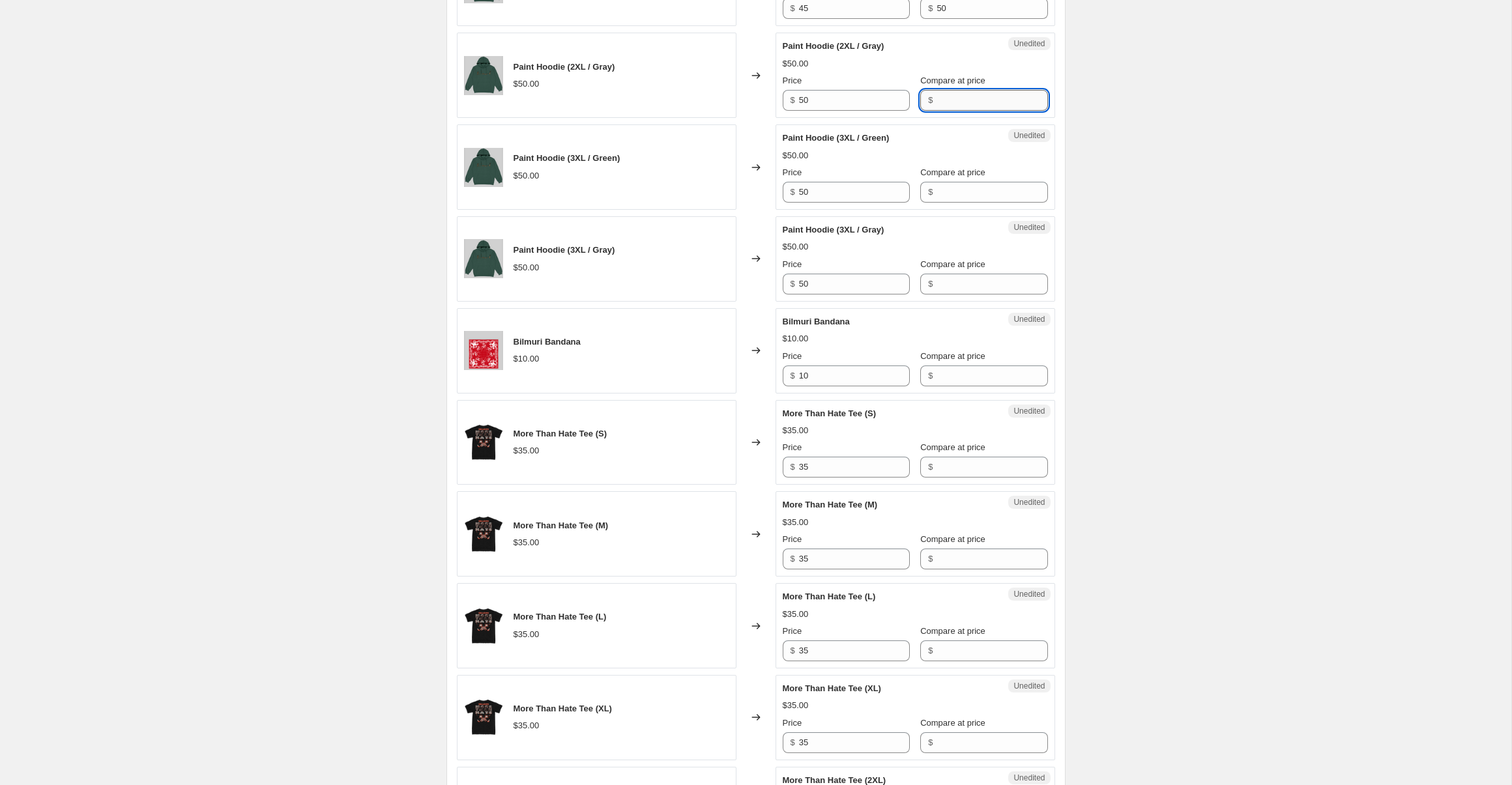
click at [965, 101] on input "Compare at price" at bounding box center [992, 101] width 111 height 21
click at [780, 105] on div "Unedited Paint Hoodie (2XL / Gray) $50.00 Price $ 50 Compare at price $ 50" at bounding box center [915, 75] width 280 height 85
click at [780, 105] on div "Success Edited Paint Hoodie (2XL / Gray) $50.00 Price $ 50 Compare at price $ 50" at bounding box center [915, 75] width 280 height 85
click at [814, 105] on input "50" at bounding box center [854, 101] width 111 height 21
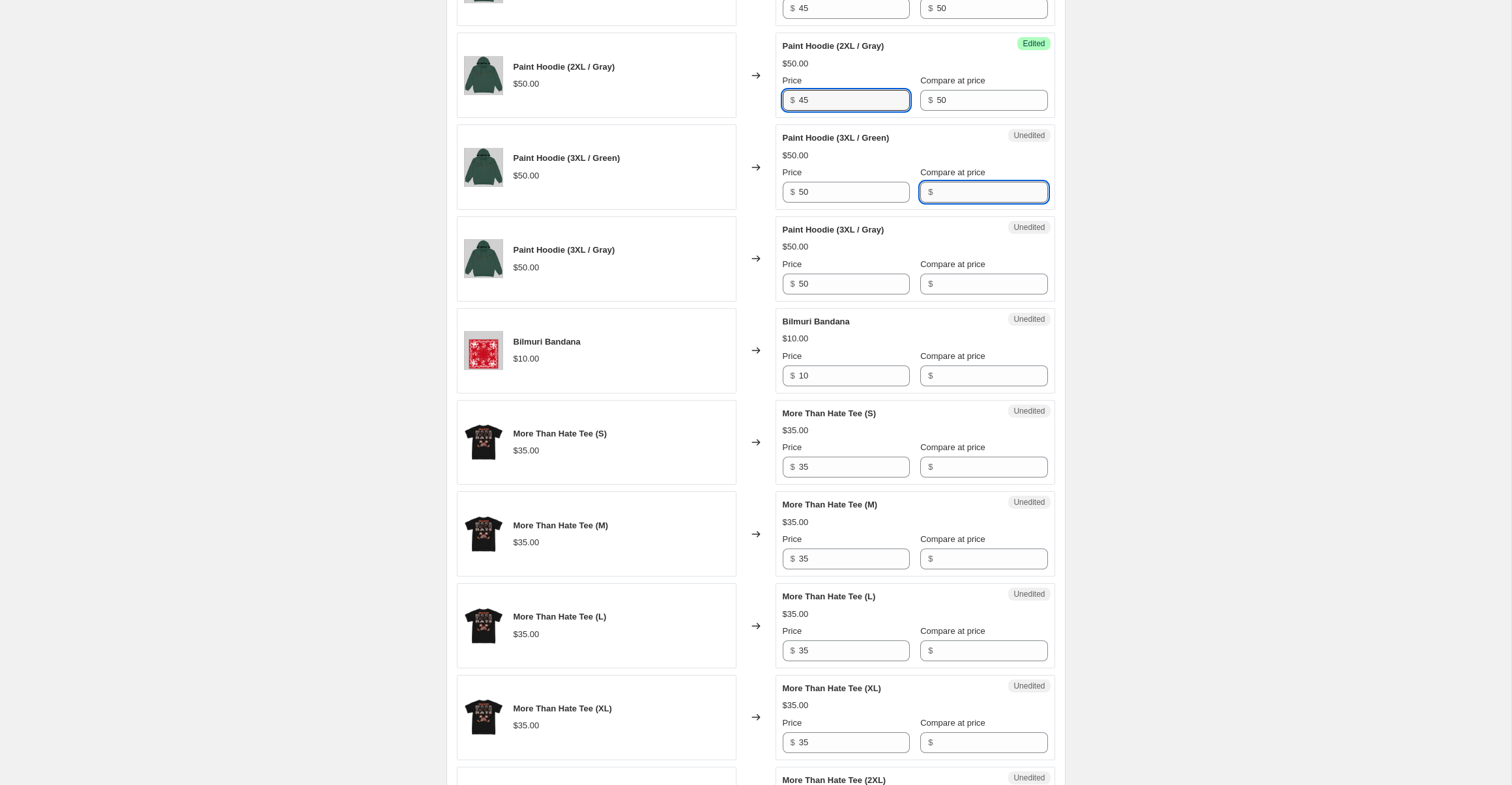
click at [976, 190] on input "Compare at price" at bounding box center [992, 192] width 111 height 21
click at [842, 188] on input "50" at bounding box center [854, 192] width 111 height 21
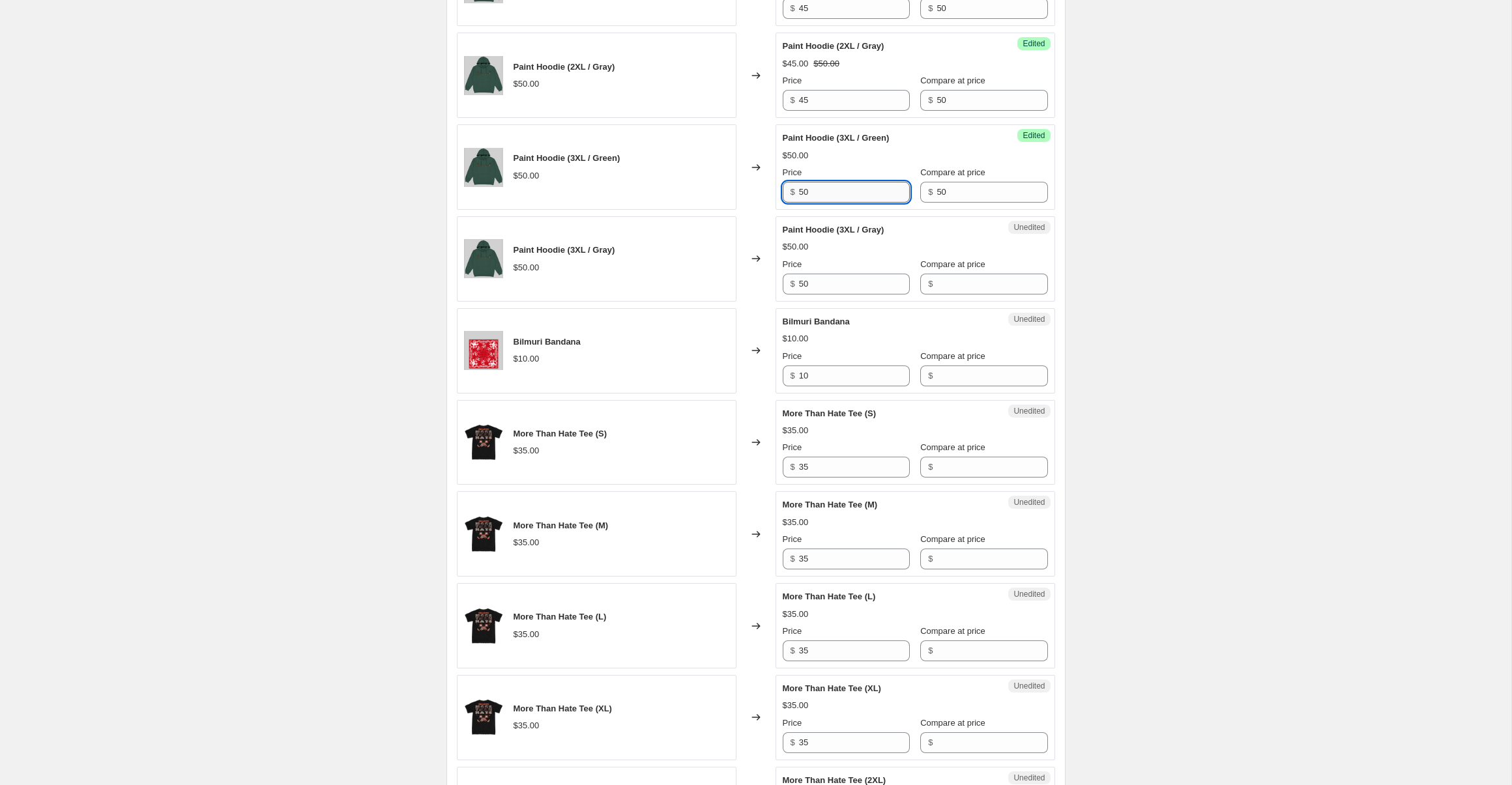
click at [842, 188] on input "50" at bounding box center [854, 192] width 111 height 21
click at [961, 282] on input "Compare at price" at bounding box center [992, 284] width 111 height 21
click at [835, 289] on input "50" at bounding box center [854, 284] width 111 height 21
click at [941, 375] on input "Compare at price" at bounding box center [992, 376] width 111 height 21
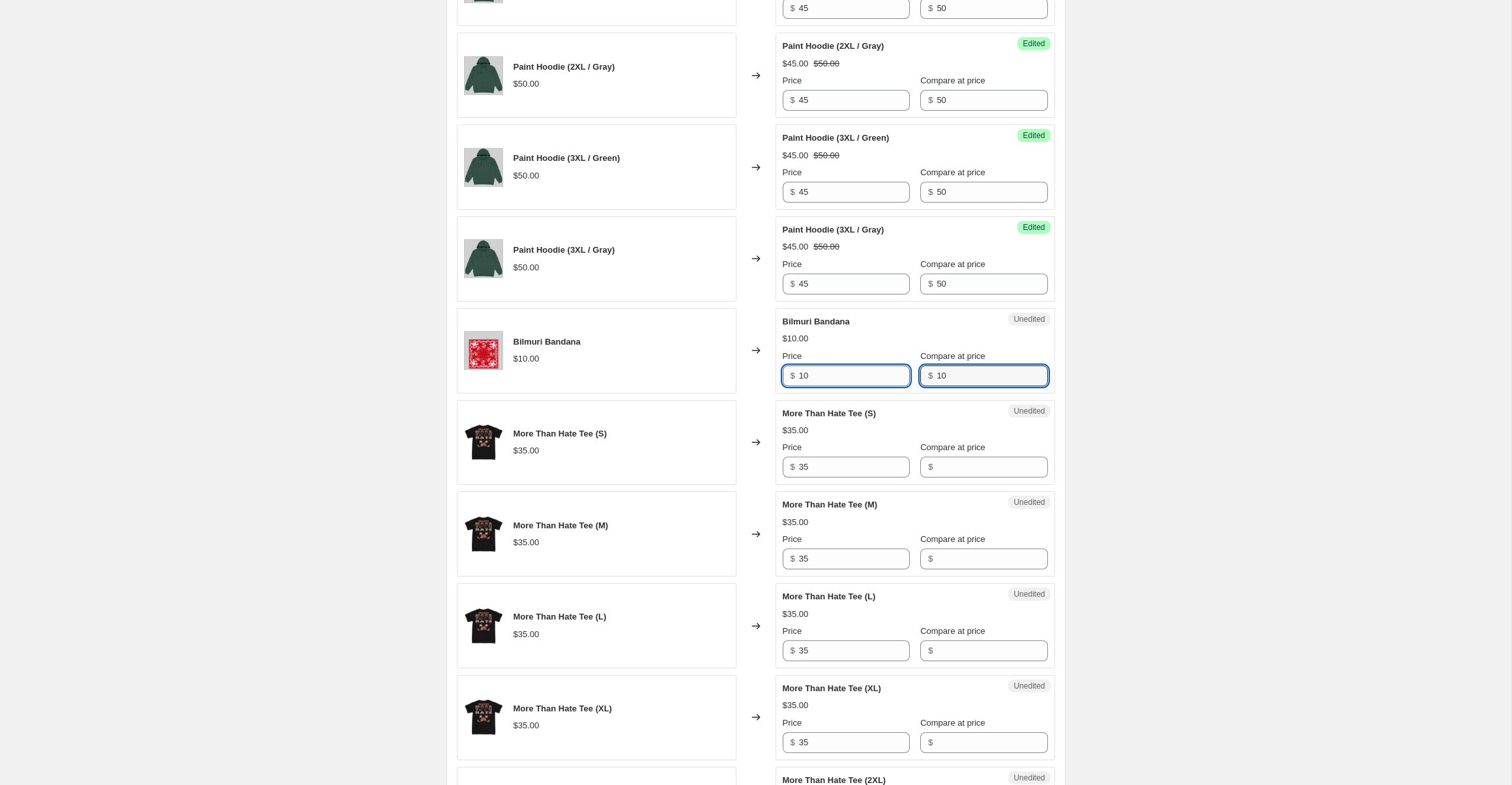
click at [859, 375] on input "10" at bounding box center [854, 376] width 111 height 21
click at [970, 476] on input "Compare at price" at bounding box center [992, 467] width 111 height 21
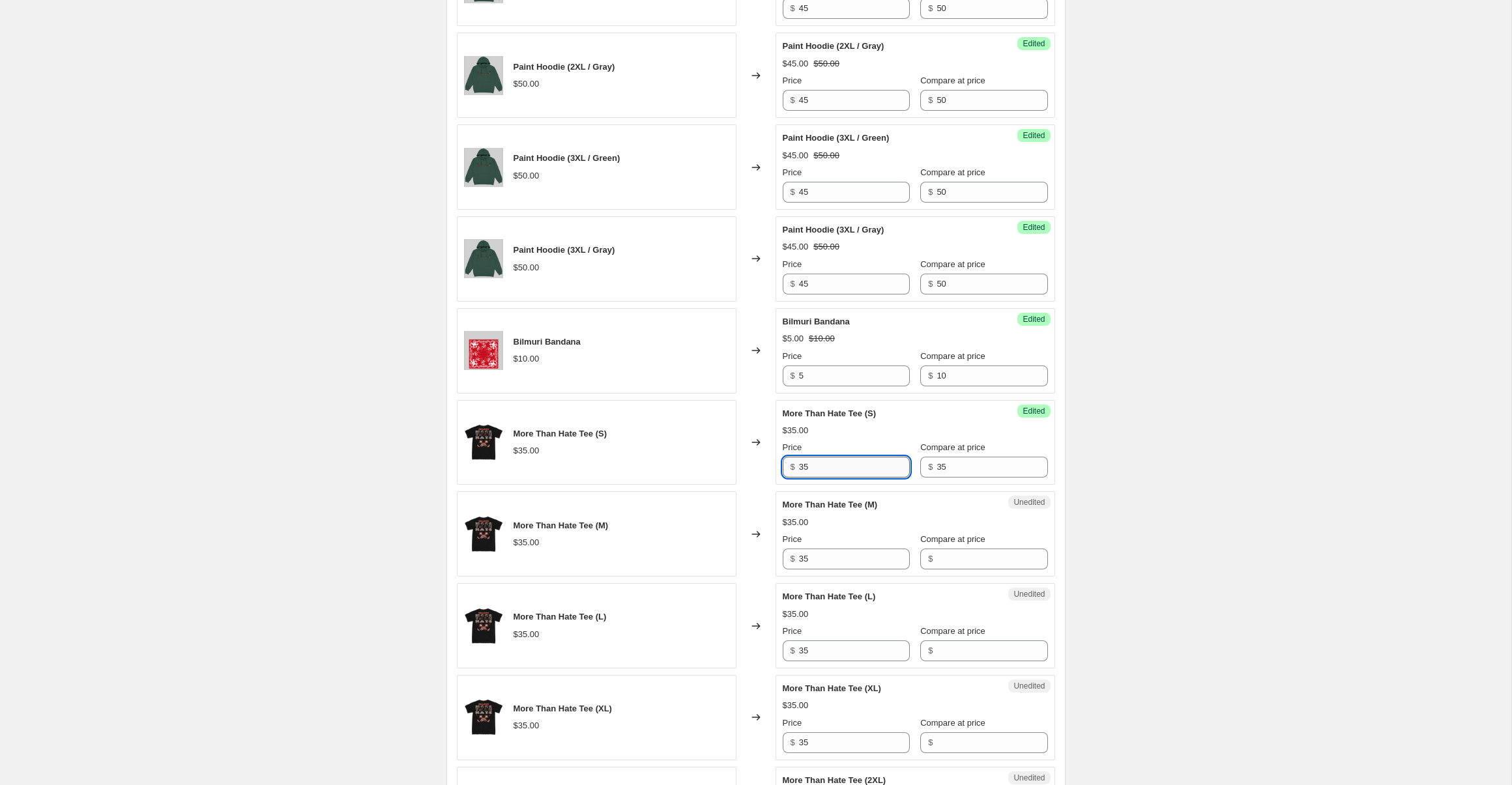
click at [864, 467] on input "35" at bounding box center [854, 467] width 111 height 21
click at [957, 561] on input "Compare at price" at bounding box center [992, 559] width 111 height 21
click at [859, 561] on input "35" at bounding box center [854, 559] width 111 height 21
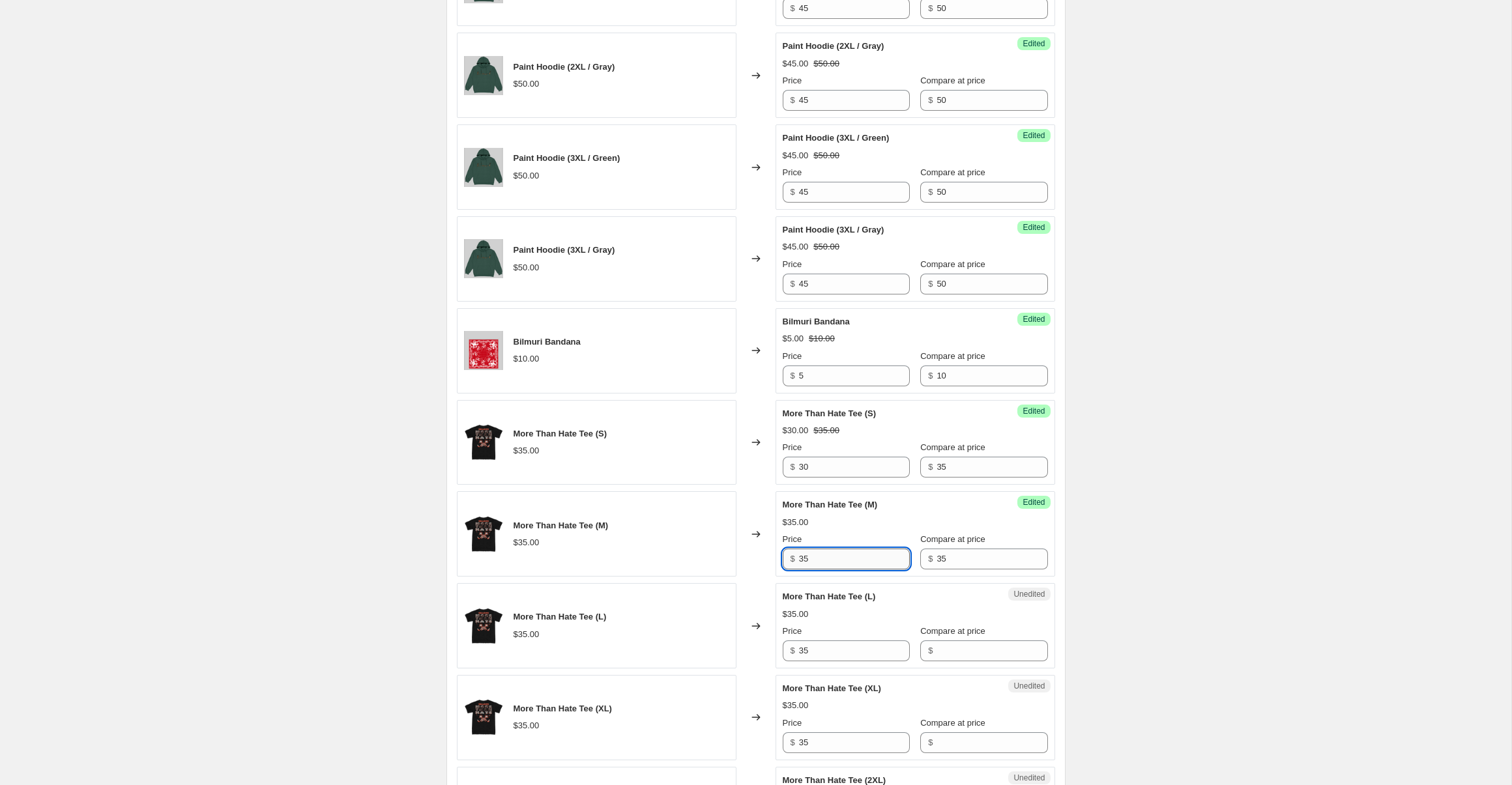
click at [859, 561] on input "35" at bounding box center [854, 559] width 111 height 21
click at [994, 654] on input "Compare at price" at bounding box center [992, 651] width 111 height 21
click at [874, 657] on input "35" at bounding box center [854, 651] width 111 height 21
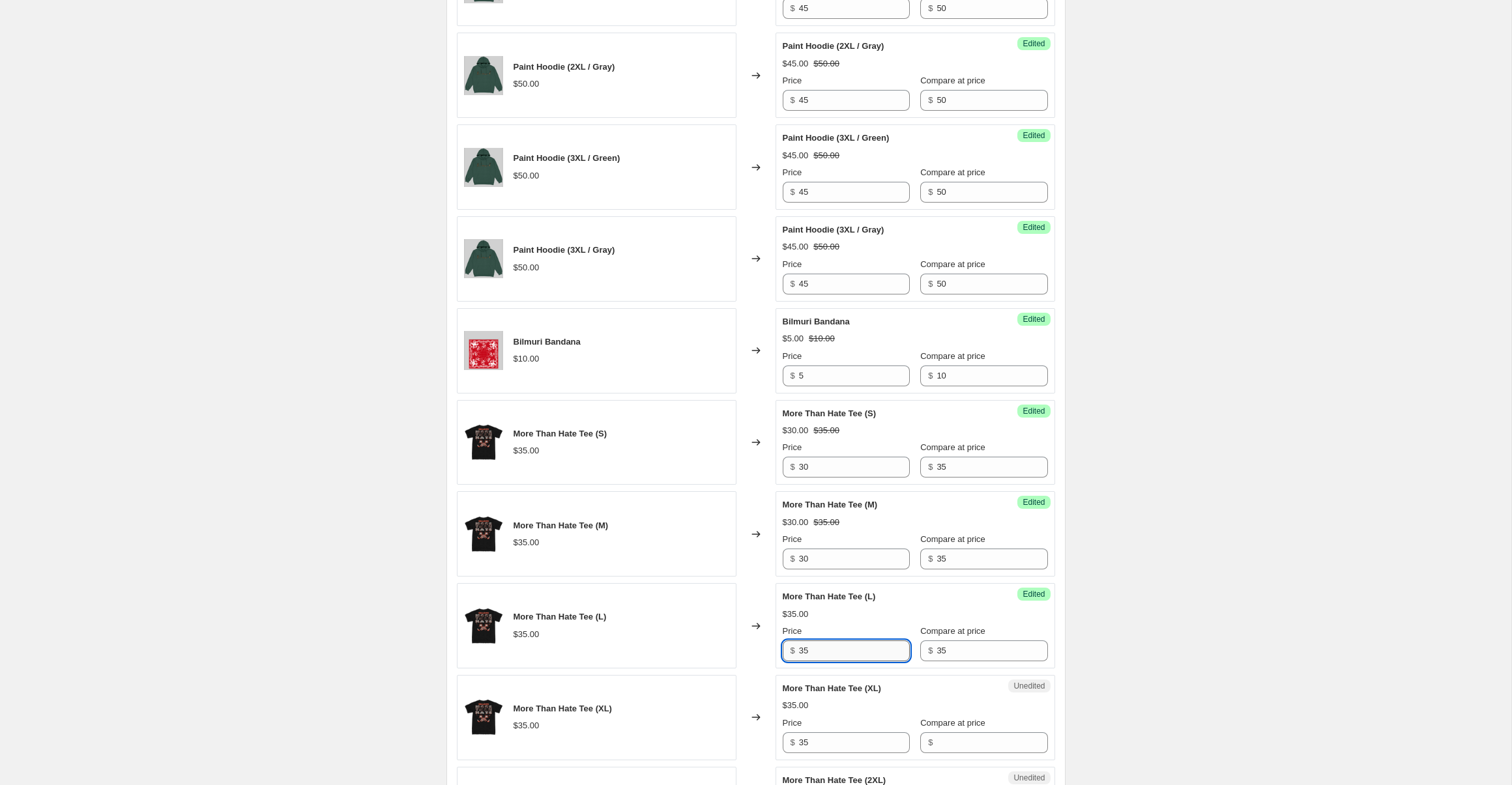
click at [874, 657] on input "35" at bounding box center [854, 651] width 111 height 21
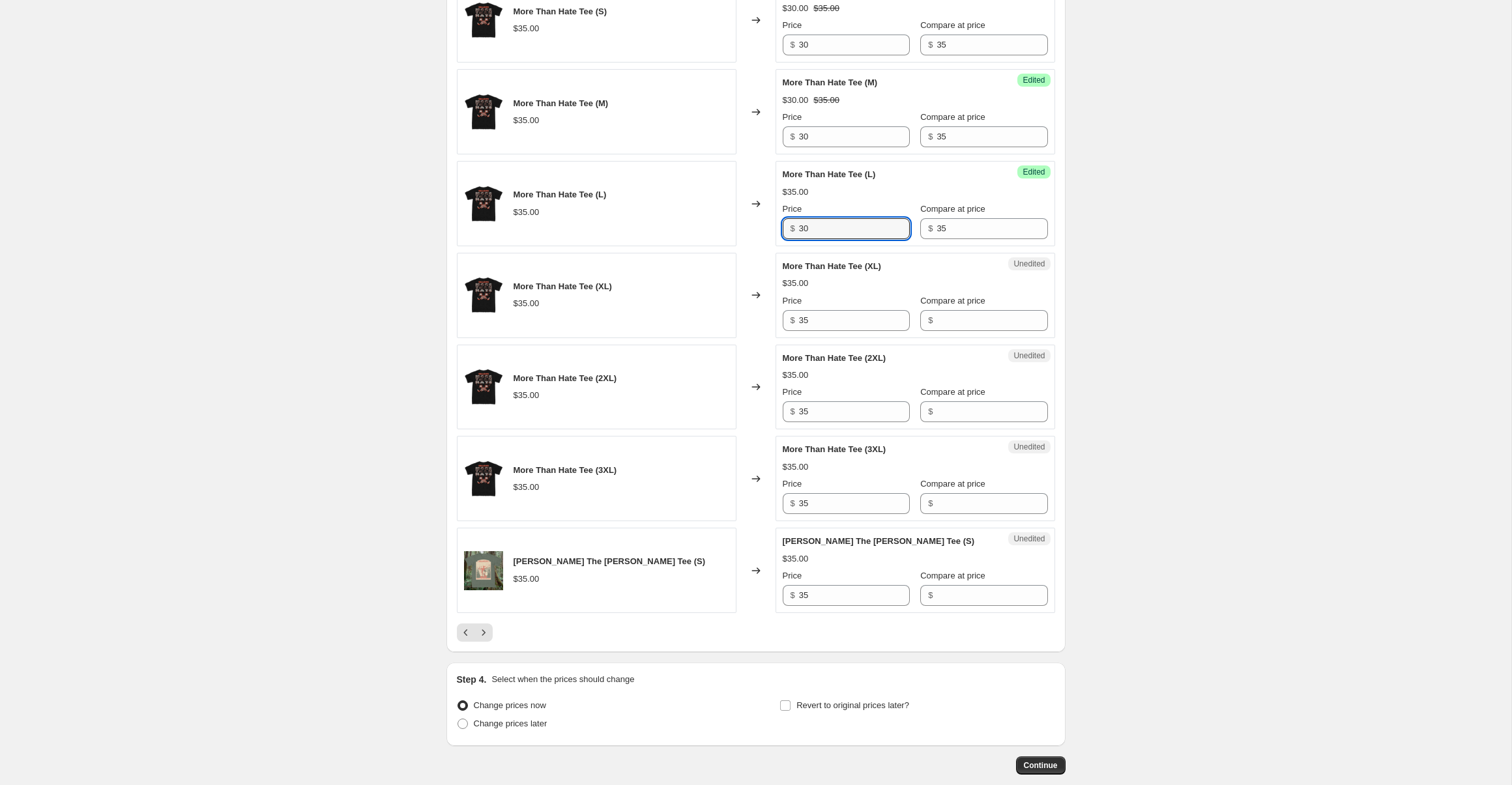
scroll to position [1869, 0]
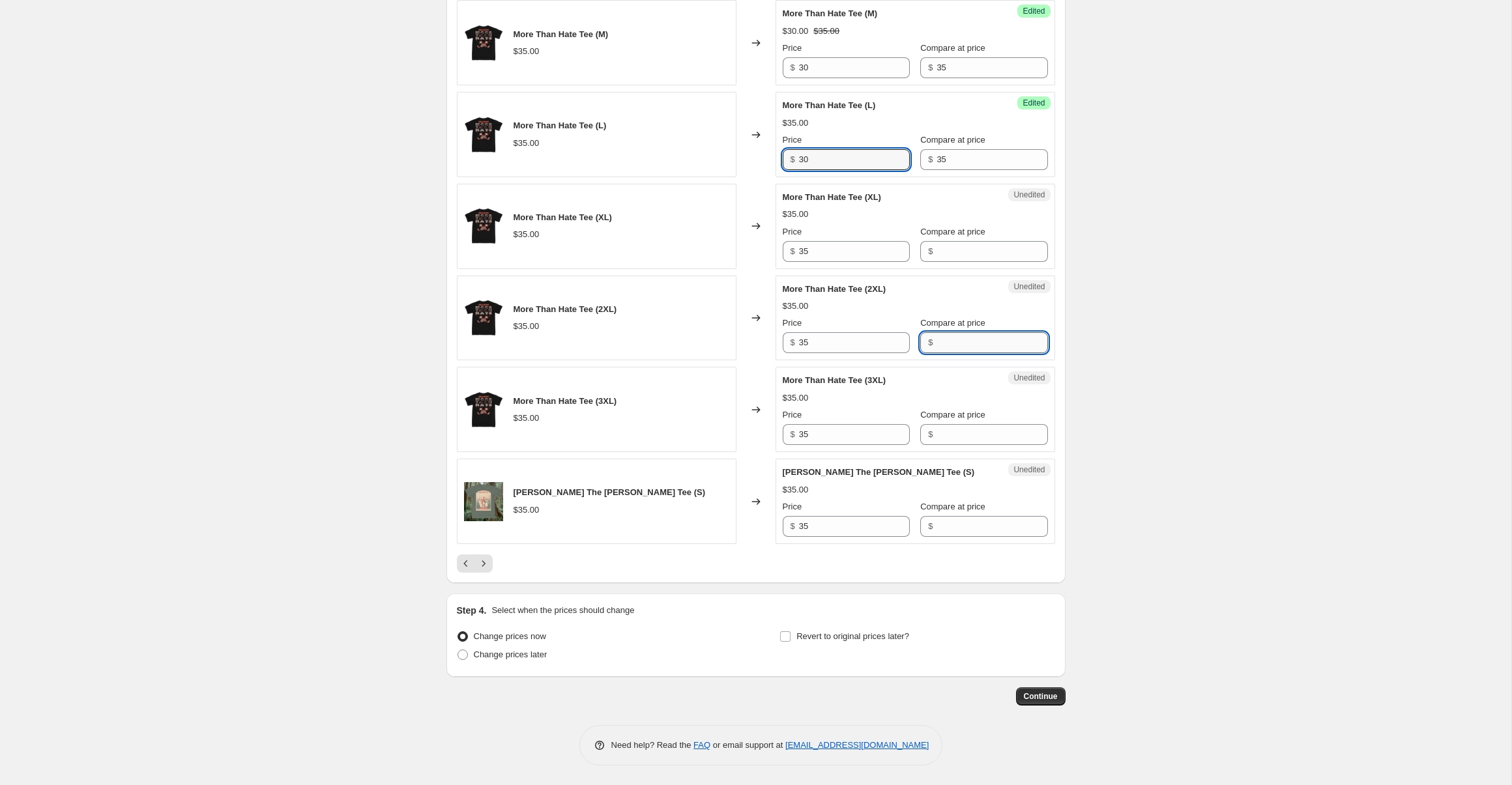
click at [967, 338] on input "Compare at price" at bounding box center [992, 343] width 111 height 21
click at [960, 246] on input "Compare at price" at bounding box center [992, 252] width 111 height 21
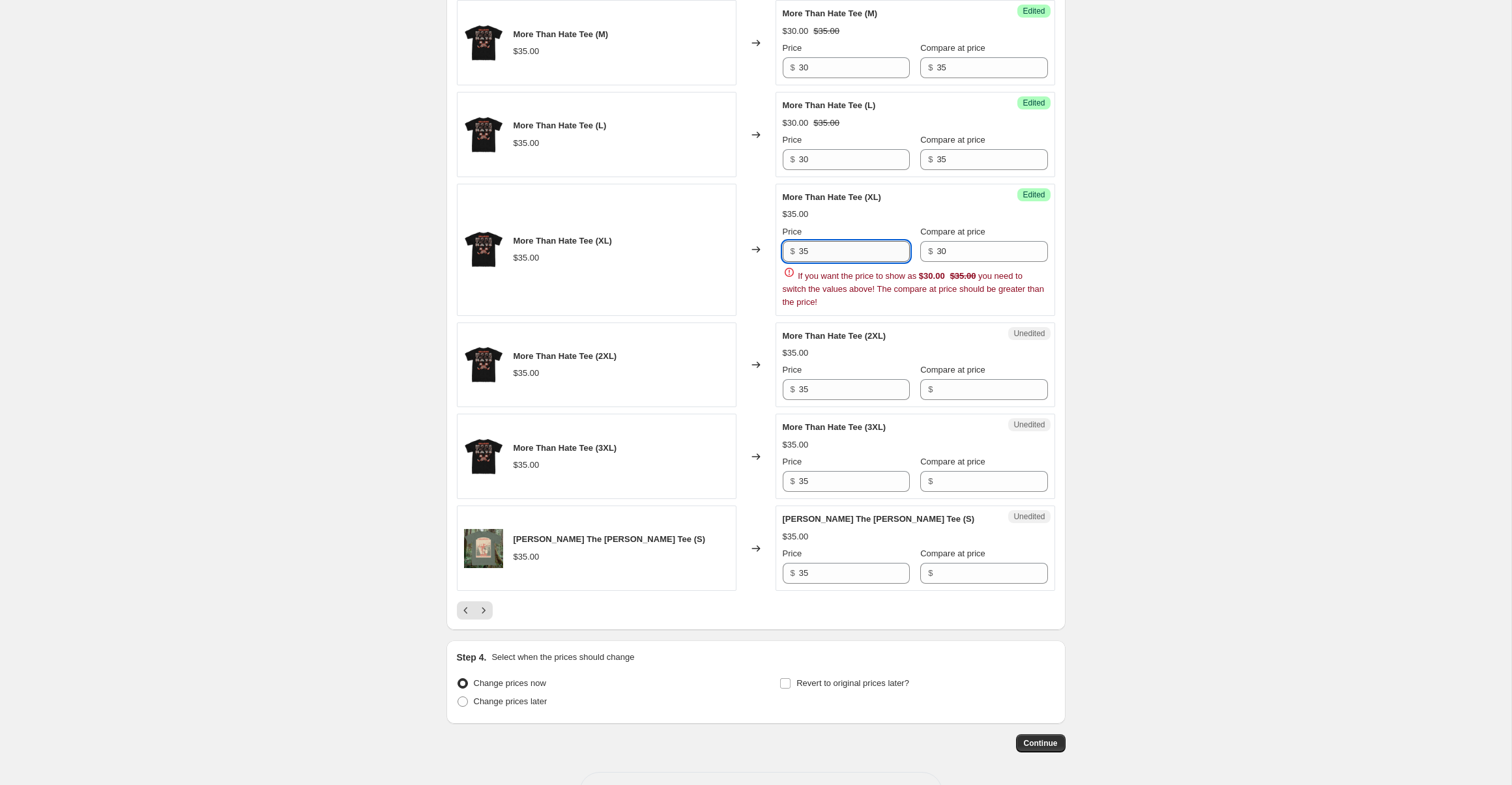
click at [860, 250] on input "35" at bounding box center [854, 252] width 111 height 21
click at [937, 255] on input "30" at bounding box center [992, 252] width 111 height 21
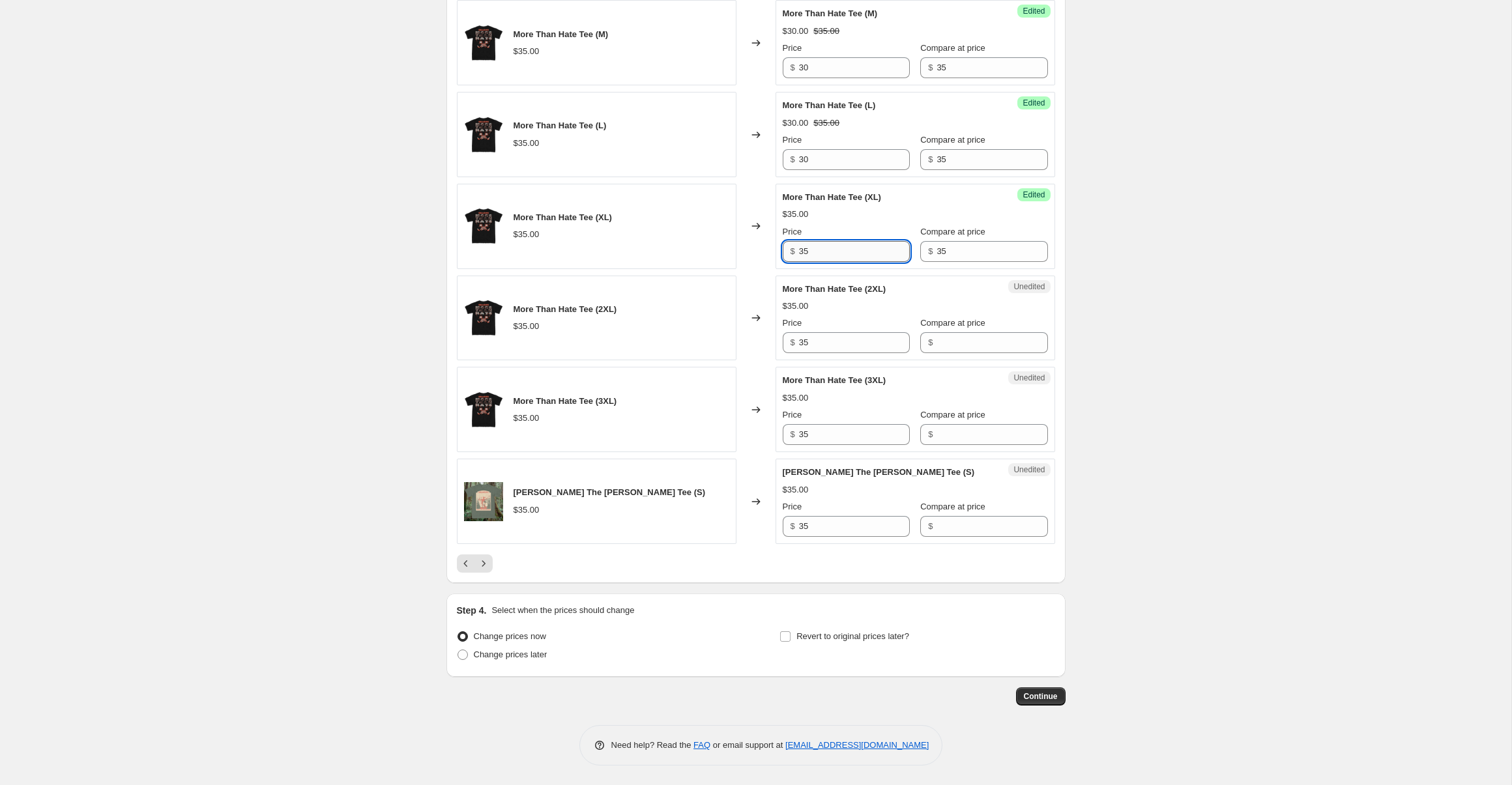
click at [863, 255] on input "35" at bounding box center [854, 252] width 111 height 21
click at [867, 248] on input "3530" at bounding box center [854, 252] width 111 height 21
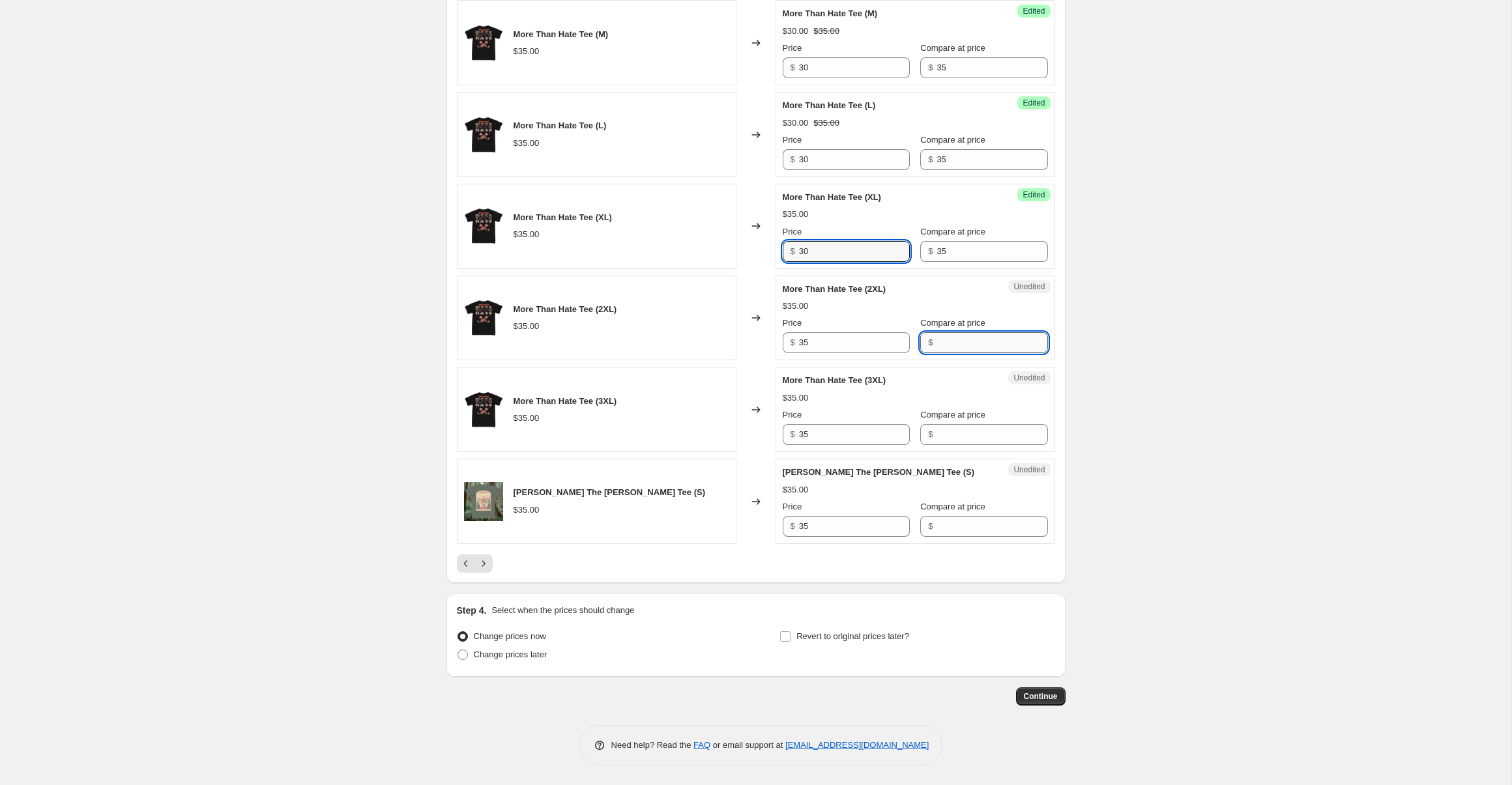
click at [967, 342] on input "Compare at price" at bounding box center [992, 343] width 111 height 21
click at [864, 341] on input "35" at bounding box center [854, 343] width 111 height 21
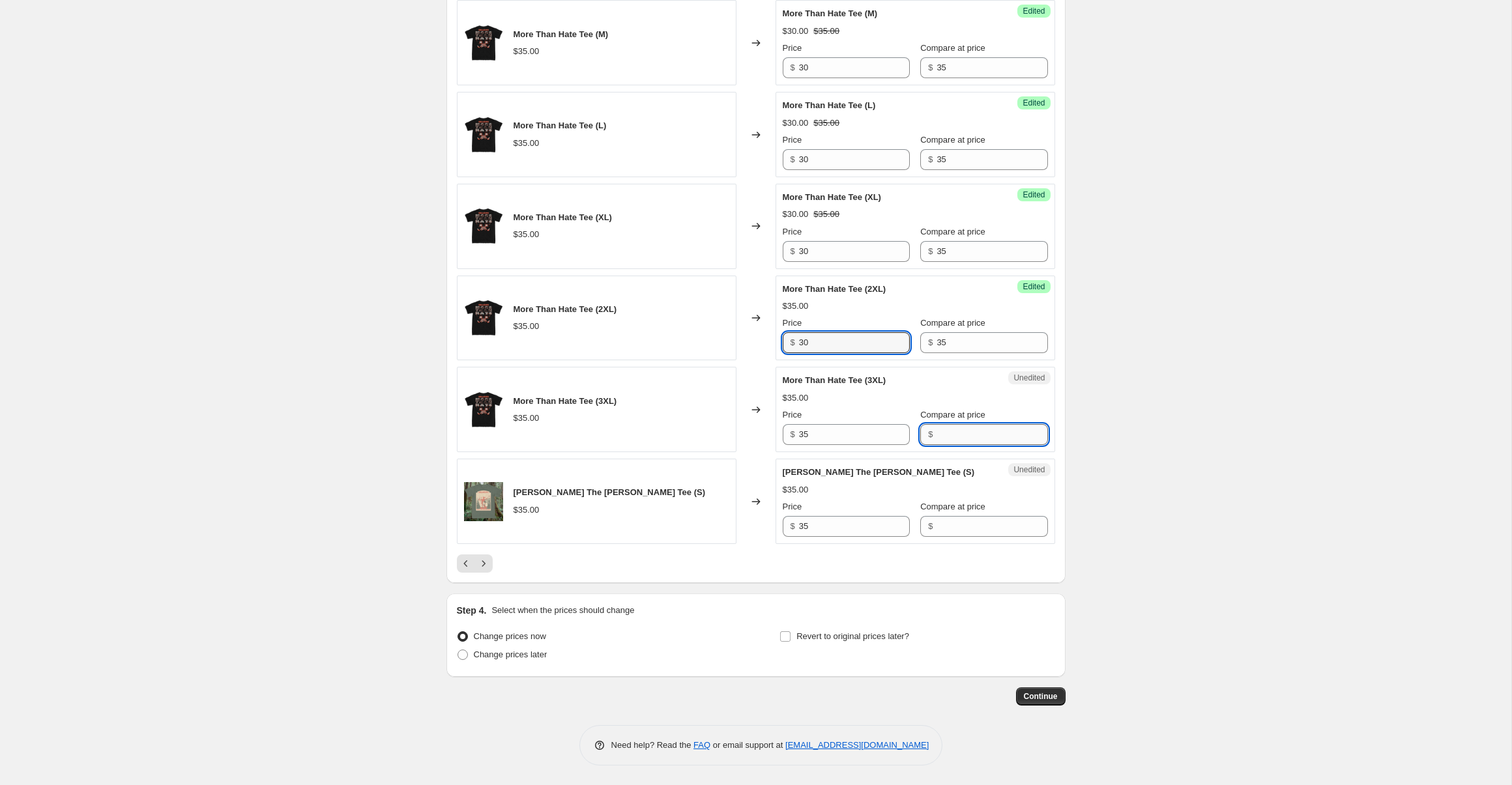
click at [973, 432] on input "Compare at price" at bounding box center [992, 434] width 111 height 21
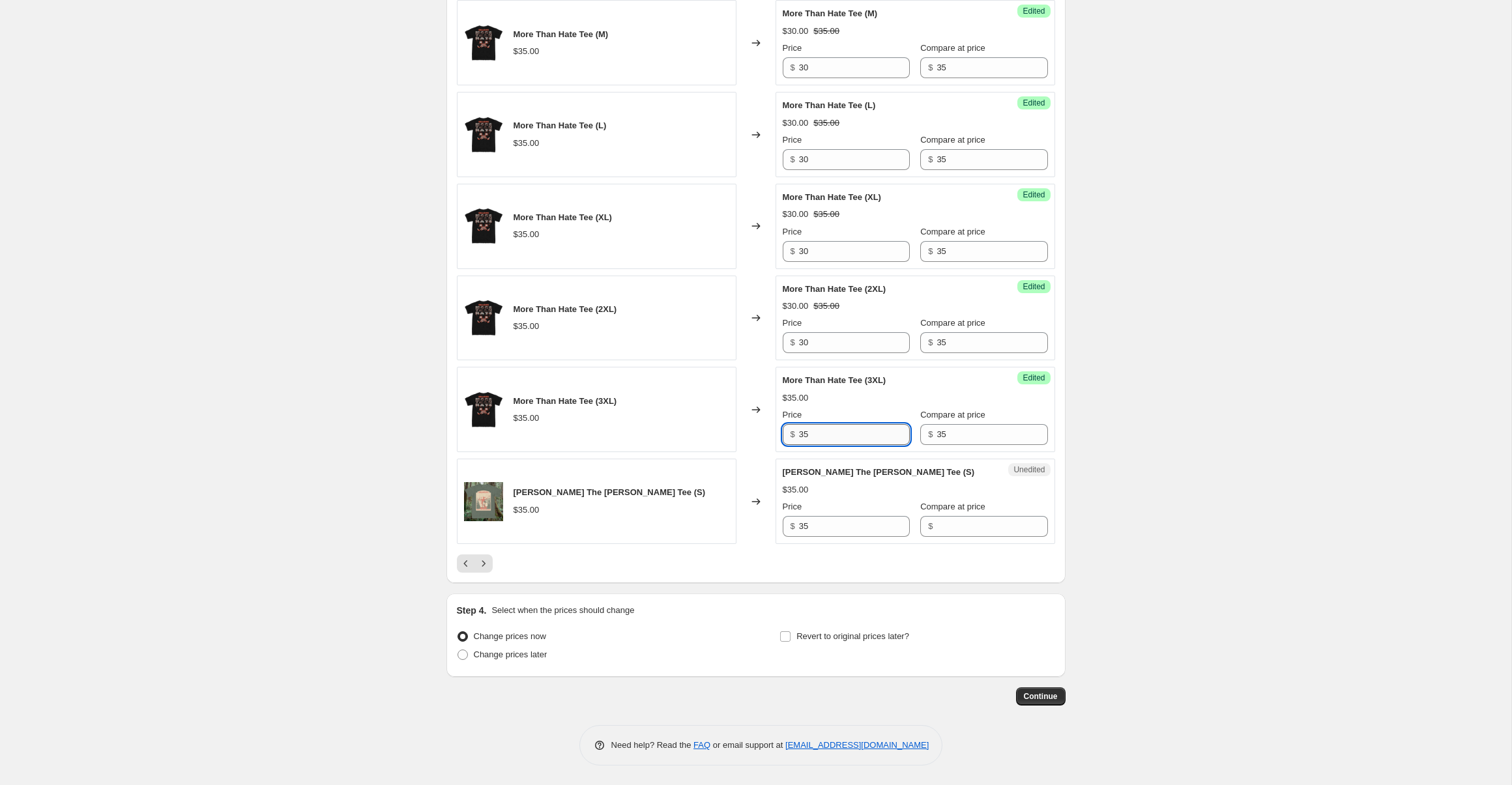
click at [861, 438] on input "35" at bounding box center [854, 434] width 111 height 21
click at [969, 533] on input "Compare at price" at bounding box center [992, 526] width 111 height 21
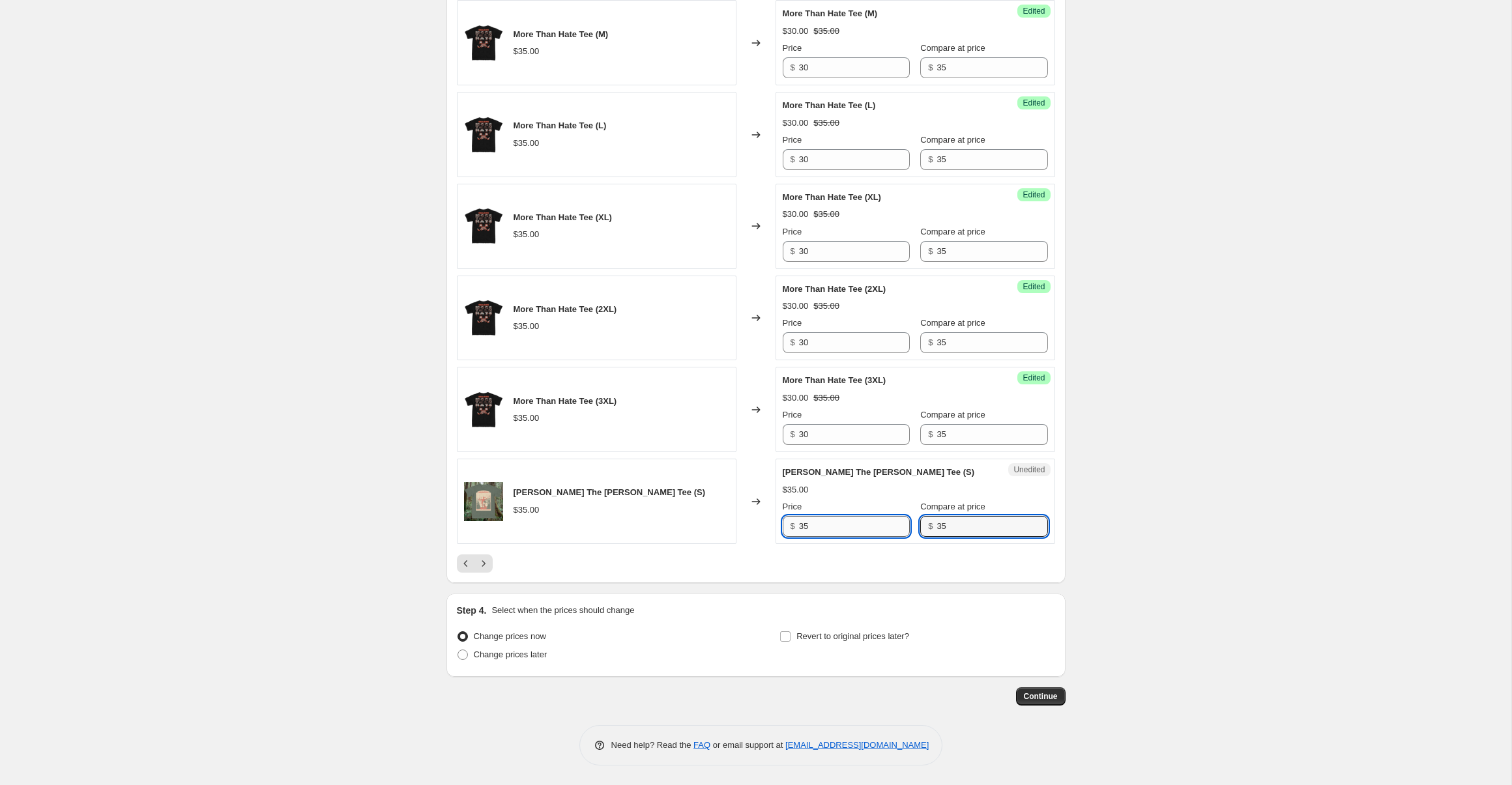
click at [847, 523] on input "35" at bounding box center [854, 526] width 111 height 21
click at [478, 561] on icon "Next" at bounding box center [483, 564] width 13 height 13
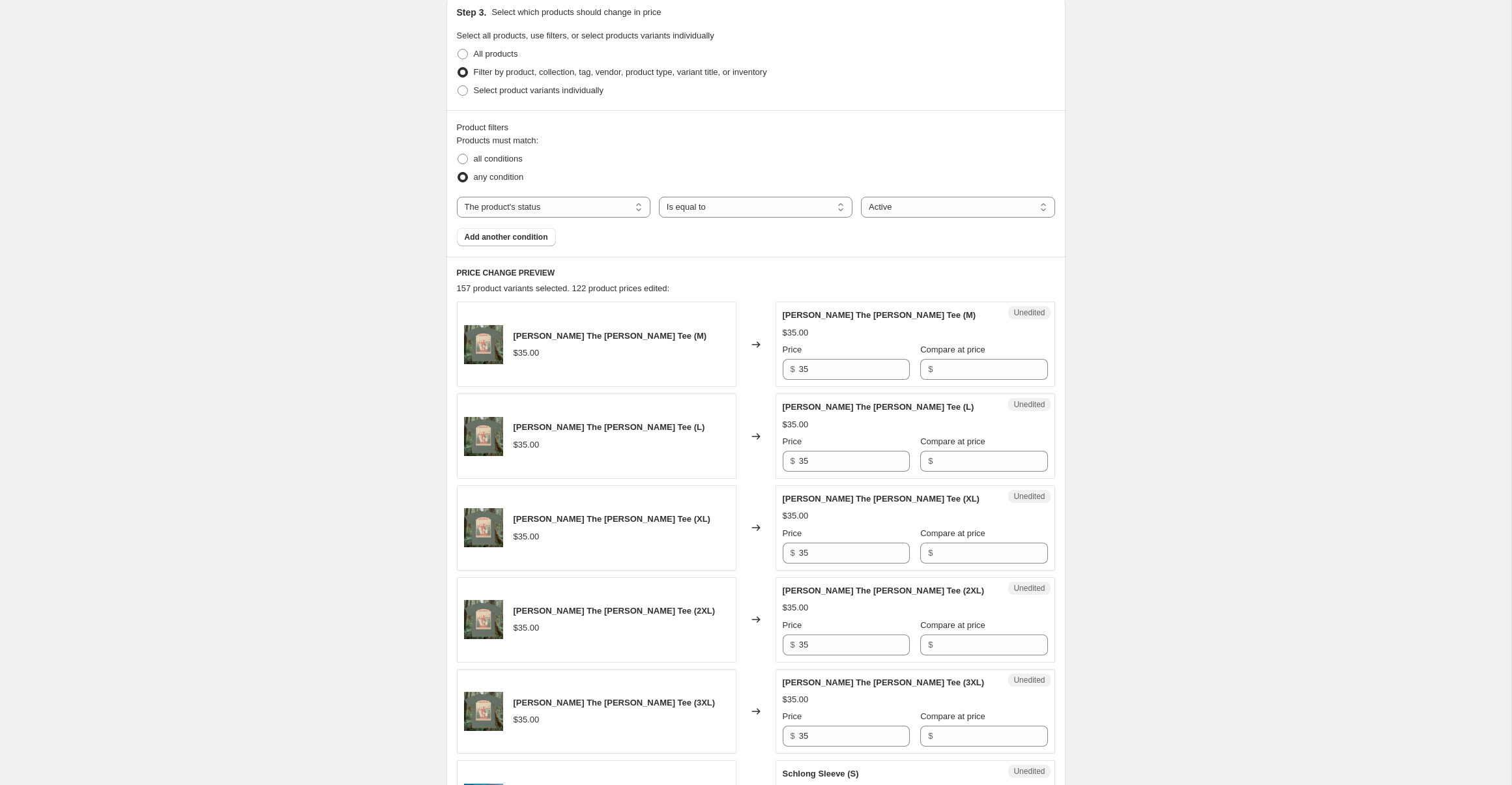
scroll to position [344, 0]
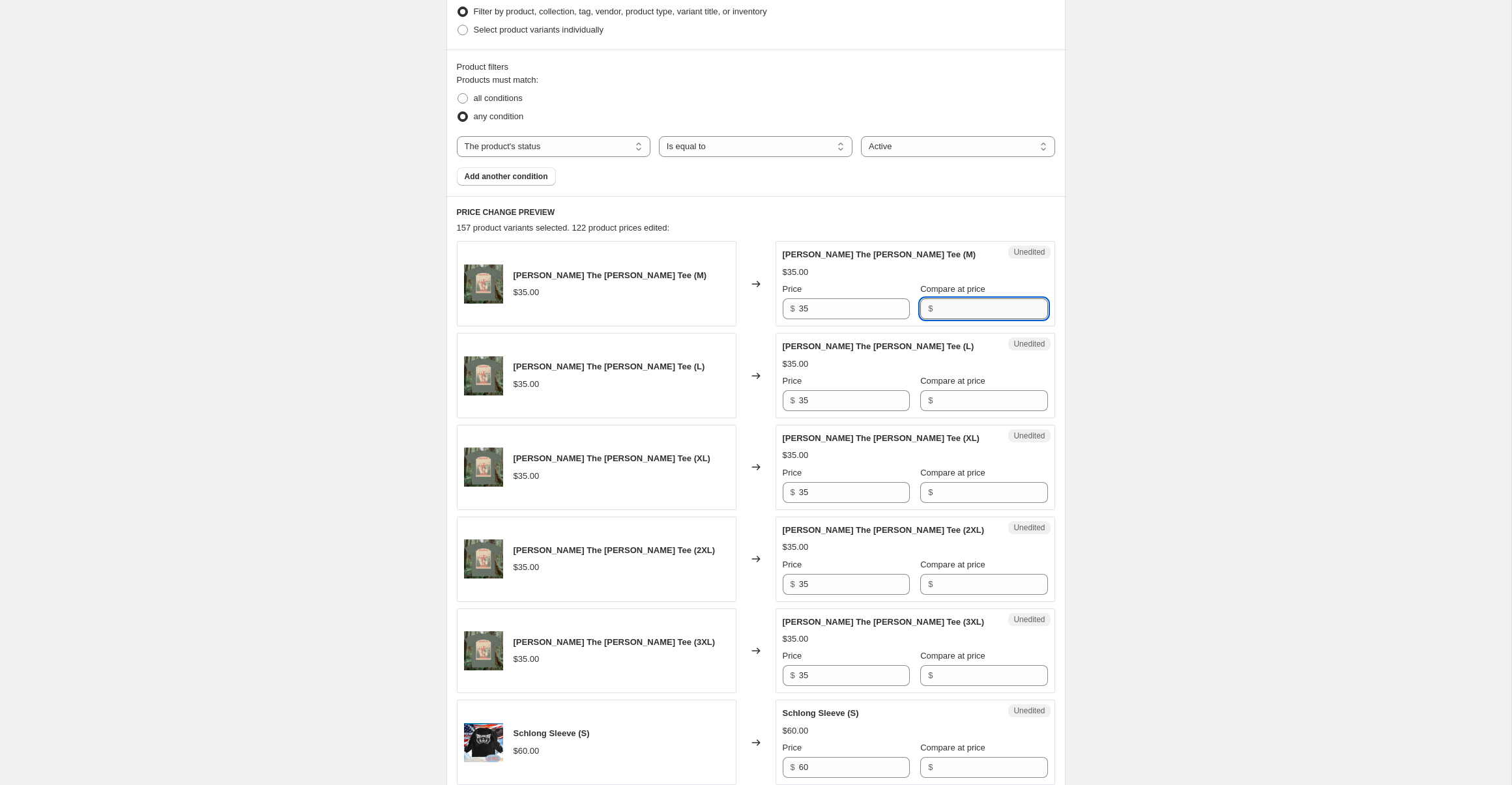
click at [966, 310] on input "Compare at price" at bounding box center [992, 309] width 111 height 21
click at [866, 303] on input "35" at bounding box center [854, 309] width 111 height 21
click at [948, 393] on input "Compare at price" at bounding box center [992, 401] width 111 height 21
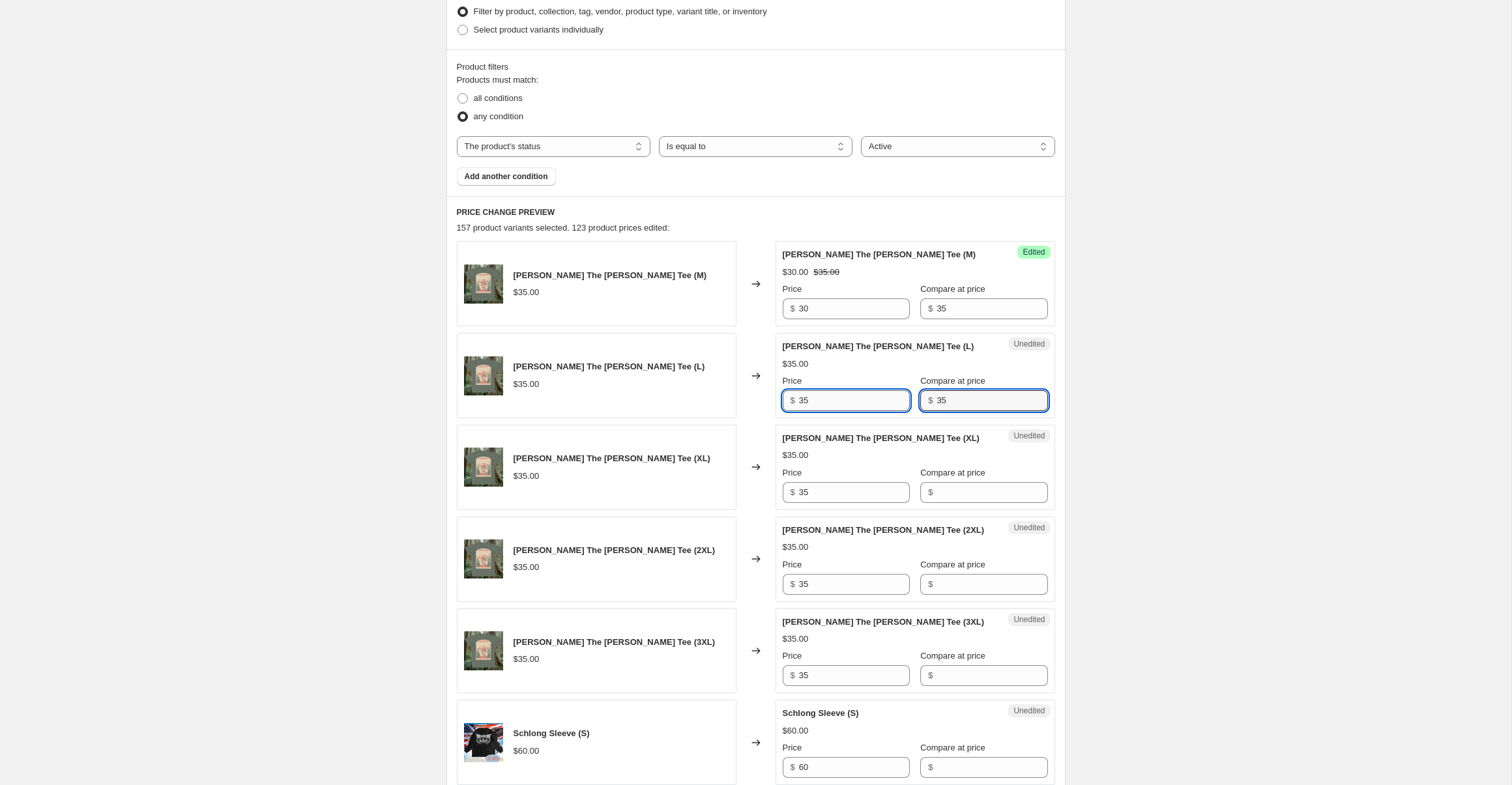
click at [847, 401] on input "35" at bounding box center [854, 401] width 111 height 21
click at [859, 392] on input "3530" at bounding box center [854, 401] width 111 height 21
click at [967, 488] on input "Compare at price" at bounding box center [992, 493] width 111 height 21
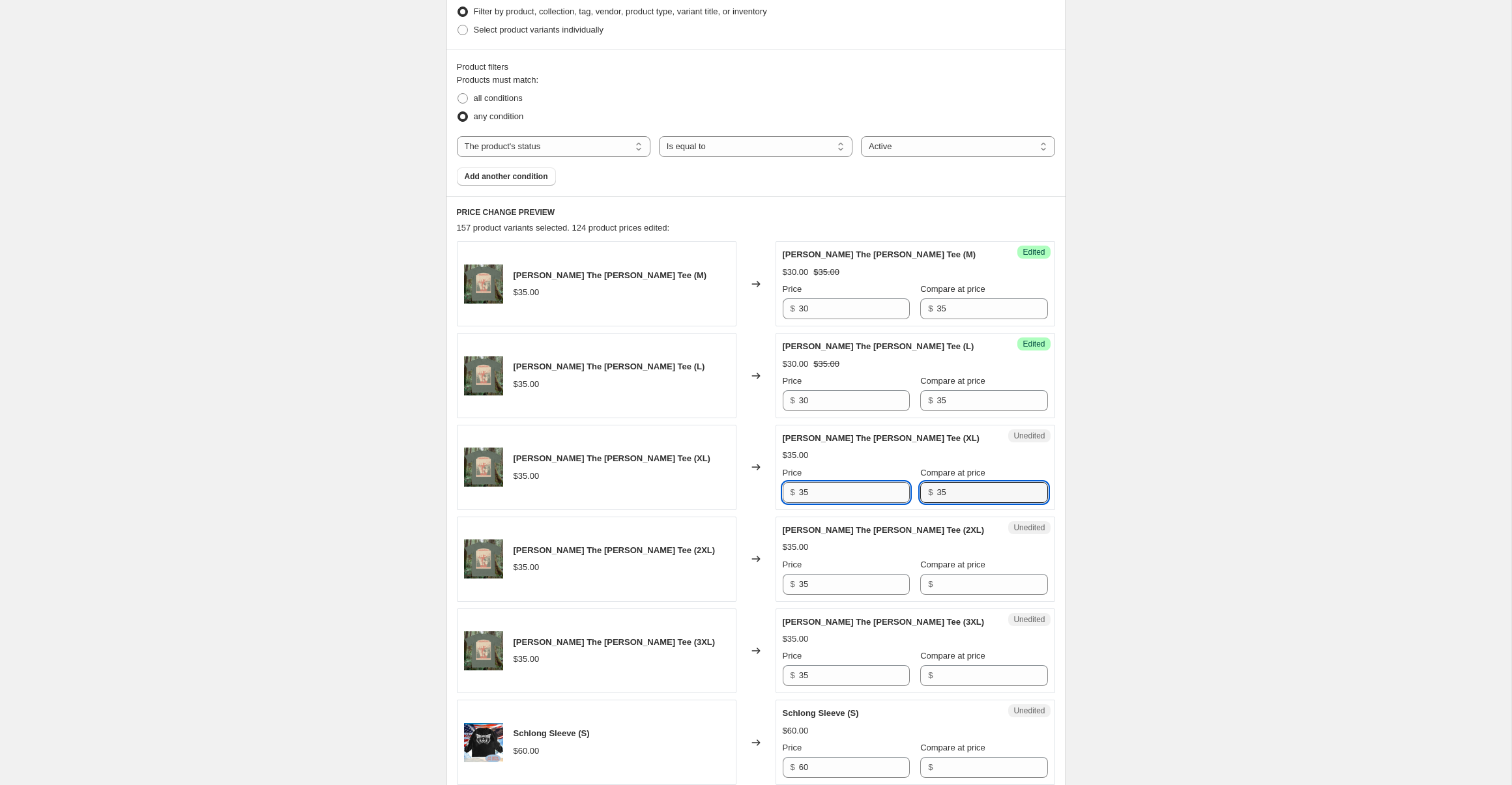
click at [836, 486] on input "35" at bounding box center [854, 493] width 111 height 21
click at [955, 583] on input "Compare at price" at bounding box center [992, 585] width 111 height 21
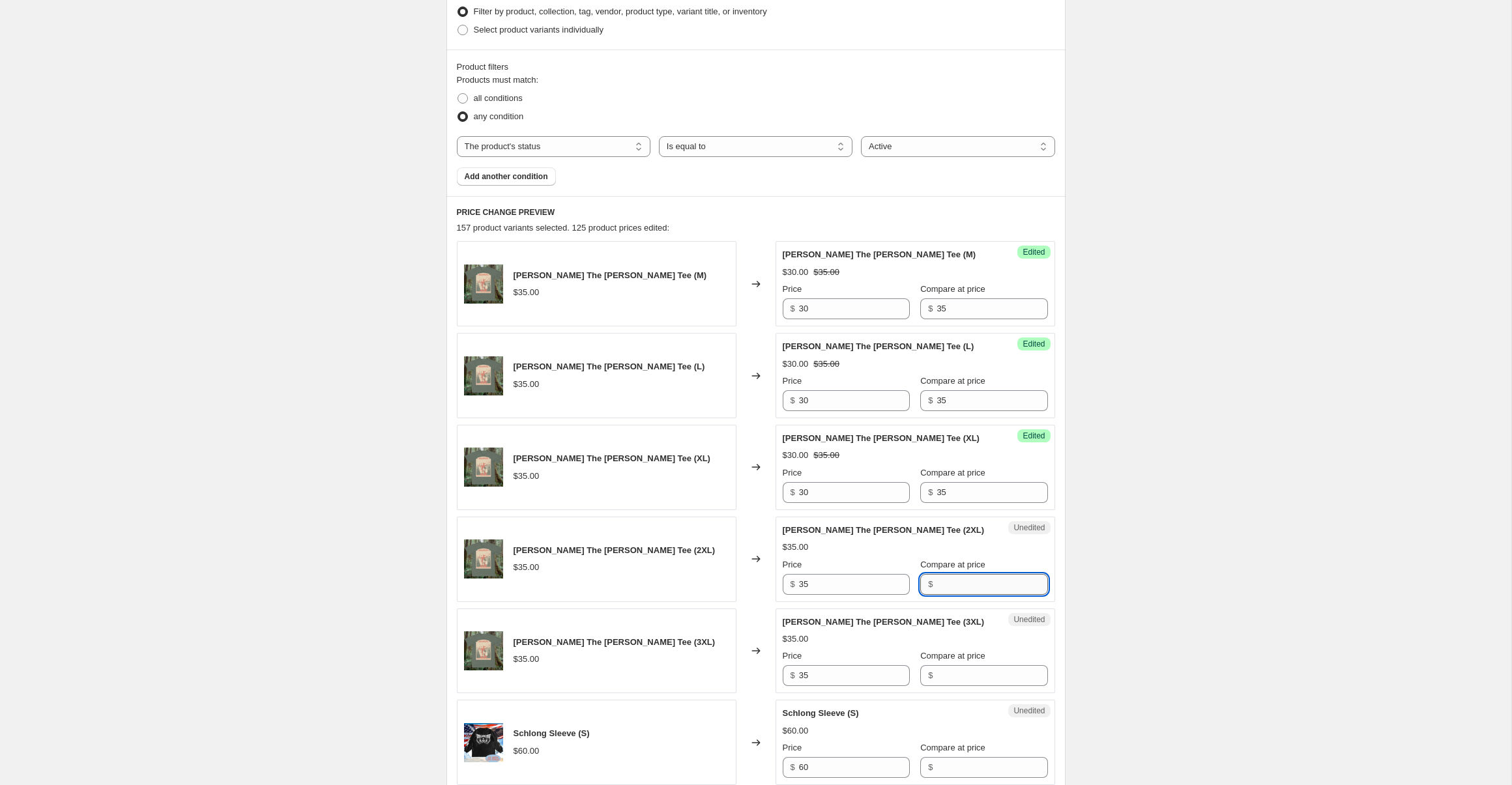
click at [955, 583] on input "Compare at price" at bounding box center [992, 585] width 111 height 21
click at [824, 581] on input "35" at bounding box center [854, 585] width 111 height 21
click at [982, 689] on div "Unedited Hunt The Hogman Tee (3XL) $35.00 Price $ 35 Compare at price $" at bounding box center [915, 651] width 280 height 85
click at [981, 689] on div "Unedited Hunt The Hogman Tee (3XL) $35.00 Price $ 35 Compare at price $" at bounding box center [915, 651] width 280 height 85
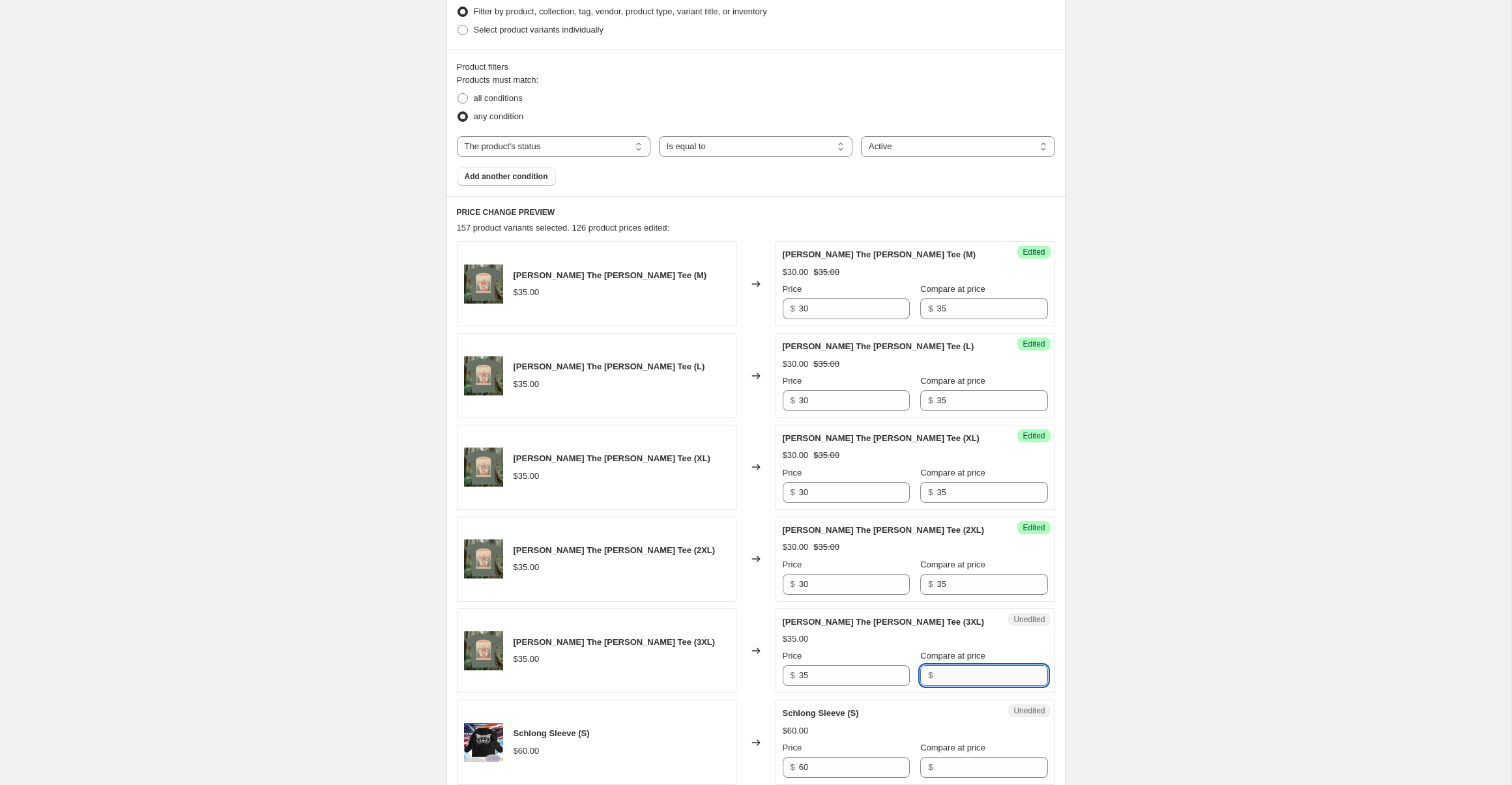
click at [980, 683] on input "Compare at price" at bounding box center [992, 676] width 111 height 21
click at [852, 672] on input "35" at bounding box center [854, 676] width 111 height 21
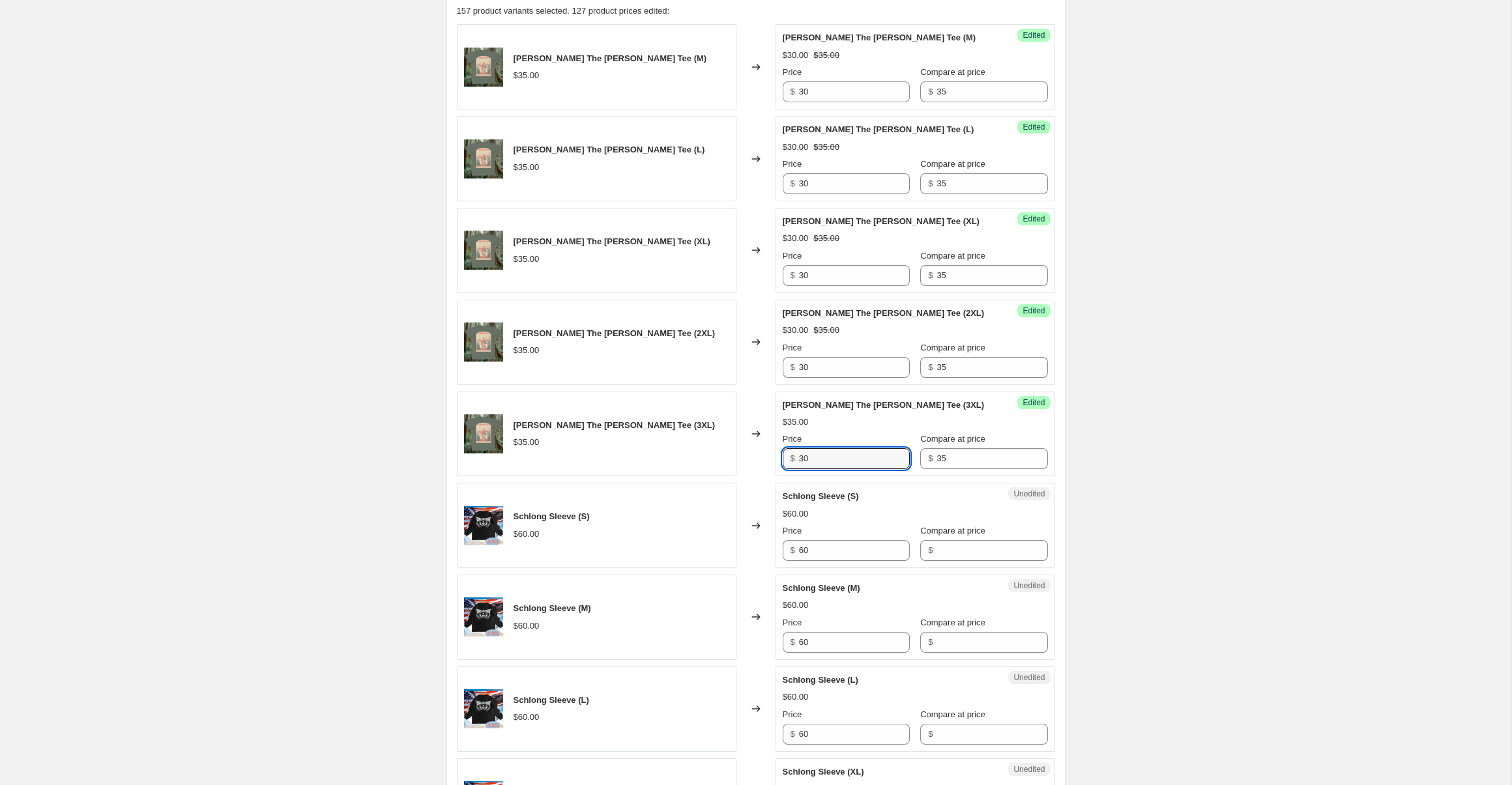
scroll to position [638, 0]
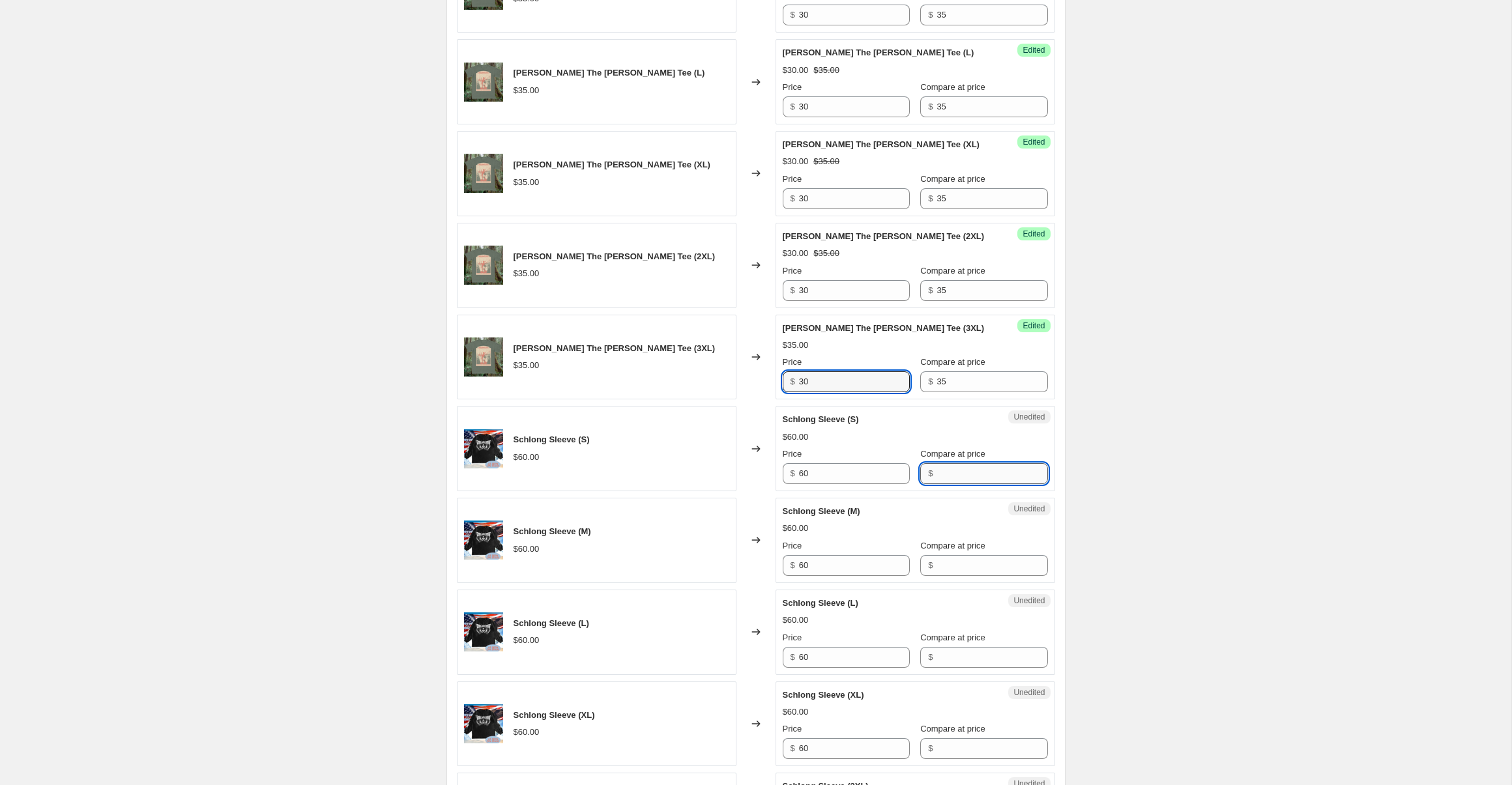
click at [950, 477] on input "Compare at price" at bounding box center [992, 474] width 111 height 21
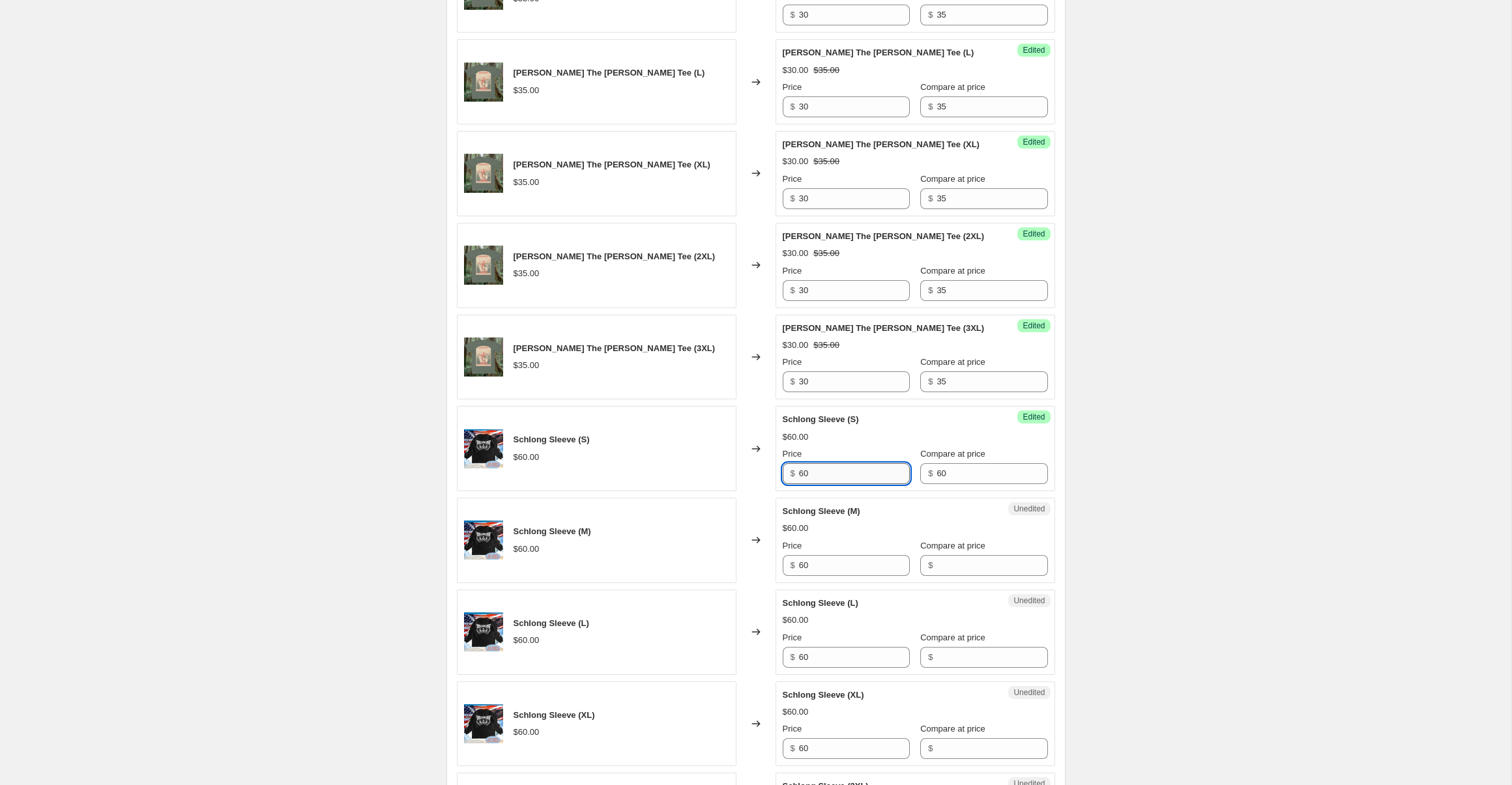
click at [855, 477] on input "60" at bounding box center [854, 474] width 111 height 21
click at [980, 557] on input "Compare at price" at bounding box center [992, 565] width 111 height 21
click at [862, 561] on input "60" at bounding box center [854, 565] width 111 height 21
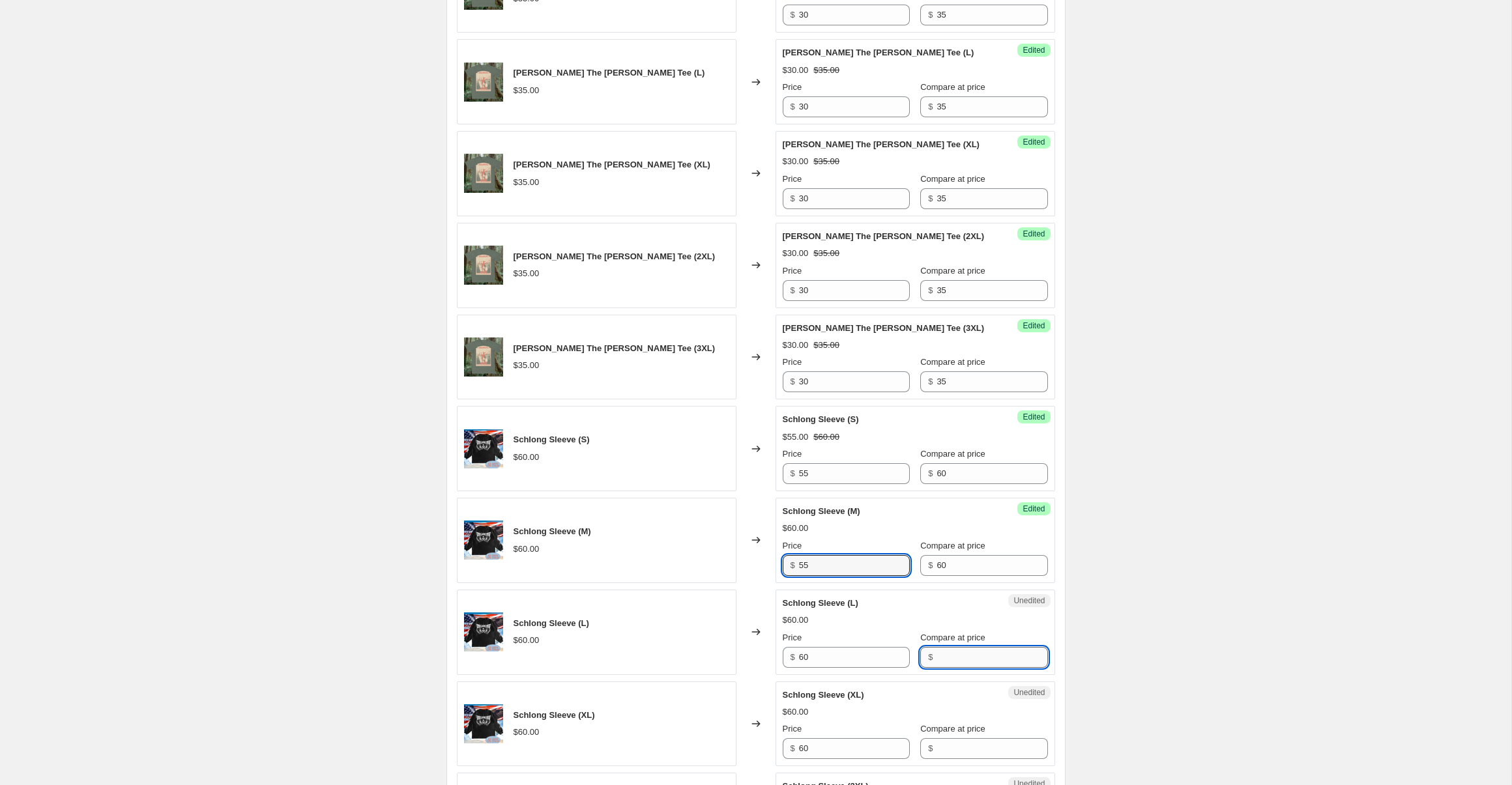
click at [946, 664] on input "Compare at price" at bounding box center [992, 657] width 111 height 21
click at [843, 652] on input "60" at bounding box center [854, 657] width 111 height 21
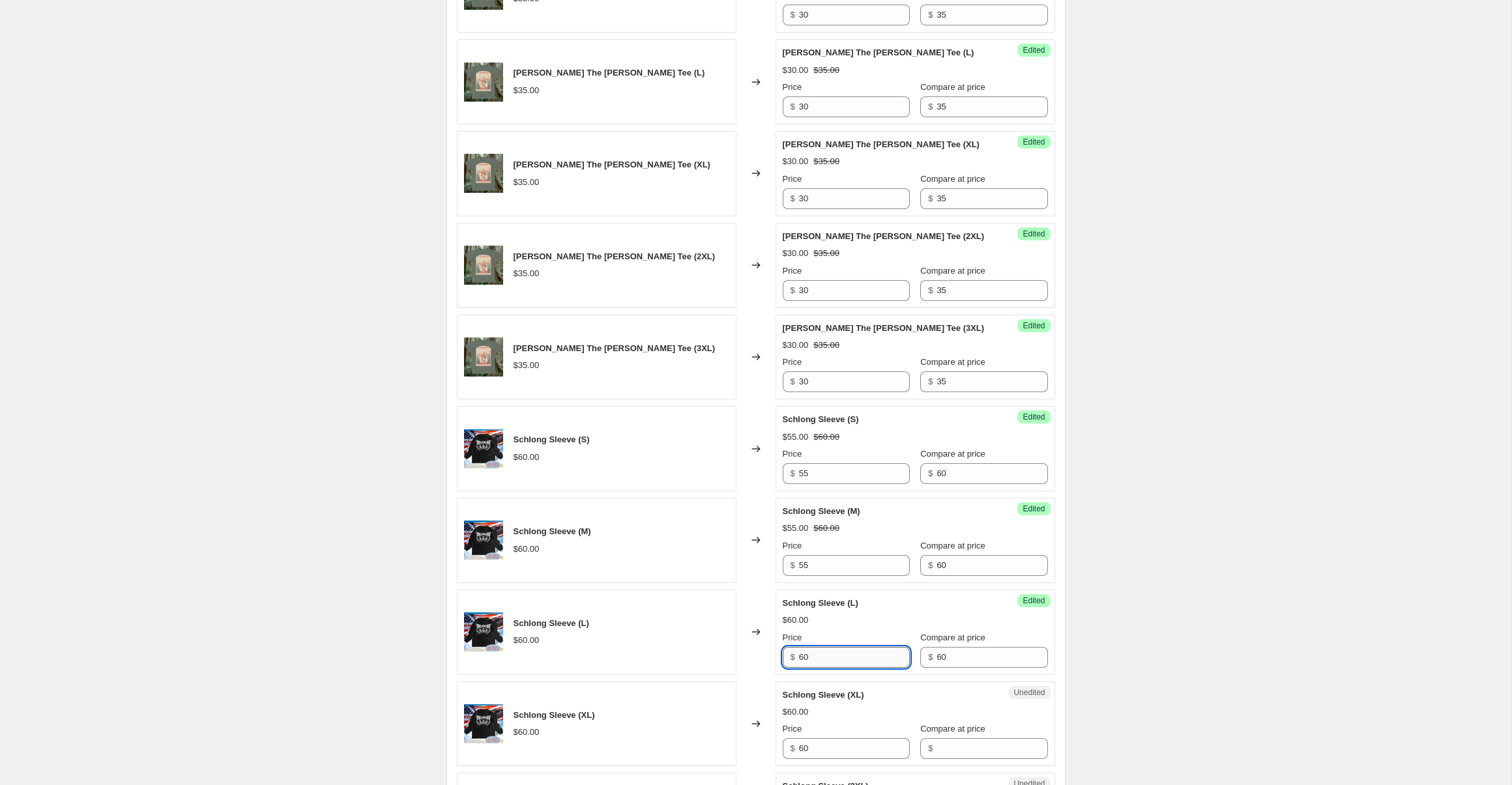
click at [843, 652] on input "60" at bounding box center [854, 657] width 111 height 21
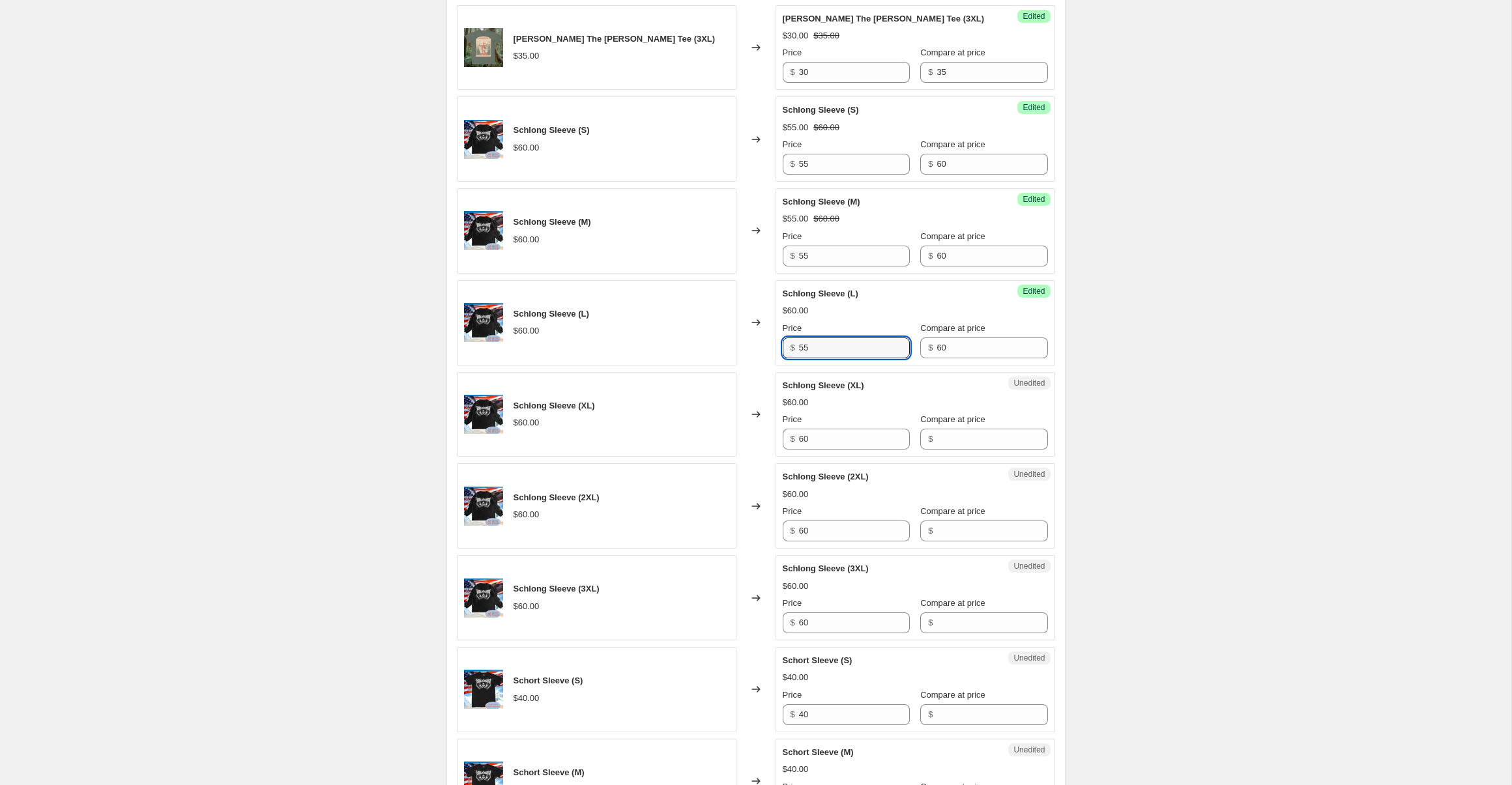
scroll to position [1062, 0]
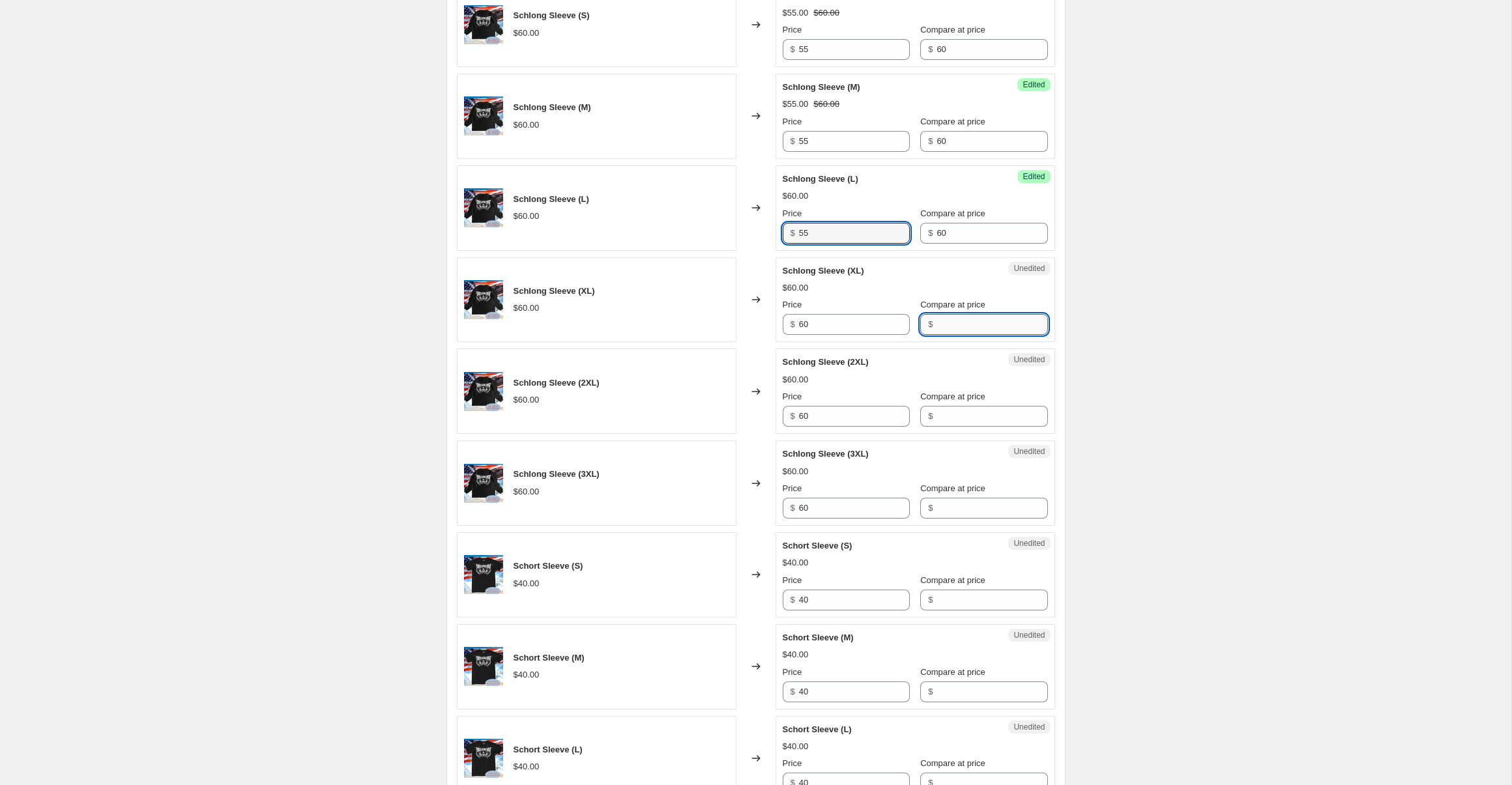
click at [948, 327] on input "Compare at price" at bounding box center [992, 324] width 111 height 21
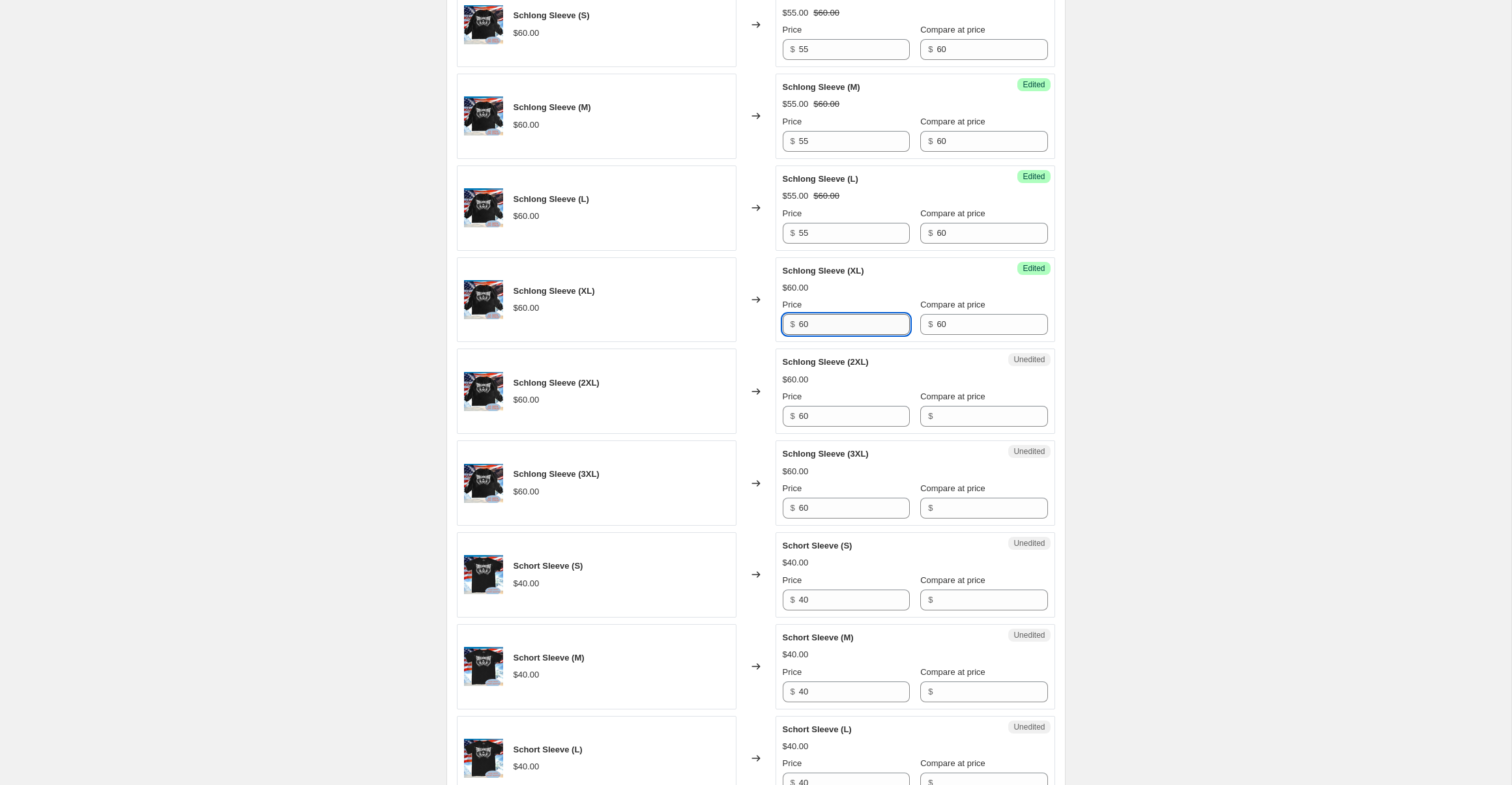
click at [846, 326] on input "60" at bounding box center [854, 324] width 111 height 21
click at [951, 409] on input "Compare at price" at bounding box center [992, 416] width 111 height 21
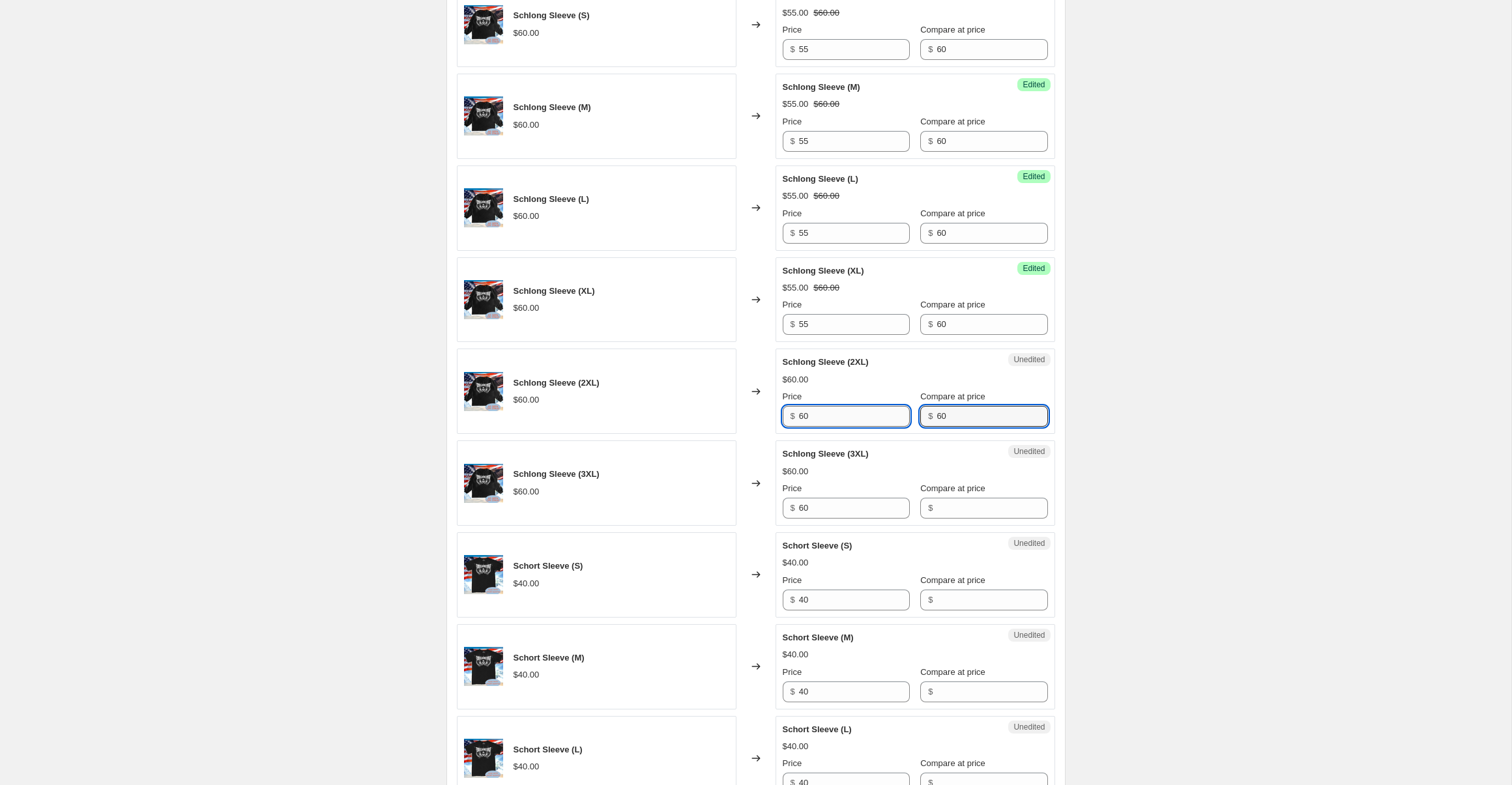
click at [820, 418] on input "60" at bounding box center [854, 416] width 111 height 21
click at [953, 492] on span "Compare at price" at bounding box center [953, 489] width 65 height 10
click at [953, 498] on input "Compare at price" at bounding box center [992, 508] width 111 height 21
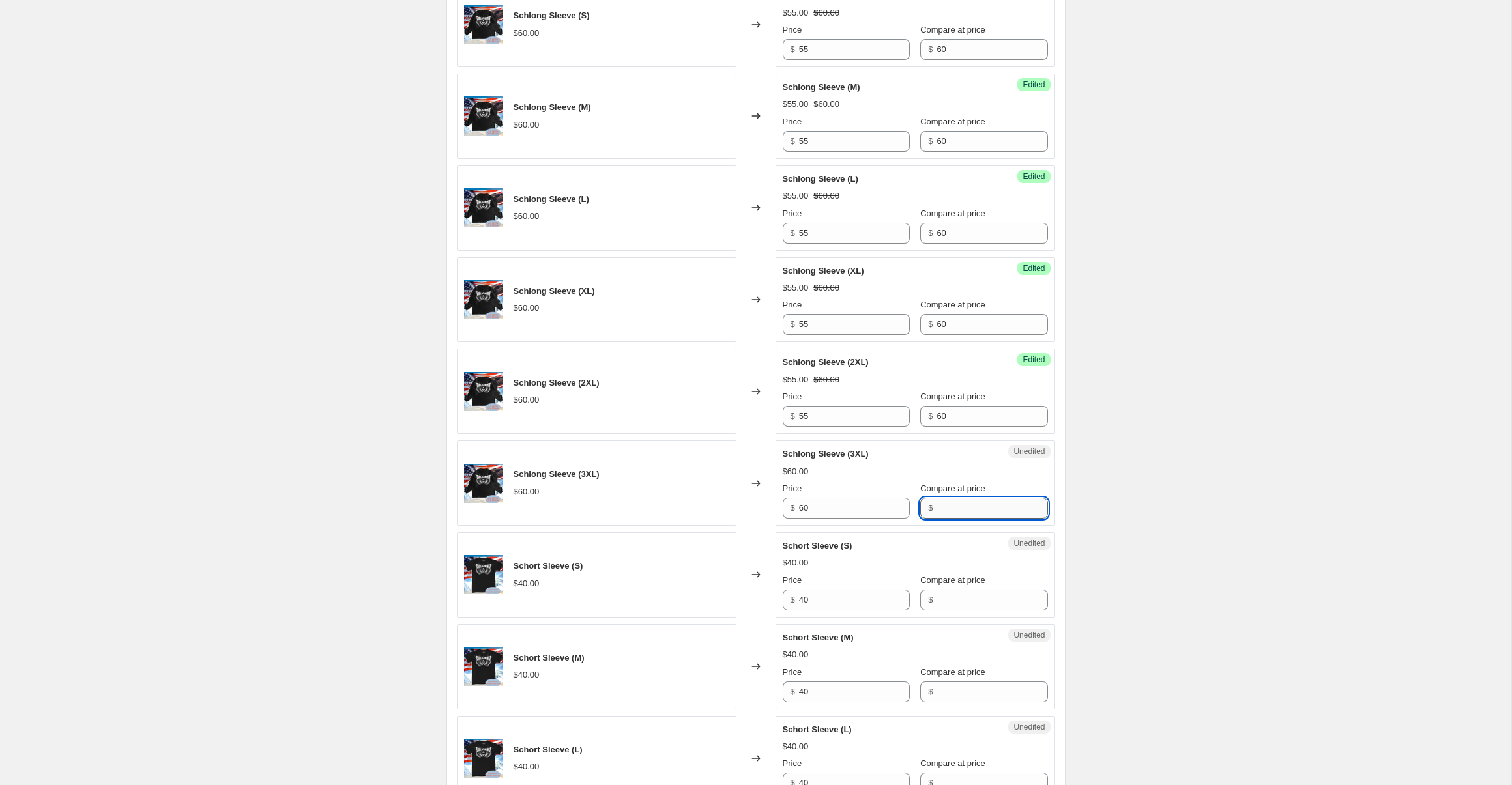
click at [955, 504] on input "Compare at price" at bounding box center [992, 508] width 111 height 21
click at [828, 508] on input "60" at bounding box center [854, 508] width 111 height 21
click at [945, 593] on input "Compare at price" at bounding box center [992, 601] width 111 height 21
click at [842, 599] on input "40" at bounding box center [854, 601] width 111 height 21
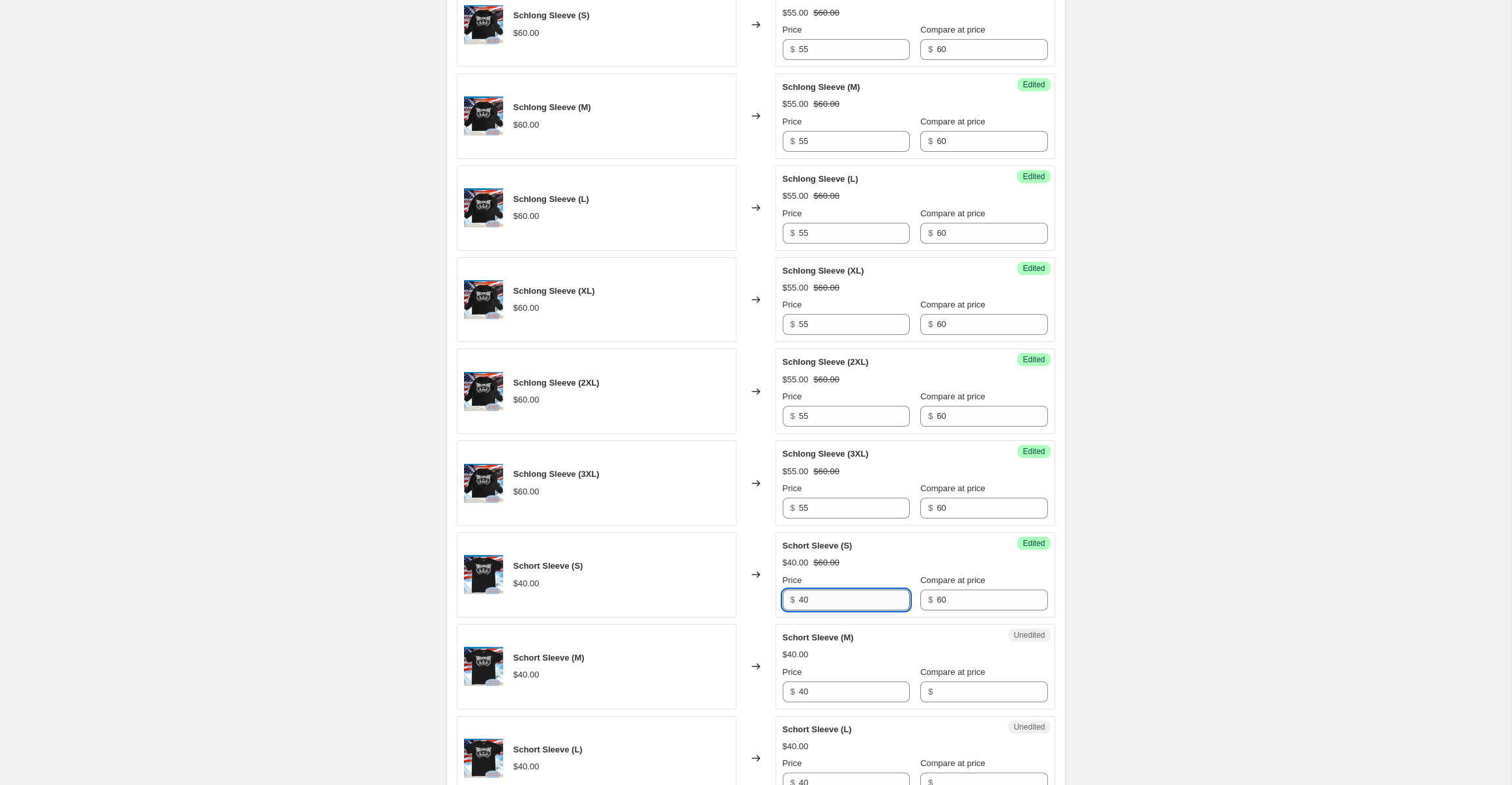
click at [842, 599] on input "40" at bounding box center [854, 601] width 111 height 21
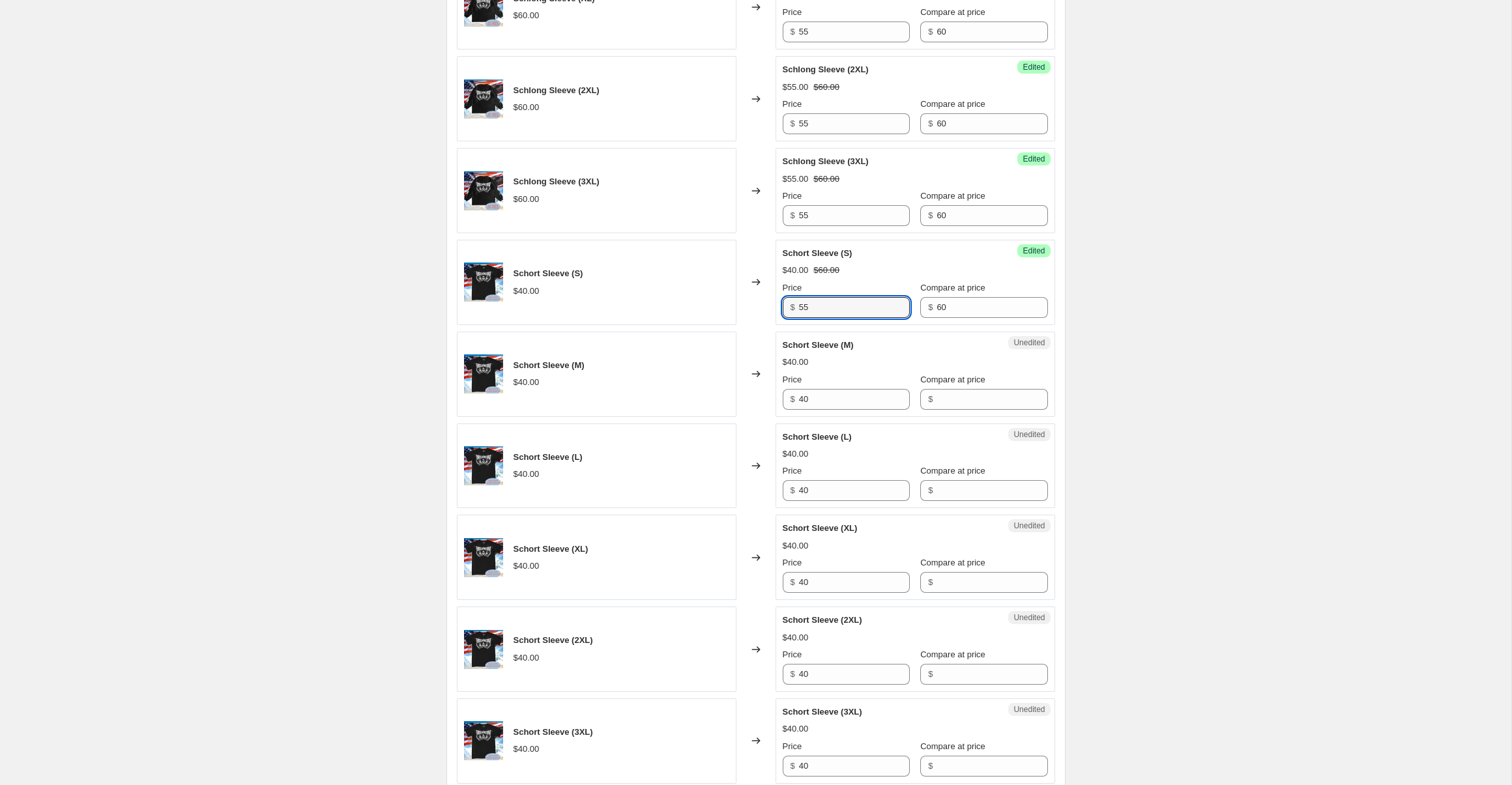
scroll to position [1377, 0]
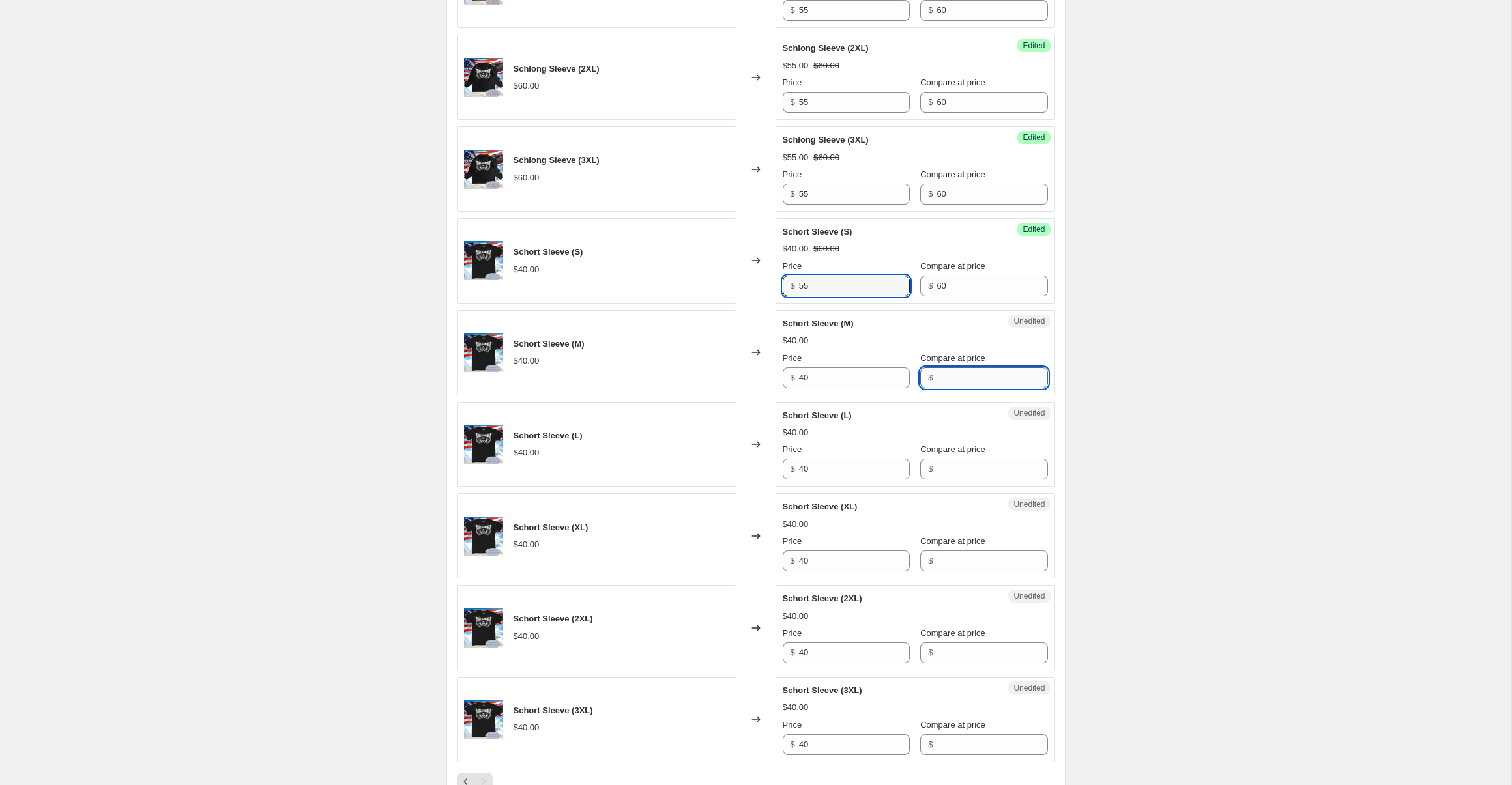
click at [964, 380] on input "Compare at price" at bounding box center [992, 378] width 111 height 21
click at [861, 373] on input "40" at bounding box center [854, 378] width 111 height 21
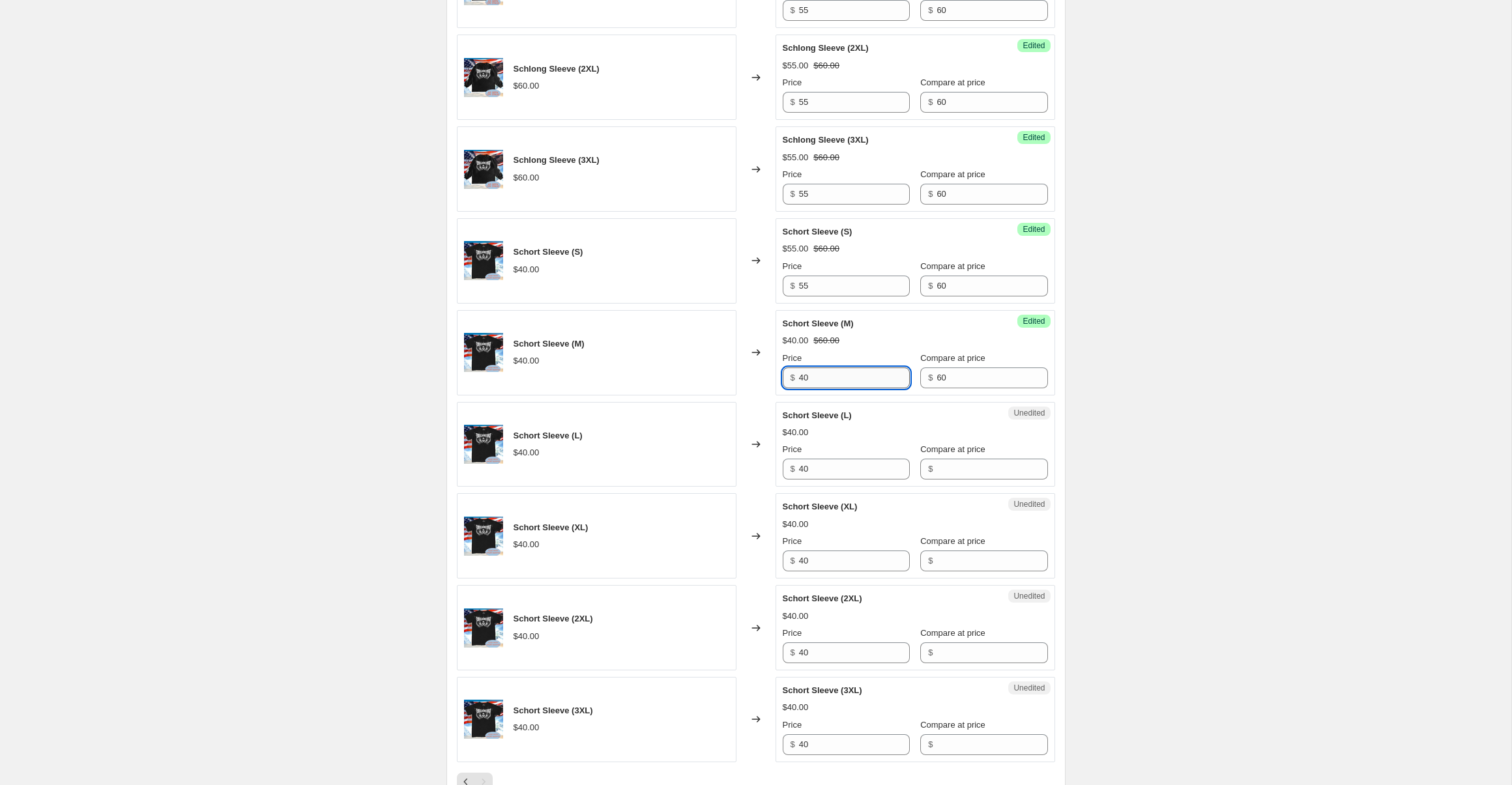
click at [861, 373] on input "40" at bounding box center [854, 378] width 111 height 21
click at [949, 471] on input "Compare at price" at bounding box center [992, 470] width 111 height 21
click at [825, 476] on input "40" at bounding box center [854, 470] width 111 height 21
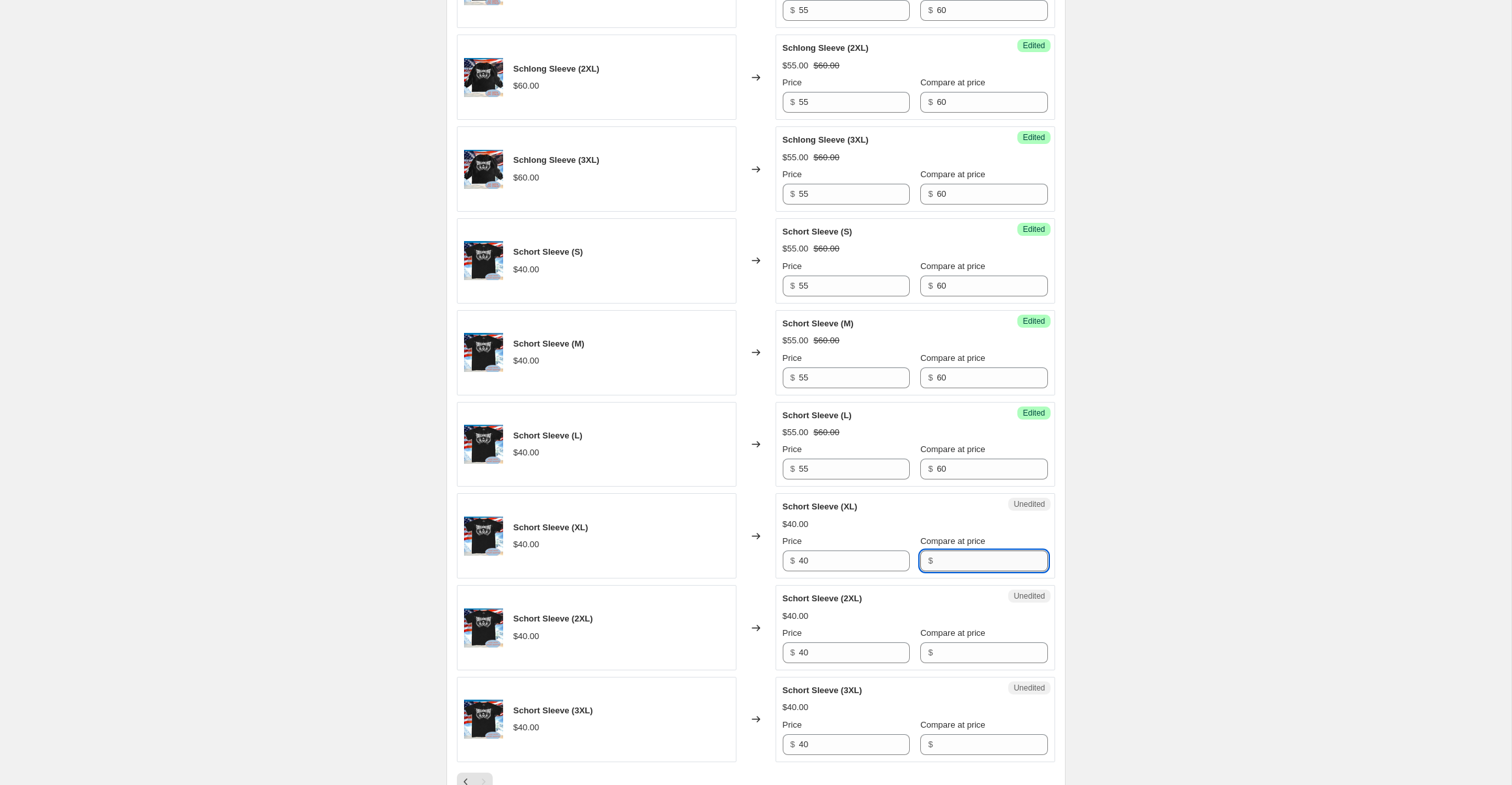
click at [969, 565] on input "Compare at price" at bounding box center [992, 561] width 111 height 21
click at [877, 559] on input "40" at bounding box center [854, 561] width 111 height 21
click at [941, 635] on span "Compare at price" at bounding box center [953, 633] width 65 height 10
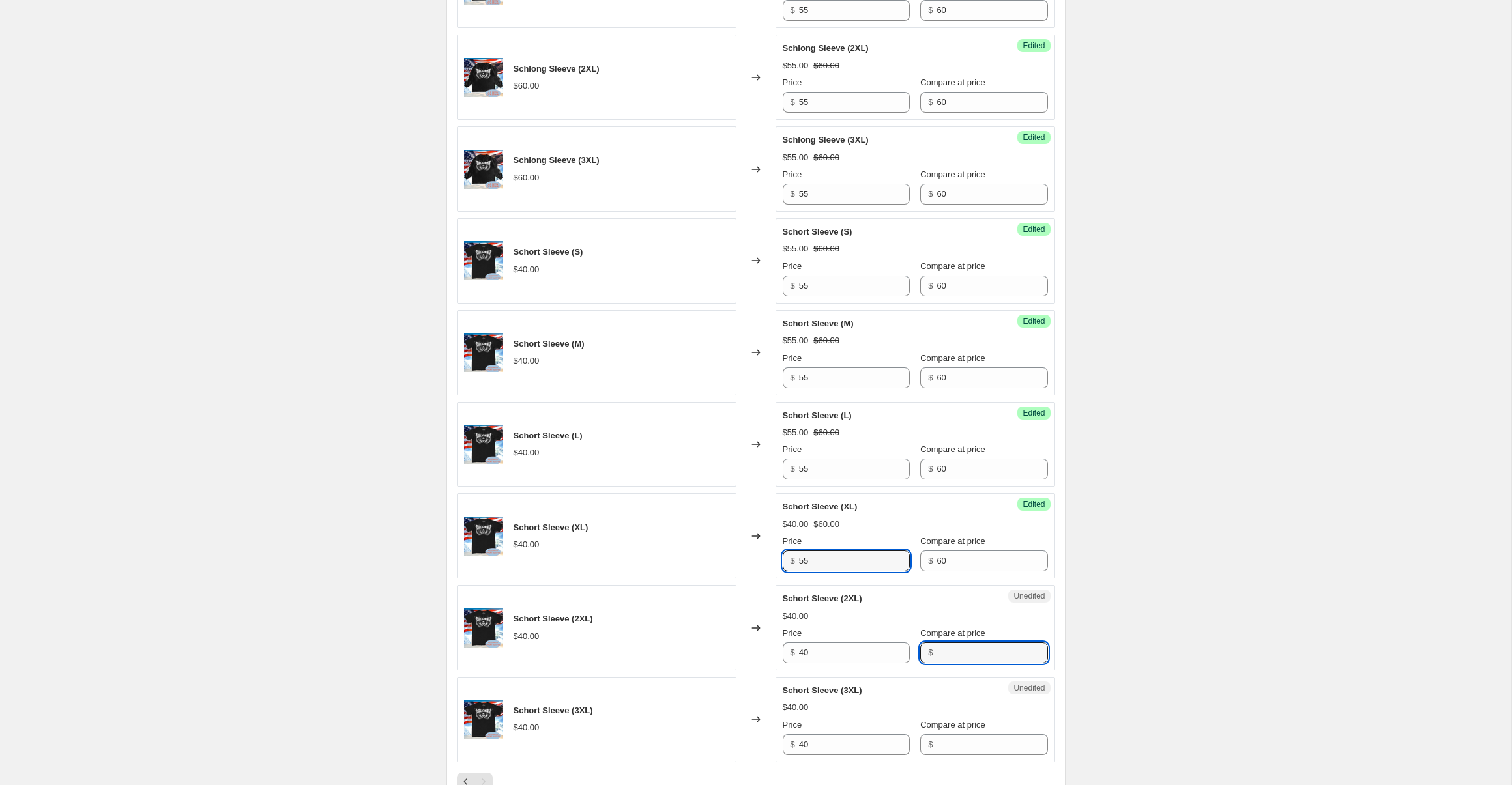
click at [941, 643] on input "Compare at price" at bounding box center [992, 653] width 111 height 21
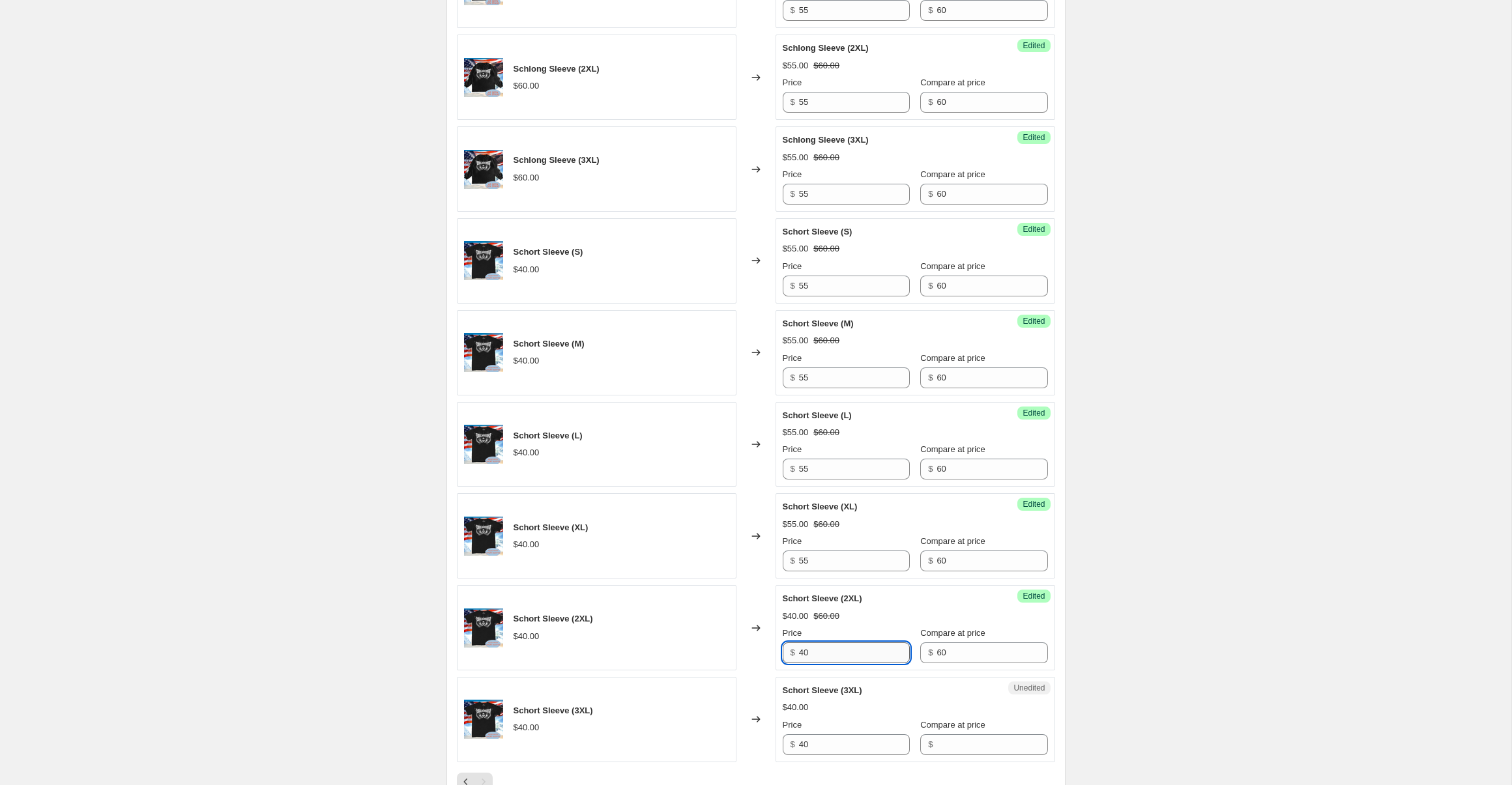
click at [827, 654] on input "40" at bounding box center [854, 653] width 111 height 21
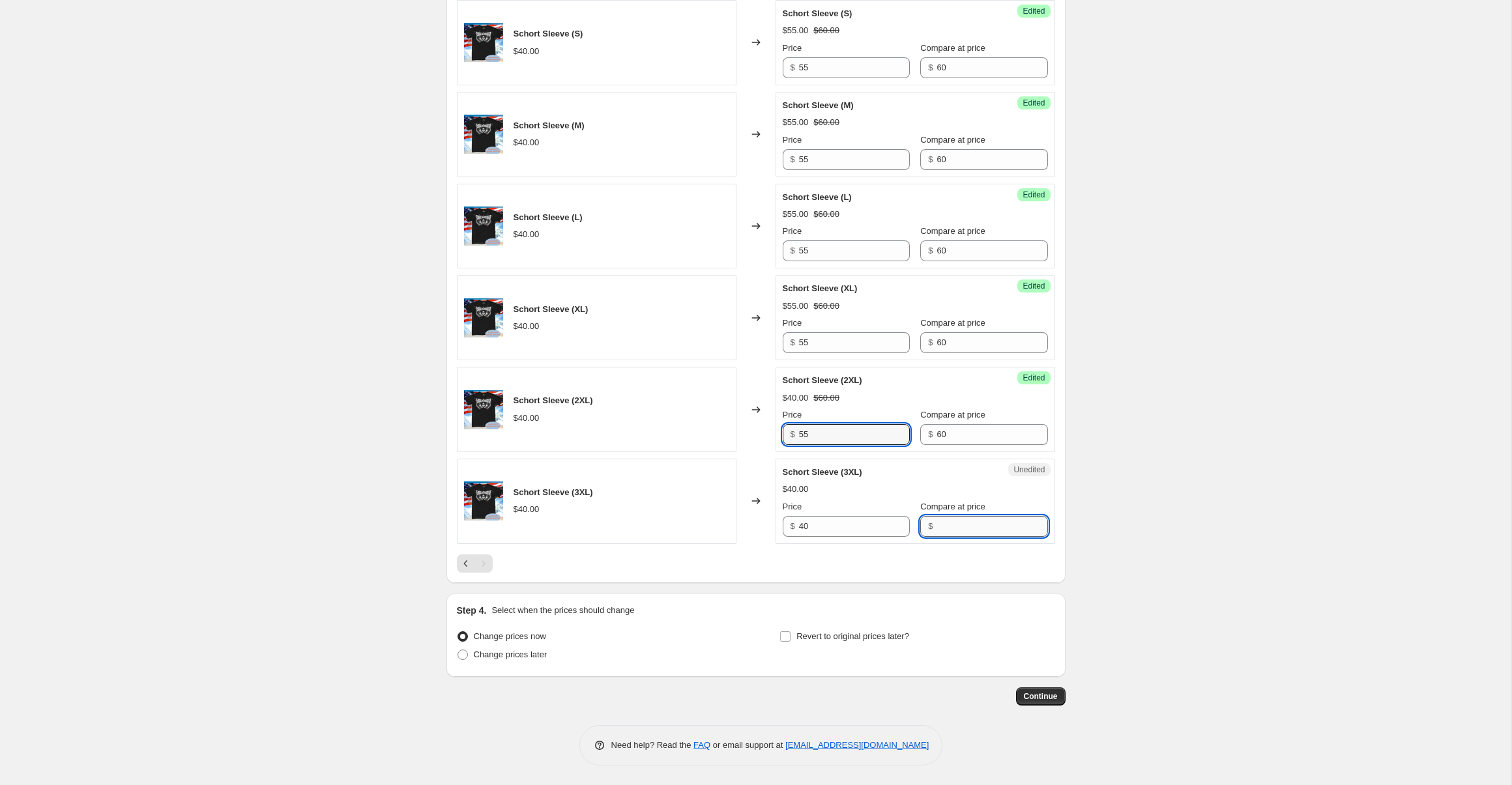
click at [949, 529] on input "Compare at price" at bounding box center [992, 526] width 111 height 21
click at [863, 522] on input "40" at bounding box center [854, 526] width 111 height 21
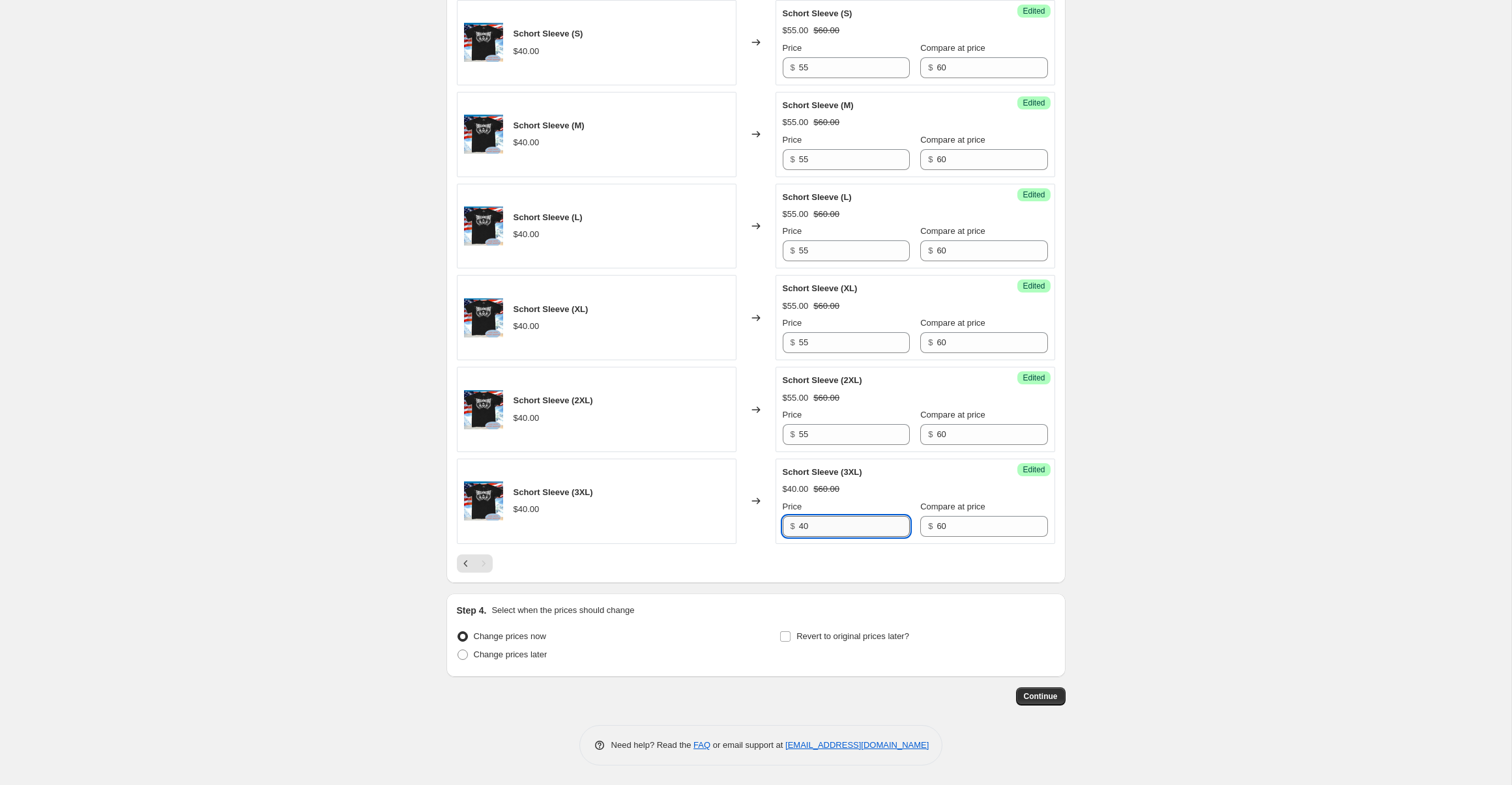
click at [863, 522] on input "40" at bounding box center [854, 526] width 111 height 21
click at [476, 570] on div "Pagination" at bounding box center [483, 563] width 18 height 18
click at [868, 640] on span "Revert to original prices later?" at bounding box center [852, 636] width 113 height 10
click at [791, 640] on input "Revert to original prices later?" at bounding box center [785, 636] width 10 height 10
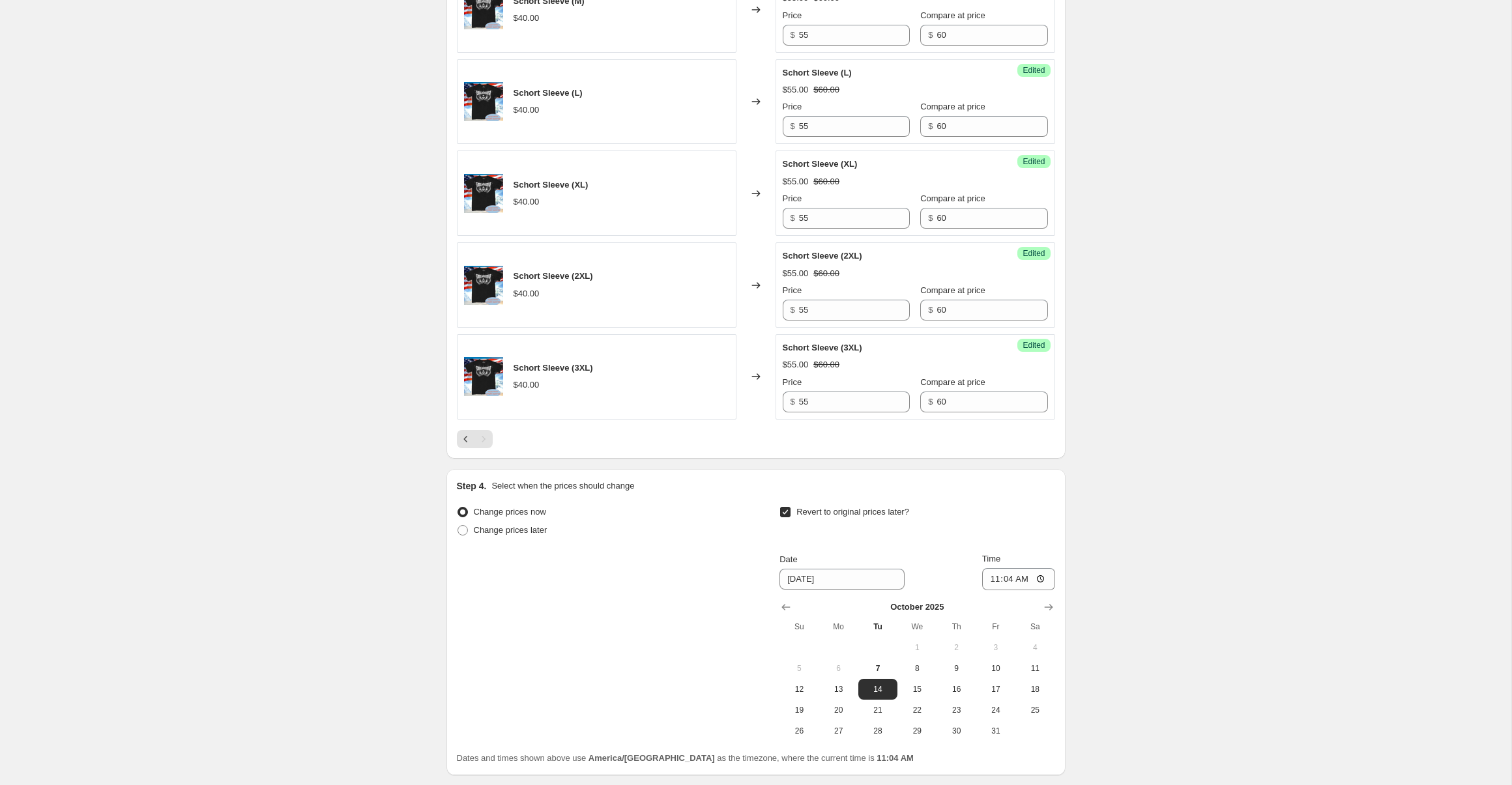
scroll to position [1818, 0]
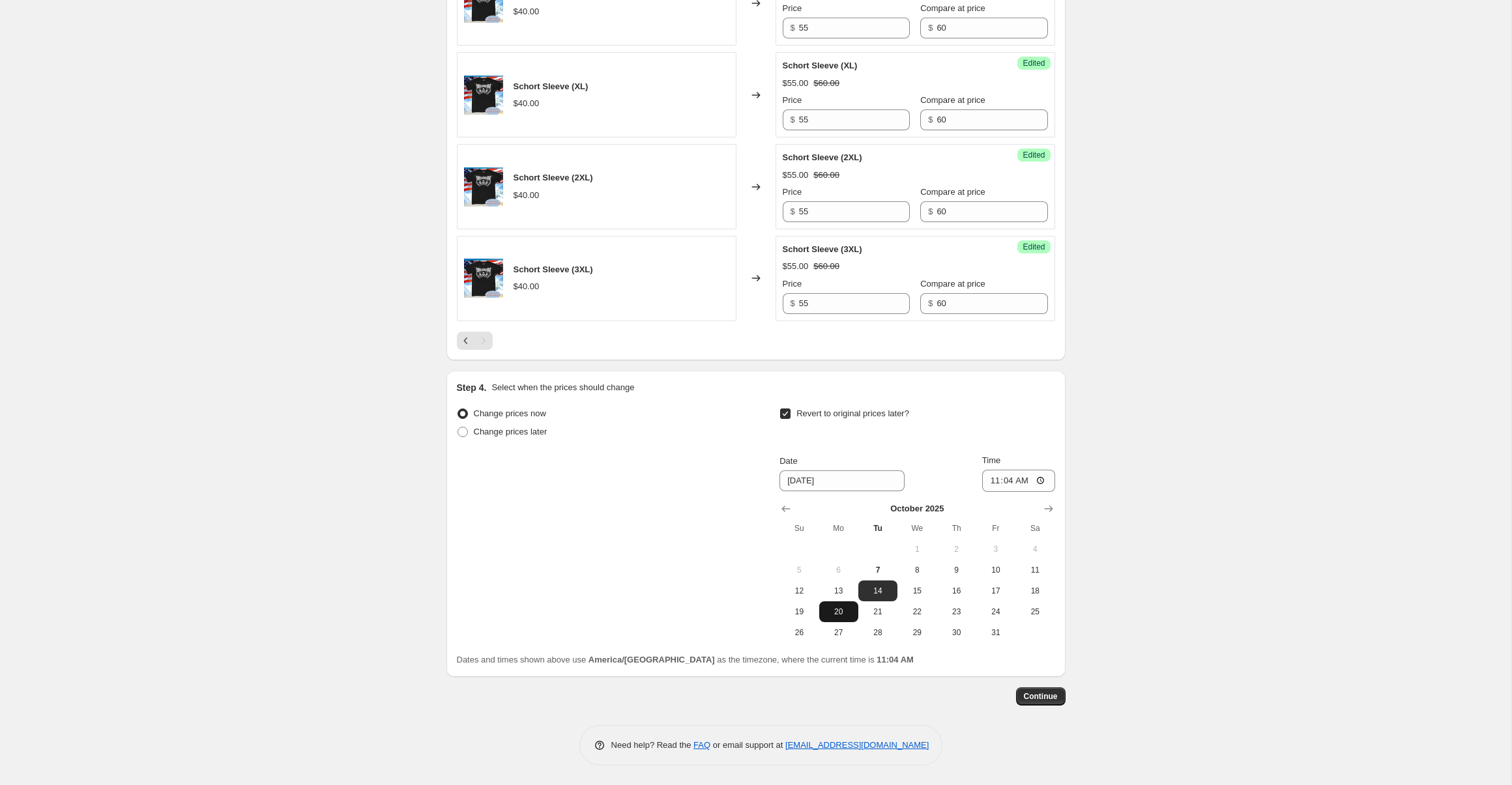
click at [842, 618] on button "20" at bounding box center [839, 612] width 39 height 21
click at [994, 482] on input "11:04" at bounding box center [1018, 481] width 73 height 22
click at [994, 482] on input "10:04" at bounding box center [1018, 481] width 73 height 22
click at [877, 607] on span "21" at bounding box center [878, 612] width 29 height 10
click at [998, 476] on input "10:04" at bounding box center [1018, 481] width 73 height 22
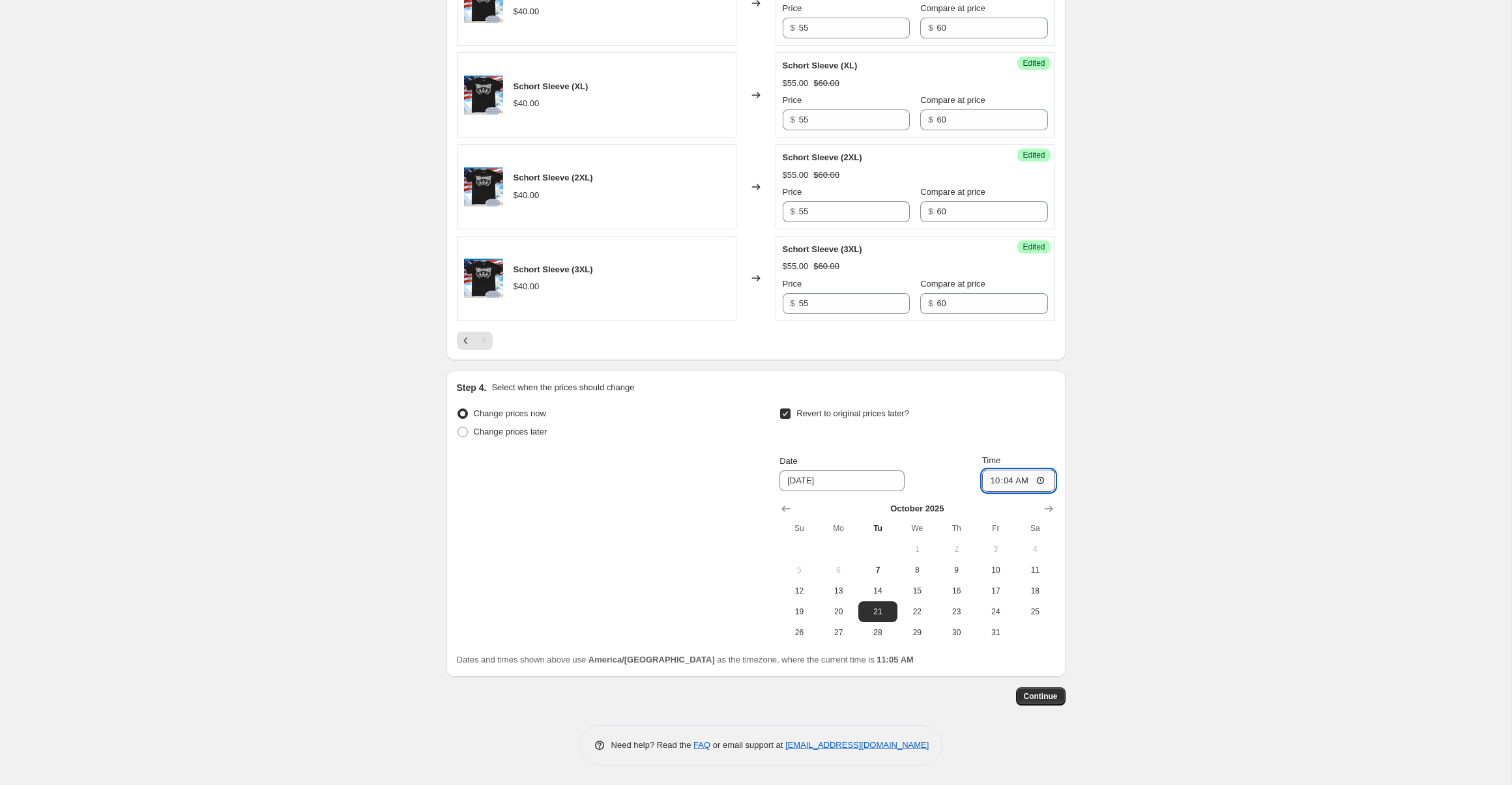
click at [1018, 482] on input "10:04" at bounding box center [1018, 481] width 73 height 22
click at [1049, 702] on button "Continue" at bounding box center [1041, 696] width 50 height 18
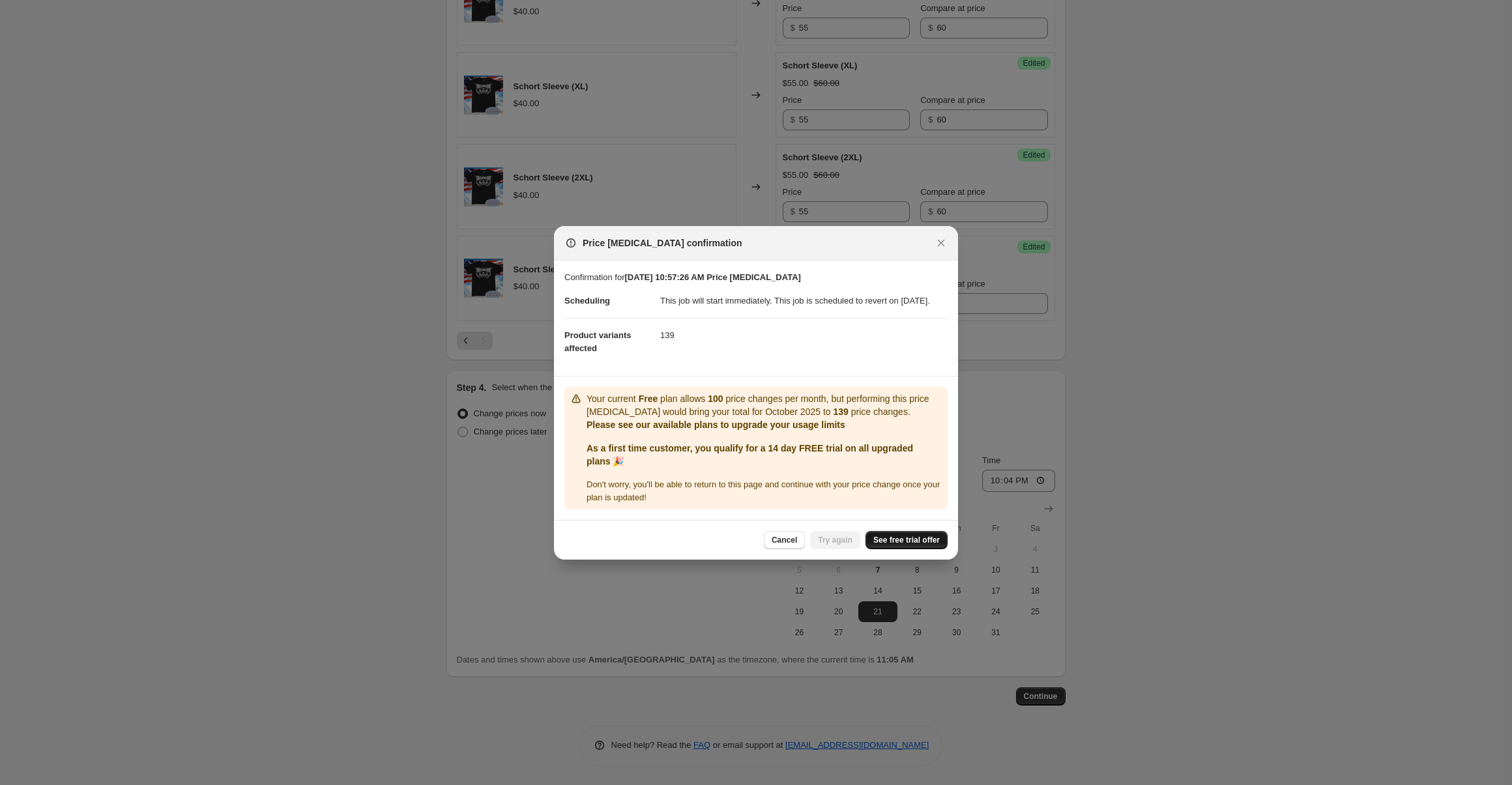
click at [928, 545] on span "See free trial offer" at bounding box center [907, 540] width 66 height 10
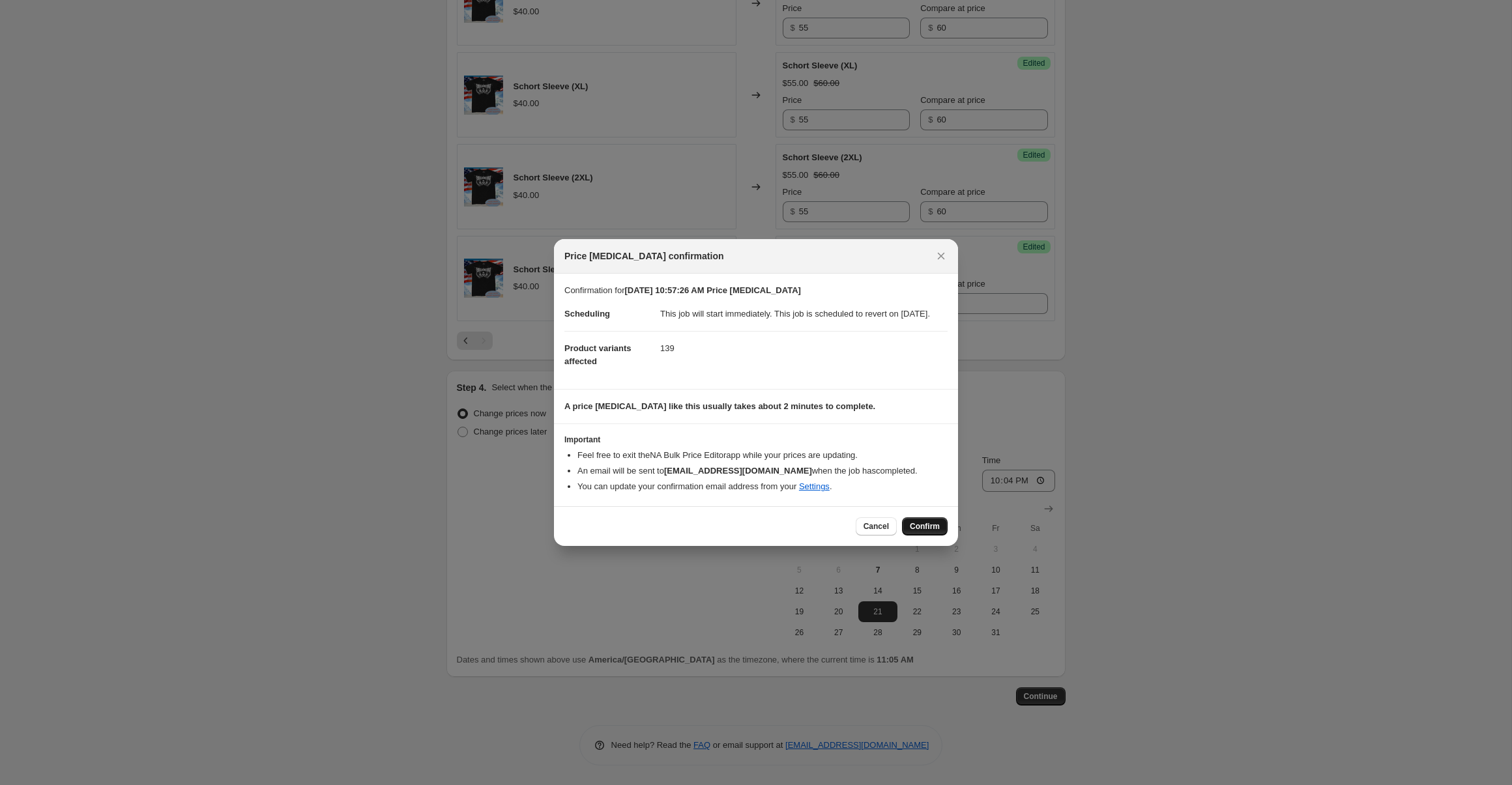
click at [916, 532] on span "Confirm" at bounding box center [925, 526] width 30 height 10
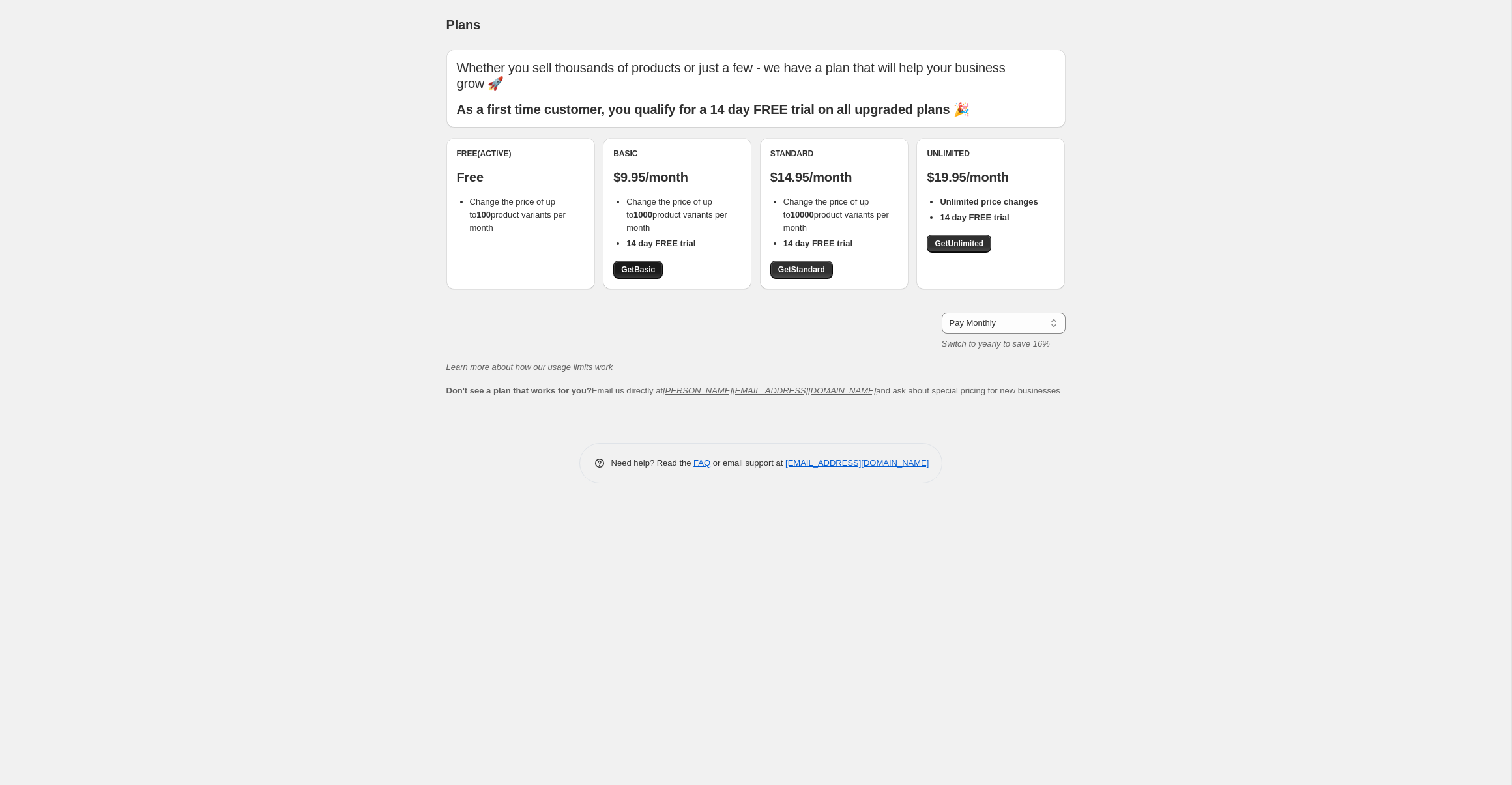
click at [655, 264] on span "Get Basic" at bounding box center [638, 269] width 34 height 10
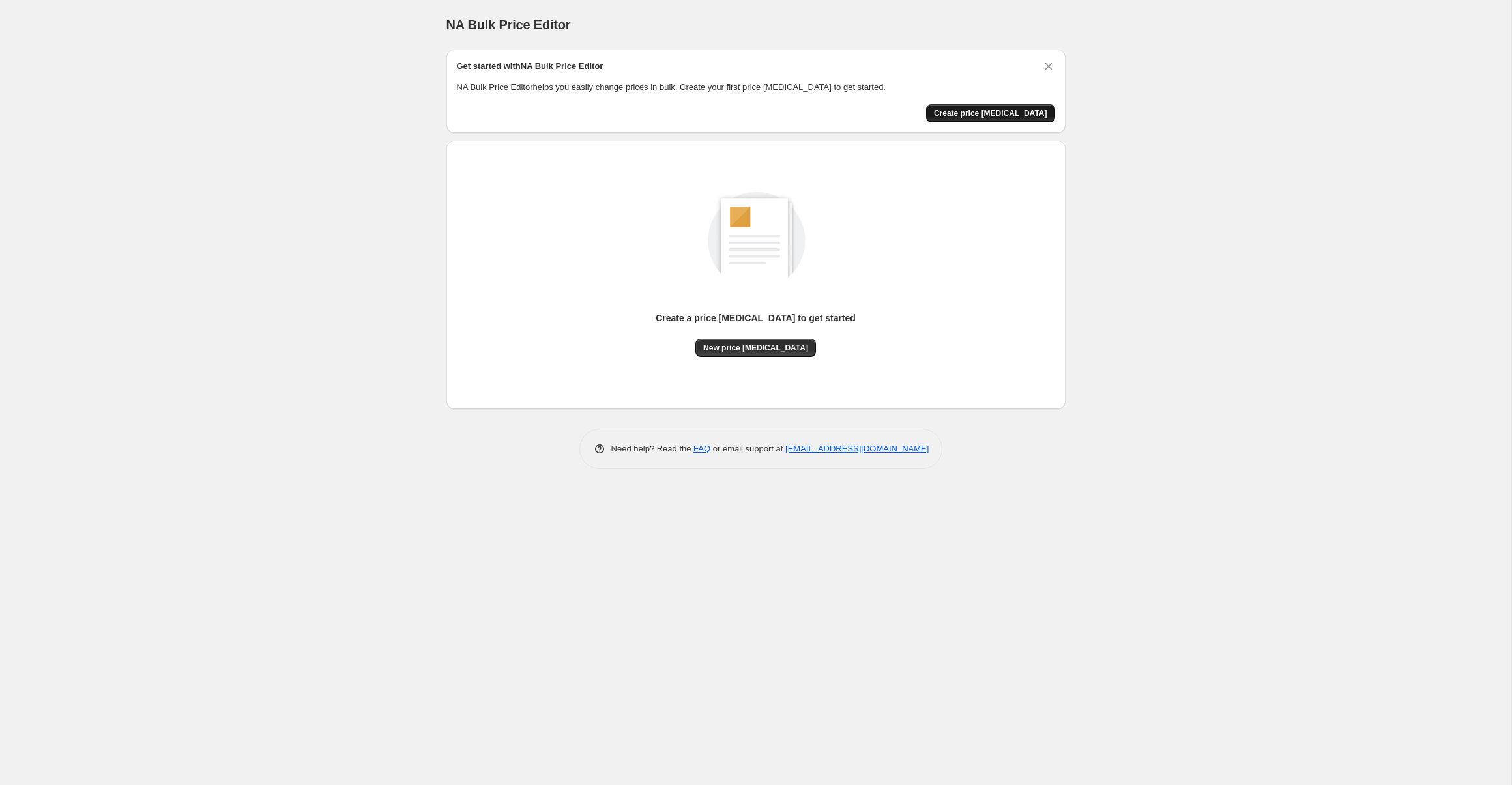
click at [986, 117] on span "Create price [MEDICAL_DATA]" at bounding box center [990, 113] width 113 height 10
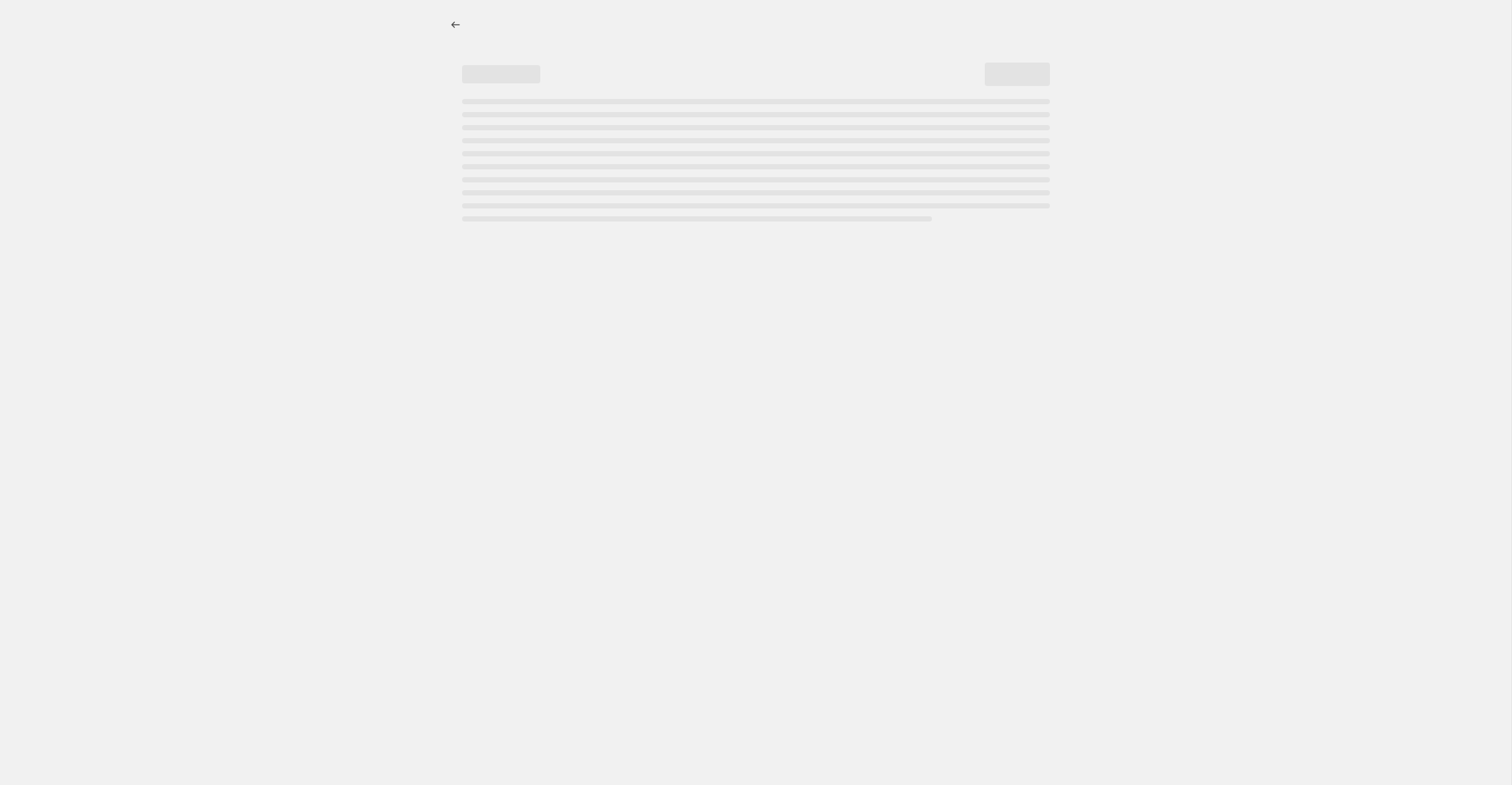
select select "percentage"
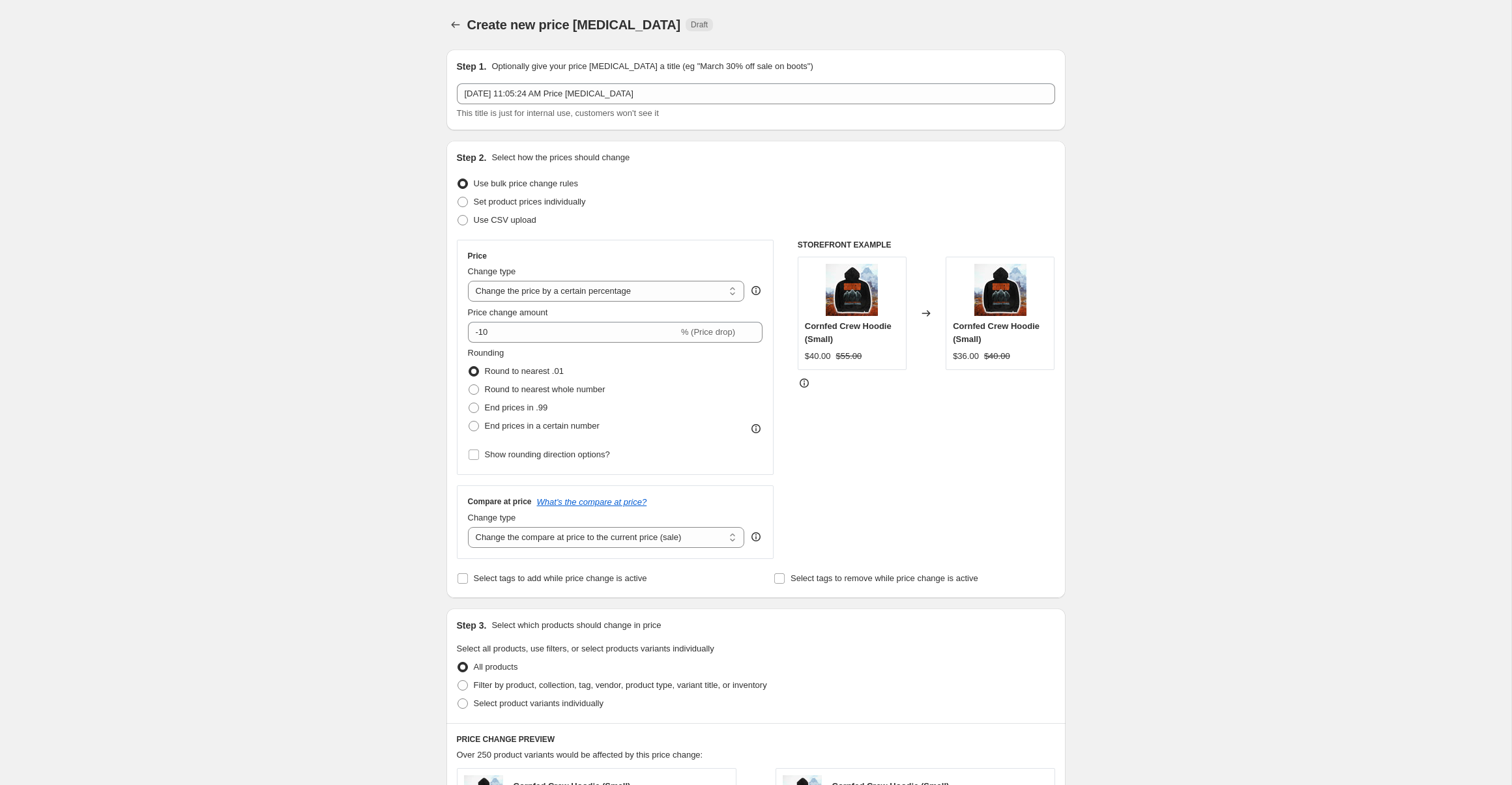
select select "percentage"
